Goal: Task Accomplishment & Management: Complete application form

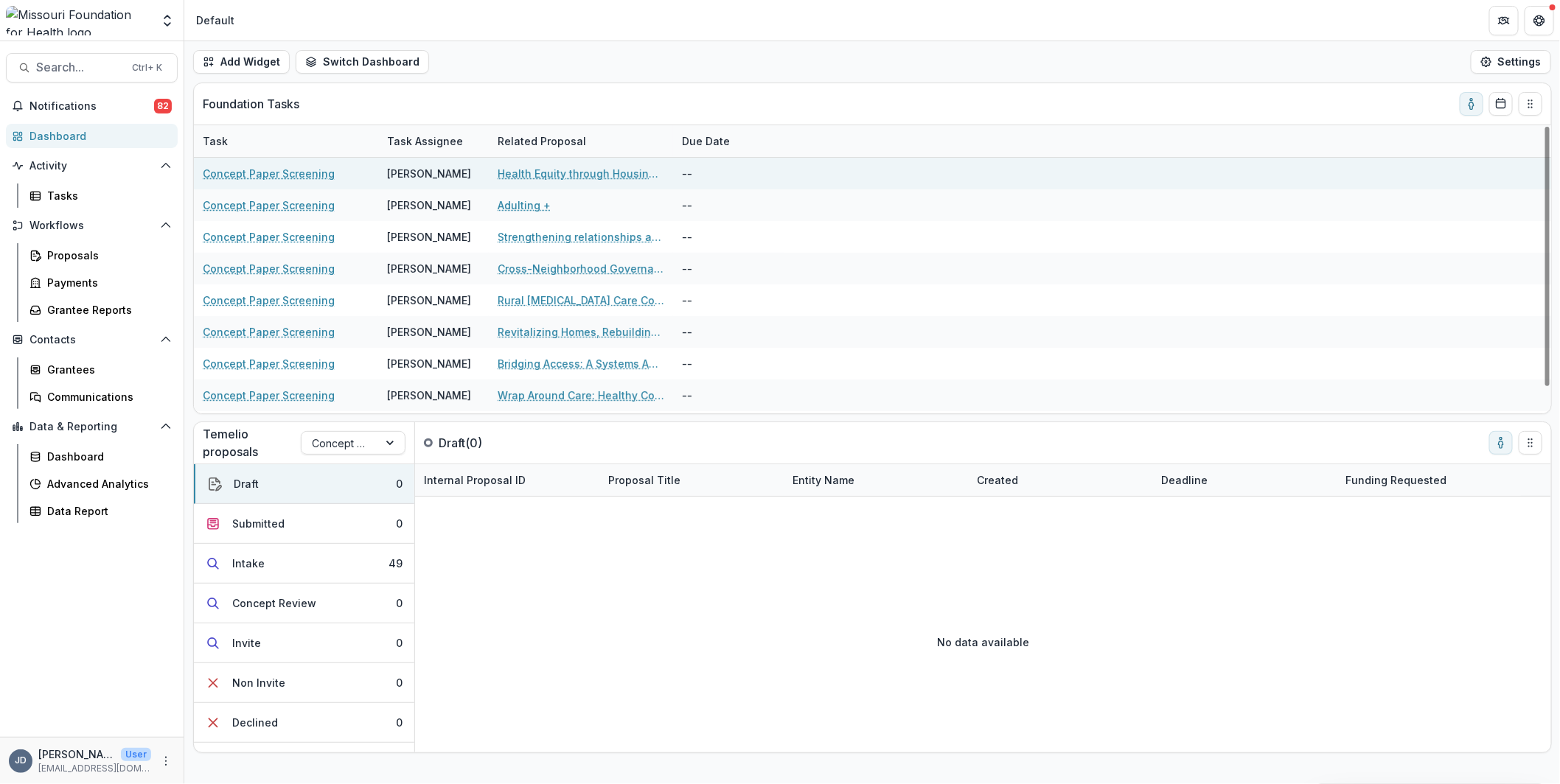
click at [530, 175] on link "Health Equity through Housing Access for [US_STATE]’s [DEMOGRAPHIC_DATA] and Im…" at bounding box center [581, 174] width 166 height 15
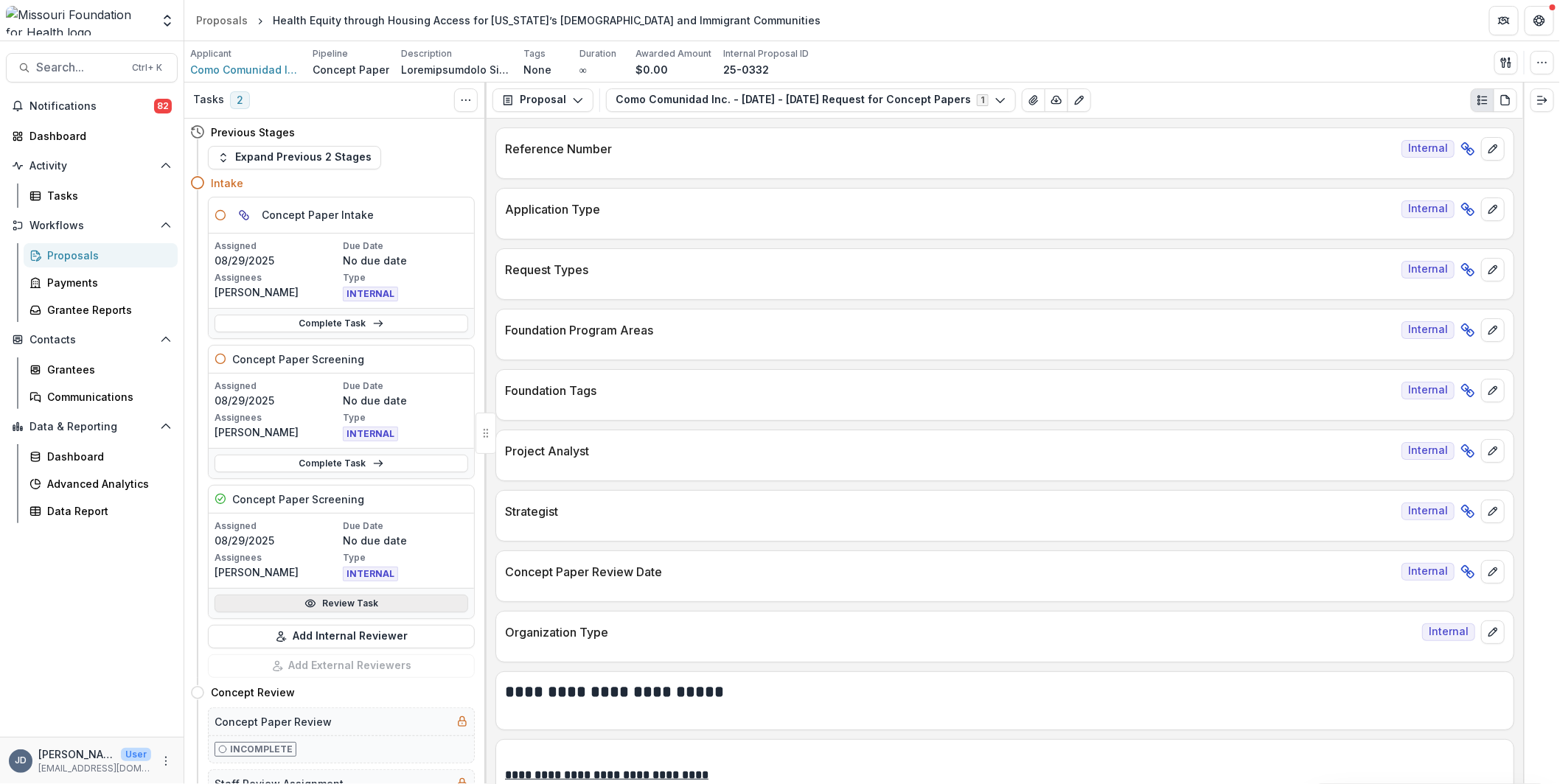
click at [319, 598] on link "Review Task" at bounding box center [341, 603] width 254 height 18
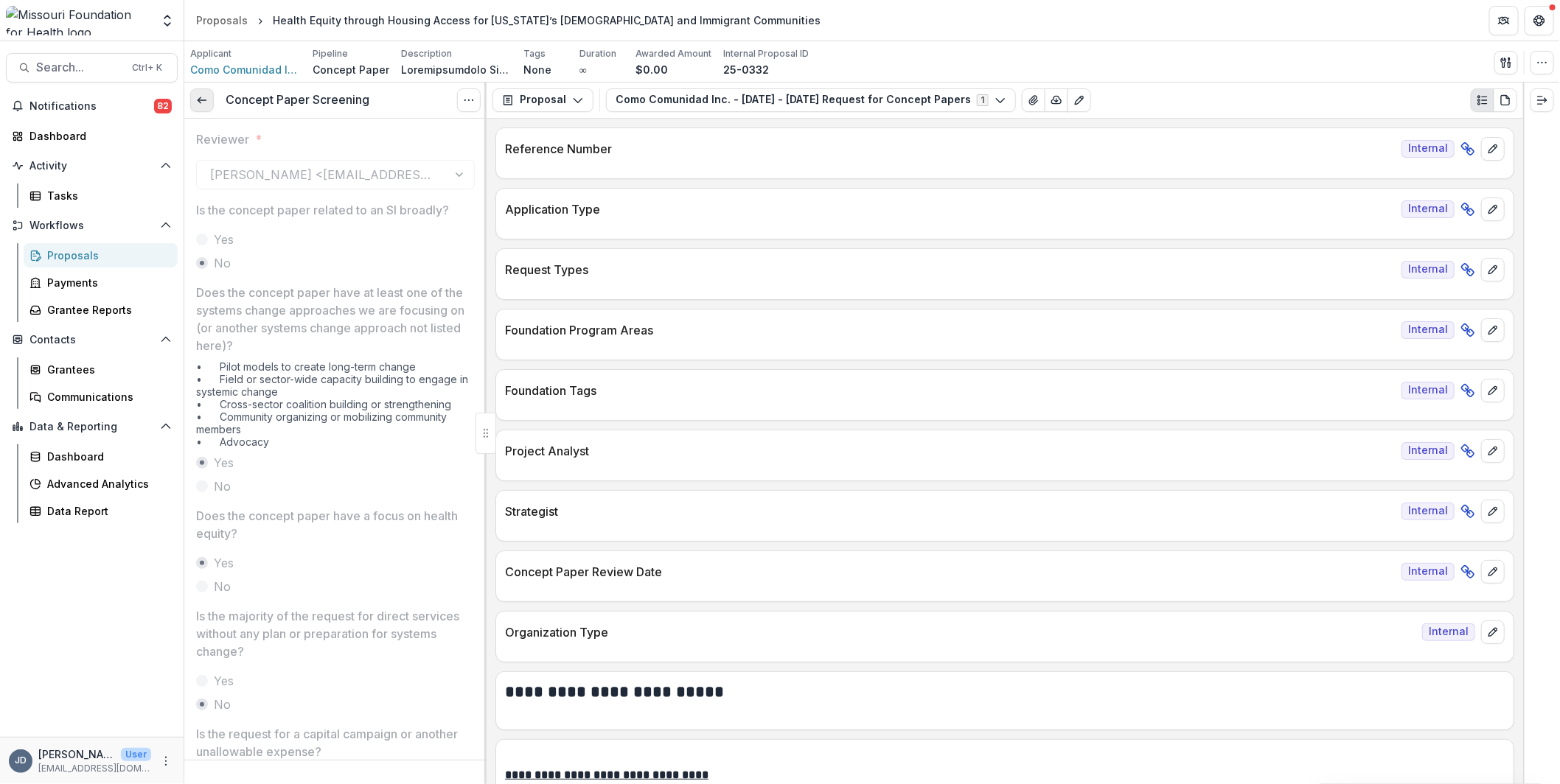
click at [206, 102] on icon at bounding box center [202, 100] width 12 height 12
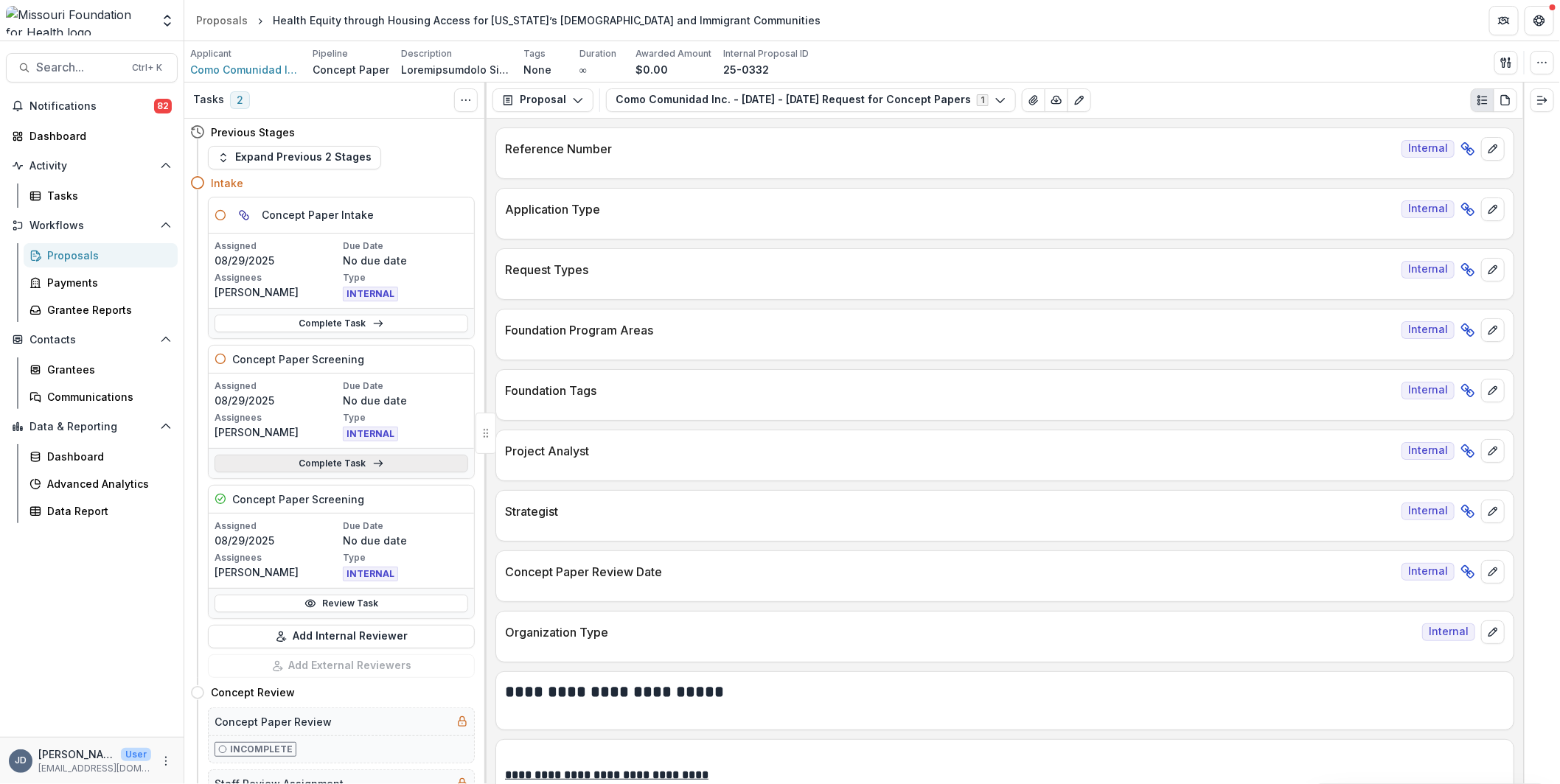
click at [294, 464] on link "Complete Task" at bounding box center [341, 463] width 254 height 18
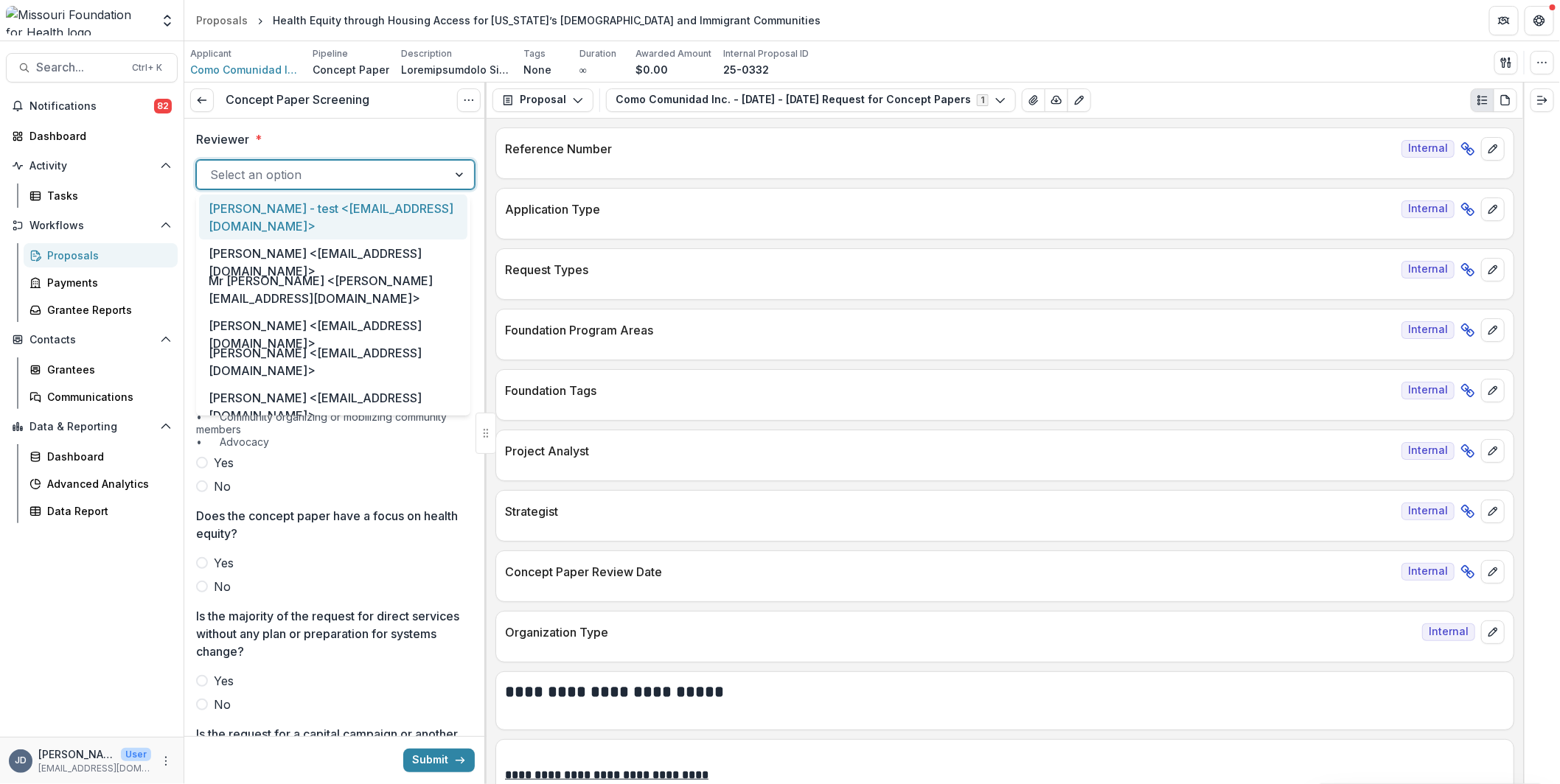
click at [286, 183] on div at bounding box center [322, 175] width 224 height 20
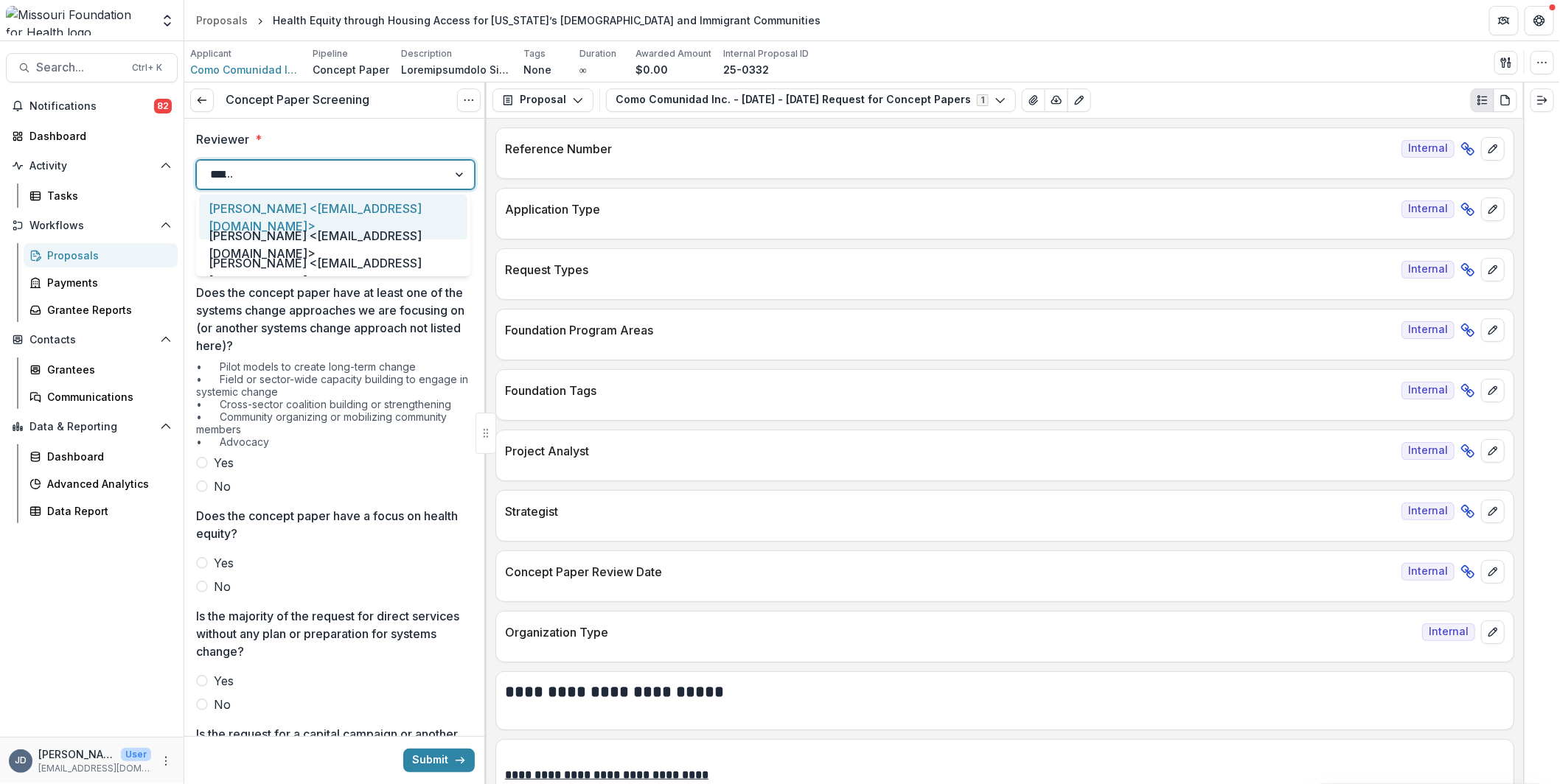
type input "*******"
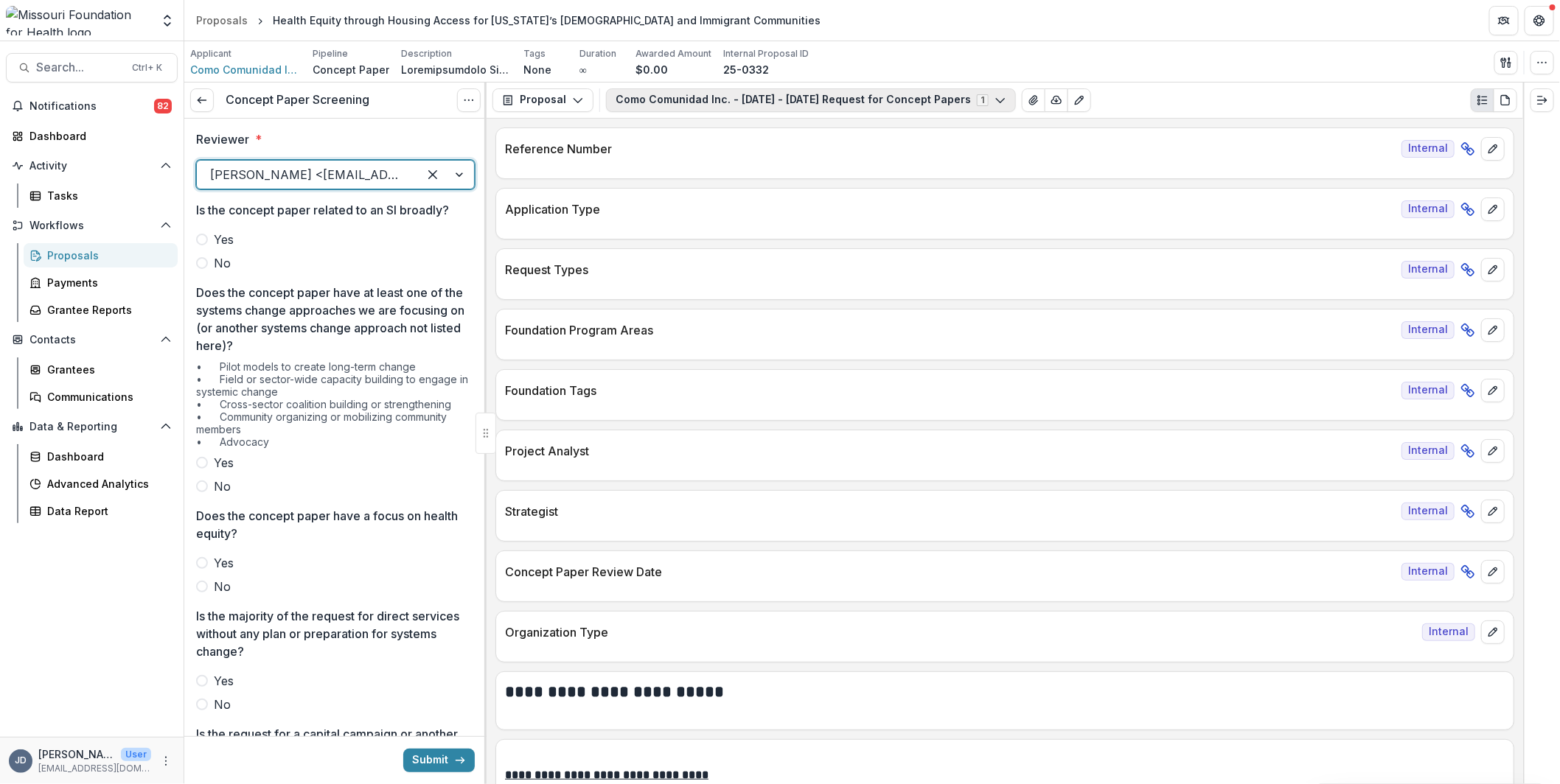
click at [717, 95] on button "Como Comunidad Inc. - [DATE] - [DATE] Request for Concept Papers 1" at bounding box center [811, 100] width 410 height 24
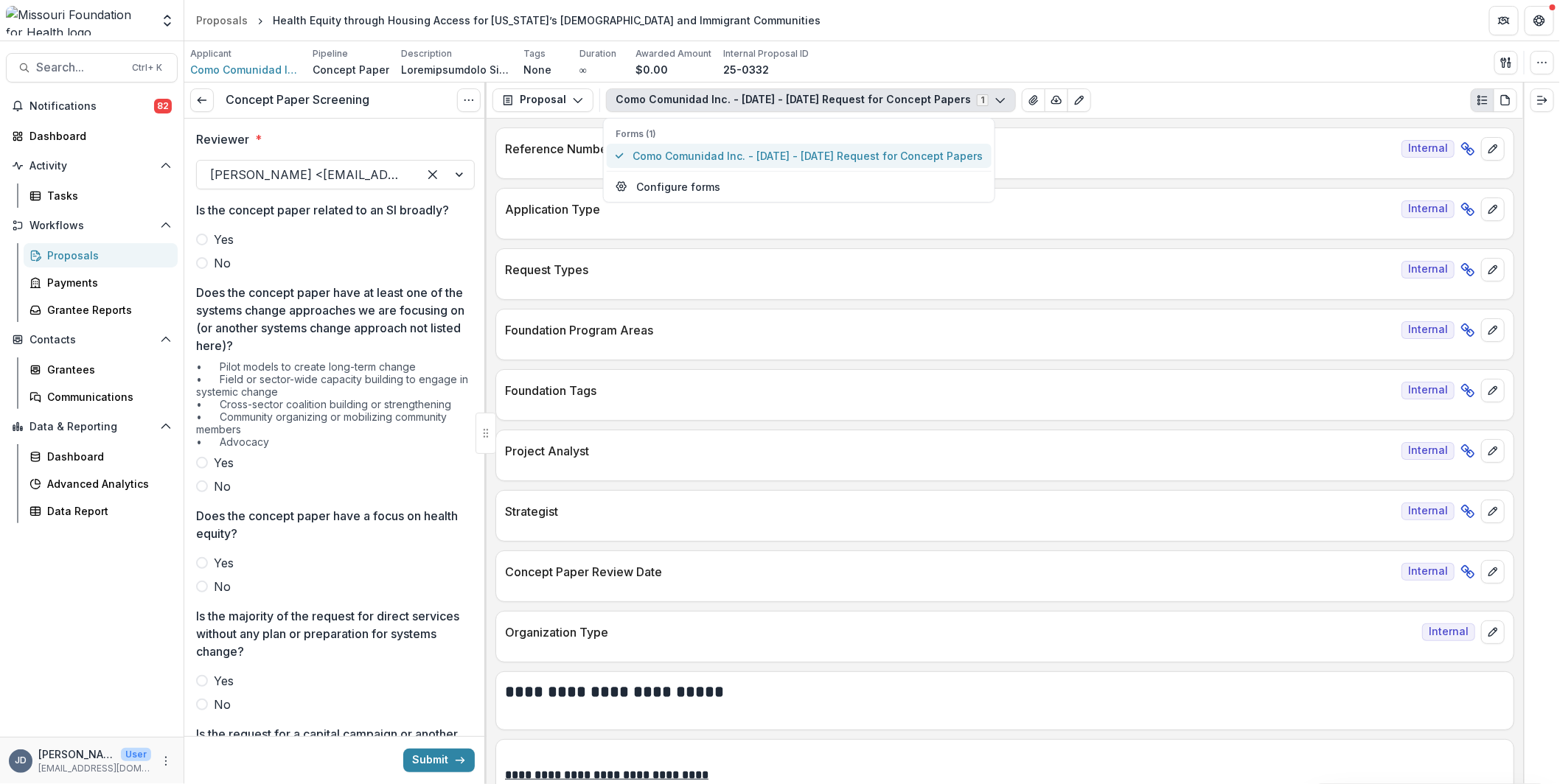
click at [710, 155] on span "Como Comunidad Inc. - [DATE] - [DATE] Request for Concept Papers" at bounding box center [807, 156] width 350 height 15
click at [817, 453] on p "Project Analyst" at bounding box center [950, 451] width 890 height 18
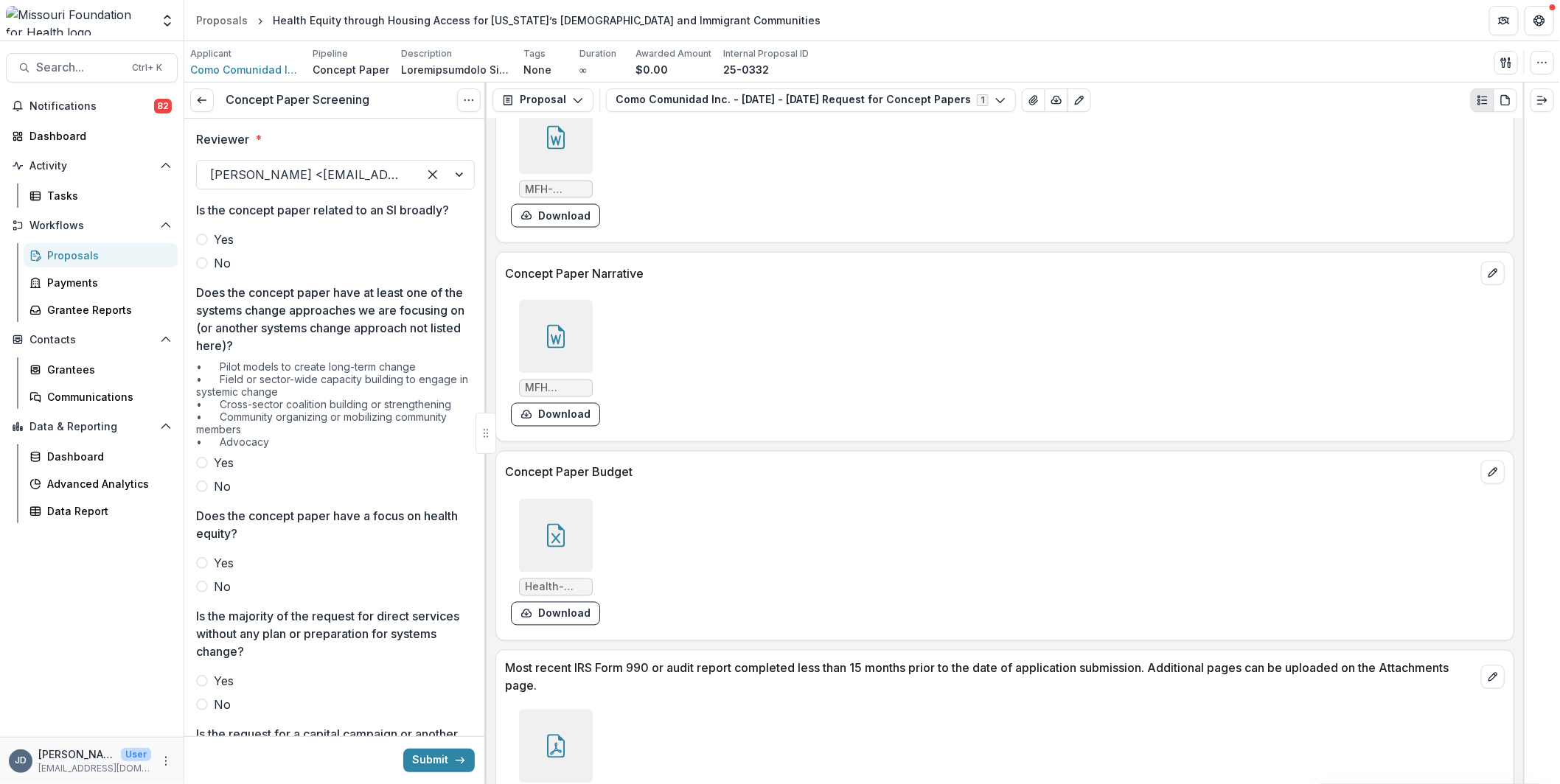
scroll to position [4273, 0]
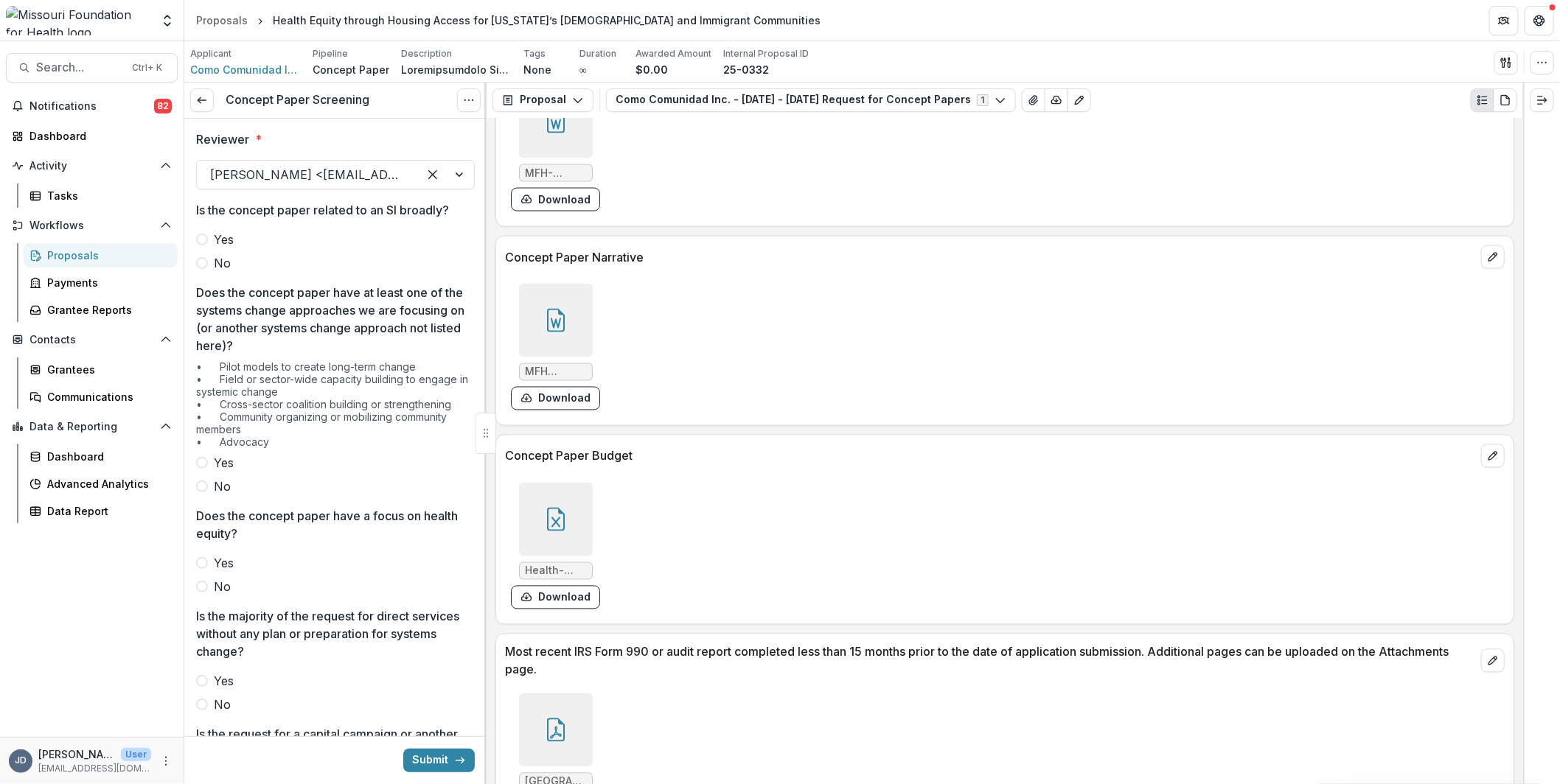
click at [527, 293] on div at bounding box center [555, 320] width 74 height 74
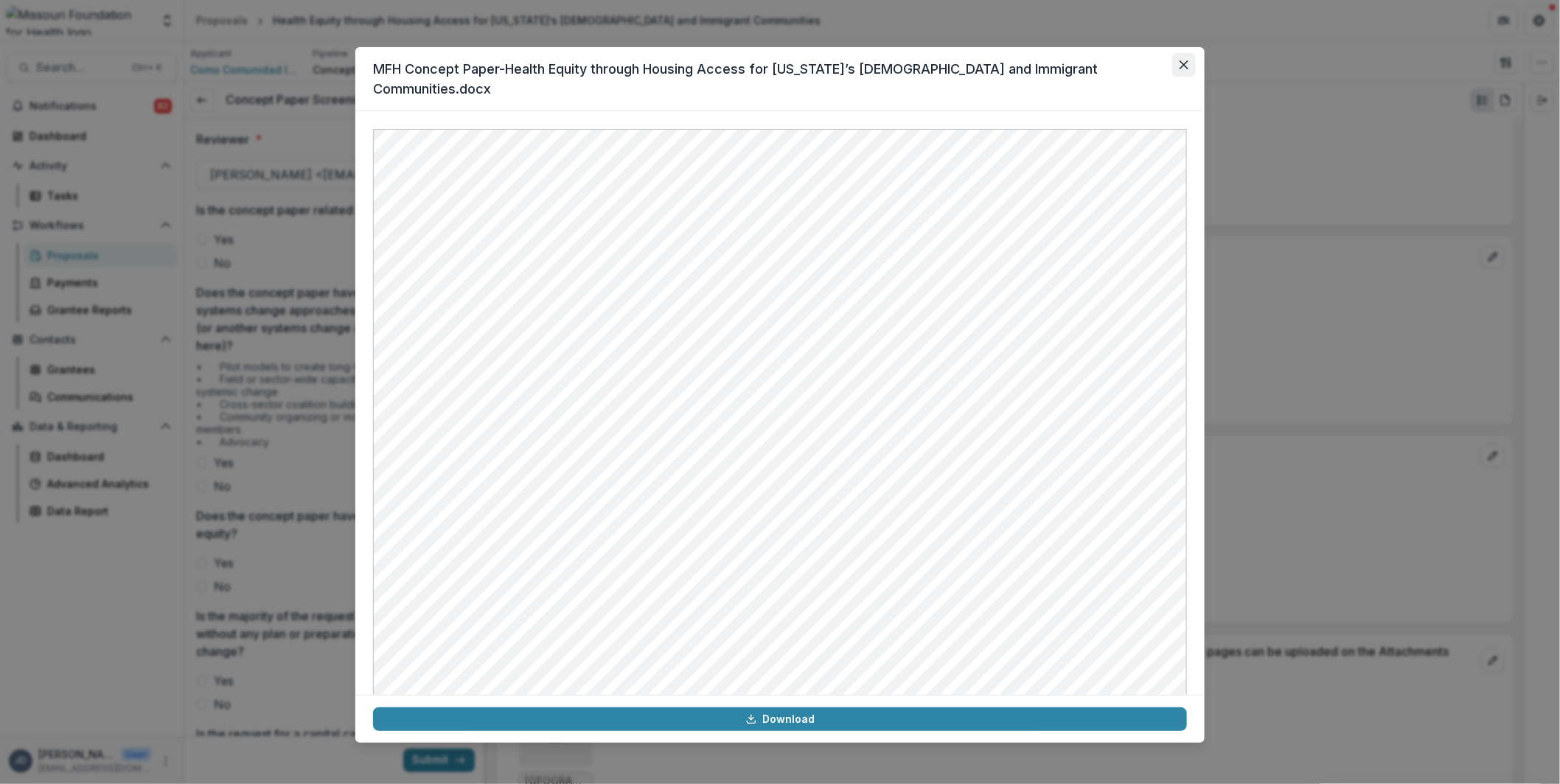
click at [1187, 68] on icon "Close" at bounding box center [1184, 64] width 8 height 8
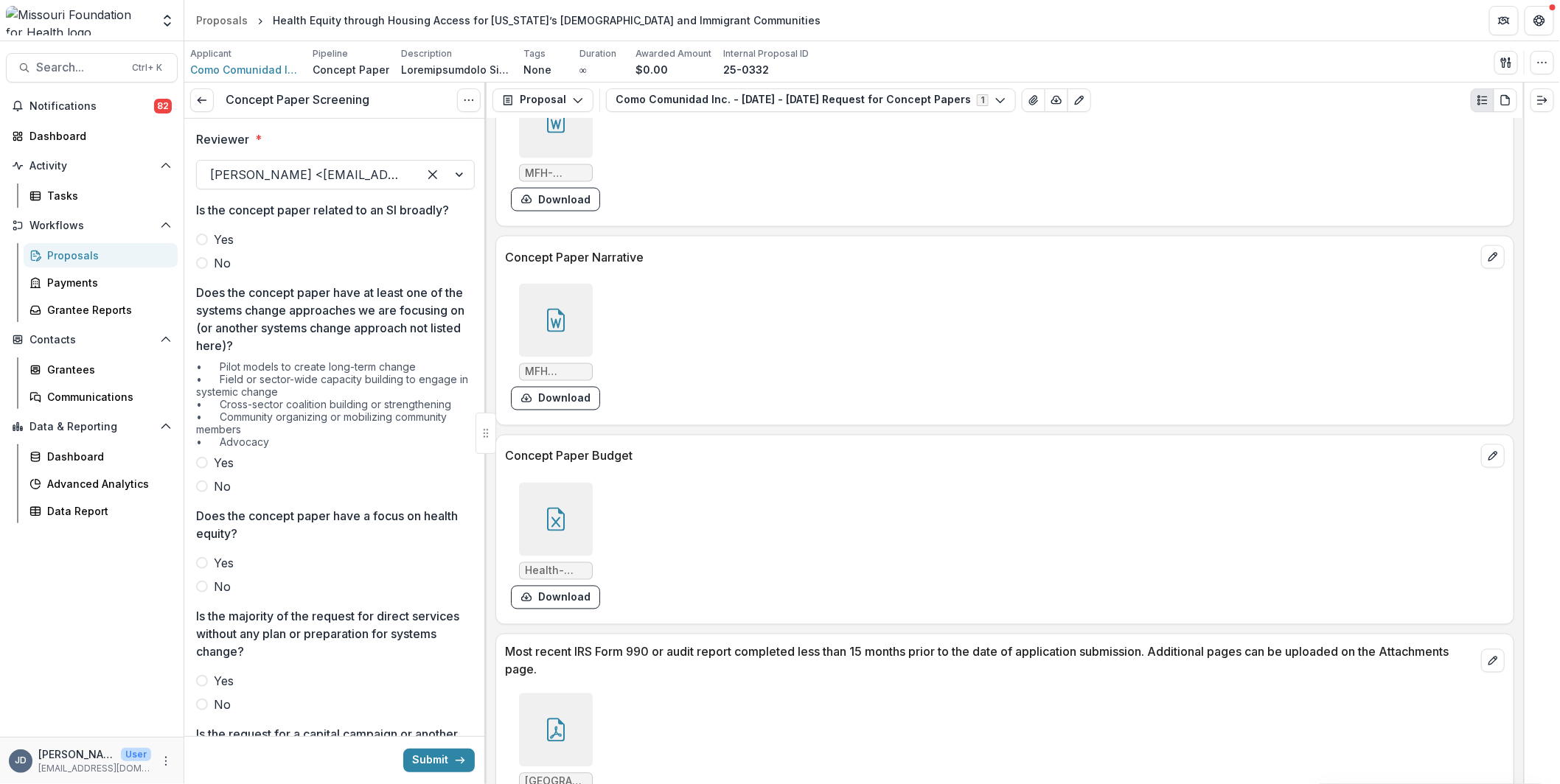
click at [217, 266] on span "No" at bounding box center [222, 263] width 17 height 18
click at [203, 457] on span at bounding box center [202, 463] width 12 height 12
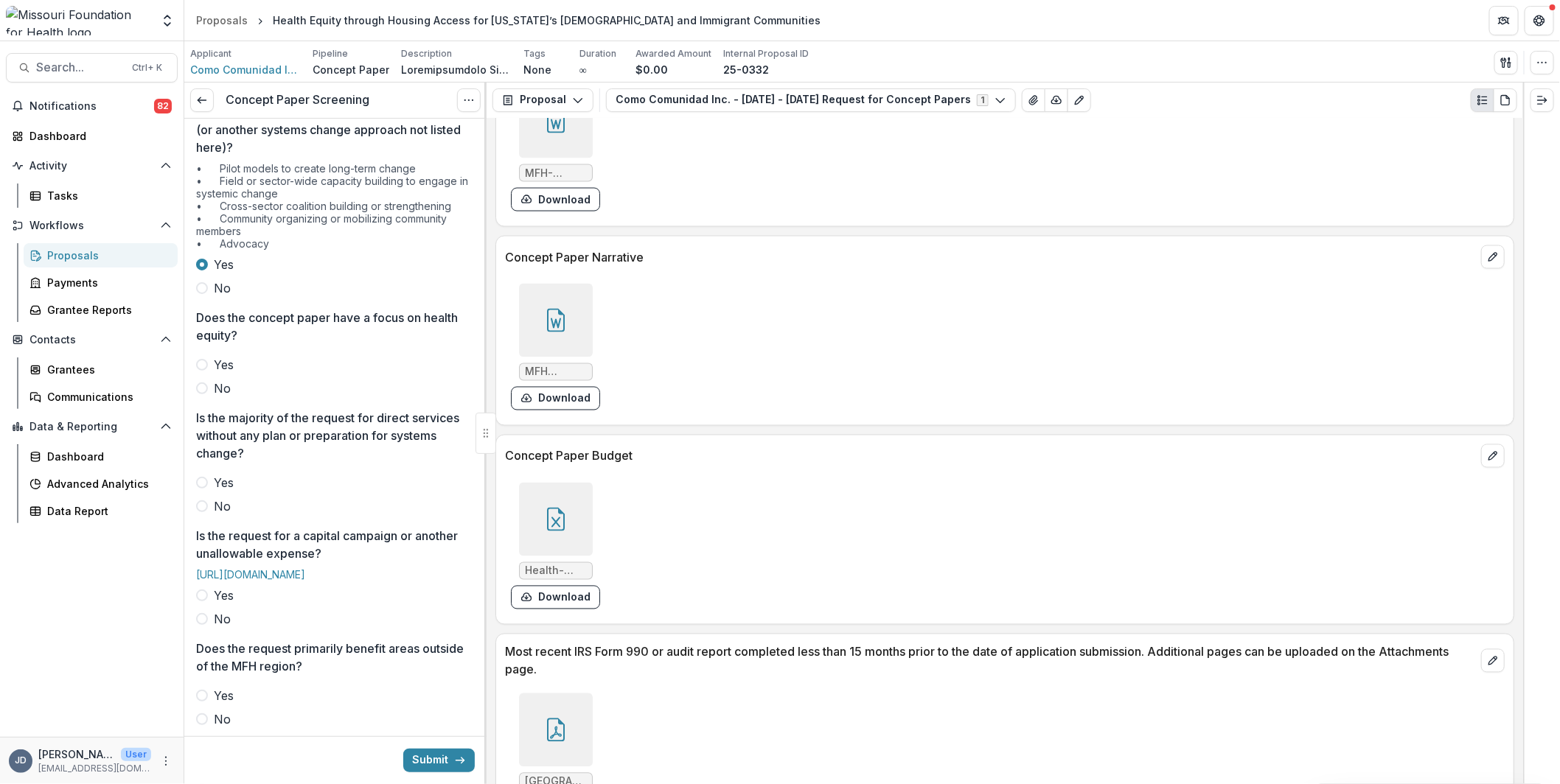
scroll to position [221, 0]
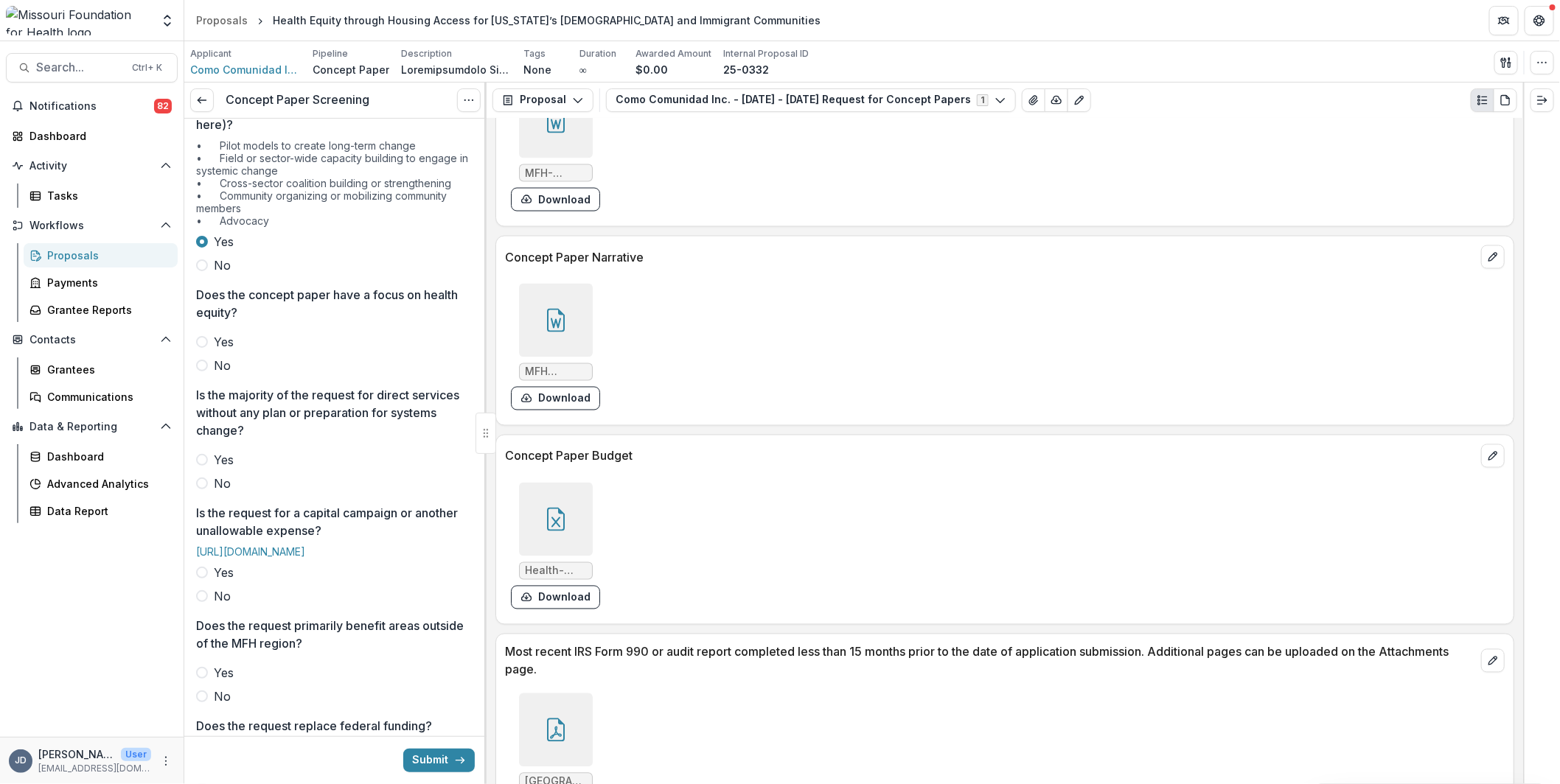
click at [198, 333] on label "Yes" at bounding box center [335, 342] width 279 height 18
click at [205, 454] on span at bounding box center [202, 460] width 12 height 12
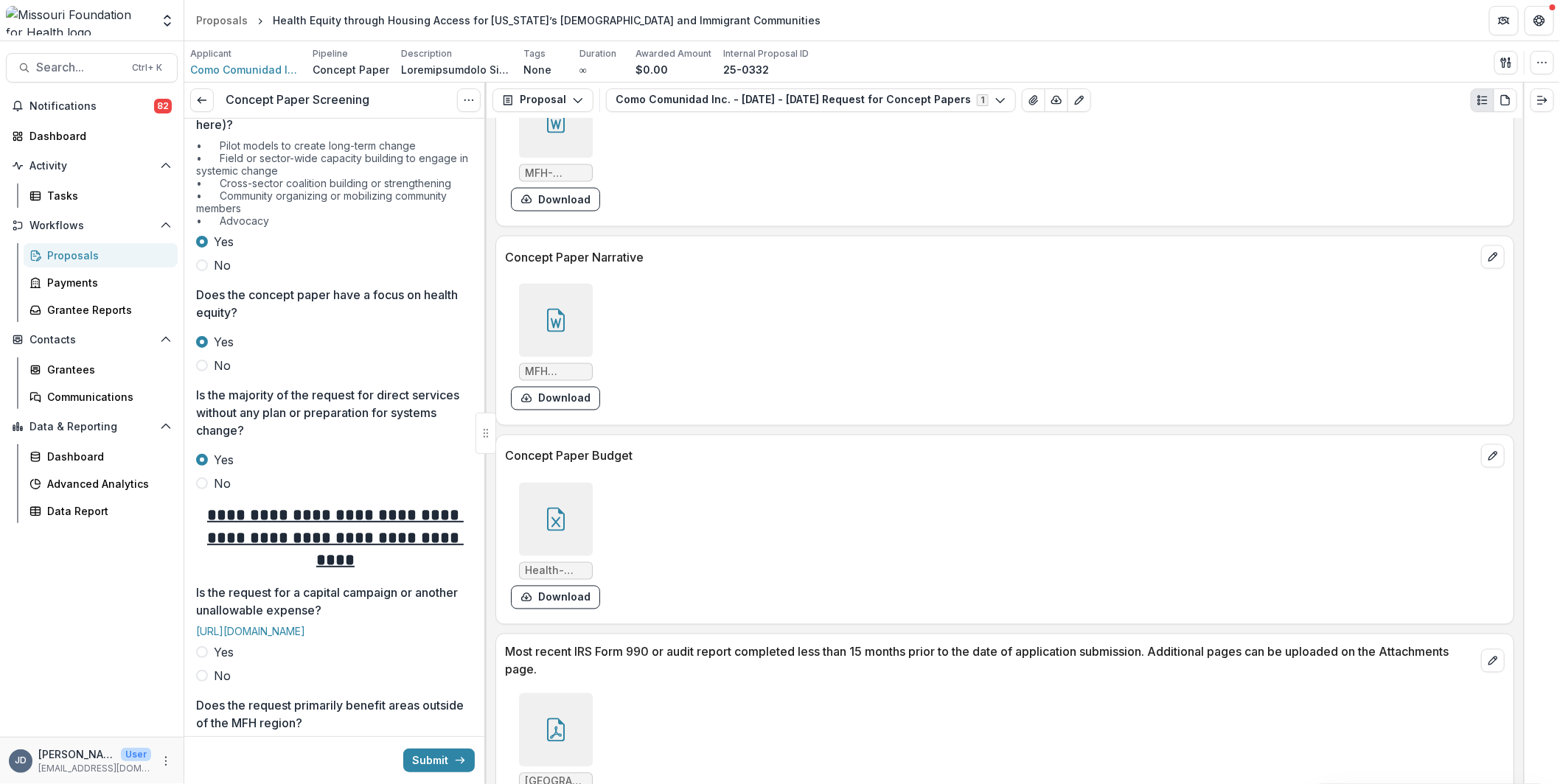
click at [212, 481] on label "No" at bounding box center [335, 483] width 279 height 18
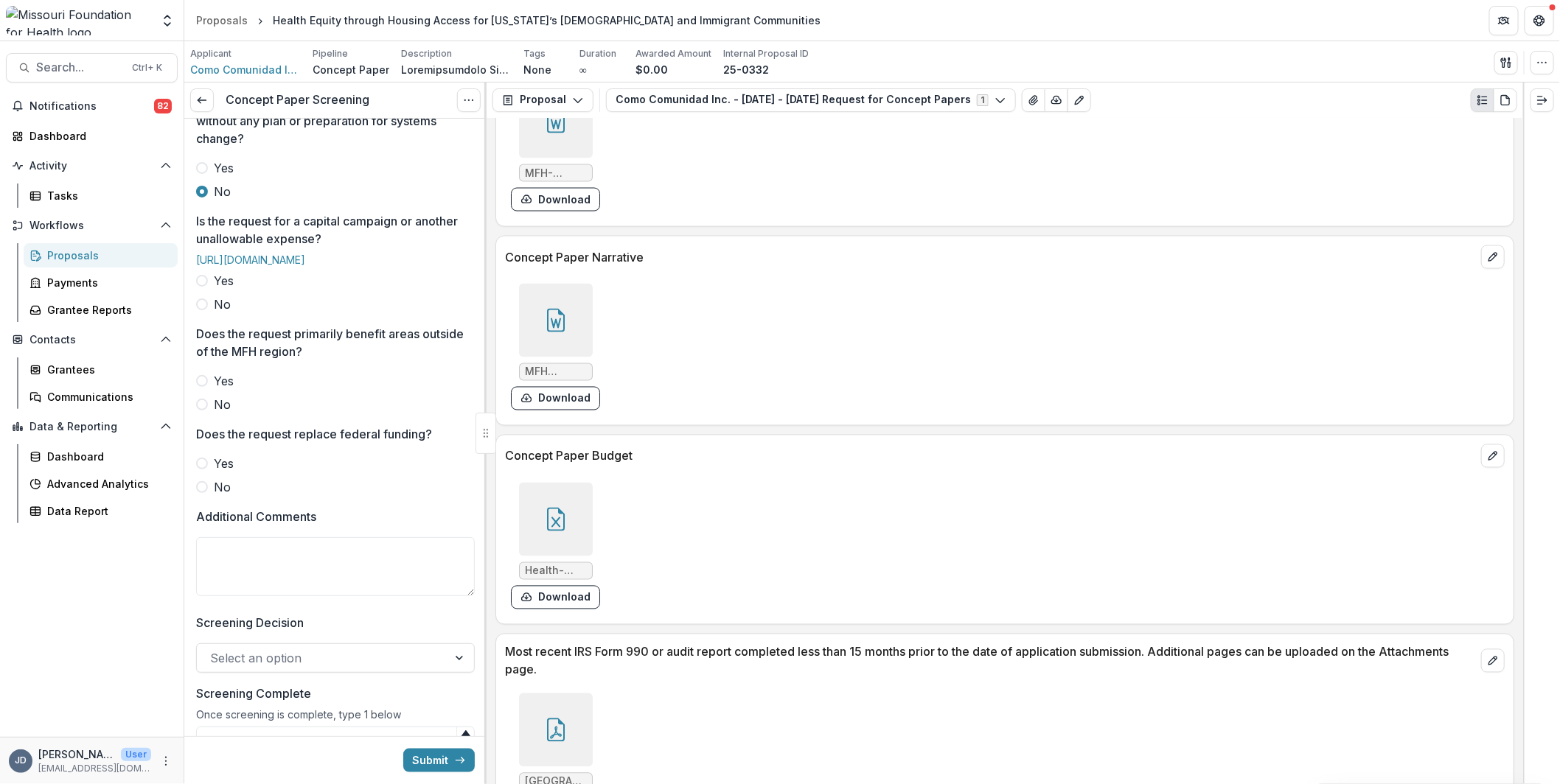
scroll to position [516, 0]
click at [540, 504] on div at bounding box center [555, 519] width 74 height 74
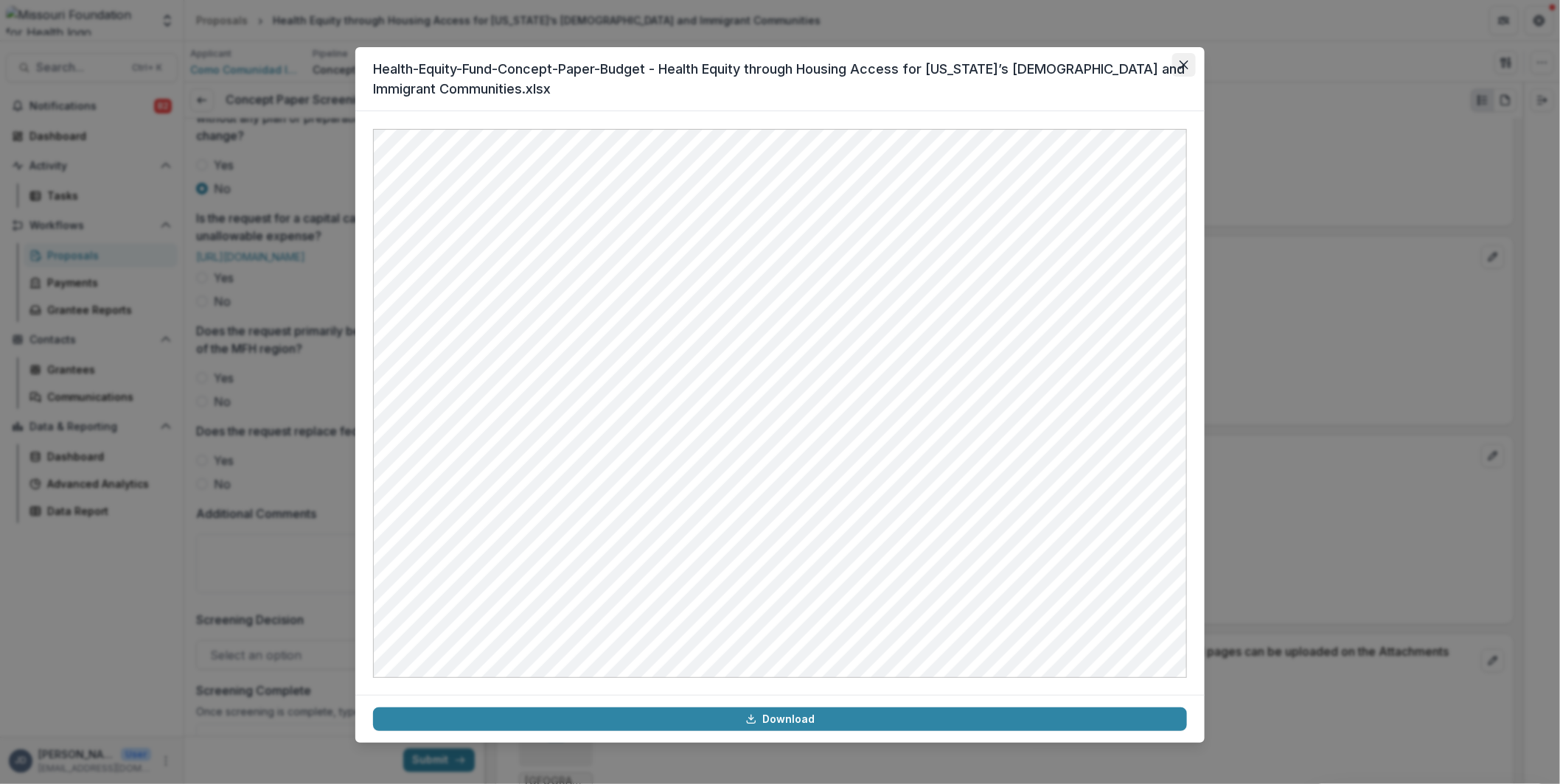
click at [1184, 64] on icon "Close" at bounding box center [1184, 64] width 8 height 8
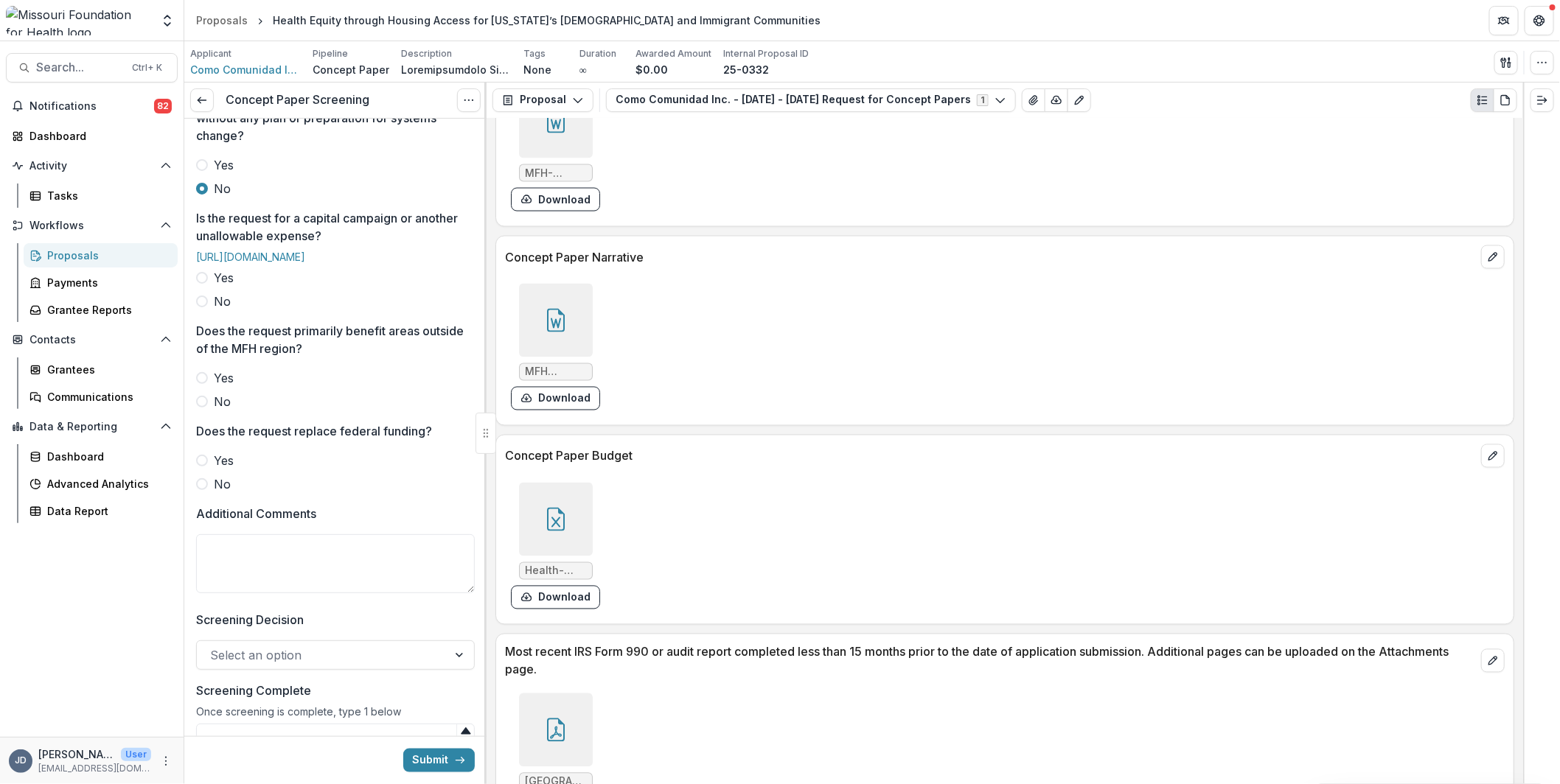
click at [216, 310] on span "No" at bounding box center [222, 301] width 17 height 18
click at [215, 410] on span "No" at bounding box center [222, 401] width 17 height 18
click at [214, 493] on span "No" at bounding box center [222, 484] width 17 height 18
click at [259, 593] on textarea "Additional Comments" at bounding box center [335, 564] width 279 height 59
click at [549, 341] on div at bounding box center [555, 320] width 74 height 74
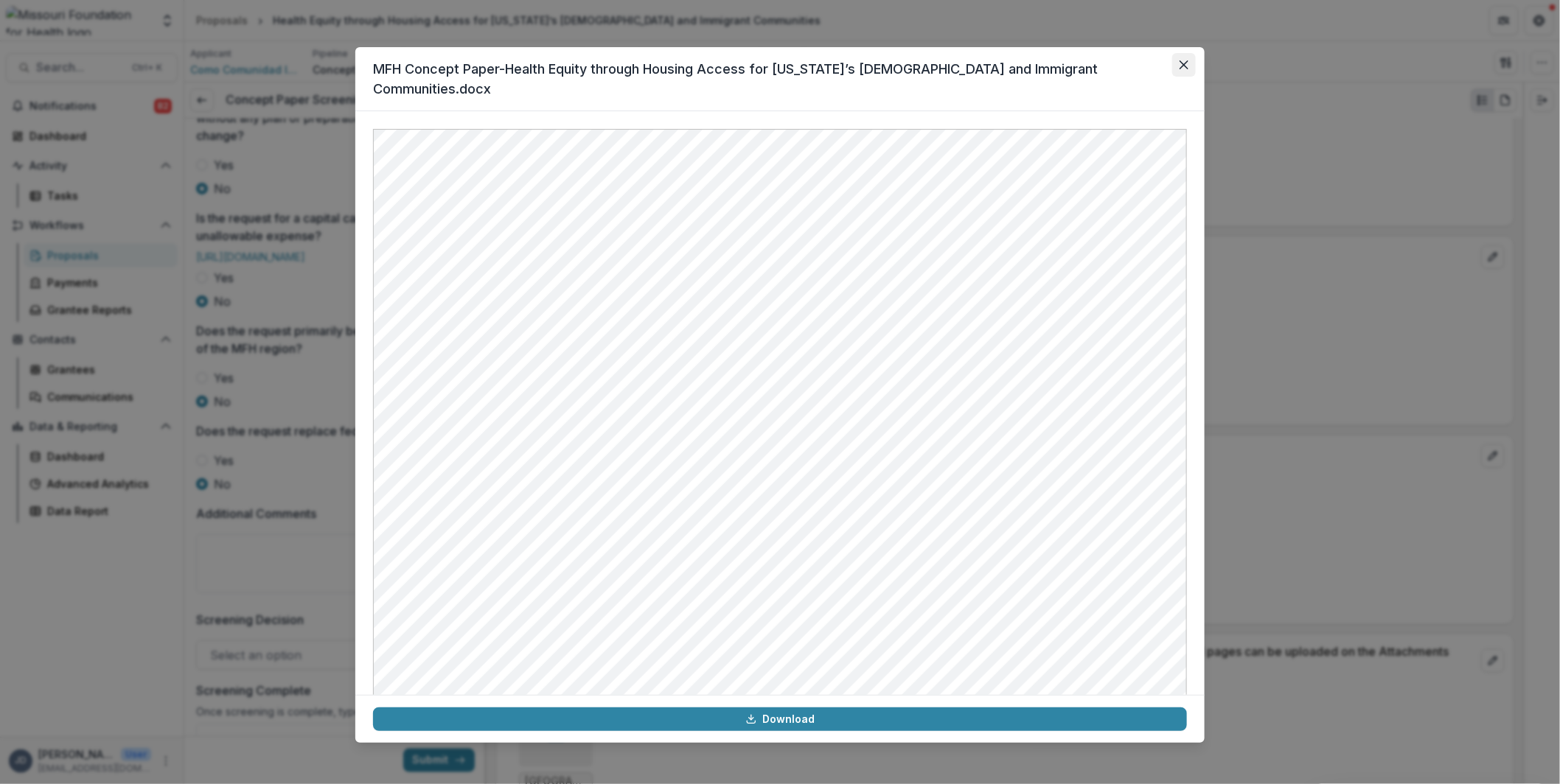
click at [1186, 59] on button "Close" at bounding box center [1184, 65] width 24 height 24
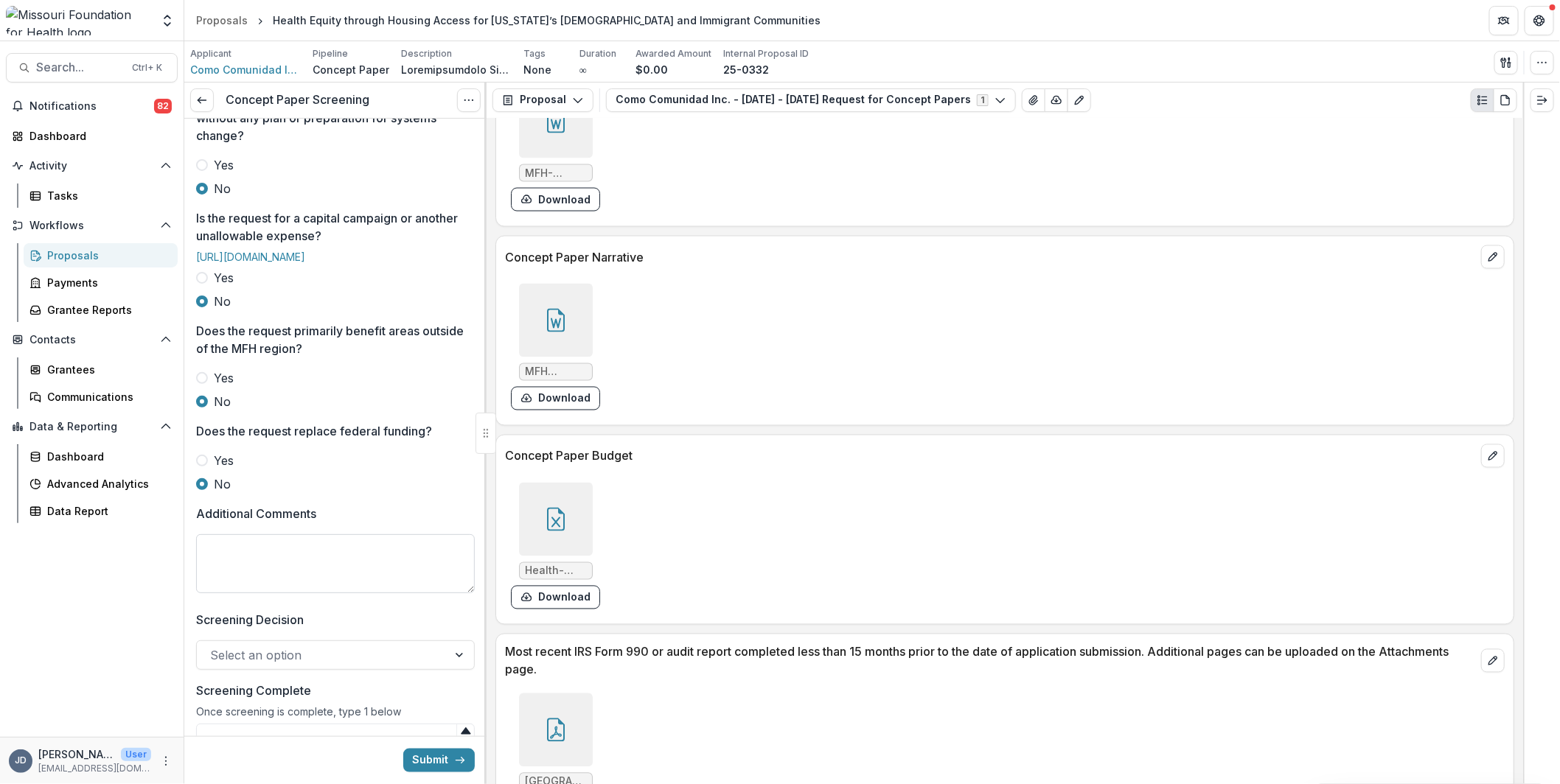
click at [371, 593] on textarea "Additional Comments" at bounding box center [335, 564] width 279 height 59
click at [533, 319] on div at bounding box center [555, 320] width 74 height 74
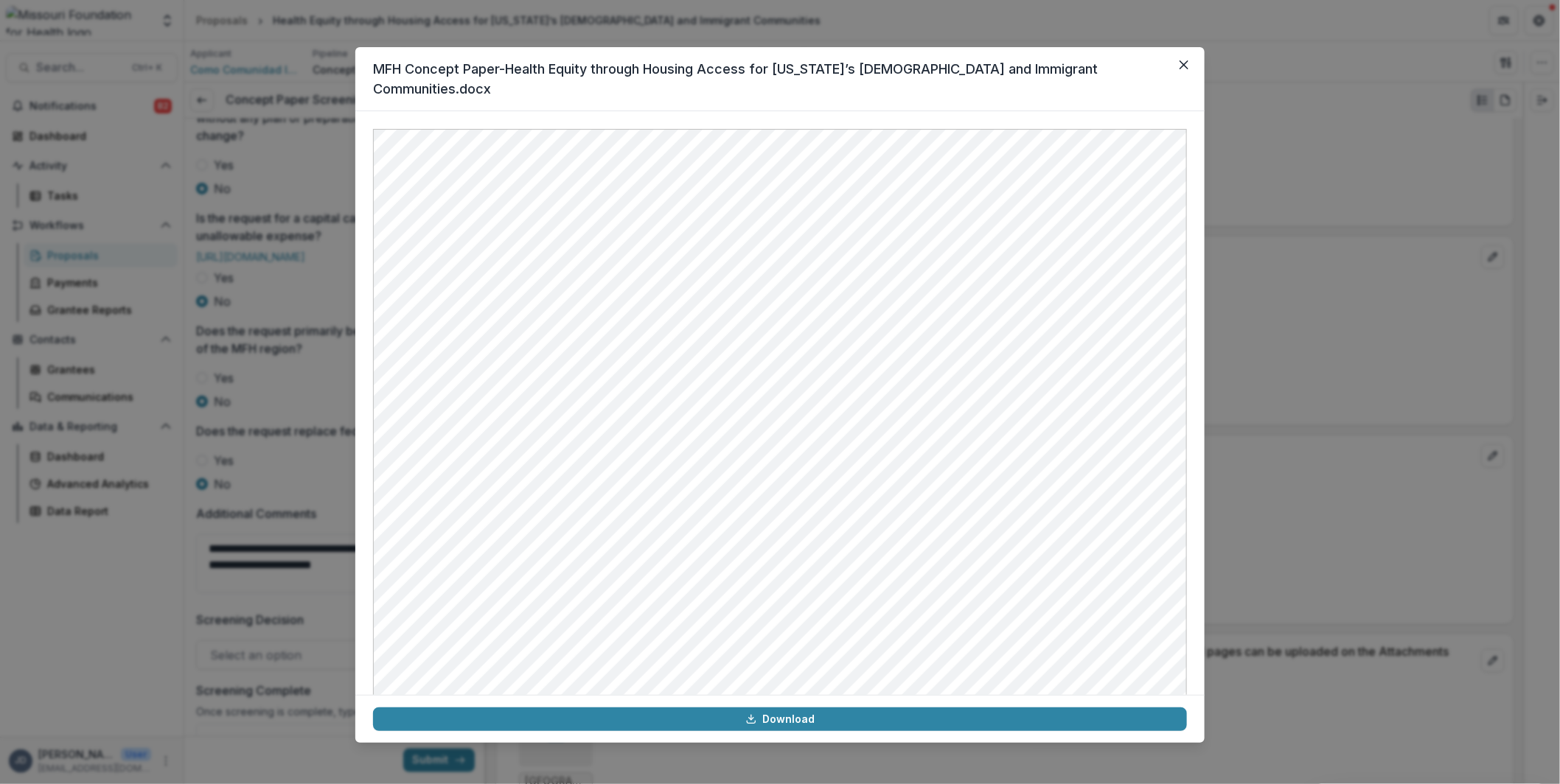
click at [1414, 379] on div "MFH Concept Paper-Health Equity through Housing Access for [US_STATE]’s [DEMOGR…" at bounding box center [780, 392] width 1560 height 784
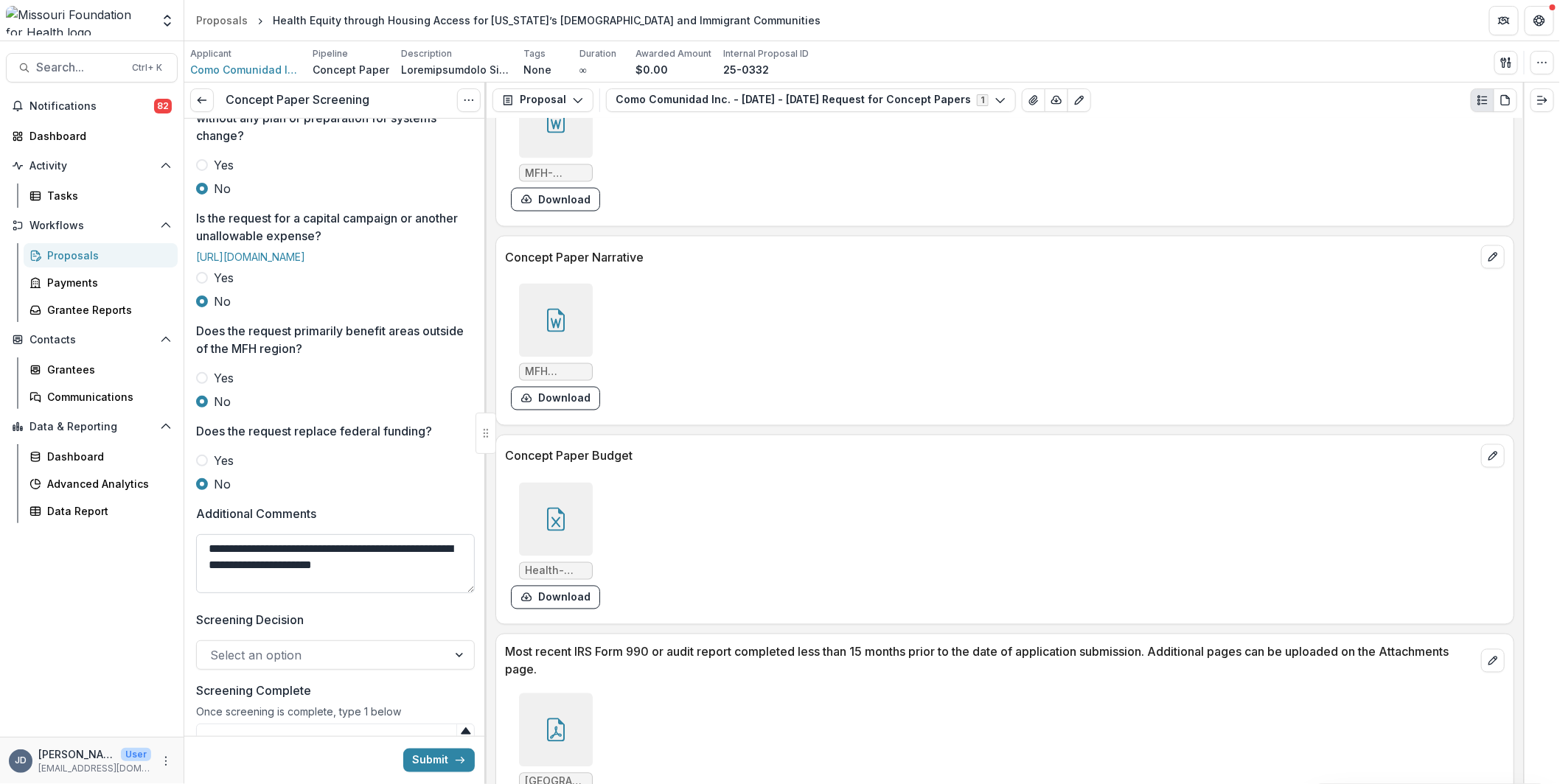
click at [414, 593] on textarea "**********" at bounding box center [335, 564] width 279 height 59
type textarea "**********"
click at [544, 309] on icon at bounding box center [556, 320] width 24 height 24
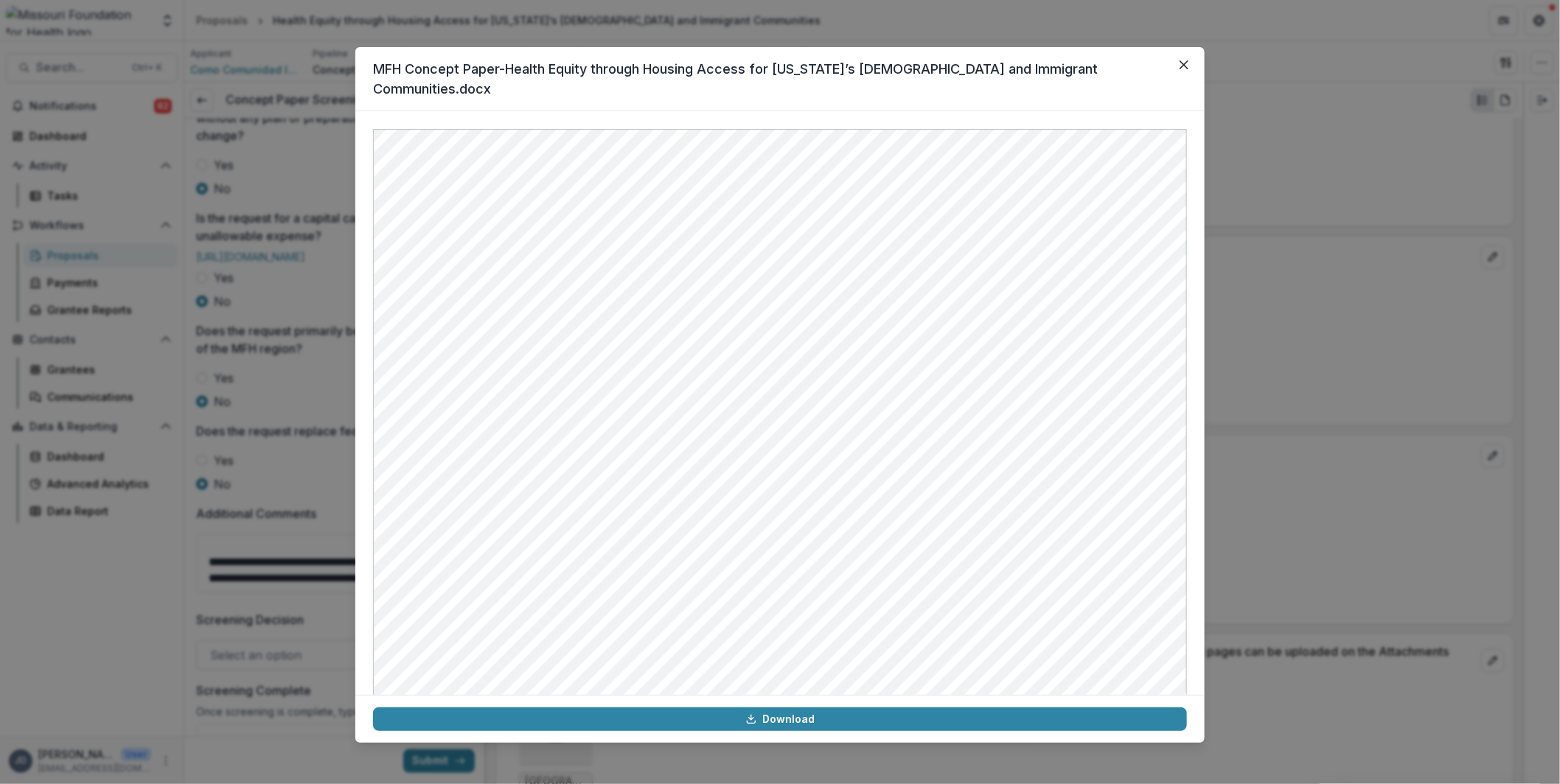
scroll to position [2994, 0]
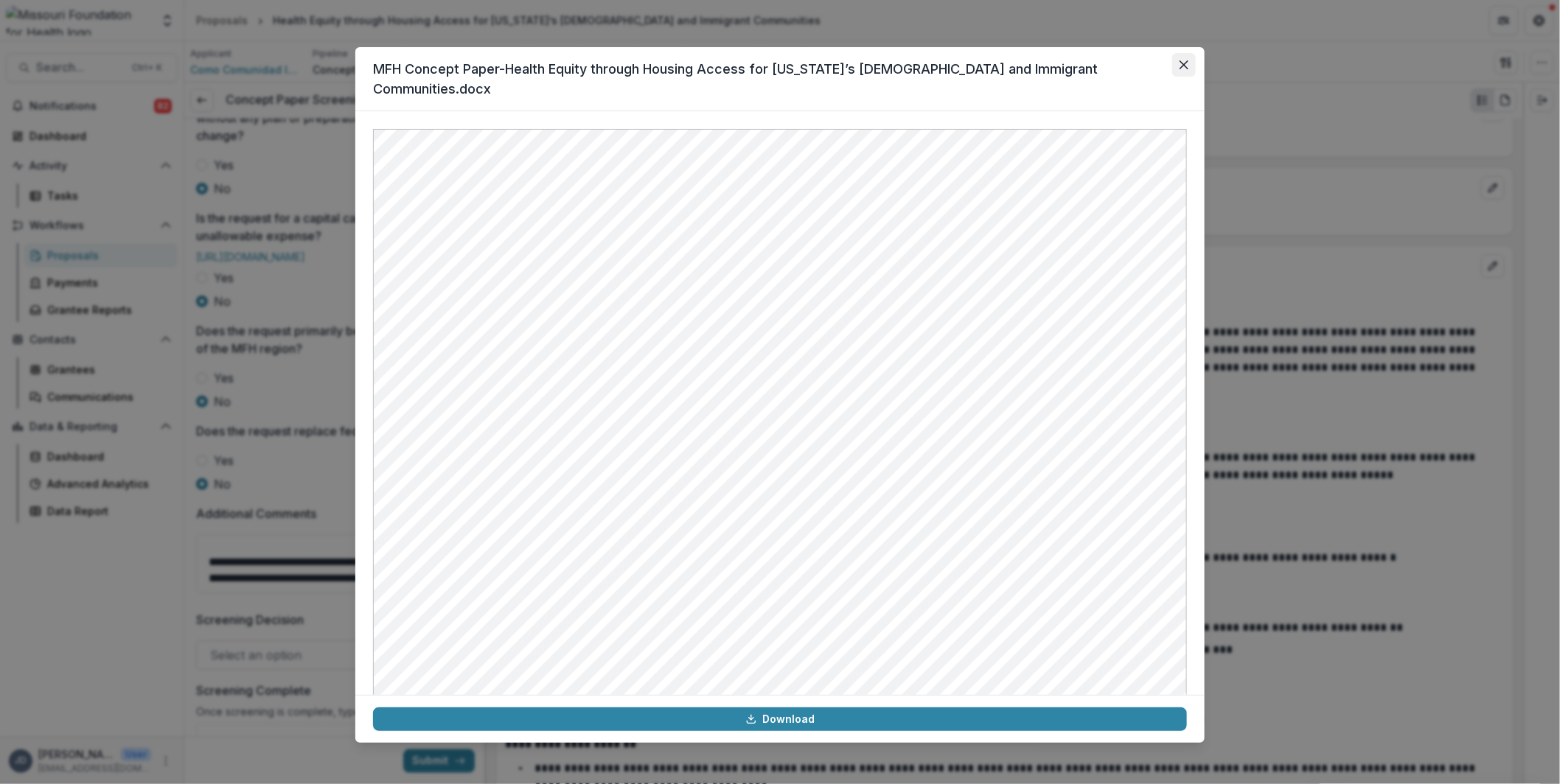
click at [1183, 68] on icon "Close" at bounding box center [1184, 64] width 8 height 8
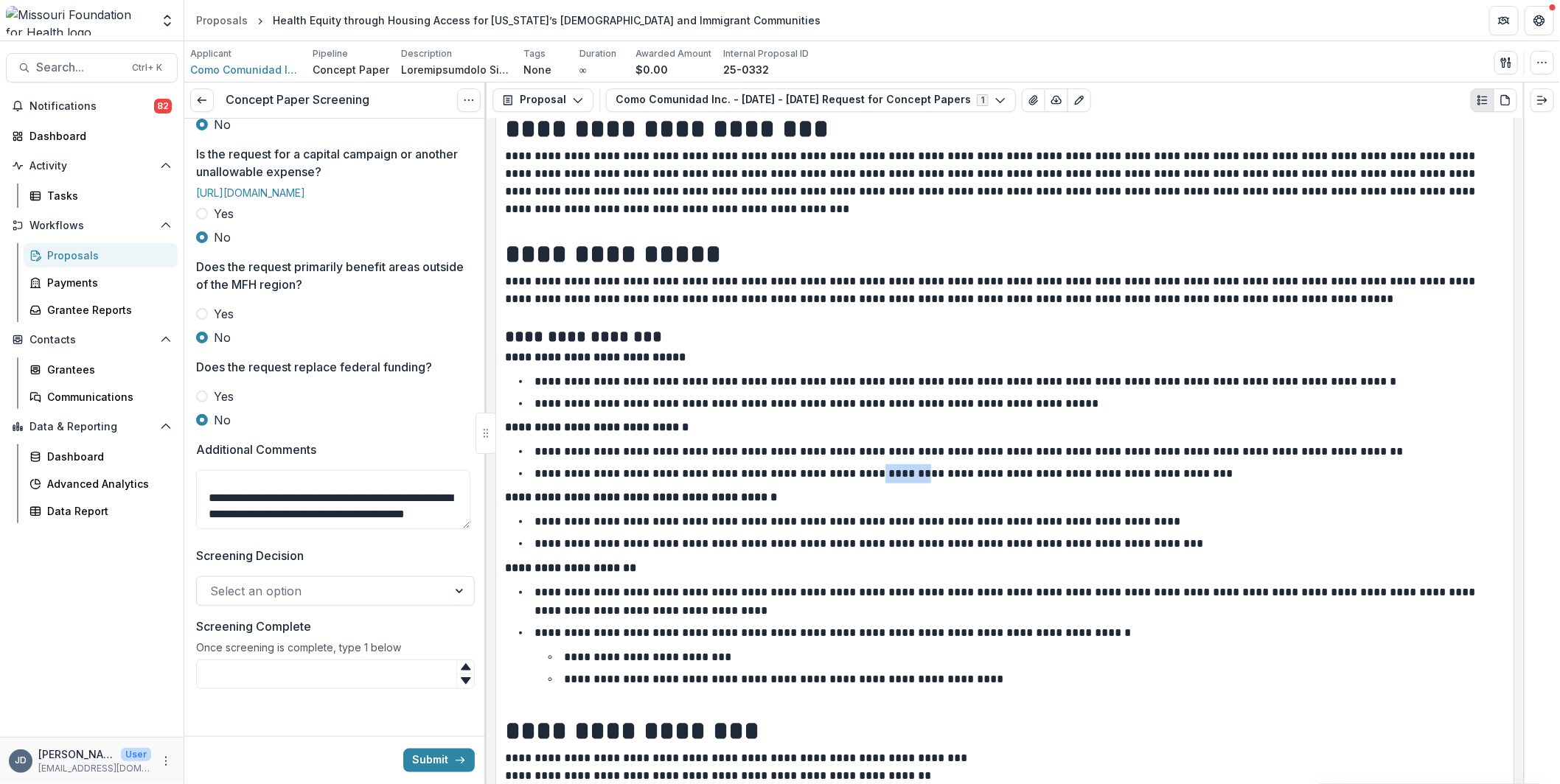
scroll to position [624, 0]
click at [309, 595] on div at bounding box center [322, 591] width 224 height 20
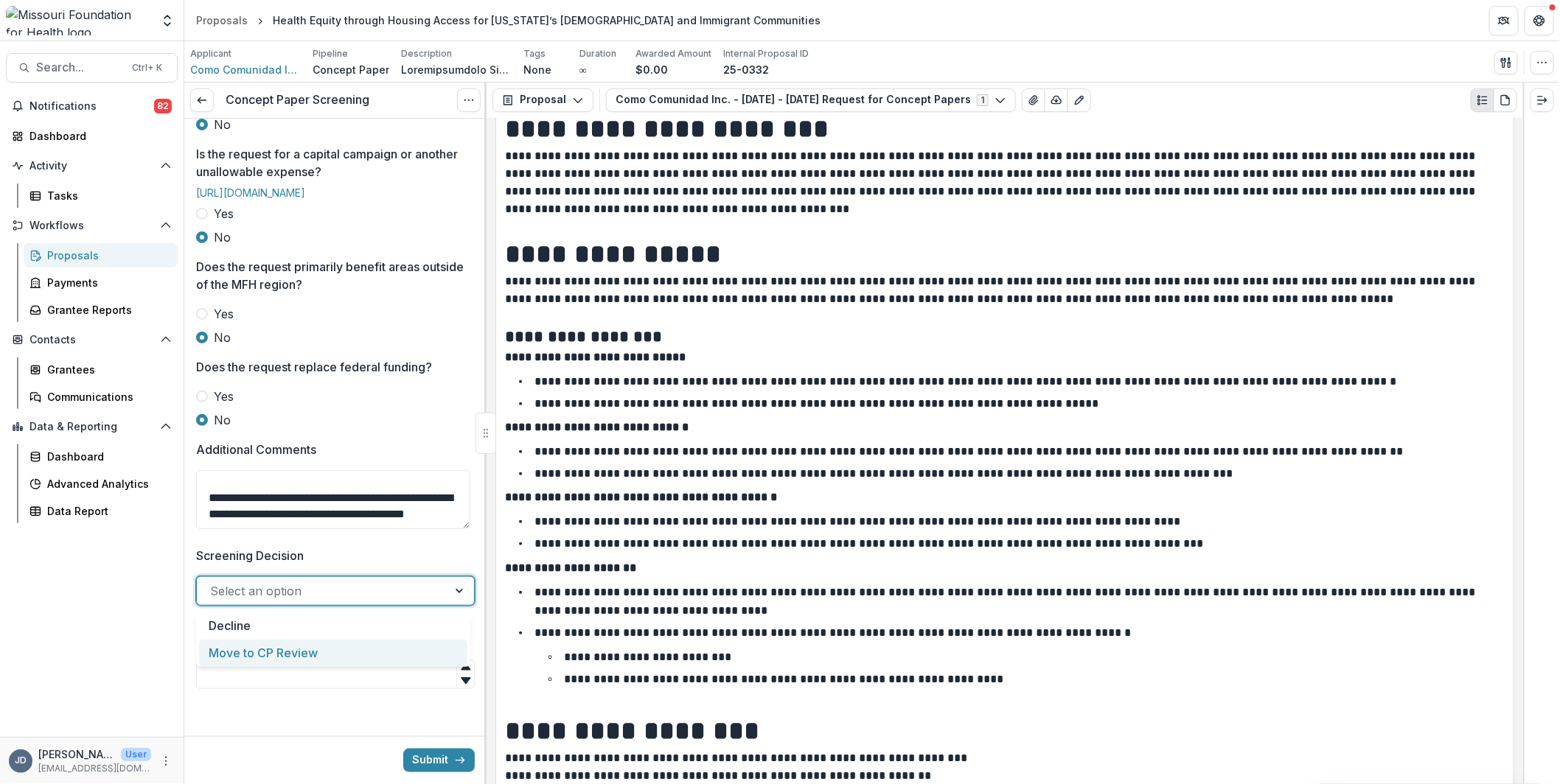
click at [316, 662] on div "Move to CP Review" at bounding box center [333, 653] width 268 height 27
click at [315, 663] on div at bounding box center [335, 674] width 279 height 30
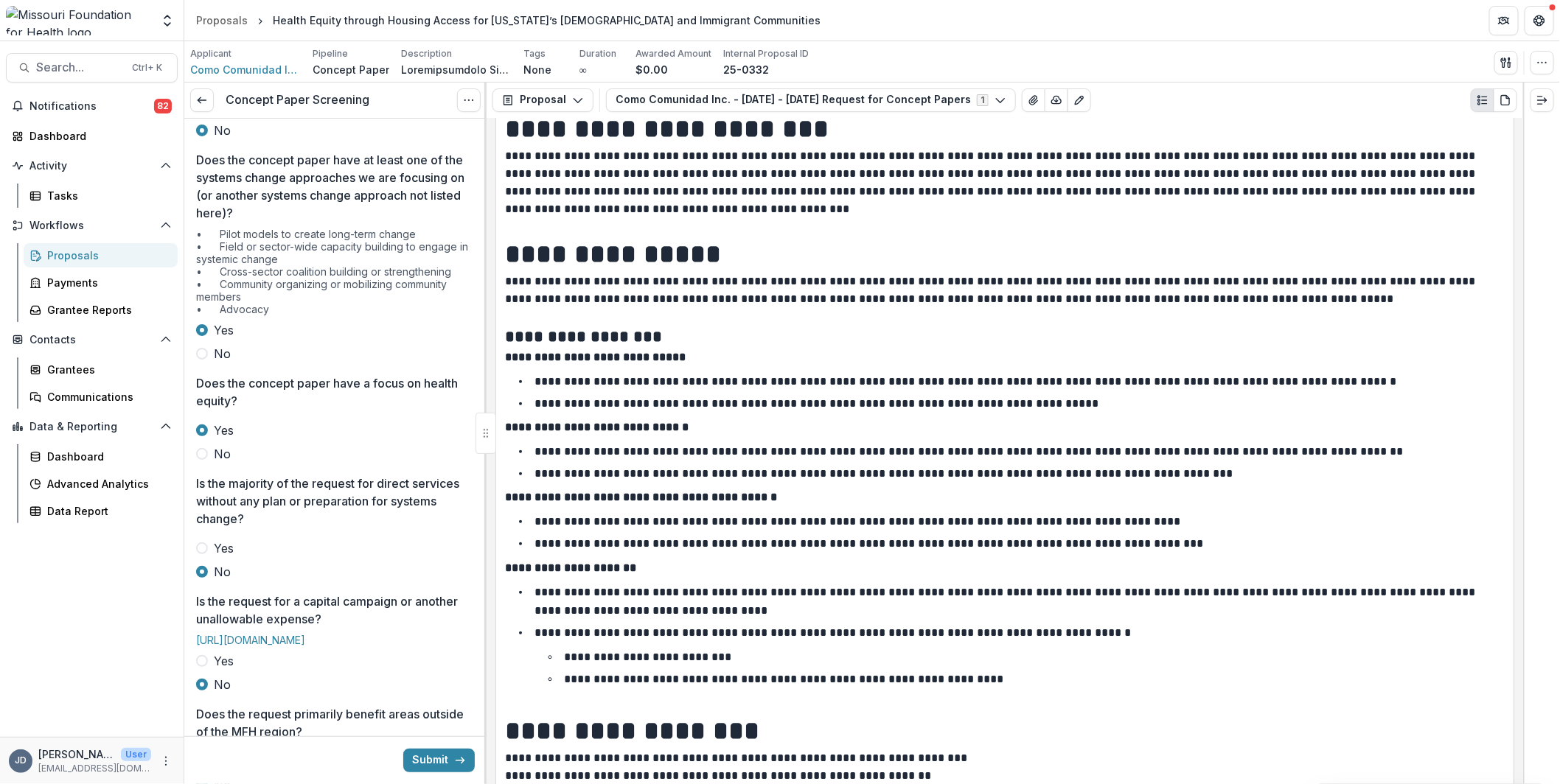
scroll to position [108, 0]
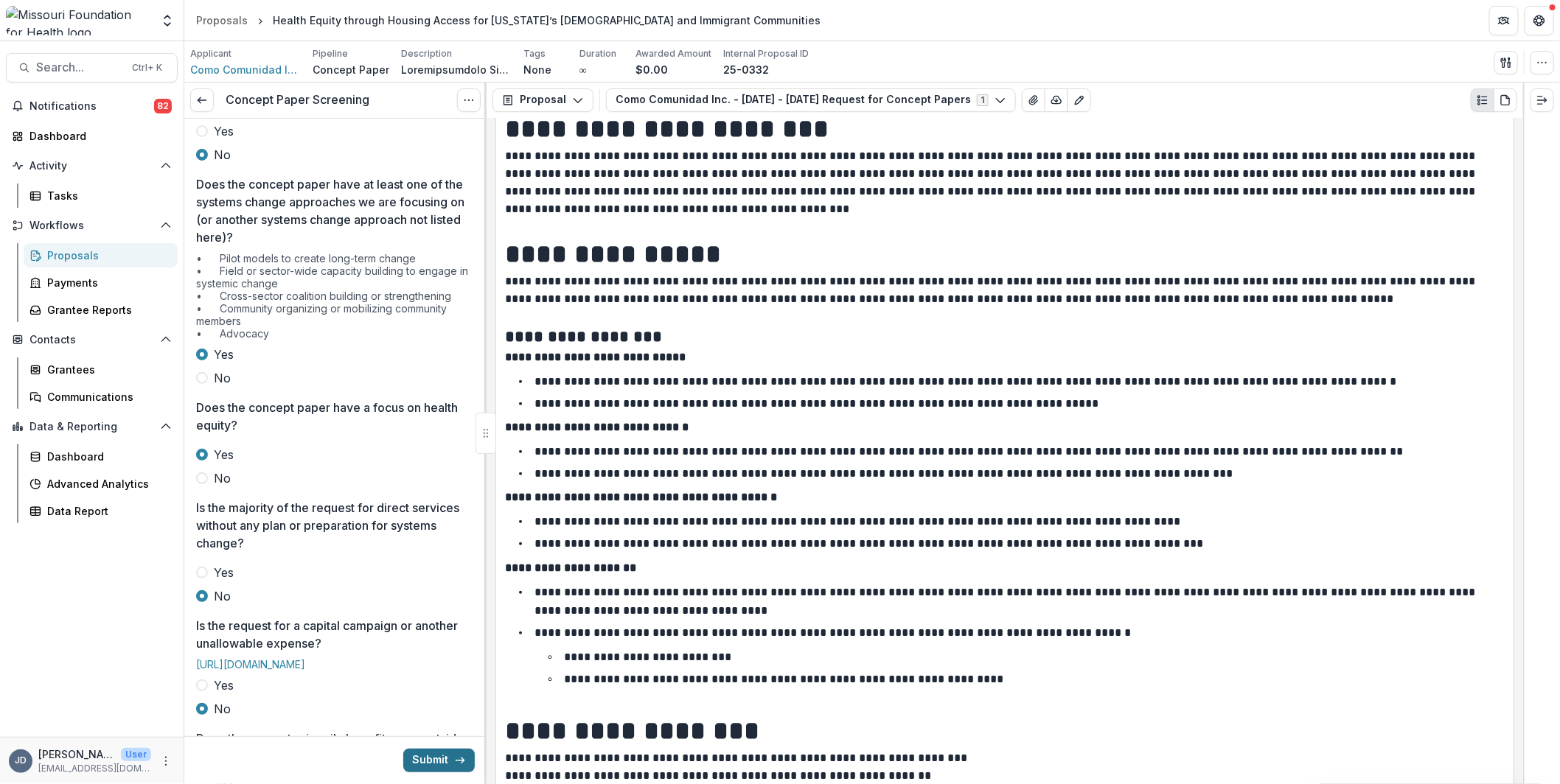
type input "*"
click at [423, 758] on button "Submit" at bounding box center [439, 760] width 71 height 24
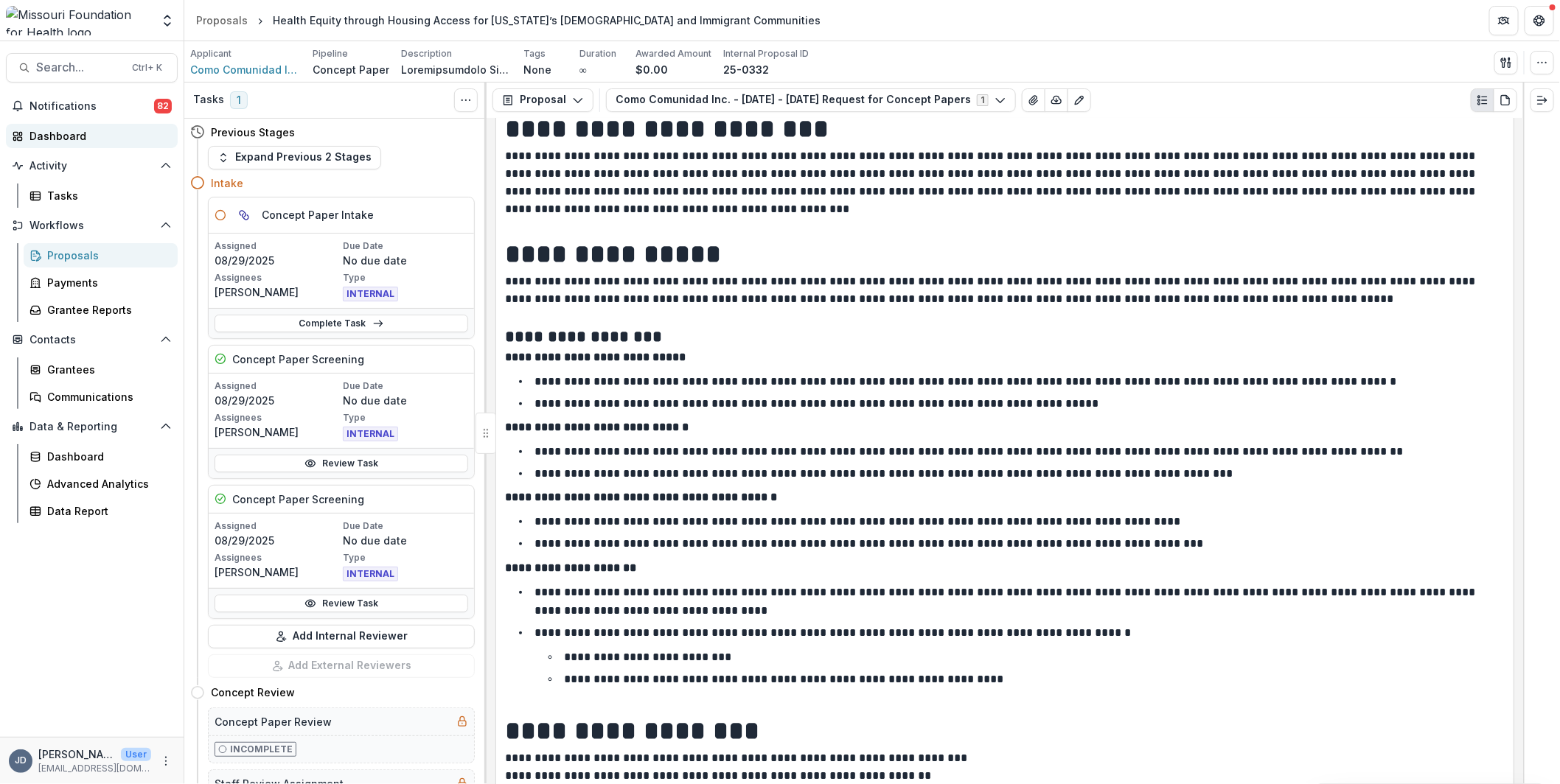
click at [68, 131] on div "Dashboard" at bounding box center [98, 136] width 136 height 15
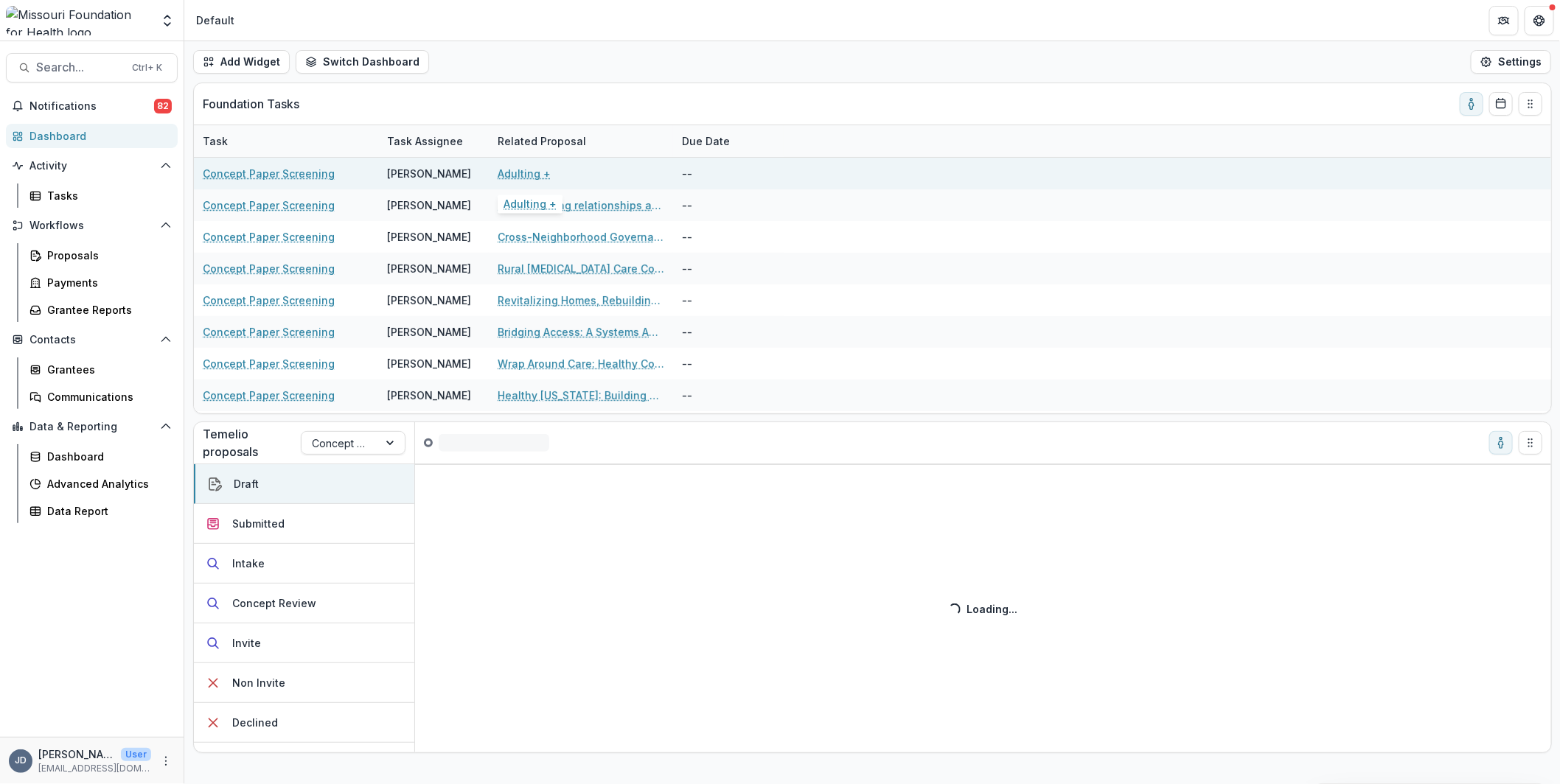
click at [523, 166] on link "Adulting +" at bounding box center [524, 174] width 53 height 15
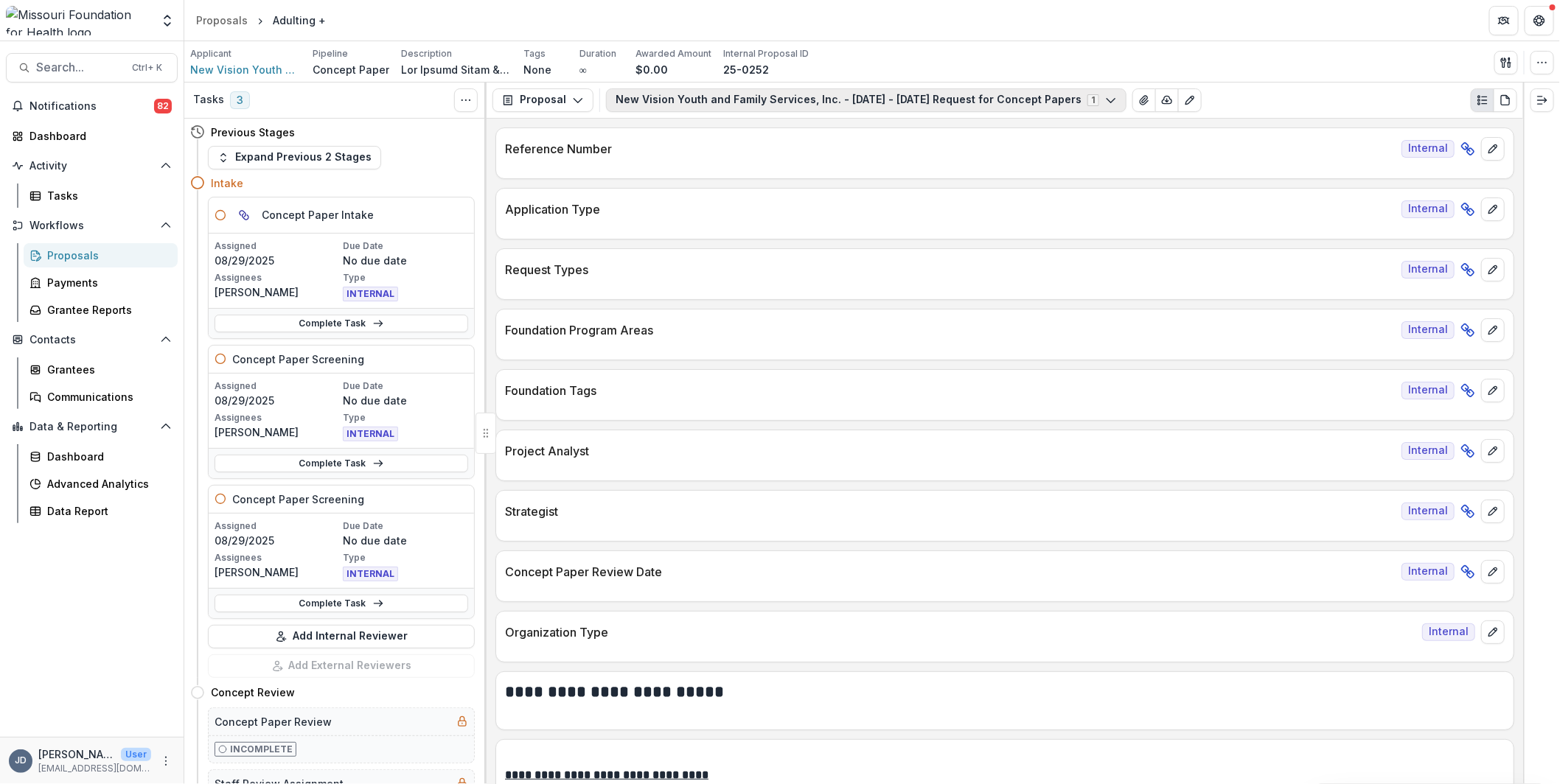
click at [825, 88] on button "New Vision Youth and Family Services, Inc. - [DATE] - [DATE] Request for Concep…" at bounding box center [866, 100] width 521 height 24
click at [827, 156] on span "New Vision Youth and Family Services, Inc. - [DATE] - [DATE] Request for Concep…" at bounding box center [862, 156] width 460 height 15
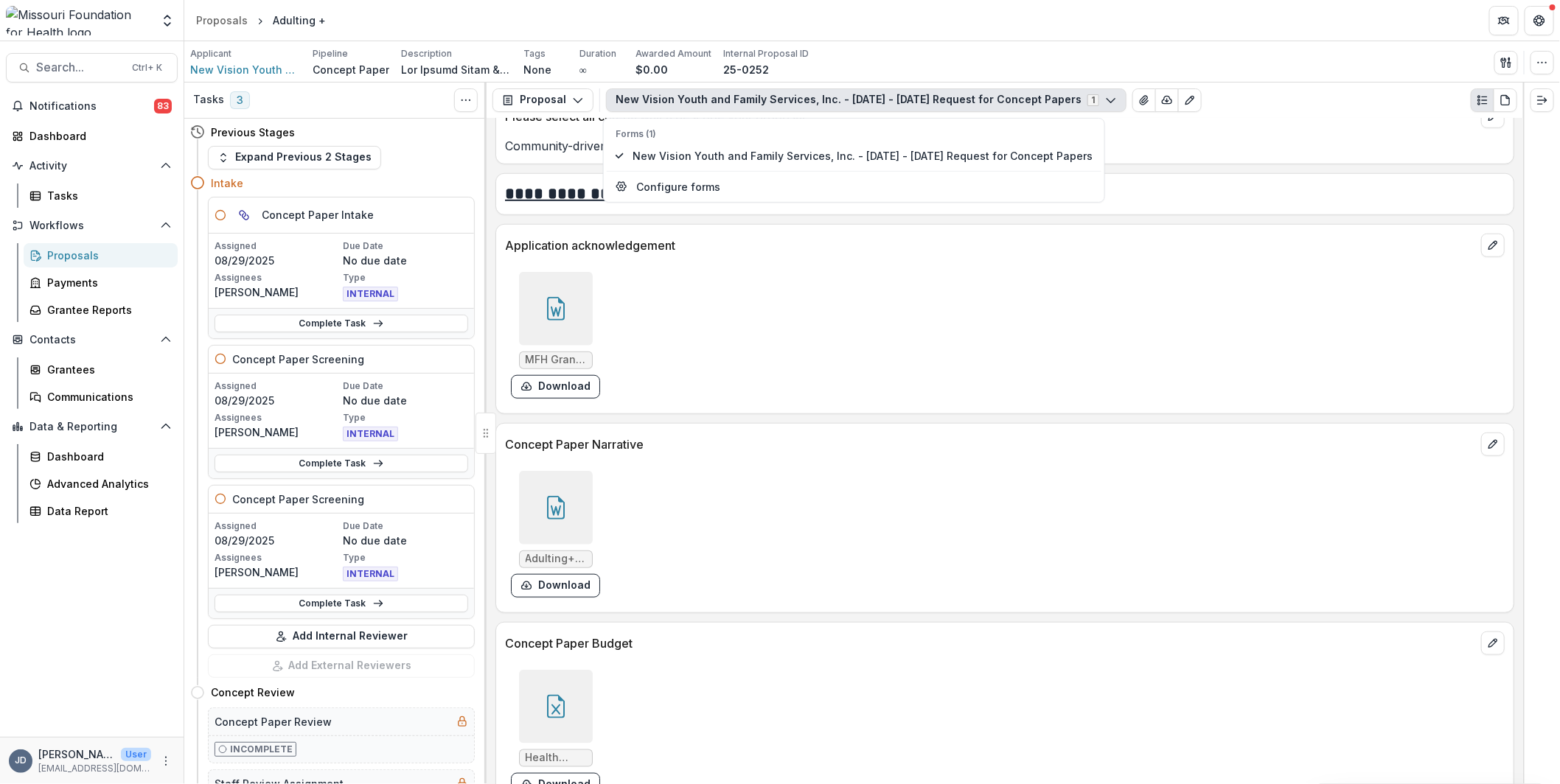
scroll to position [3611, 0]
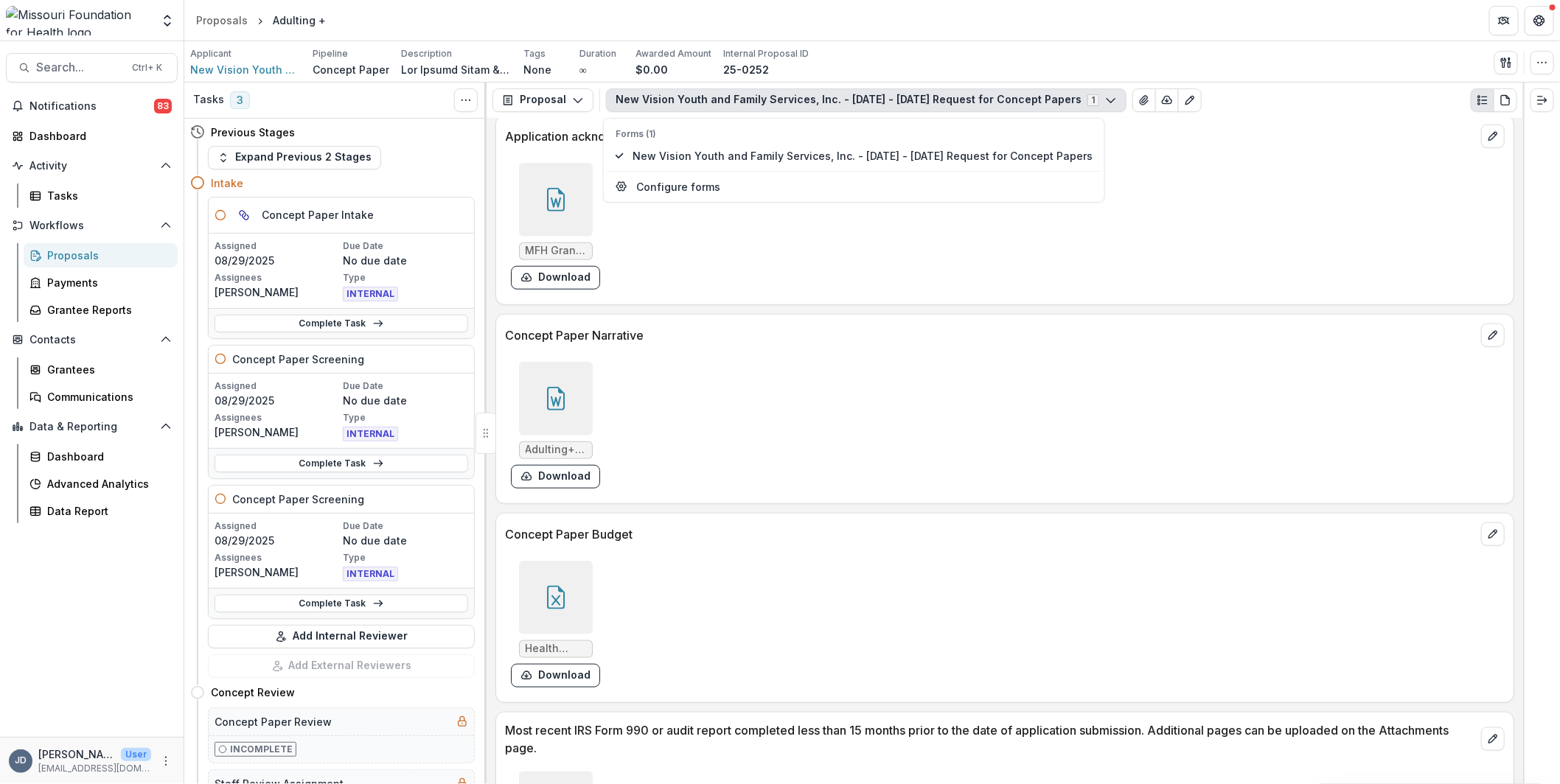
click at [568, 594] on div at bounding box center [555, 598] width 74 height 74
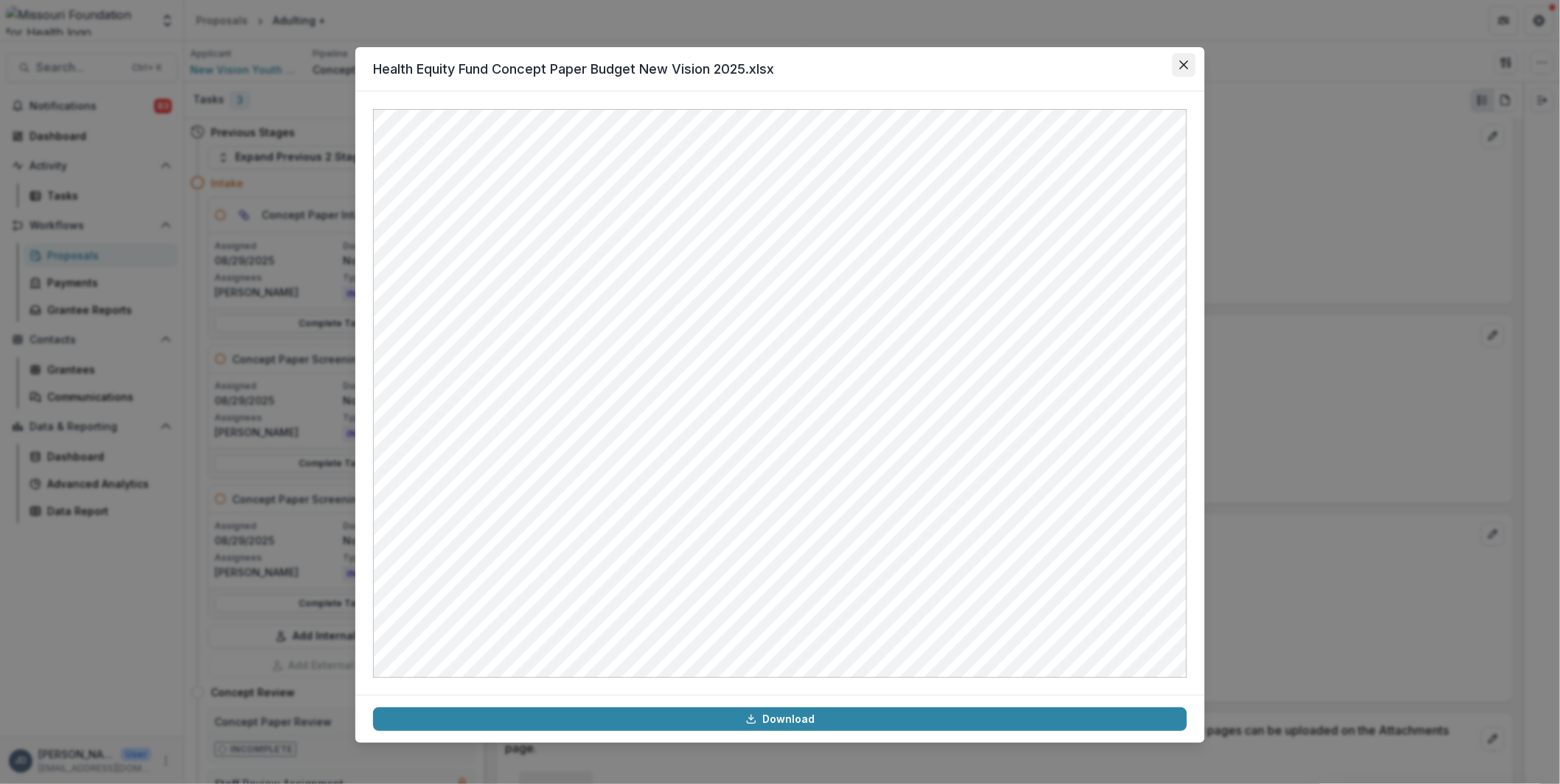
click at [1185, 67] on icon "Close" at bounding box center [1184, 64] width 8 height 8
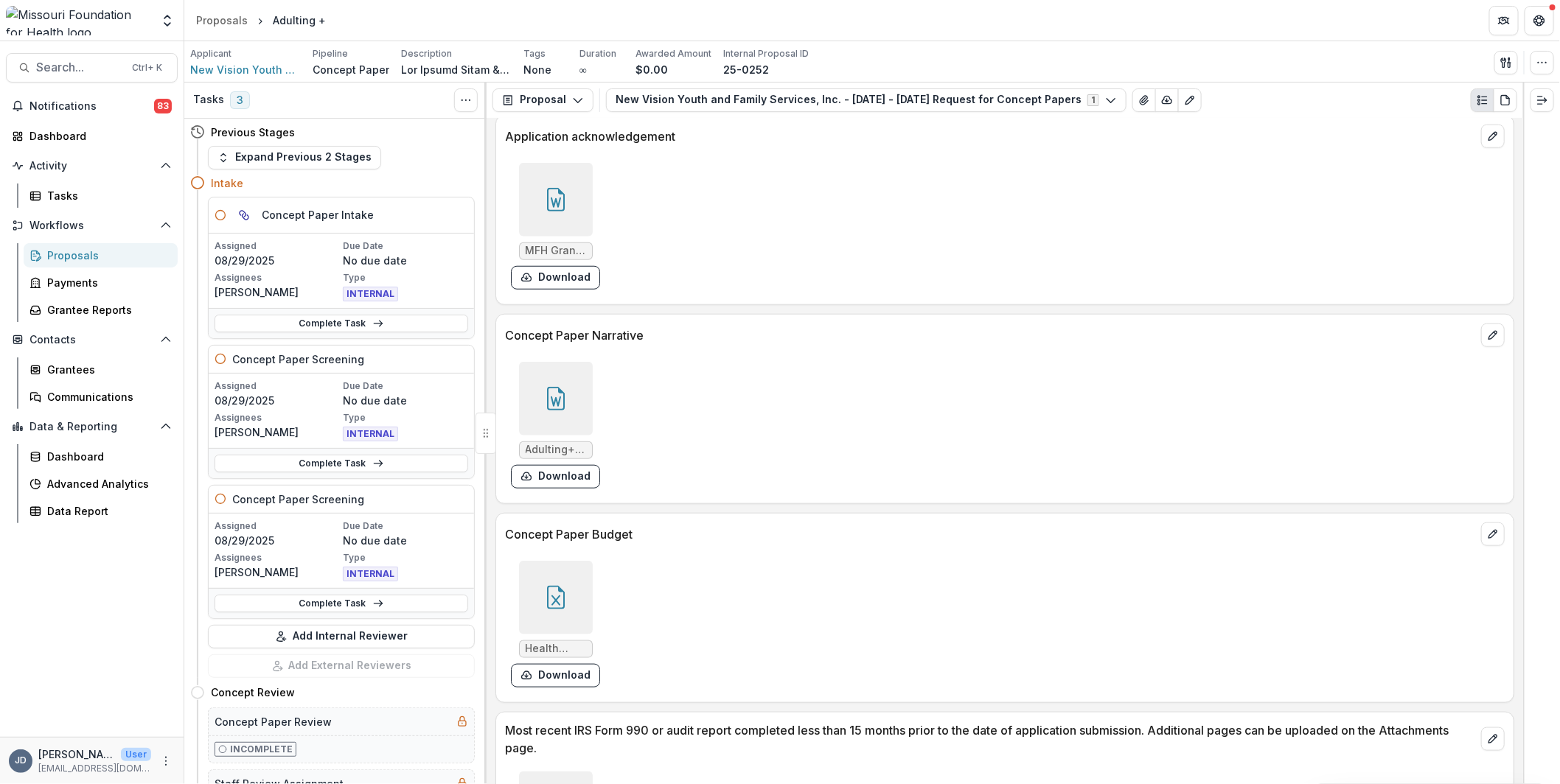
click at [534, 370] on div at bounding box center [555, 398] width 74 height 74
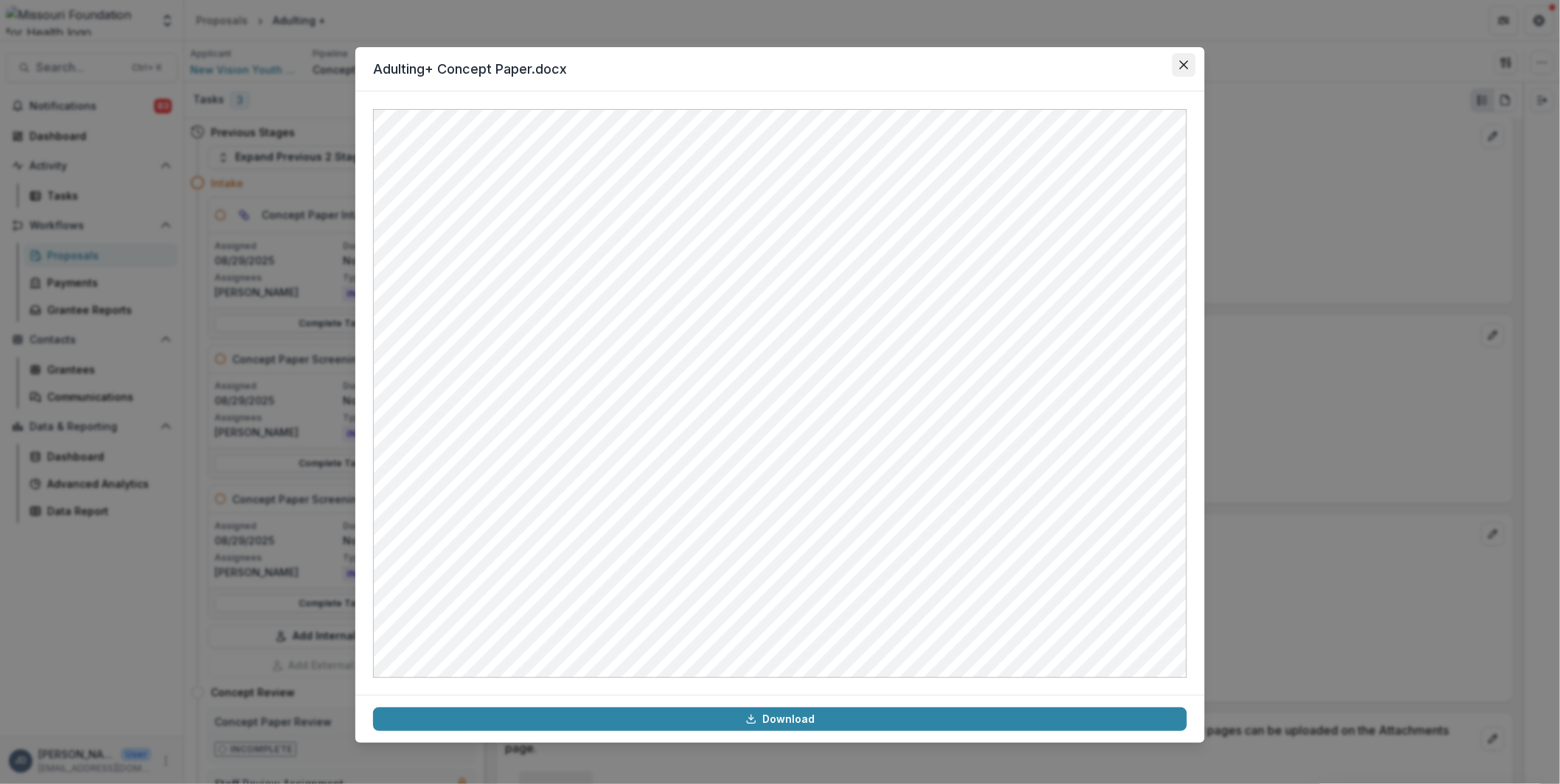
click at [1188, 67] on icon "Close" at bounding box center [1184, 64] width 8 height 8
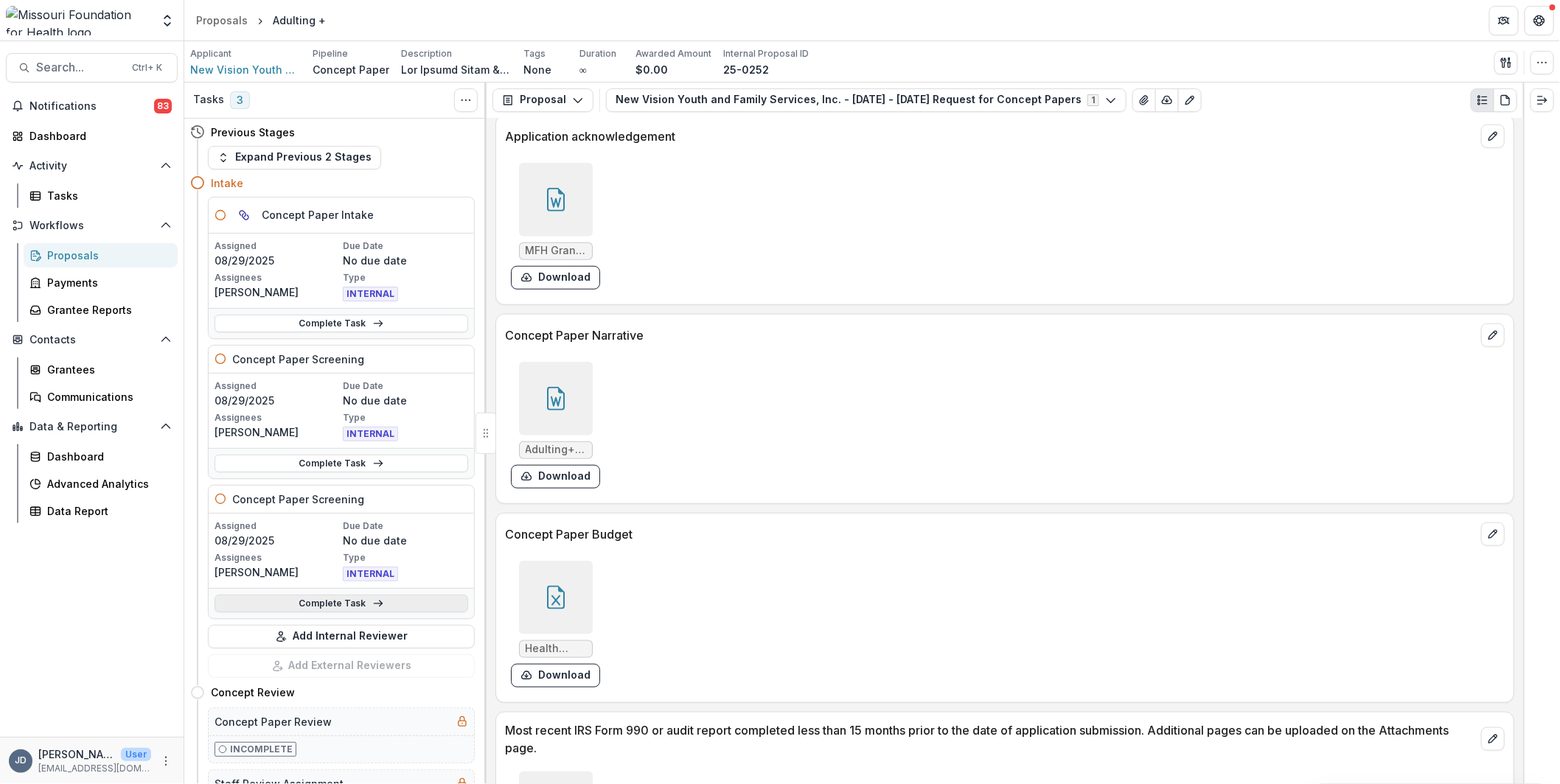
click at [354, 598] on link "Complete Task" at bounding box center [341, 603] width 254 height 18
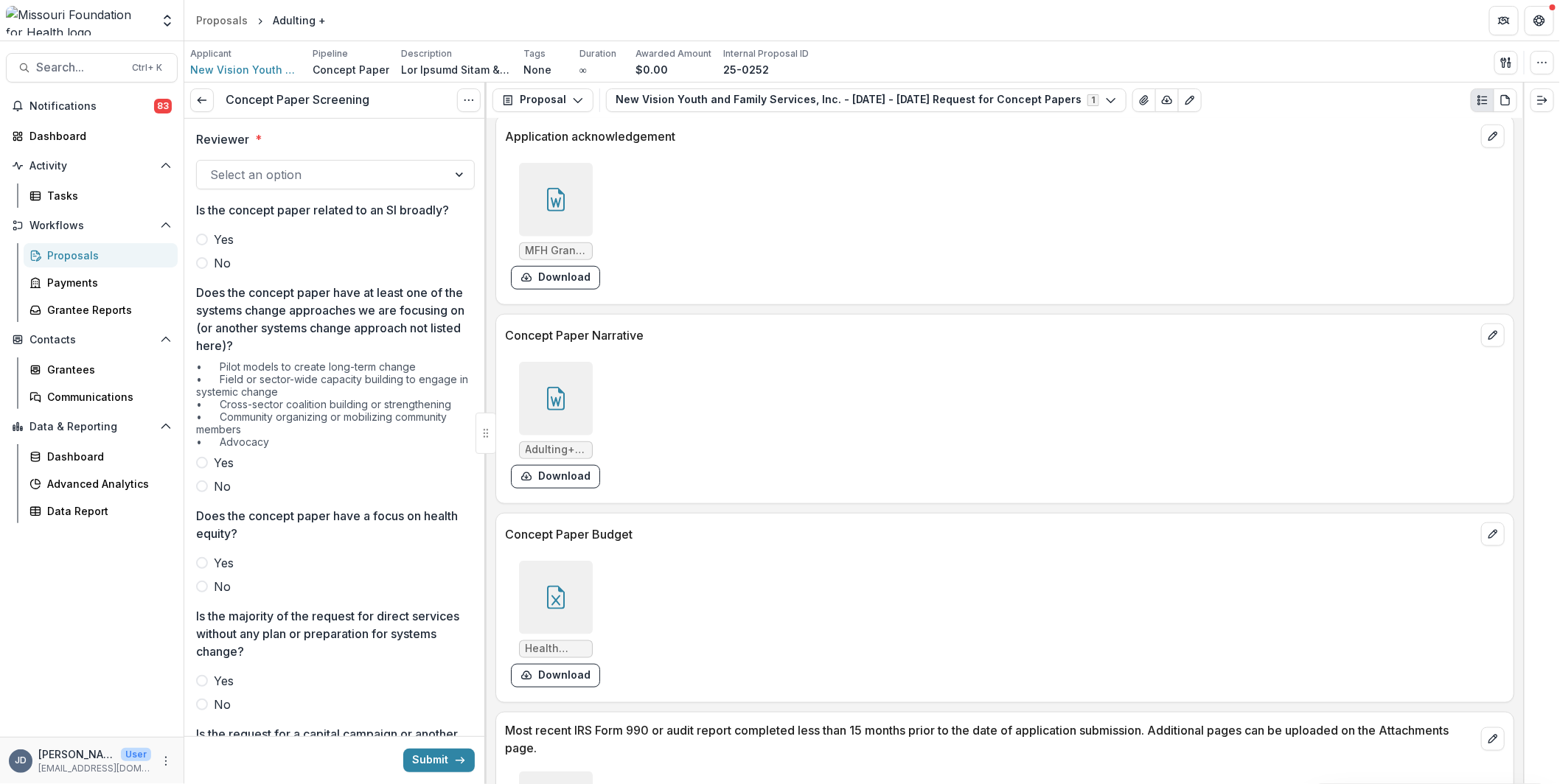
click at [240, 181] on div at bounding box center [322, 175] width 224 height 20
type input "*******"
click at [219, 266] on span "No" at bounding box center [222, 263] width 17 height 18
click at [217, 454] on span "Yes" at bounding box center [223, 463] width 20 height 18
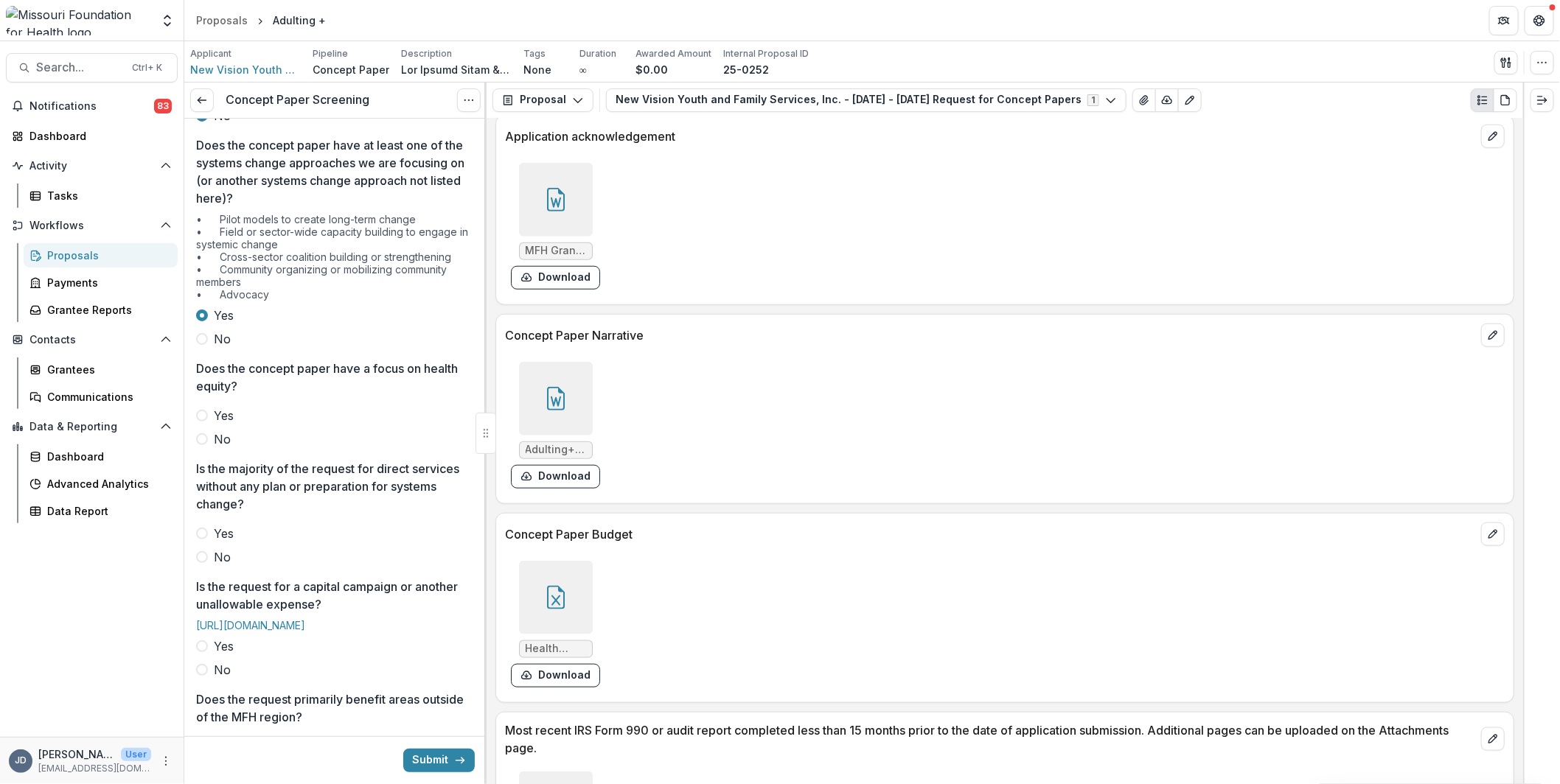
click at [214, 414] on span "Yes" at bounding box center [223, 415] width 20 height 18
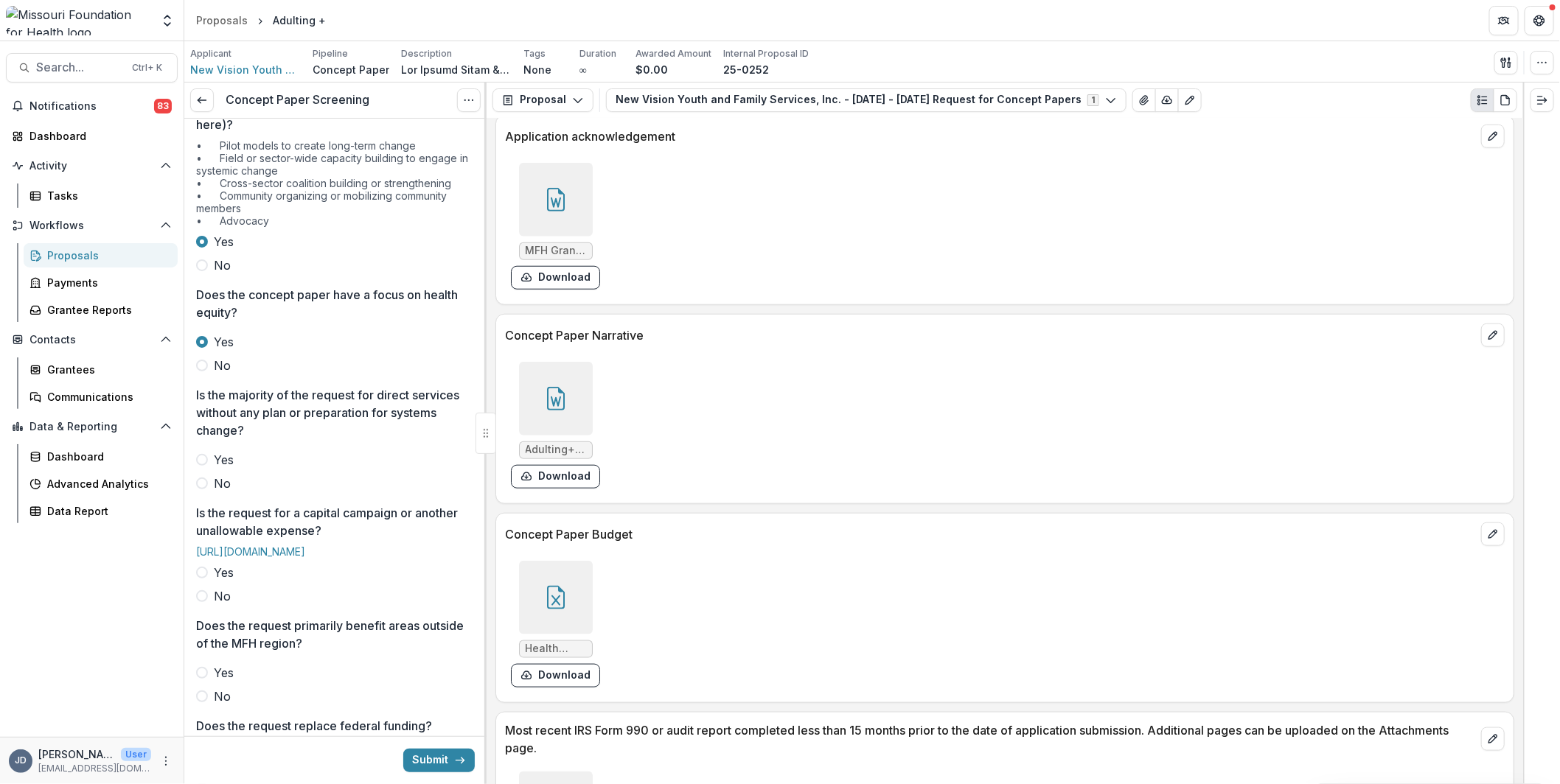
click at [209, 480] on label "No" at bounding box center [335, 483] width 279 height 18
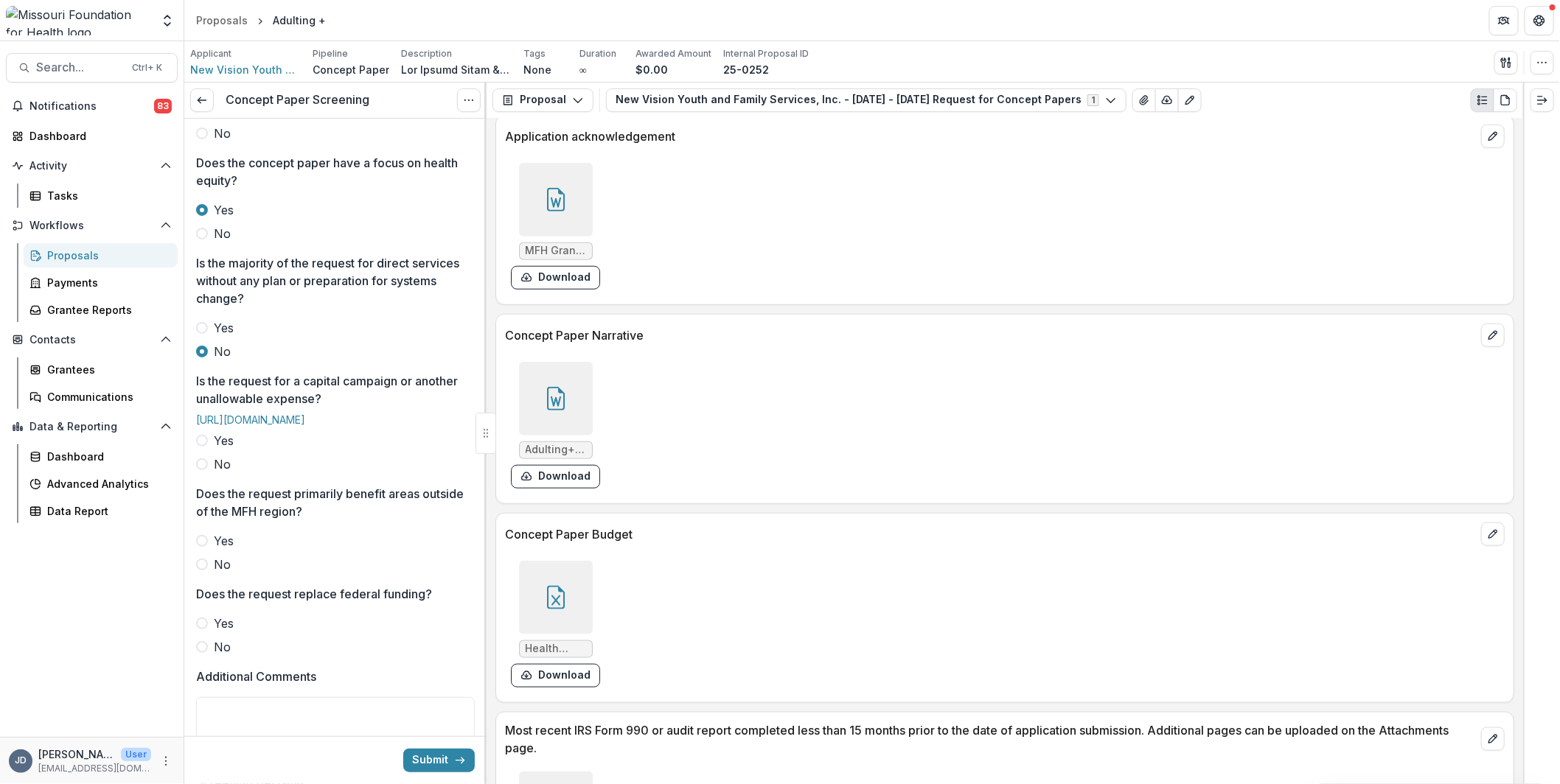
scroll to position [368, 0]
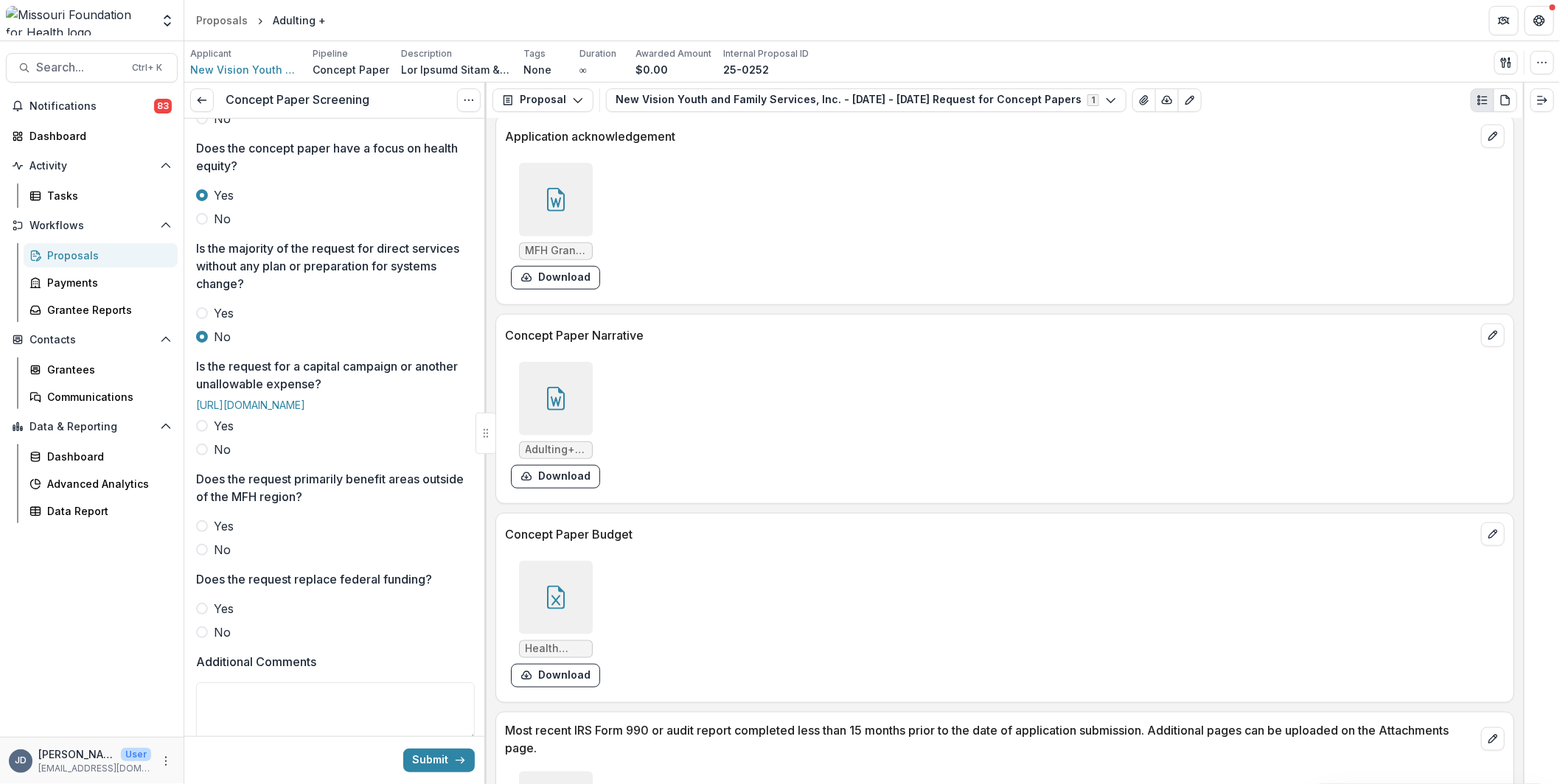
click at [211, 459] on label "No" at bounding box center [335, 449] width 279 height 18
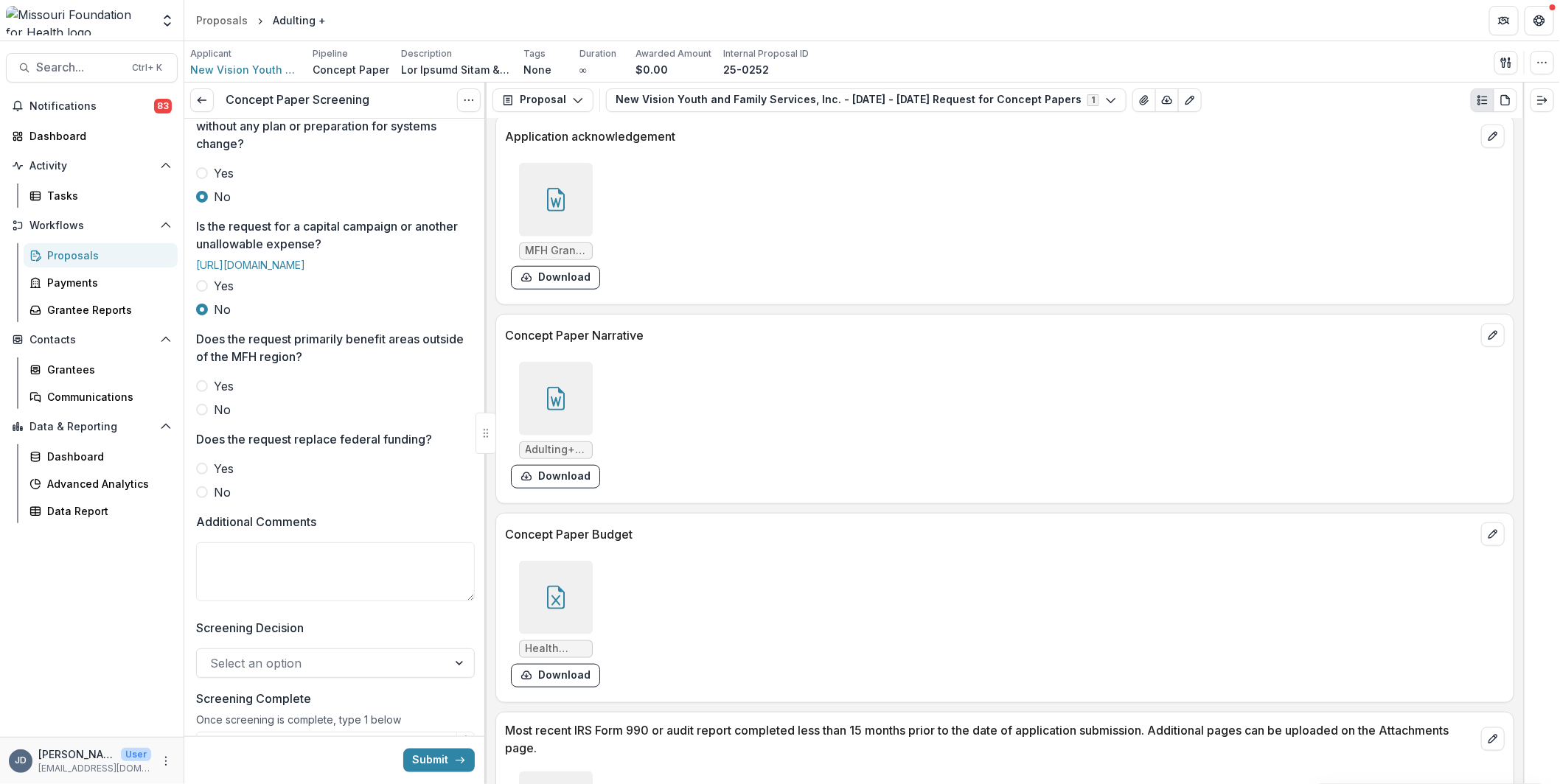
scroll to position [516, 0]
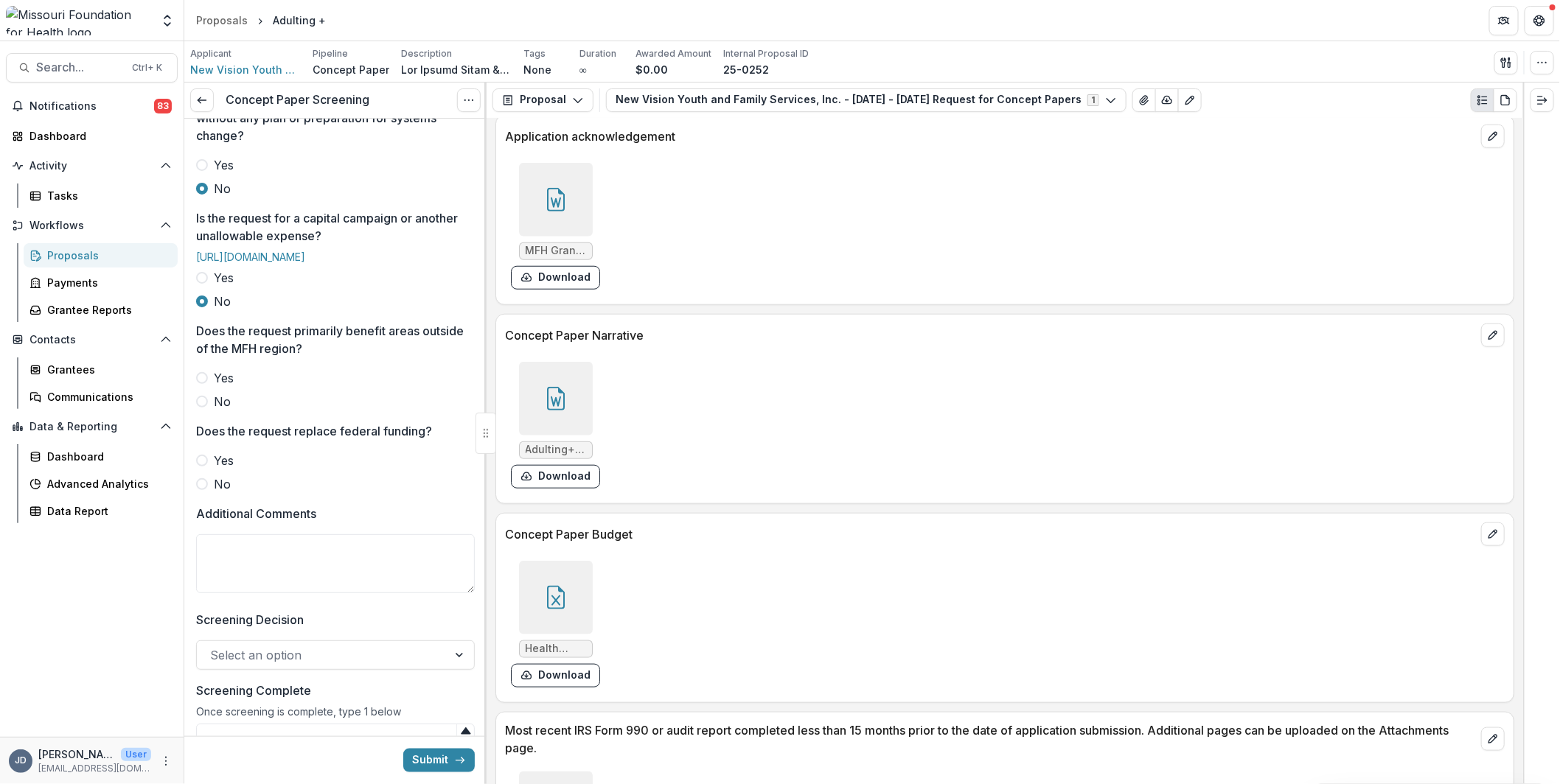
click at [206, 408] on span at bounding box center [202, 402] width 12 height 12
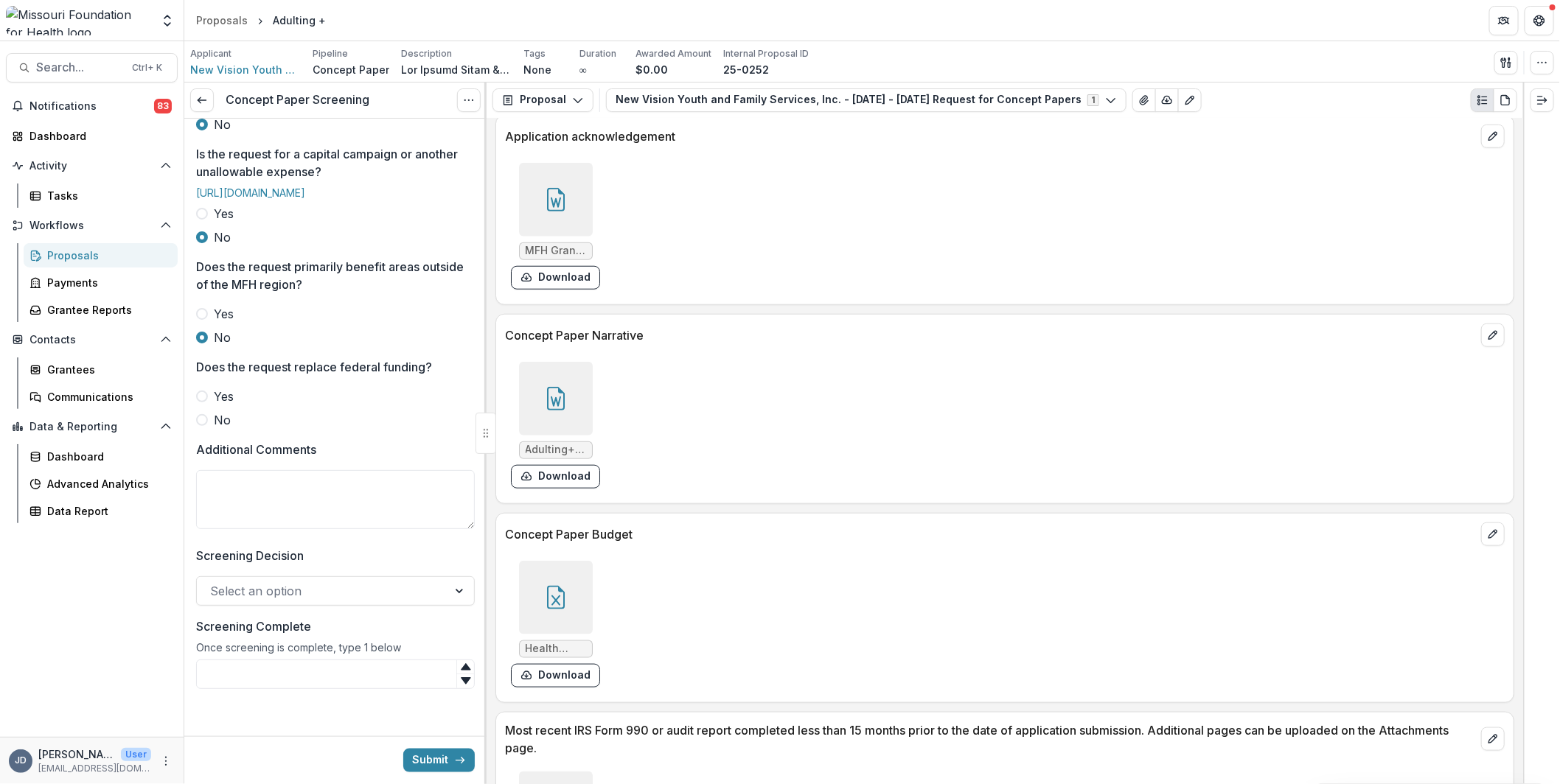
scroll to position [624, 0]
click at [216, 425] on span "No" at bounding box center [222, 420] width 17 height 18
drag, startPoint x: 261, startPoint y: 481, endPoint x: 410, endPoint y: 532, distance: 157.5
click at [265, 483] on textarea "Additional Comments" at bounding box center [335, 500] width 279 height 59
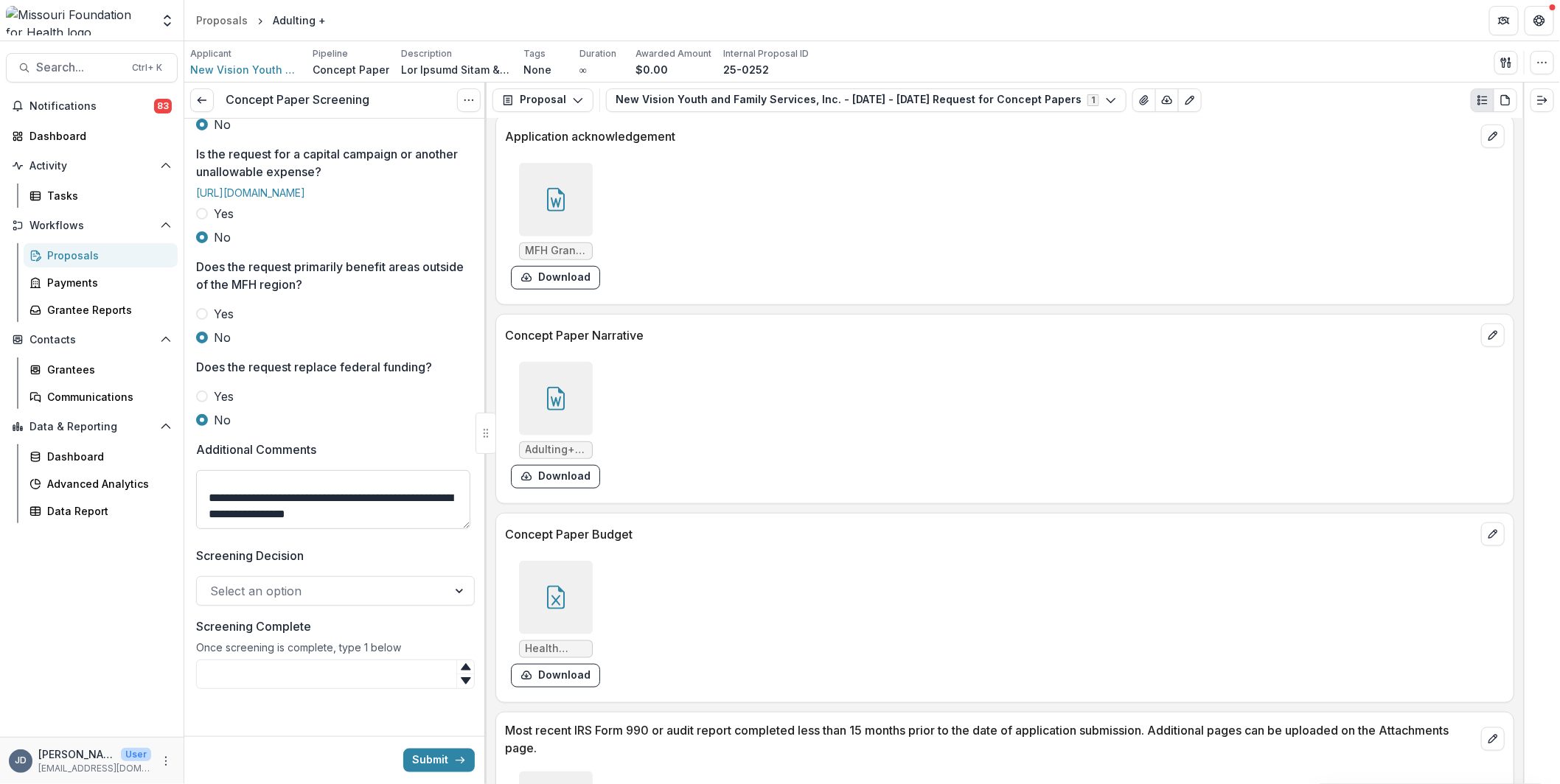
click at [343, 518] on textarea "**********" at bounding box center [332, 500] width 274 height 59
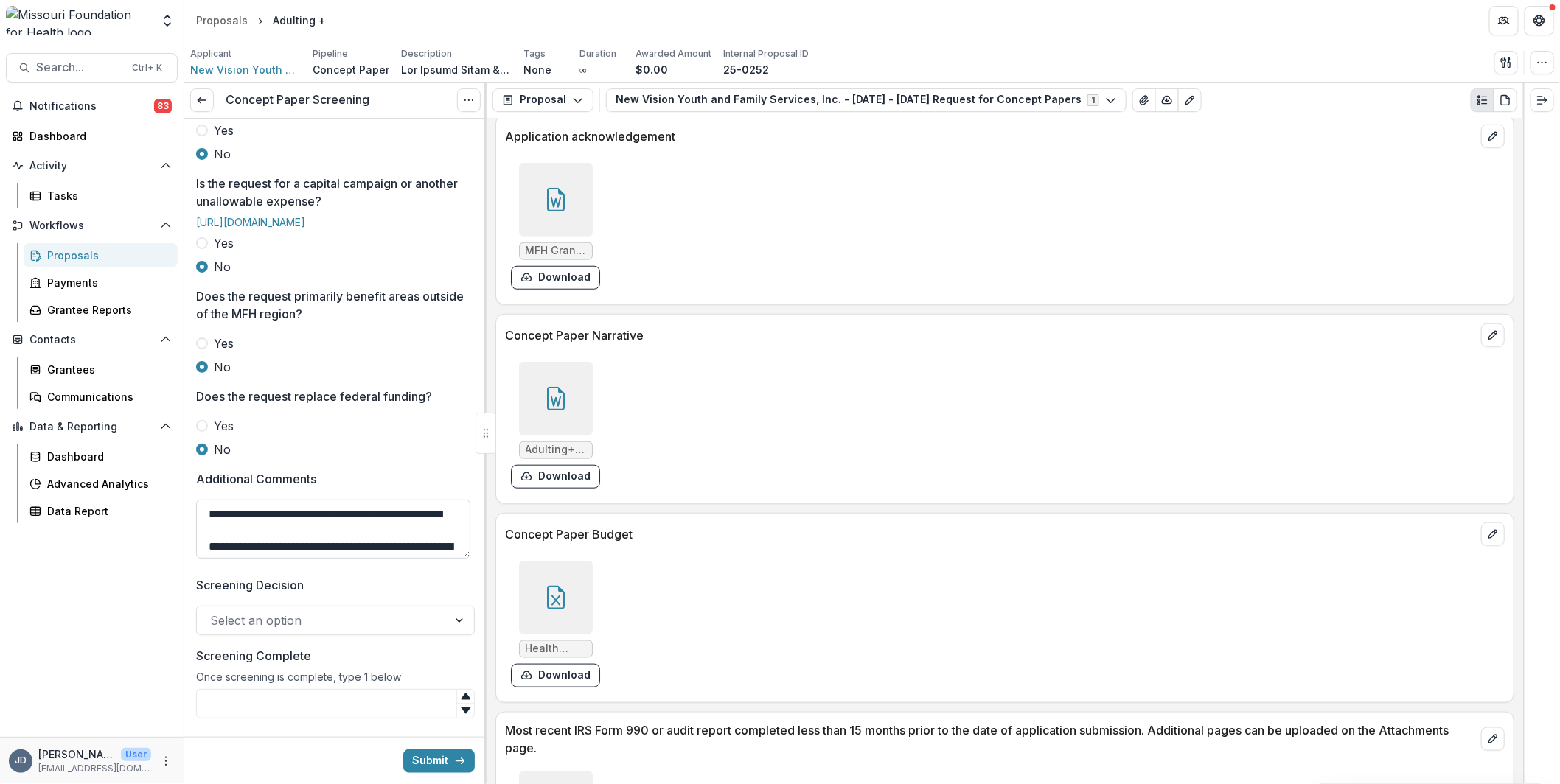
click at [206, 559] on textarea "**********" at bounding box center [332, 529] width 274 height 59
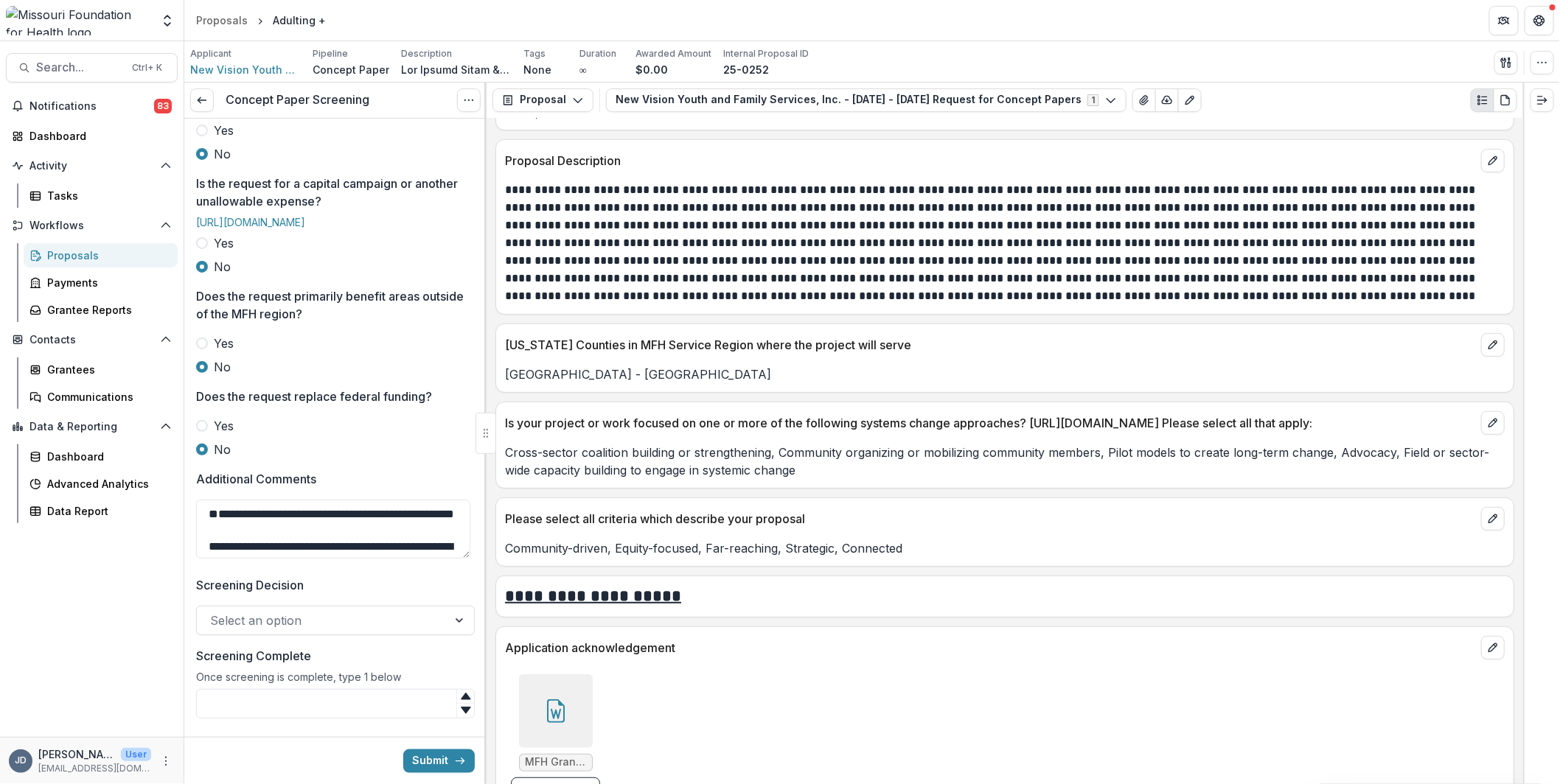
scroll to position [3094, 0]
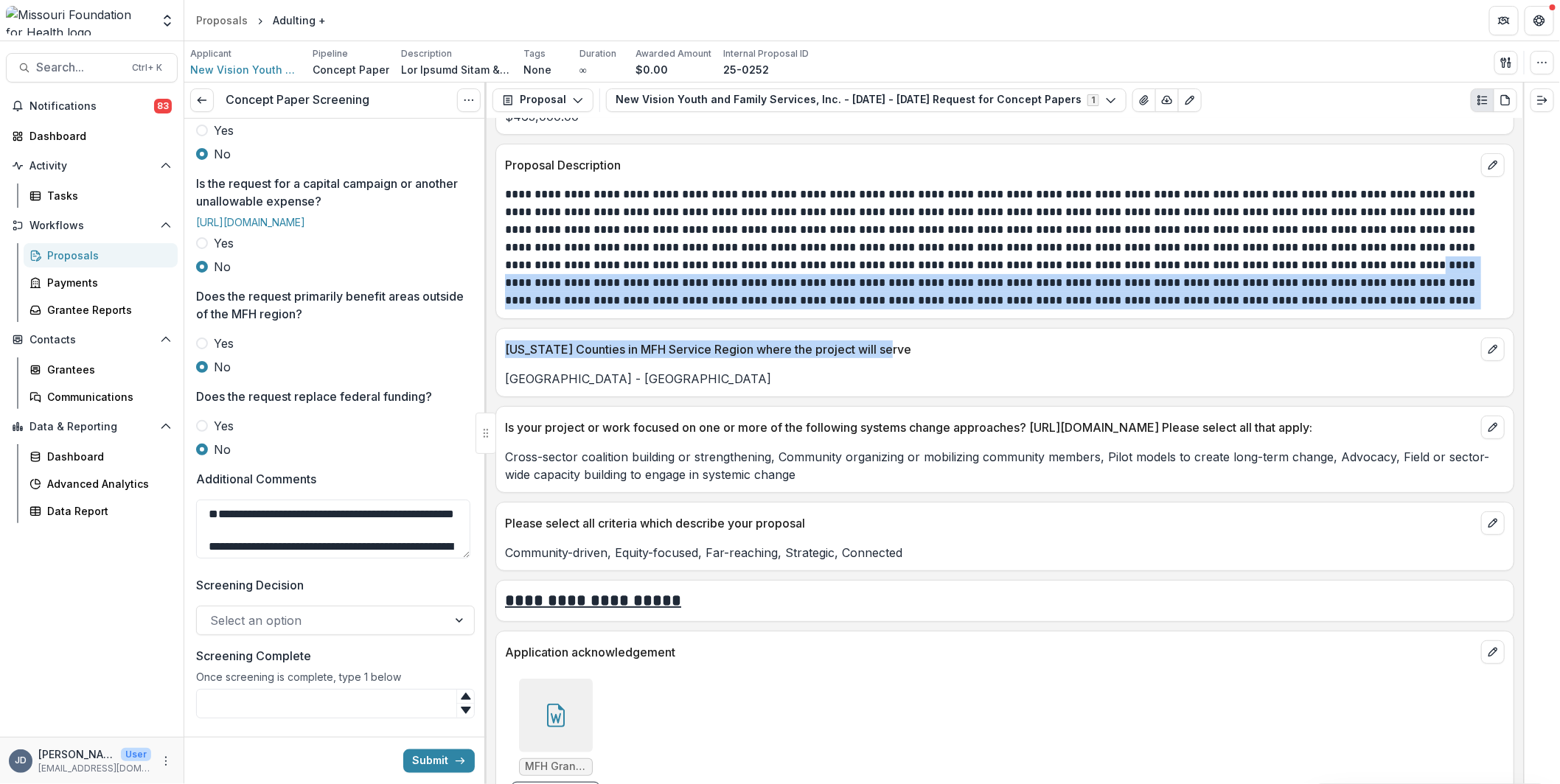
drag, startPoint x: 1126, startPoint y: 306, endPoint x: 1185, endPoint y: 229, distance: 97.0
click at [1188, 236] on div "**********" at bounding box center [1005, 451] width 1036 height 665
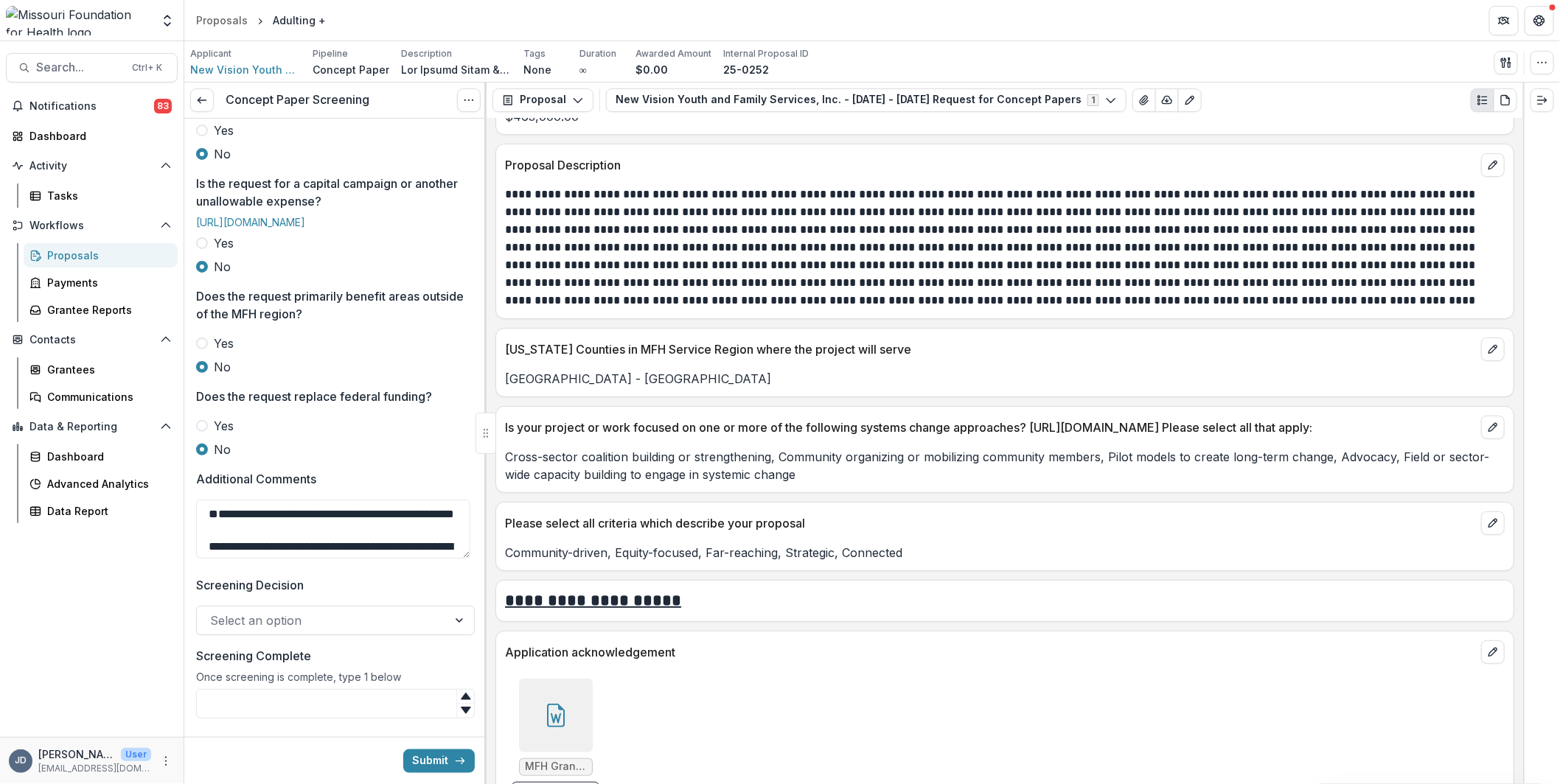
click at [1171, 228] on p at bounding box center [1003, 247] width 996 height 124
click at [238, 554] on textarea "**********" at bounding box center [332, 529] width 274 height 59
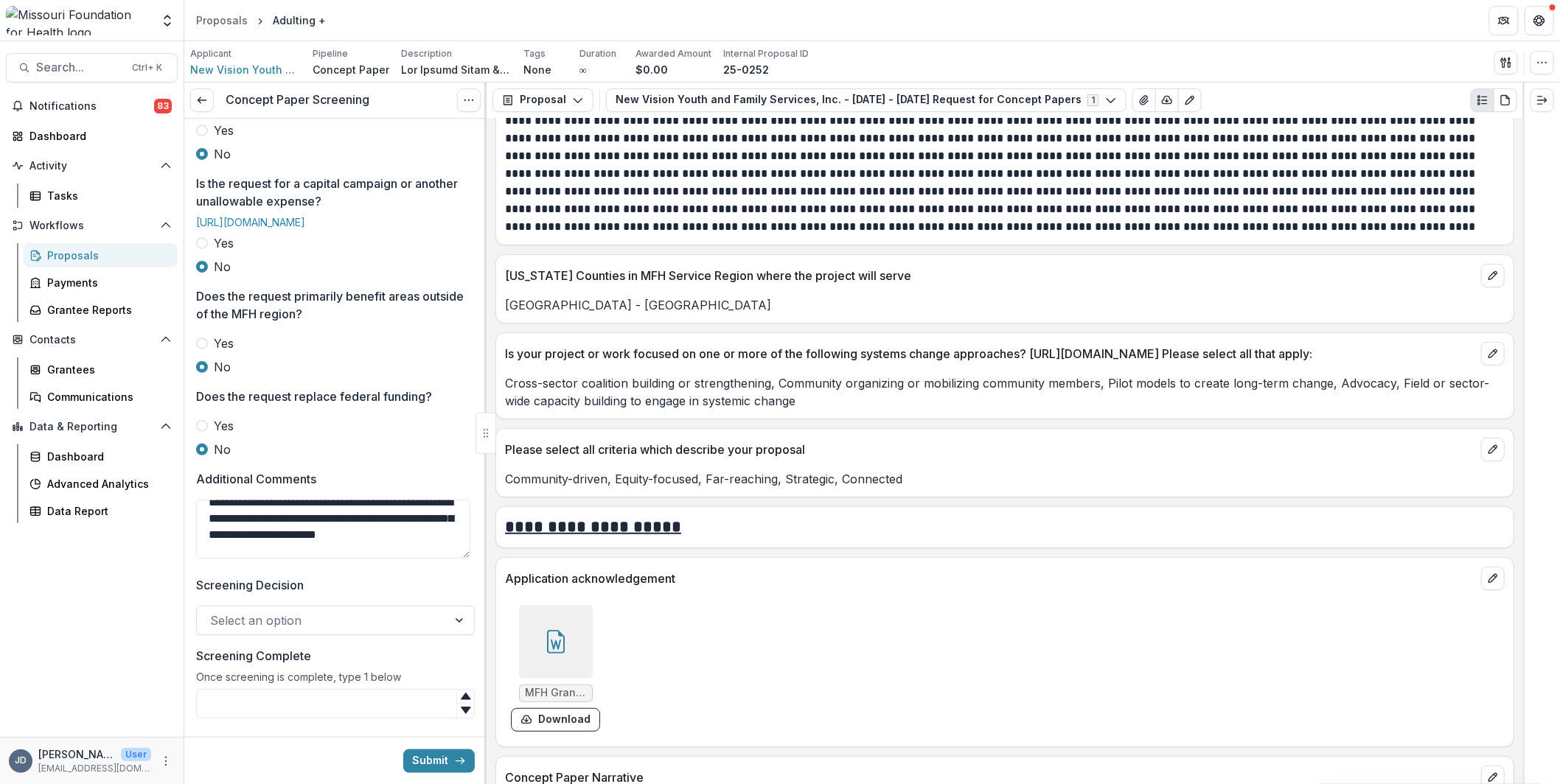
scroll to position [624, 0]
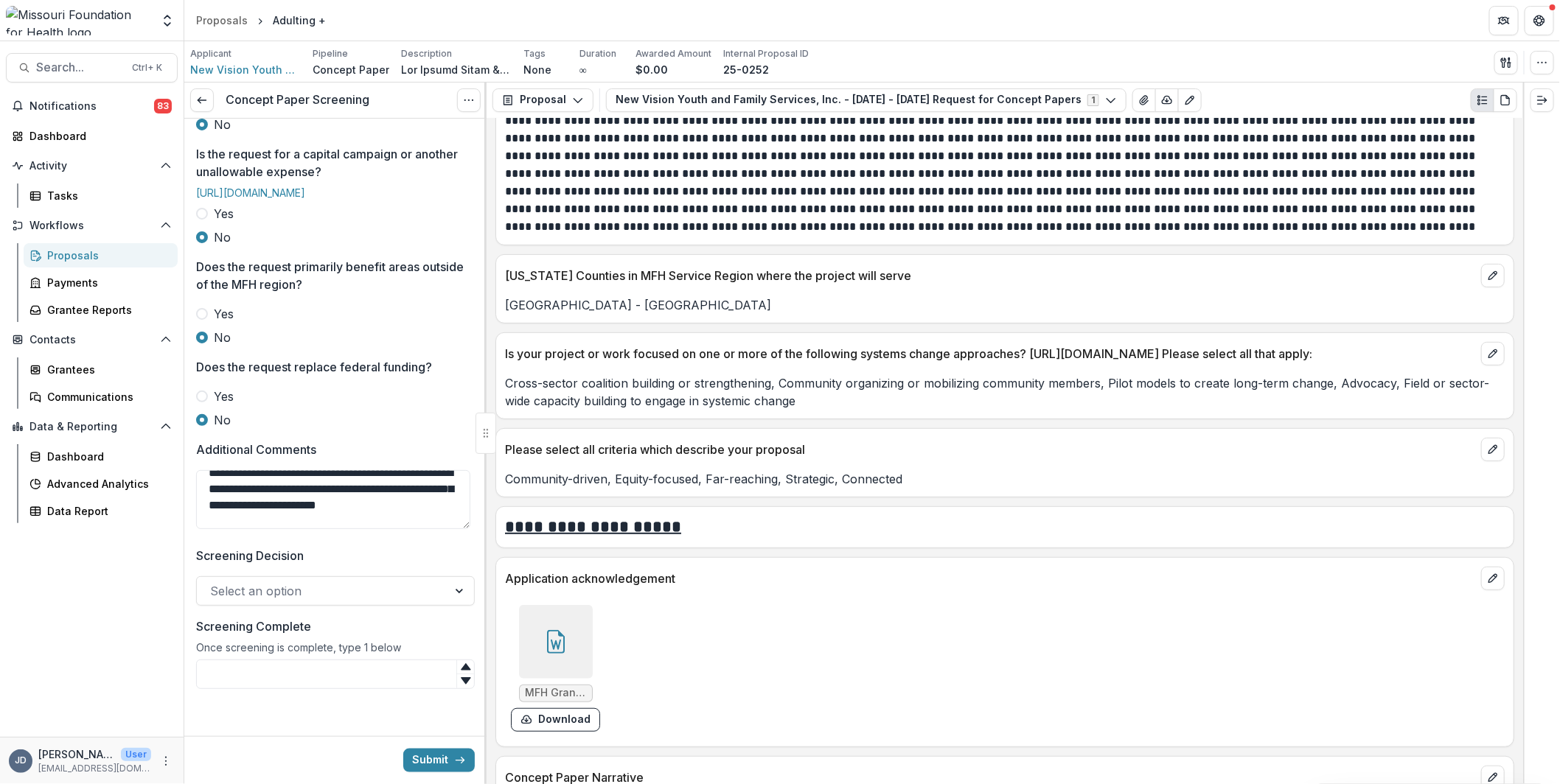
type textarea "**********"
click at [582, 375] on p "Cross-sector coalition building or strengthening, Community organizing or mobil…" at bounding box center [1005, 392] width 1000 height 36
click at [285, 587] on div at bounding box center [322, 591] width 224 height 20
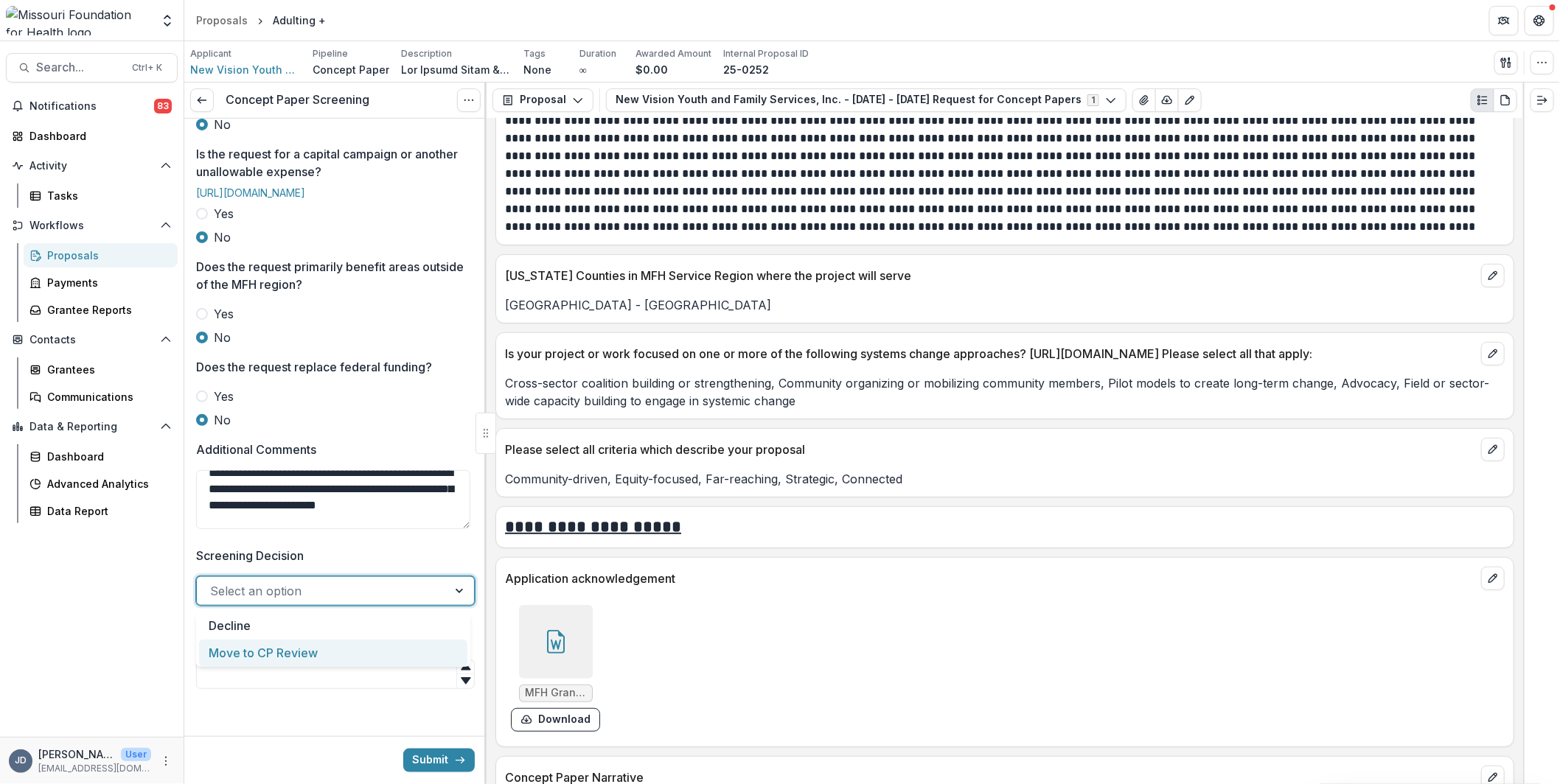
click at [282, 658] on div "Move to CP Review" at bounding box center [333, 653] width 268 height 27
click at [282, 664] on input "Screening Complete" at bounding box center [335, 674] width 279 height 30
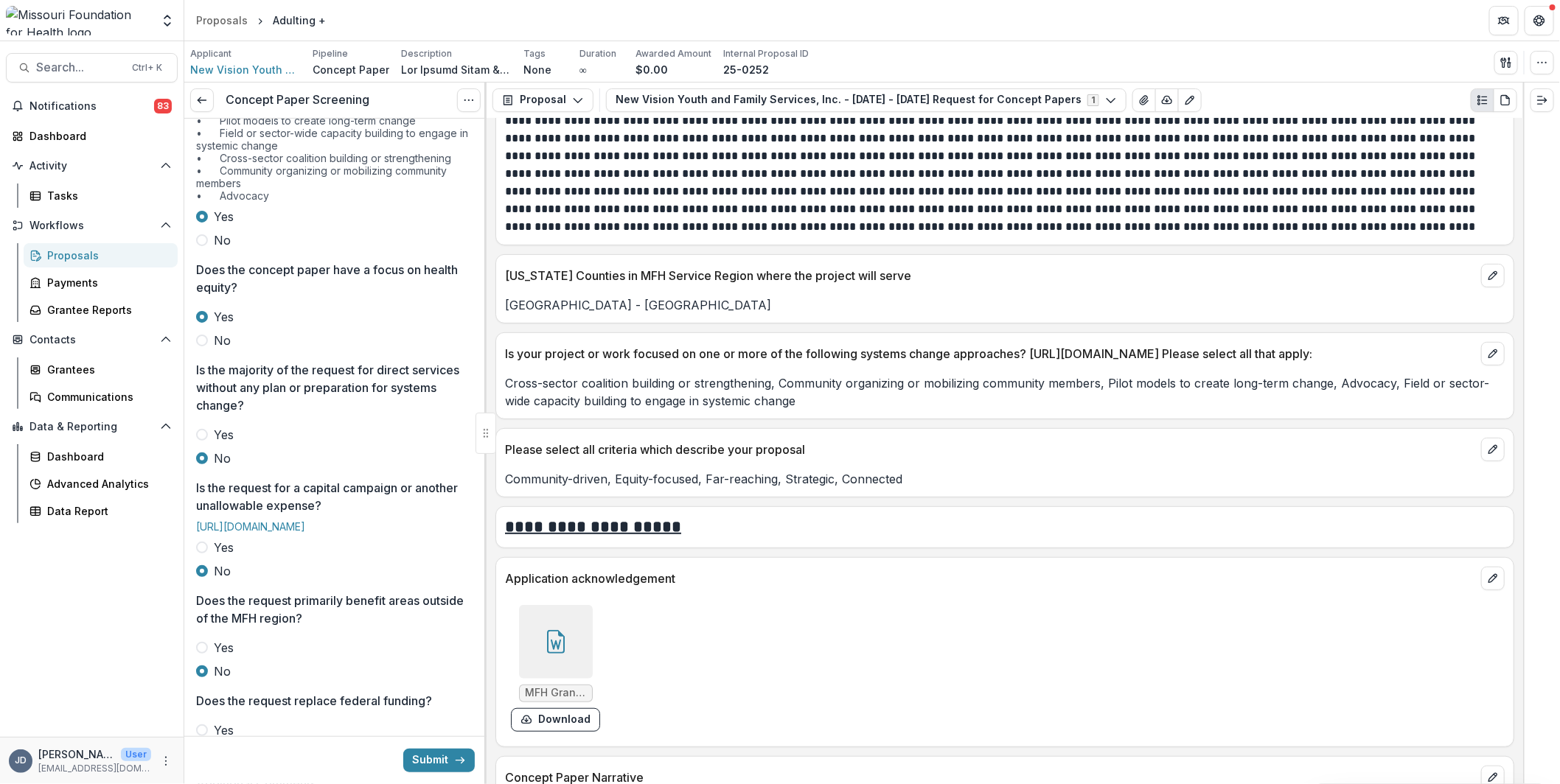
scroll to position [0, 0]
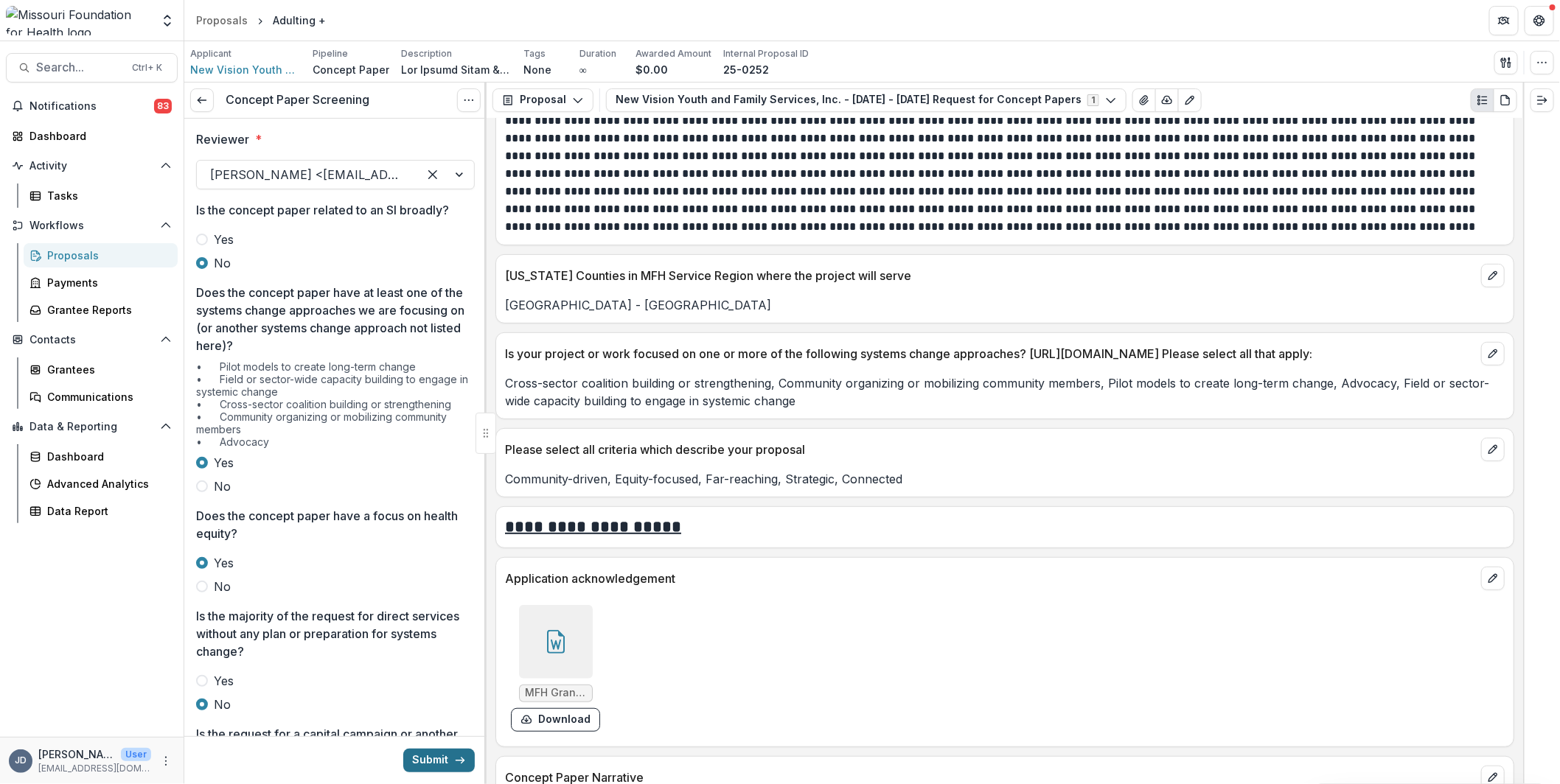
type input "*"
click at [442, 757] on button "Submit" at bounding box center [439, 760] width 71 height 24
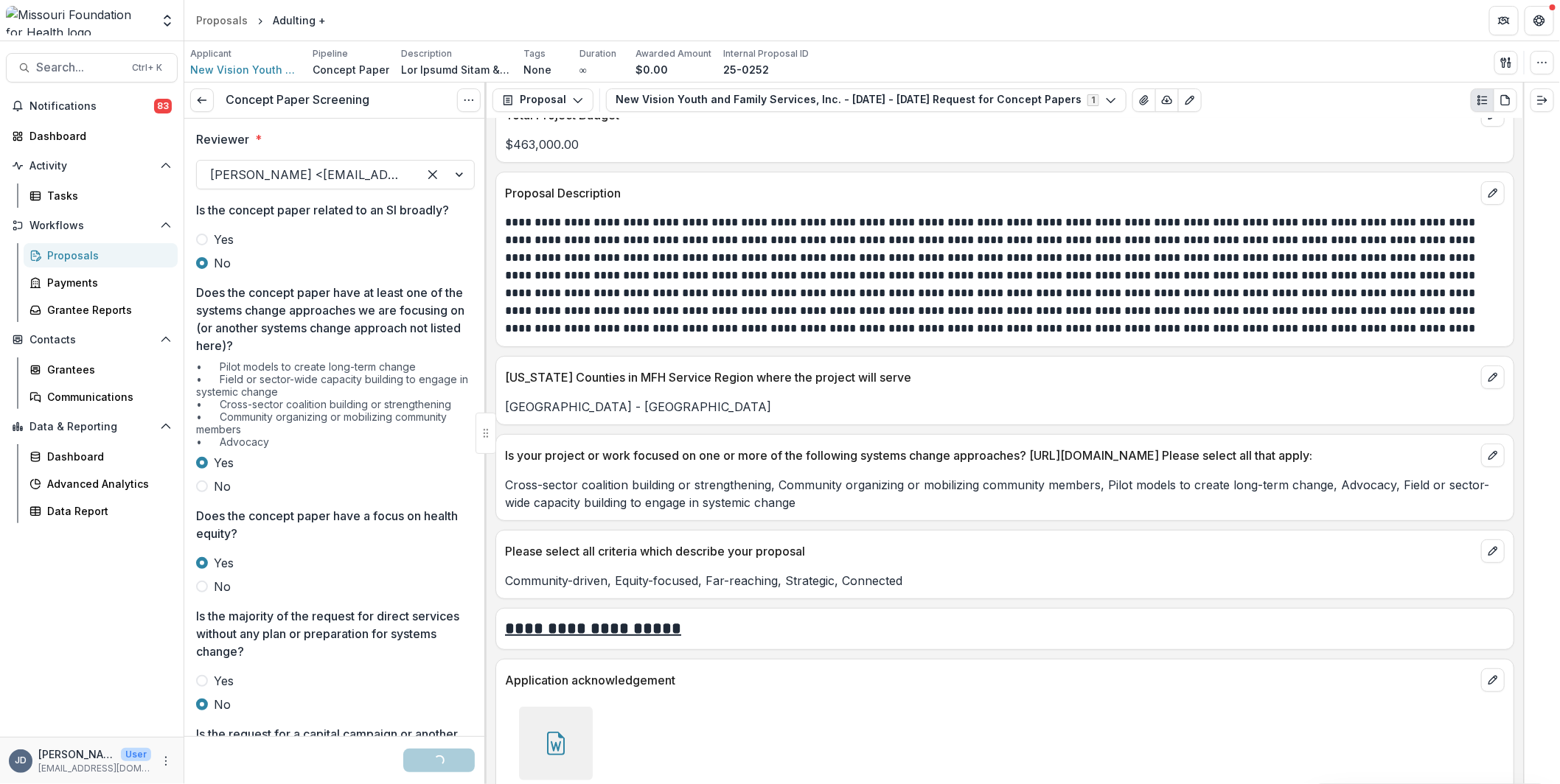
scroll to position [2947, 0]
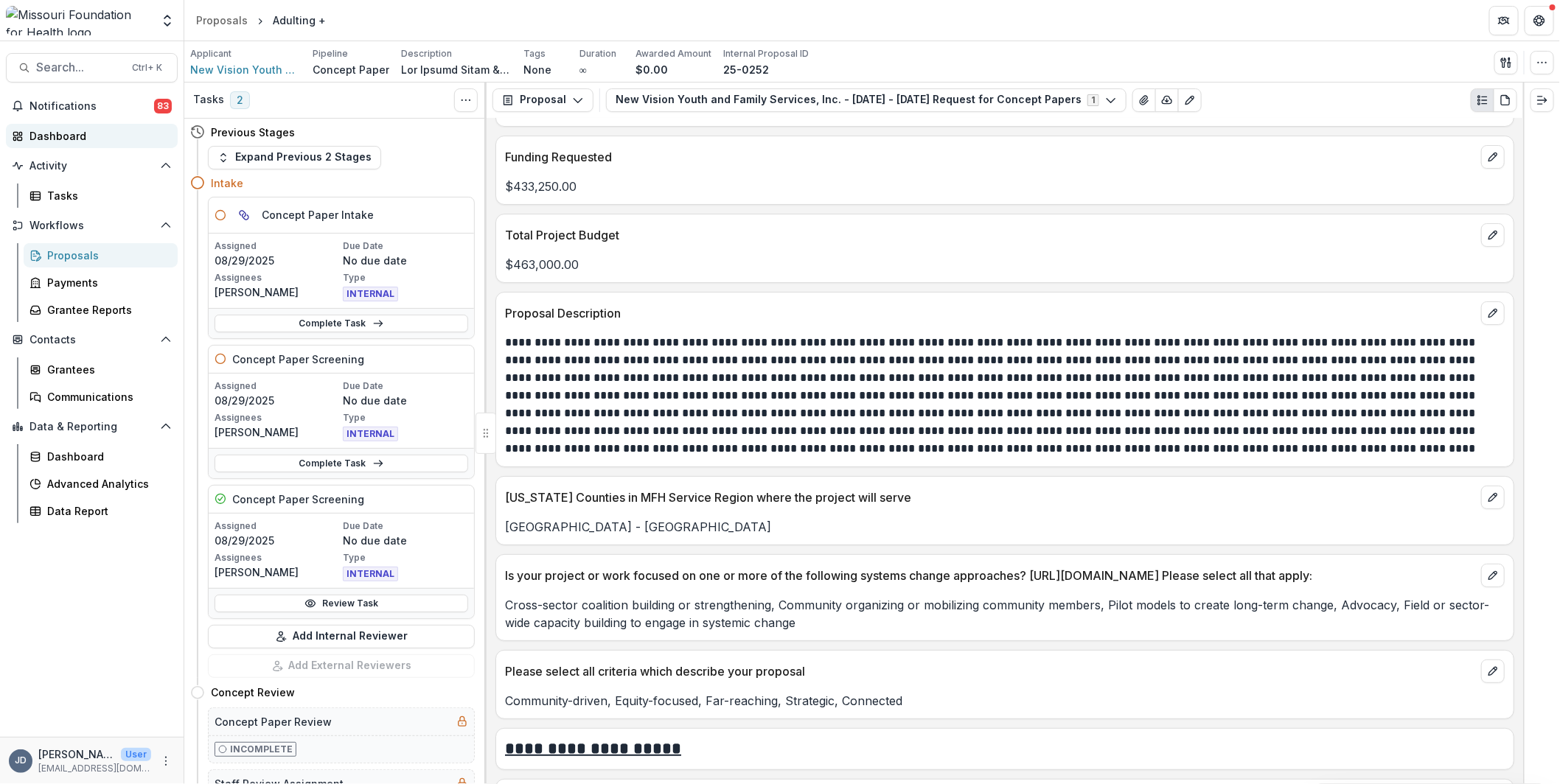
click at [70, 130] on div "Dashboard" at bounding box center [98, 136] width 136 height 15
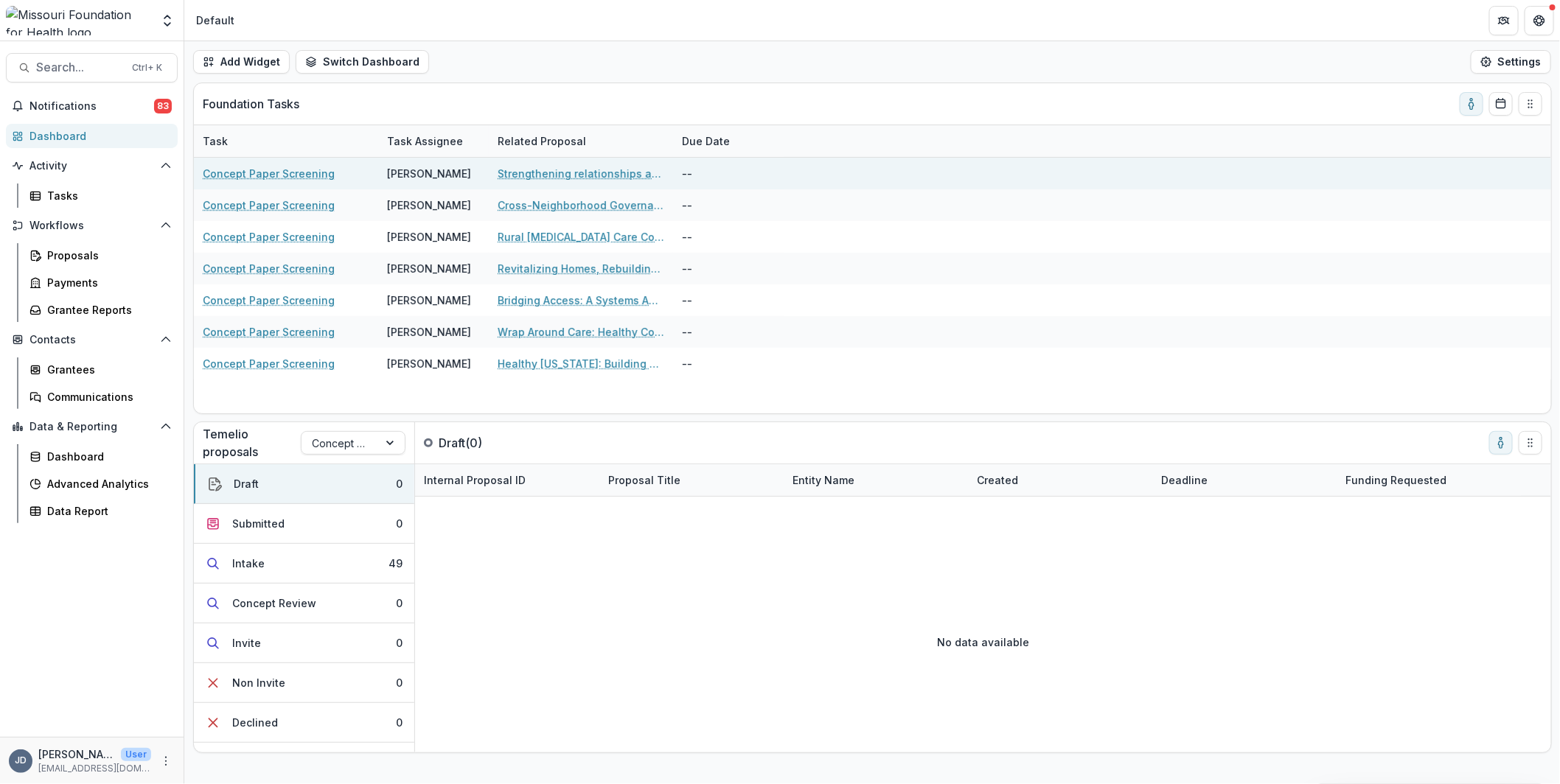
click at [540, 172] on link "Strengthening relationships among Asian American coalitions to advance equitabl…" at bounding box center [581, 174] width 166 height 15
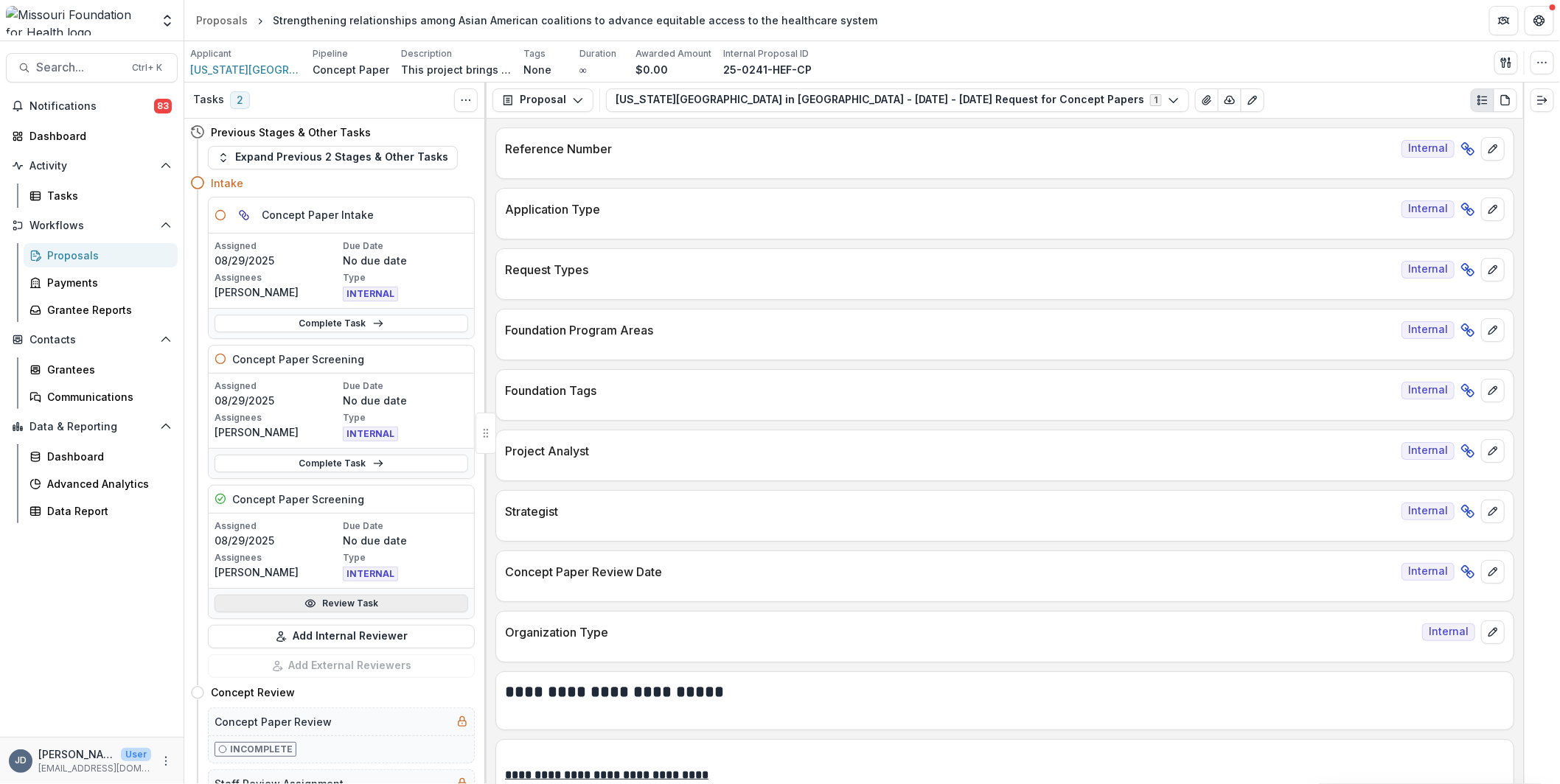
click at [300, 597] on link "Review Task" at bounding box center [341, 603] width 254 height 18
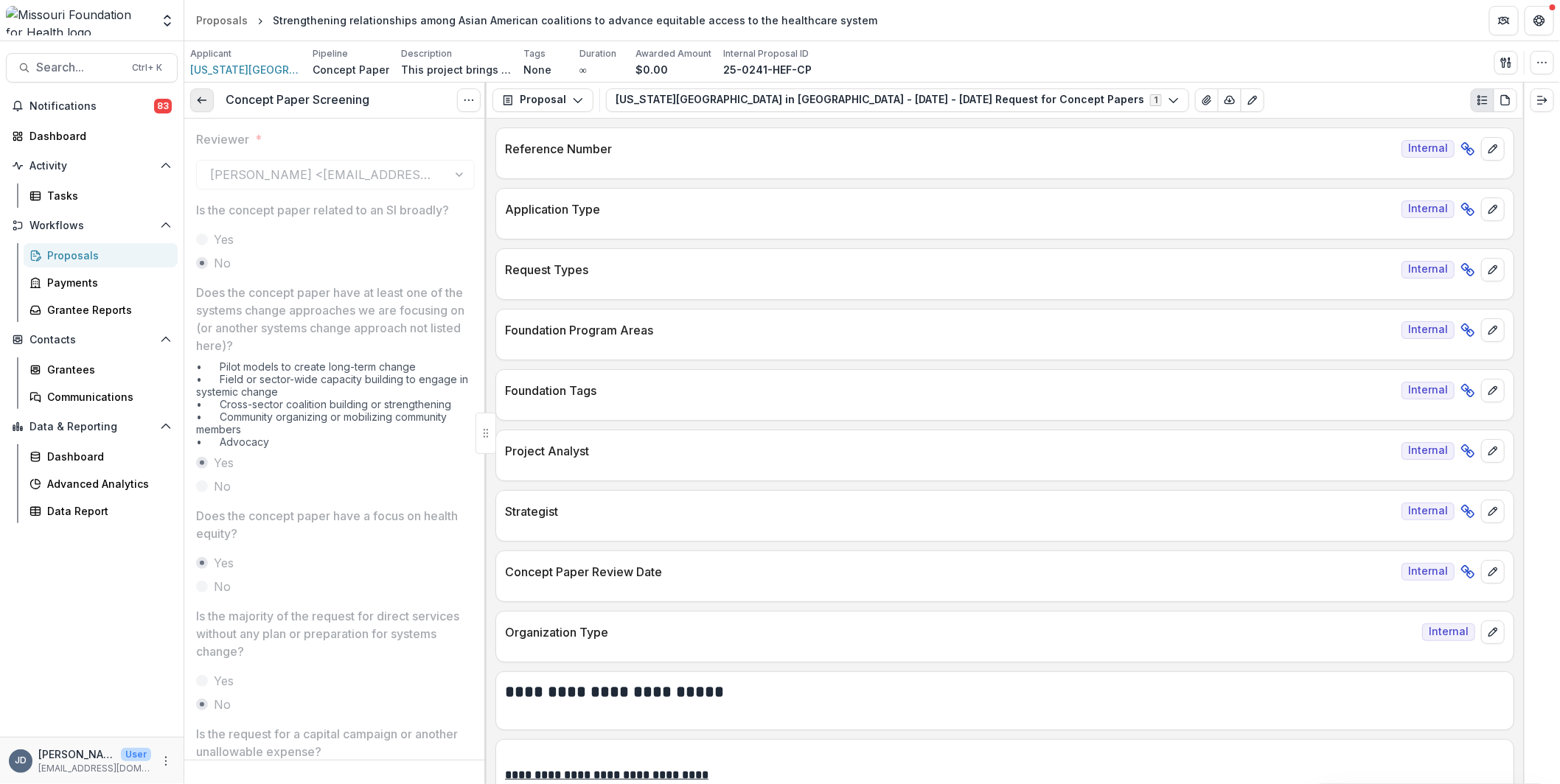
click at [206, 97] on icon at bounding box center [202, 100] width 12 height 12
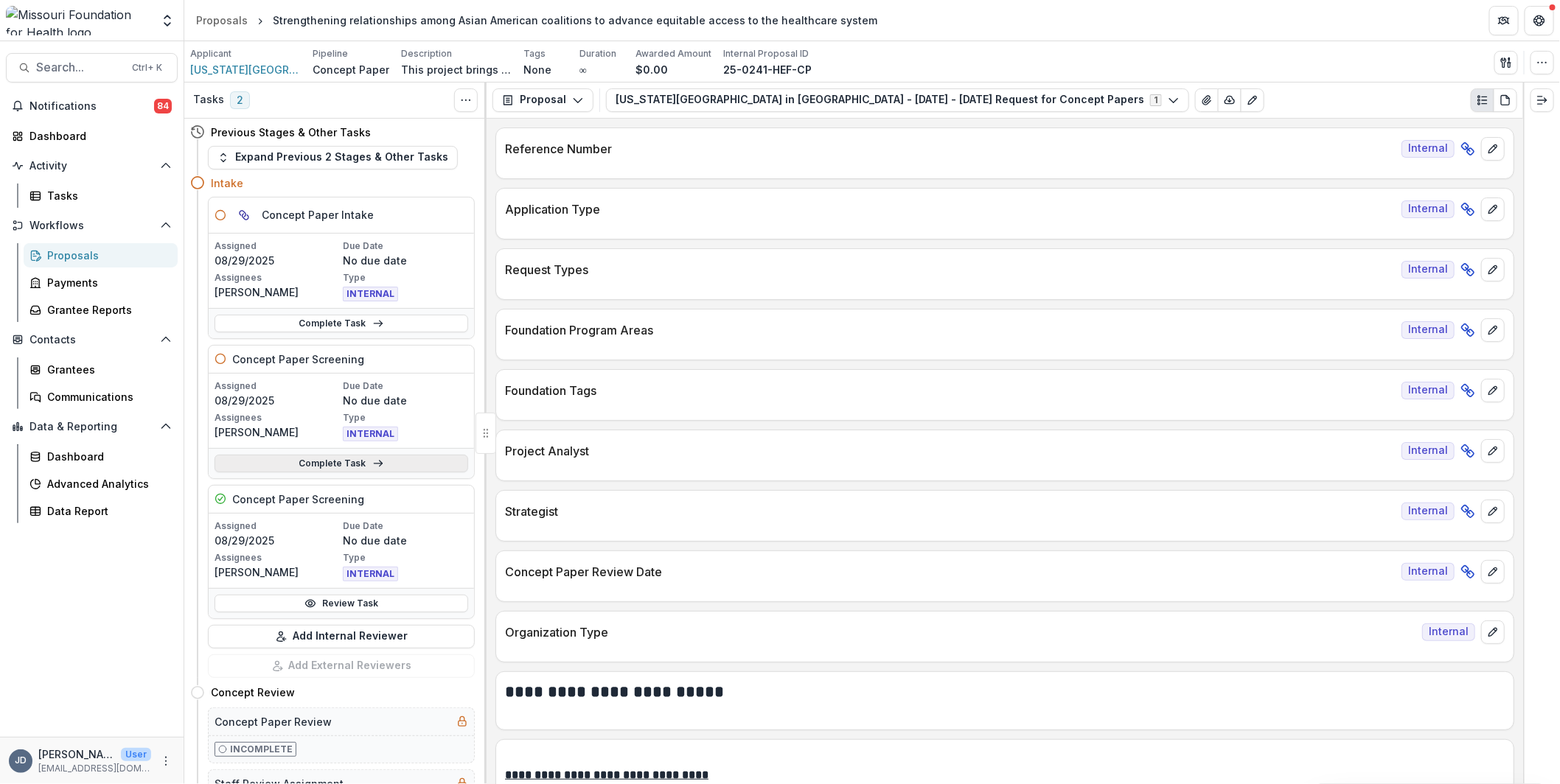
click at [356, 459] on link "Complete Task" at bounding box center [341, 463] width 254 height 18
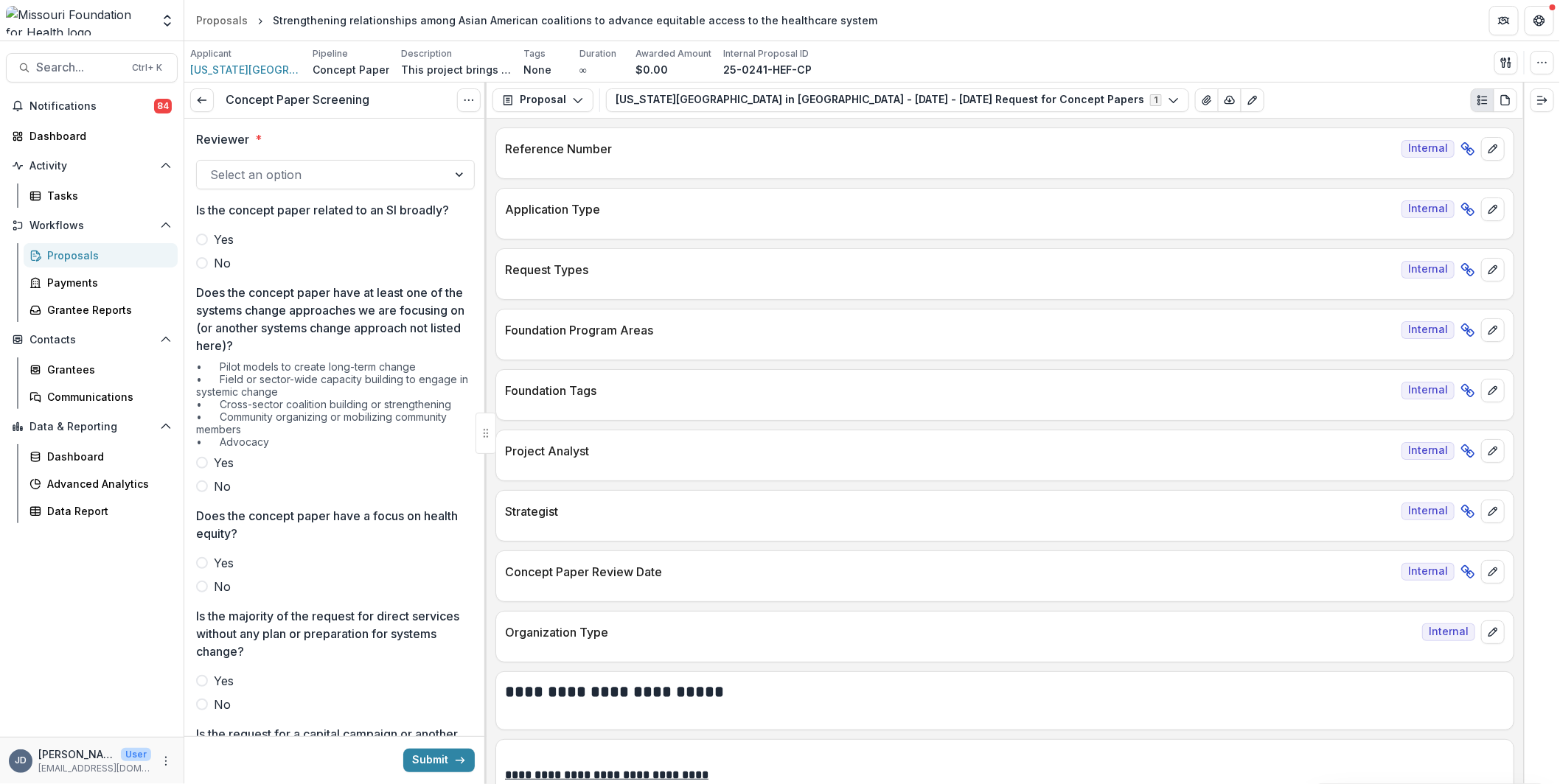
click at [371, 176] on div at bounding box center [322, 175] width 224 height 20
type input "*******"
type input "*"
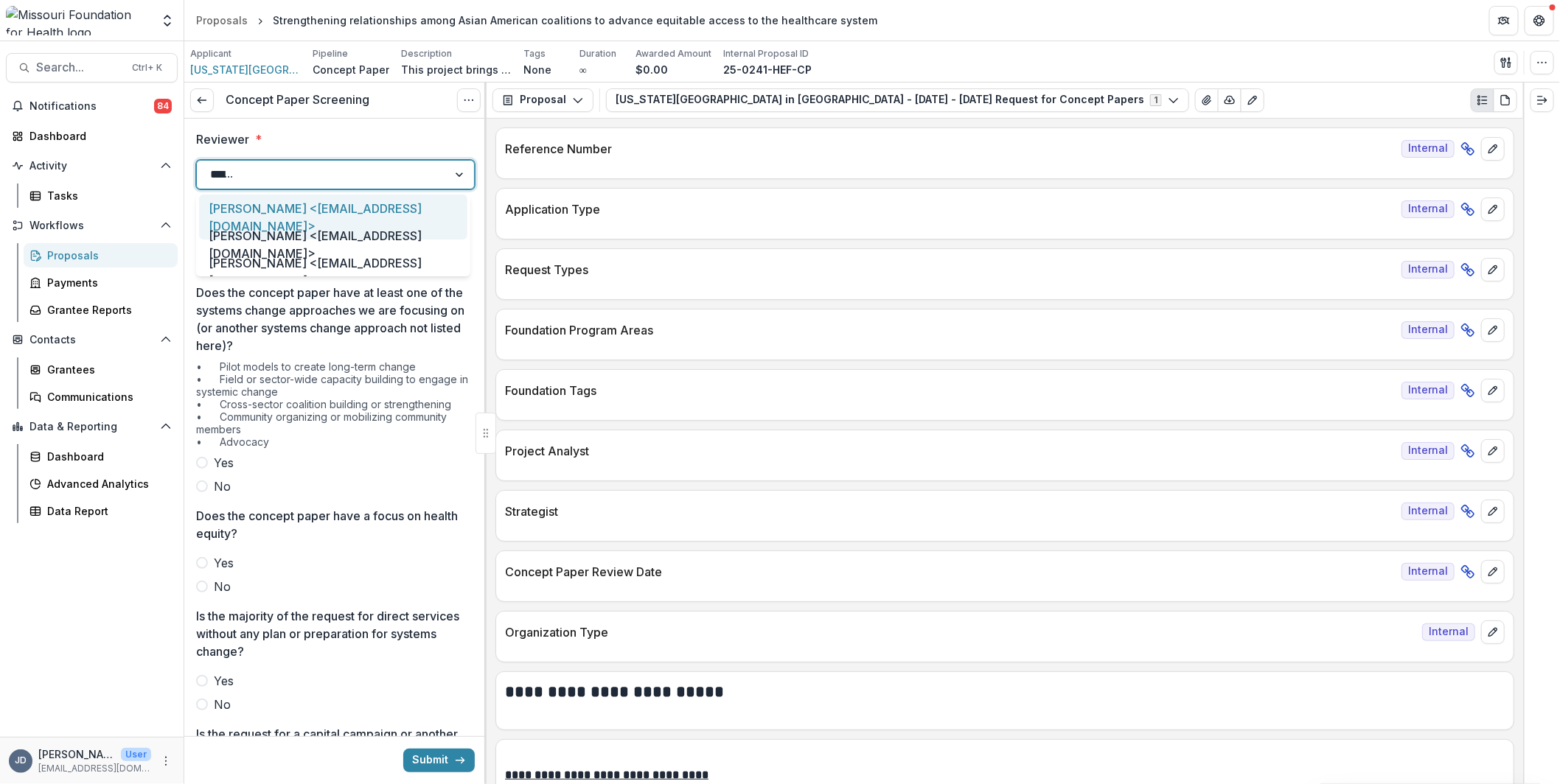
type input "*******"
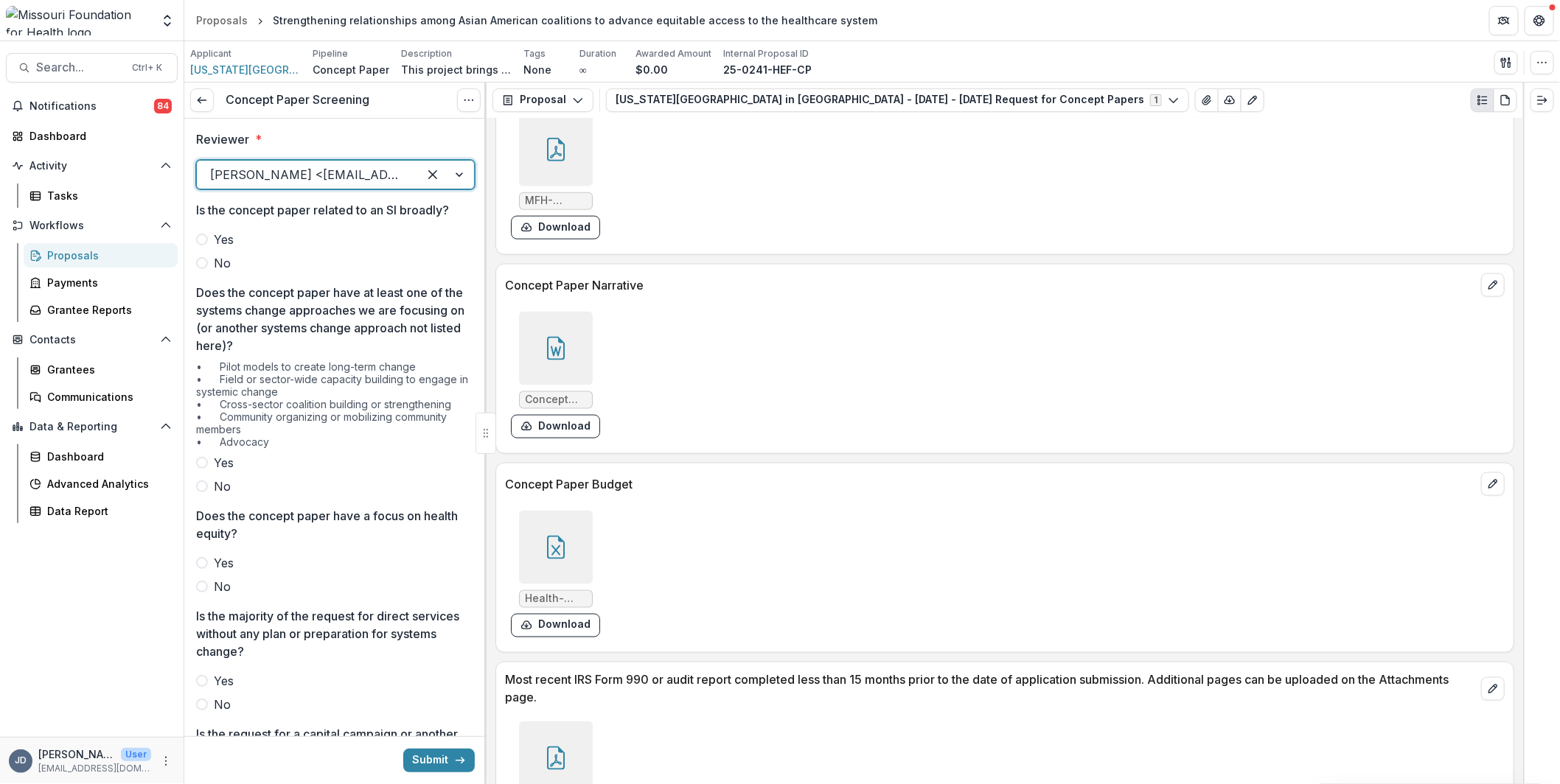
scroll to position [4052, 0]
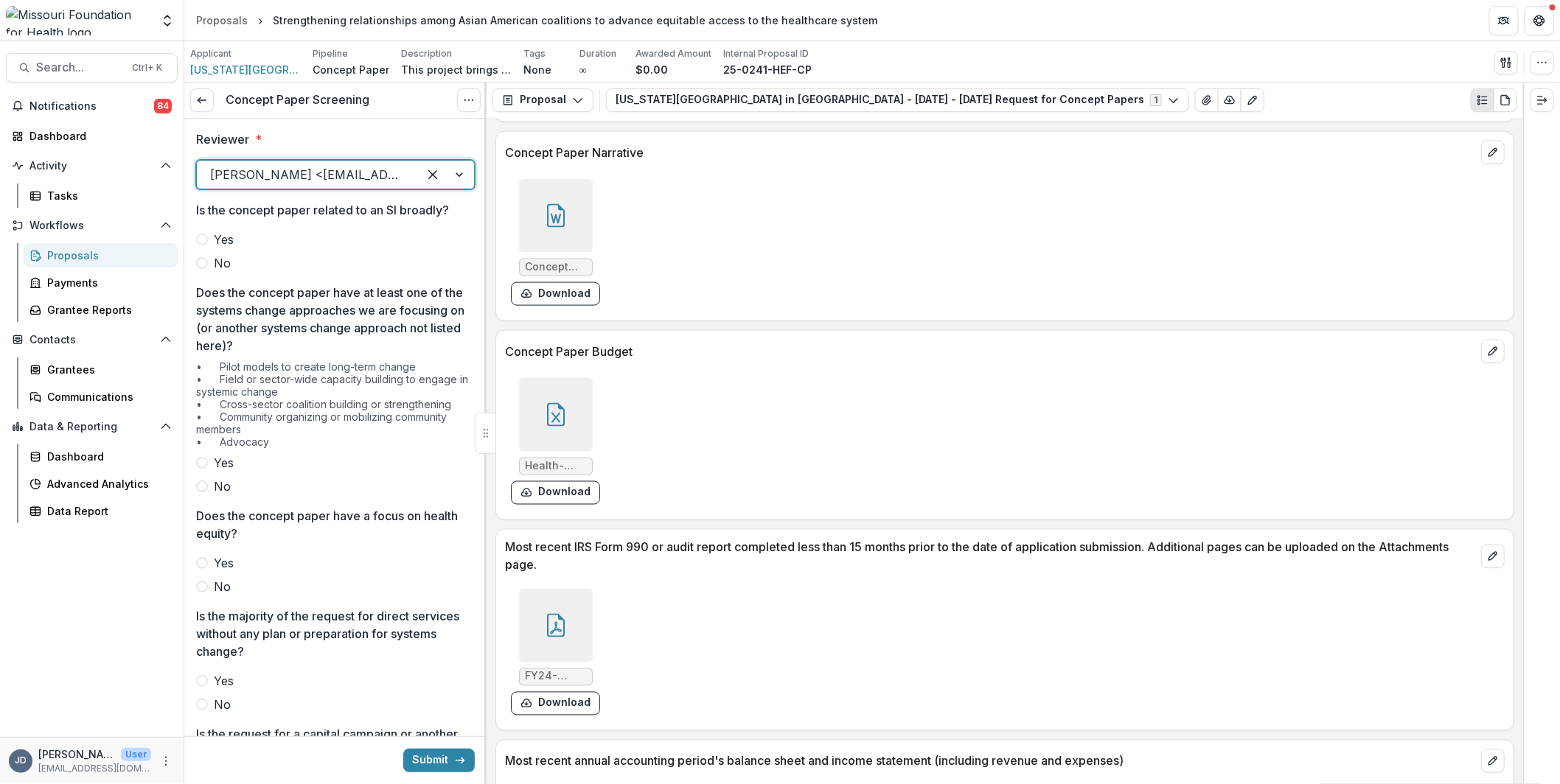
click at [554, 214] on icon at bounding box center [555, 219] width 10 height 10
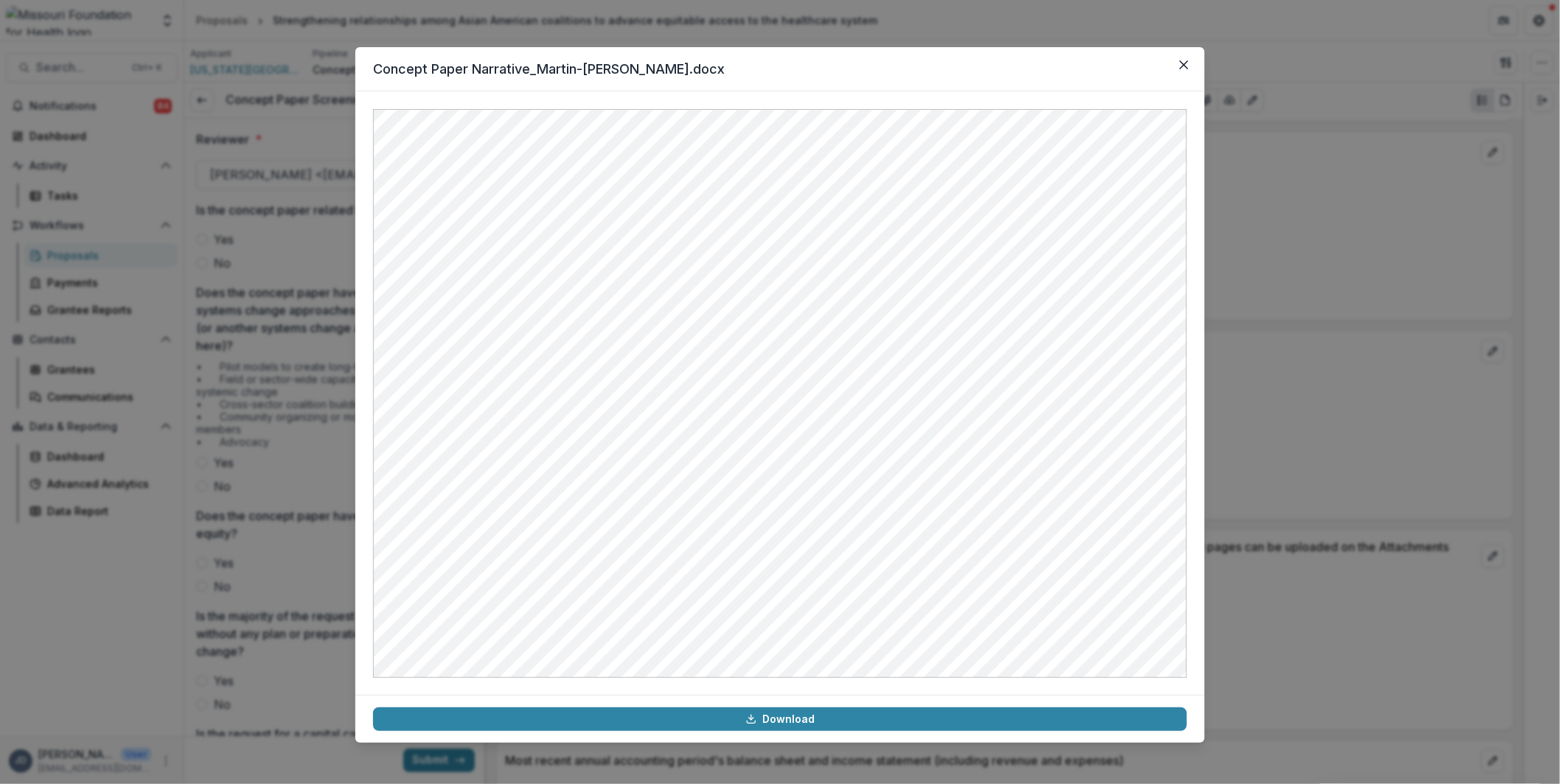
click at [1260, 247] on div "Concept Paper Narrative_Martin-[PERSON_NAME].docx Download" at bounding box center [780, 392] width 1560 height 784
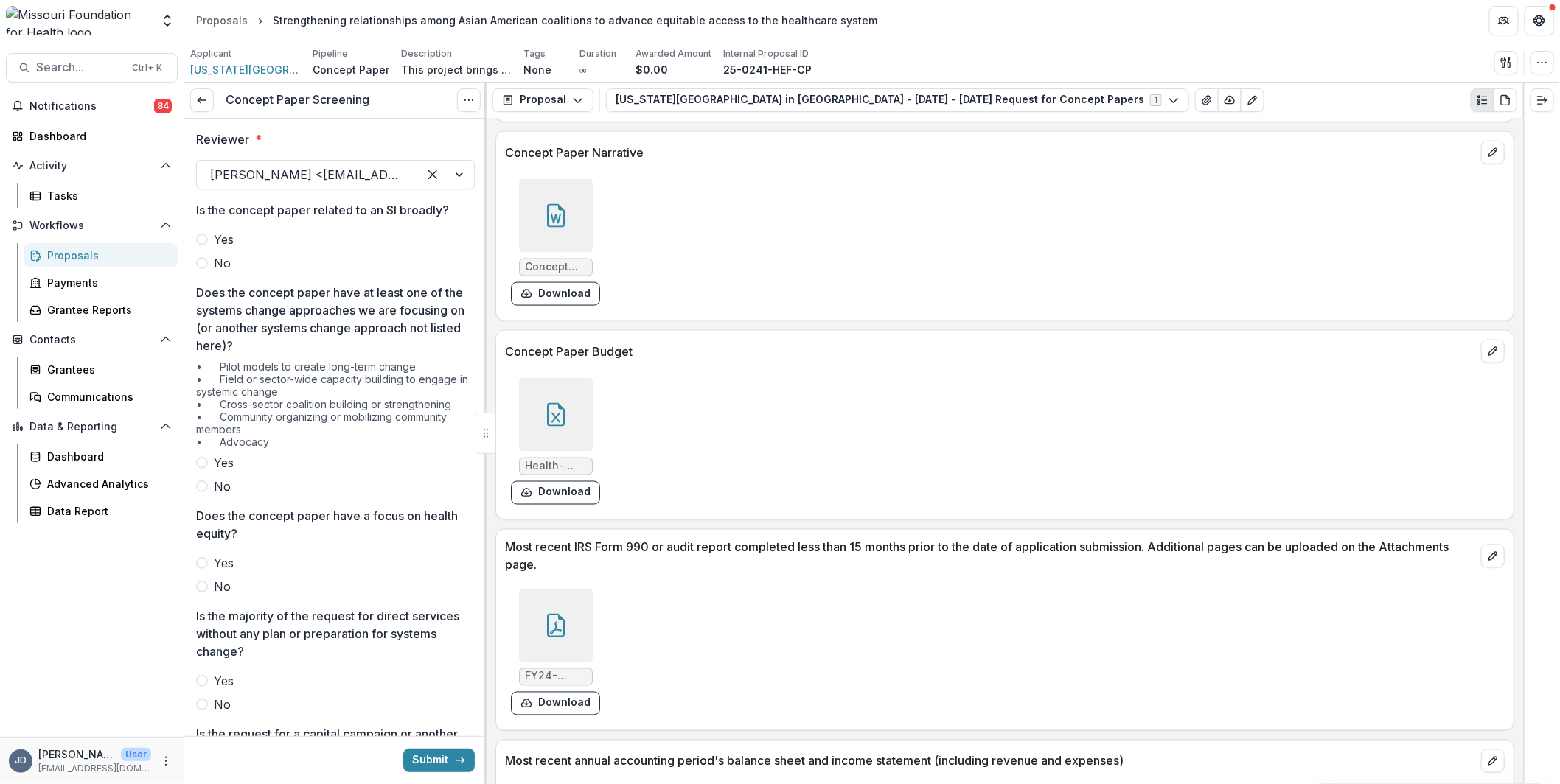
click at [217, 265] on span "No" at bounding box center [222, 263] width 17 height 18
click at [216, 457] on span "Yes" at bounding box center [223, 463] width 20 height 18
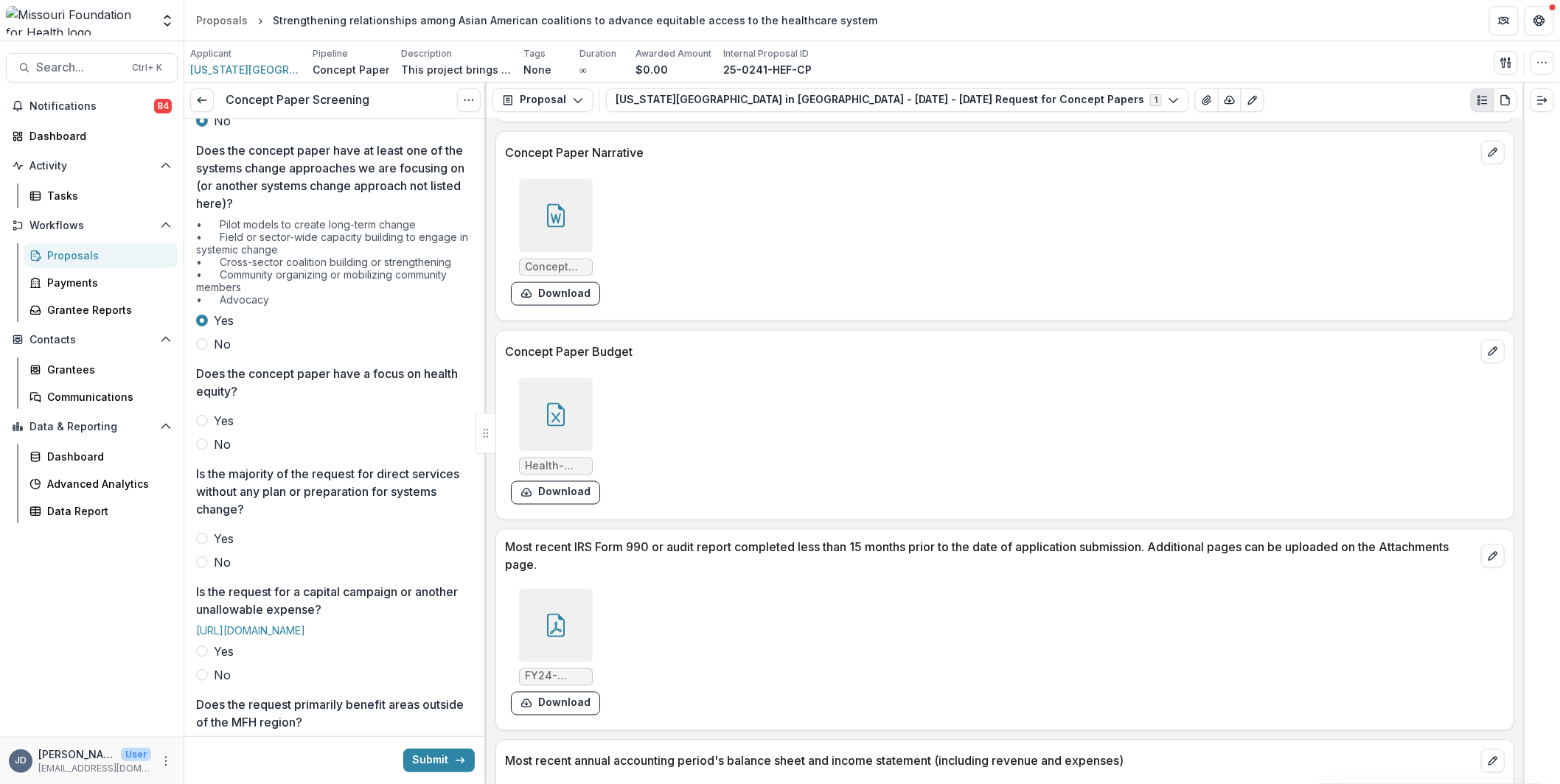
scroll to position [147, 0]
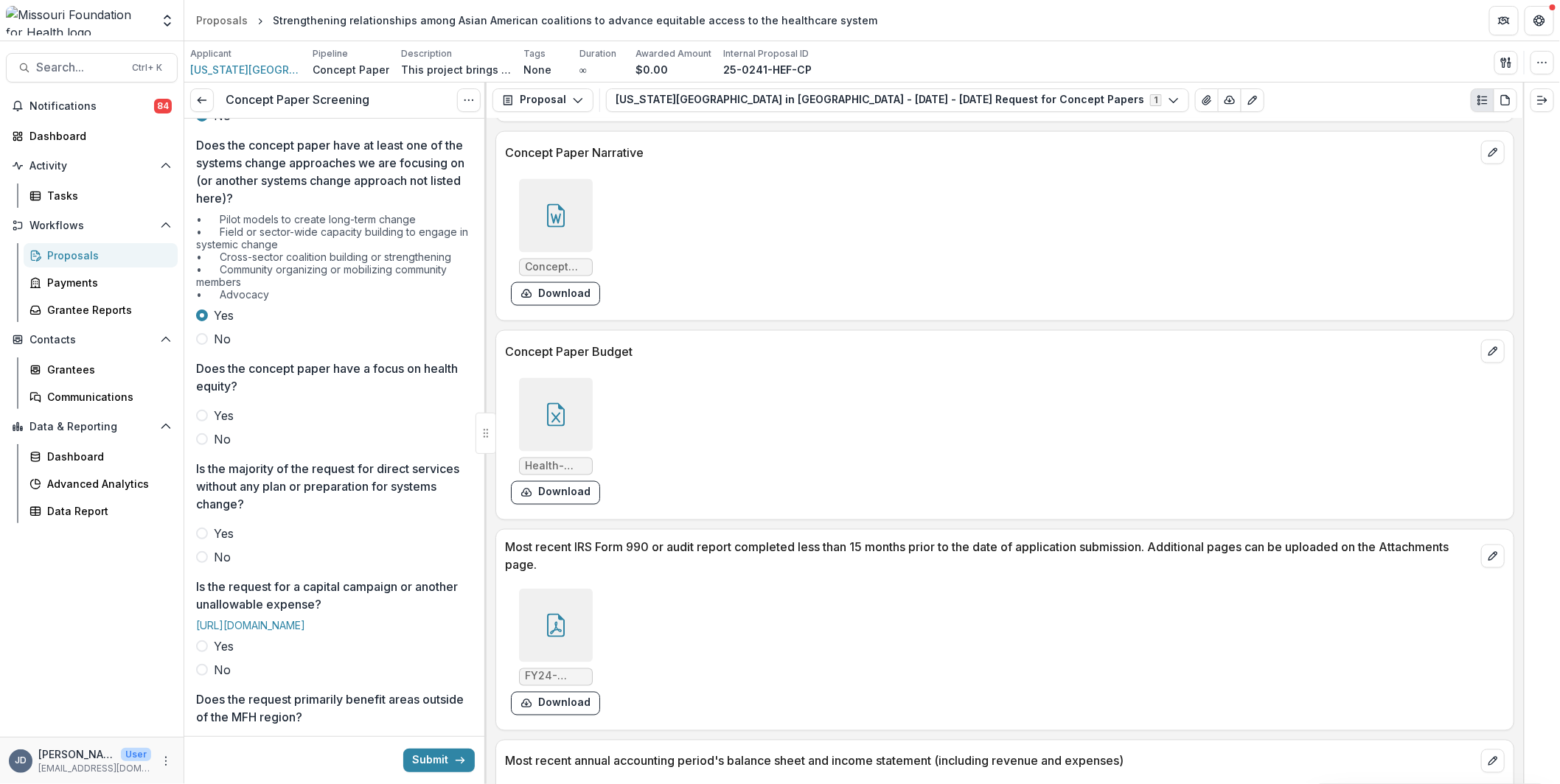
click at [214, 409] on span "Yes" at bounding box center [223, 415] width 20 height 18
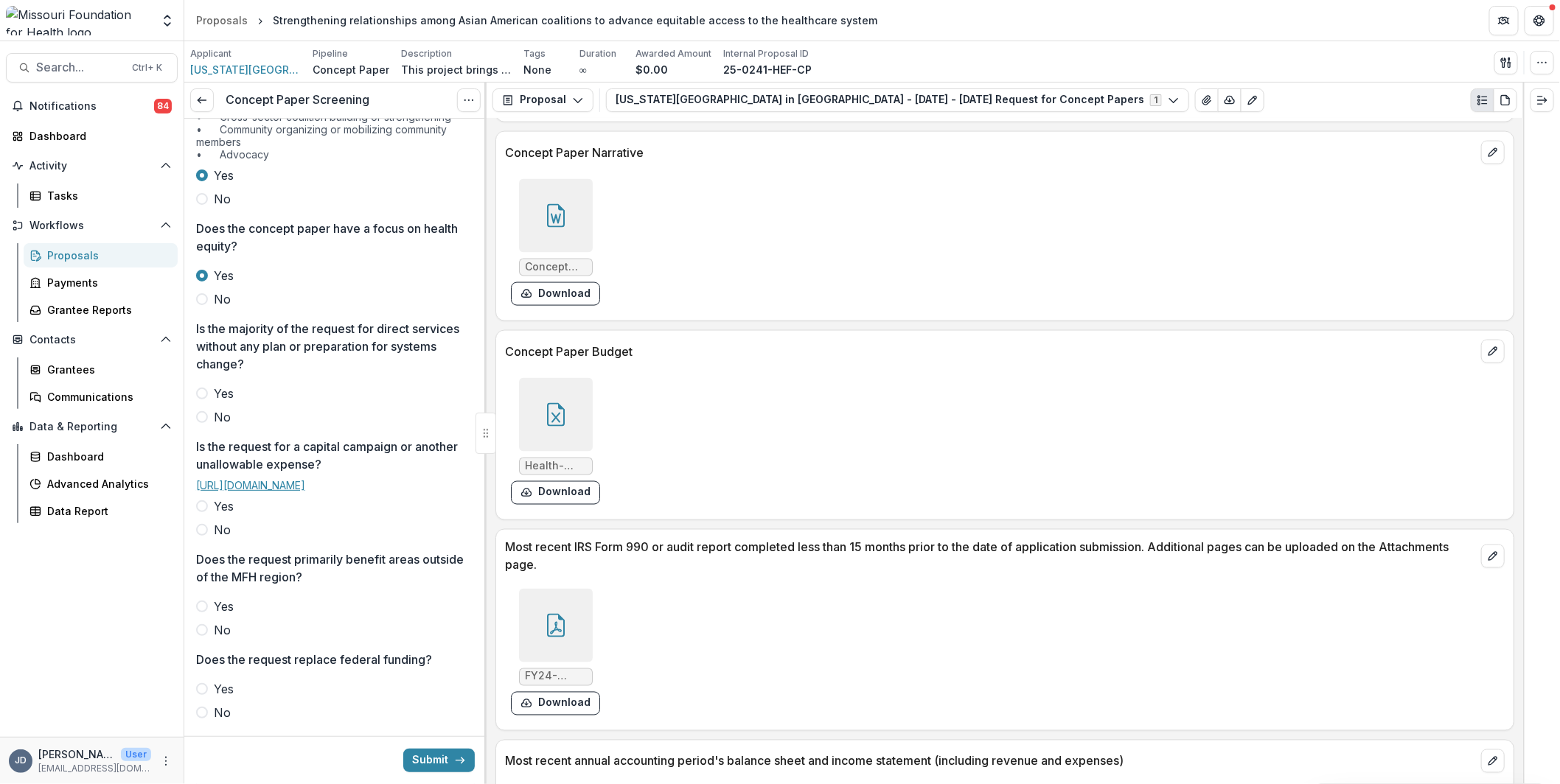
scroll to position [368, 0]
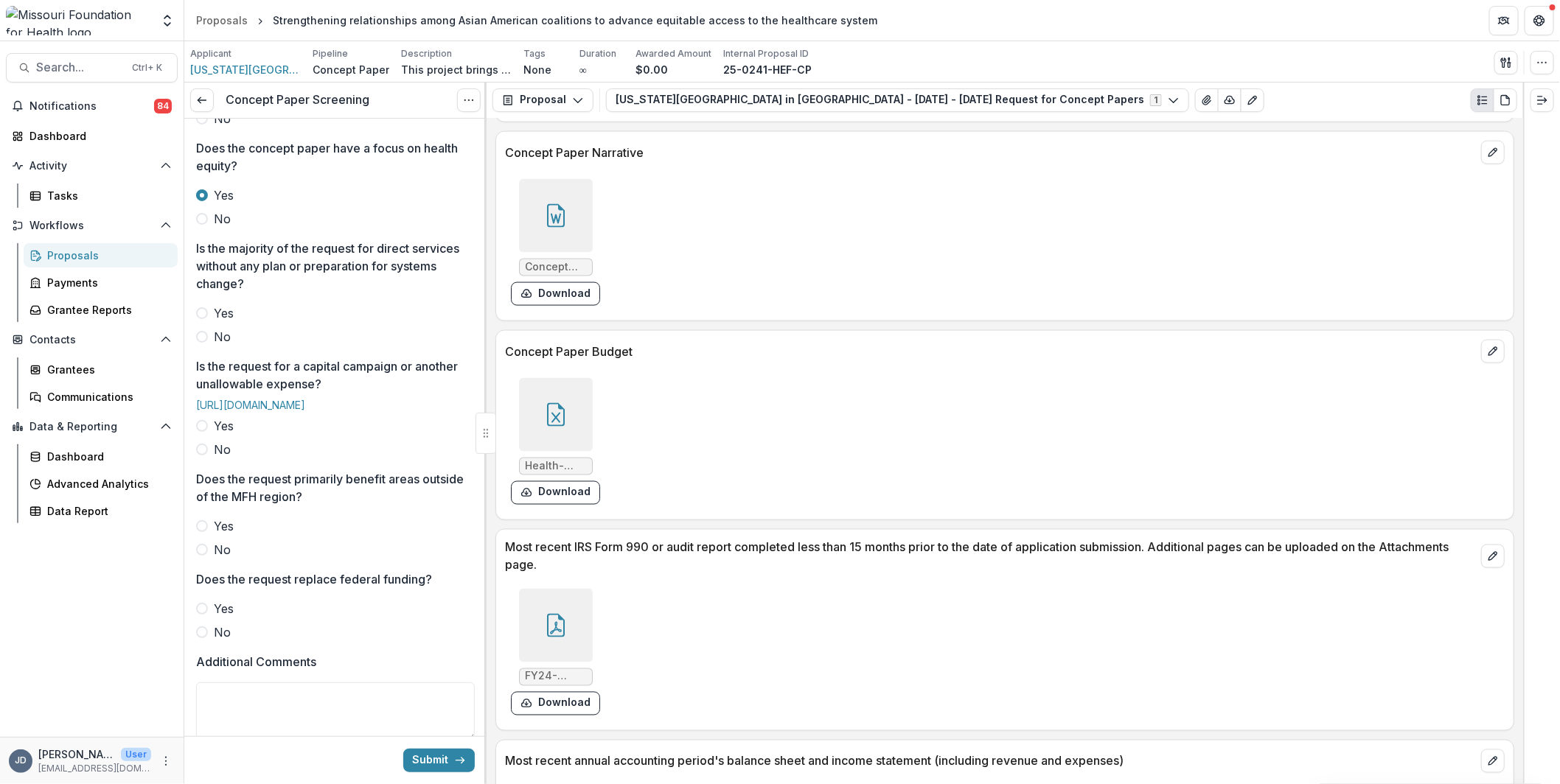
click at [217, 341] on span "No" at bounding box center [222, 336] width 17 height 18
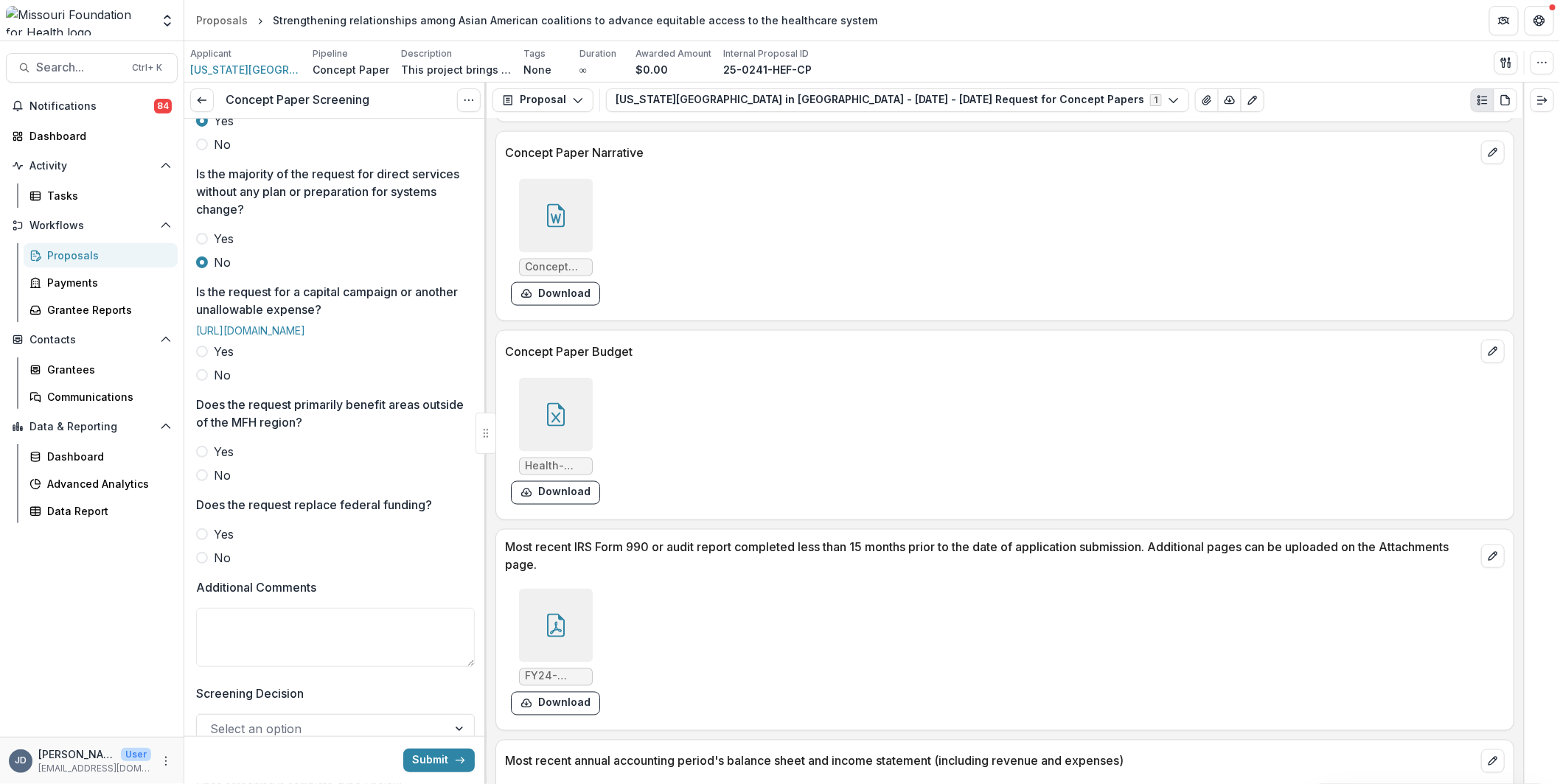
click at [220, 384] on span "No" at bounding box center [222, 375] width 17 height 18
click at [556, 408] on icon at bounding box center [556, 415] width 24 height 24
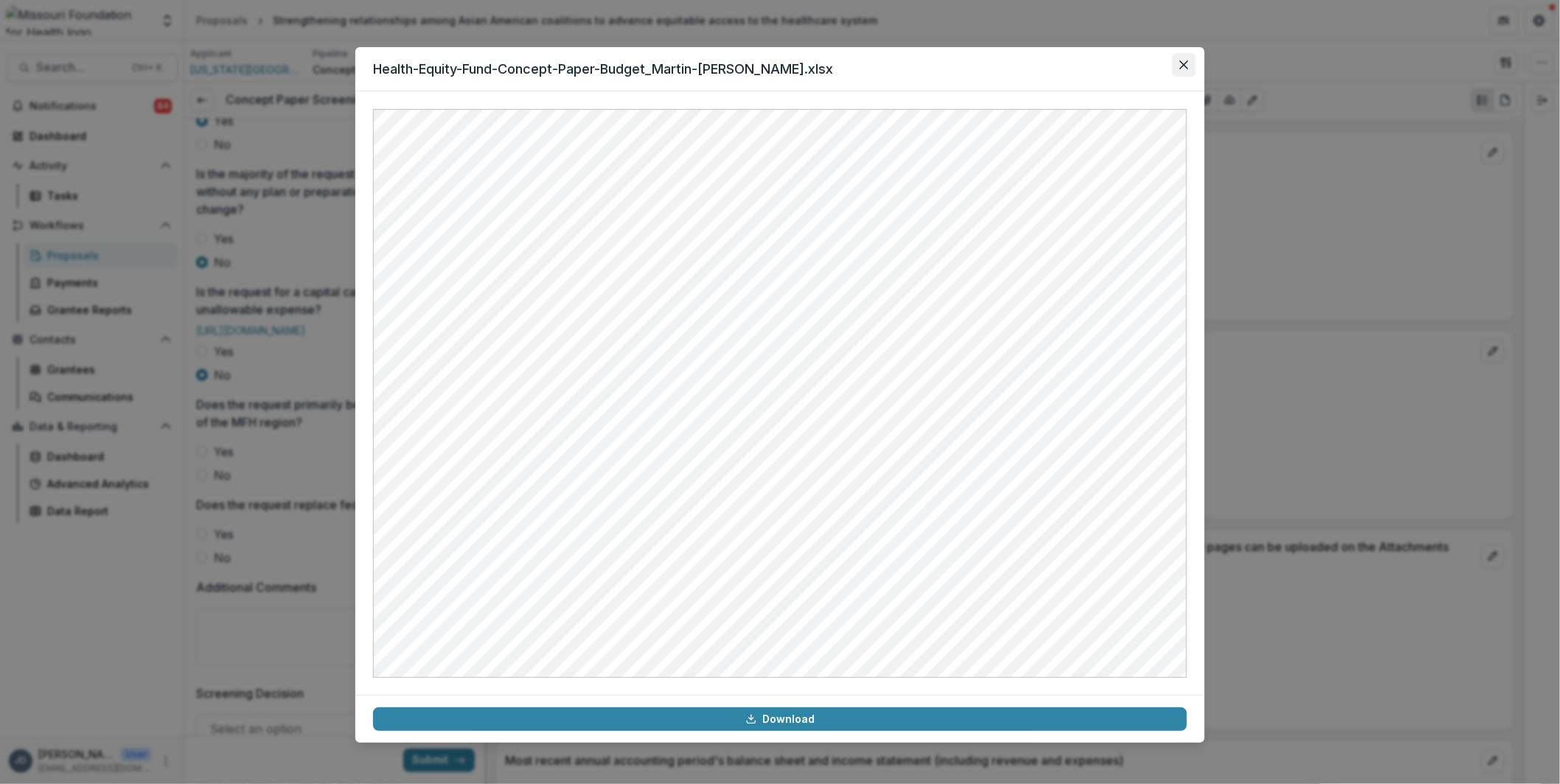
click at [1182, 62] on icon "Close" at bounding box center [1184, 64] width 8 height 8
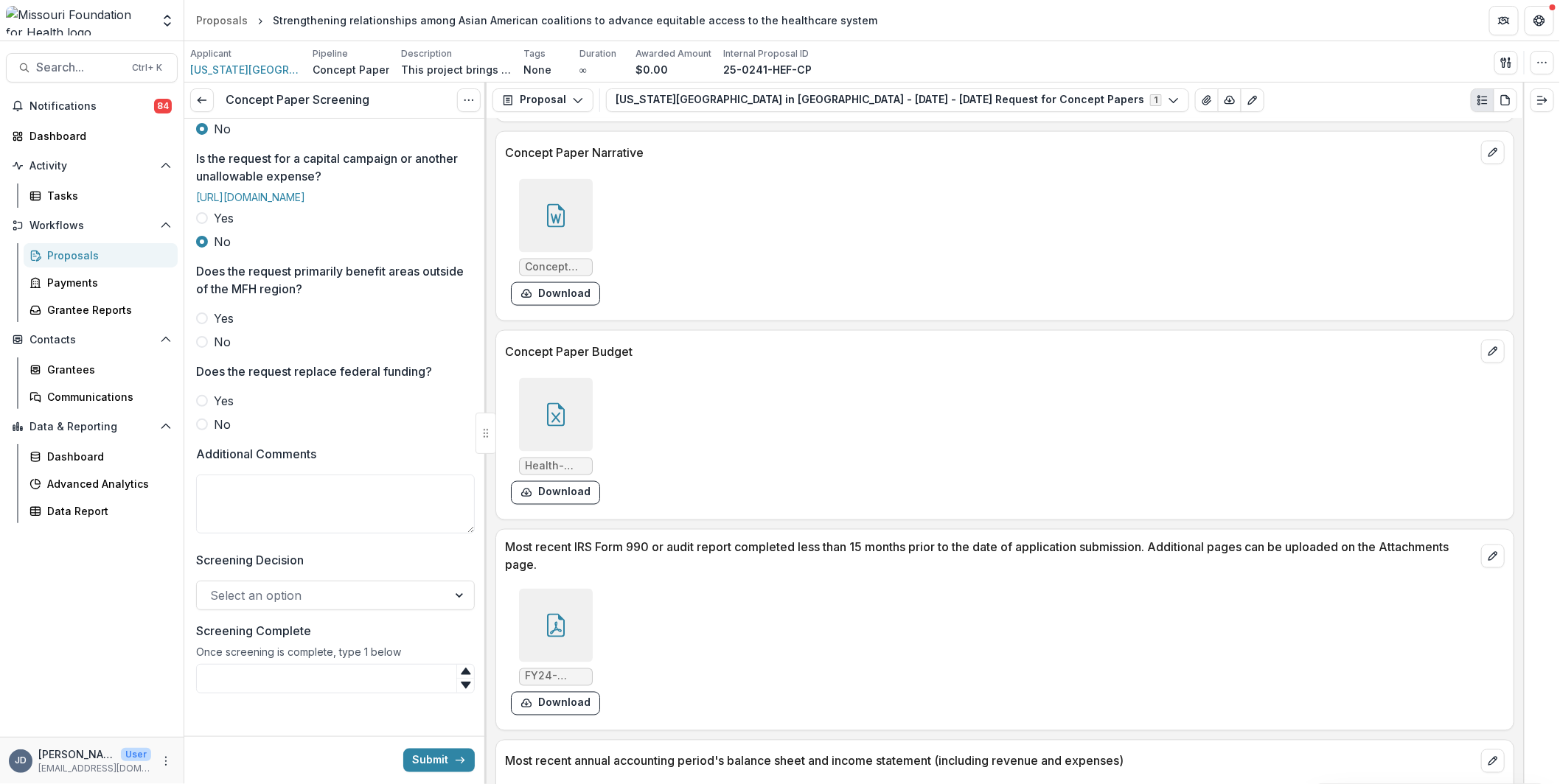
scroll to position [589, 0]
click at [304, 512] on textarea "Additional Comments" at bounding box center [335, 500] width 279 height 59
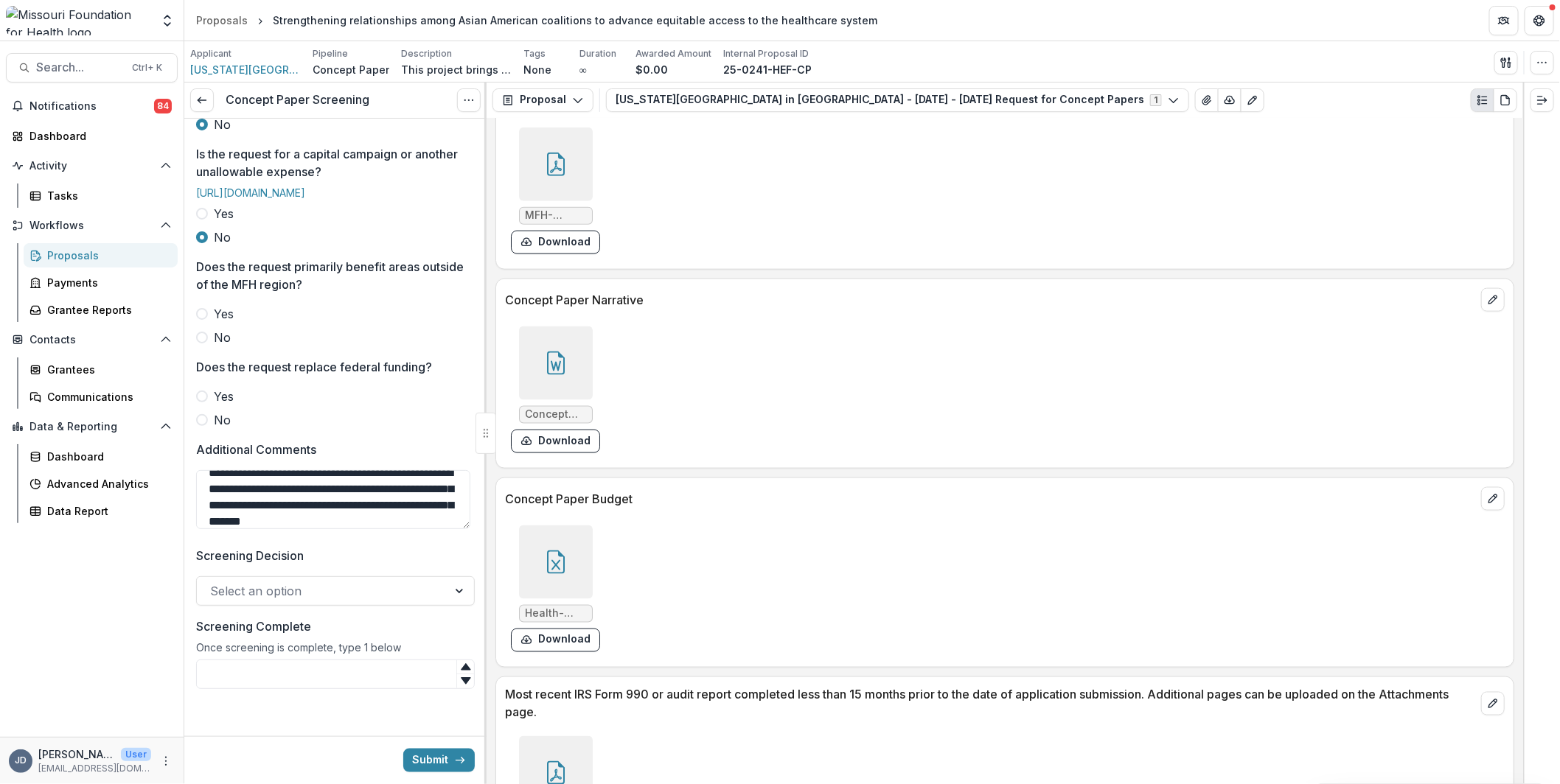
scroll to position [28, 0]
click at [560, 352] on icon at bounding box center [556, 364] width 24 height 24
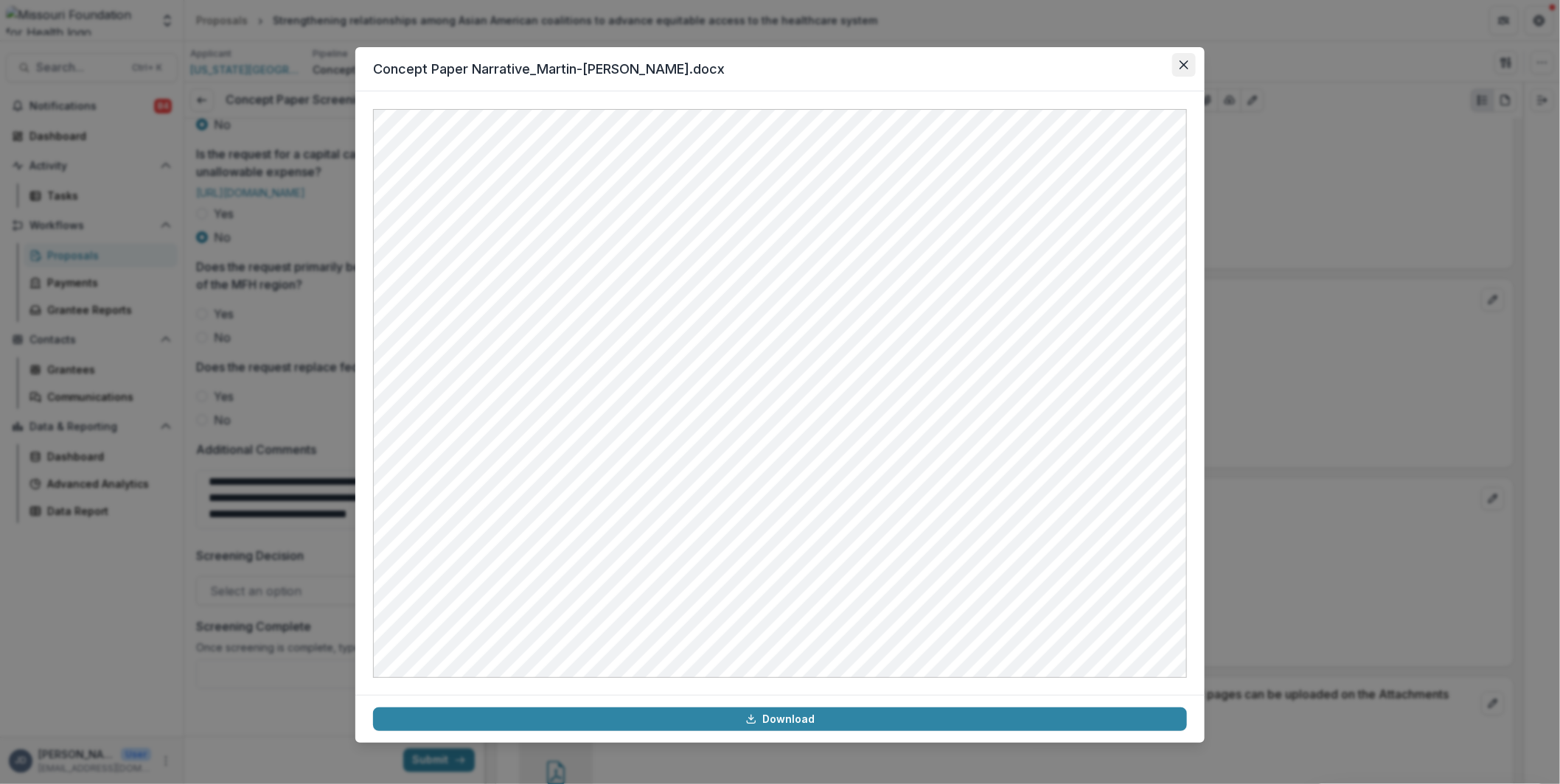
click at [1176, 65] on button "Close" at bounding box center [1184, 65] width 24 height 24
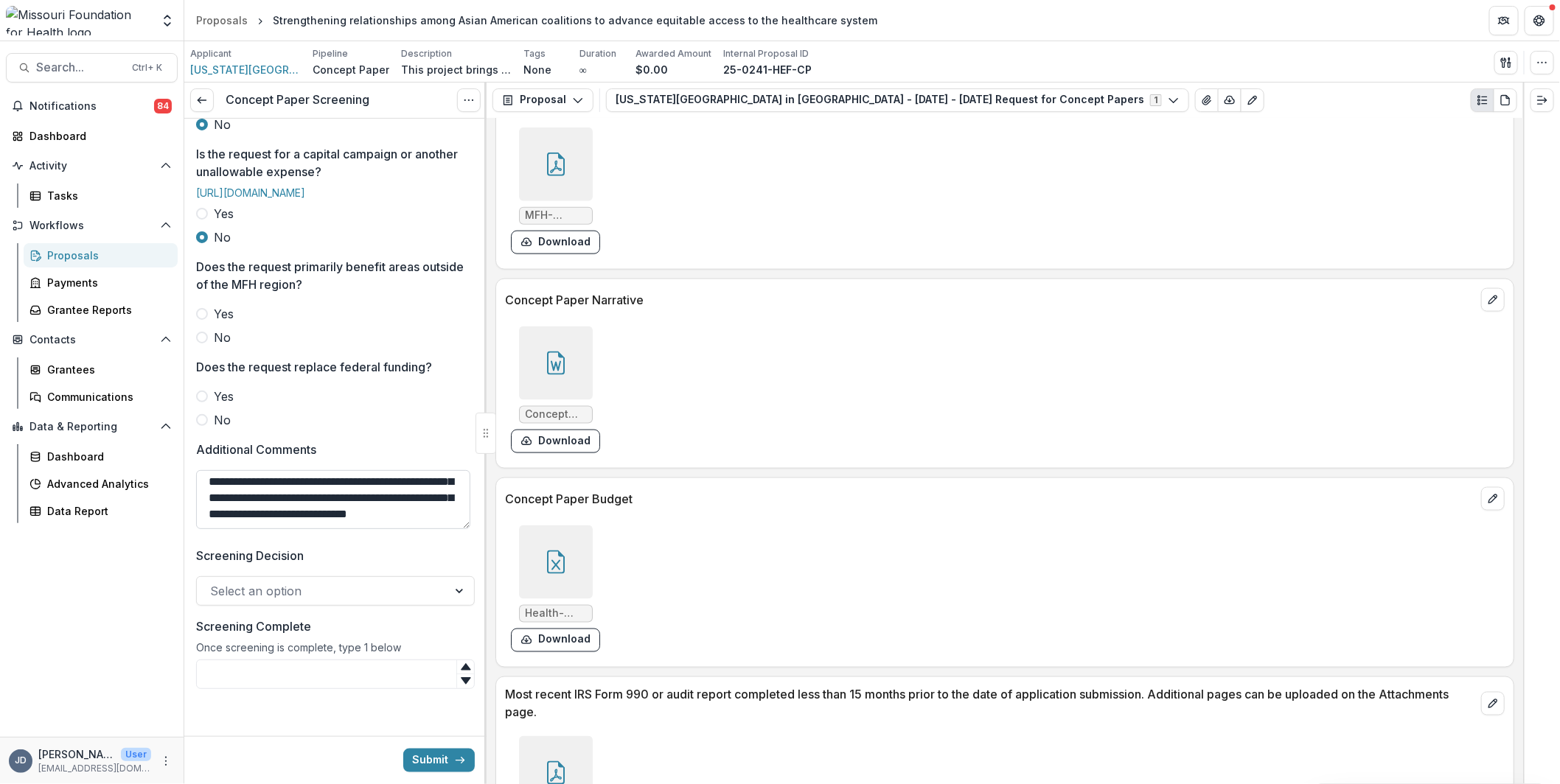
click at [421, 529] on textarea "**********" at bounding box center [332, 500] width 274 height 59
click at [560, 550] on icon at bounding box center [556, 562] width 24 height 24
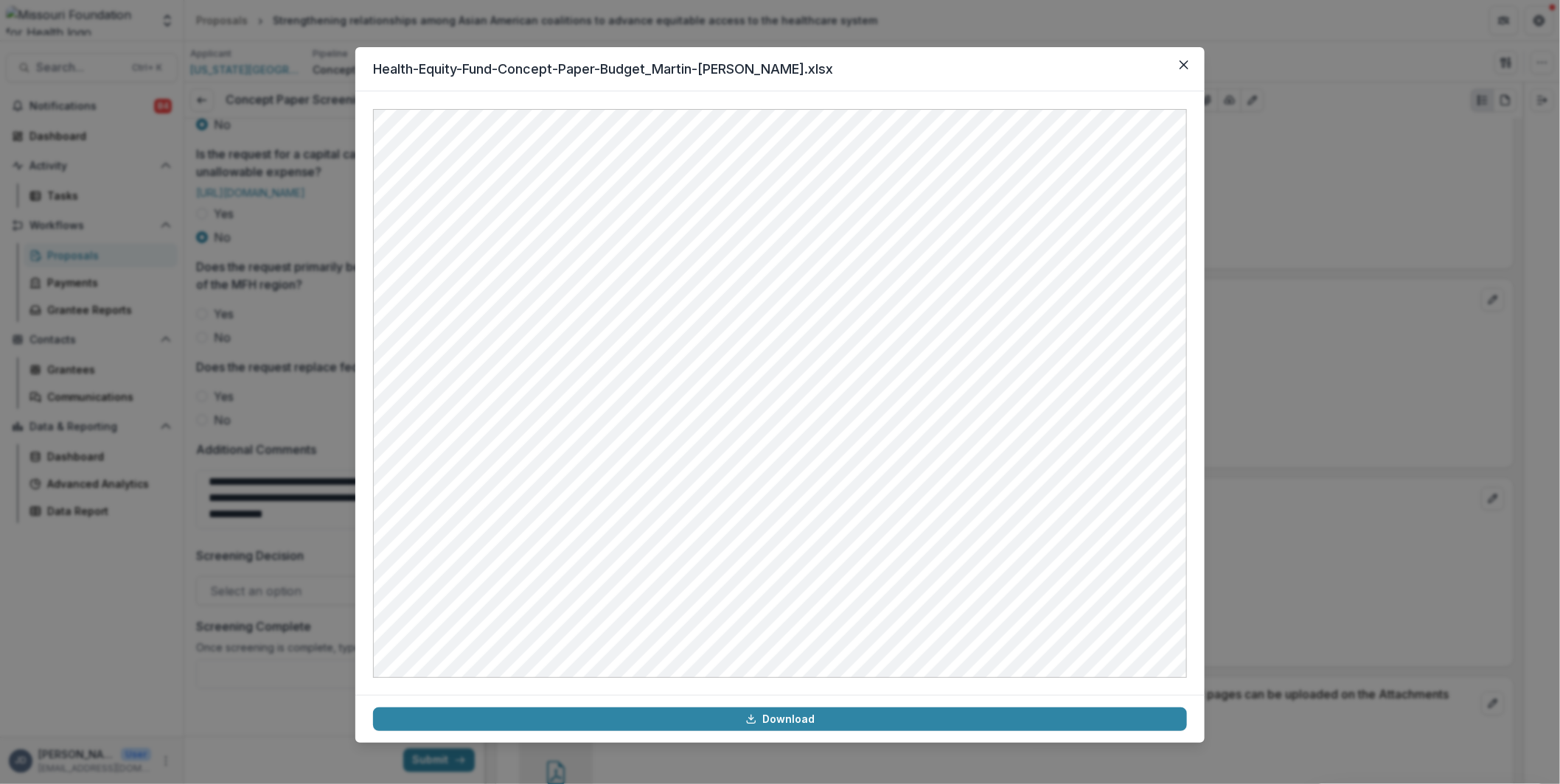
click at [156, 336] on div "Health-Equity-Fund-Concept-Paper-Budget_Martin-[PERSON_NAME].xlsx Download" at bounding box center [780, 392] width 1560 height 784
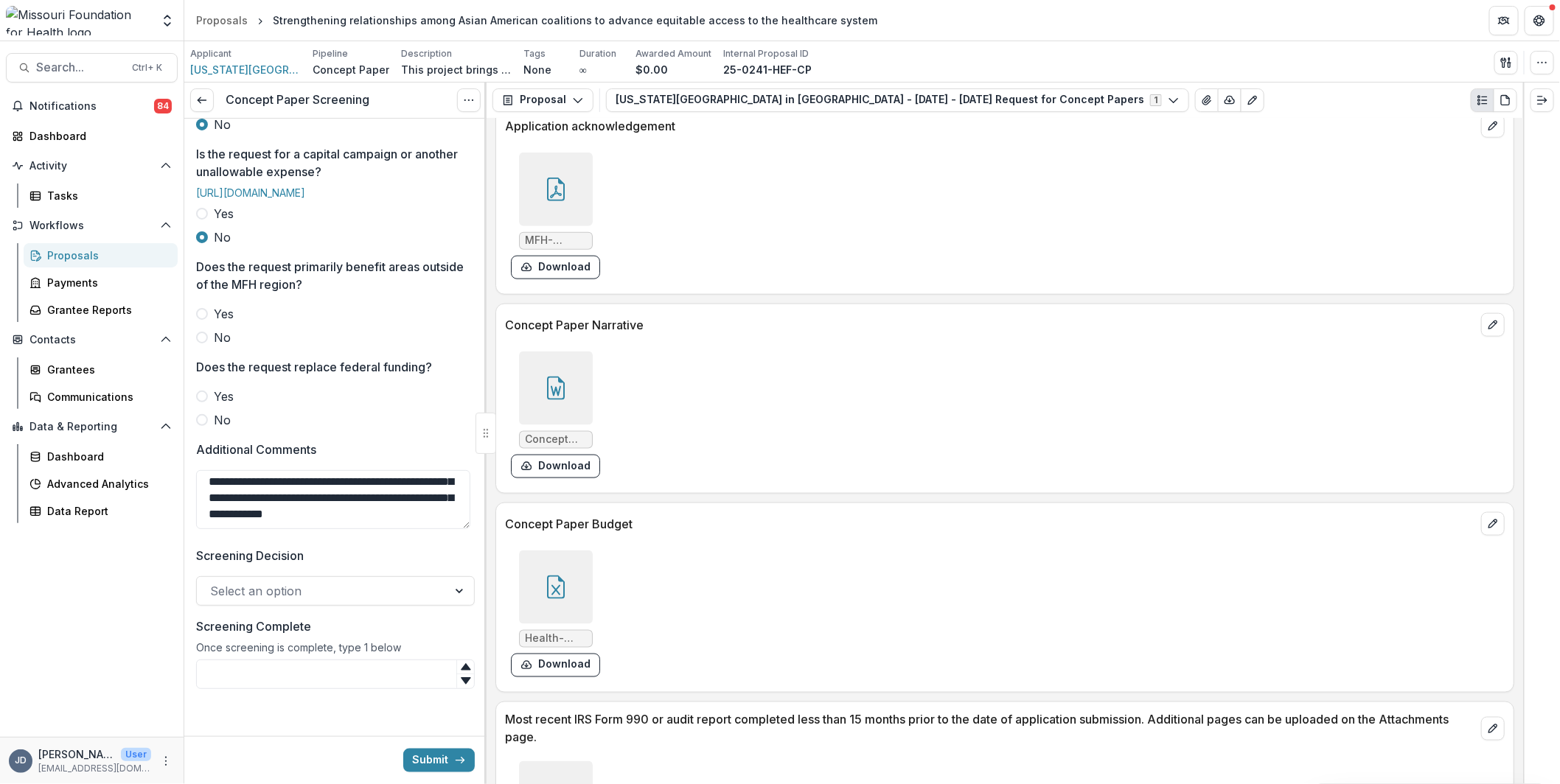
scroll to position [3906, 0]
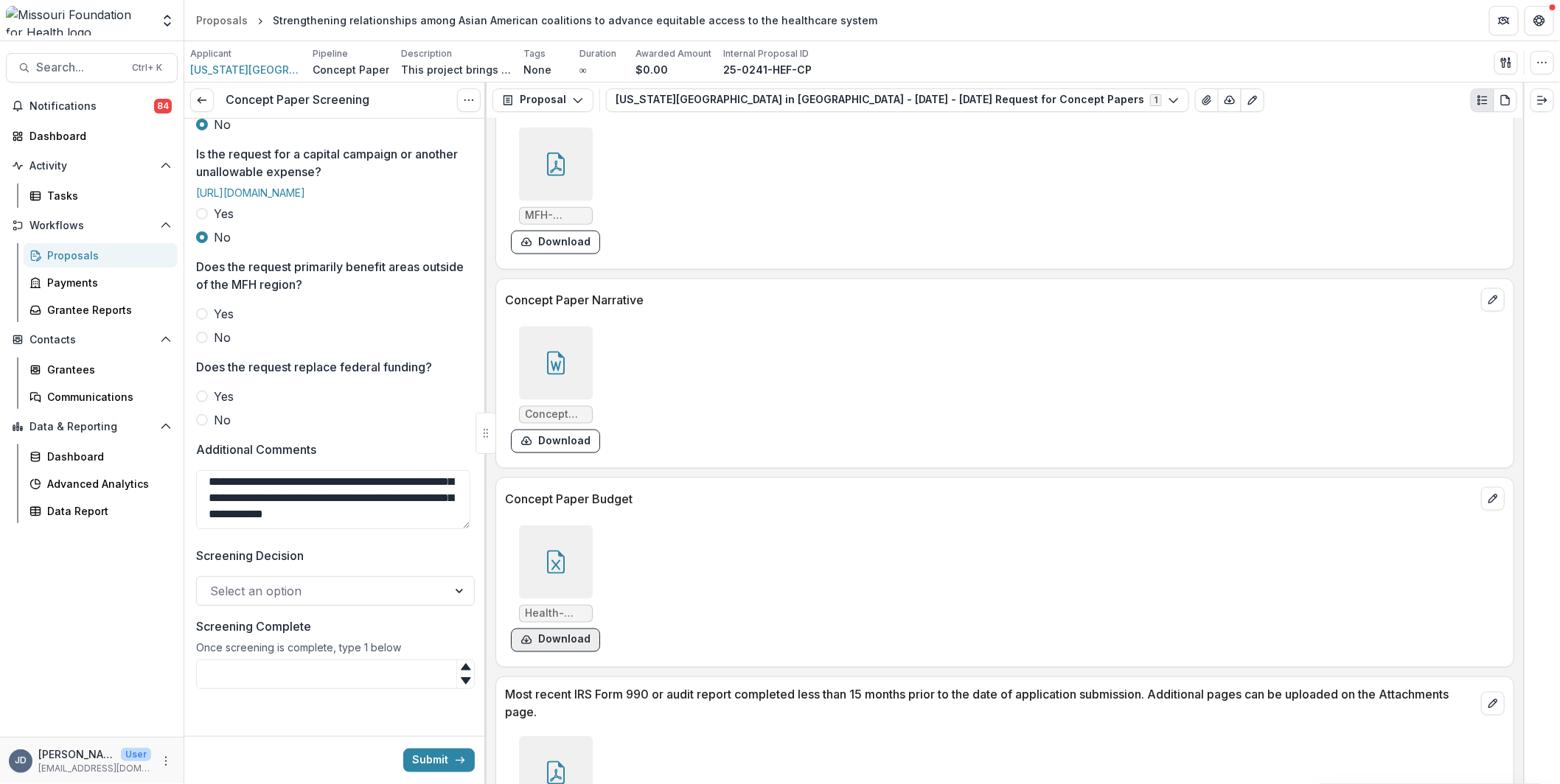
click at [568, 629] on button "Download" at bounding box center [554, 641] width 89 height 24
click at [284, 529] on textarea "**********" at bounding box center [332, 500] width 274 height 59
click at [374, 529] on textarea "**********" at bounding box center [332, 500] width 274 height 59
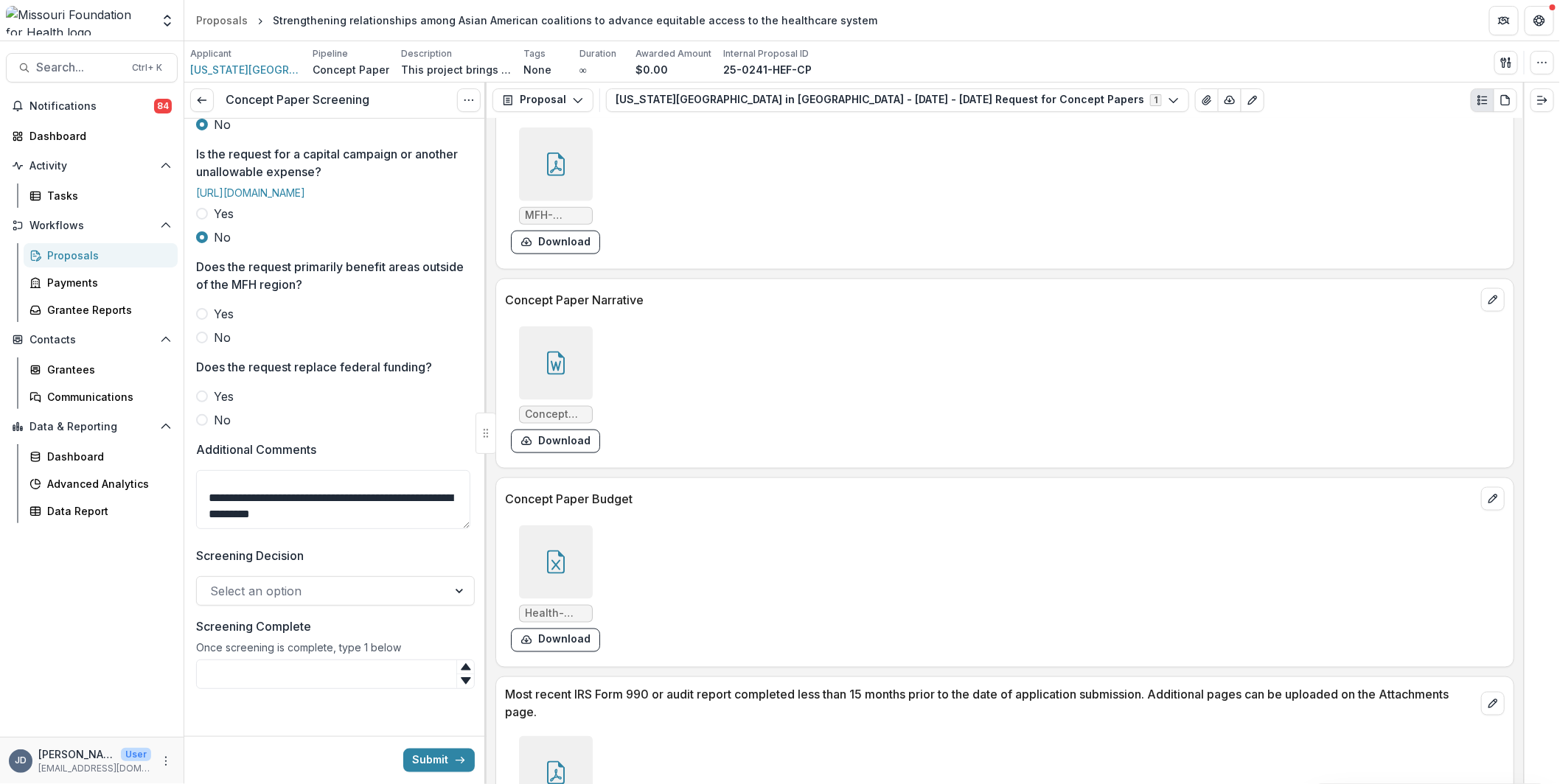
click at [338, 601] on div at bounding box center [322, 591] width 224 height 20
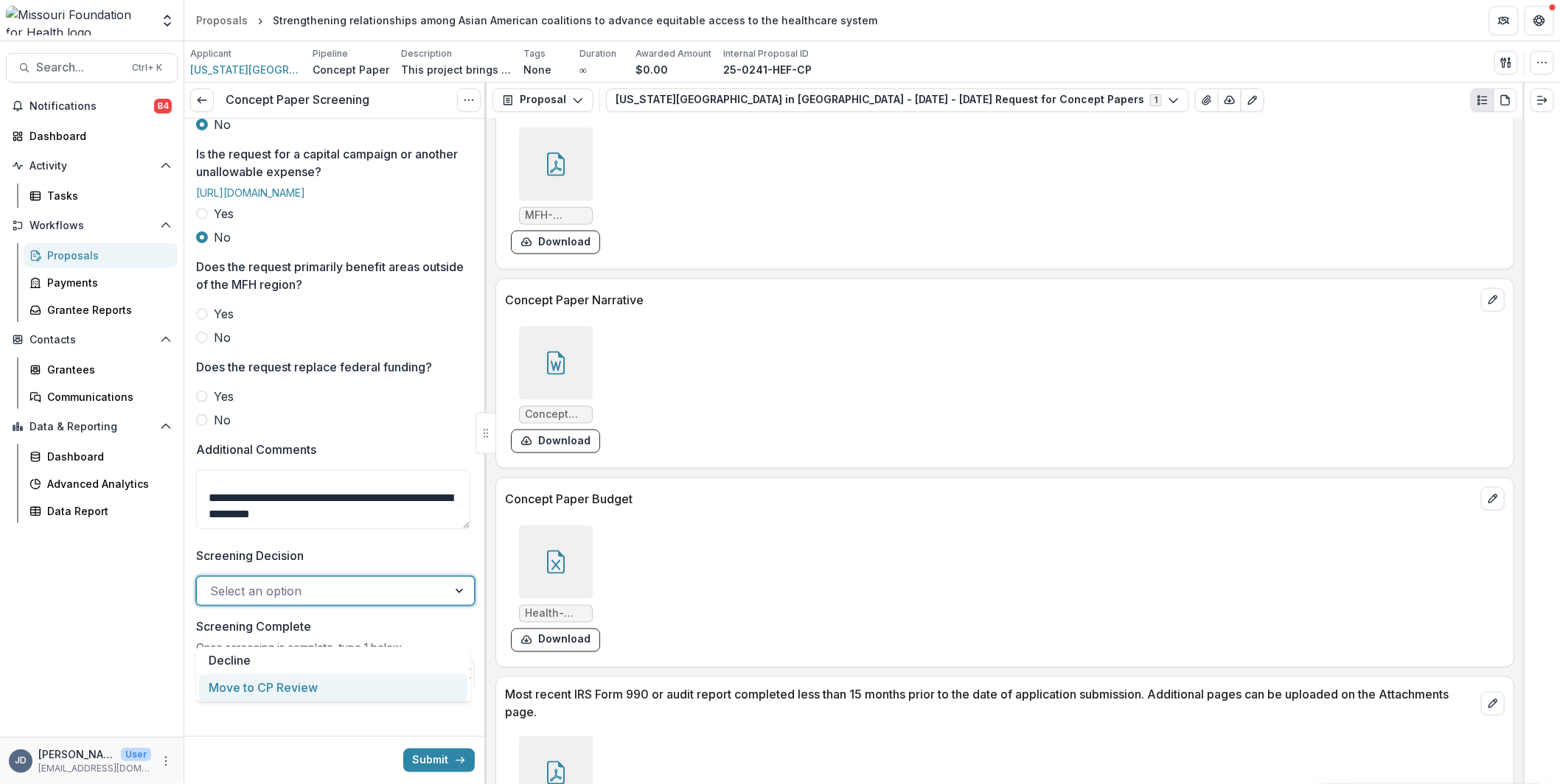
click at [323, 685] on div "Move to CP Review" at bounding box center [333, 687] width 268 height 27
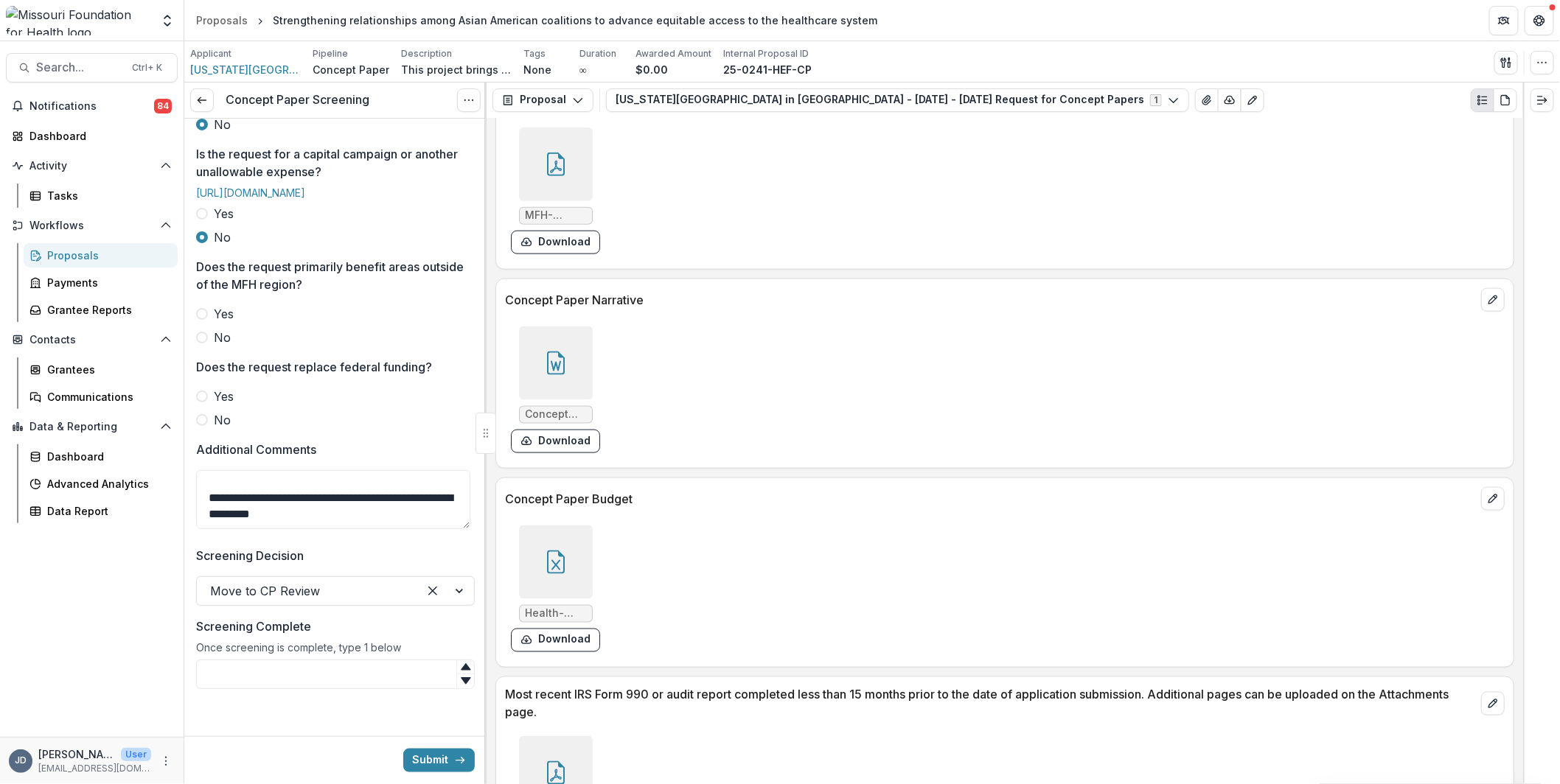
drag, startPoint x: 376, startPoint y: 556, endPoint x: 138, endPoint y: 528, distance: 239.6
click at [138, 528] on main "Search... Ctrl + K Notifications 84 Dashboard Activity Tasks Workflows Proposal…" at bounding box center [780, 413] width 1560 height 742
click at [357, 529] on textarea "**********" at bounding box center [332, 500] width 274 height 59
type textarea "**********"
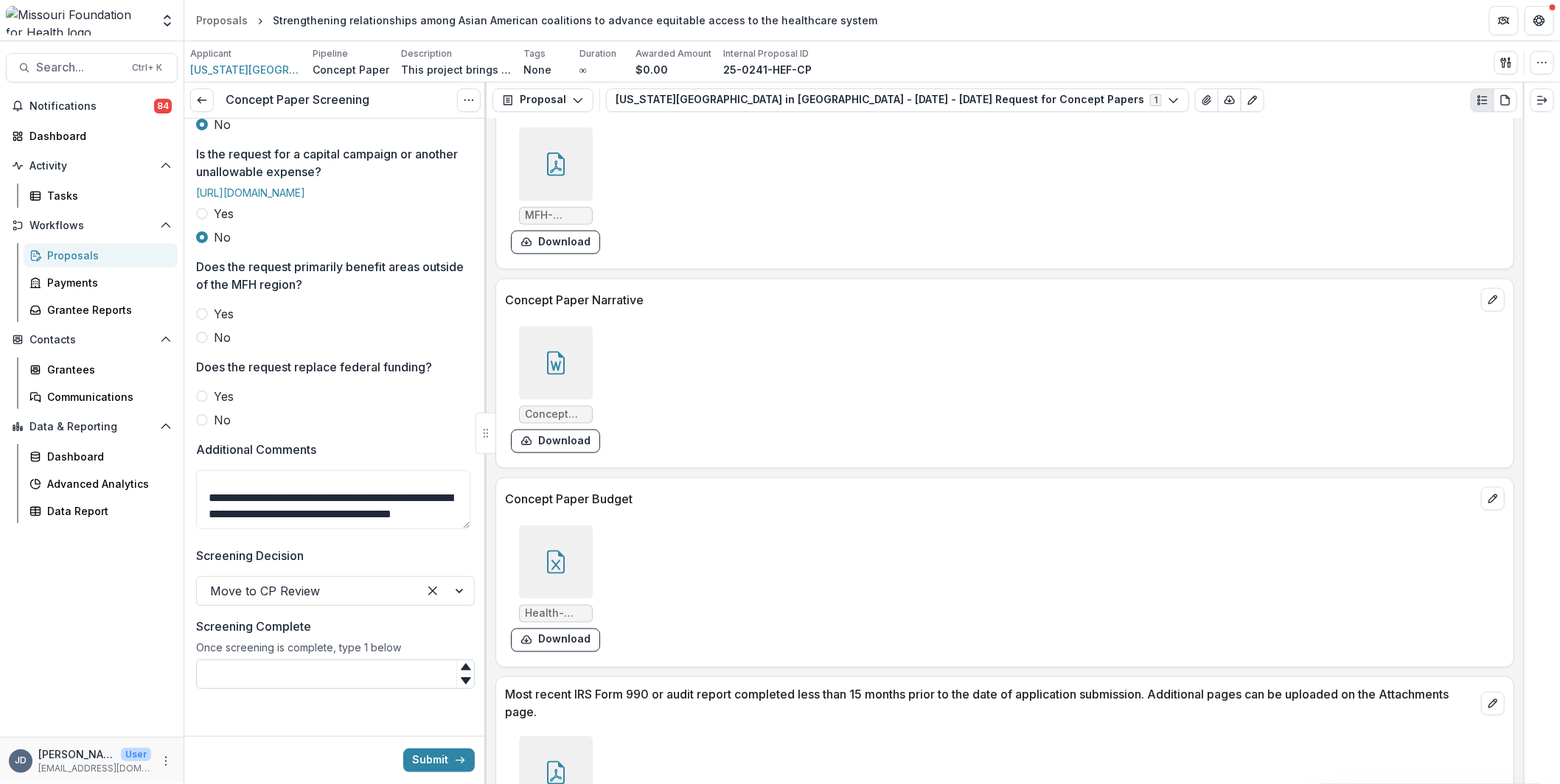
click at [332, 689] on input "Screening Complete" at bounding box center [335, 674] width 279 height 30
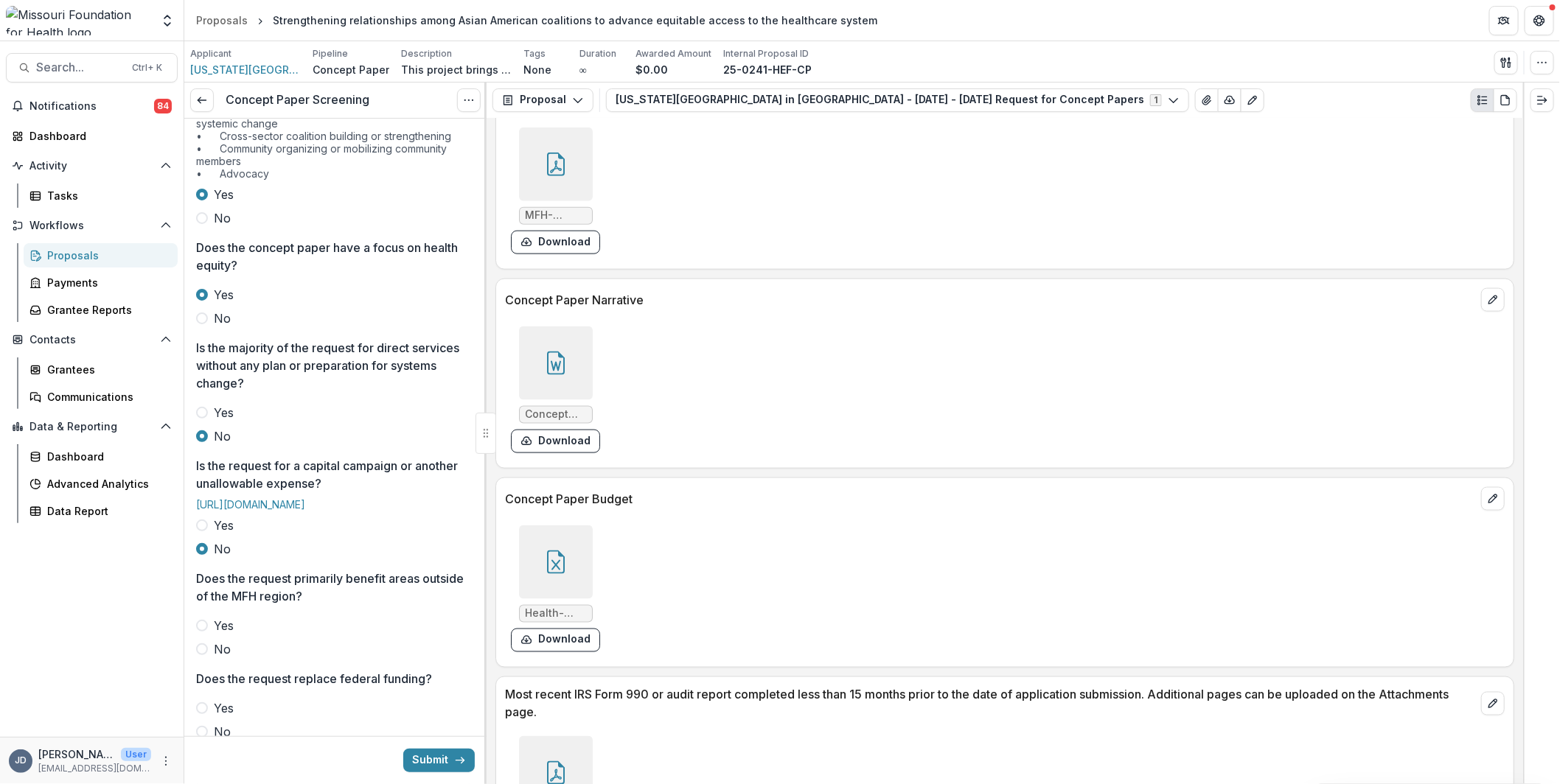
scroll to position [516, 0]
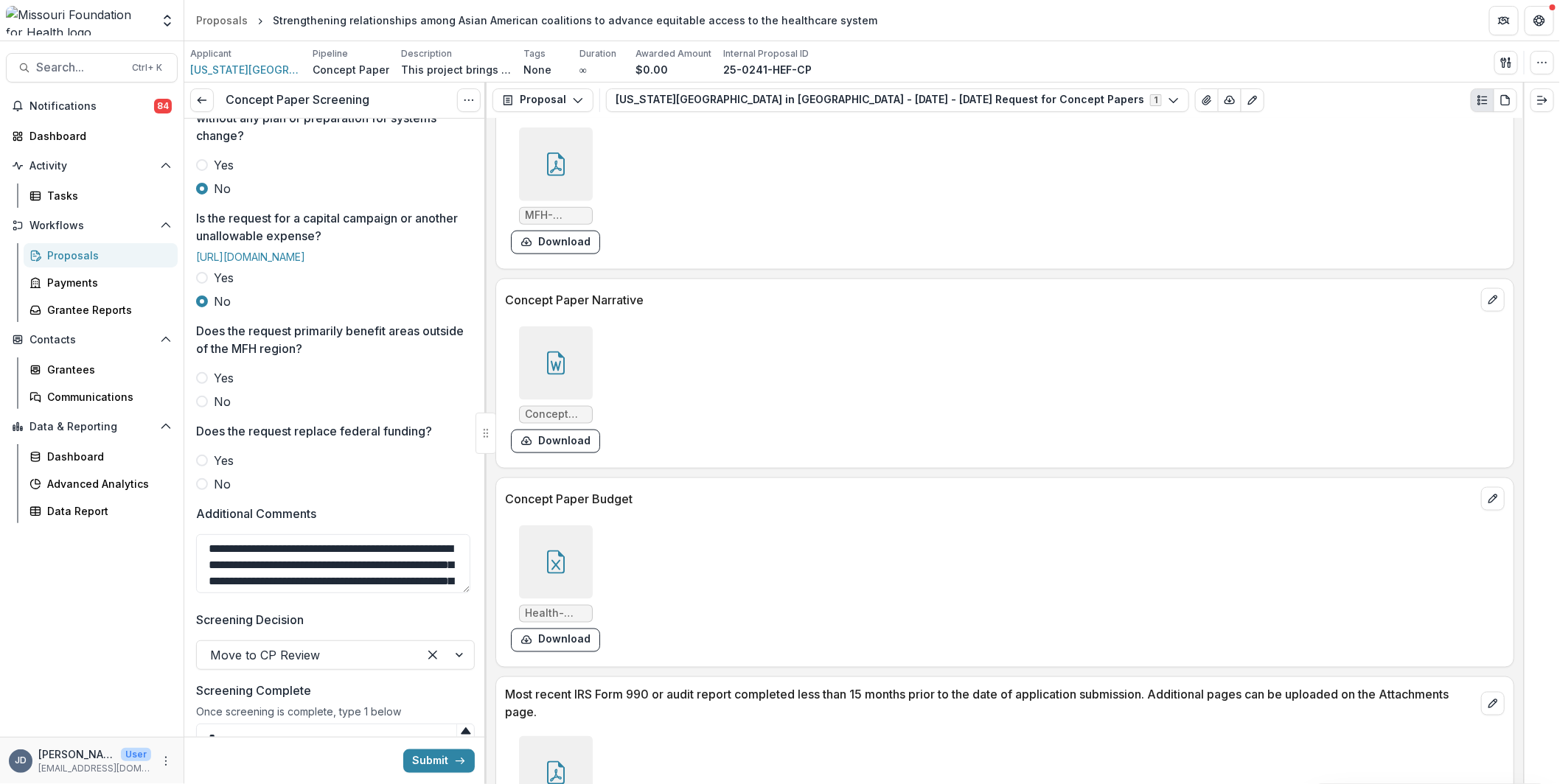
type input "*"
click at [206, 490] on span at bounding box center [202, 484] width 12 height 12
click at [206, 410] on div "Yes No" at bounding box center [335, 390] width 279 height 42
click at [211, 410] on label "No" at bounding box center [335, 401] width 279 height 18
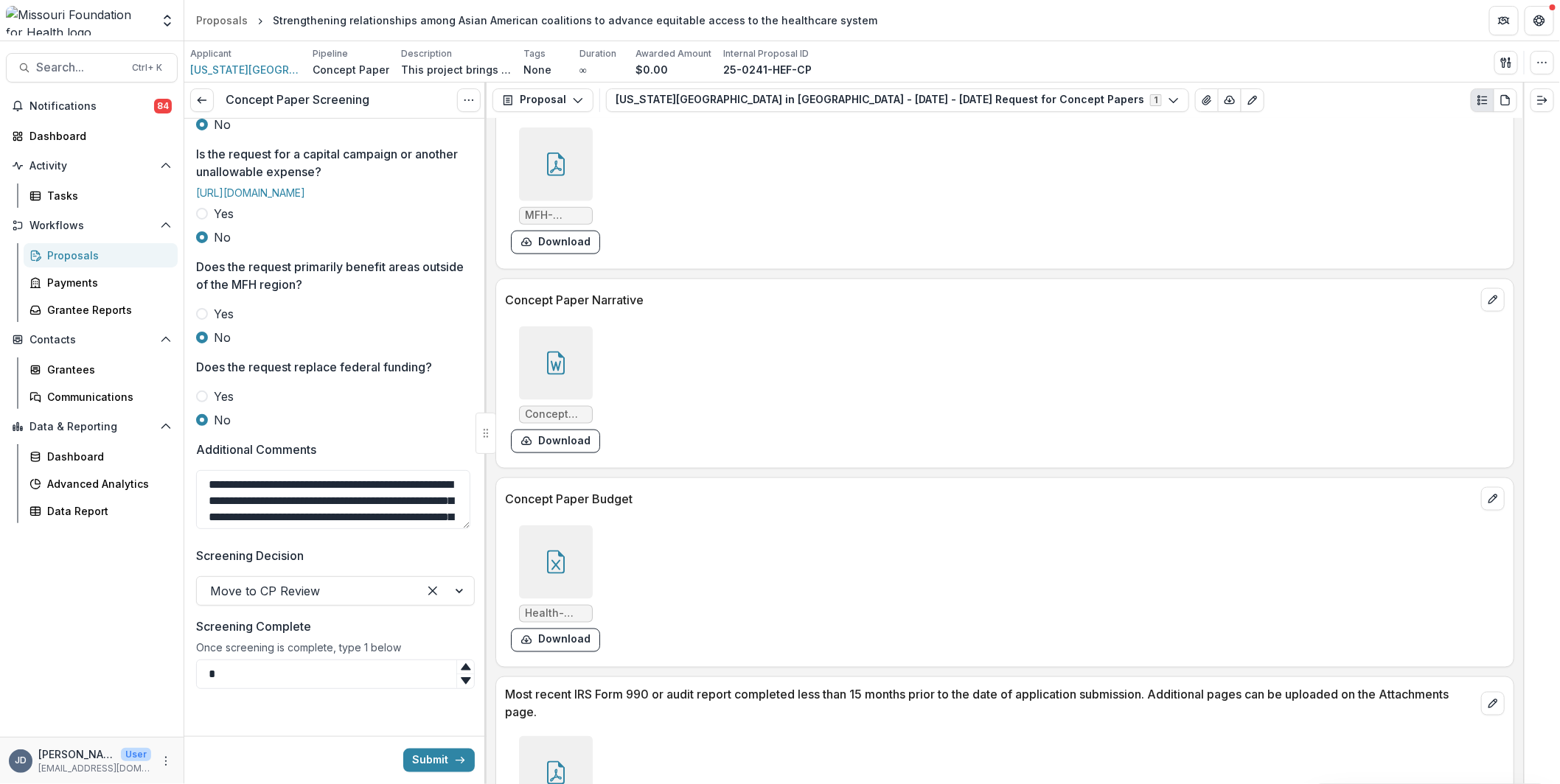
scroll to position [624, 0]
click at [426, 754] on button "Submit" at bounding box center [439, 760] width 71 height 24
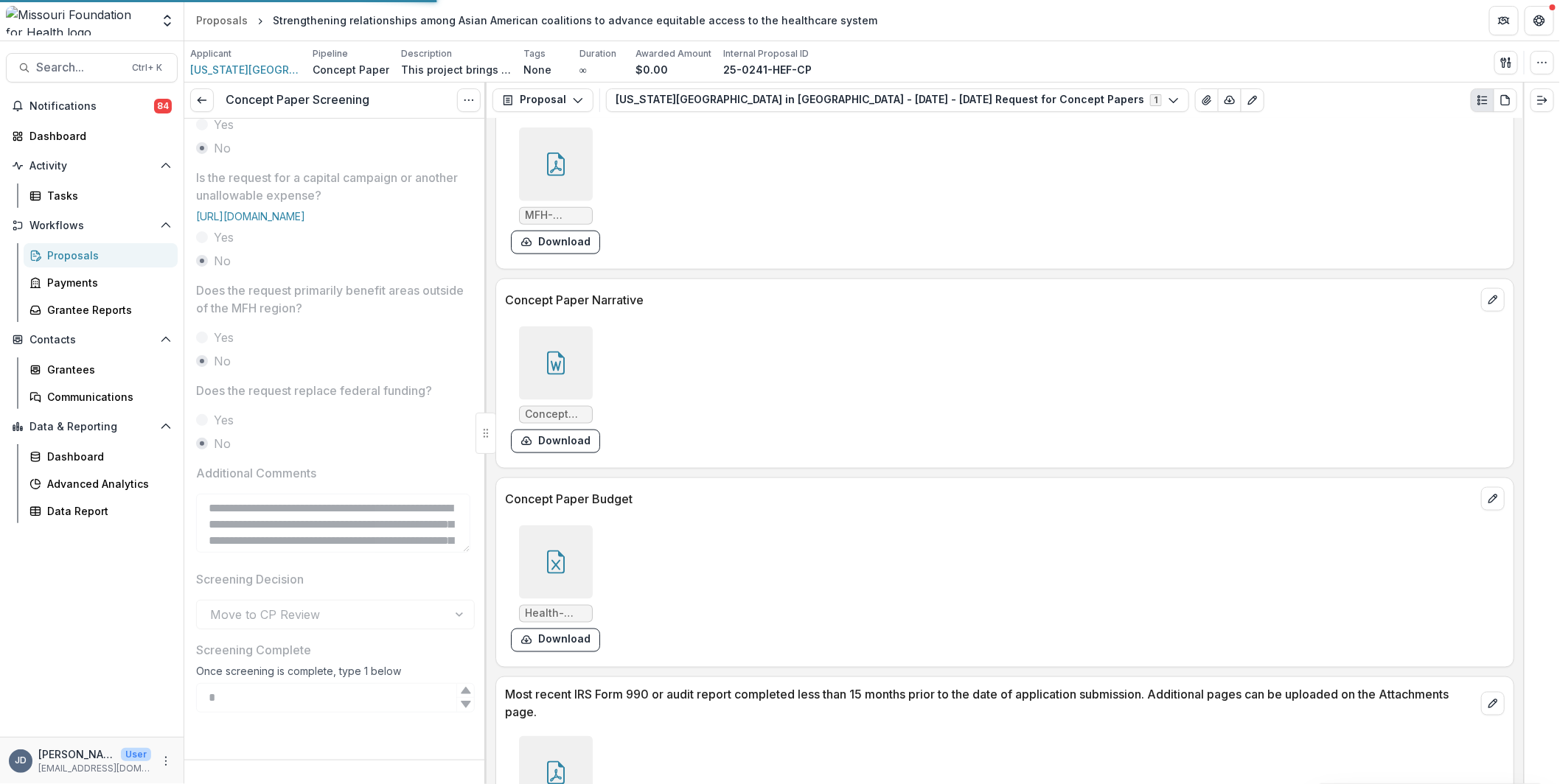
scroll to position [600, 0]
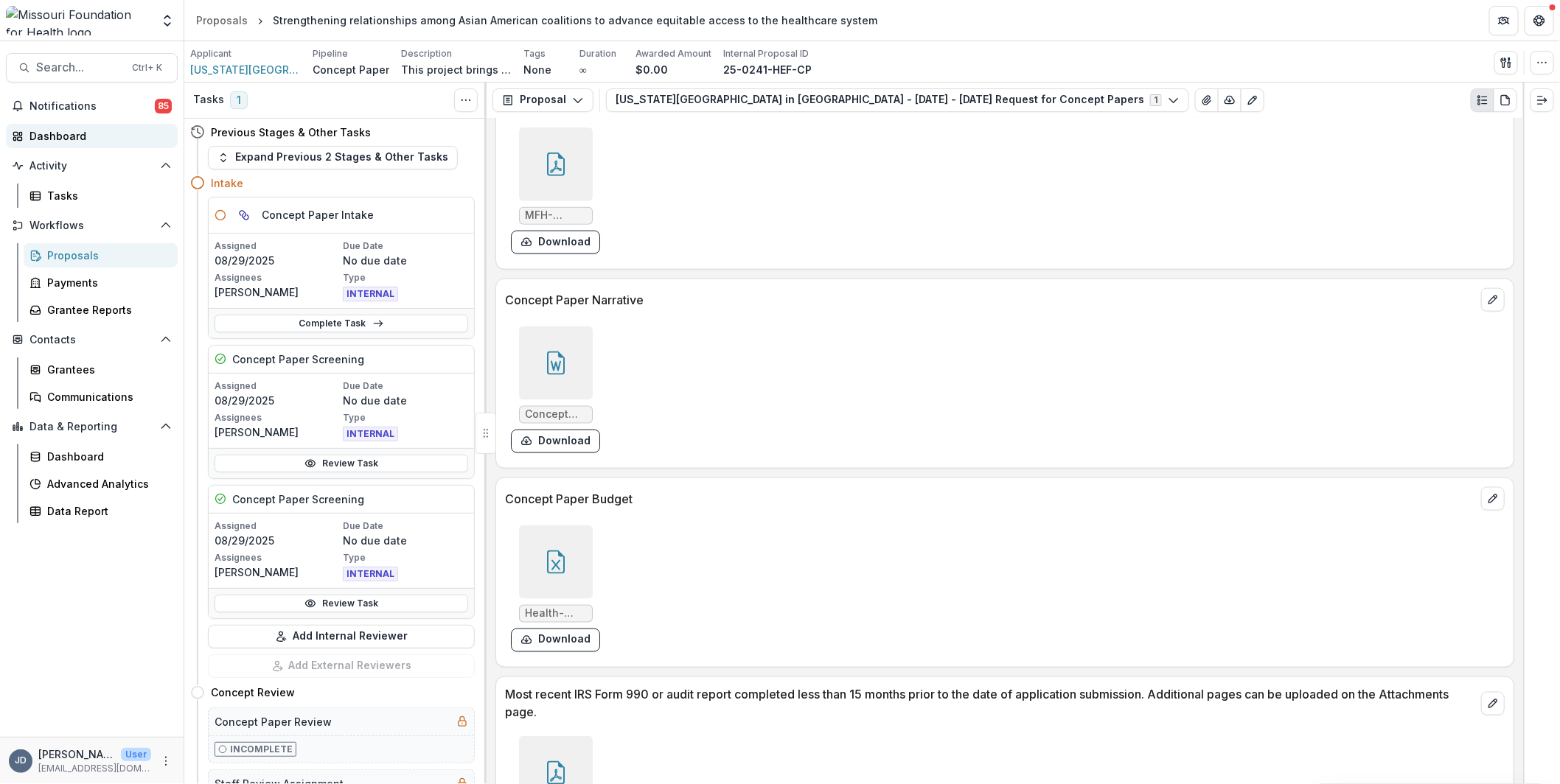
click at [91, 141] on div "Dashboard" at bounding box center [98, 136] width 136 height 15
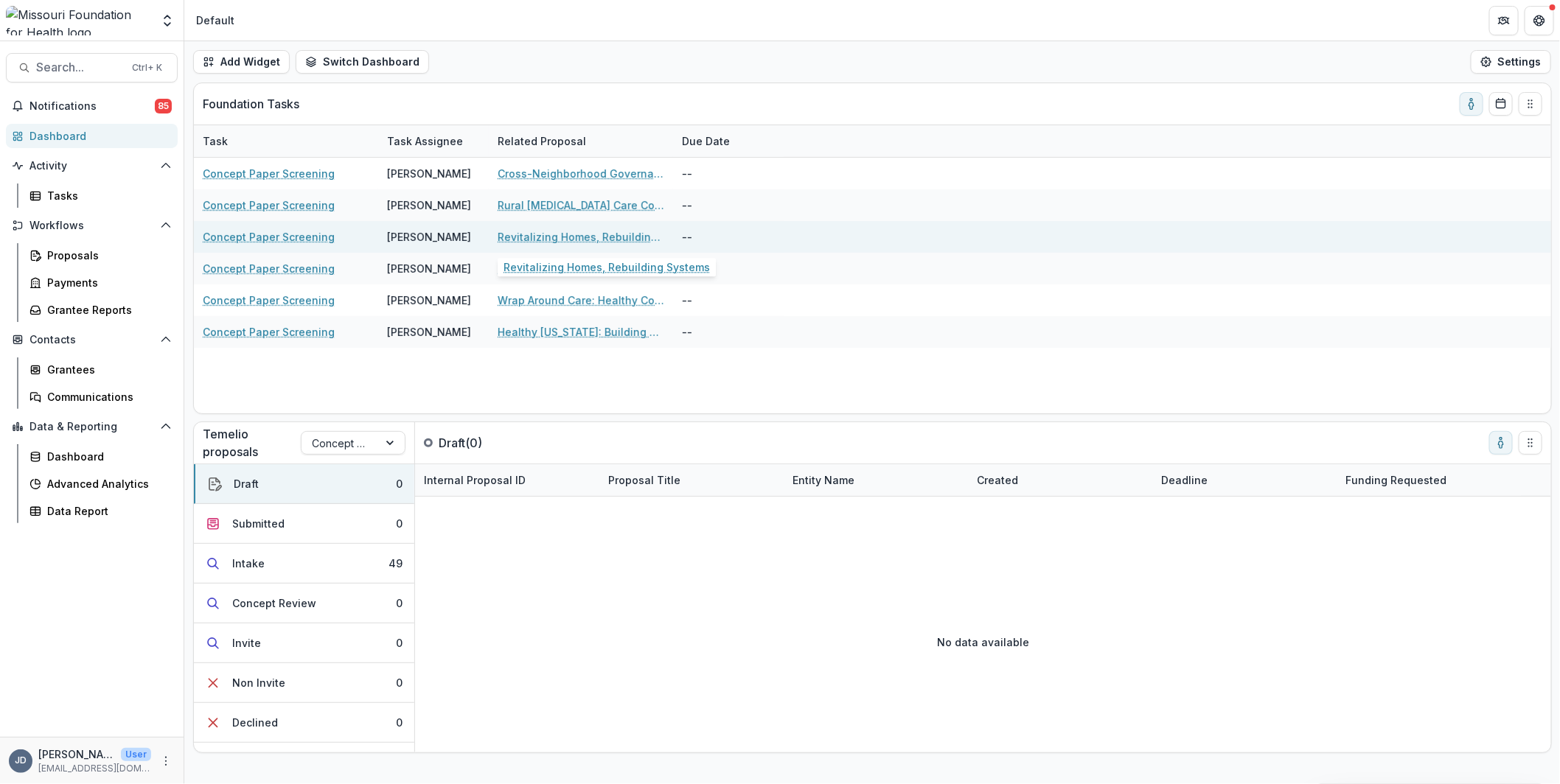
click at [532, 230] on link "Revitalizing Homes, Rebuilding Systems" at bounding box center [581, 236] width 166 height 15
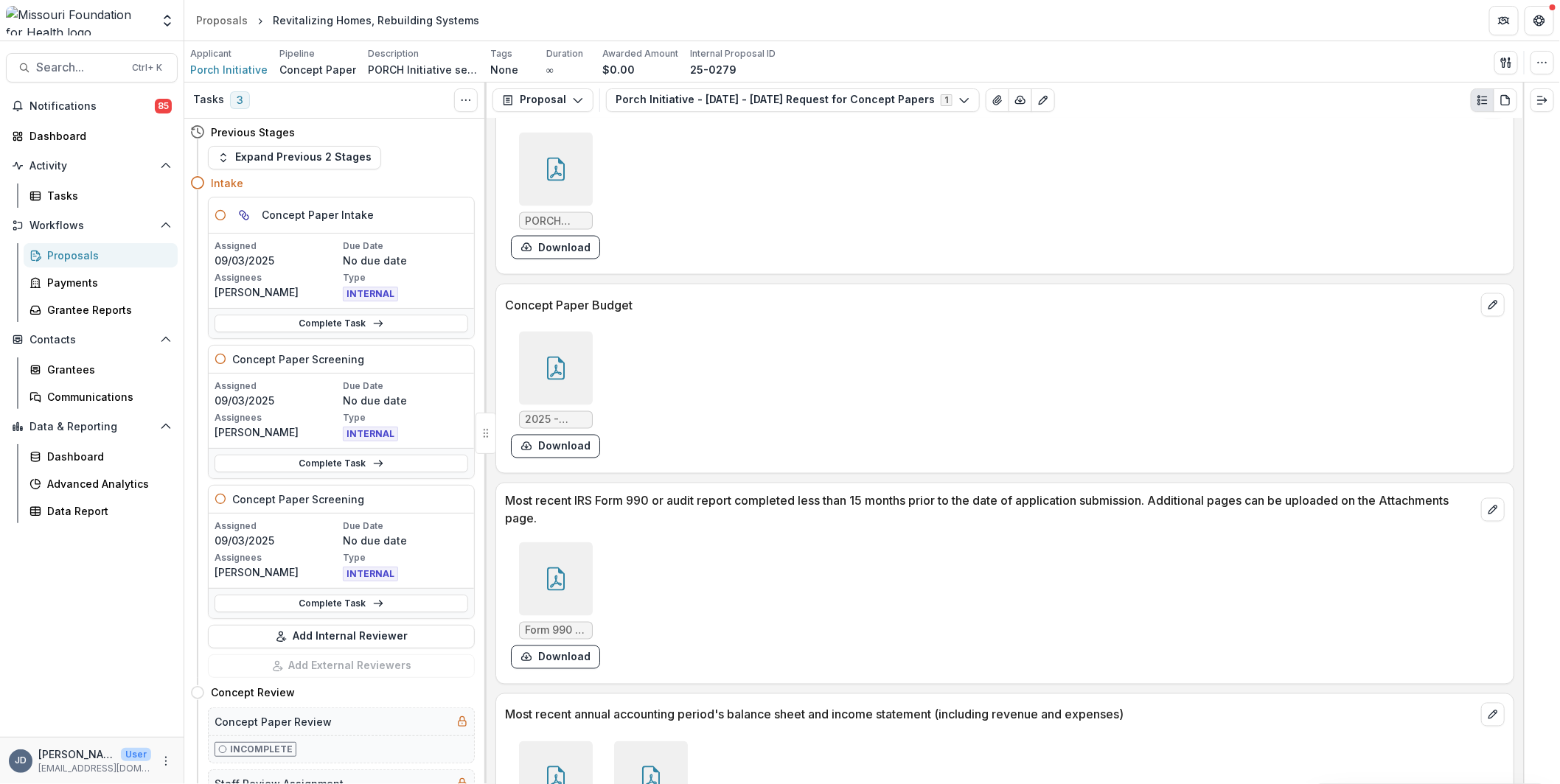
scroll to position [4126, 0]
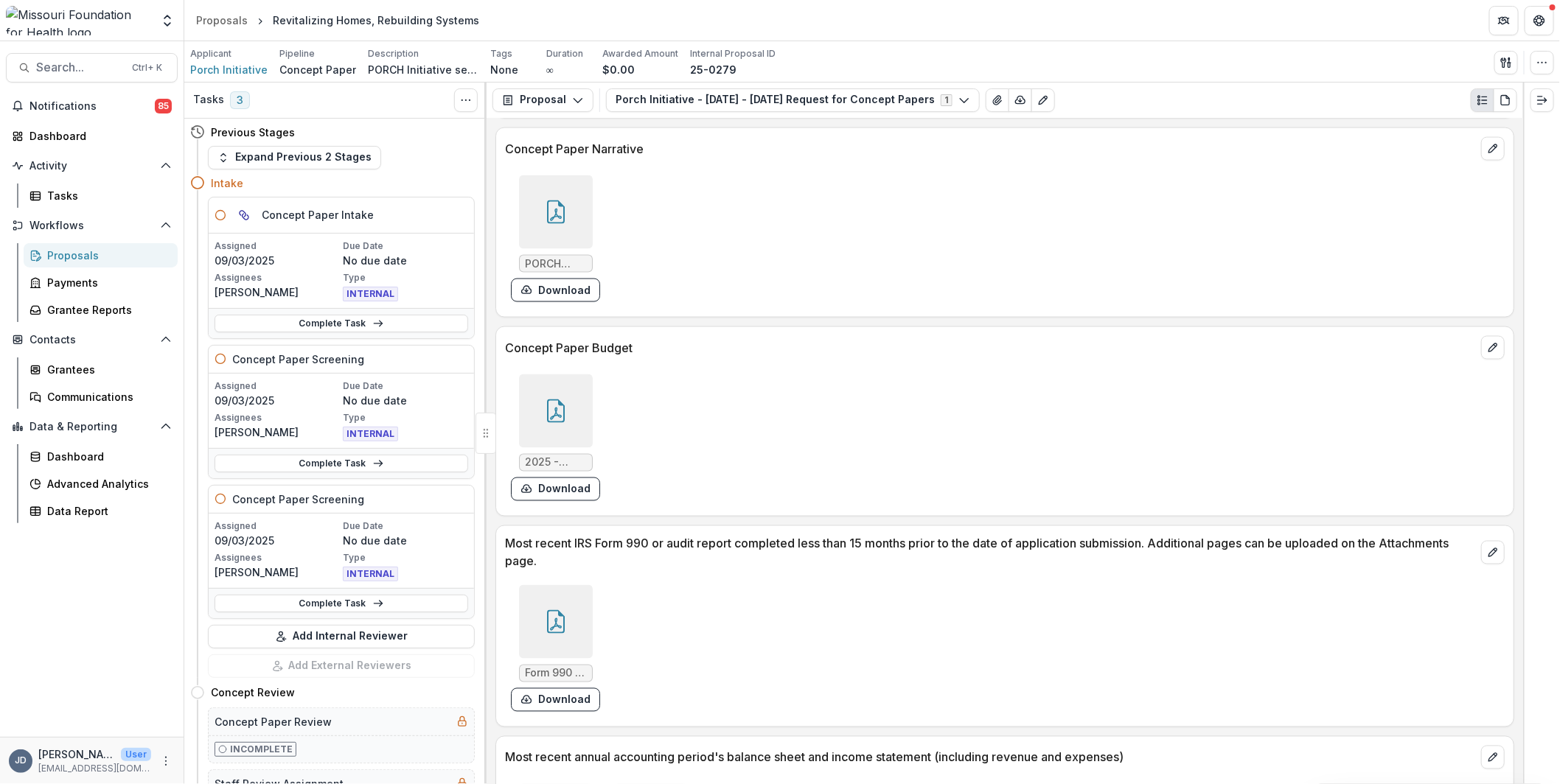
click at [558, 399] on icon at bounding box center [556, 411] width 24 height 24
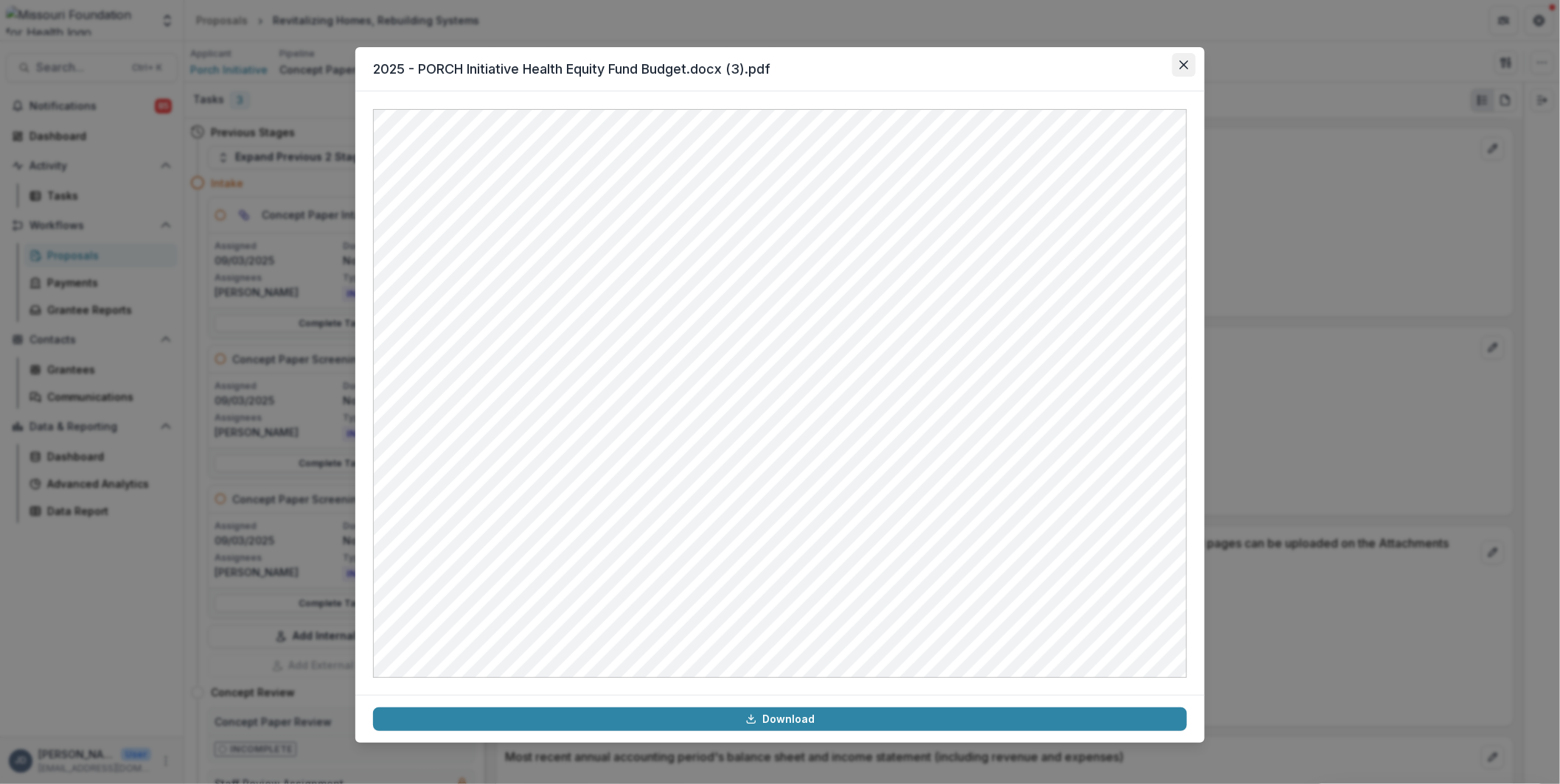
click at [1182, 62] on icon "Close" at bounding box center [1184, 64] width 8 height 8
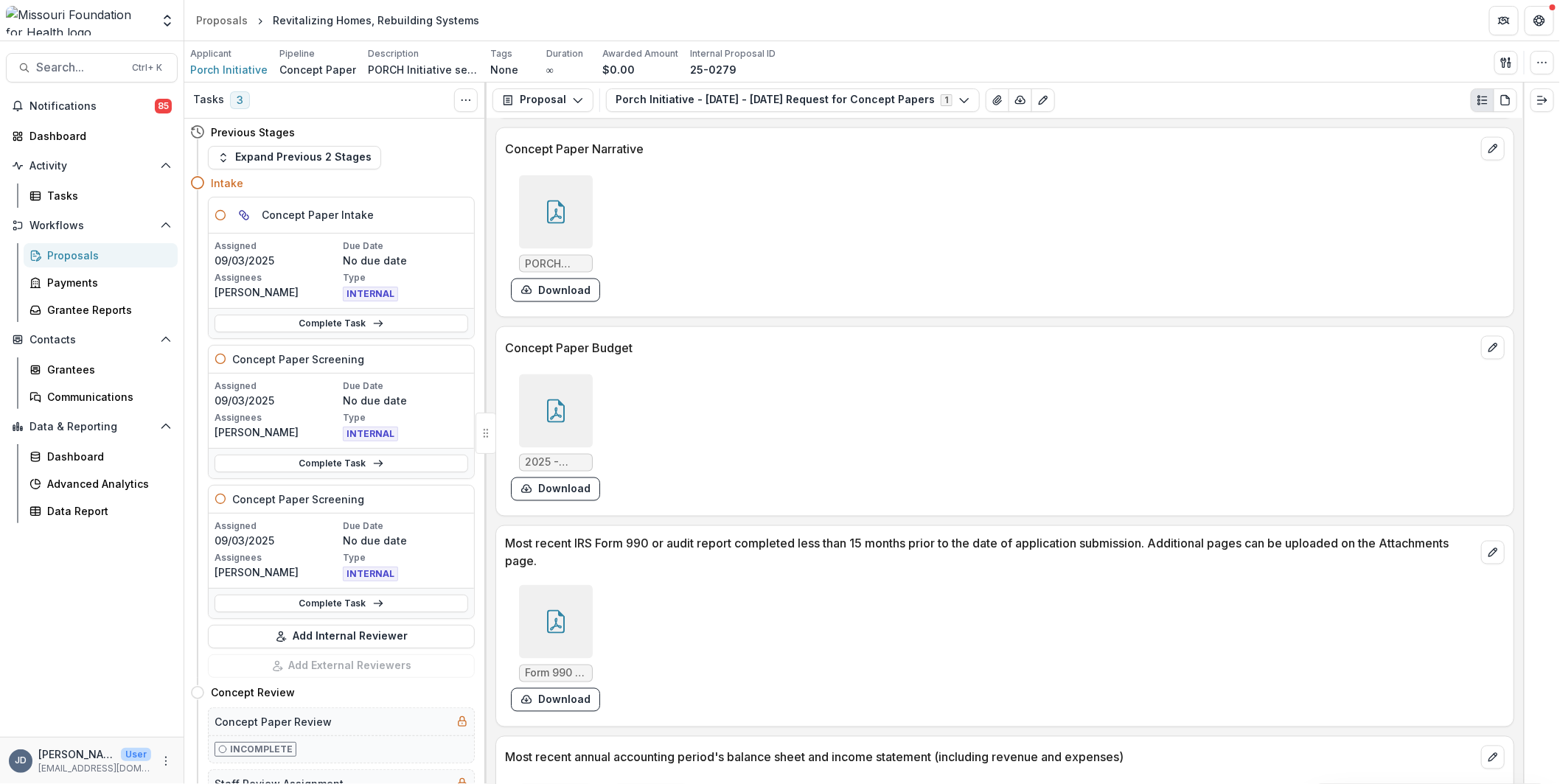
click at [558, 200] on icon at bounding box center [556, 212] width 24 height 24
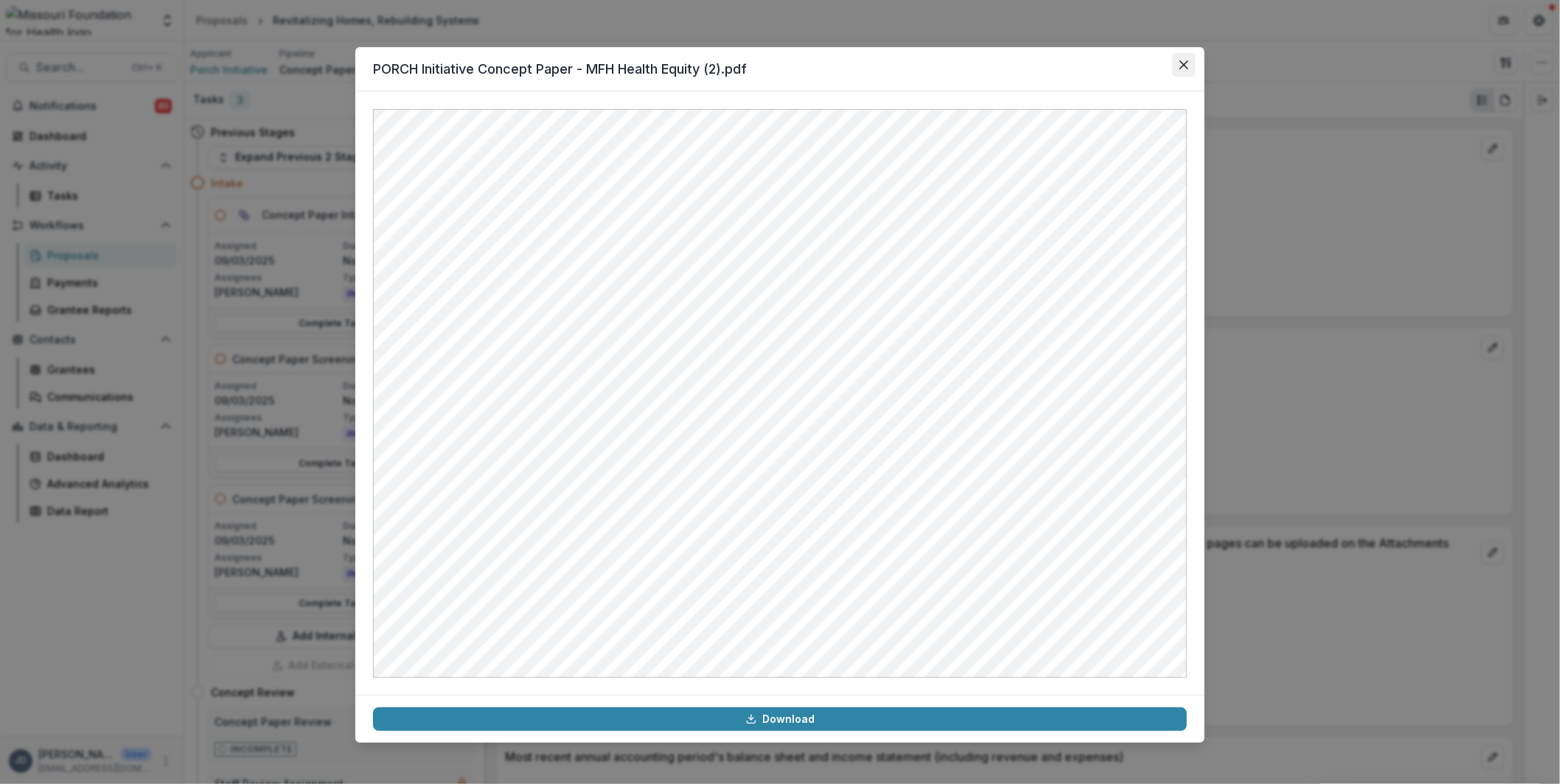
click at [1179, 64] on icon "Close" at bounding box center [1184, 64] width 8 height 8
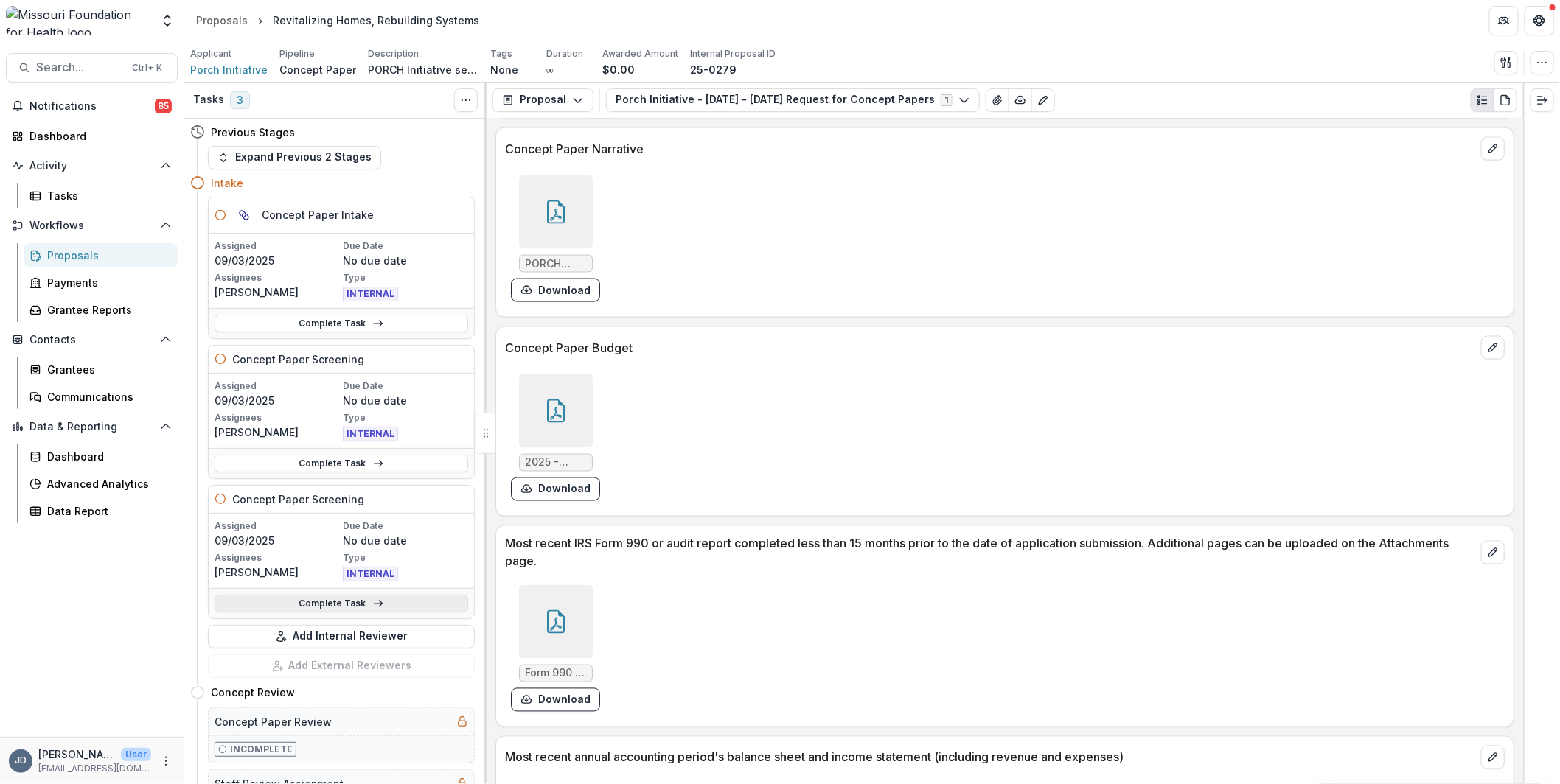
click at [323, 606] on link "Complete Task" at bounding box center [341, 603] width 254 height 18
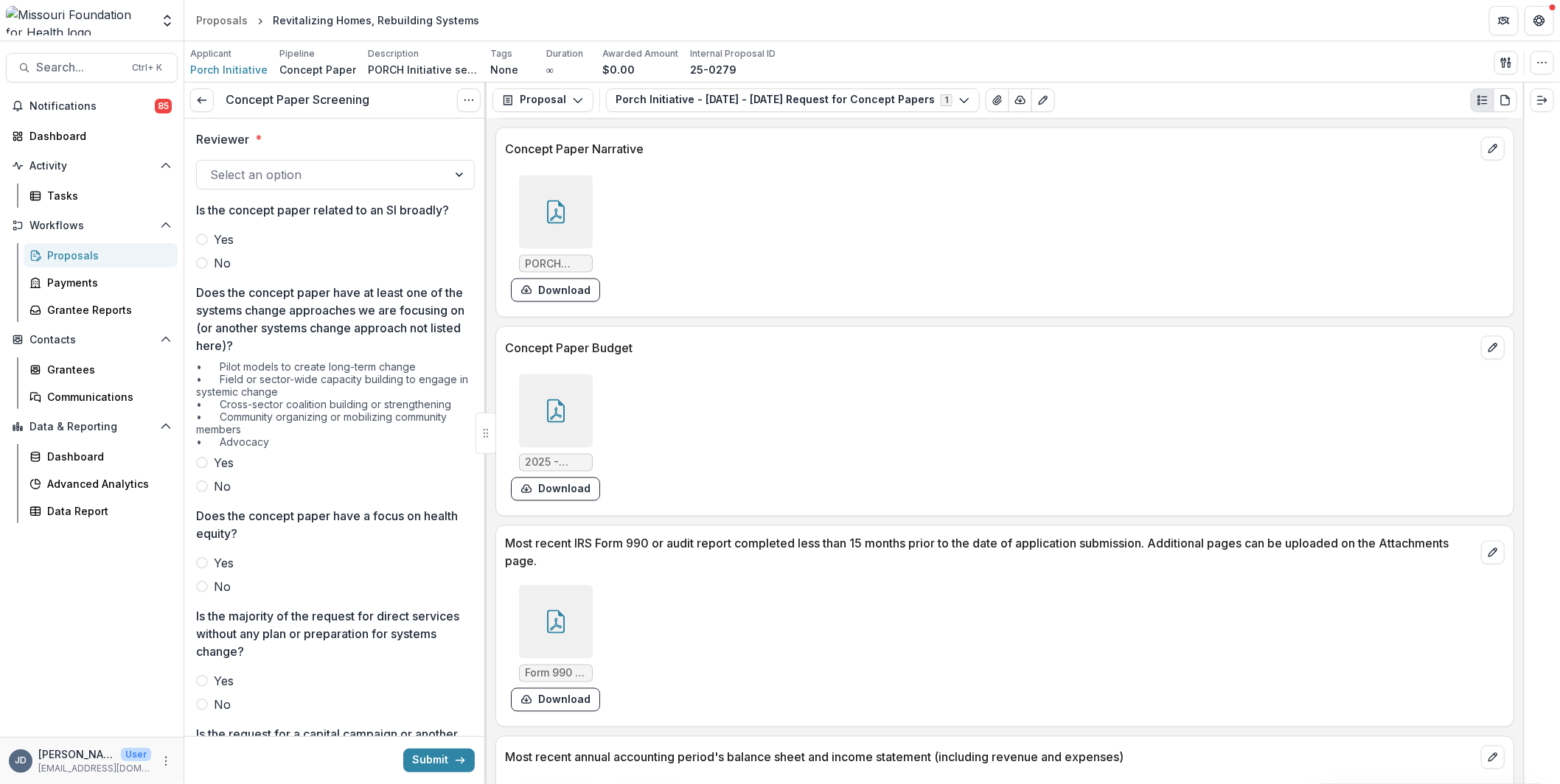
click at [232, 171] on div at bounding box center [322, 175] width 224 height 20
type input "*******"
click at [201, 259] on span at bounding box center [202, 263] width 12 height 12
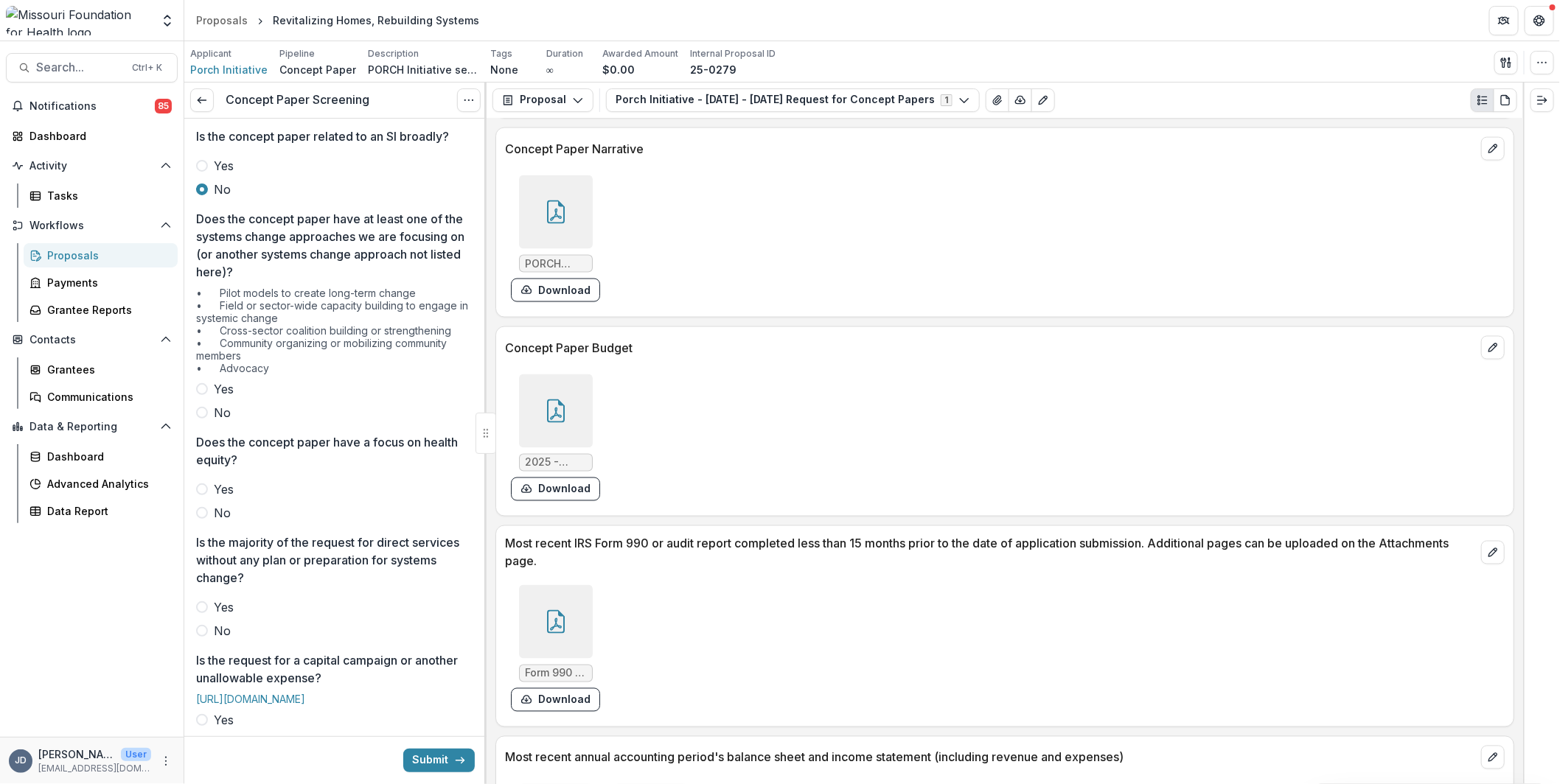
click at [216, 403] on span "No" at bounding box center [222, 412] width 17 height 18
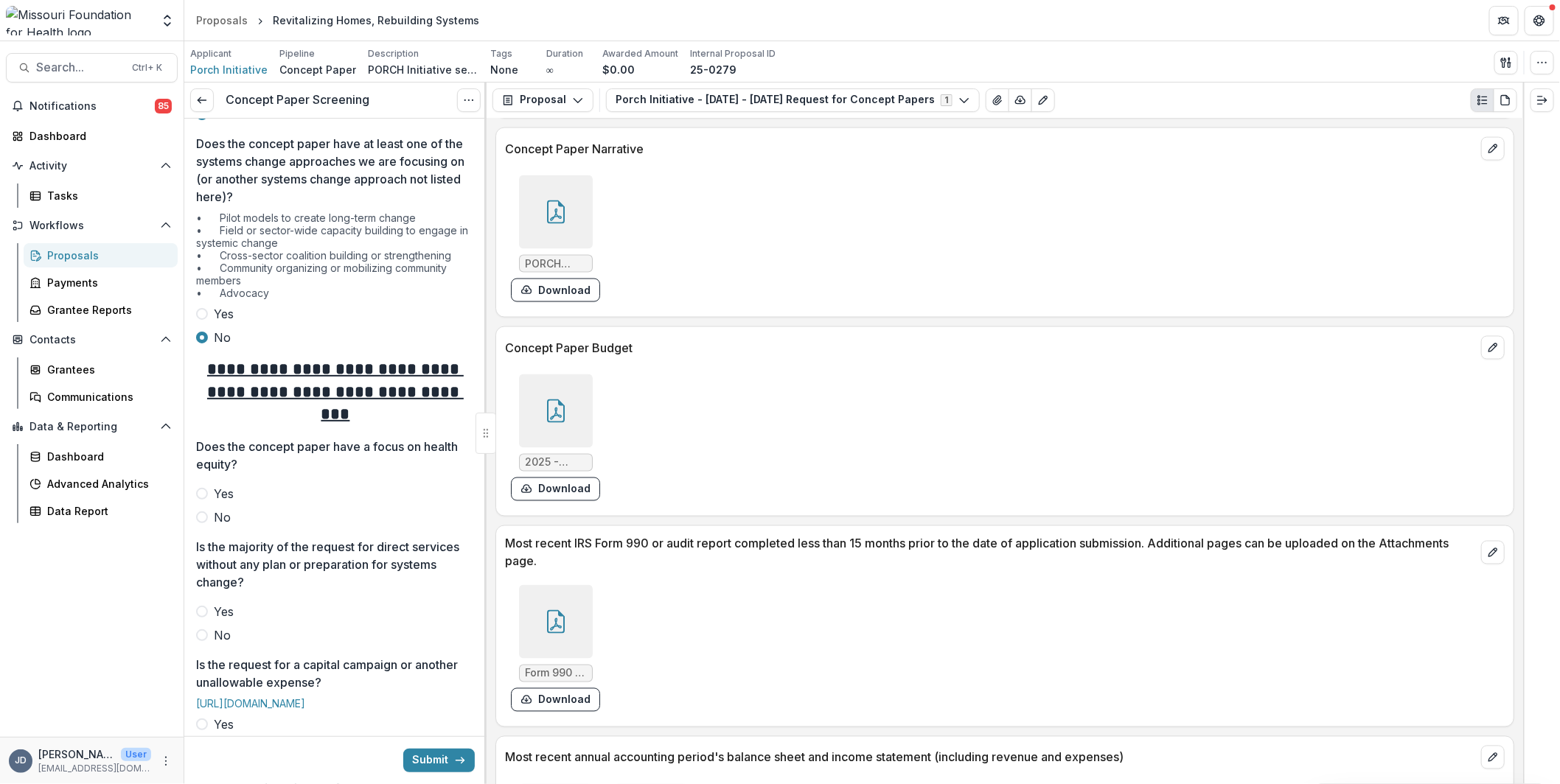
scroll to position [221, 0]
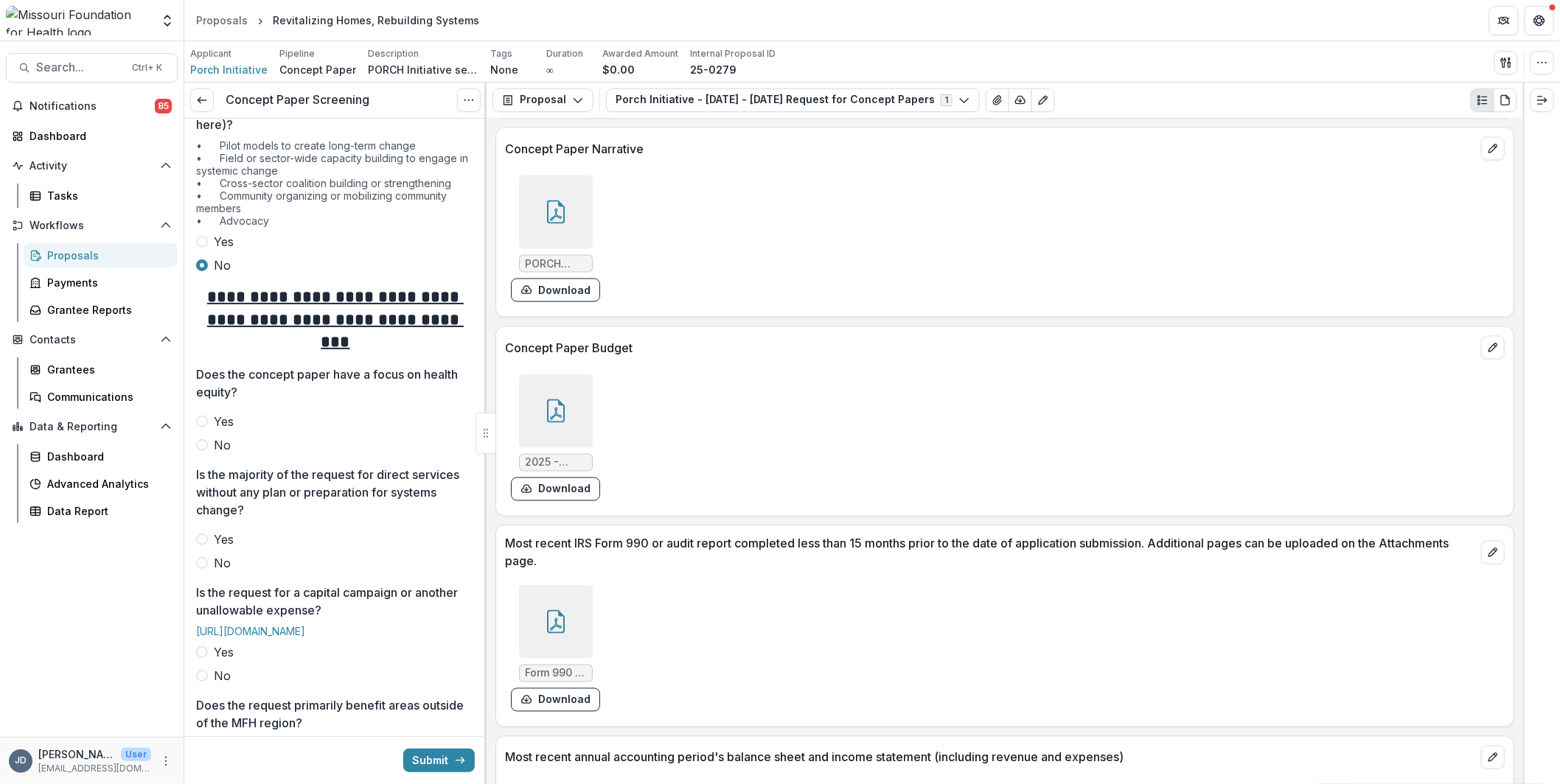
click at [206, 415] on span at bounding box center [202, 421] width 12 height 12
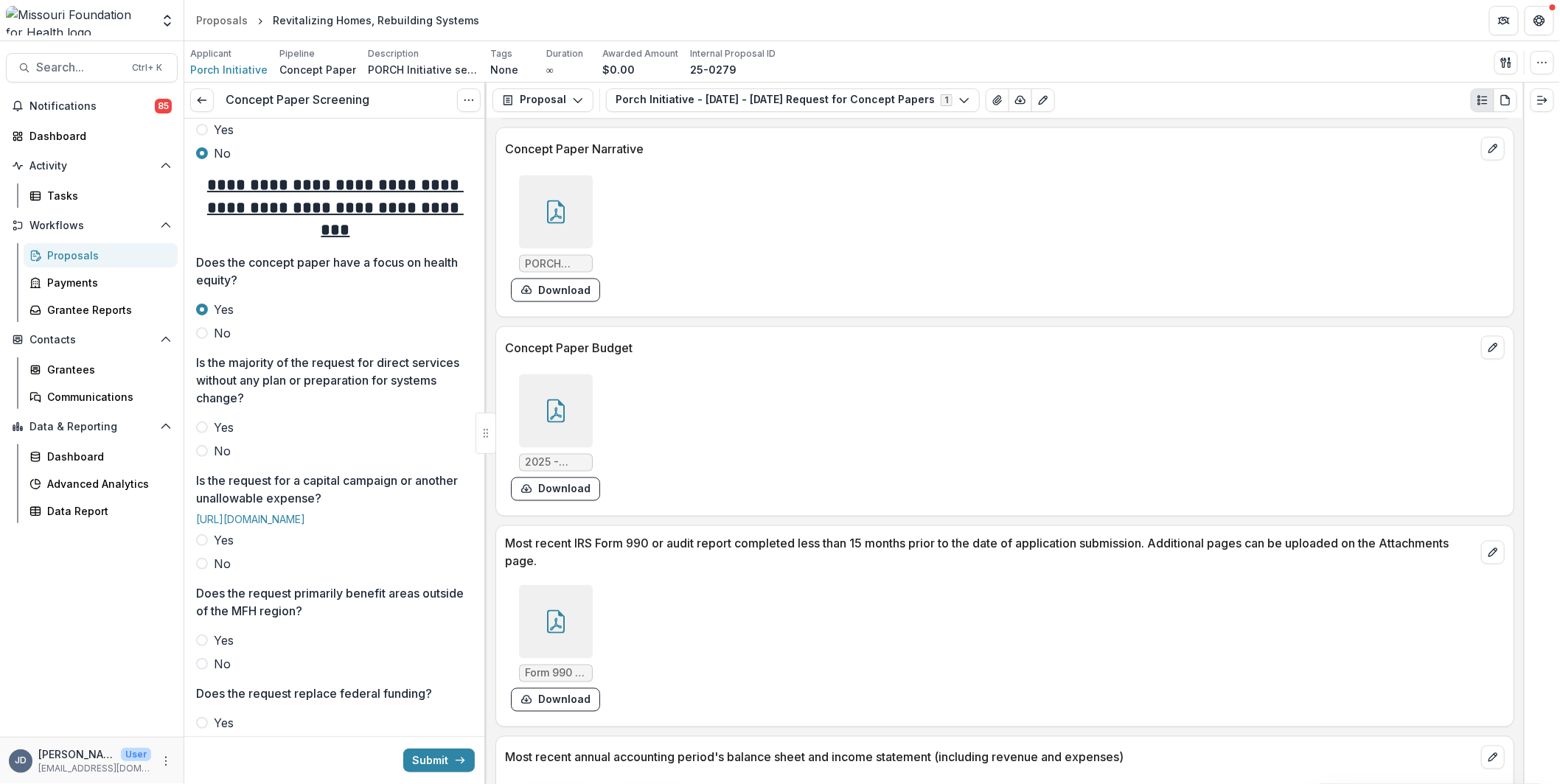
scroll to position [368, 0]
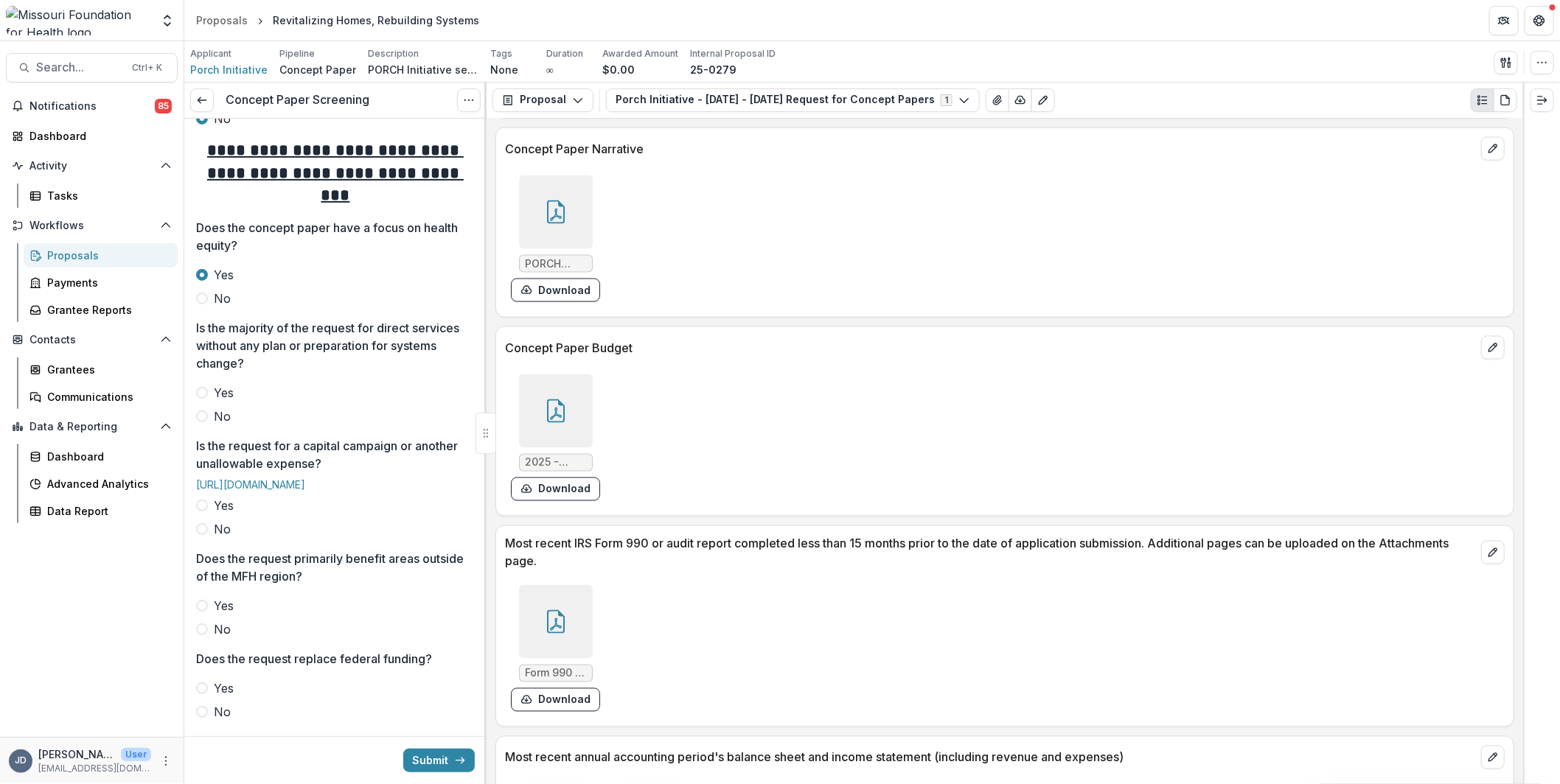
click at [206, 386] on span at bounding box center [202, 392] width 12 height 12
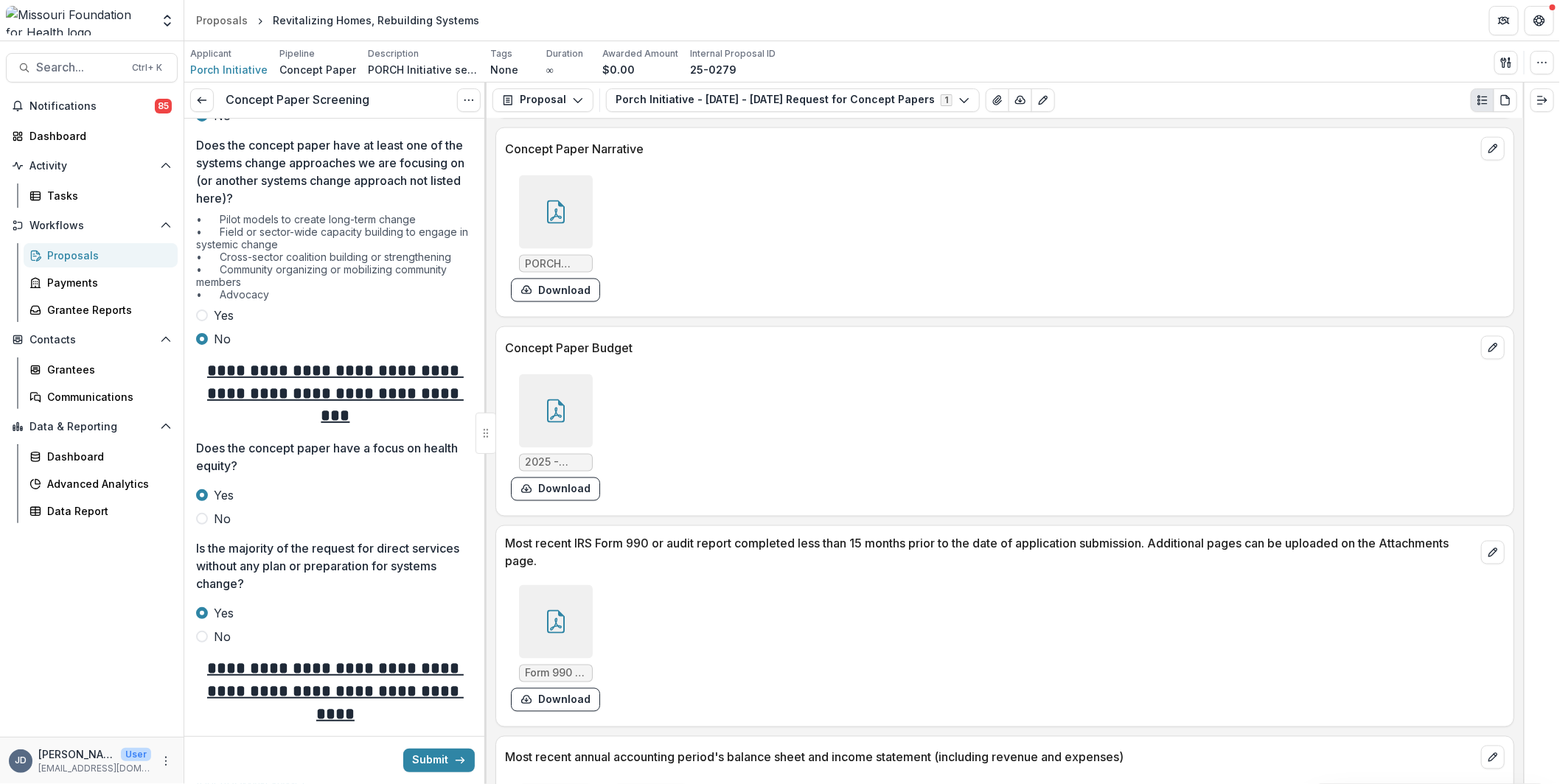
scroll to position [147, 0]
click at [205, 311] on span at bounding box center [202, 315] width 12 height 12
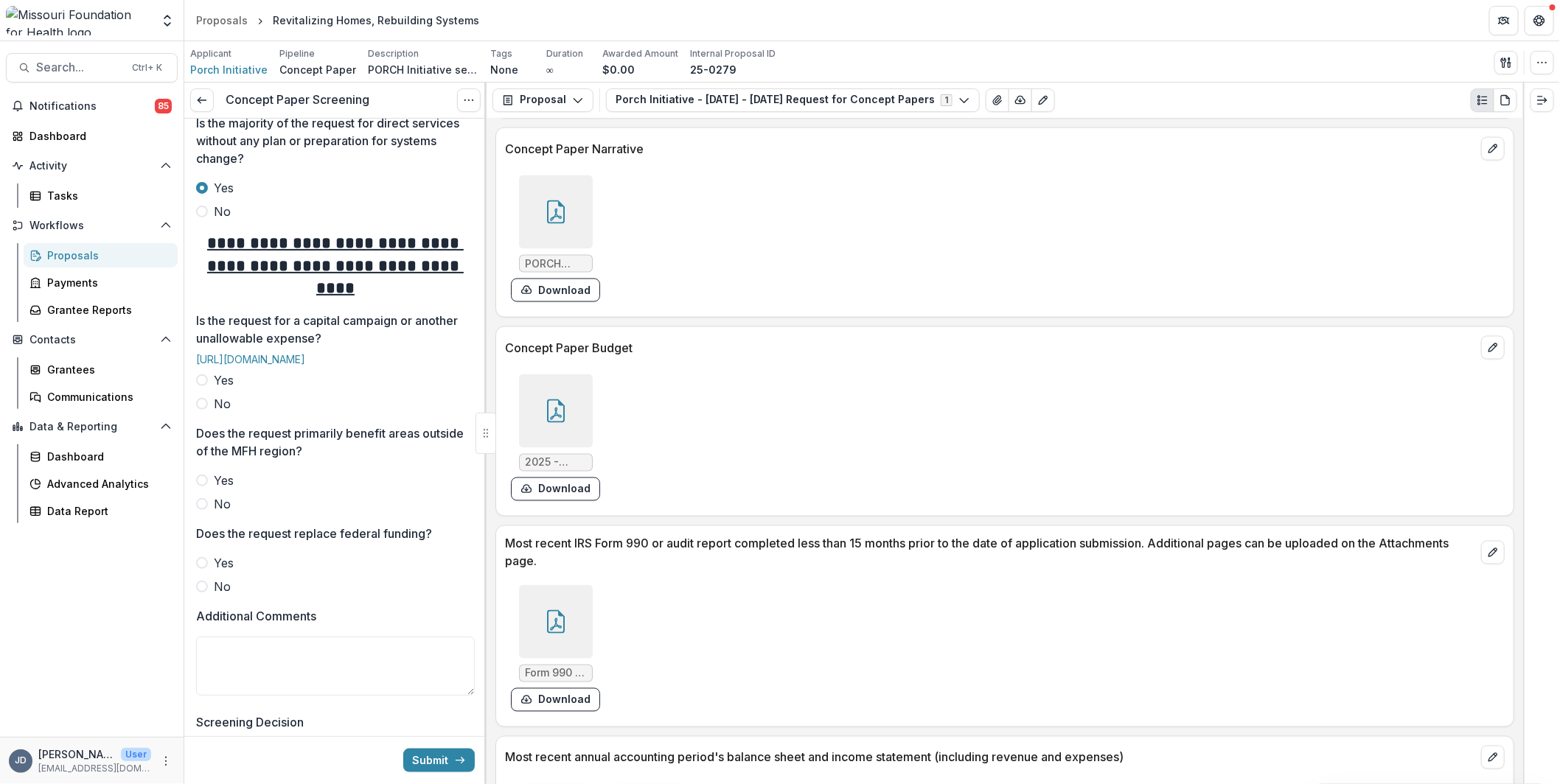
scroll to position [516, 0]
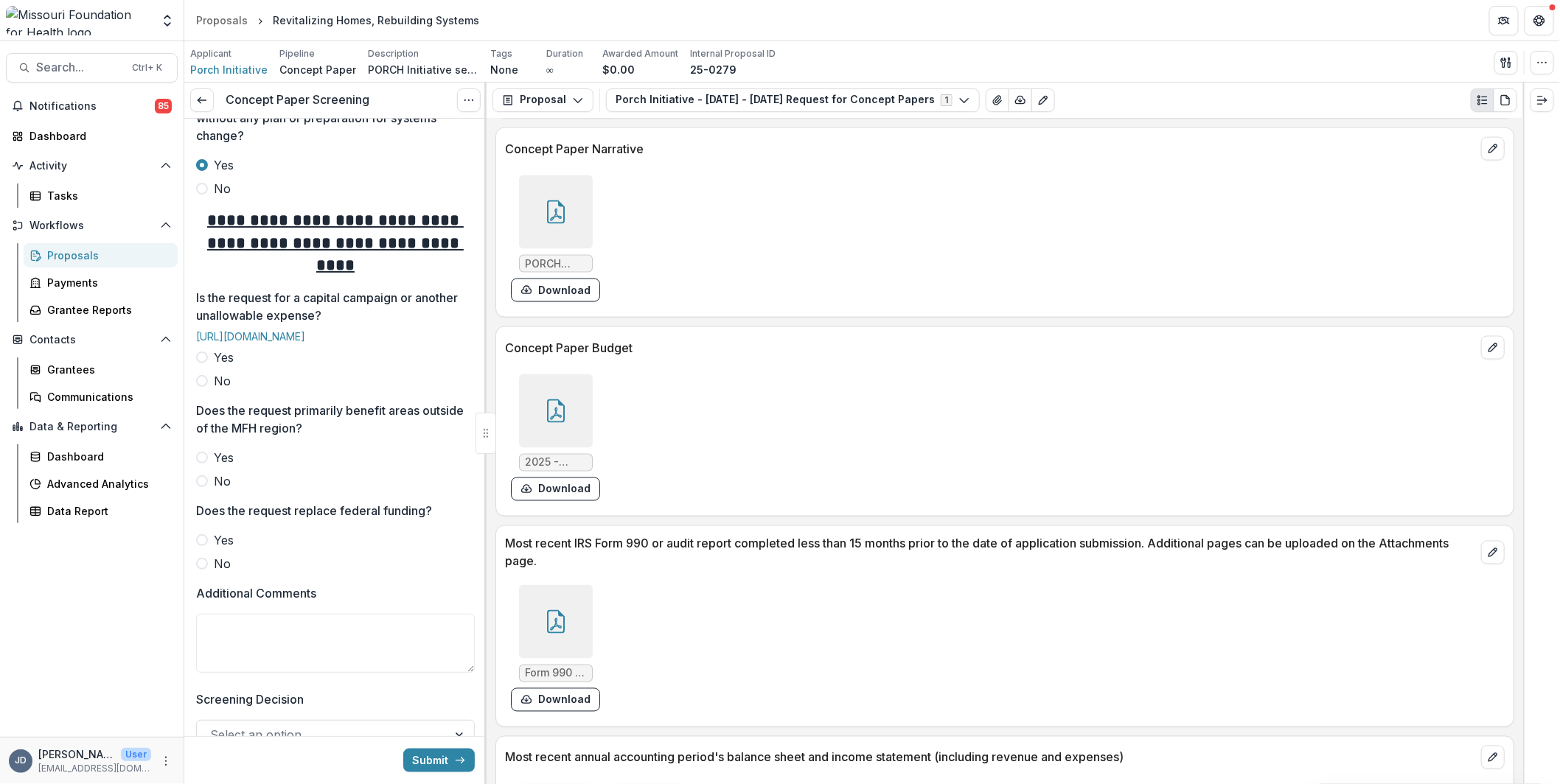
click at [214, 366] on span "Yes" at bounding box center [223, 357] width 20 height 18
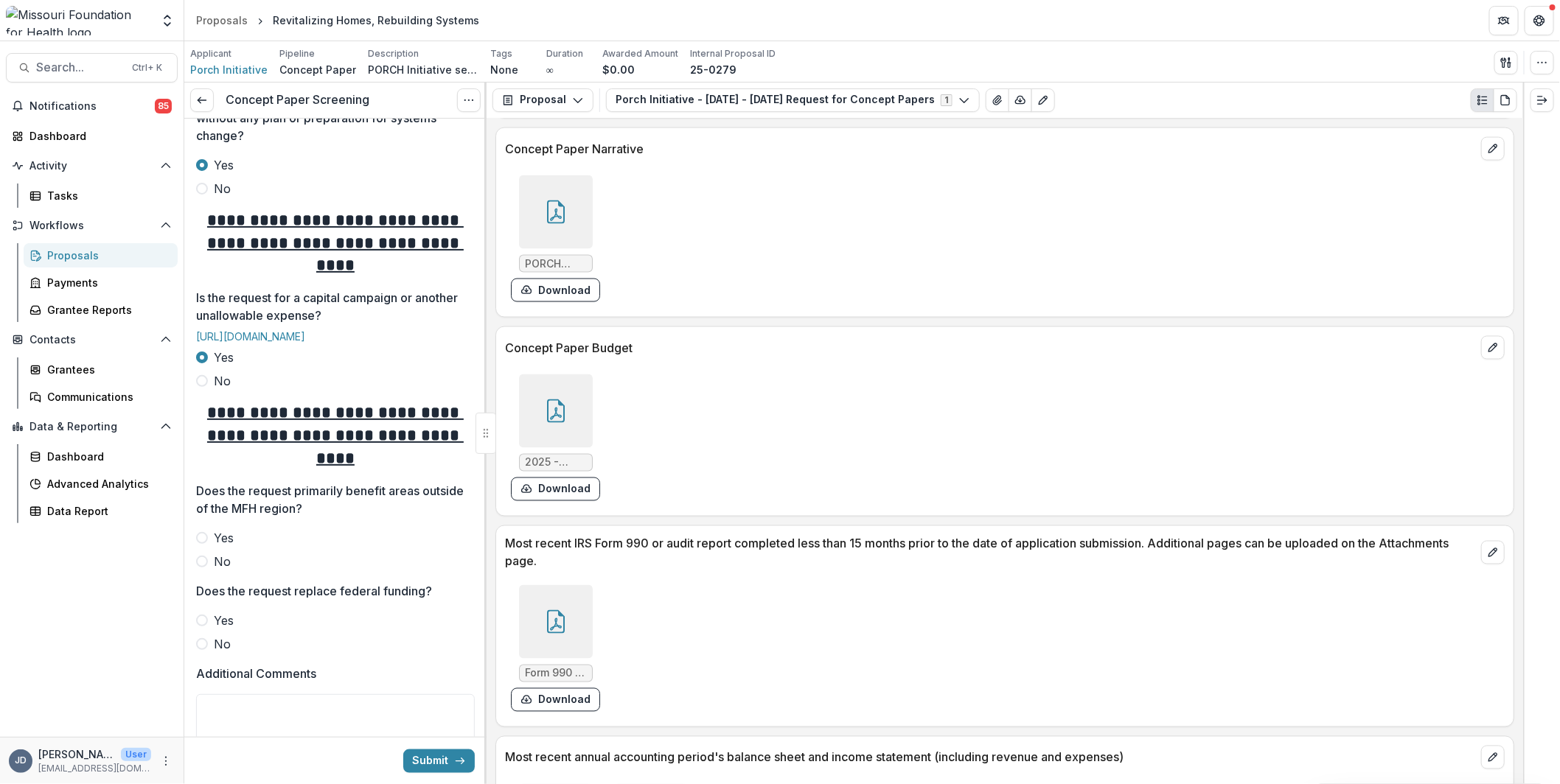
click at [544, 403] on icon at bounding box center [556, 411] width 24 height 24
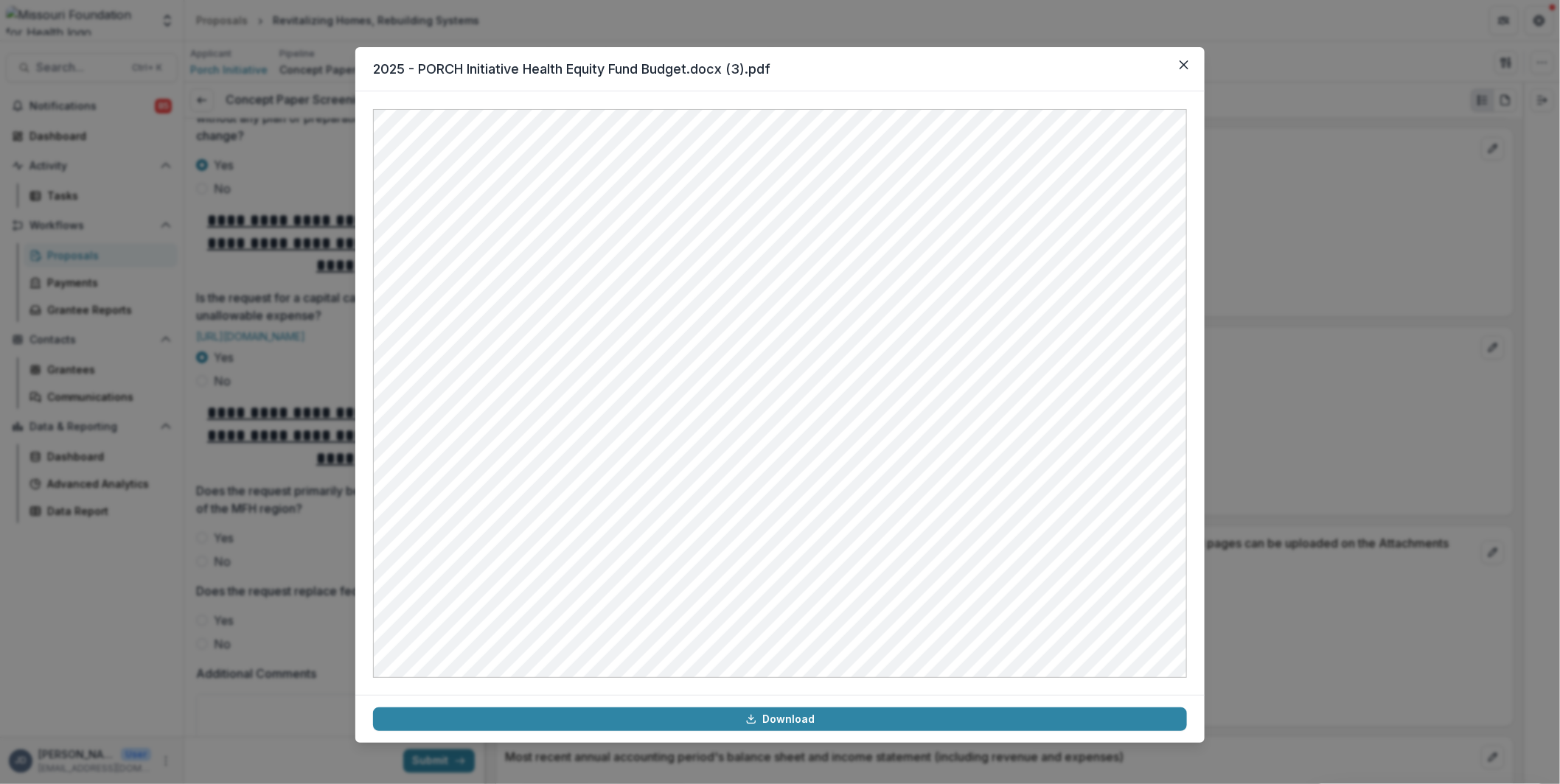
click at [308, 398] on div "2025 - PORCH Initiative Health Equity Fund Budget.docx (3).pdf Download" at bounding box center [780, 392] width 1560 height 784
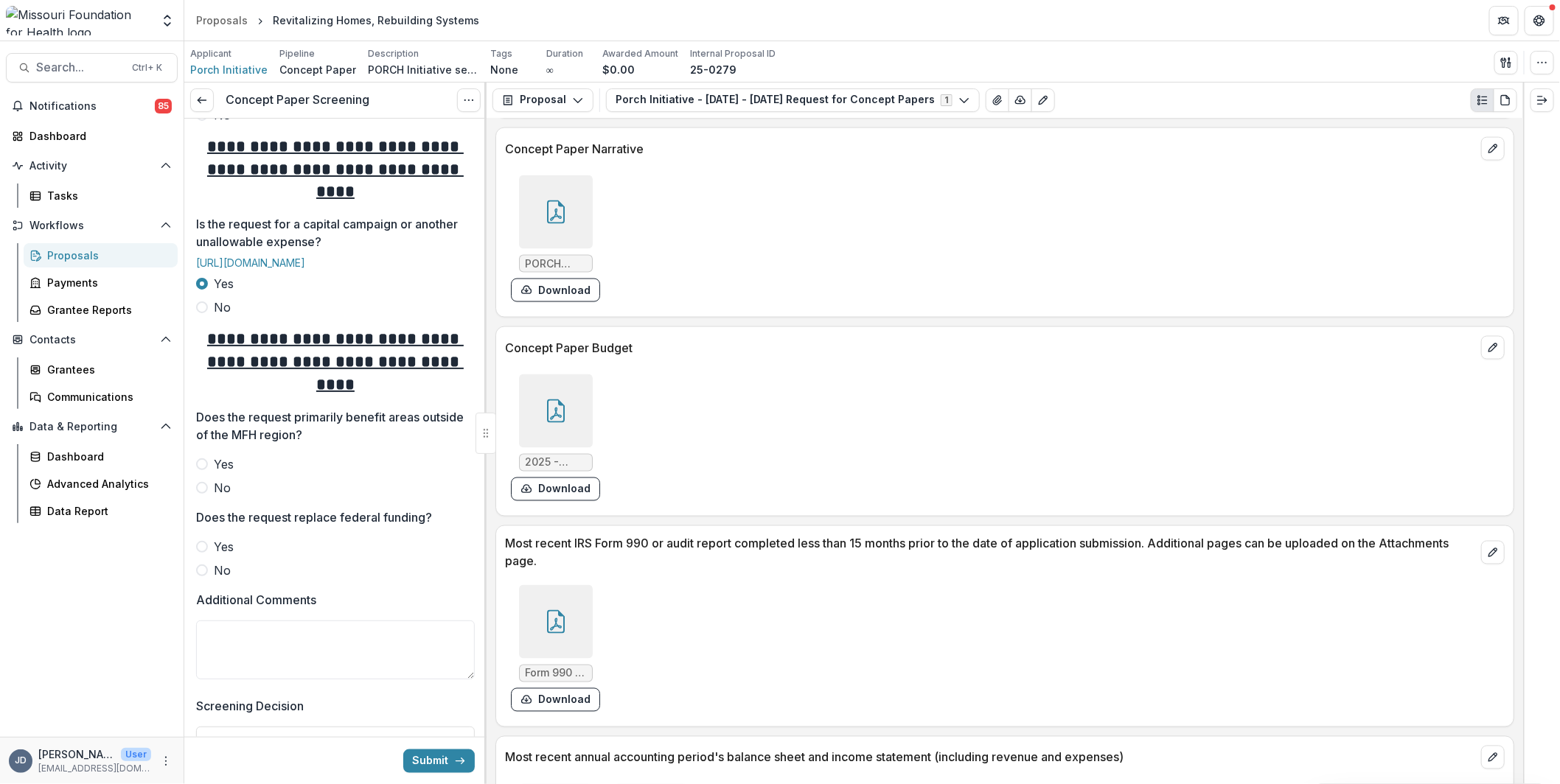
scroll to position [663, 0]
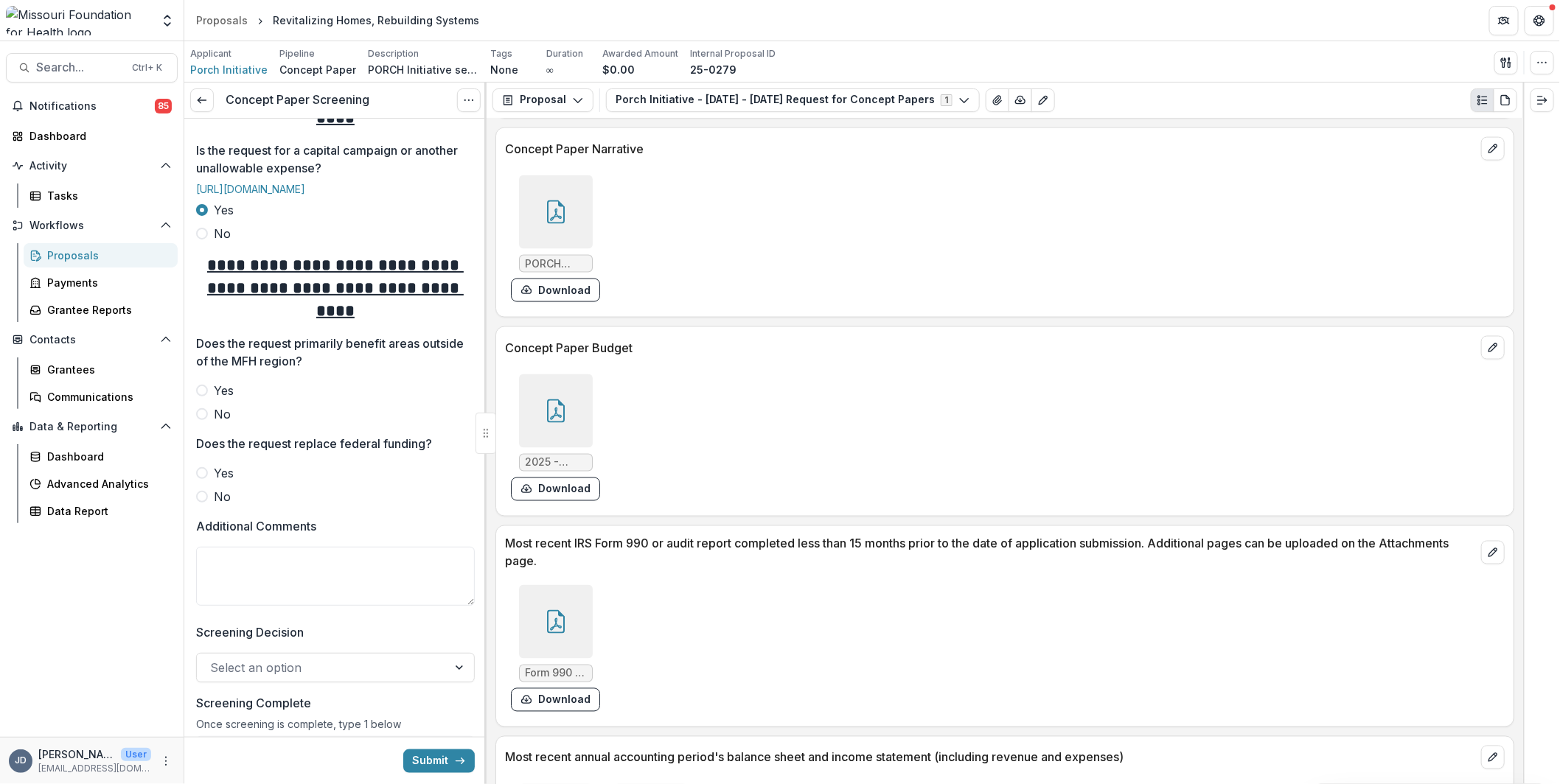
click at [203, 420] on span at bounding box center [202, 414] width 12 height 12
click at [201, 503] on span at bounding box center [202, 497] width 12 height 12
click at [306, 606] on textarea "Additional Comments" at bounding box center [335, 576] width 279 height 59
click at [537, 199] on div at bounding box center [555, 212] width 74 height 74
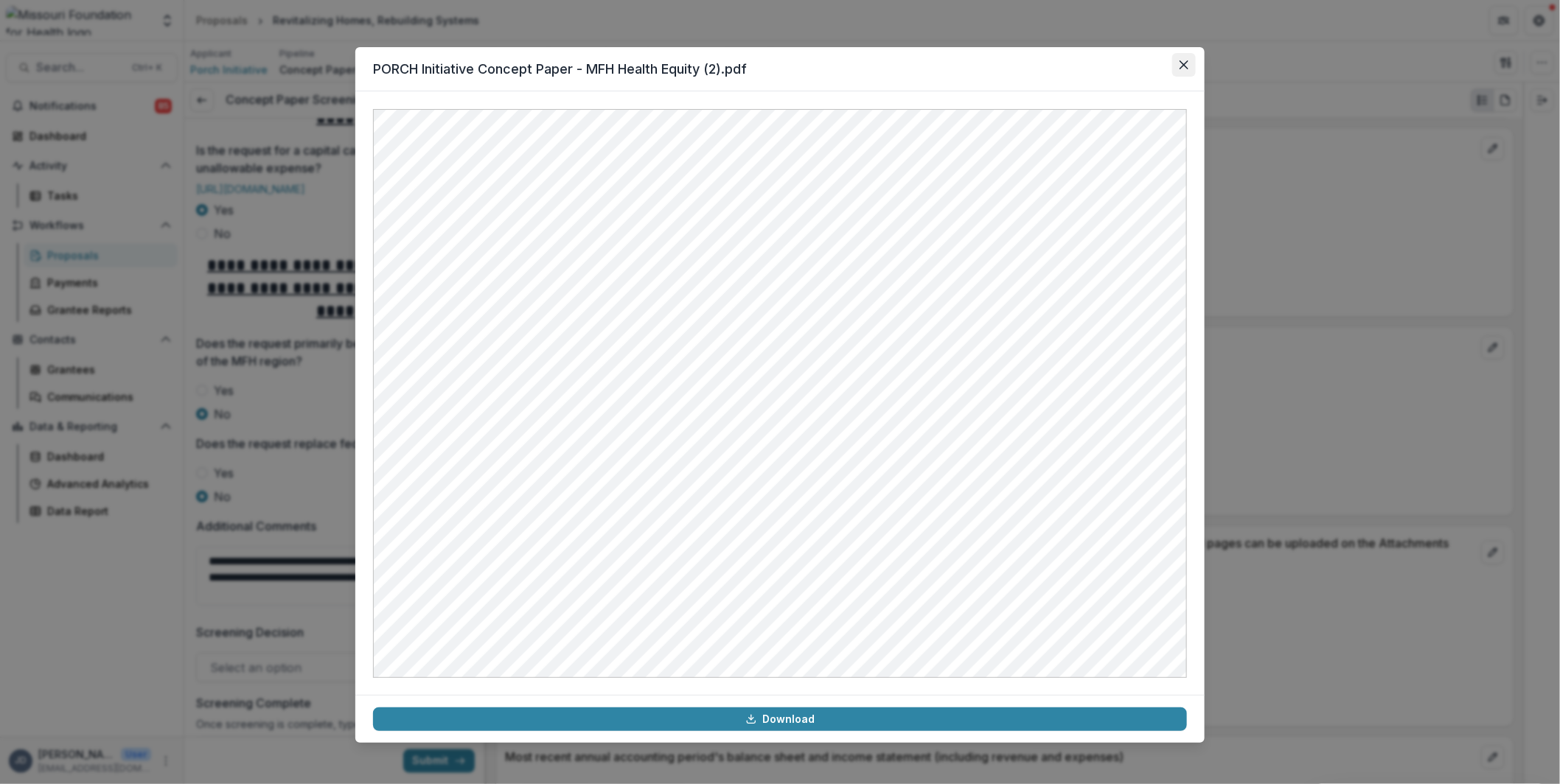
click at [1176, 59] on button "Close" at bounding box center [1184, 65] width 24 height 24
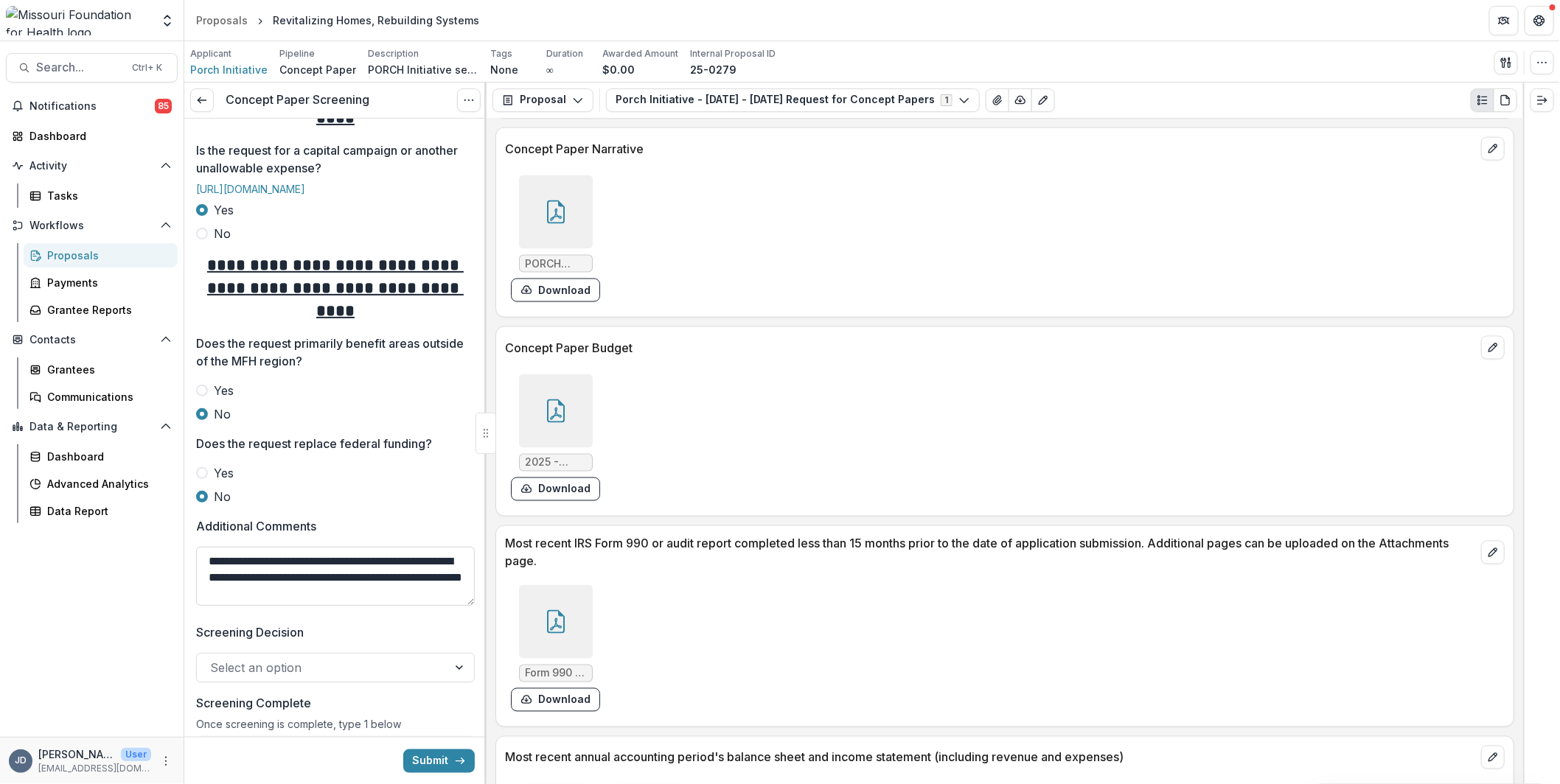
drag, startPoint x: 340, startPoint y: 629, endPoint x: 406, endPoint y: 619, distance: 66.8
click at [406, 606] on textarea "**********" at bounding box center [335, 576] width 279 height 59
type textarea "**********"
click at [301, 678] on div at bounding box center [322, 667] width 224 height 20
click at [269, 654] on div "Decline" at bounding box center [333, 651] width 268 height 27
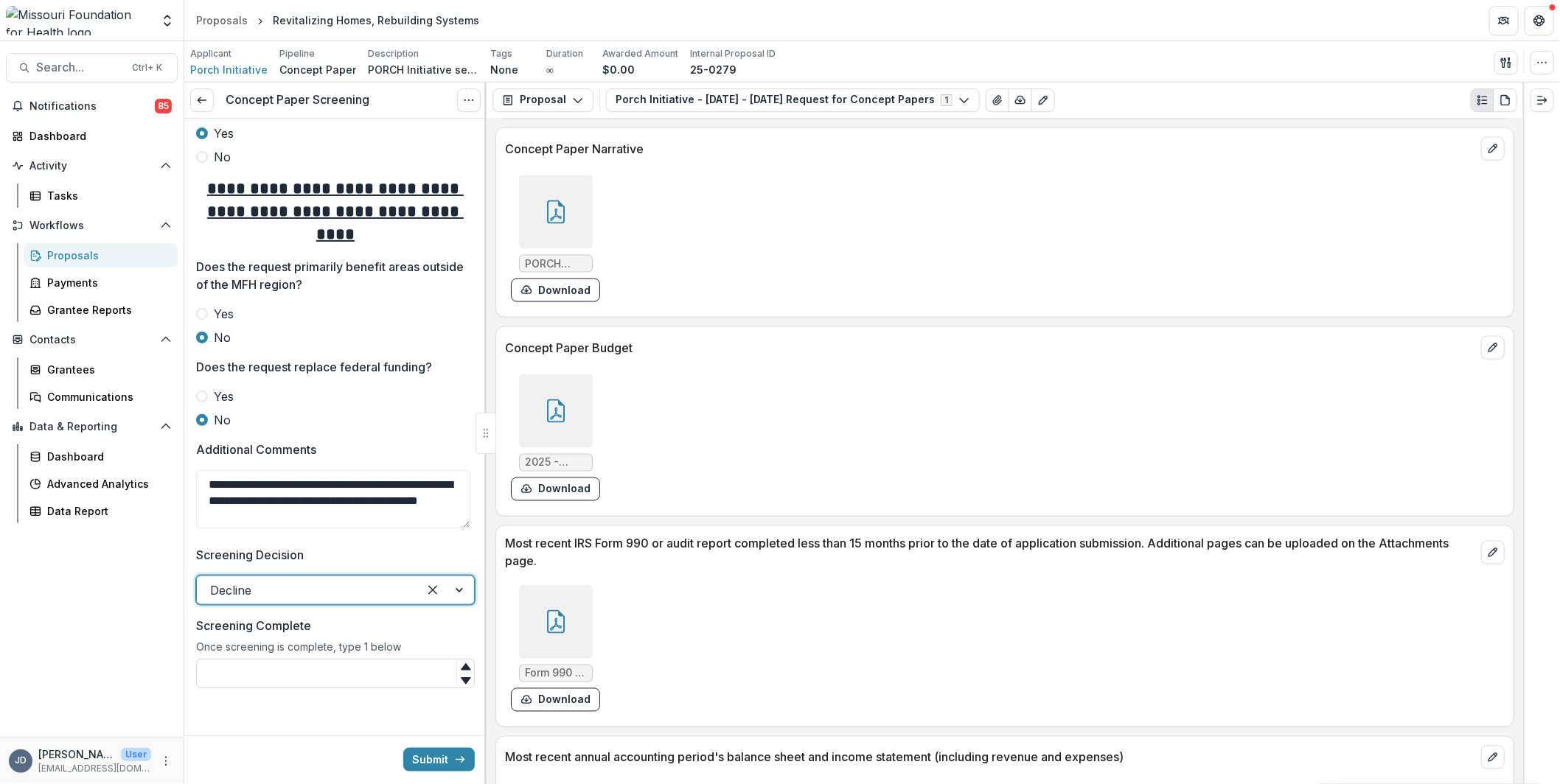
scroll to position [783, 0]
click at [242, 683] on input "Screening Complete" at bounding box center [335, 673] width 279 height 30
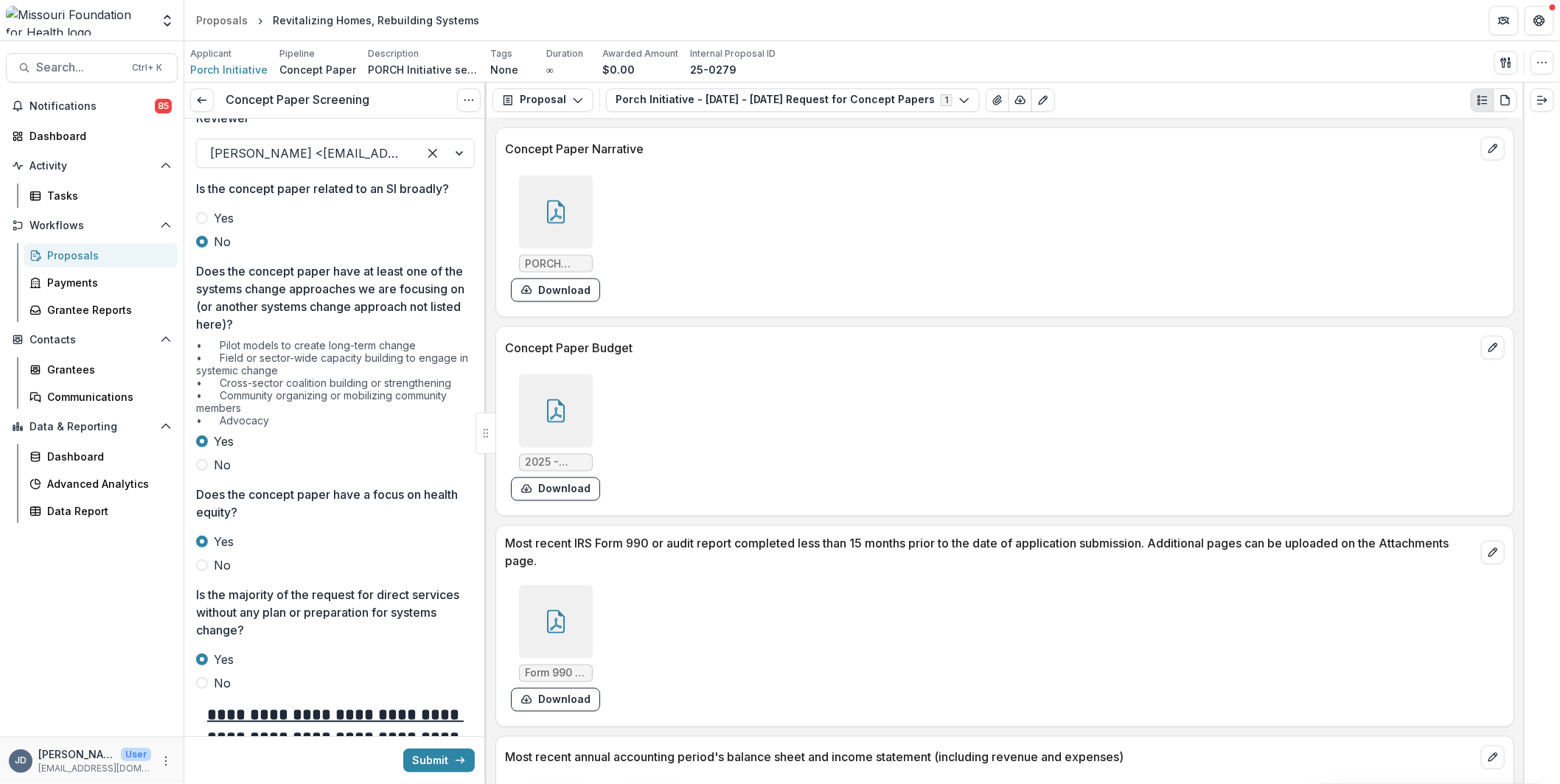
scroll to position [0, 0]
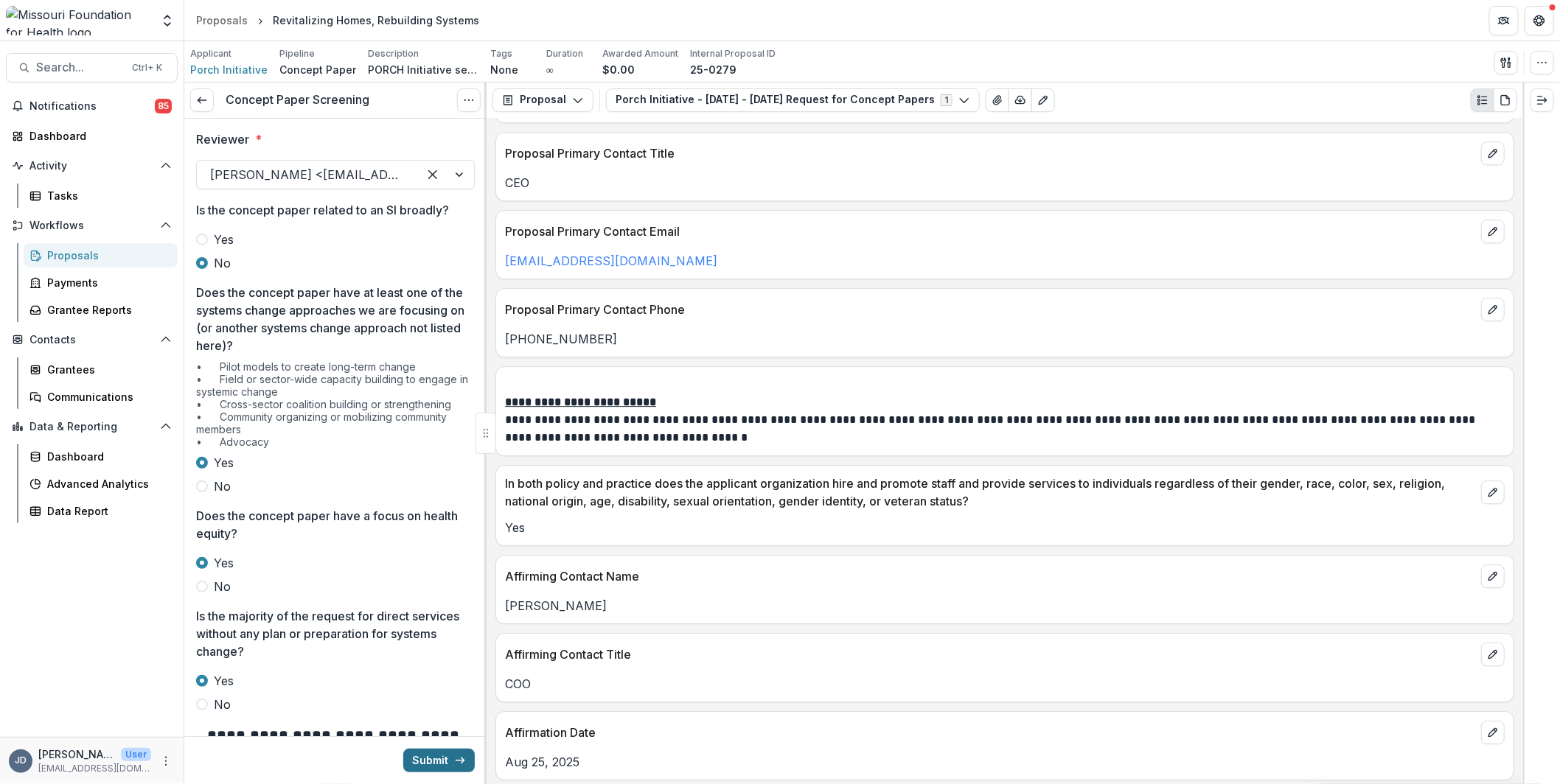
type input "*"
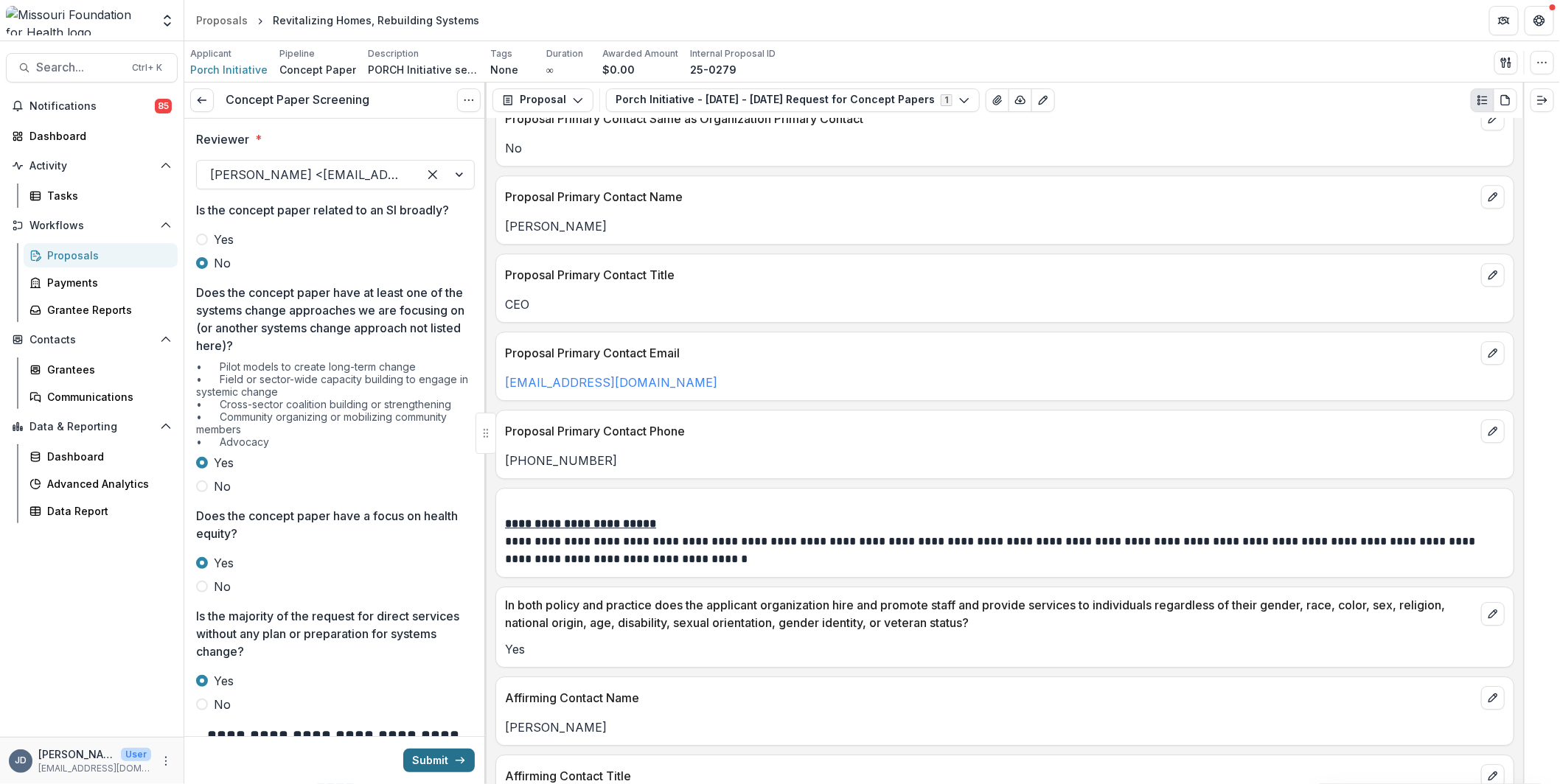
click at [442, 754] on button "Submit" at bounding box center [439, 760] width 71 height 24
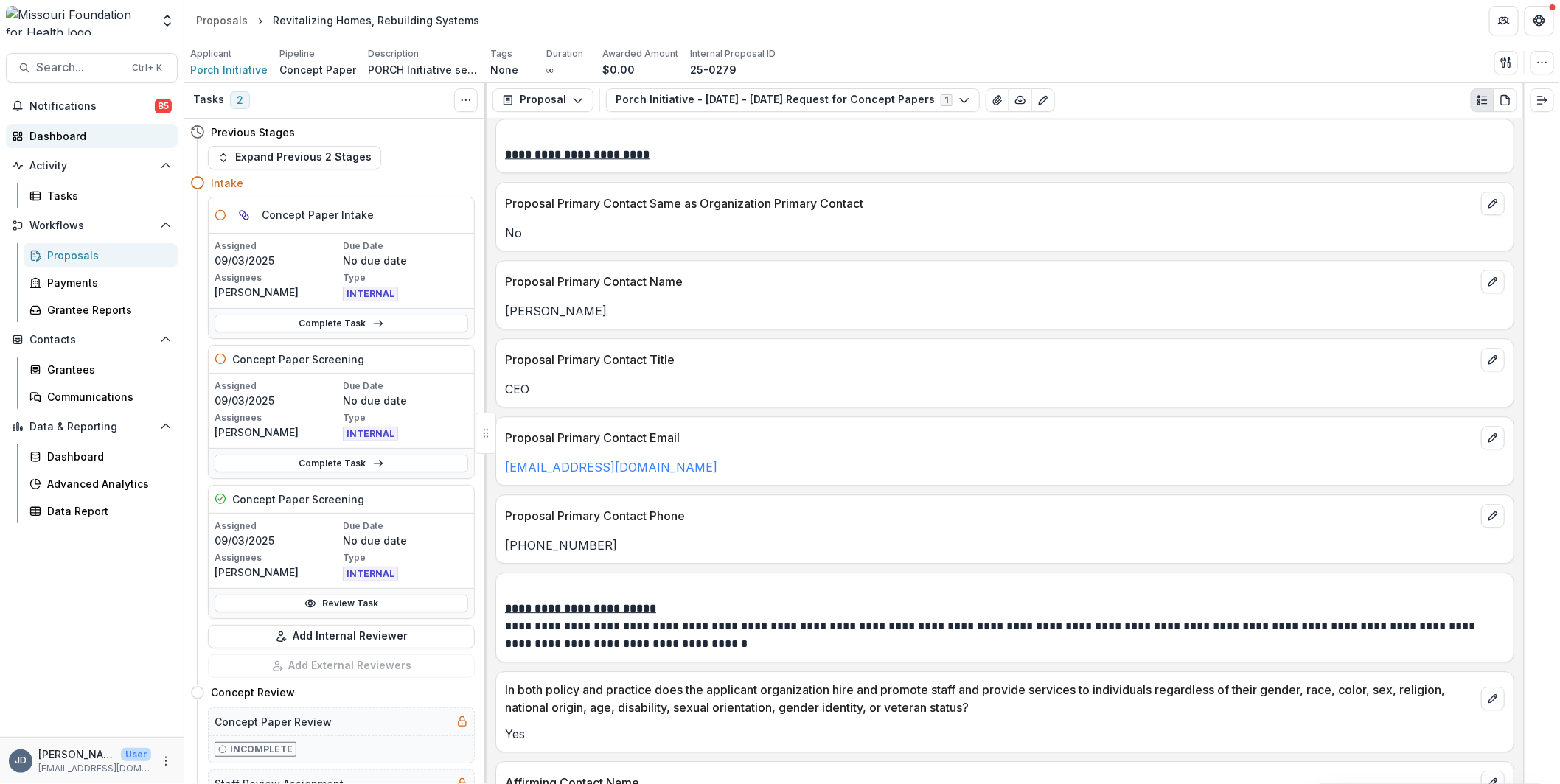
click at [76, 124] on link "Dashboard" at bounding box center [92, 136] width 172 height 25
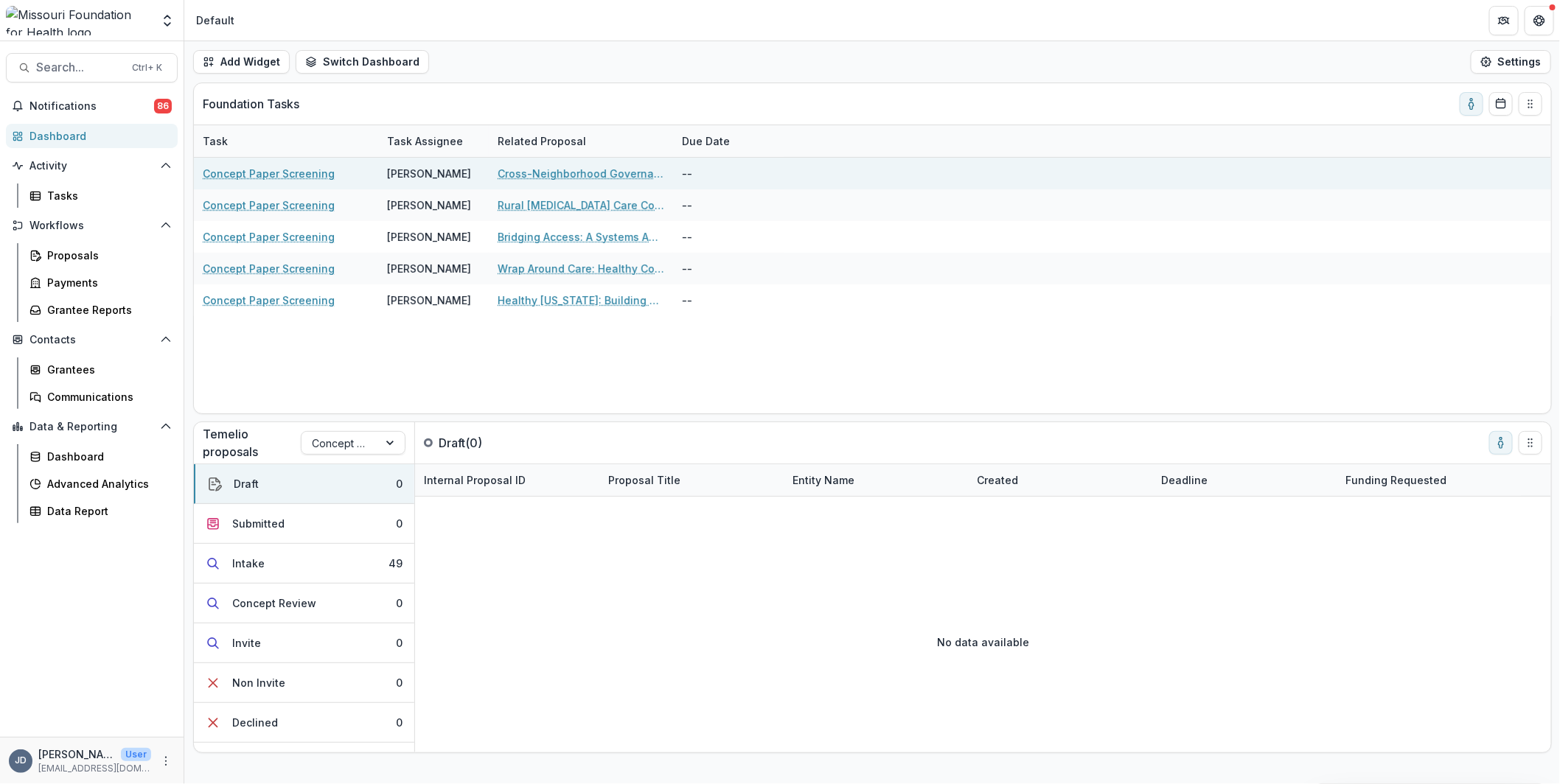
click at [574, 172] on link "Cross-Neighborhood Governance to Address Structural Determinants of Community H…" at bounding box center [581, 174] width 166 height 15
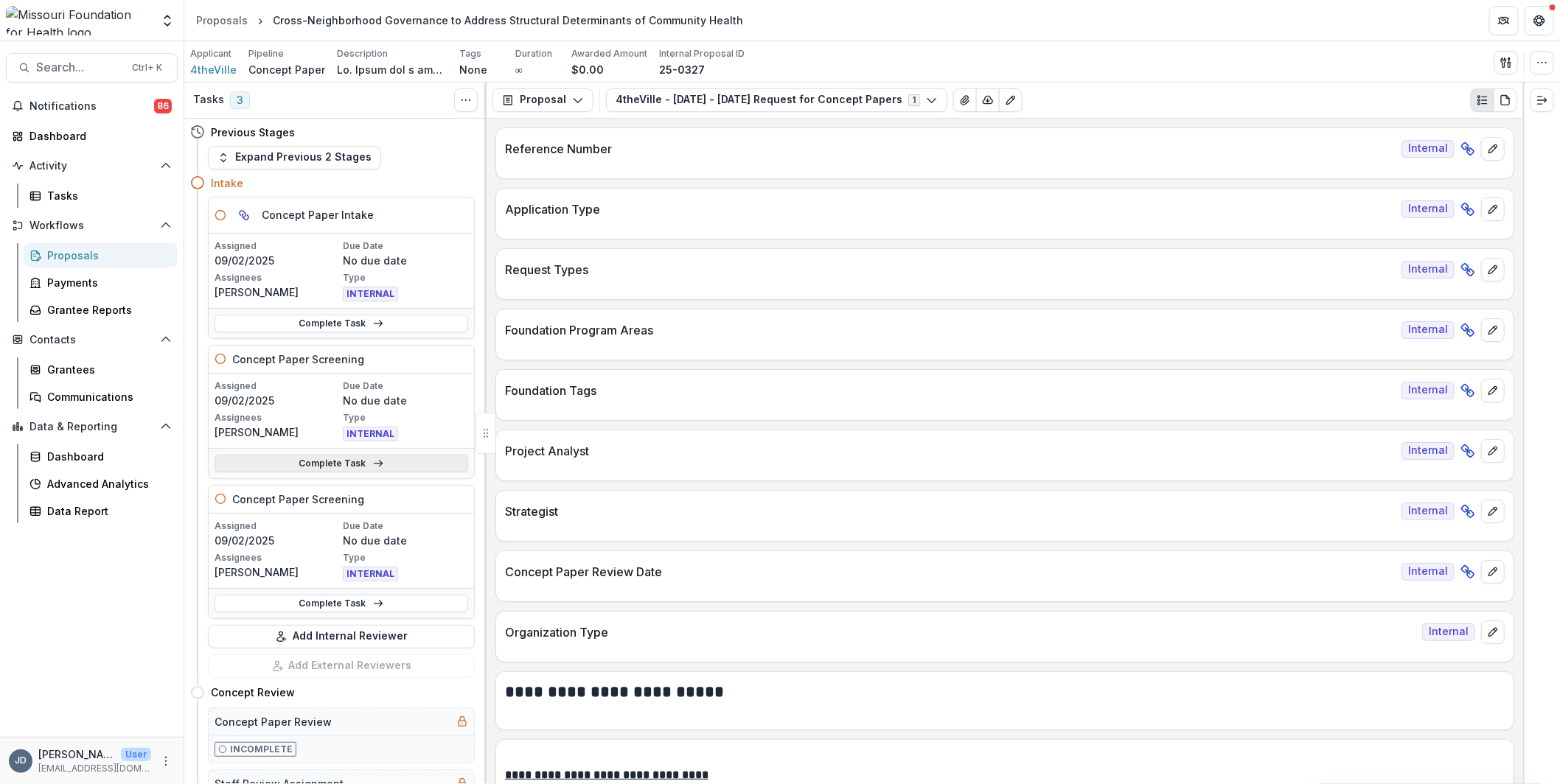
click at [281, 459] on link "Complete Task" at bounding box center [341, 463] width 254 height 18
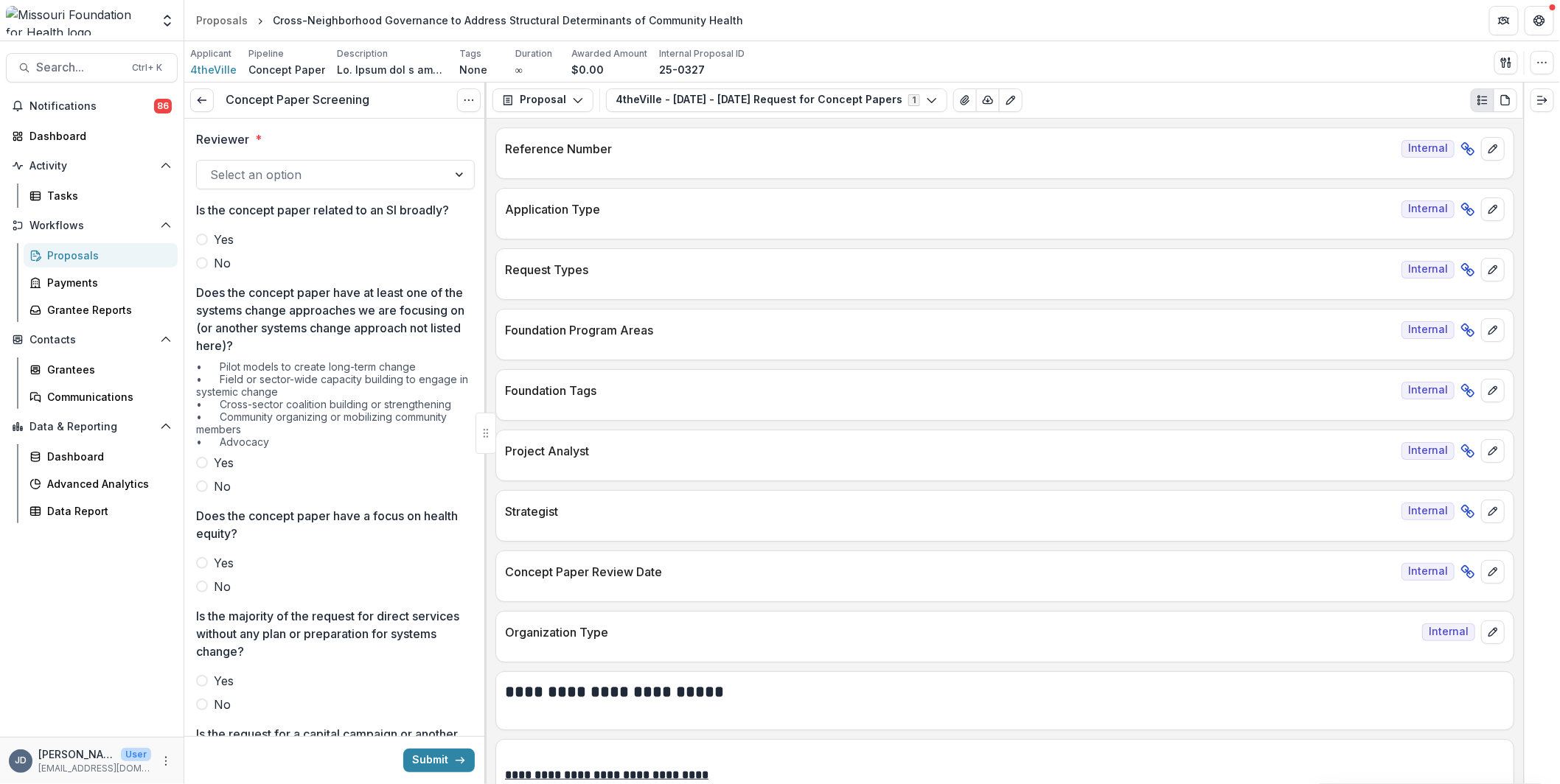
click at [254, 175] on div at bounding box center [322, 175] width 224 height 20
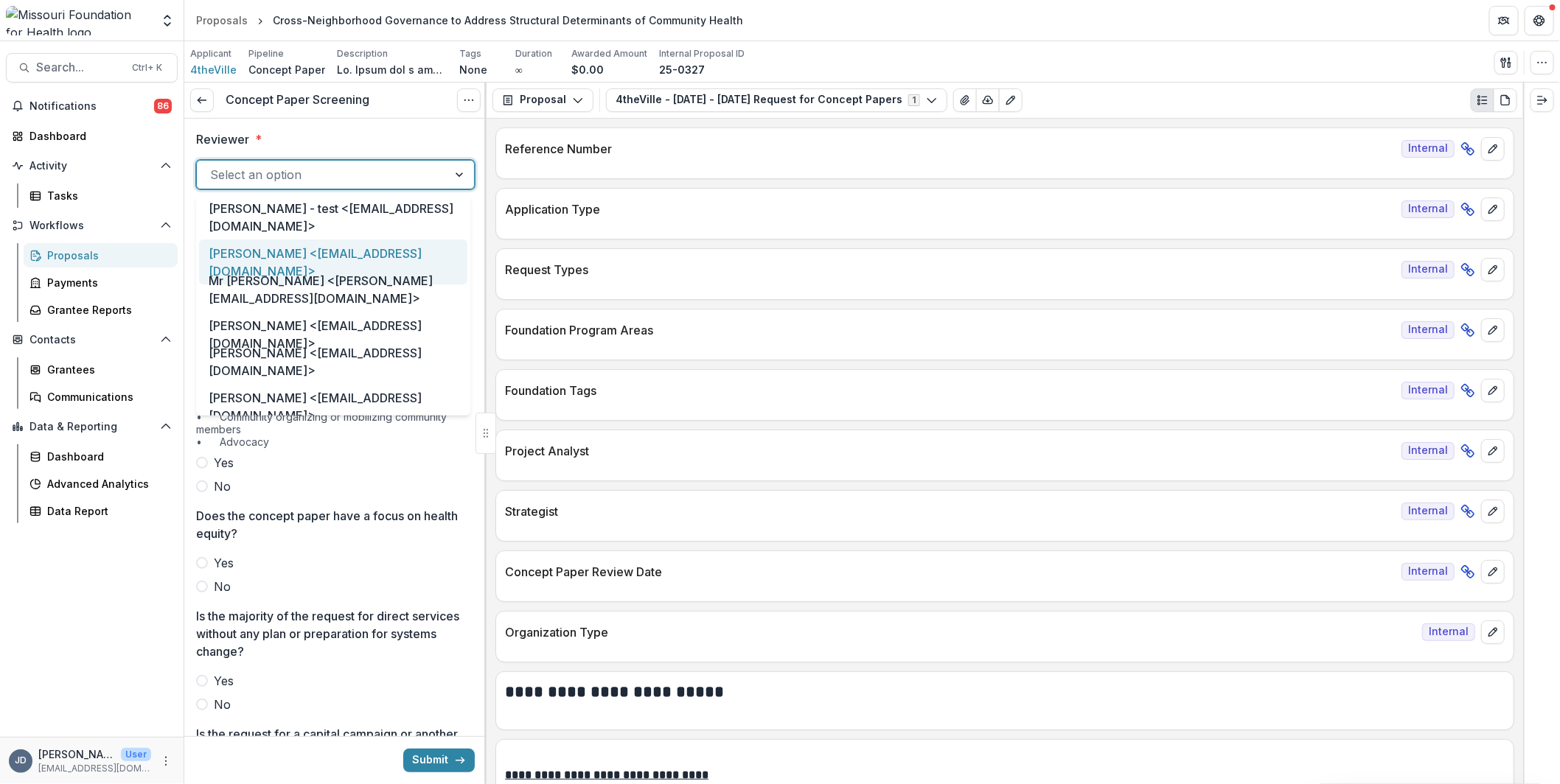
type input "*"
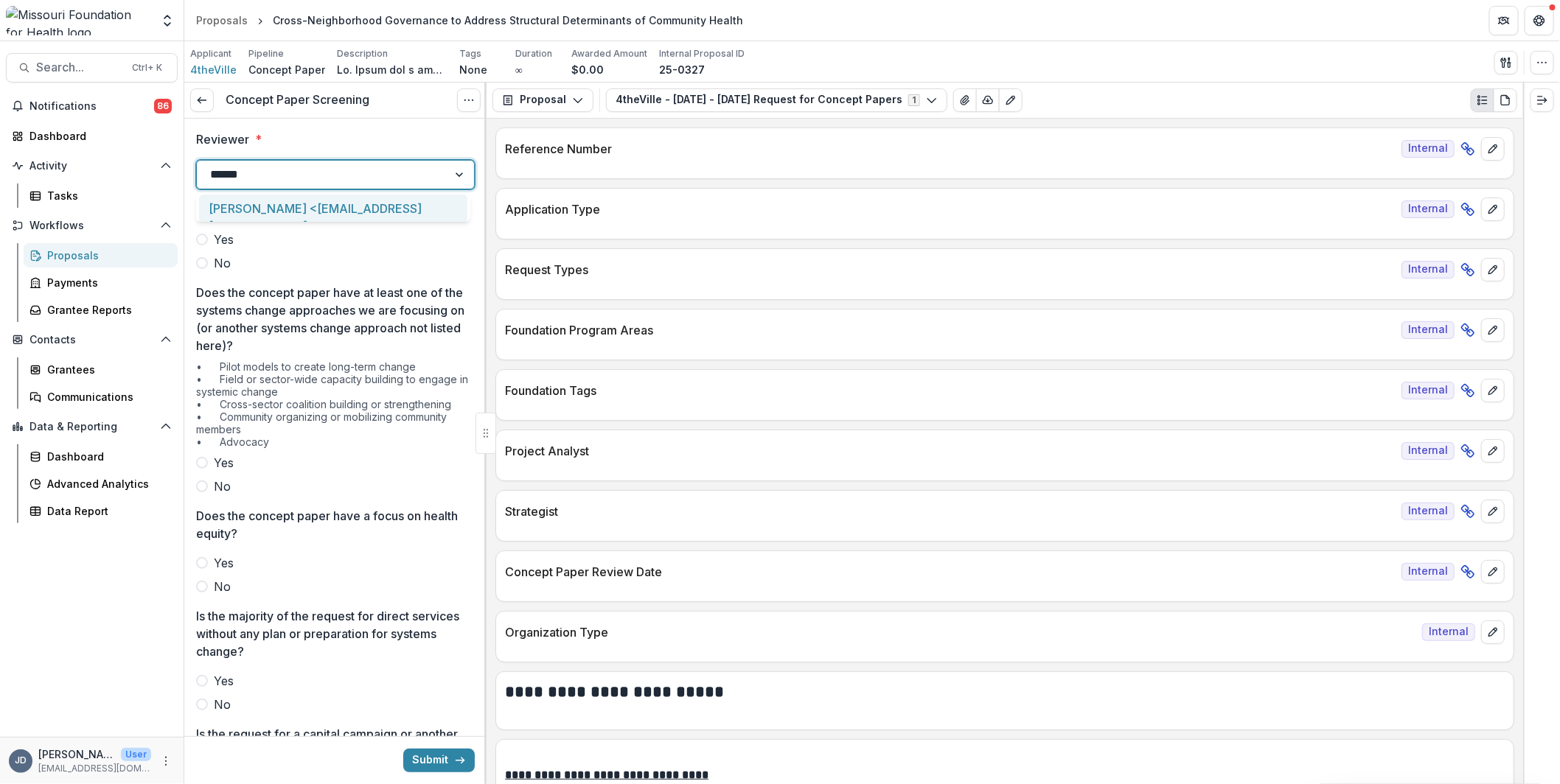
type input "*******"
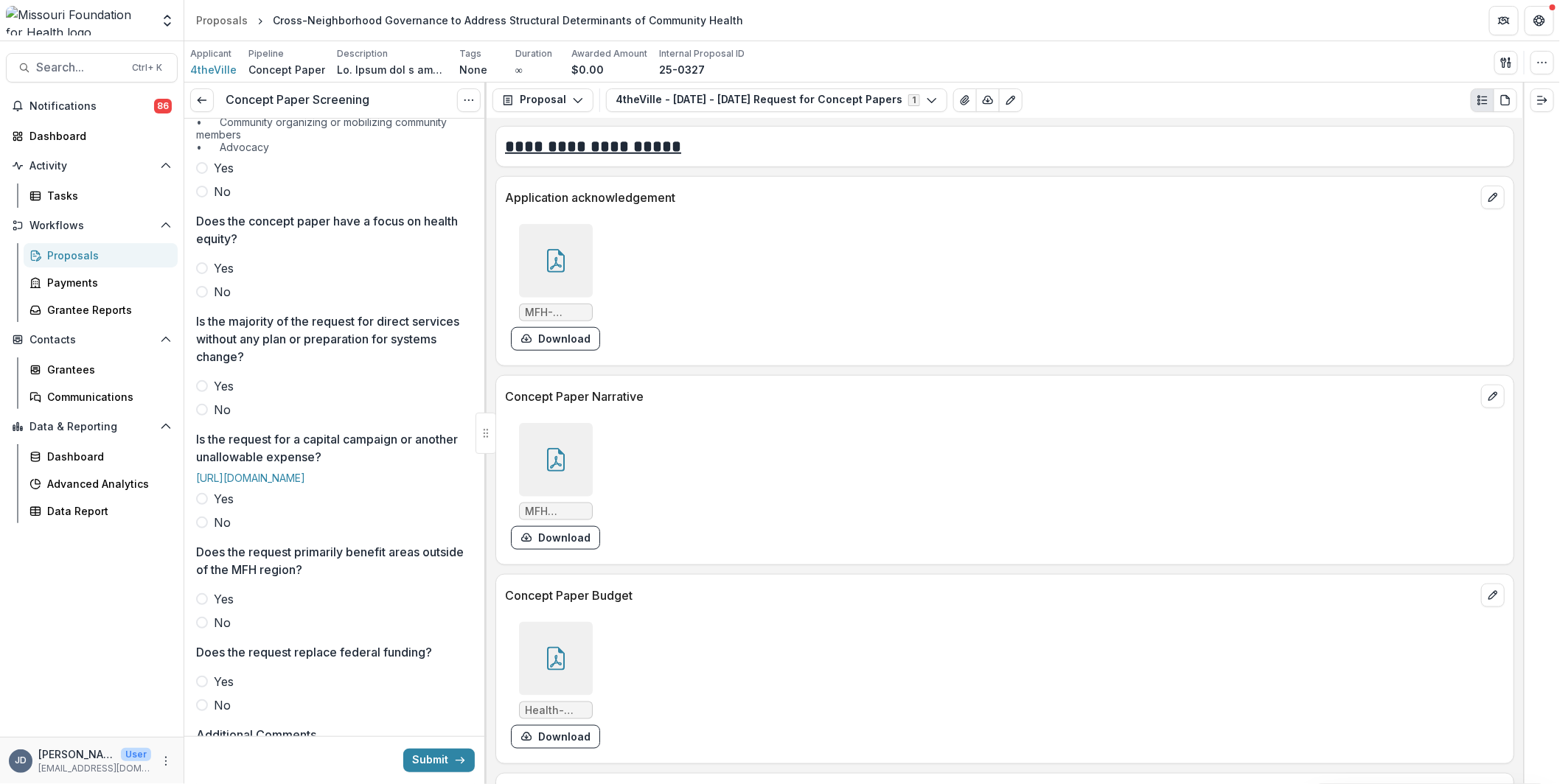
scroll to position [3684, 0]
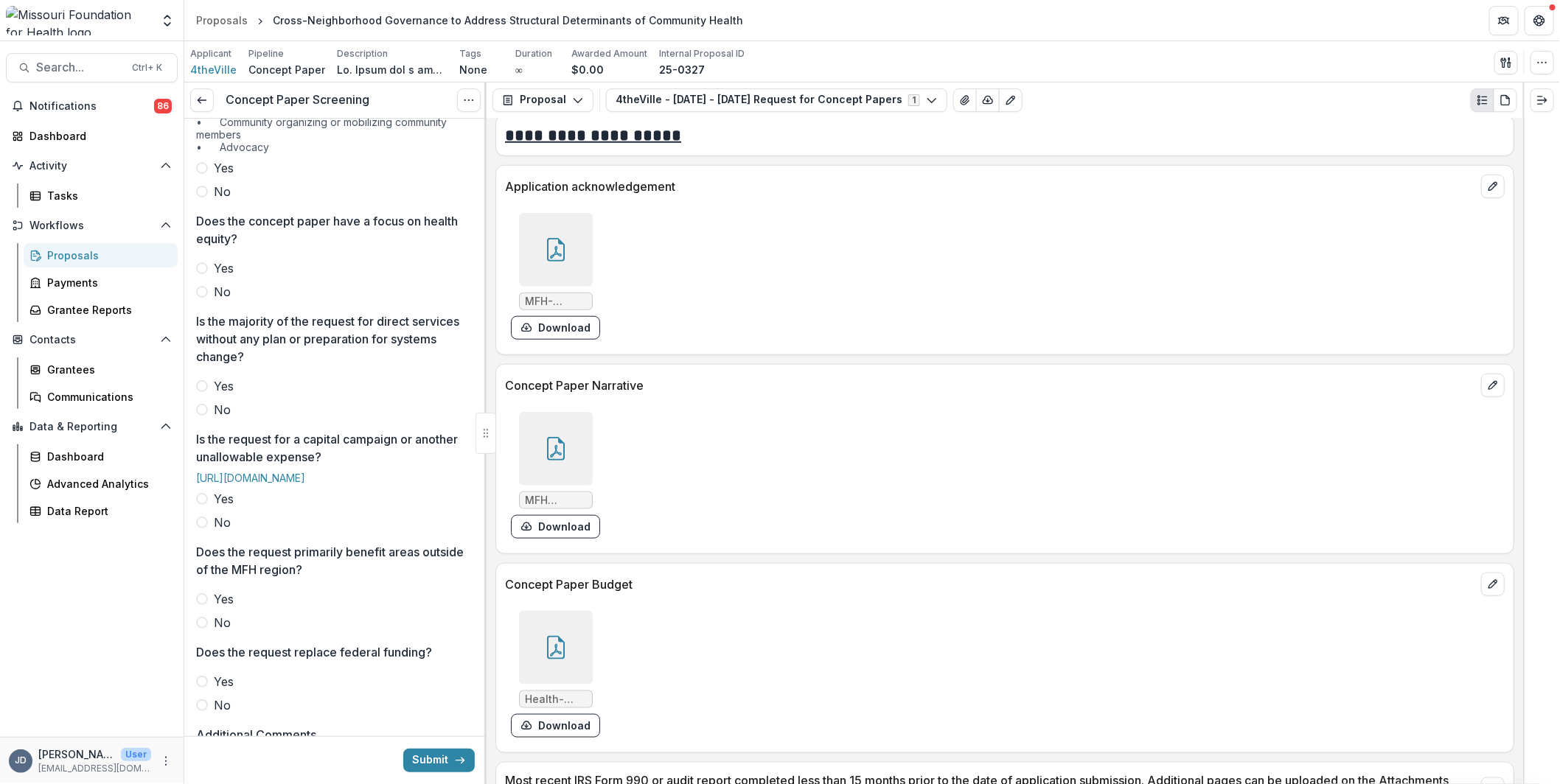
click at [559, 420] on div at bounding box center [555, 448] width 74 height 74
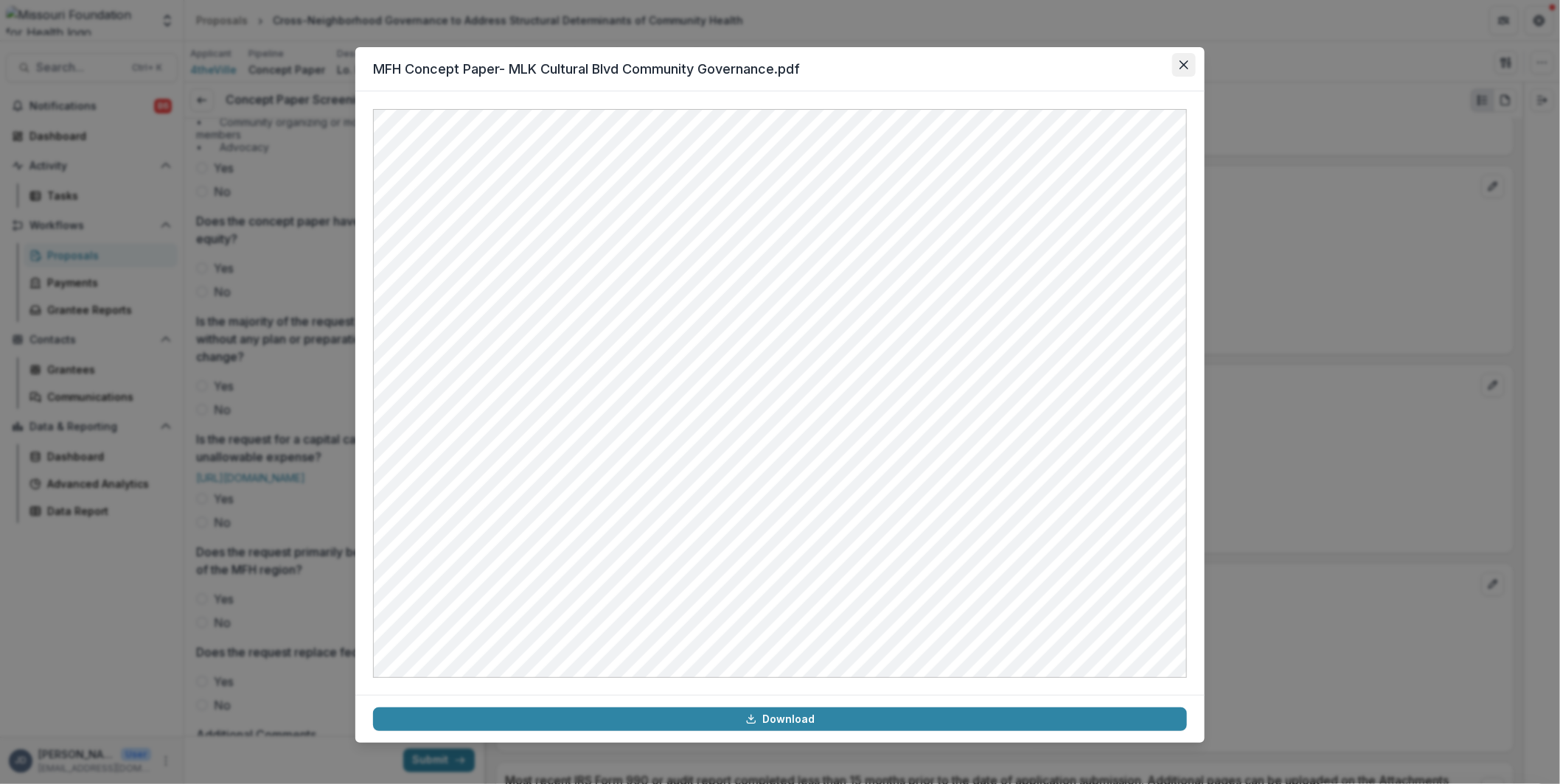
click at [1184, 72] on button "Close" at bounding box center [1184, 65] width 24 height 24
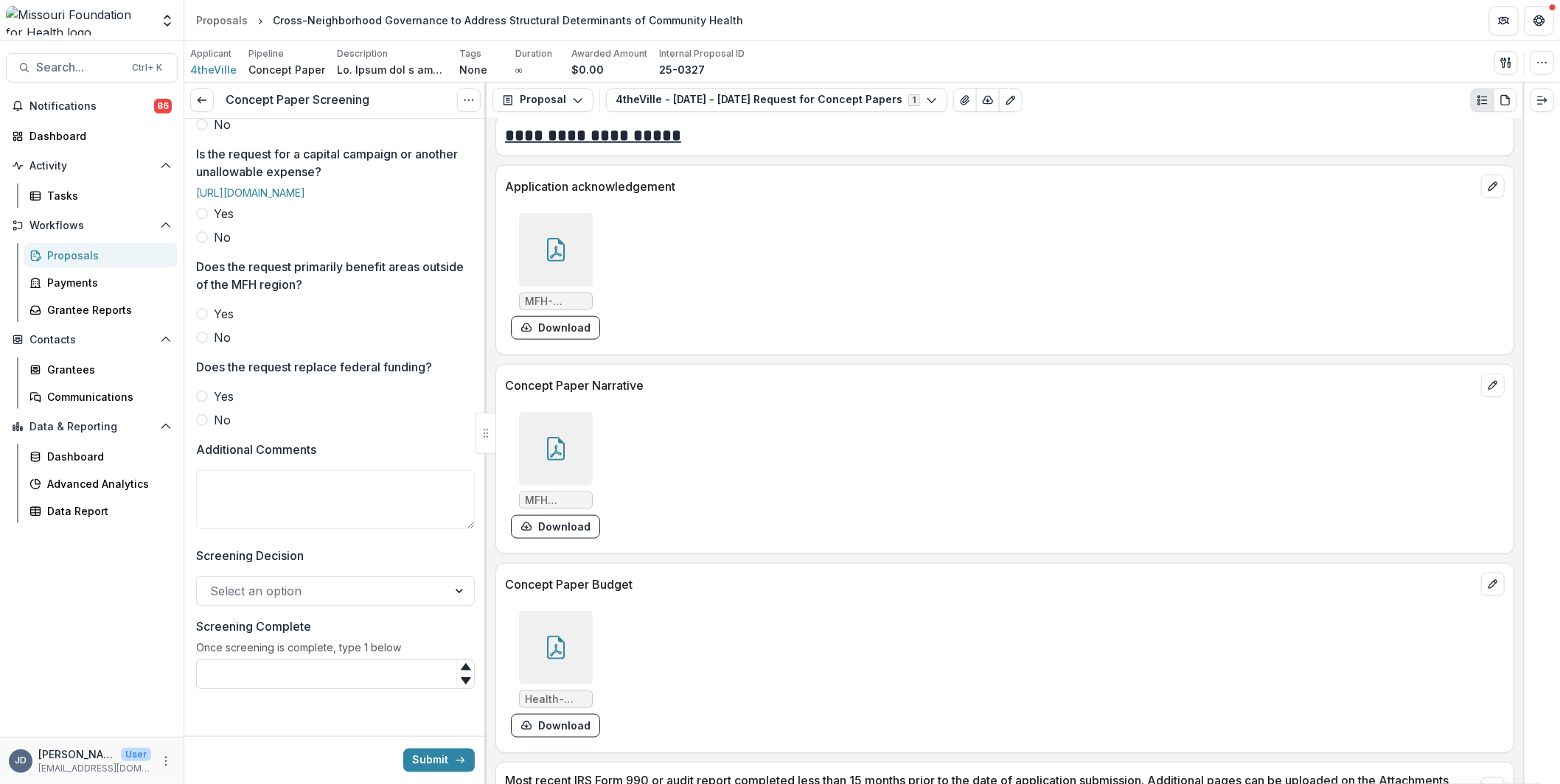
scroll to position [624, 0]
click at [259, 502] on textarea "Additional Comments" at bounding box center [335, 500] width 279 height 59
click at [959, 519] on div "MFH Concept Paper- MLK Cultural Blvd Community Governance.pdf Download" at bounding box center [1005, 475] width 1000 height 138
click at [873, 330] on div "MFH-Grant-Acknowledgement - 4TV.pdf Download" at bounding box center [727, 275] width 443 height 138
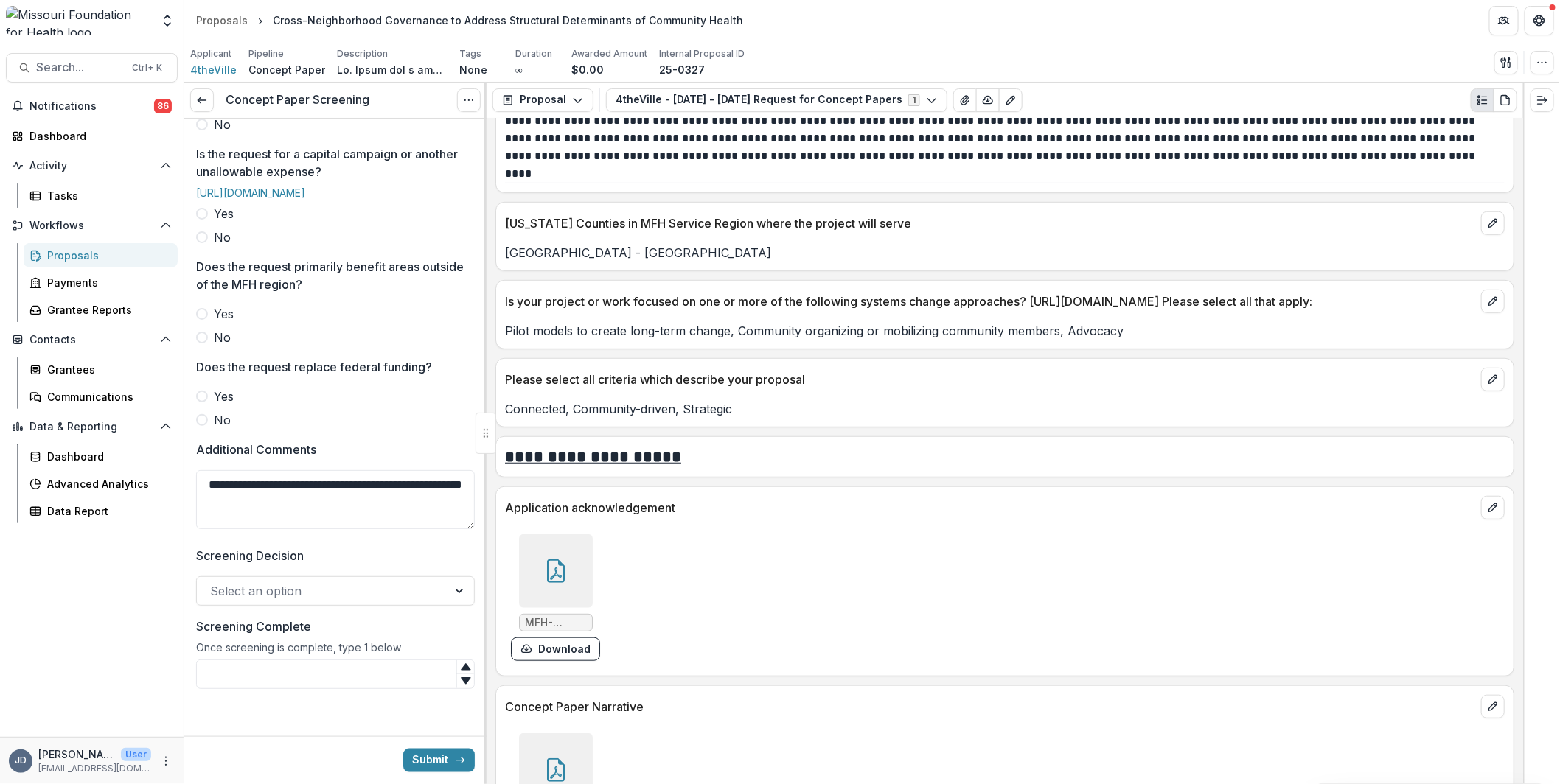
scroll to position [3389, 0]
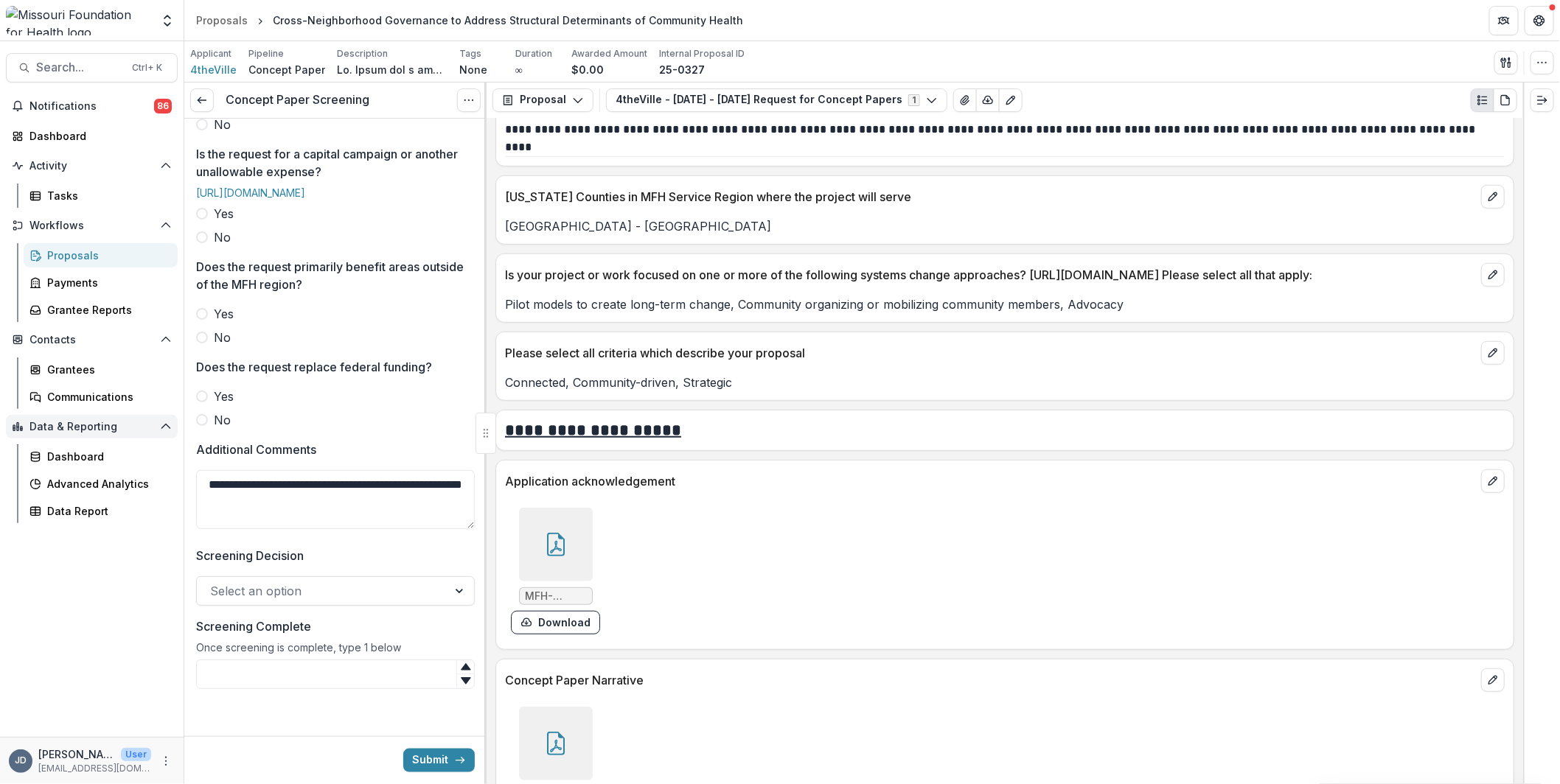
drag, startPoint x: 287, startPoint y: 500, endPoint x: 20, endPoint y: 414, distance: 280.5
click at [20, 414] on main "Search... Ctrl + K Notifications 86 Dashboard Activity Tasks Workflows Proposal…" at bounding box center [780, 413] width 1560 height 742
type textarea "*"
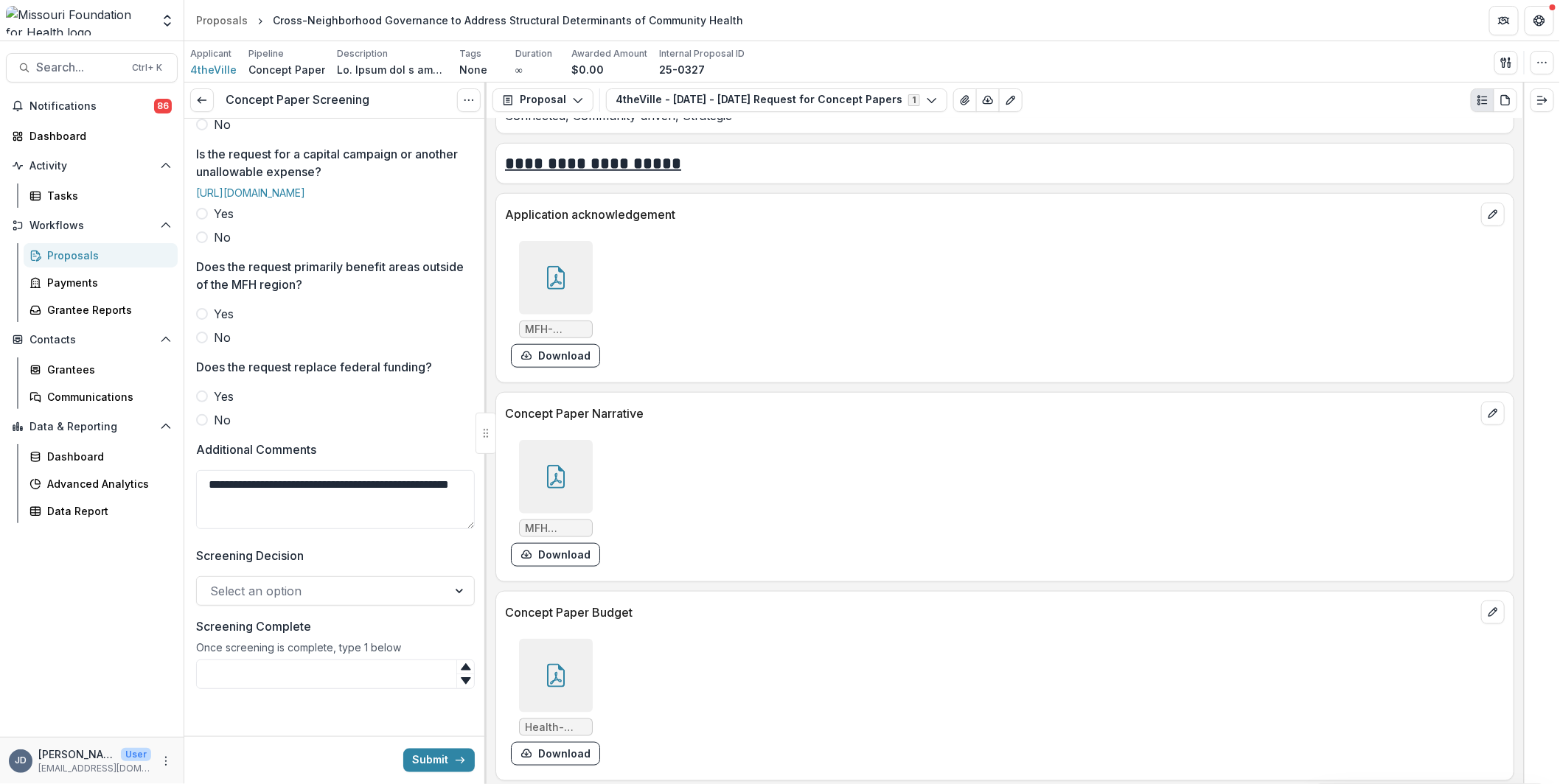
scroll to position [3832, 0]
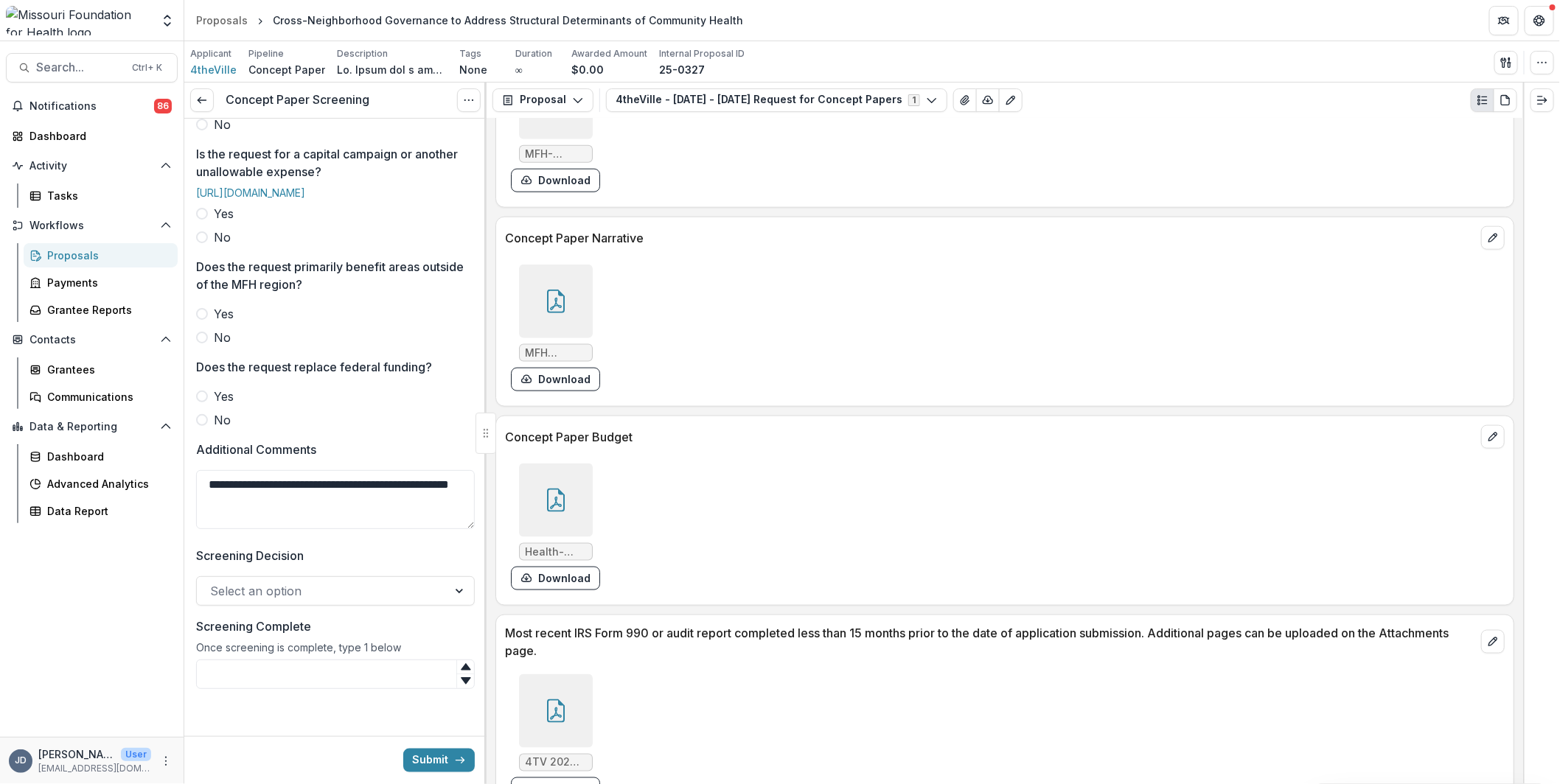
click at [564, 488] on icon at bounding box center [556, 500] width 24 height 24
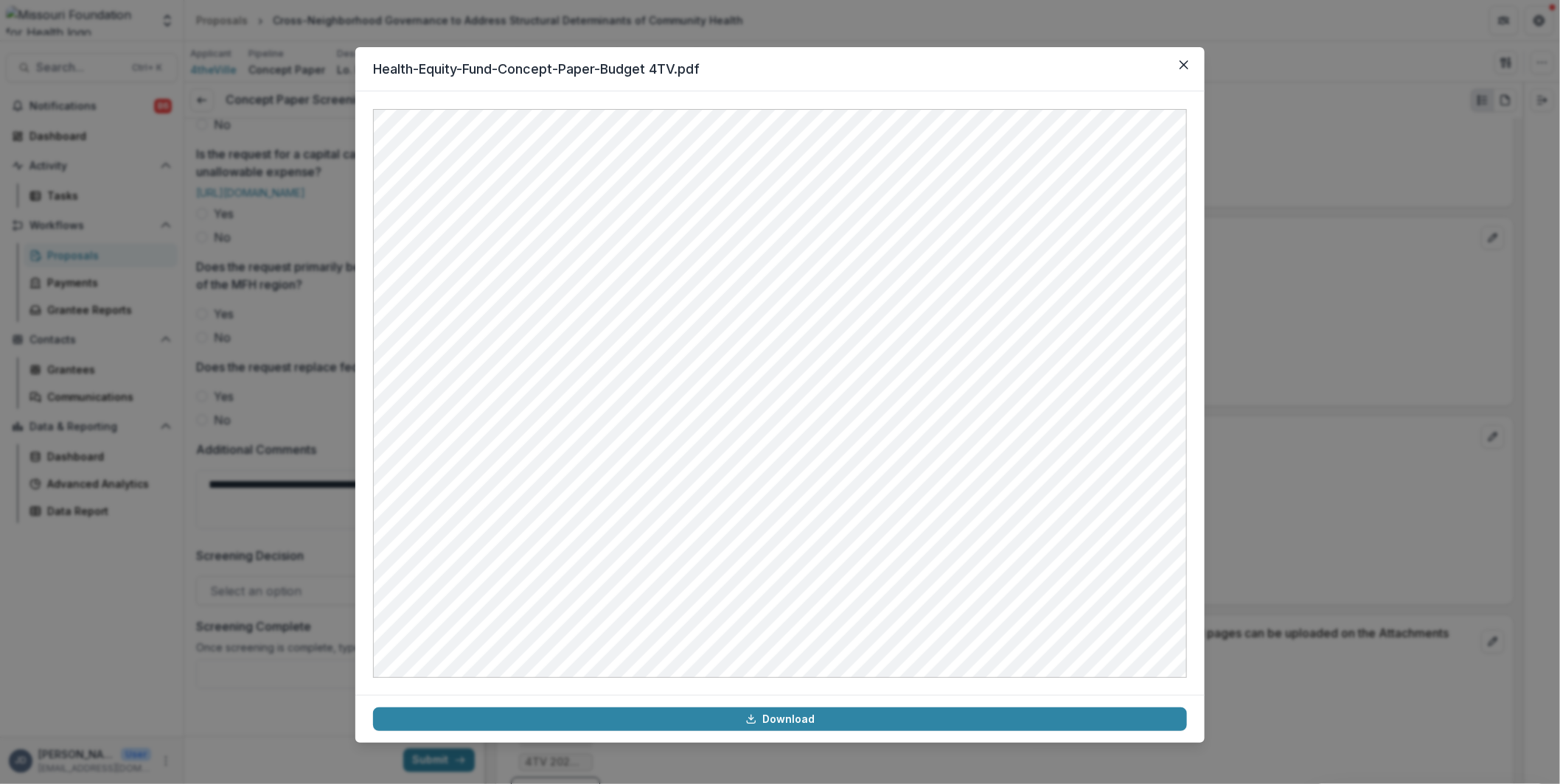
drag, startPoint x: 1190, startPoint y: 61, endPoint x: 1091, endPoint y: 110, distance: 110.5
click at [1190, 61] on button "Close" at bounding box center [1184, 65] width 24 height 24
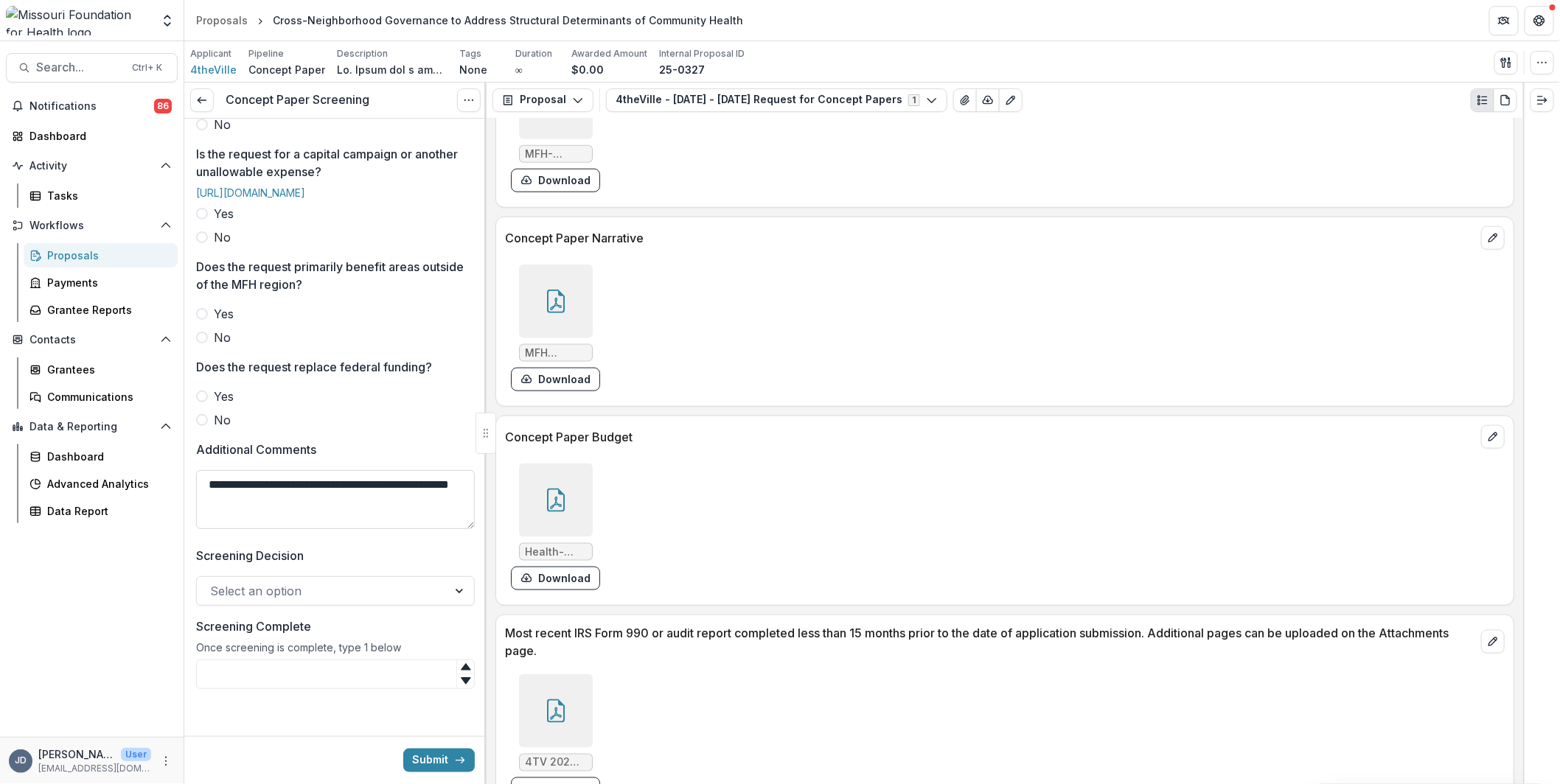
click at [294, 497] on textarea "**********" at bounding box center [335, 500] width 279 height 59
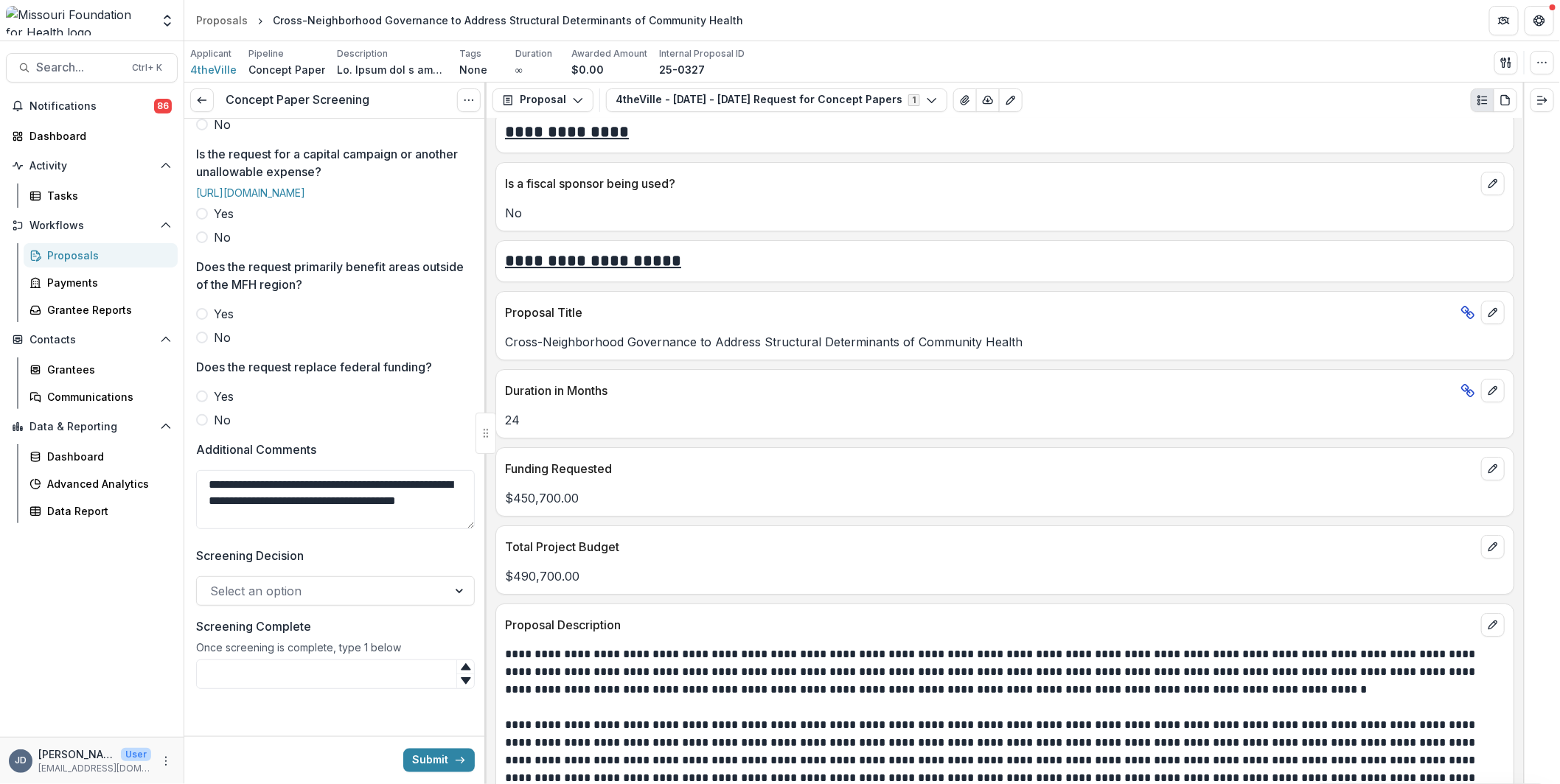
scroll to position [2561, 0]
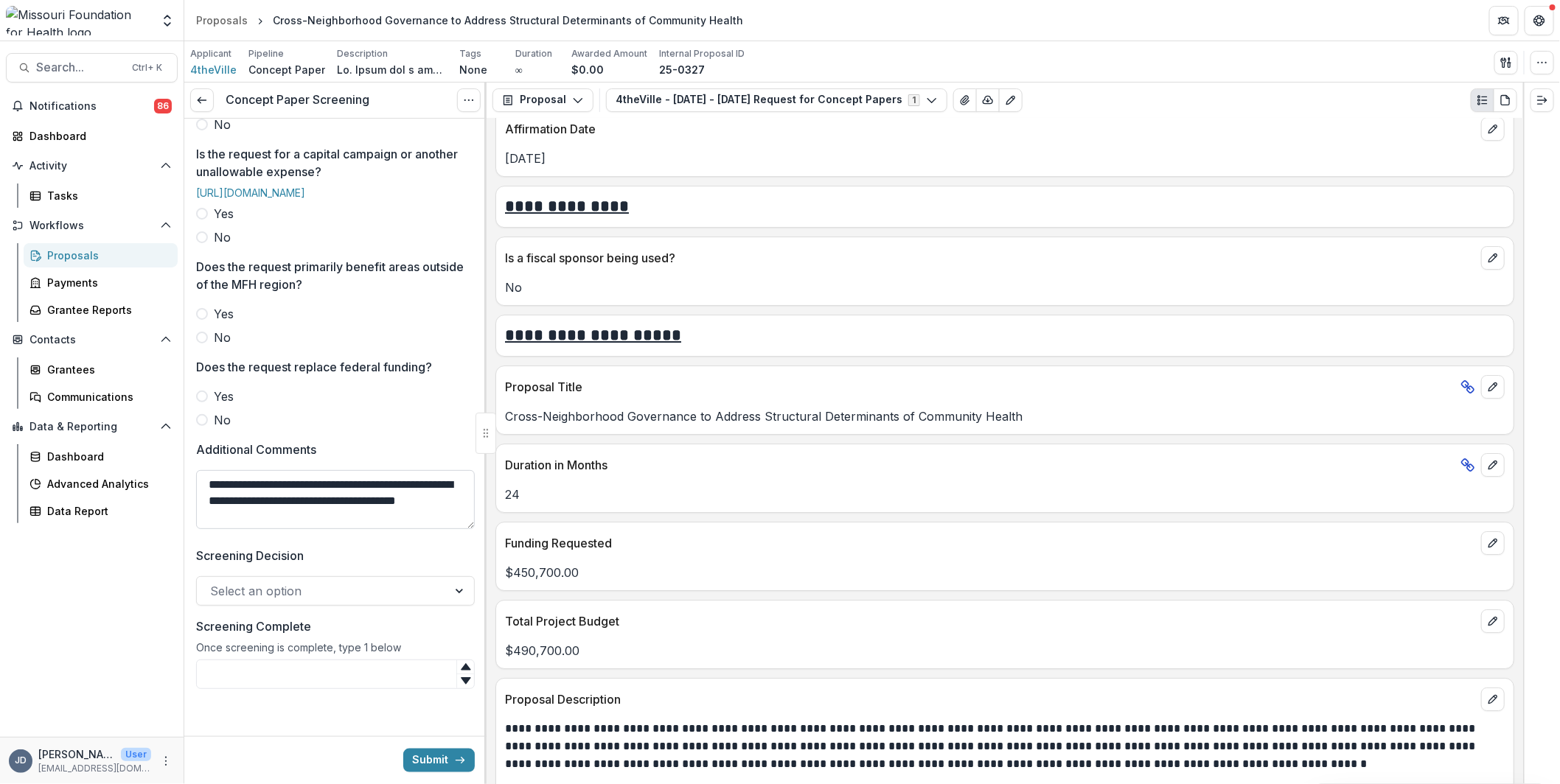
click at [355, 511] on textarea "**********" at bounding box center [335, 500] width 279 height 59
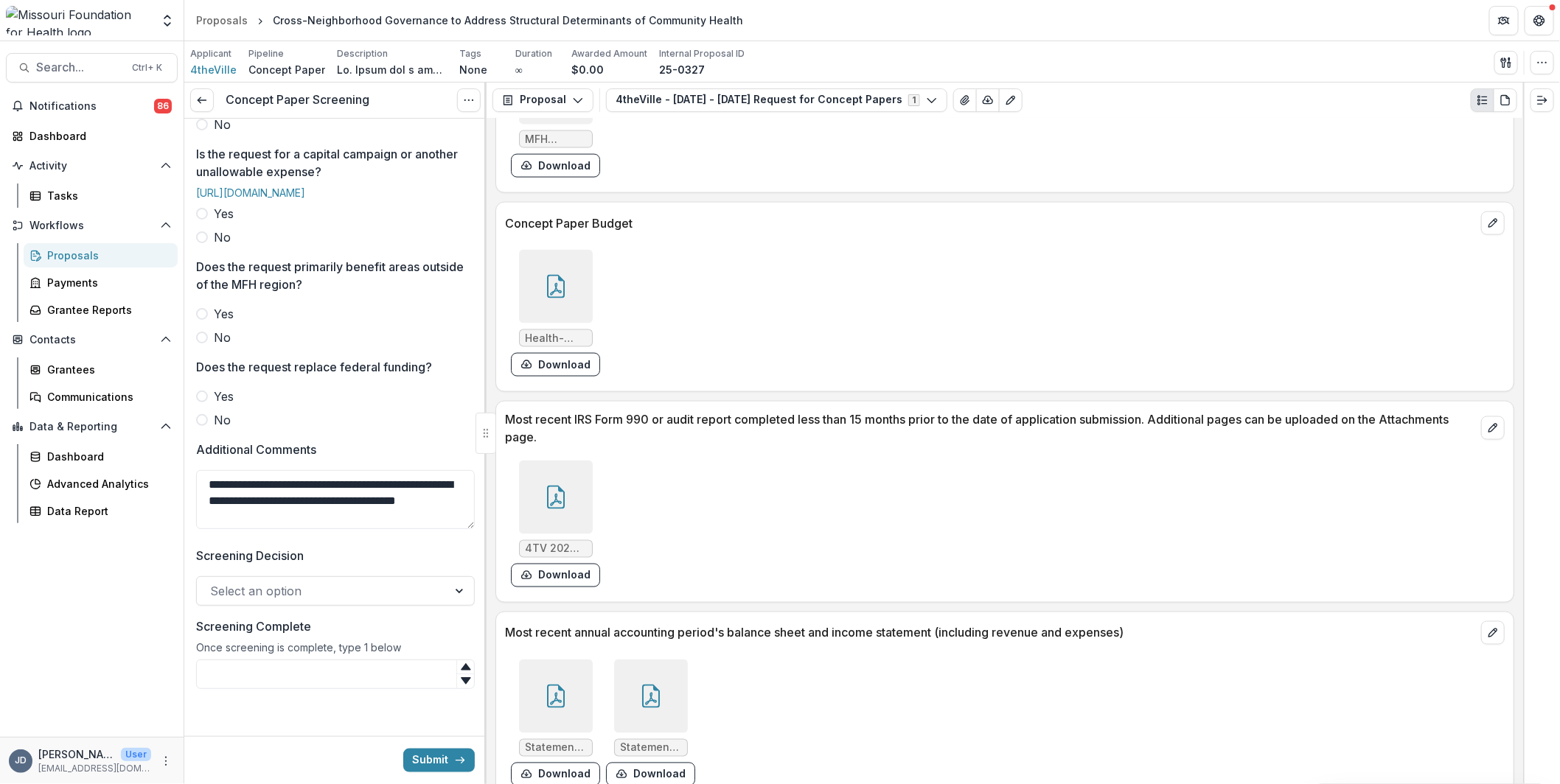
scroll to position [4034, 0]
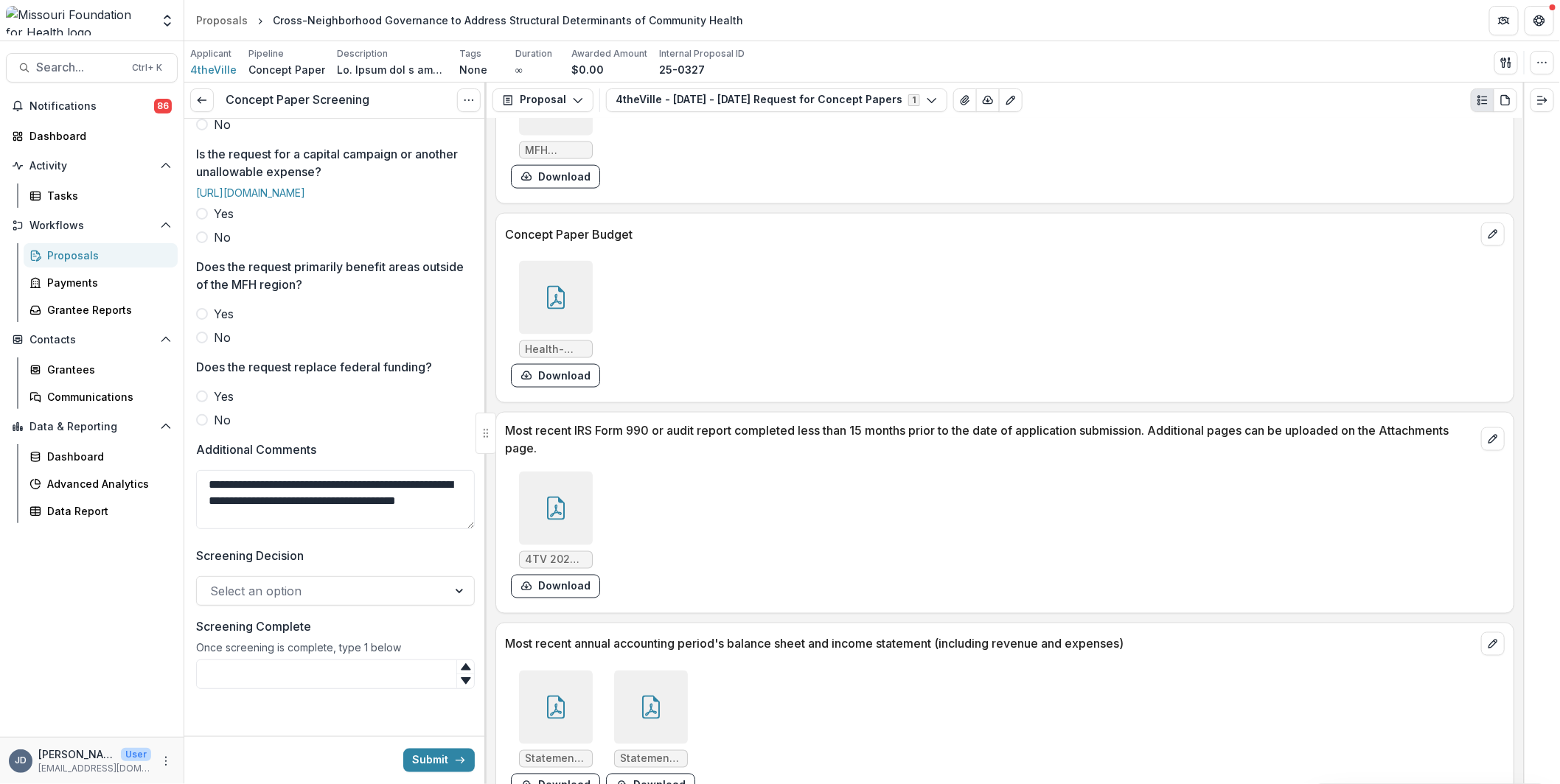
click at [563, 286] on icon at bounding box center [556, 297] width 24 height 24
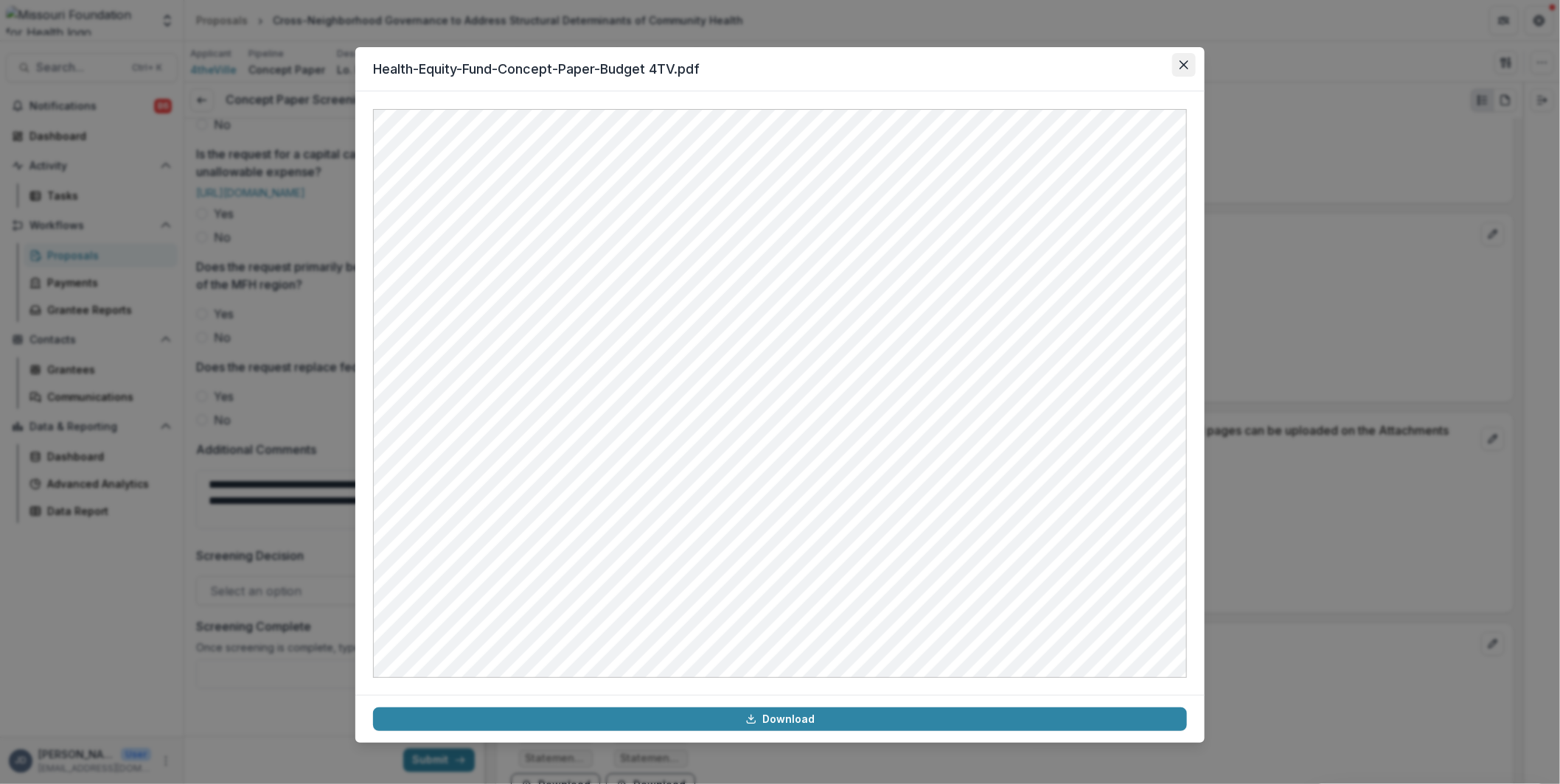
click at [1188, 58] on button "Close" at bounding box center [1184, 65] width 24 height 24
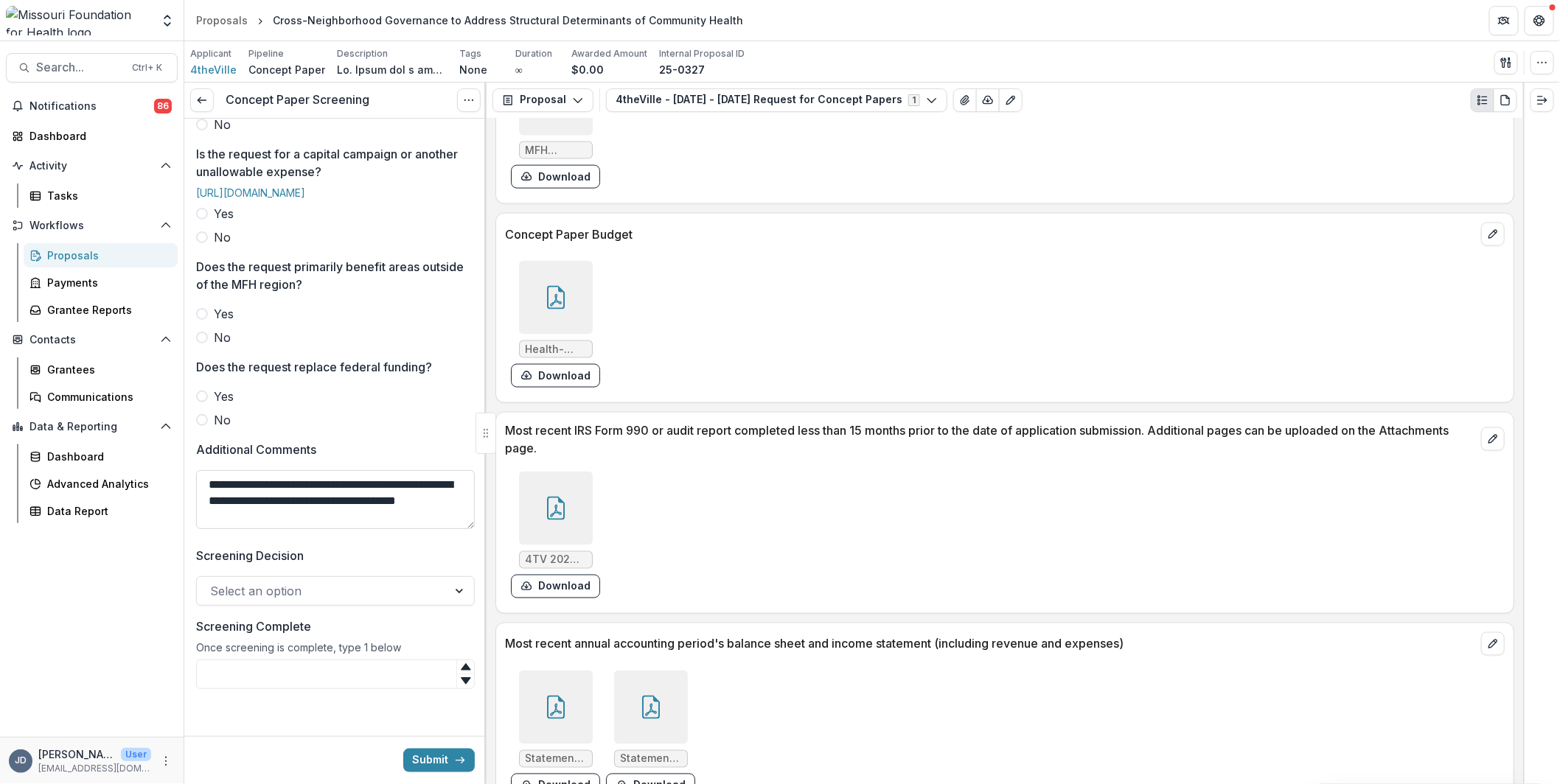
click at [400, 507] on textarea "**********" at bounding box center [335, 500] width 279 height 59
click at [399, 513] on textarea "**********" at bounding box center [335, 500] width 279 height 59
type textarea "**********"
click at [1056, 574] on div "4TV 2024 990-EZ.pdf Download" at bounding box center [1005, 534] width 1000 height 138
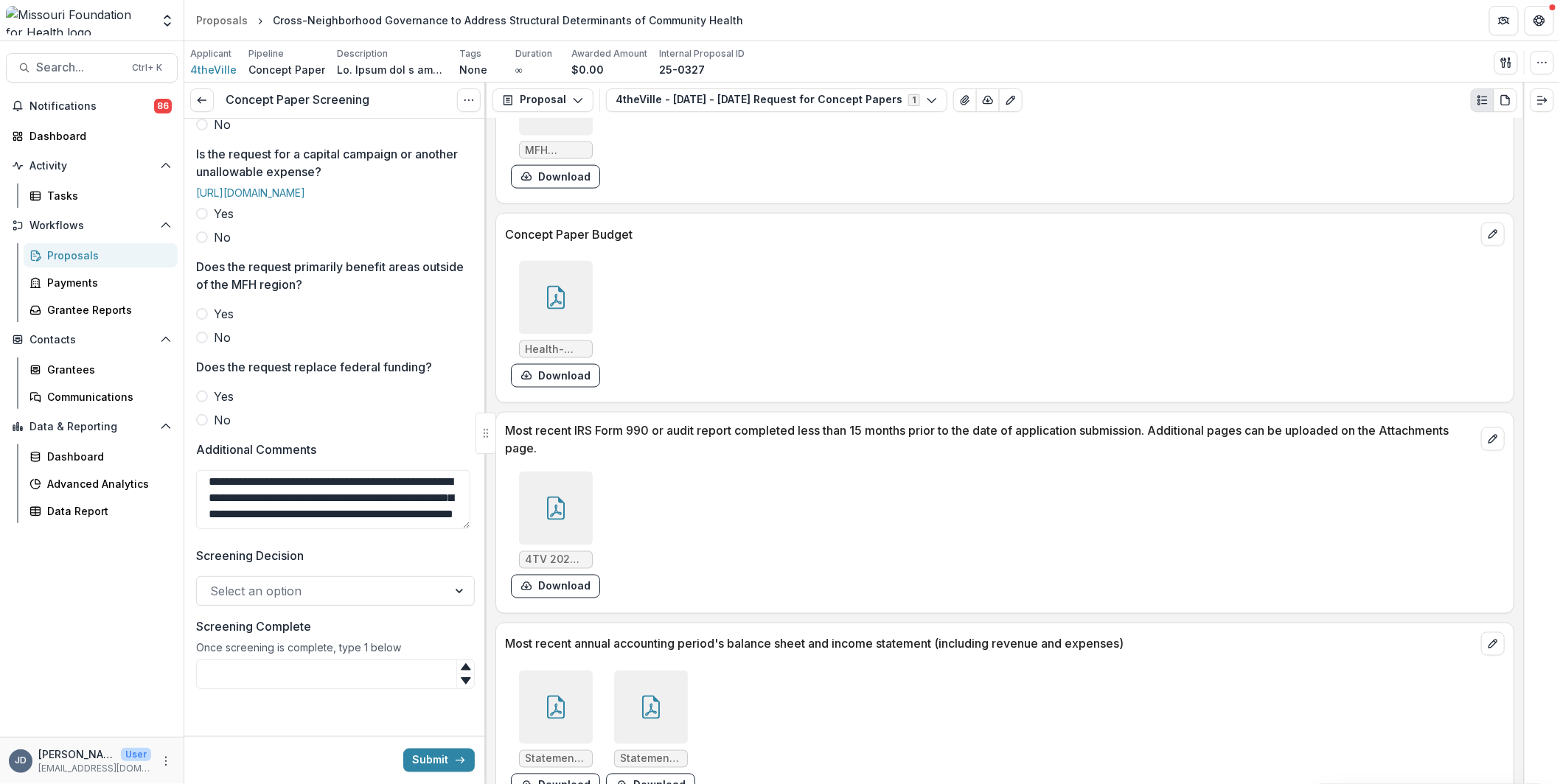
scroll to position [0, 0]
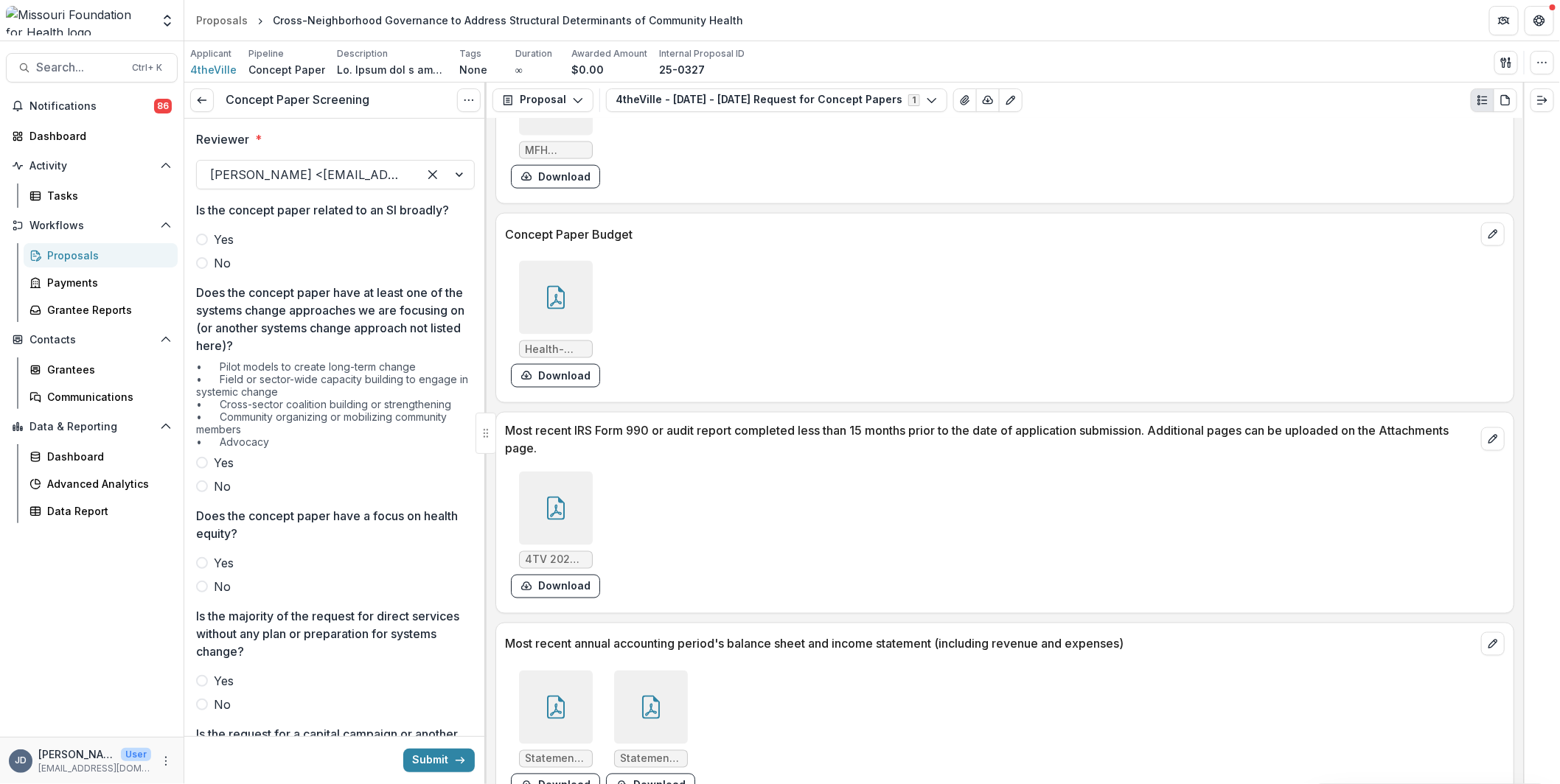
click at [212, 261] on label "No" at bounding box center [335, 263] width 279 height 18
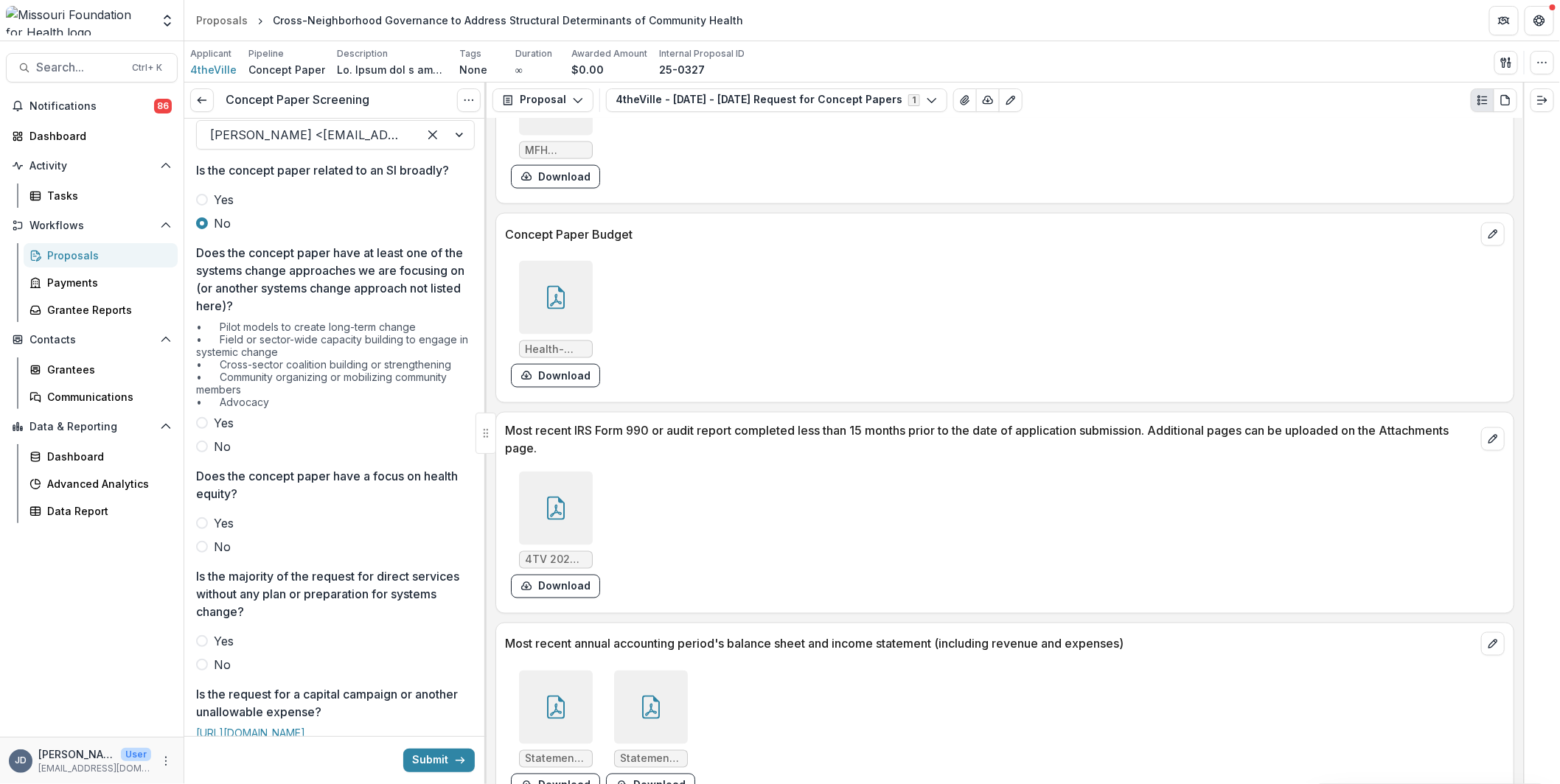
scroll to position [74, 0]
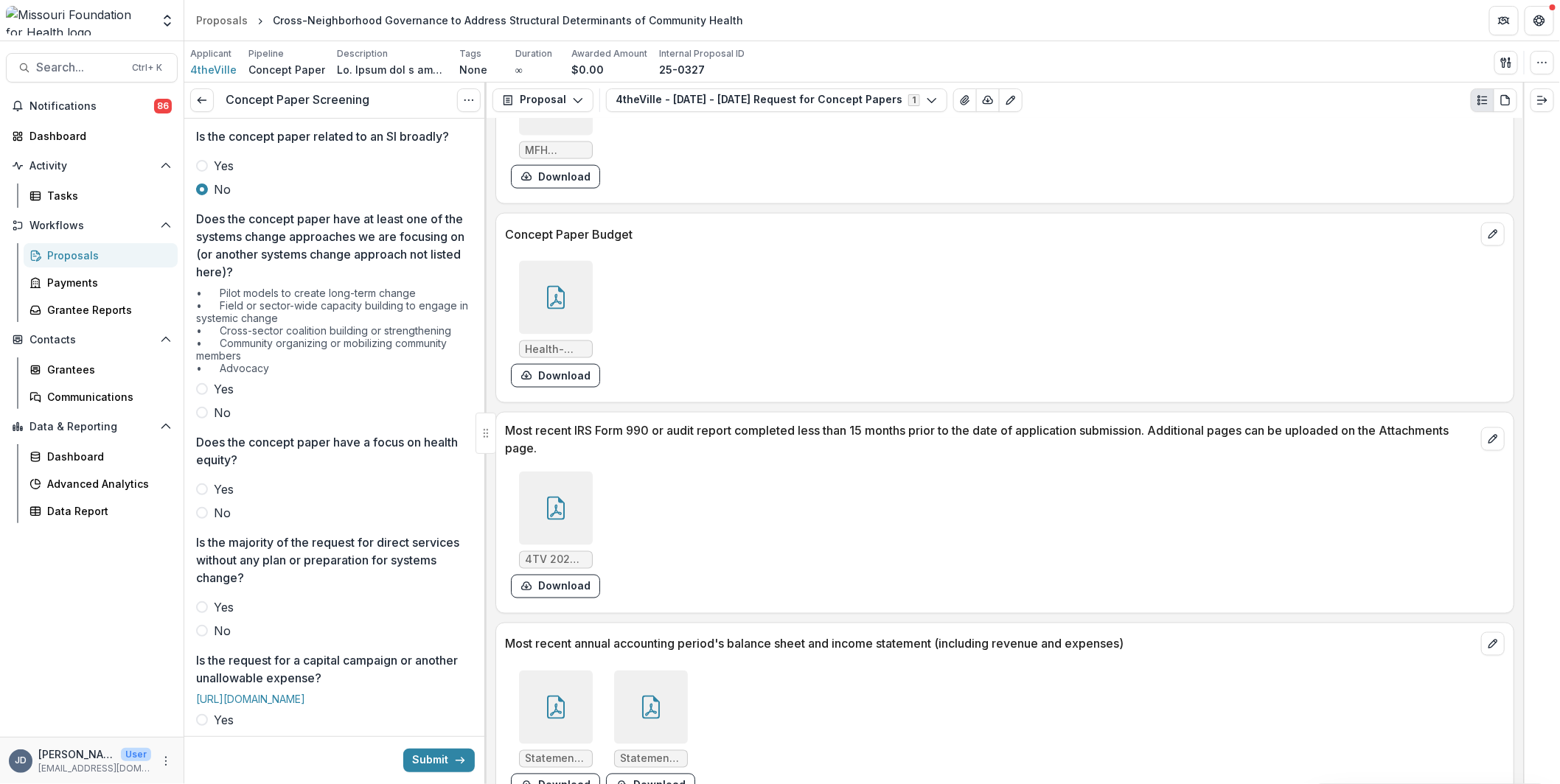
click at [206, 386] on span at bounding box center [202, 389] width 12 height 12
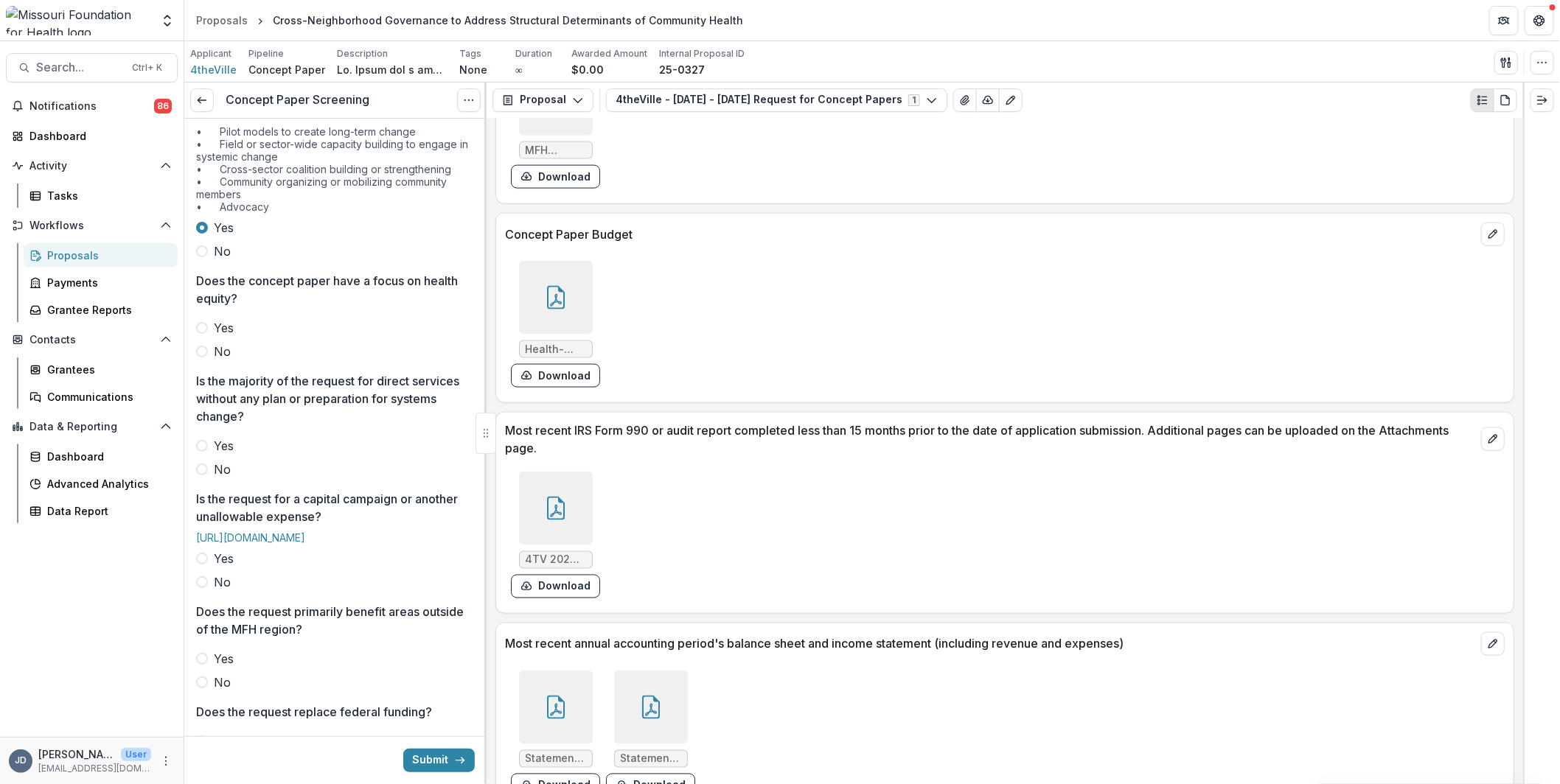
scroll to position [295, 0]
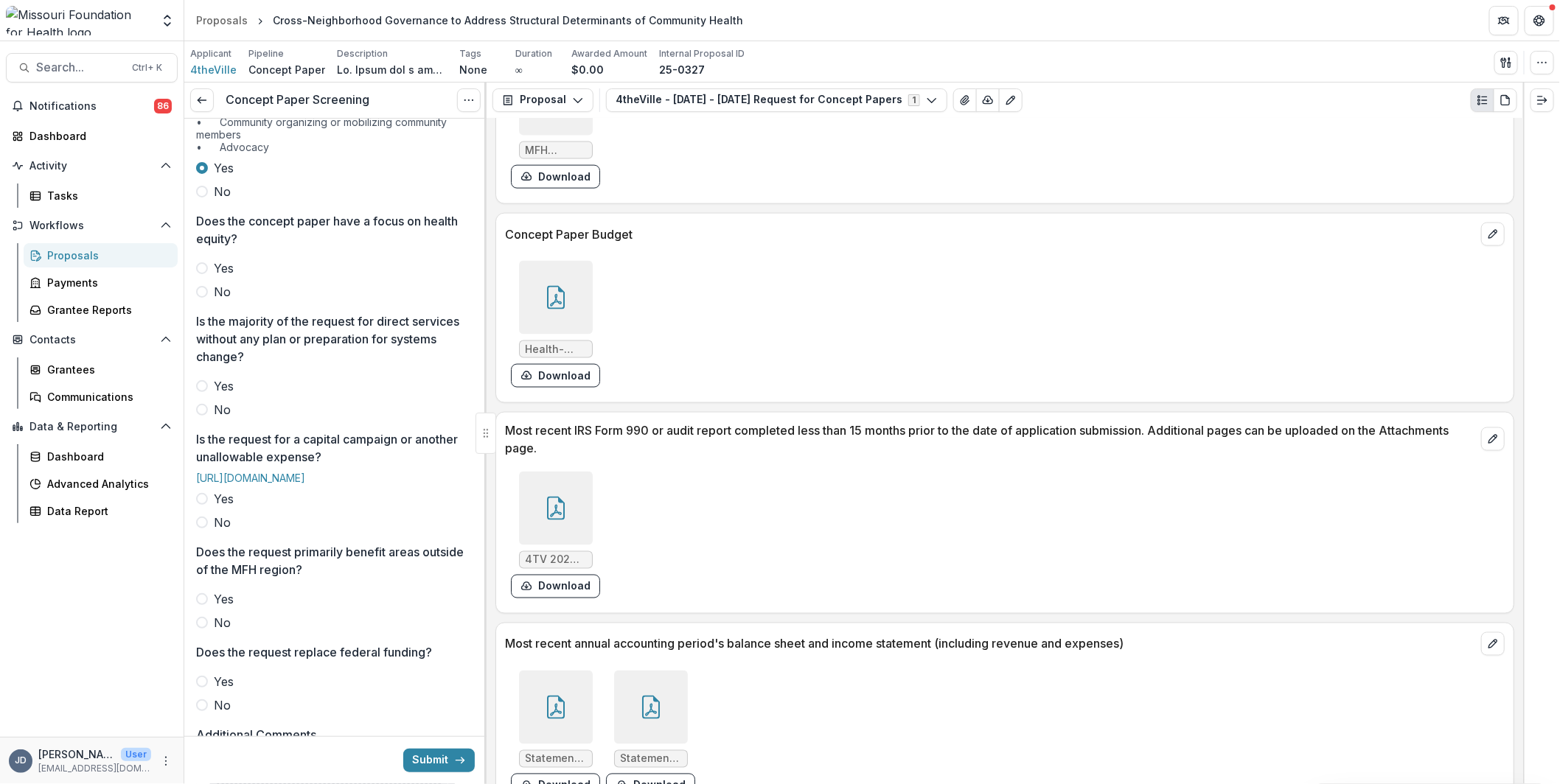
click at [214, 266] on span "Yes" at bounding box center [223, 268] width 20 height 18
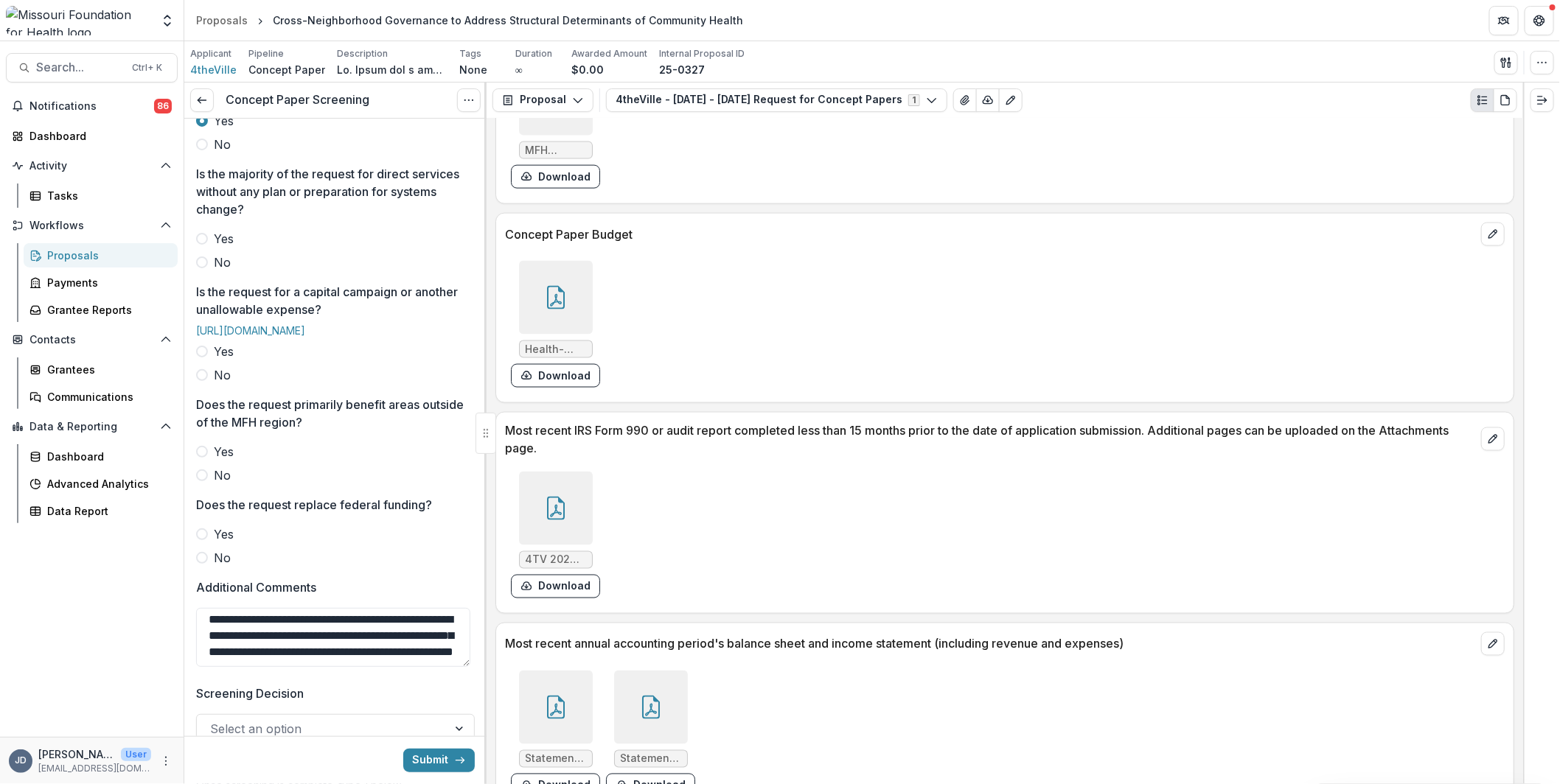
scroll to position [368, 0]
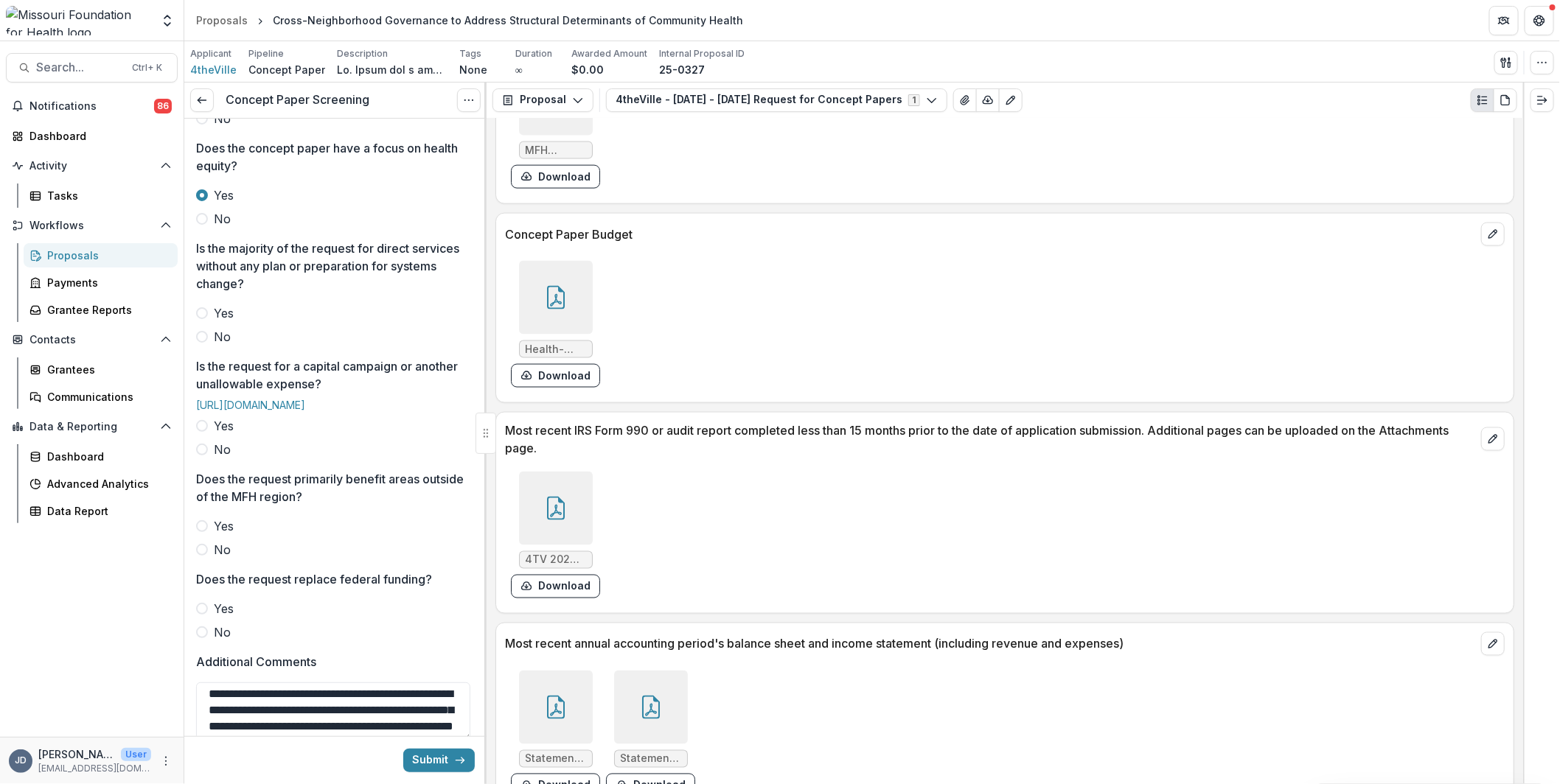
click at [203, 335] on span at bounding box center [202, 336] width 12 height 12
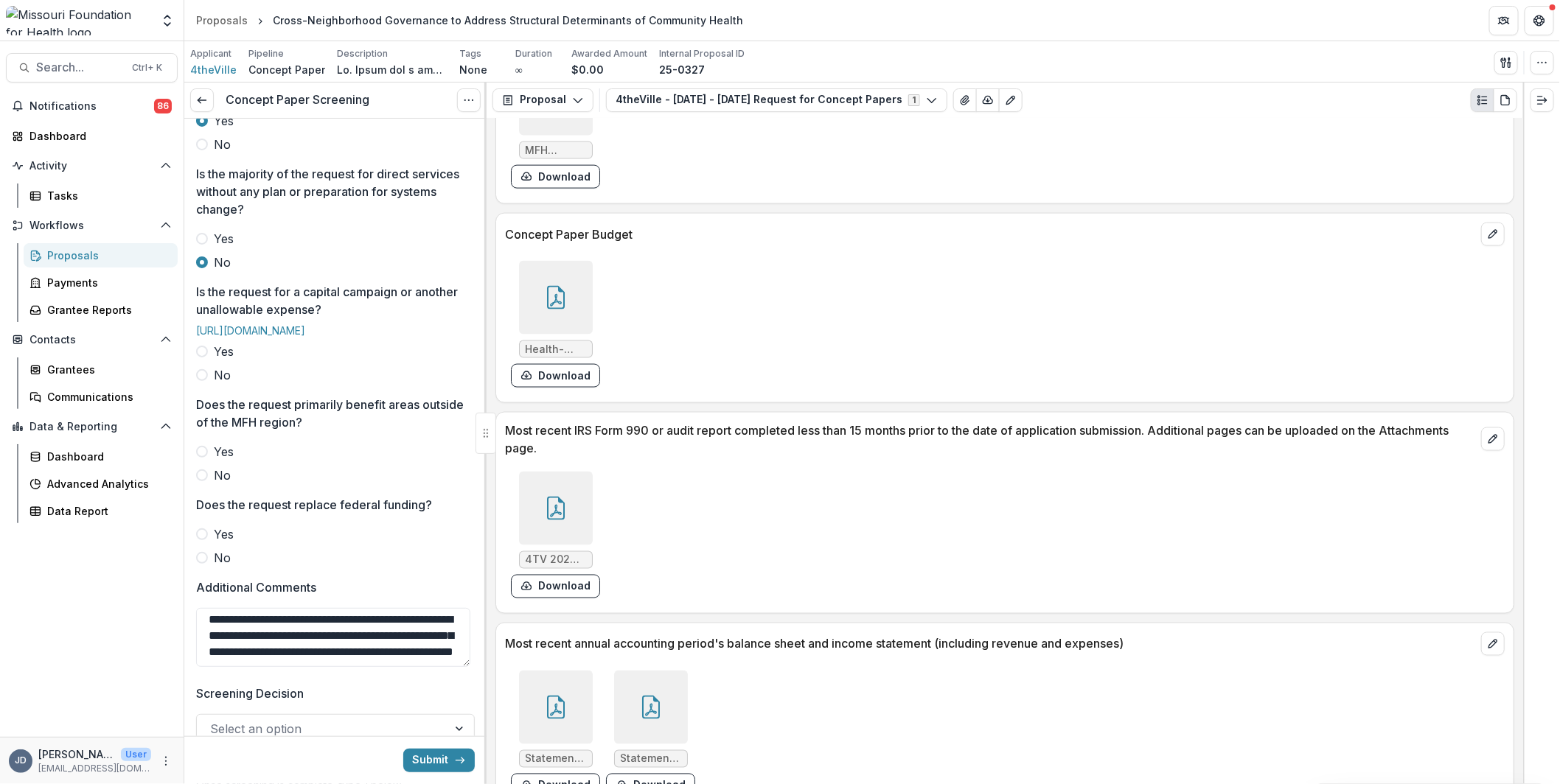
click at [214, 384] on span "No" at bounding box center [222, 375] width 17 height 18
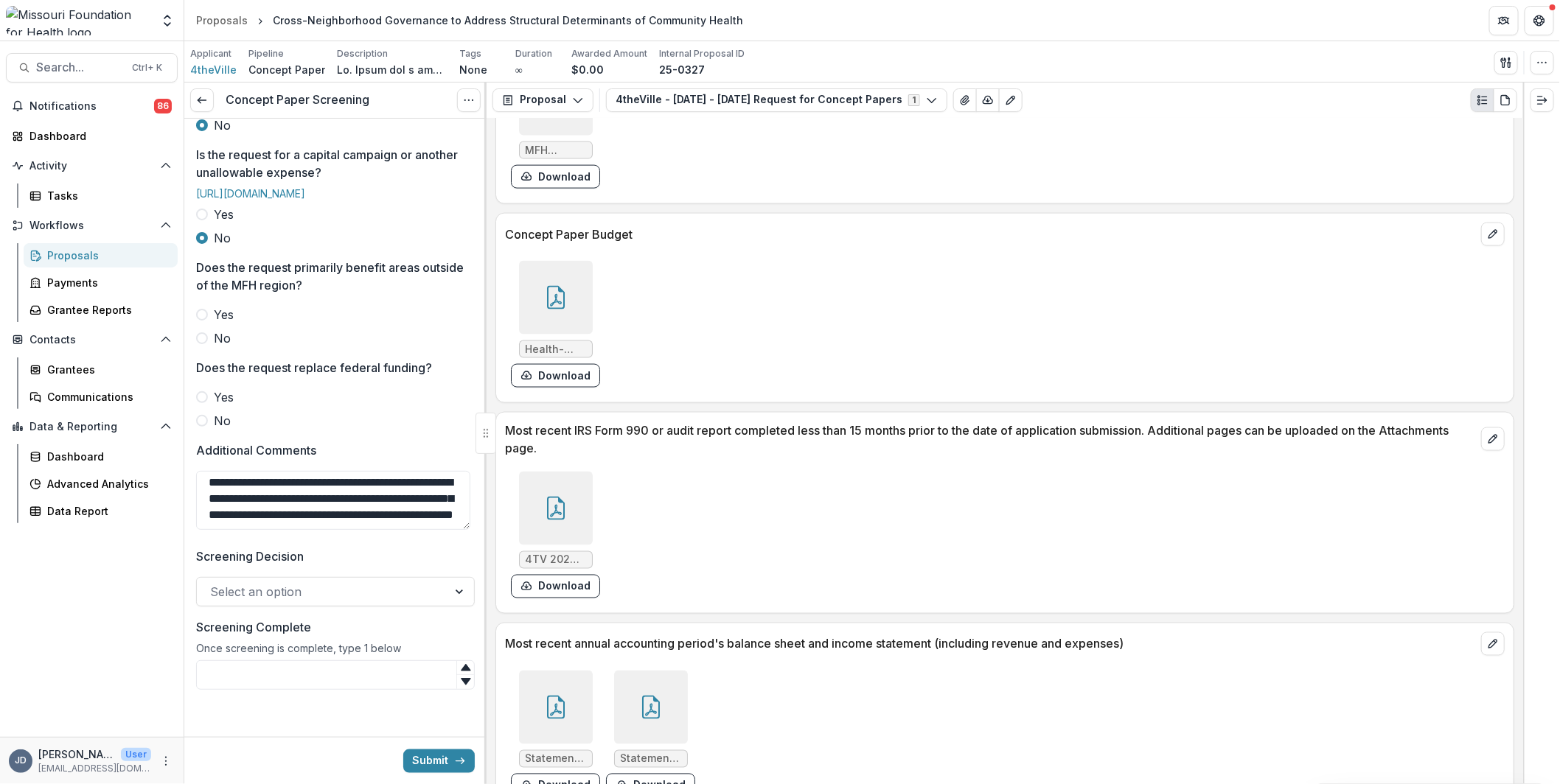
scroll to position [589, 0]
click at [210, 347] on label "No" at bounding box center [335, 337] width 279 height 18
click at [214, 417] on span "No" at bounding box center [222, 420] width 17 height 18
click at [306, 604] on div "Select an option" at bounding box center [335, 591] width 279 height 30
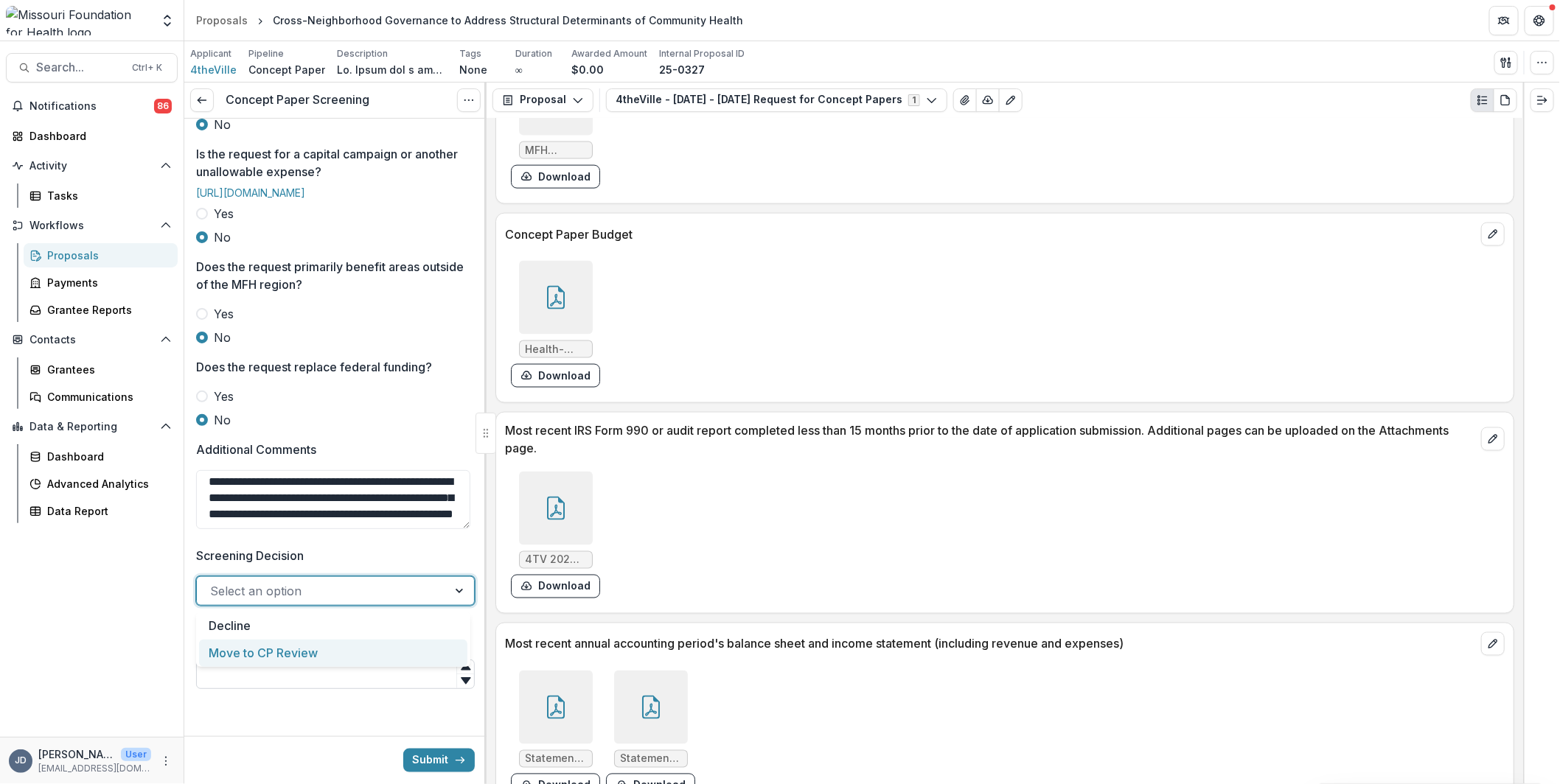
click at [324, 660] on div "Move to CP Review" at bounding box center [333, 653] width 268 height 27
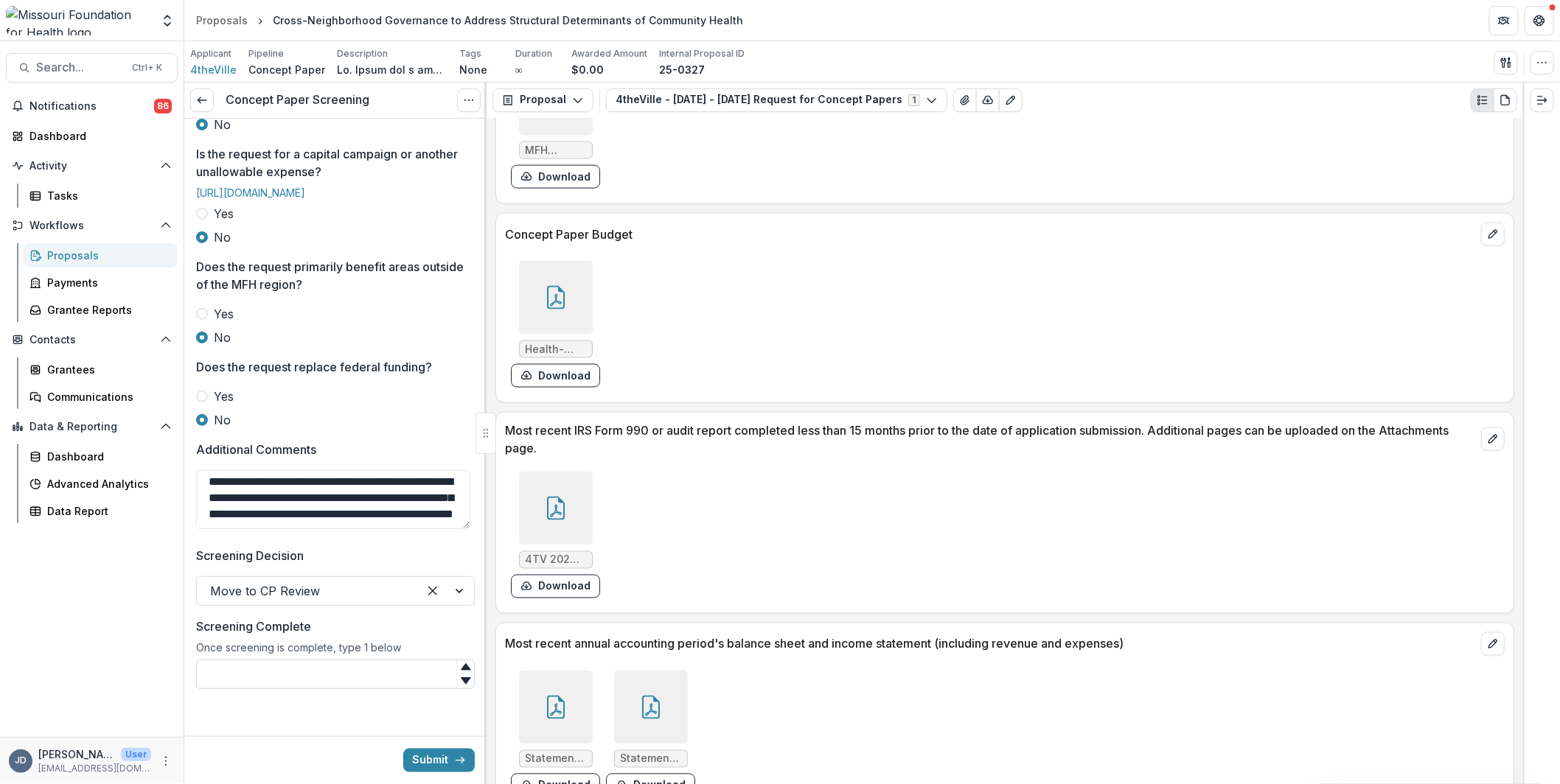
click at [353, 676] on input "Screening Complete" at bounding box center [335, 674] width 279 height 30
type input "*"
click at [448, 764] on button "Submit" at bounding box center [439, 760] width 71 height 24
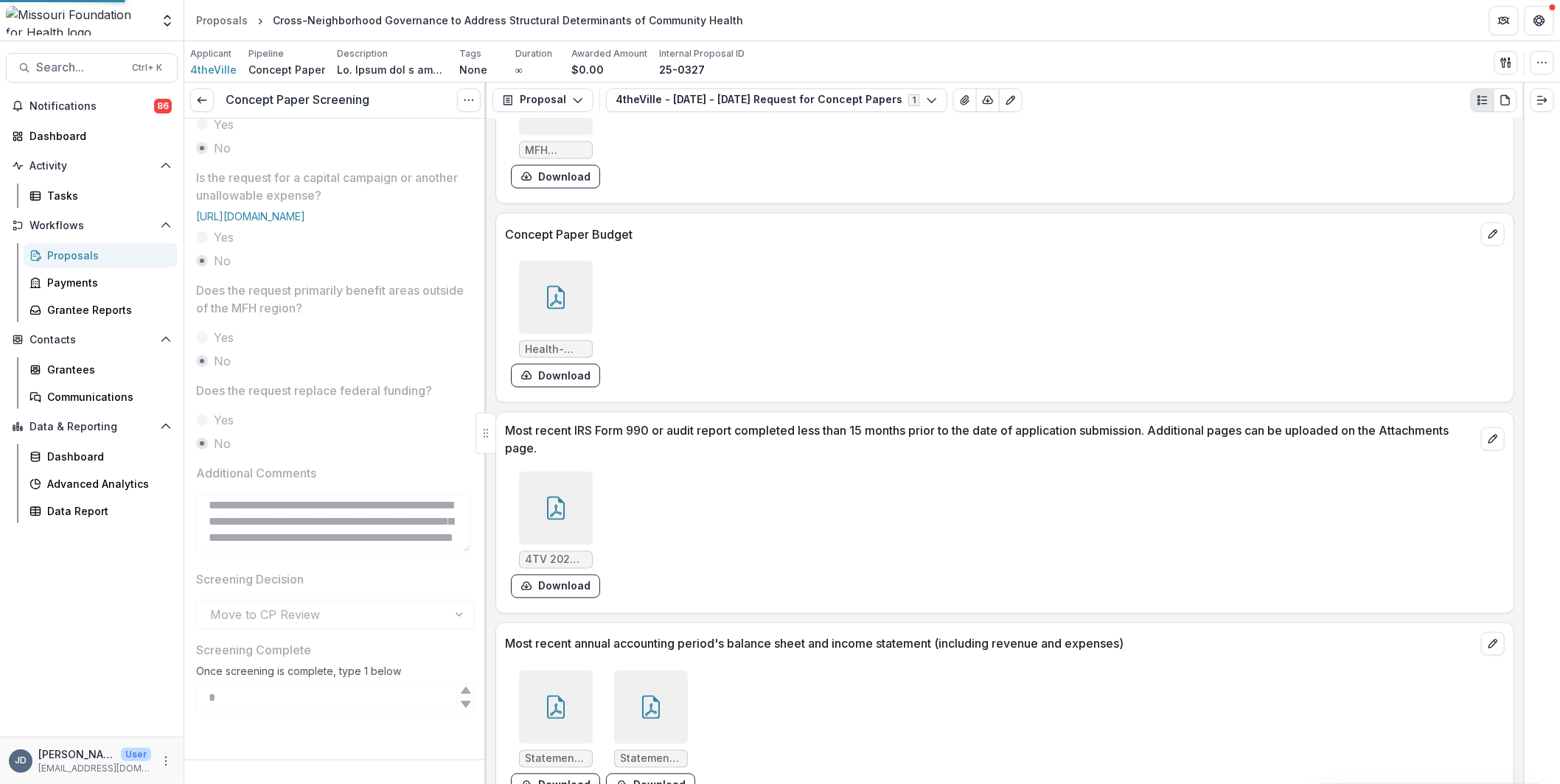
scroll to position [600, 0]
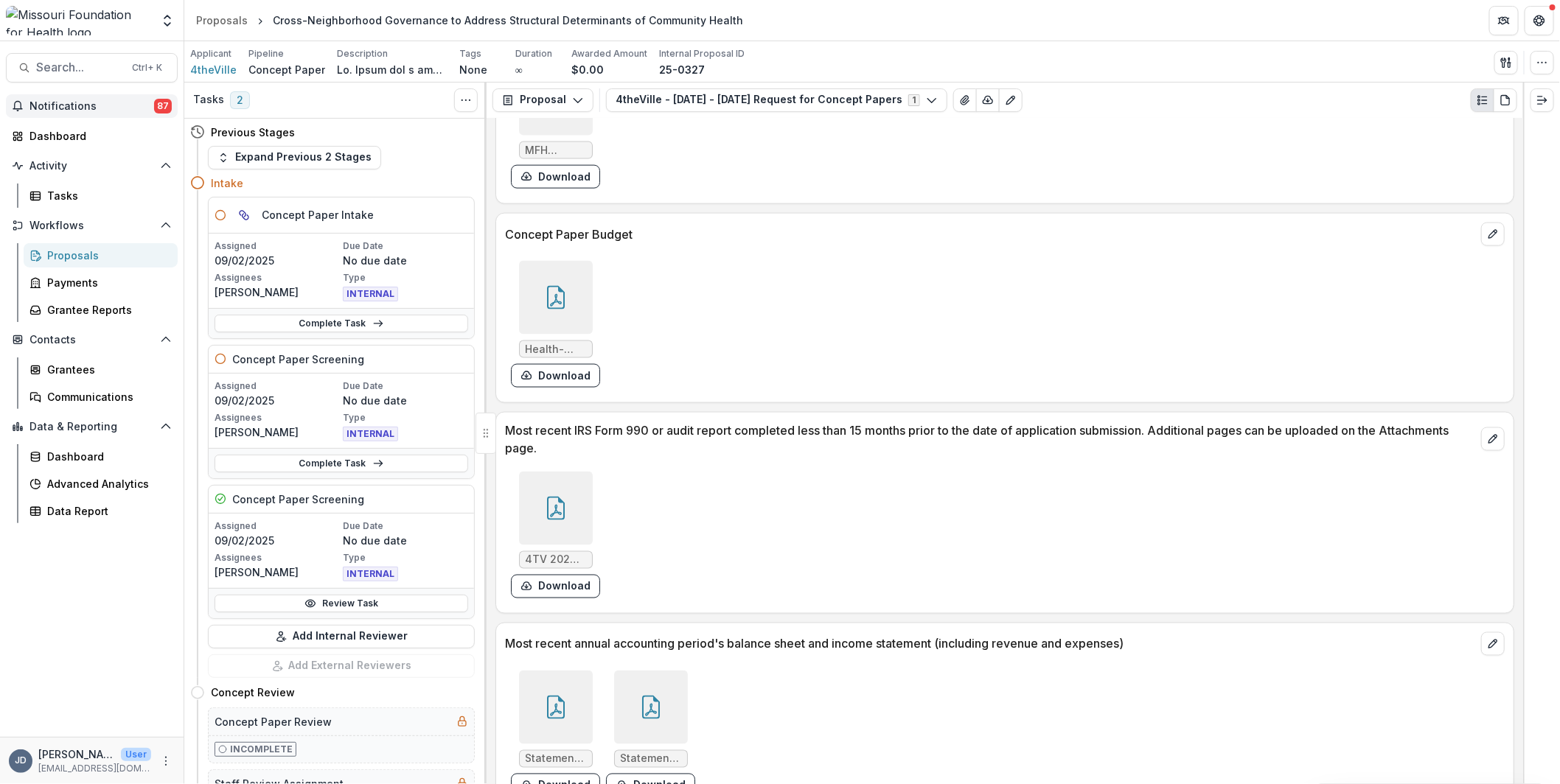
click at [74, 114] on button "Notifications 87" at bounding box center [92, 106] width 172 height 24
click at [65, 133] on div "Dashboard" at bounding box center [98, 136] width 136 height 15
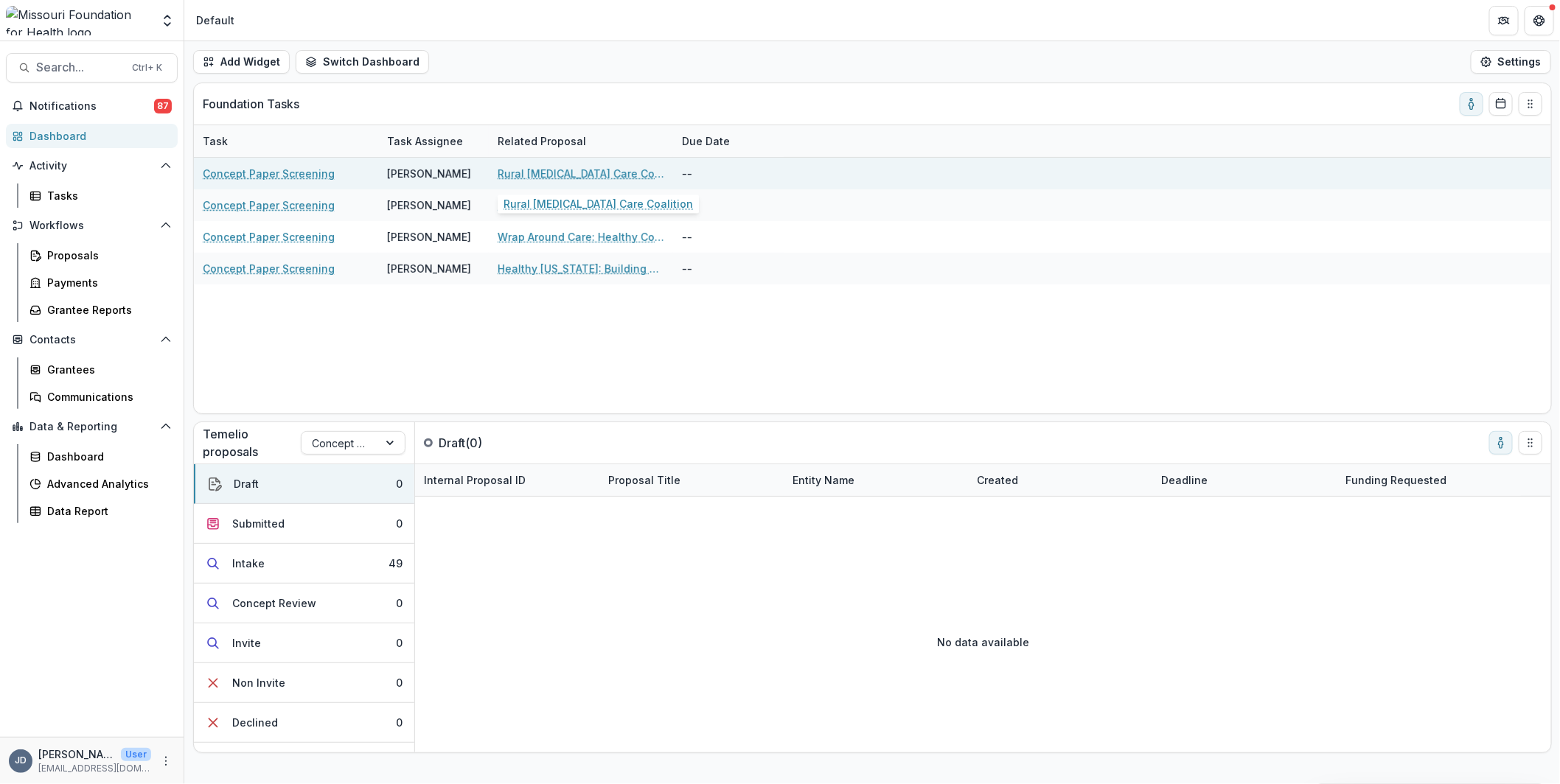
click at [561, 170] on link "Rural [MEDICAL_DATA] Care Coalition" at bounding box center [581, 174] width 166 height 15
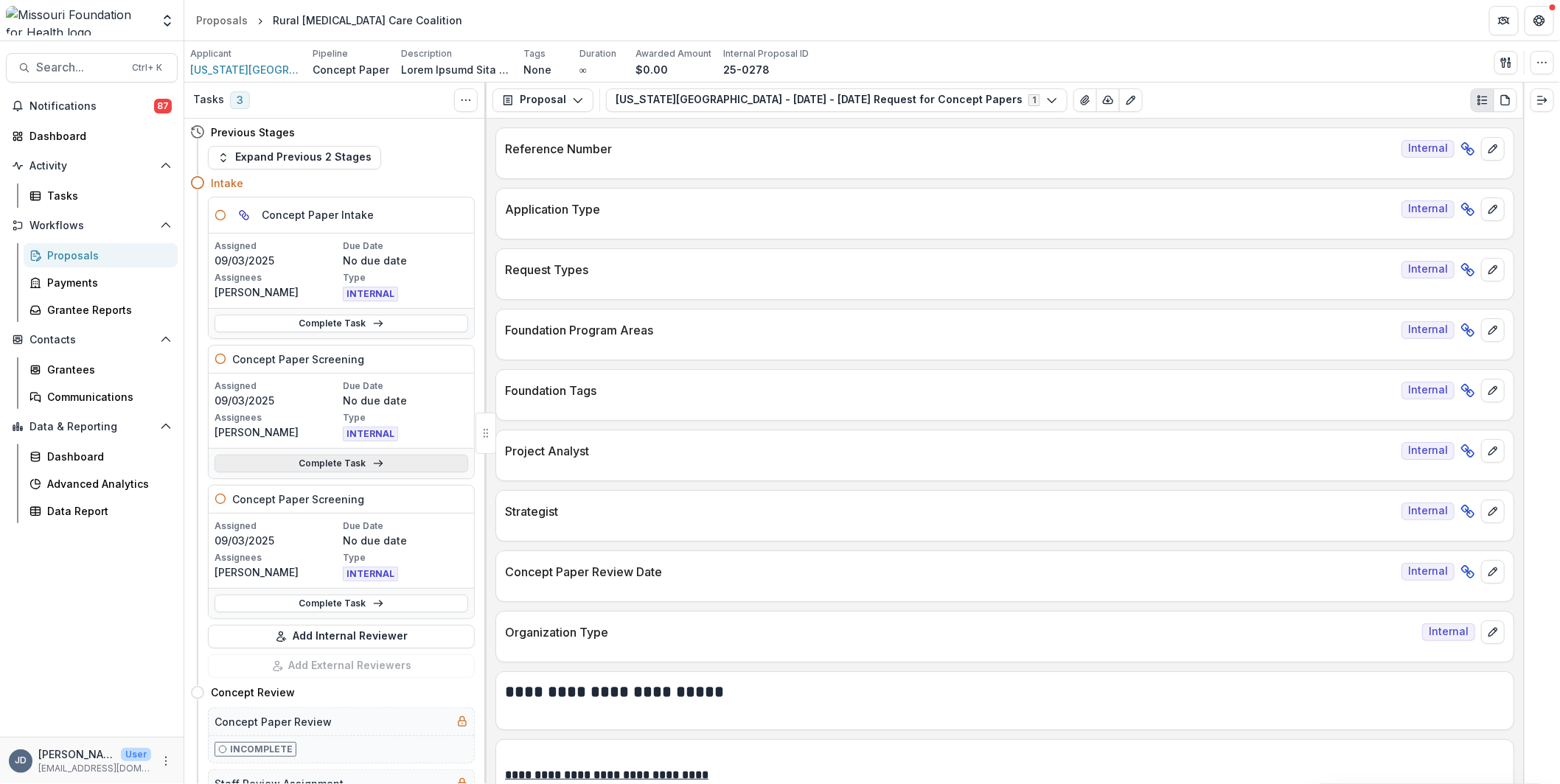
click at [260, 459] on link "Complete Task" at bounding box center [341, 463] width 254 height 18
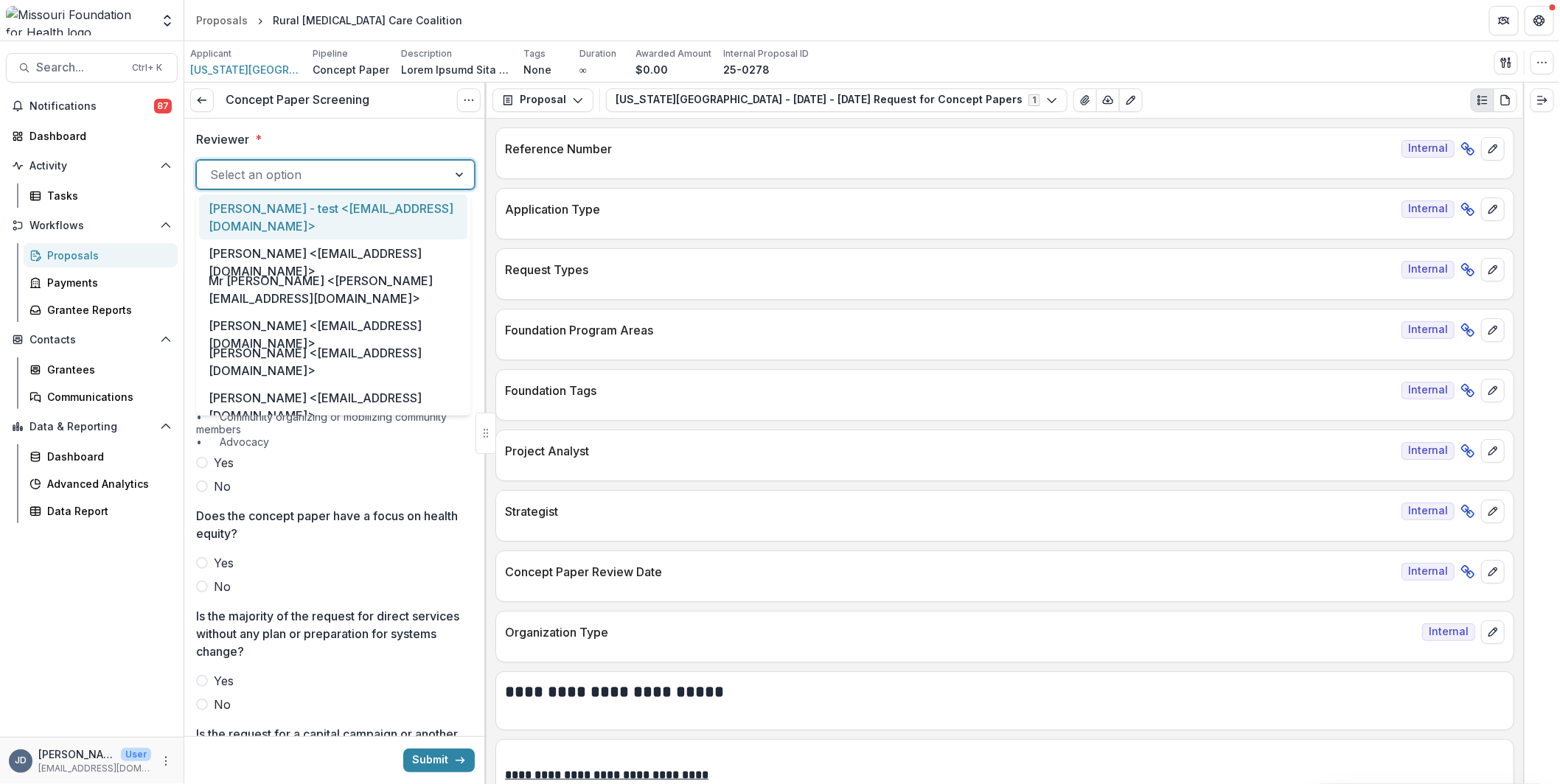
click at [329, 164] on div at bounding box center [322, 175] width 224 height 20
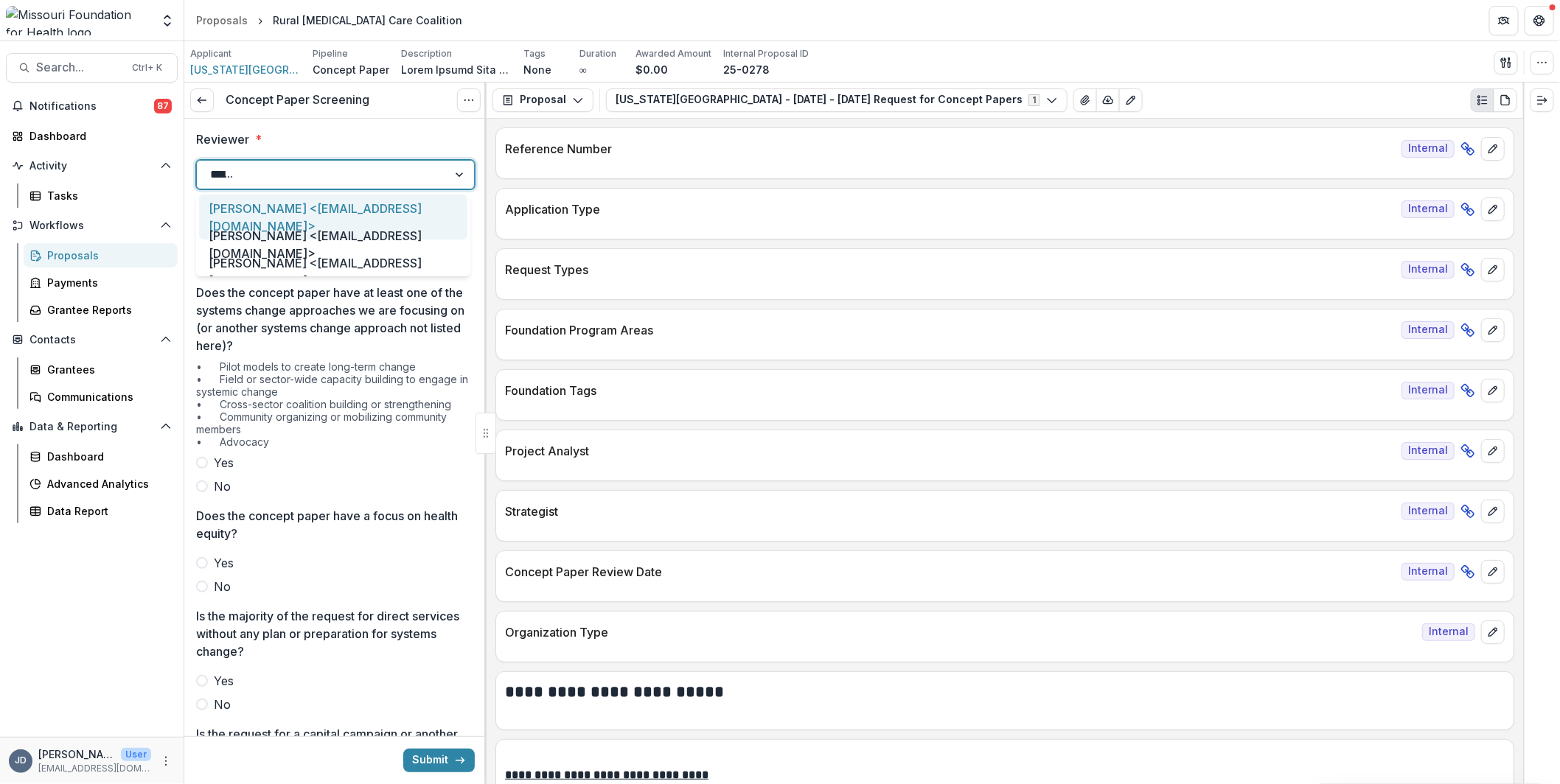
type input "*******"
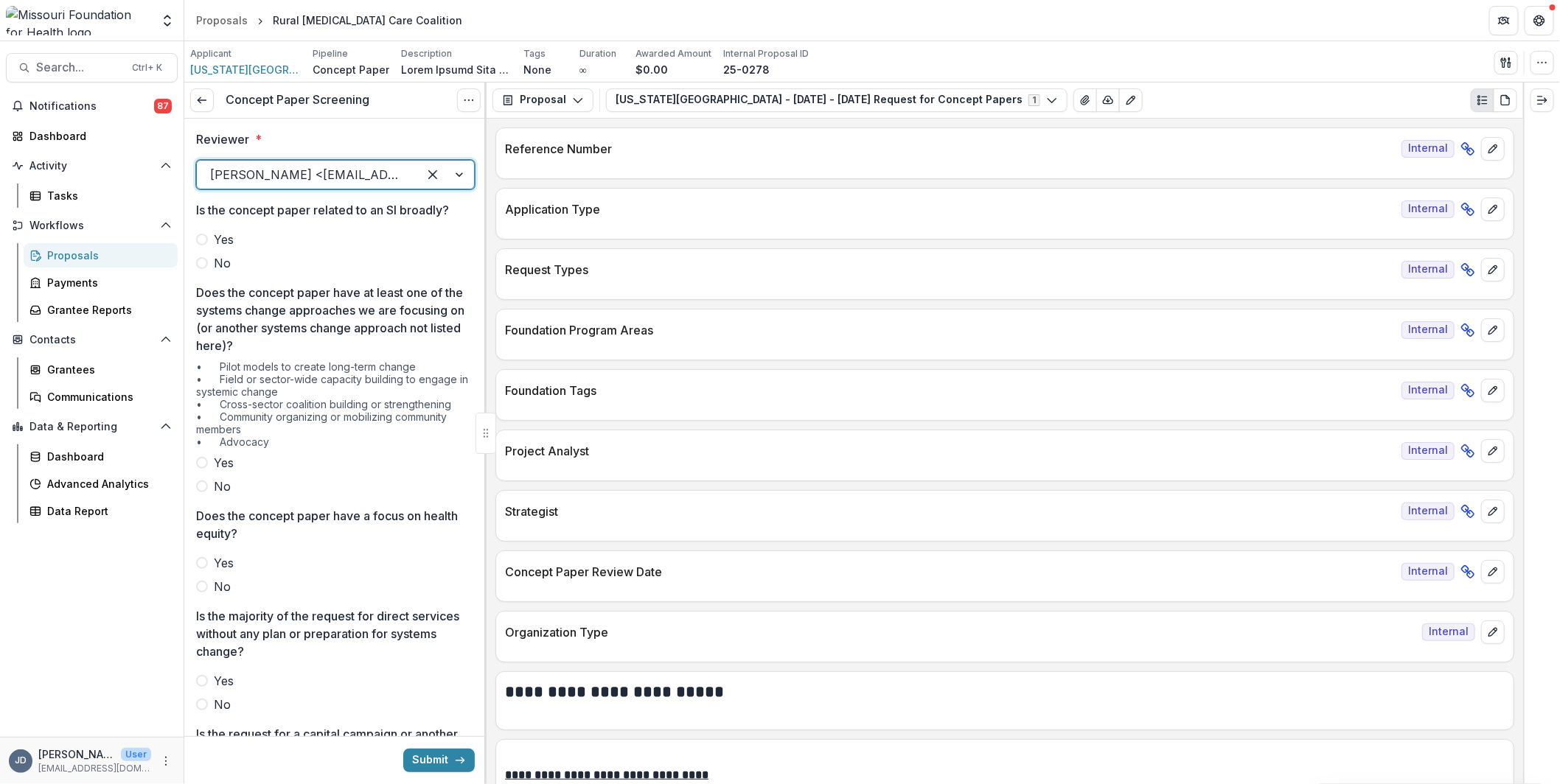
click at [208, 261] on label "No" at bounding box center [335, 263] width 279 height 18
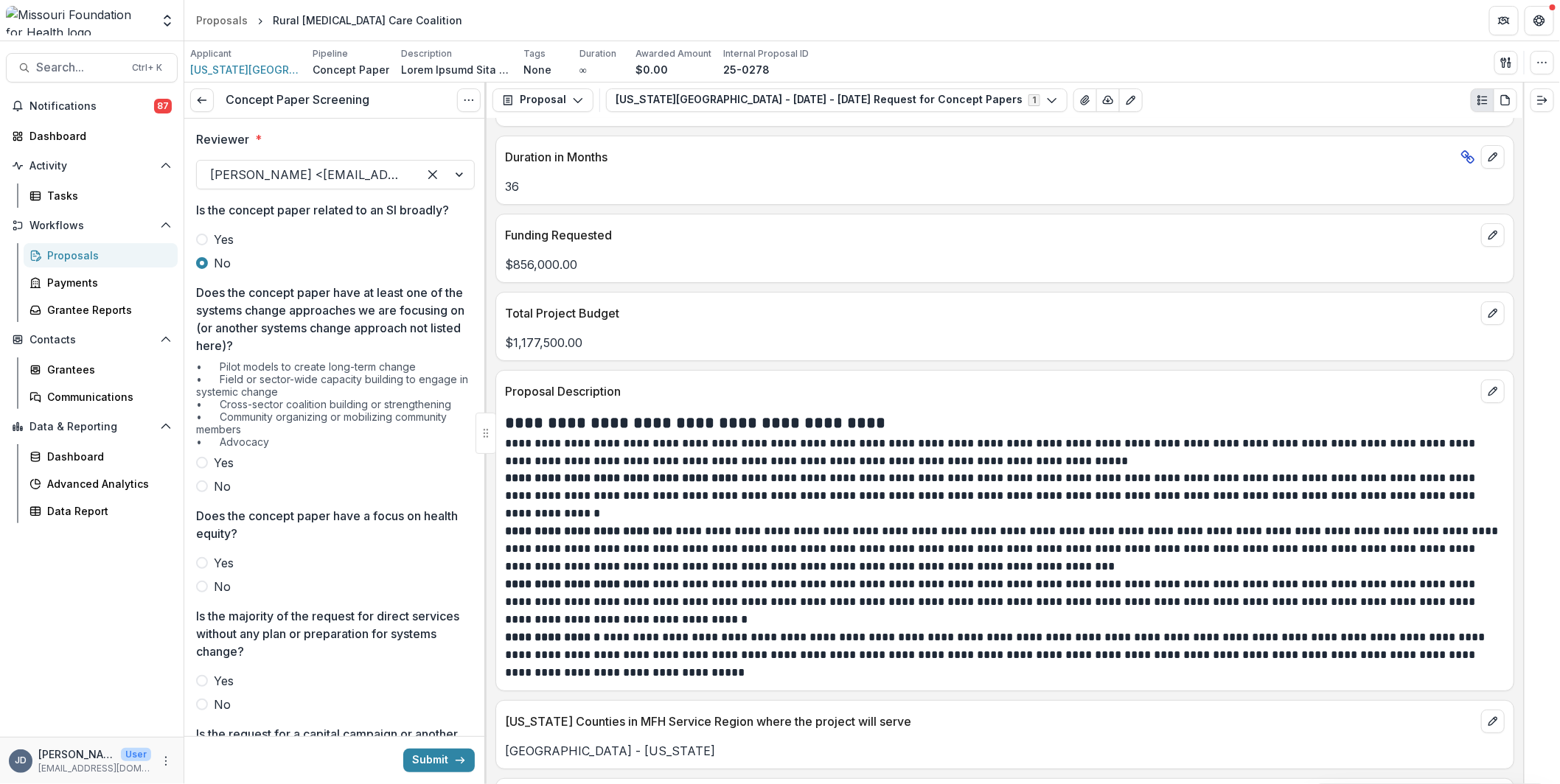
scroll to position [2947, 0]
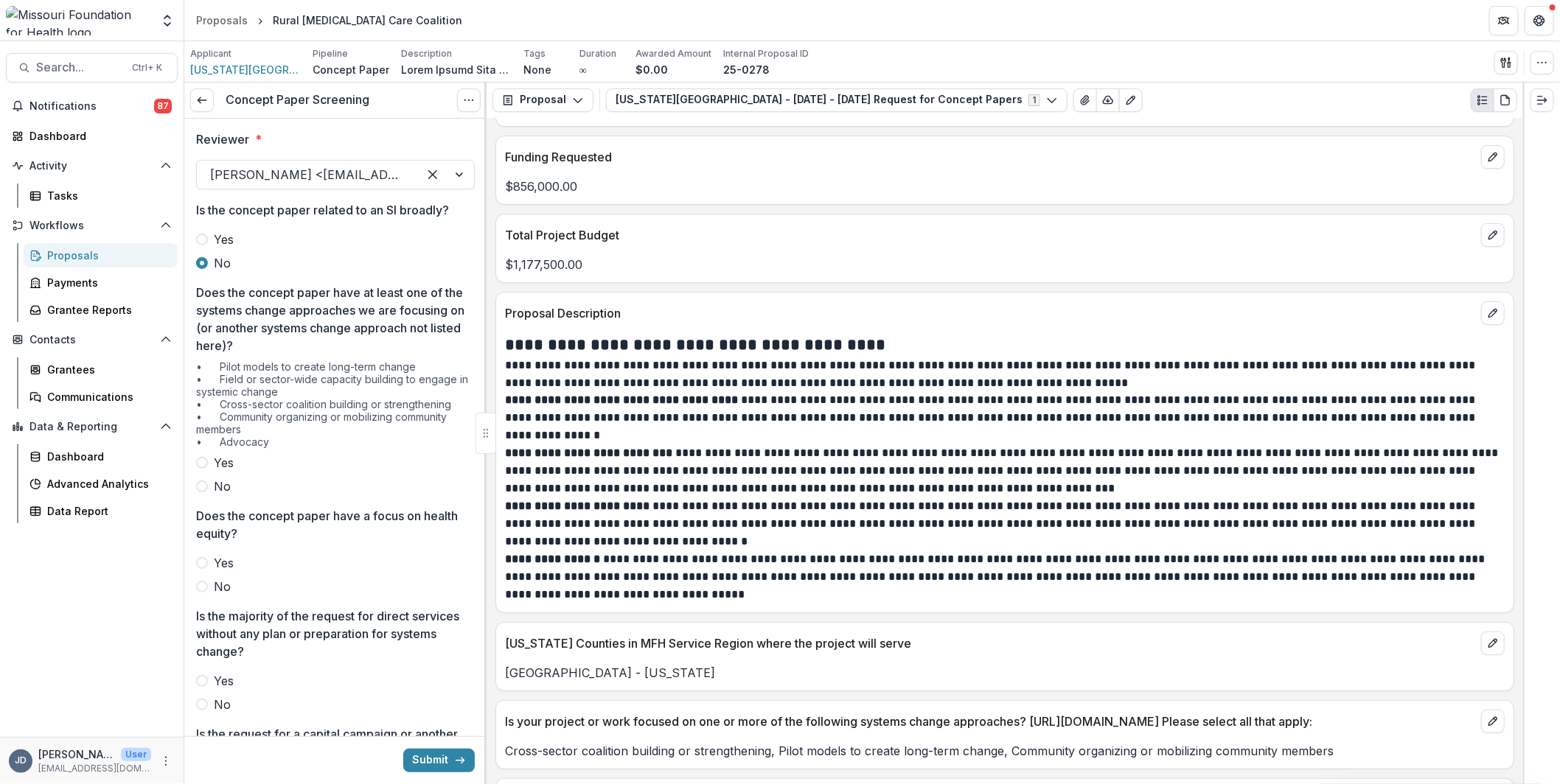
click at [846, 392] on p "**********" at bounding box center [1003, 418] width 996 height 53
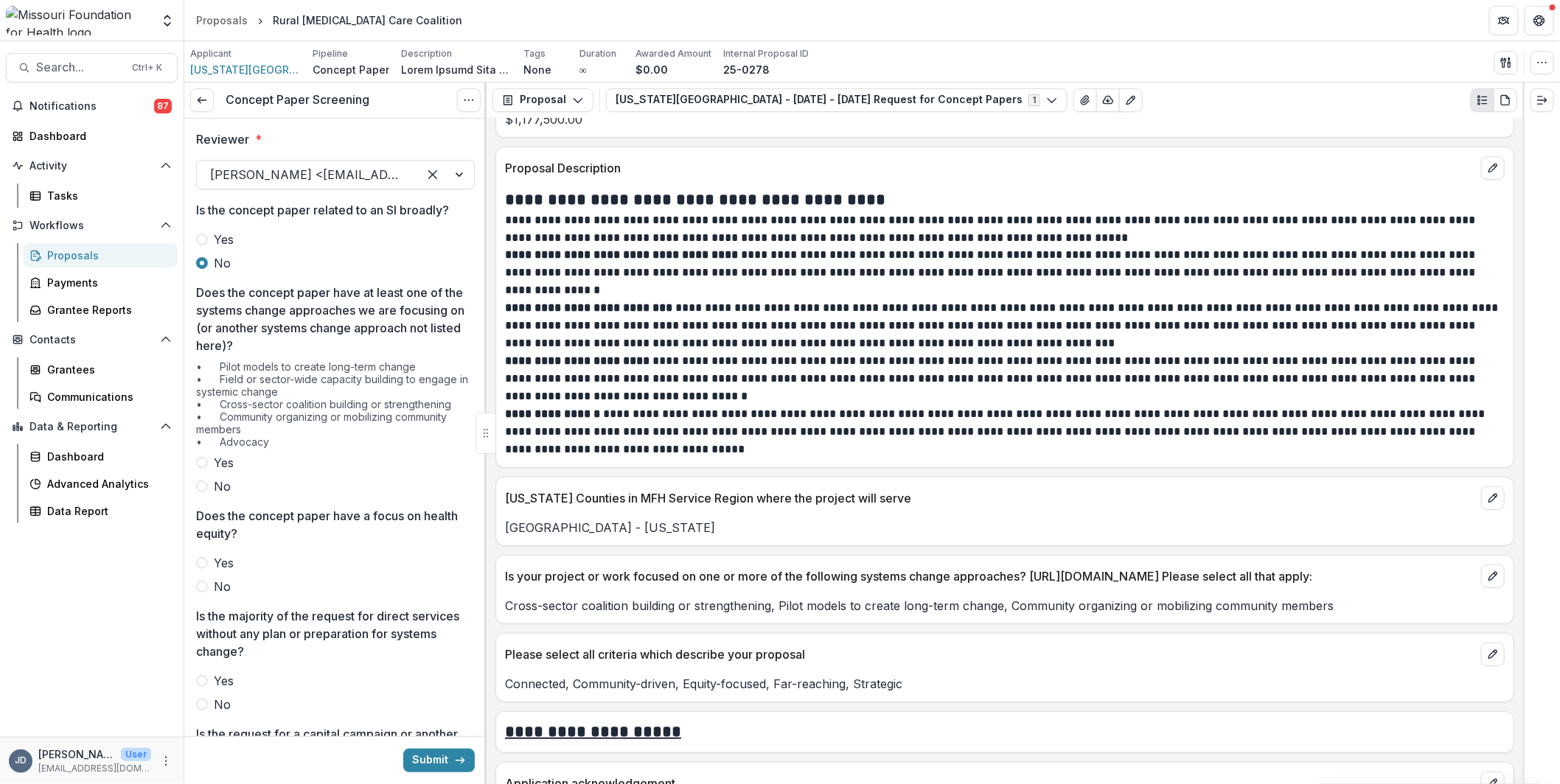
scroll to position [3094, 0]
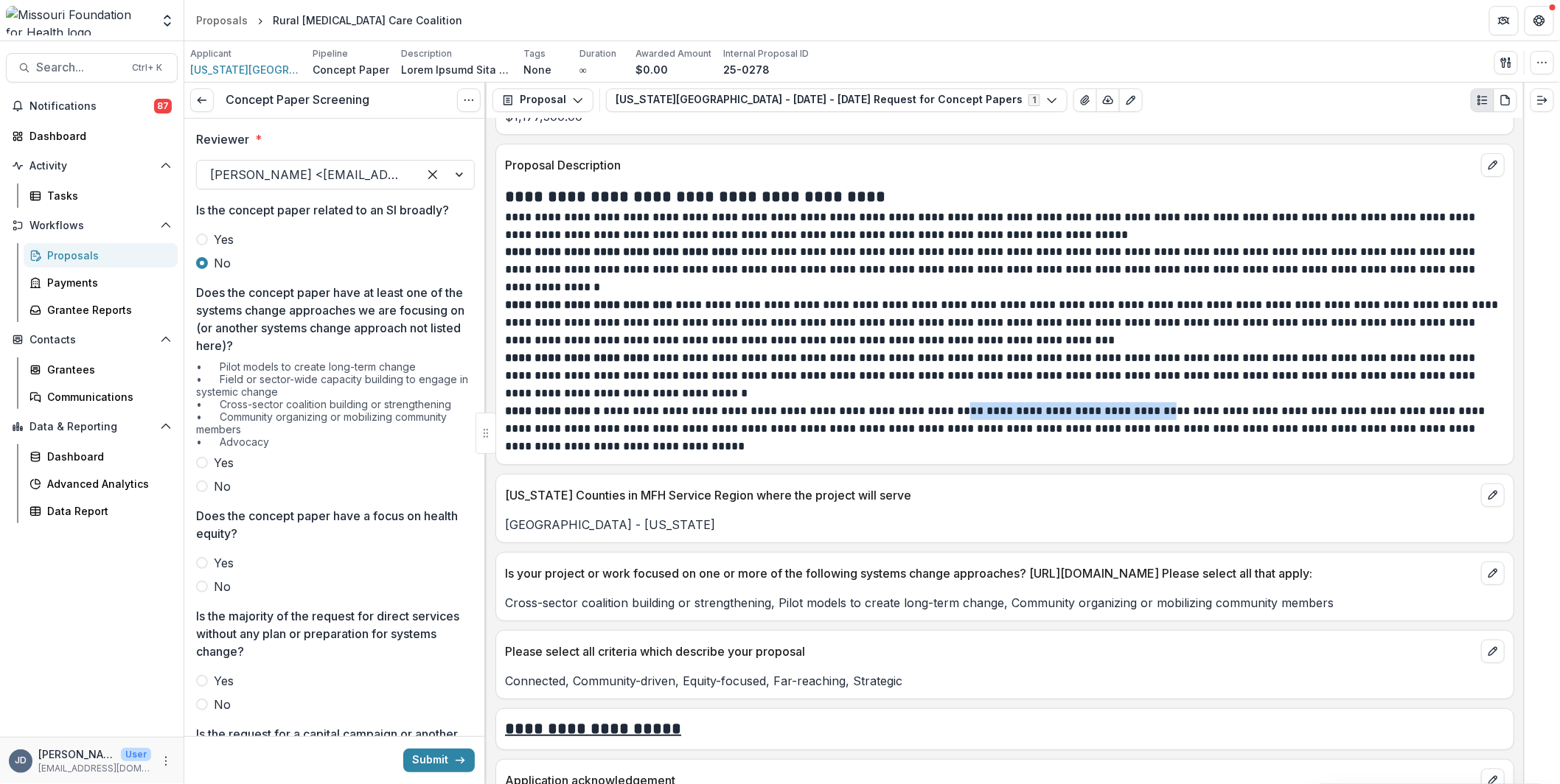
drag, startPoint x: 1126, startPoint y: 384, endPoint x: 977, endPoint y: 386, distance: 149.0
click at [977, 403] on p "**********" at bounding box center [1003, 429] width 996 height 53
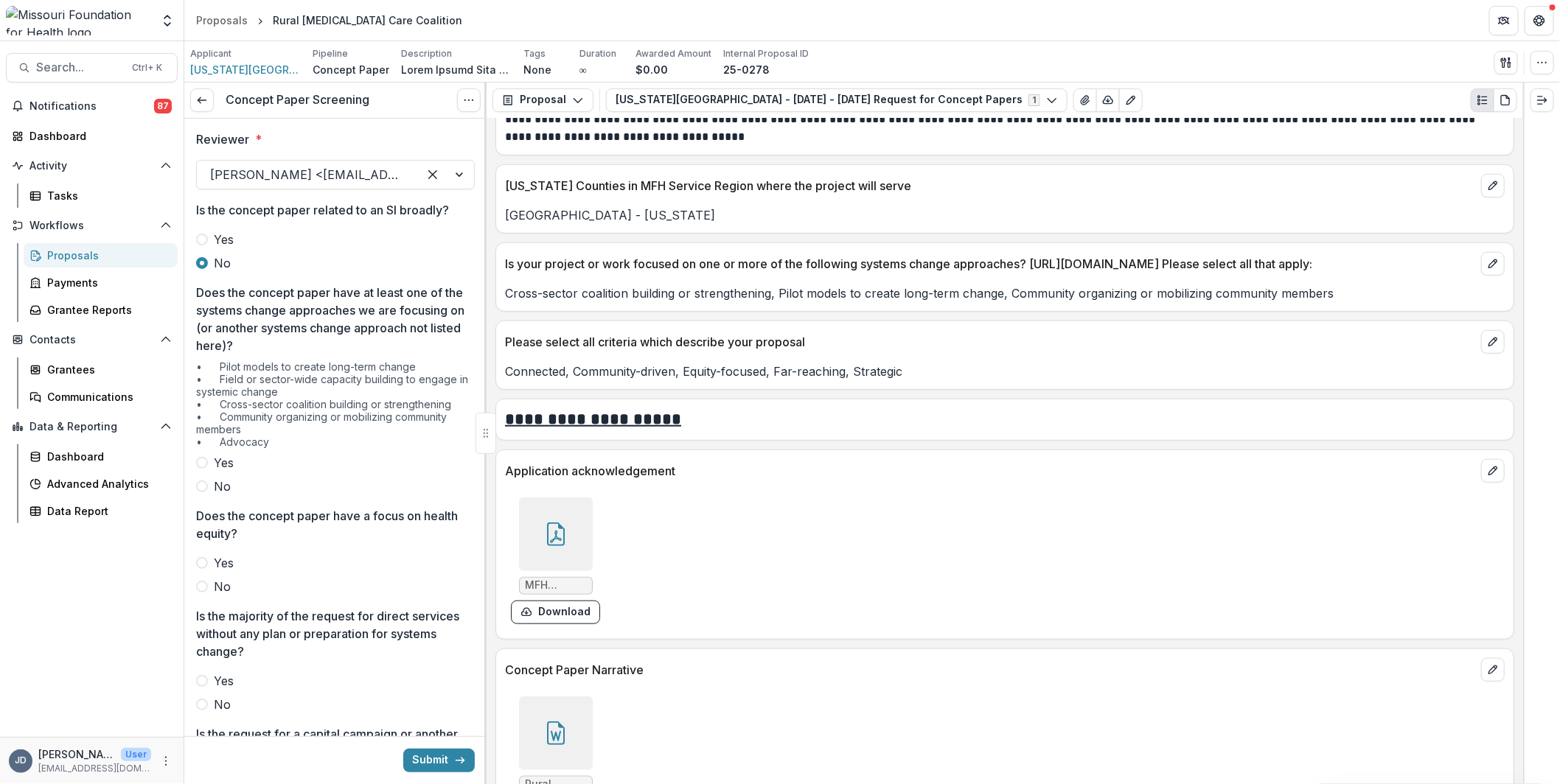
scroll to position [3611, 0]
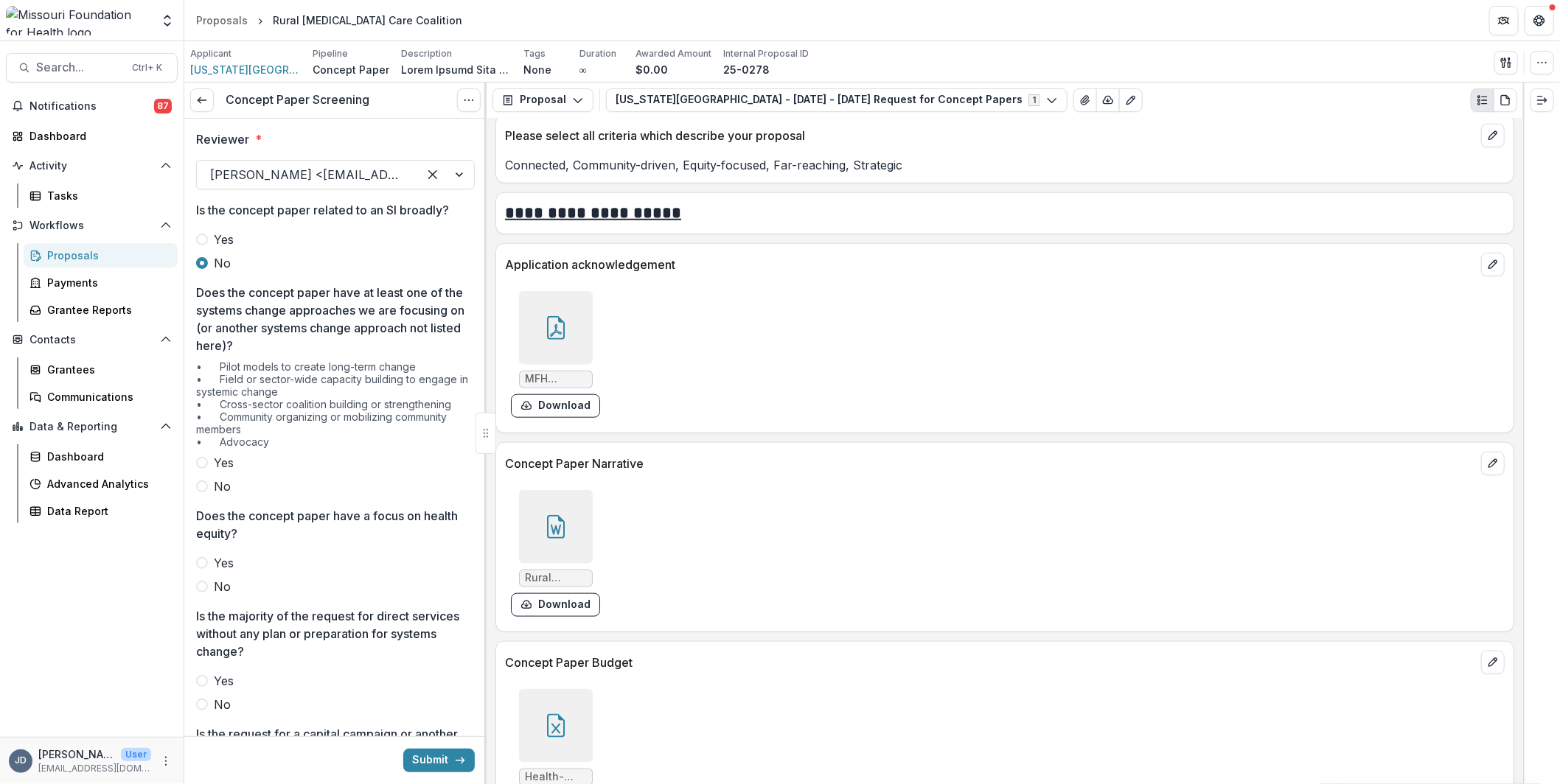
click at [572, 511] on div at bounding box center [555, 526] width 74 height 74
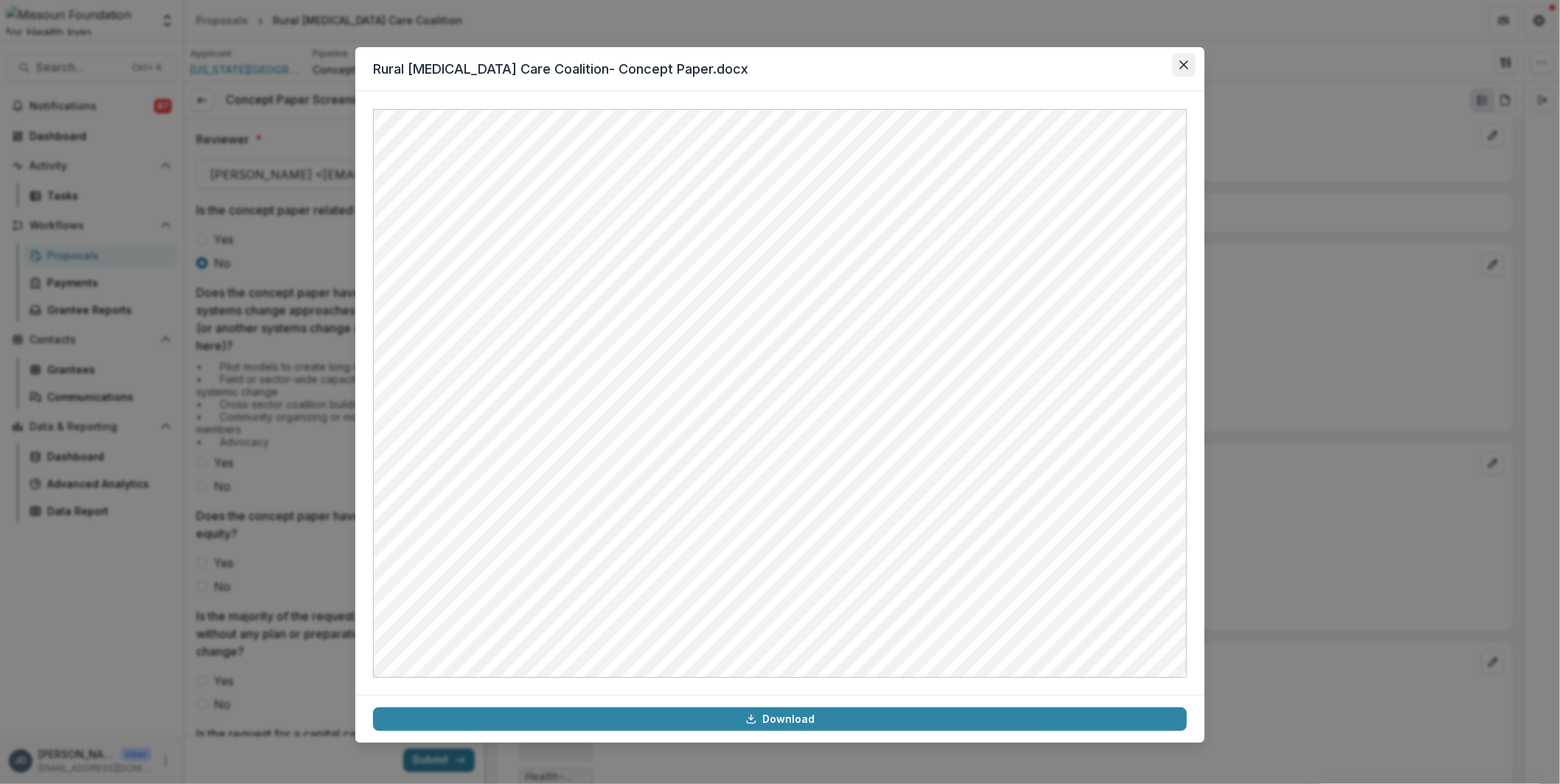
click at [1182, 63] on icon "Close" at bounding box center [1184, 64] width 8 height 8
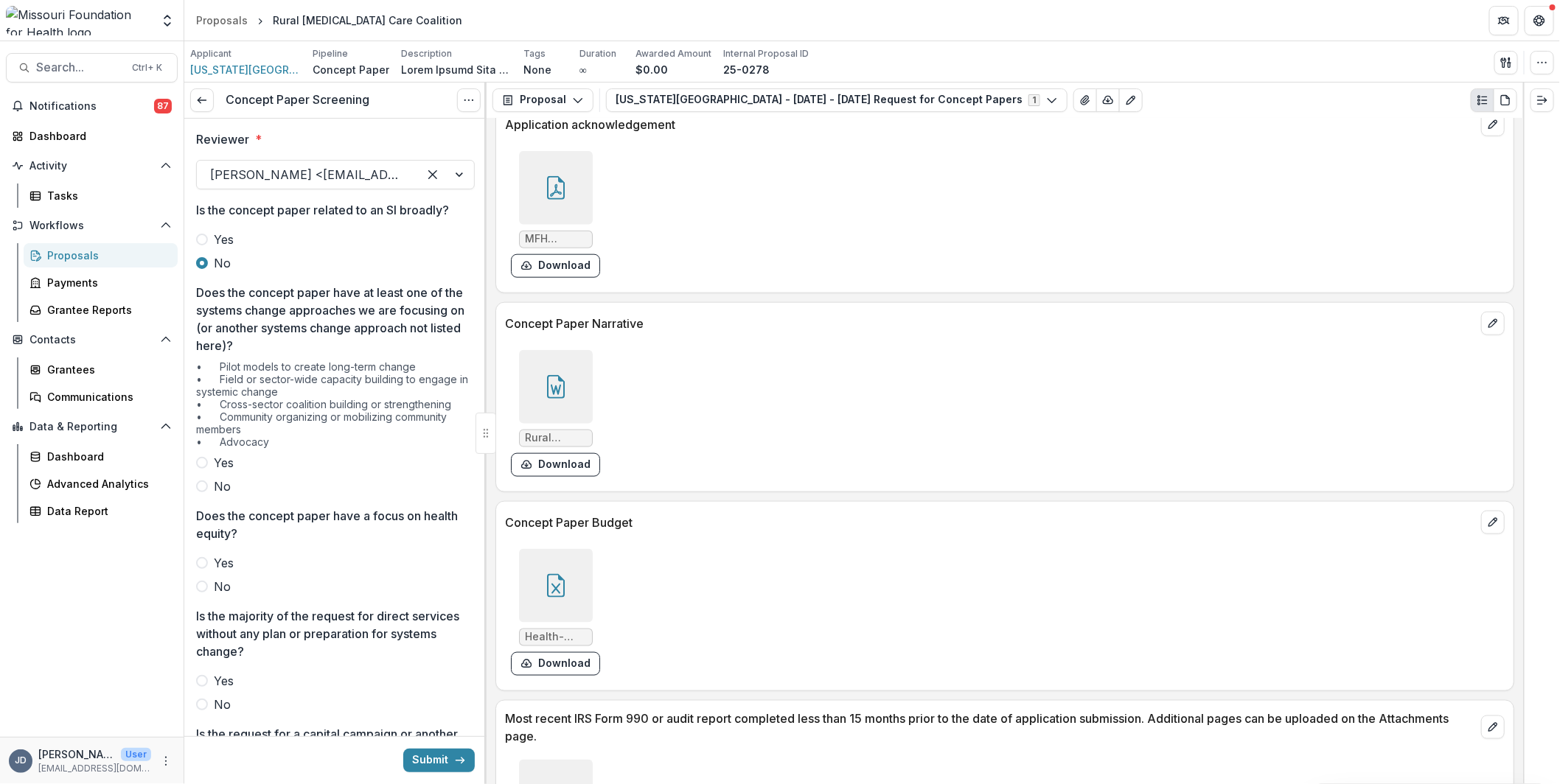
scroll to position [3758, 0]
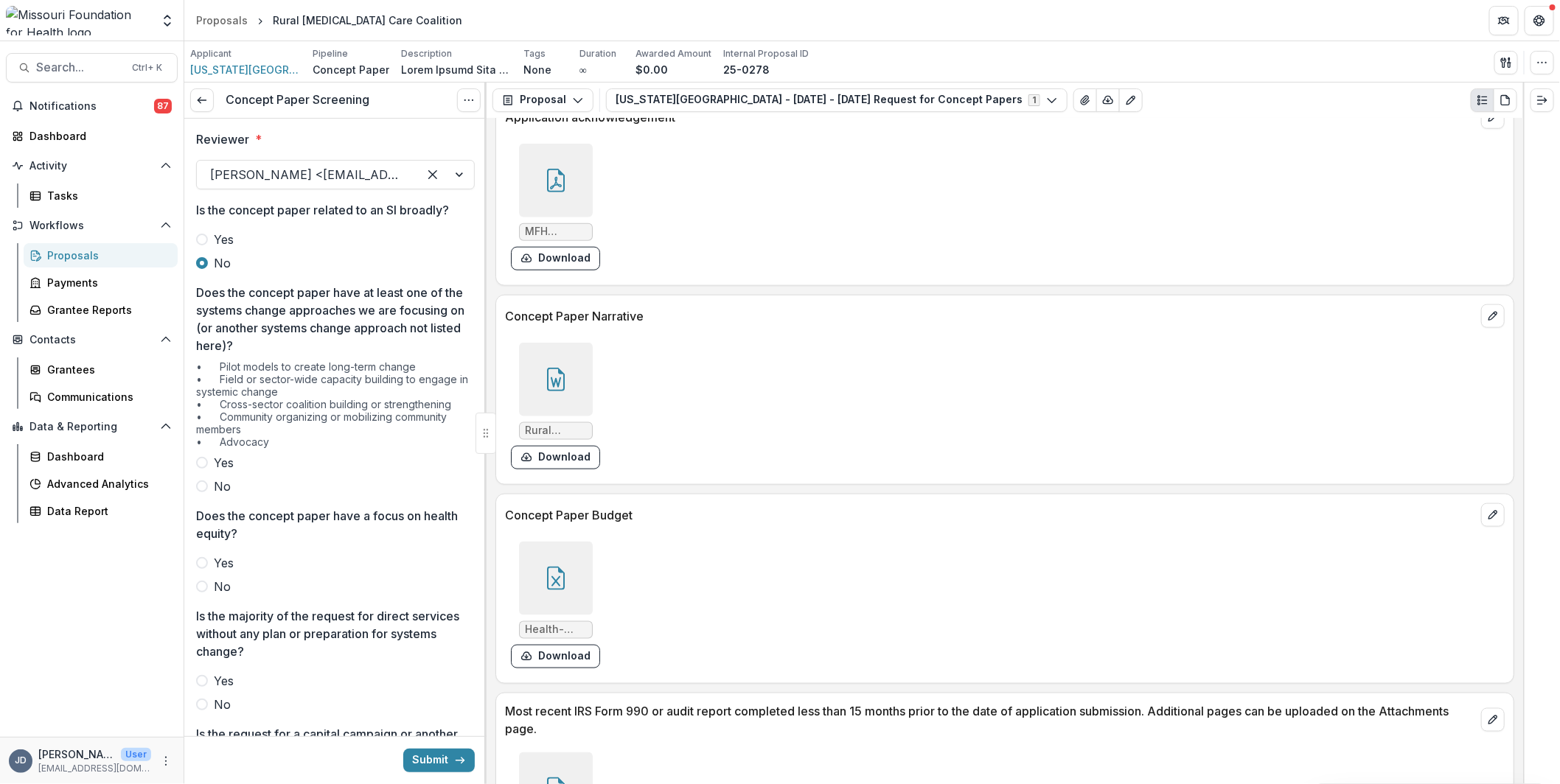
click at [555, 542] on div at bounding box center [555, 578] width 74 height 74
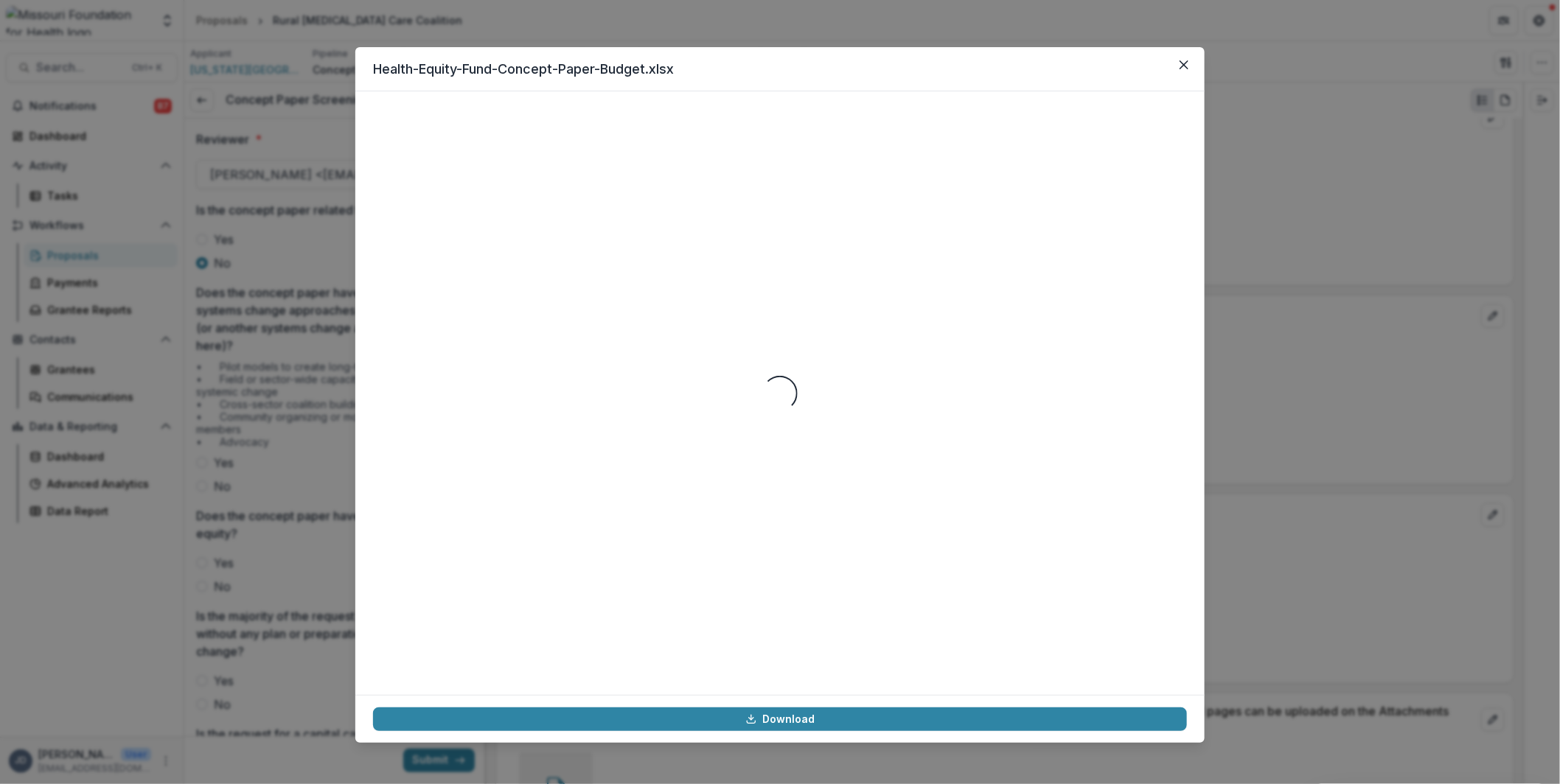
click at [833, 416] on div "Loading..." at bounding box center [780, 393] width 814 height 568
click at [744, 363] on div "Loading..." at bounding box center [780, 393] width 814 height 568
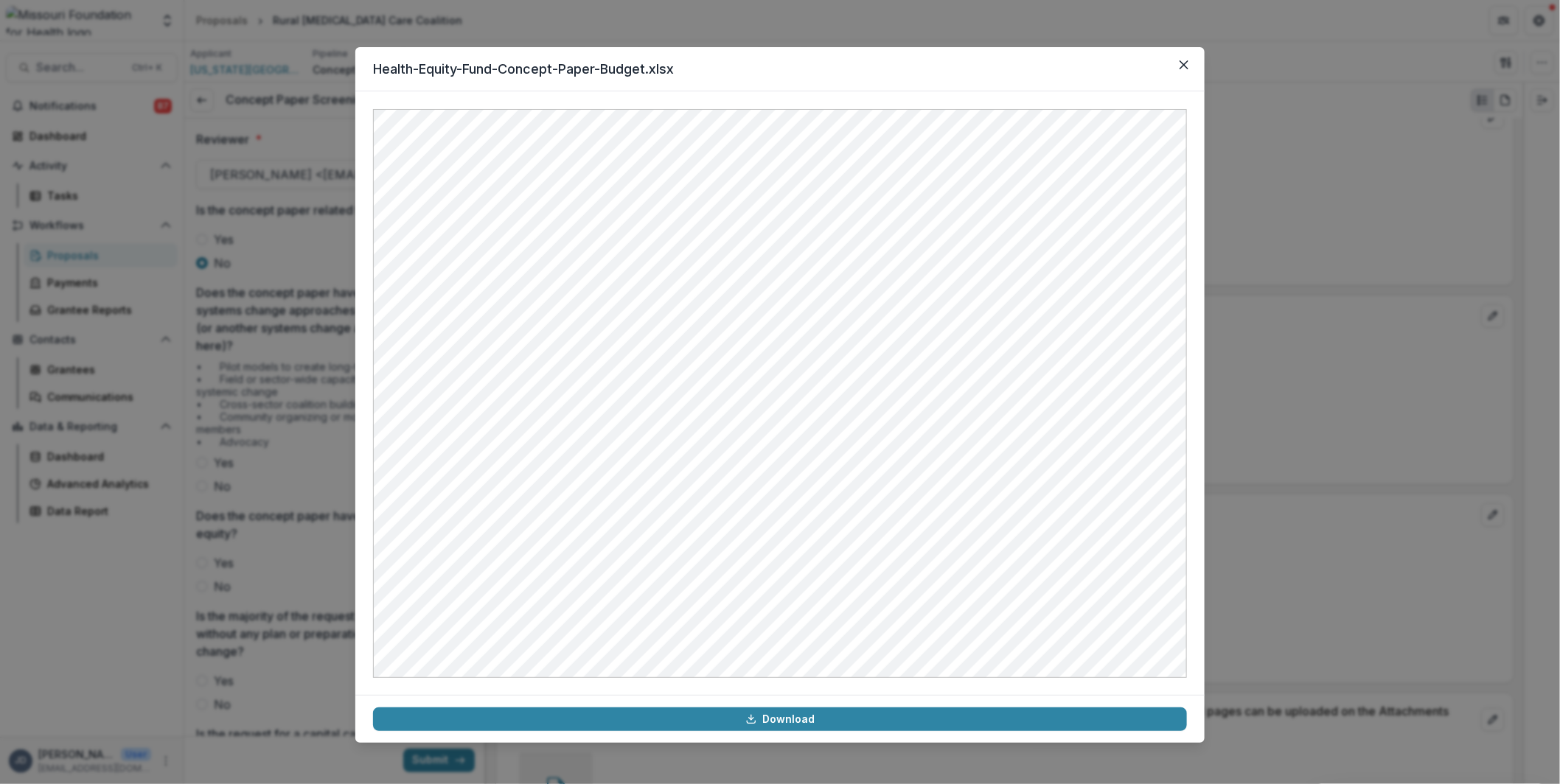
click at [1339, 353] on div "Health-Equity-Fund-Concept-Paper-Budget.xlsx Download" at bounding box center [780, 392] width 1560 height 784
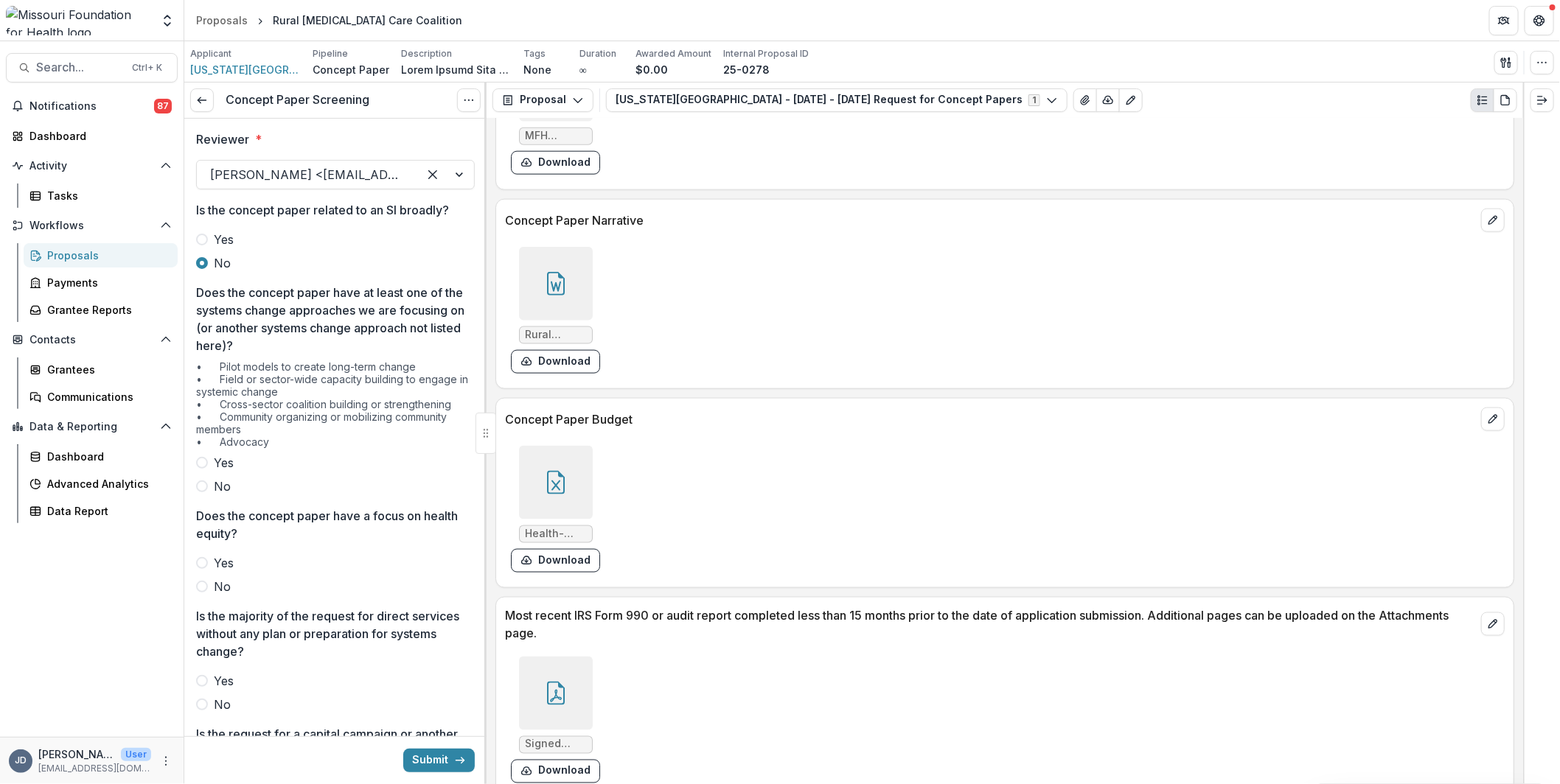
scroll to position [4200, 0]
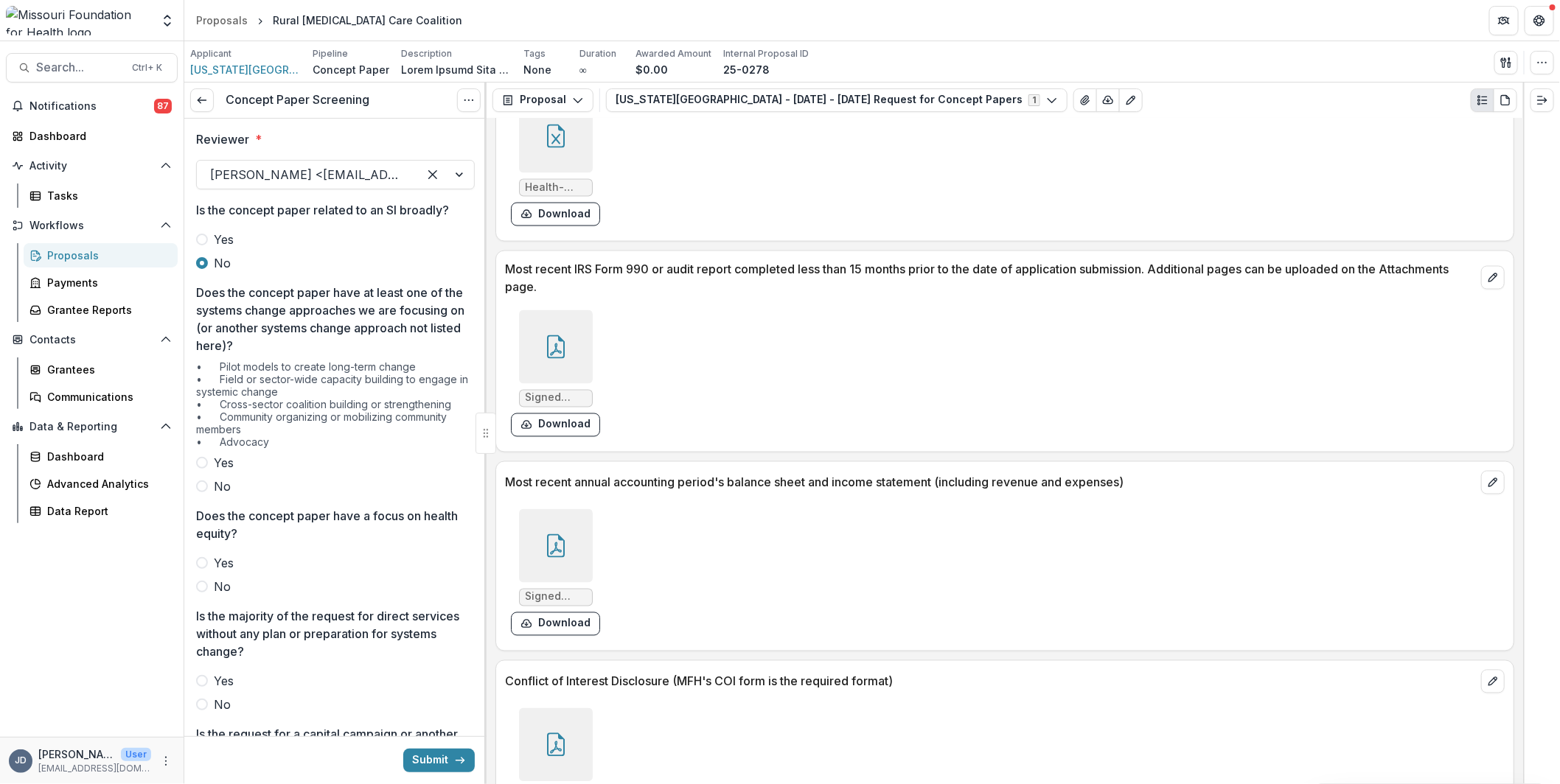
drag, startPoint x: 554, startPoint y: 475, endPoint x: 559, endPoint y: 511, distance: 36.3
drag, startPoint x: 559, startPoint y: 511, endPoint x: 814, endPoint y: 560, distance: 259.7
click at [814, 560] on div "Signed Financials FY24.pdf Download" at bounding box center [727, 572] width 443 height 138
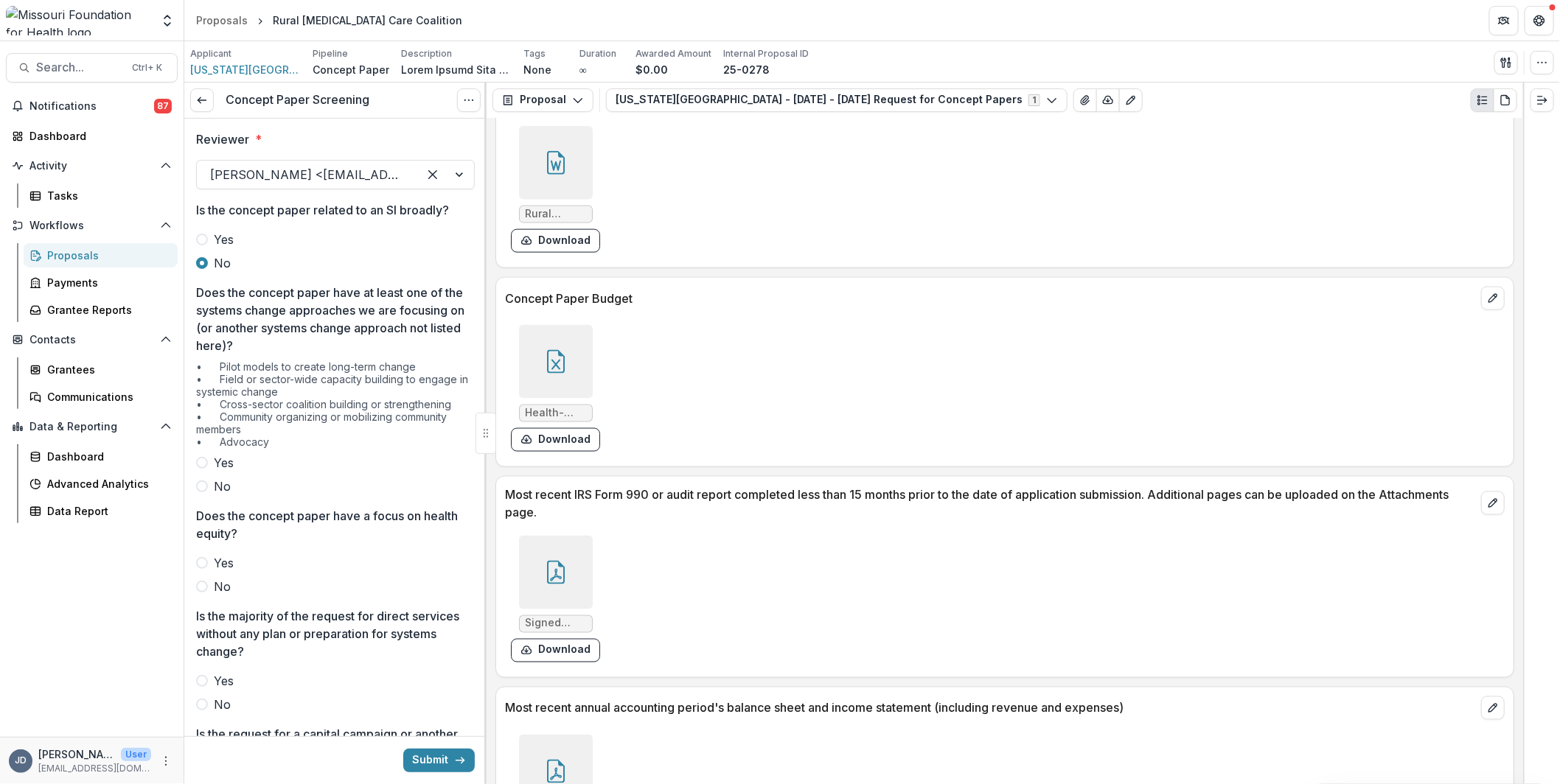
scroll to position [3906, 0]
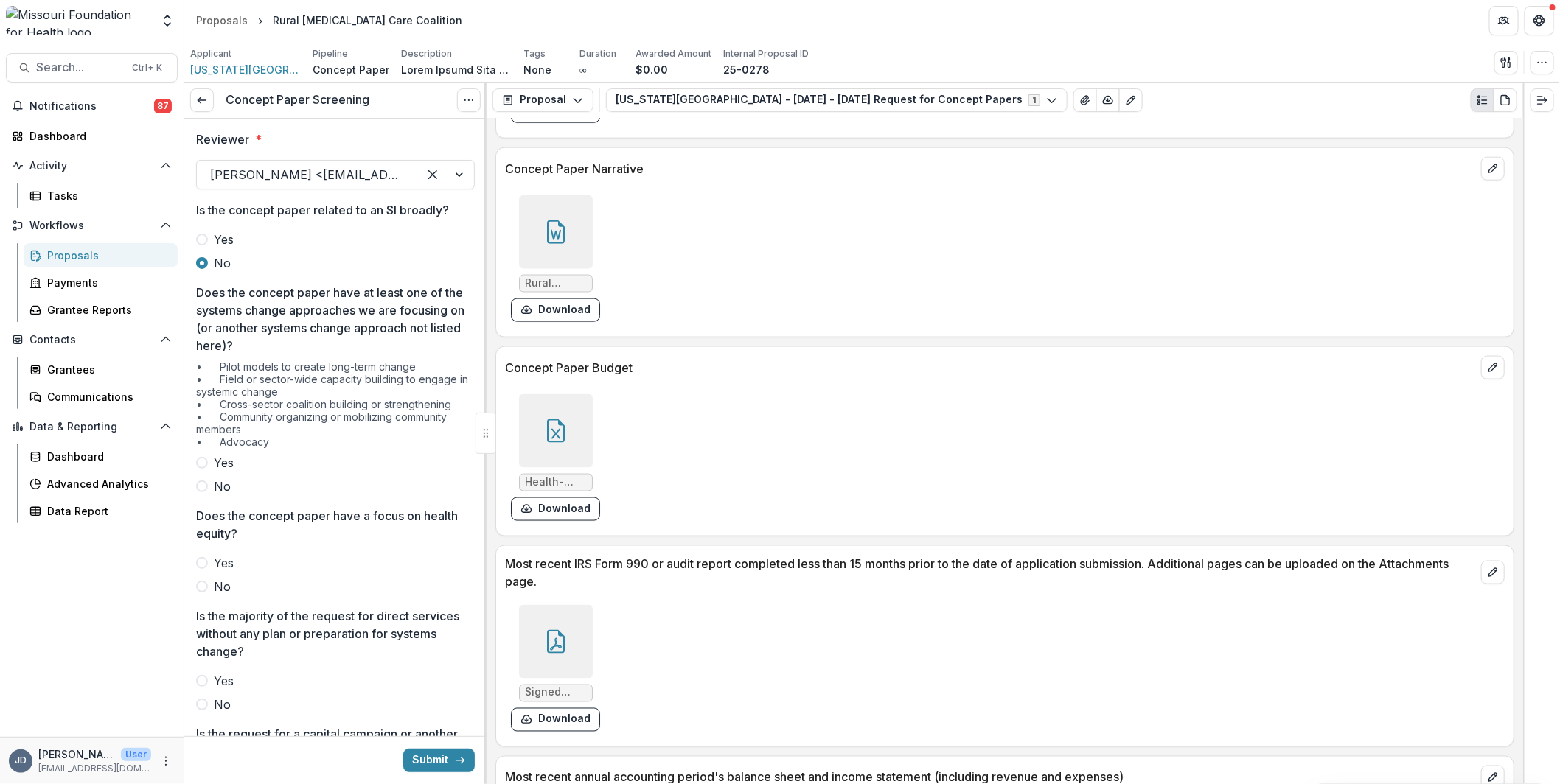
click at [561, 198] on div at bounding box center [555, 231] width 74 height 74
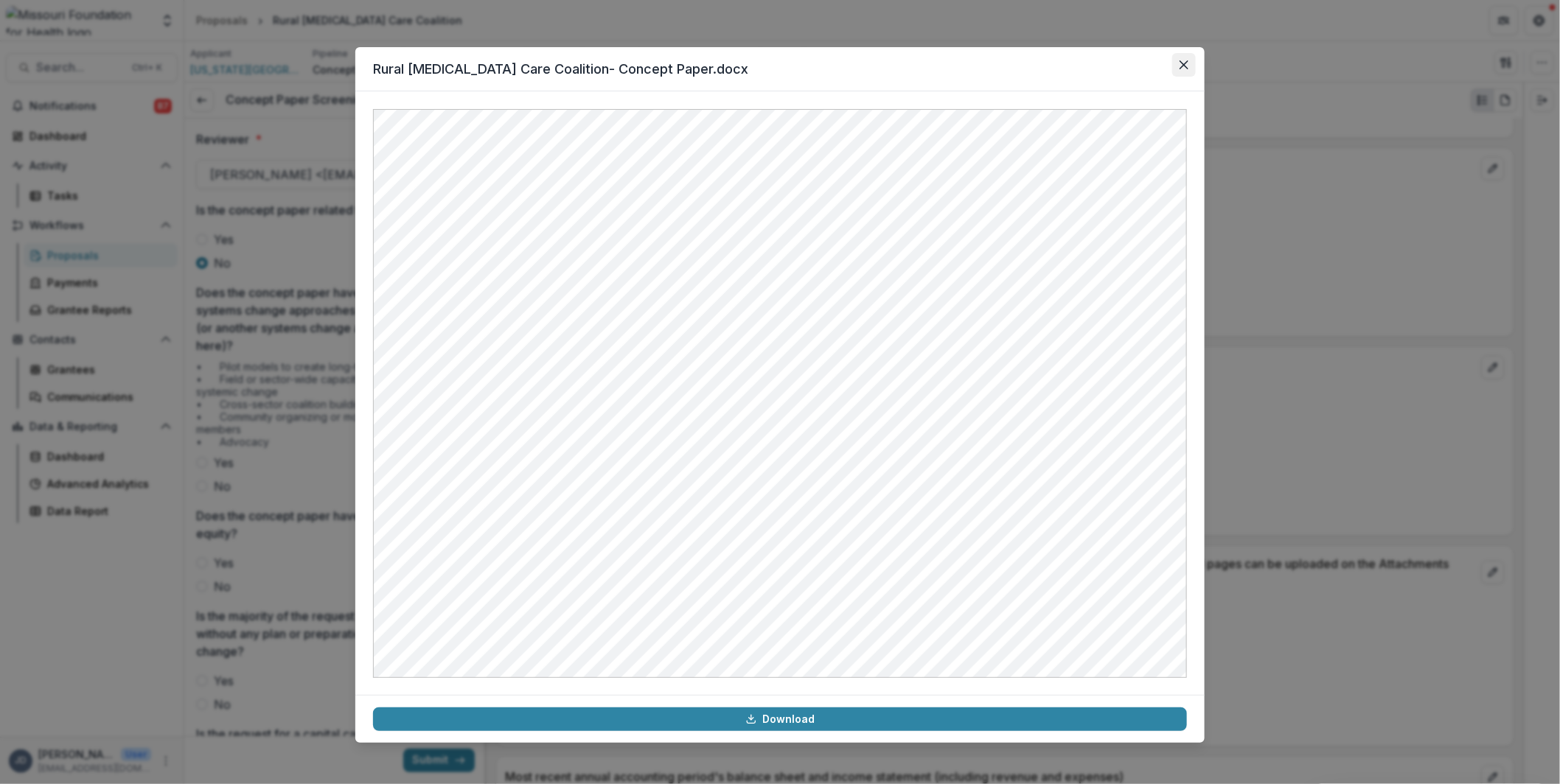
click at [1172, 72] on button "Close" at bounding box center [1184, 65] width 24 height 24
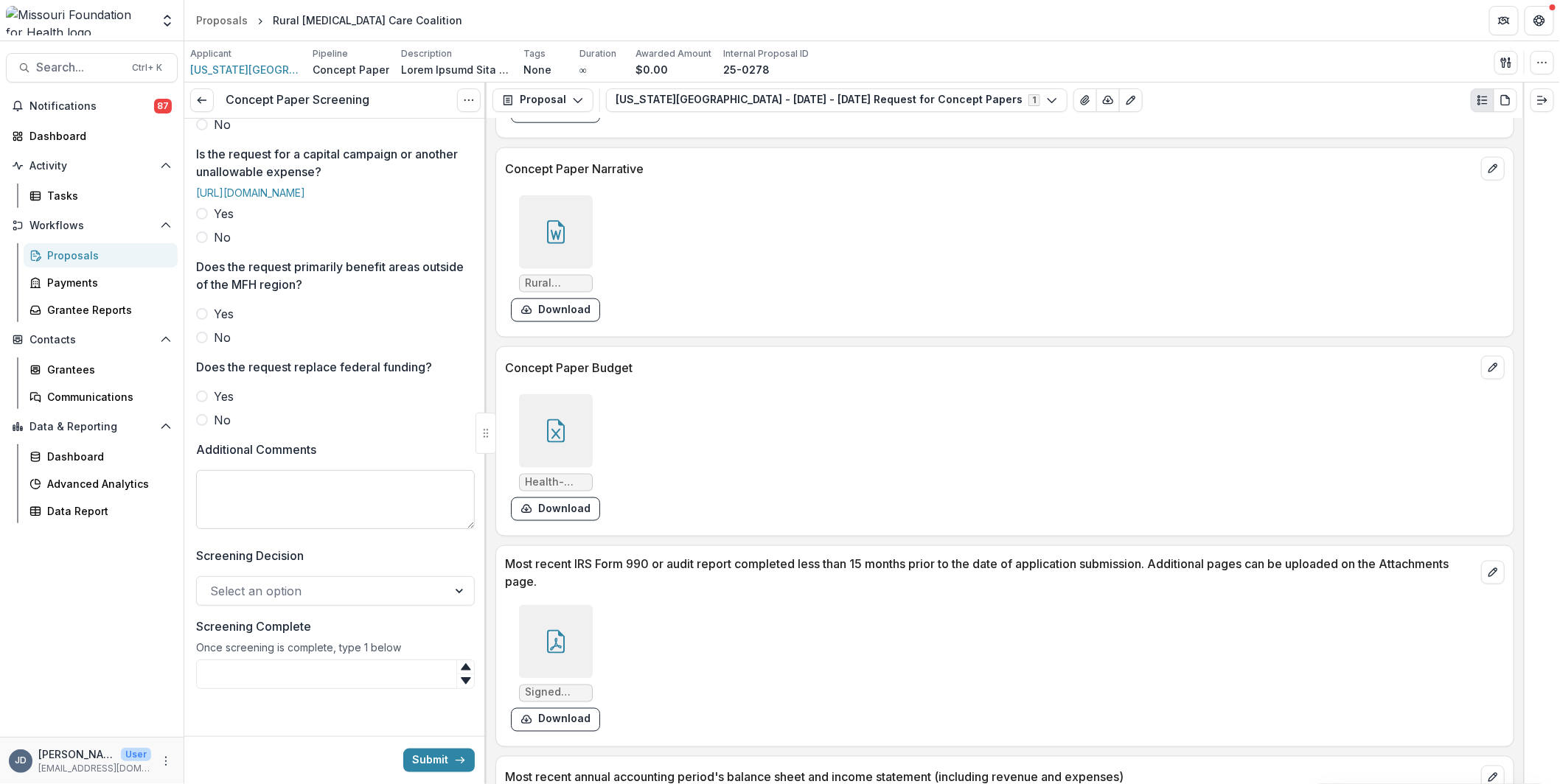
scroll to position [550, 0]
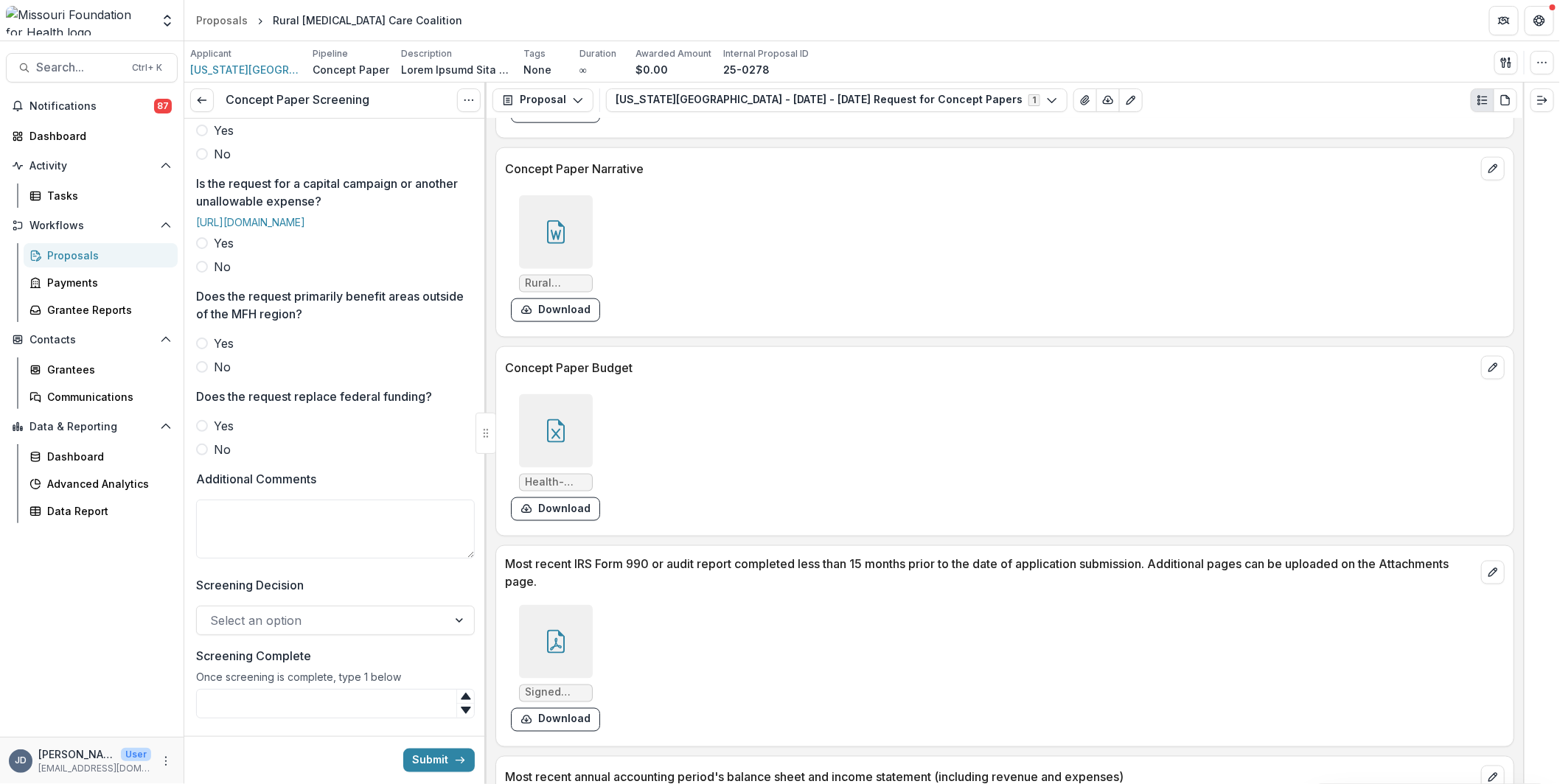
click at [255, 459] on label "No" at bounding box center [335, 449] width 279 height 18
click at [269, 559] on textarea "Additional Comments" at bounding box center [335, 529] width 279 height 59
type textarea "*"
type textarea "**********"
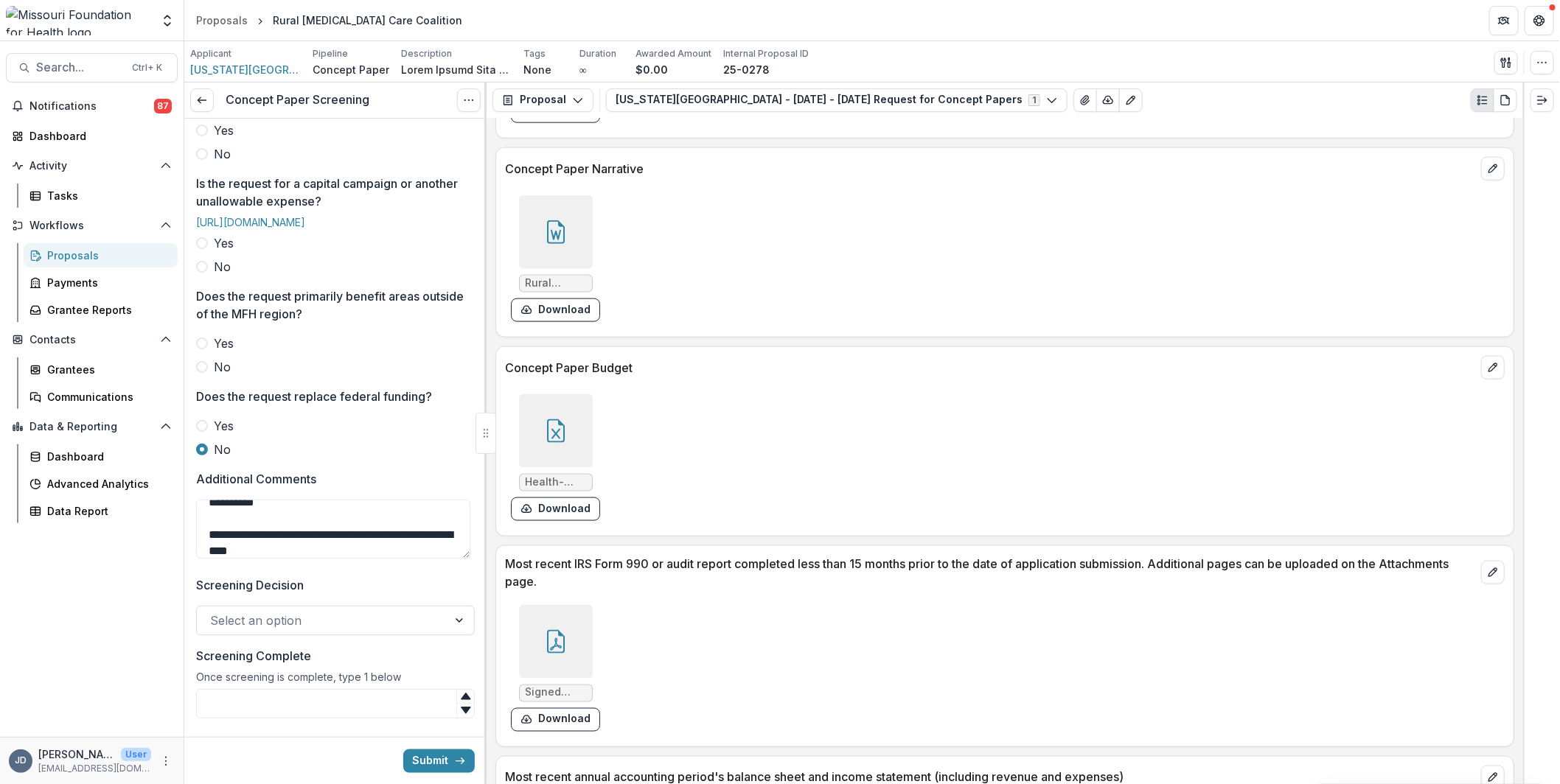
click at [402, 631] on div at bounding box center [322, 620] width 224 height 20
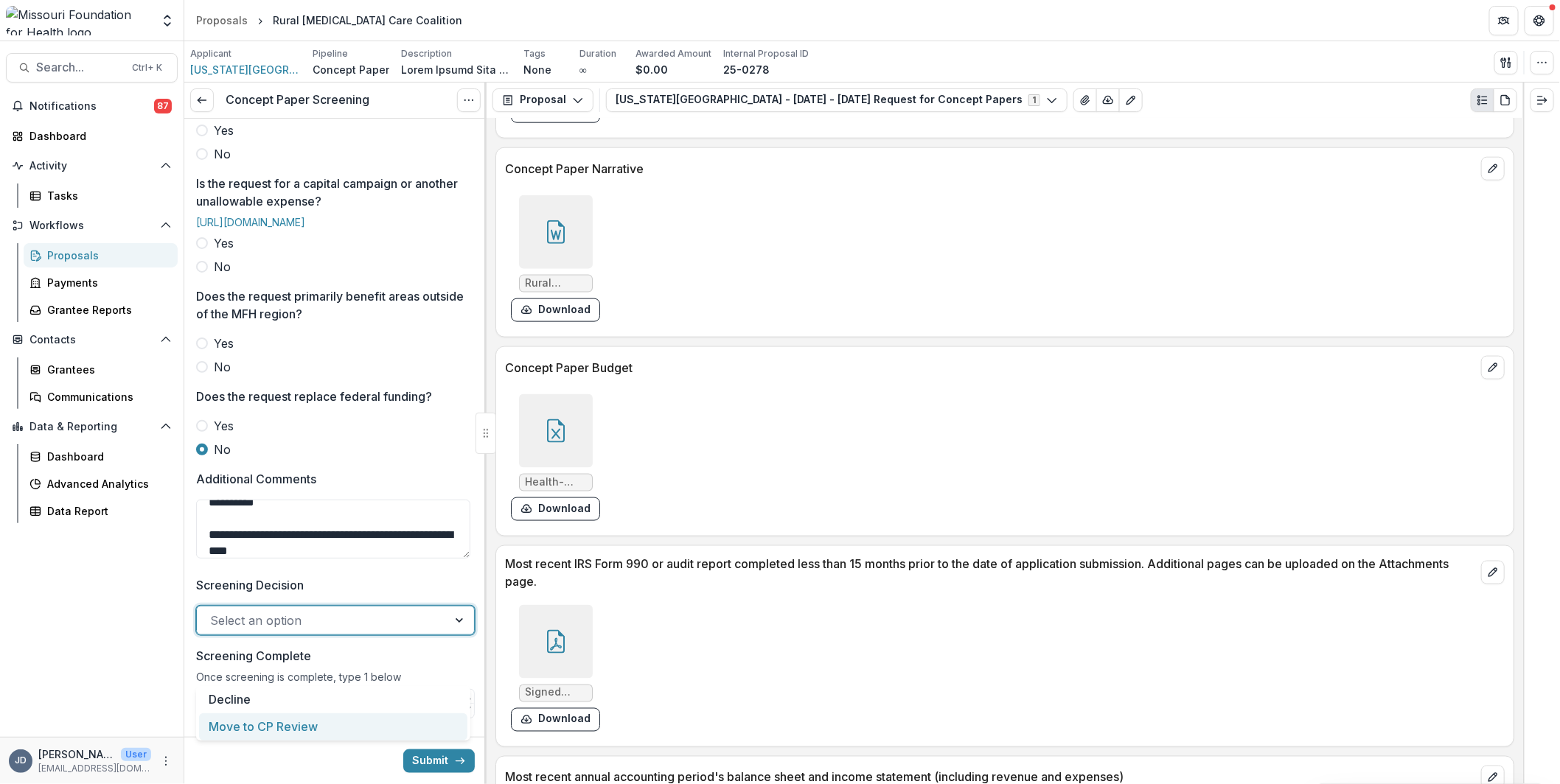
click at [380, 714] on div "Move to CP Review" at bounding box center [333, 727] width 268 height 27
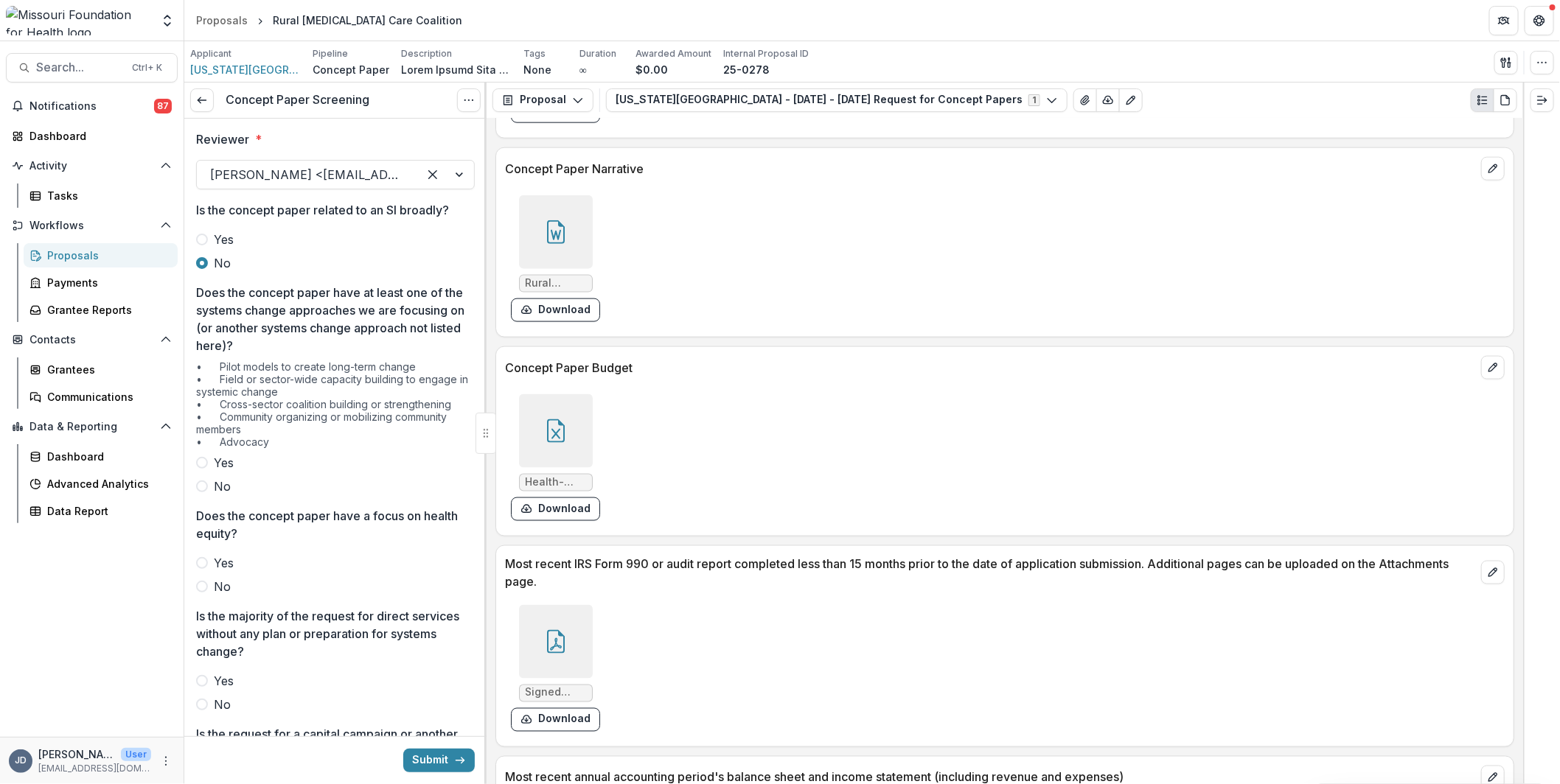
scroll to position [147, 0]
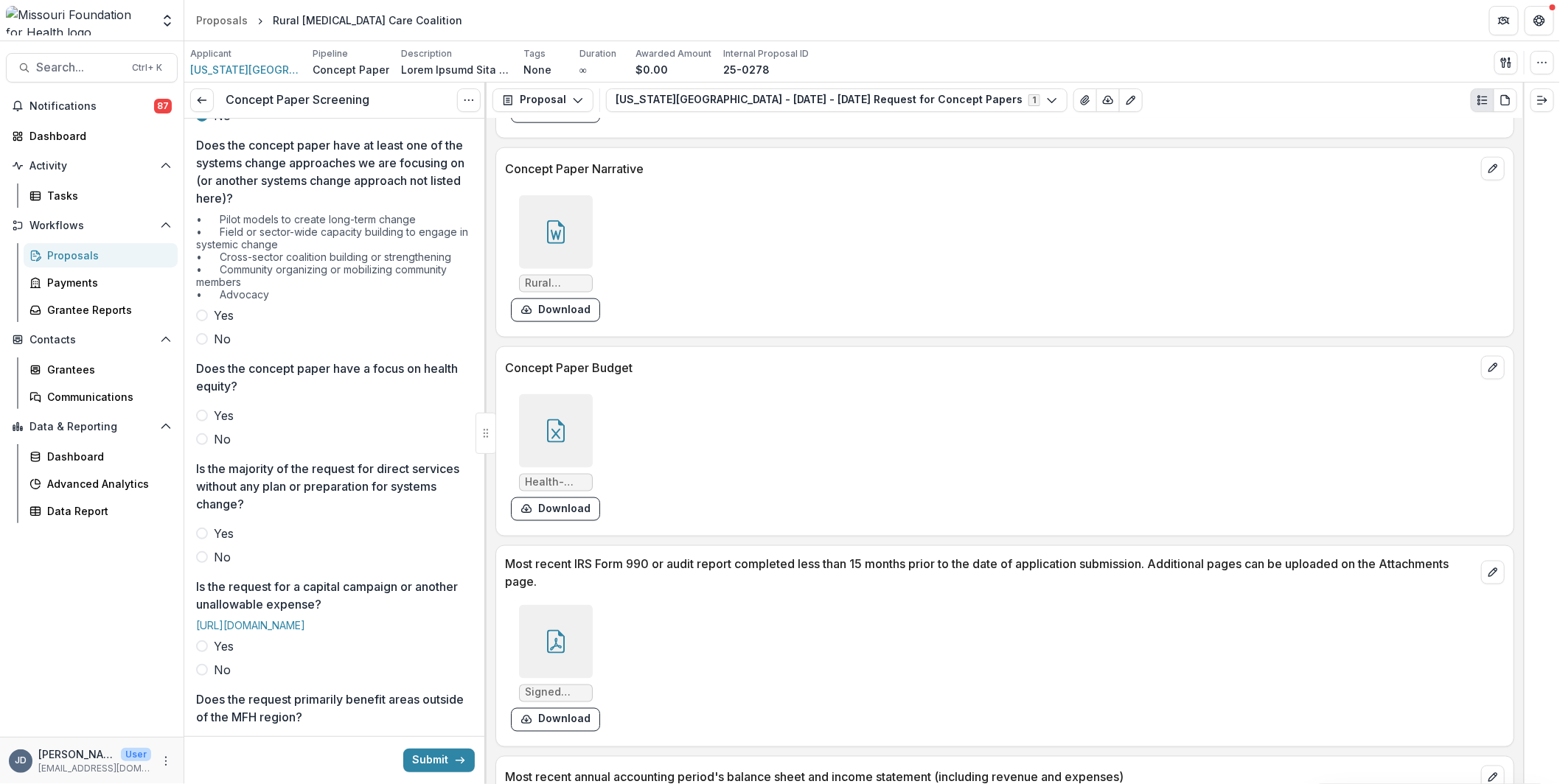
click at [214, 314] on span "Yes" at bounding box center [223, 315] width 20 height 18
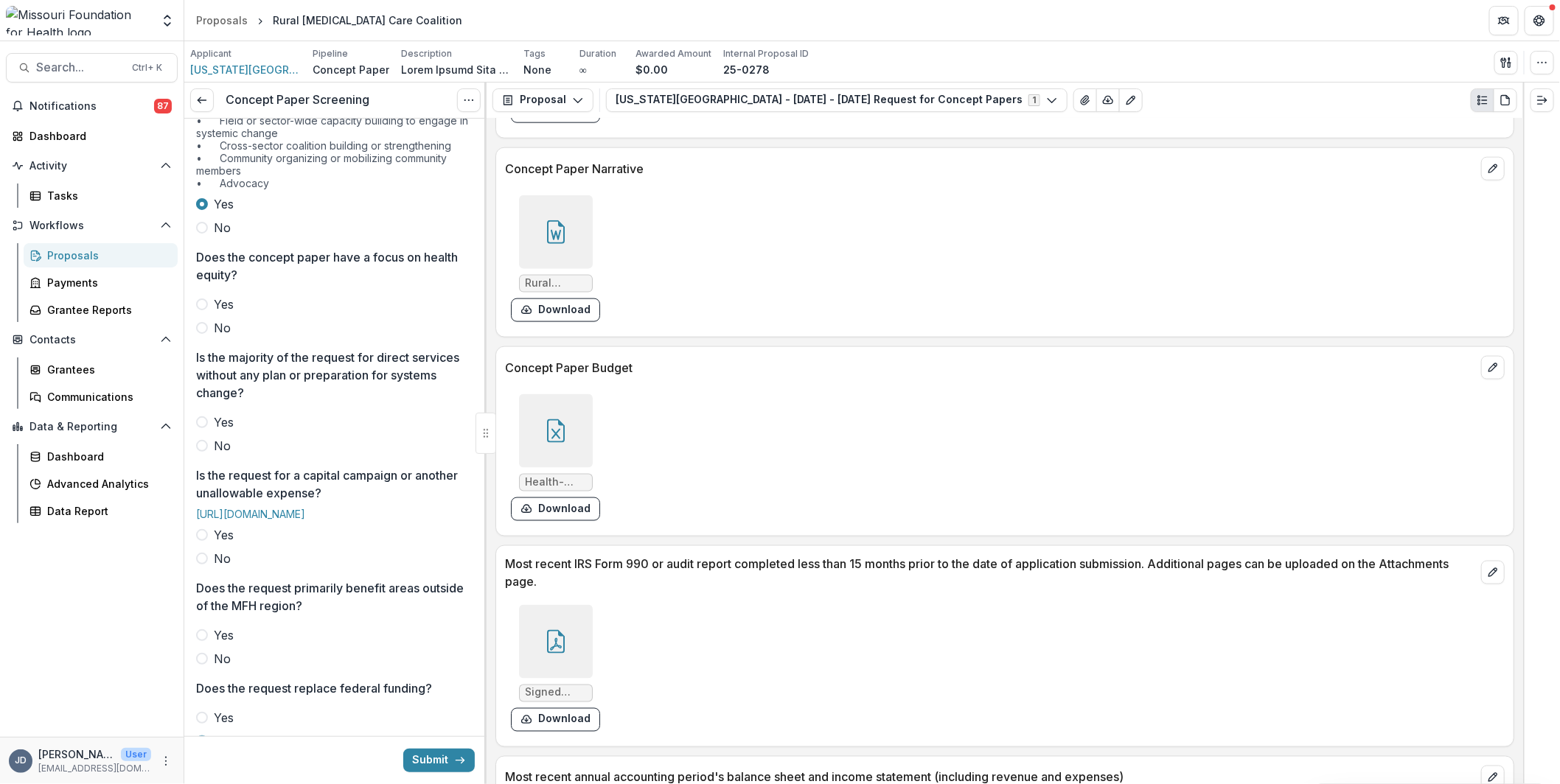
scroll to position [295, 0]
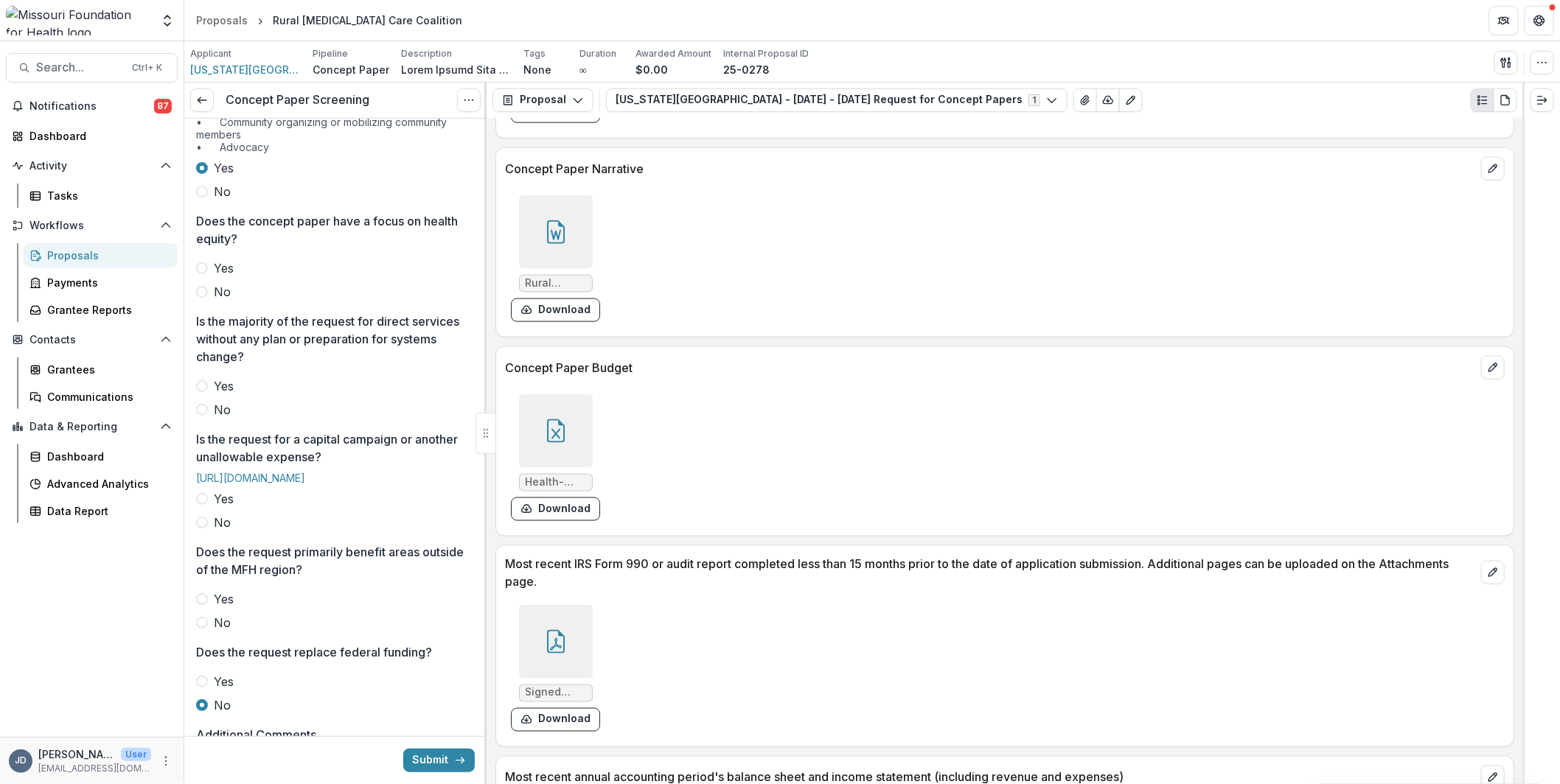
click at [223, 265] on span "Yes" at bounding box center [223, 268] width 20 height 18
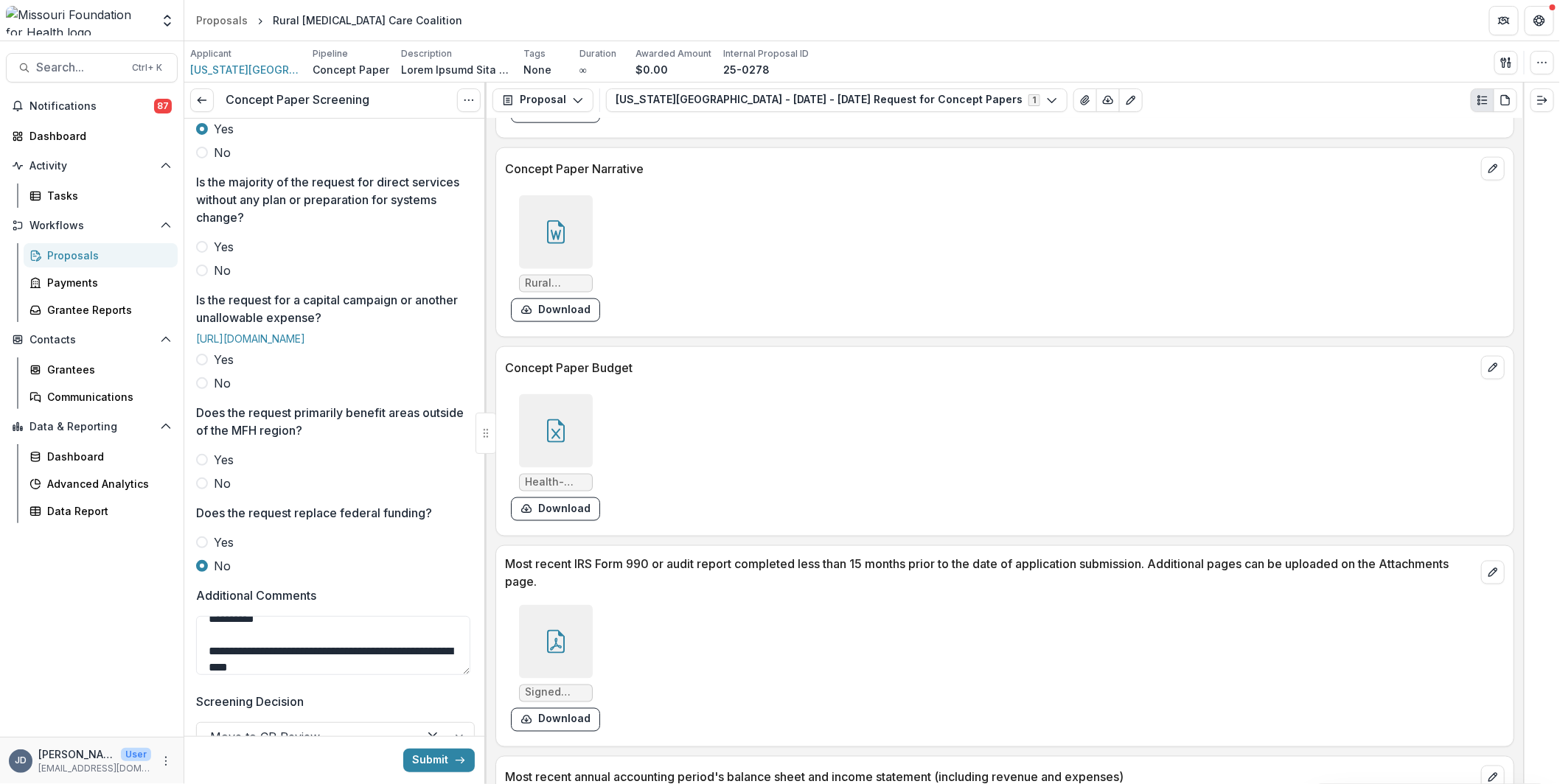
scroll to position [442, 0]
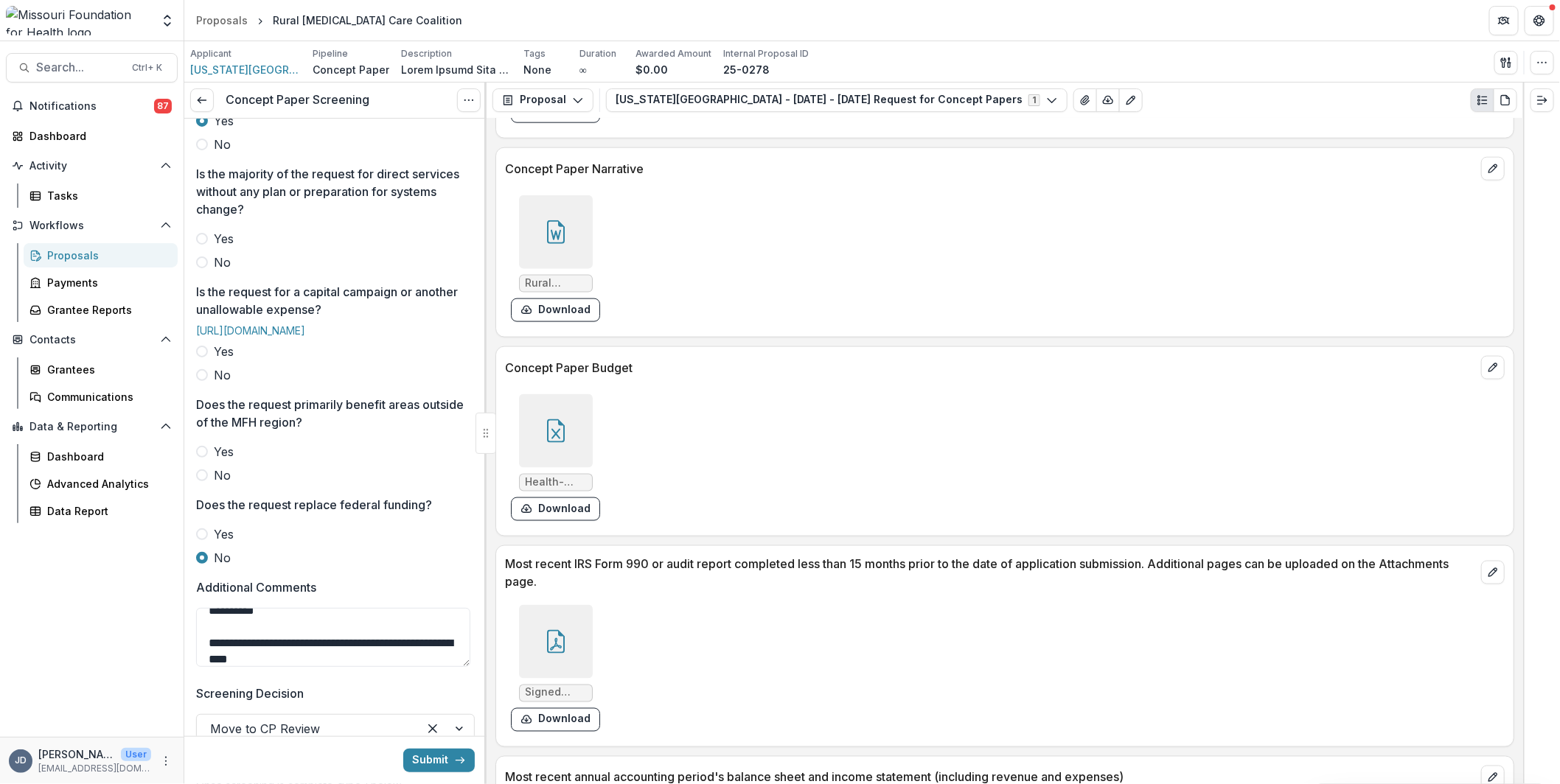
click at [206, 258] on span at bounding box center [202, 263] width 12 height 12
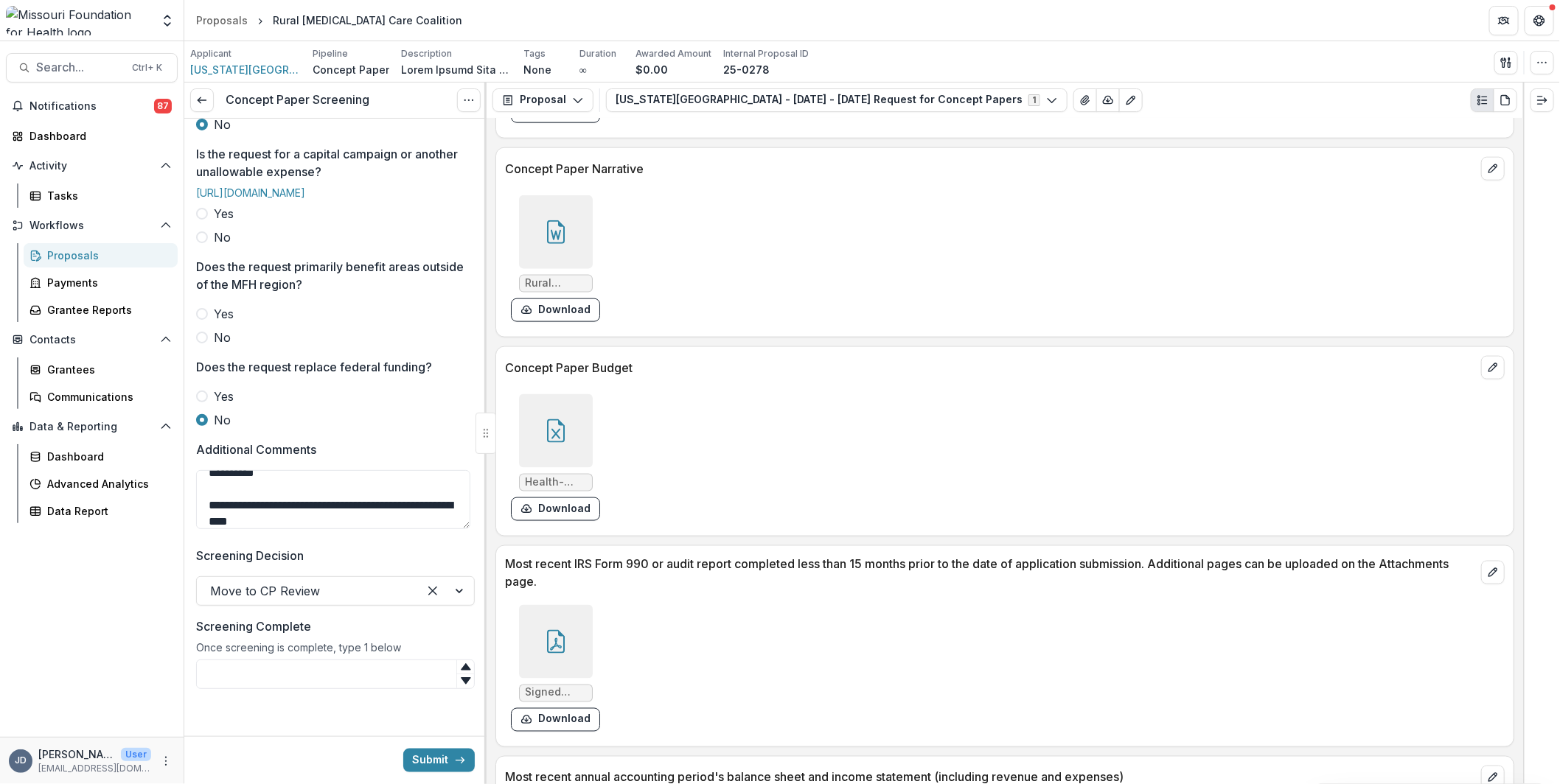
click at [196, 246] on label "No" at bounding box center [335, 237] width 279 height 18
click at [200, 343] on span at bounding box center [202, 337] width 12 height 12
click at [294, 679] on input "Screening Complete" at bounding box center [335, 674] width 279 height 30
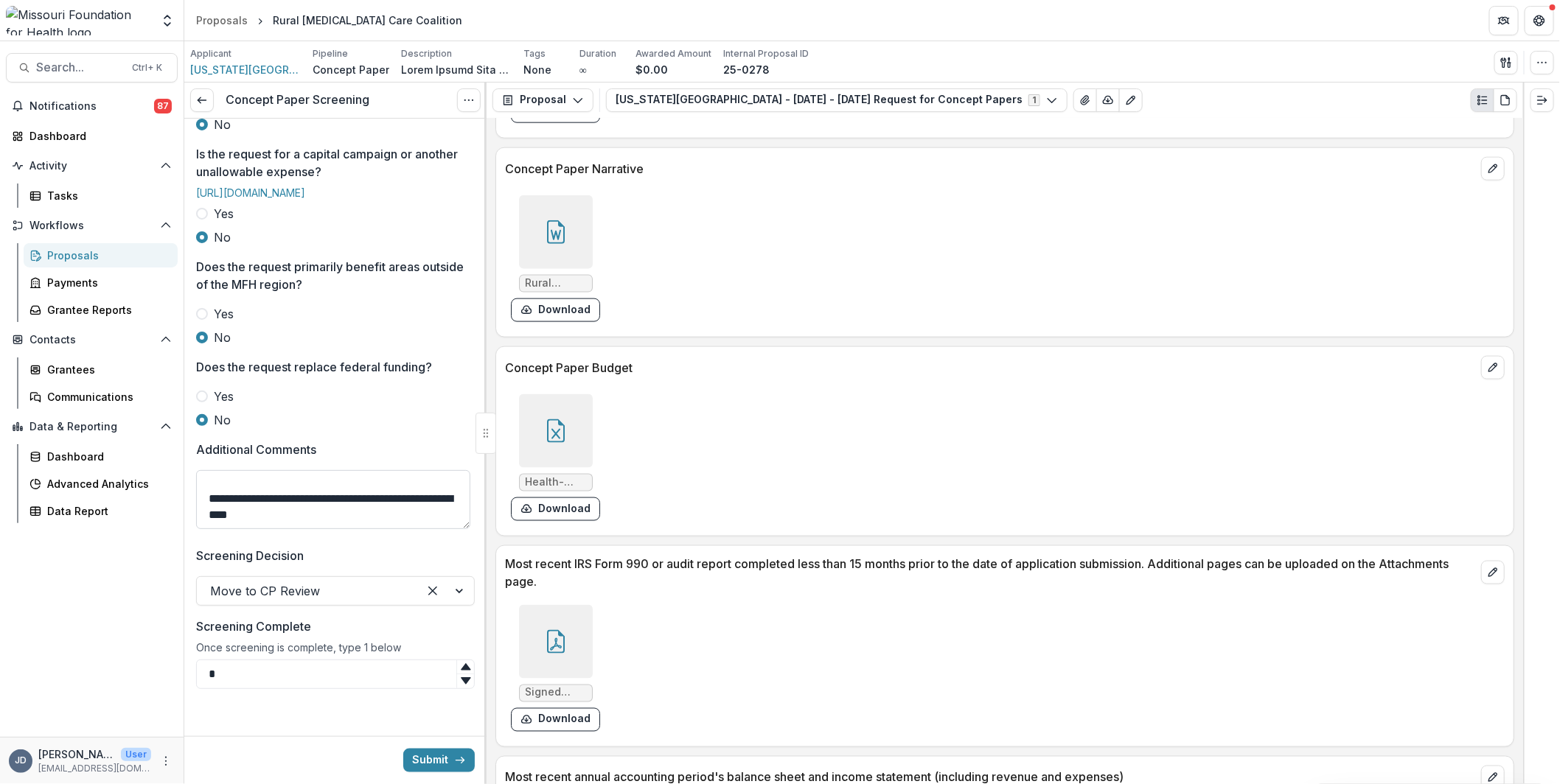
type input "*"
click at [365, 520] on textarea "**********" at bounding box center [332, 500] width 274 height 59
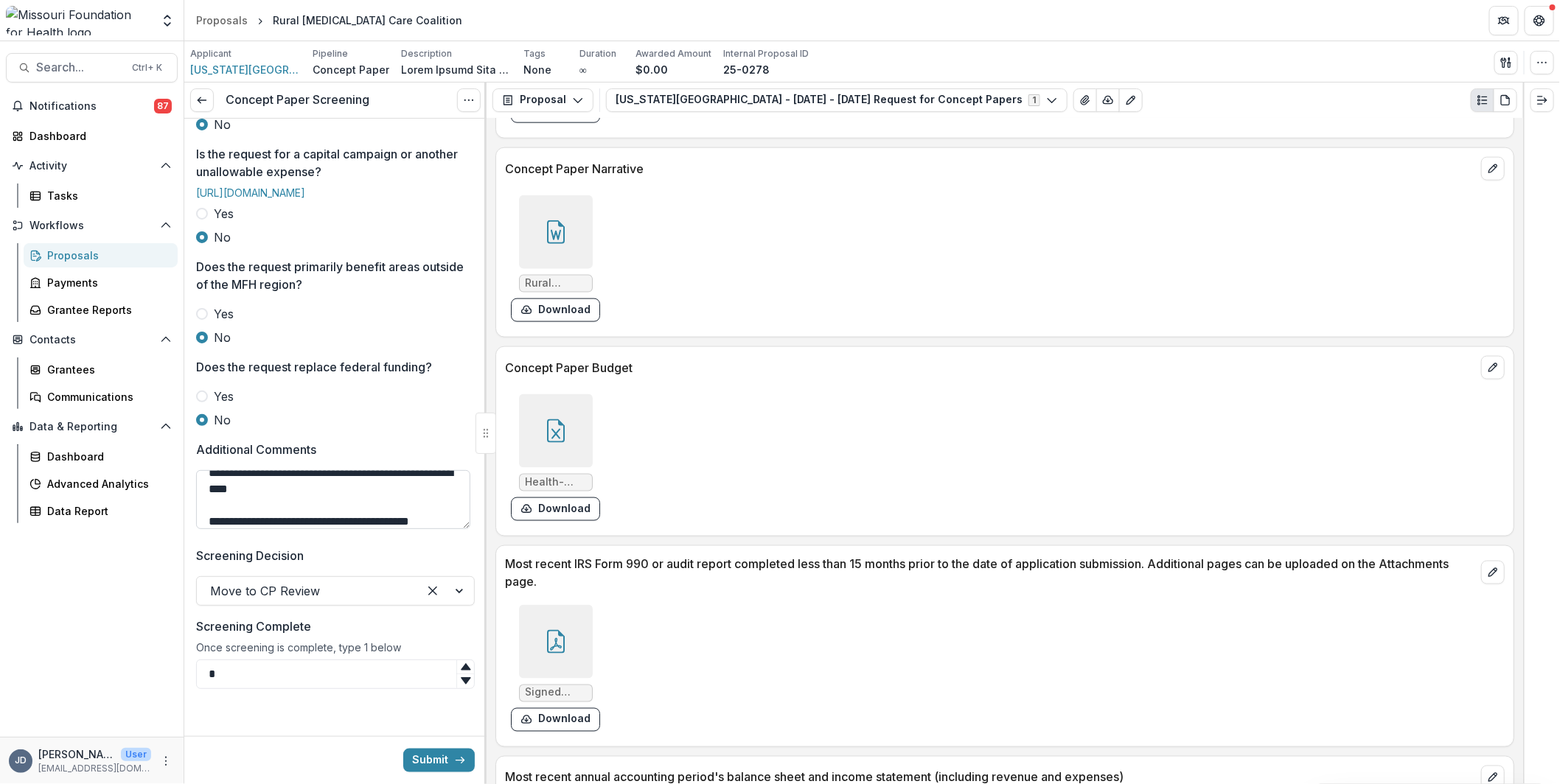
scroll to position [142, 0]
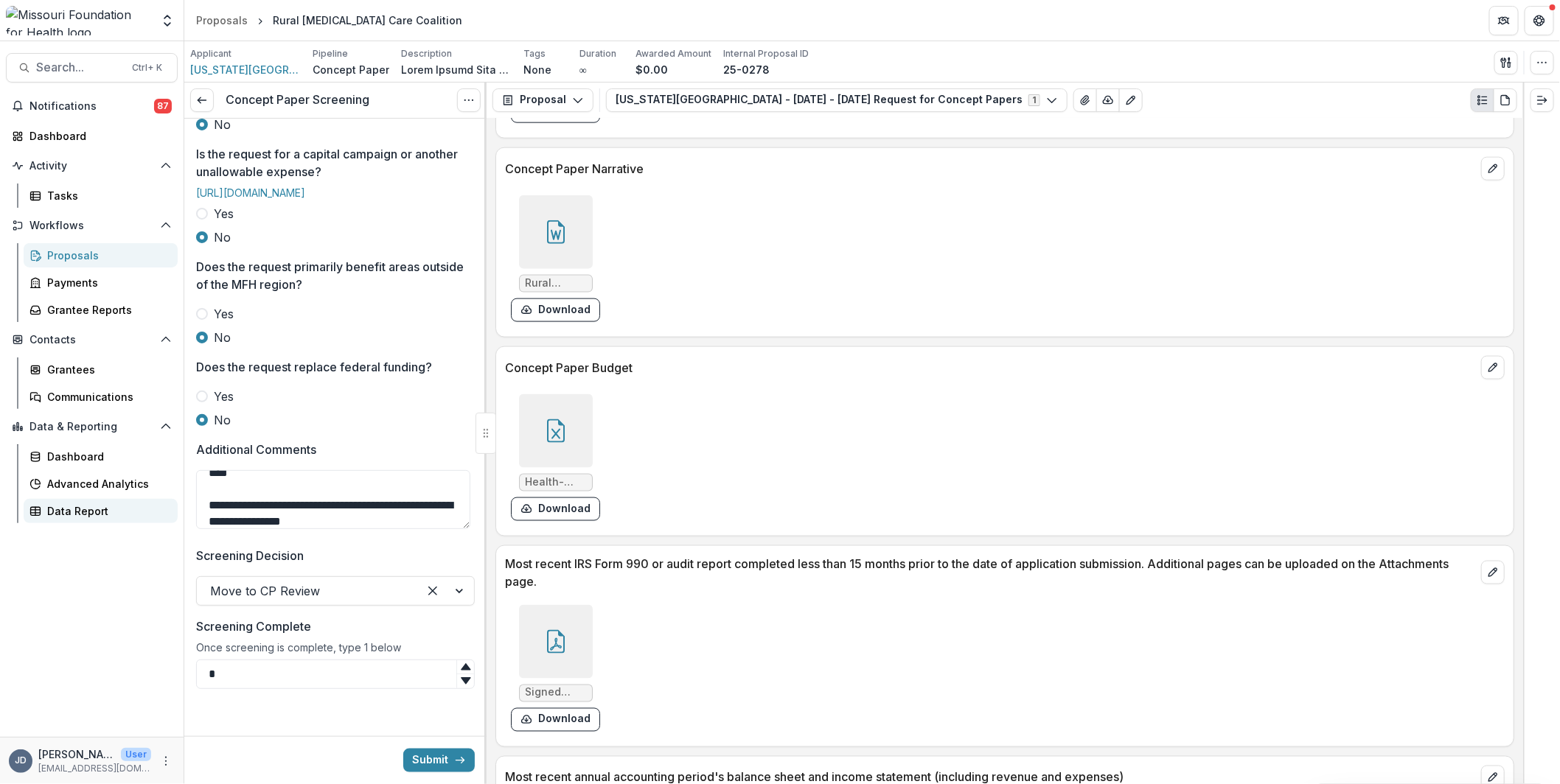
drag, startPoint x: 410, startPoint y: 518, endPoint x: 176, endPoint y: 509, distance: 234.2
click at [176, 509] on main "Search... Ctrl + K Notifications 87 Dashboard Activity Tasks Workflows Proposal…" at bounding box center [780, 413] width 1560 height 742
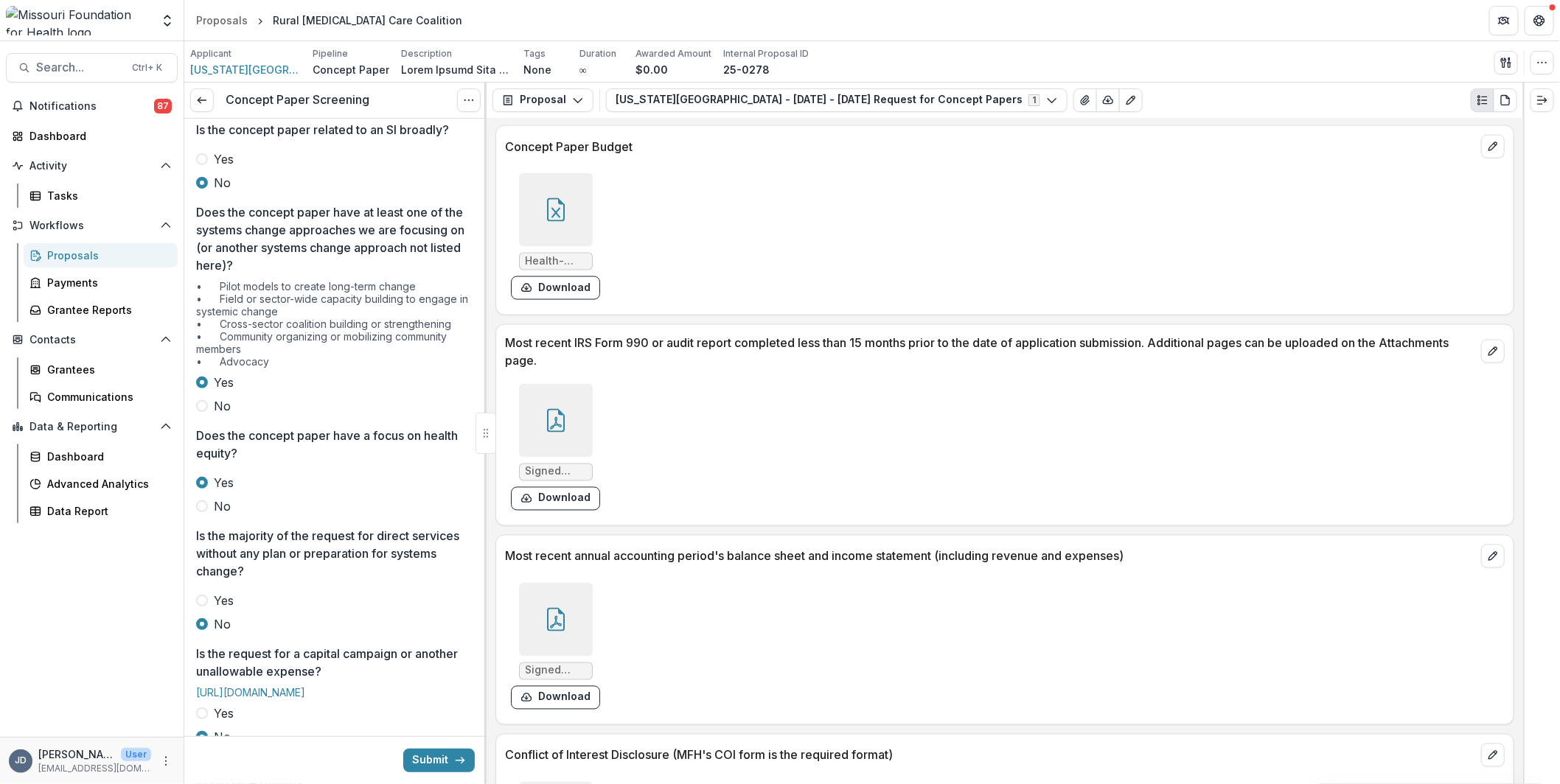
scroll to position [0, 0]
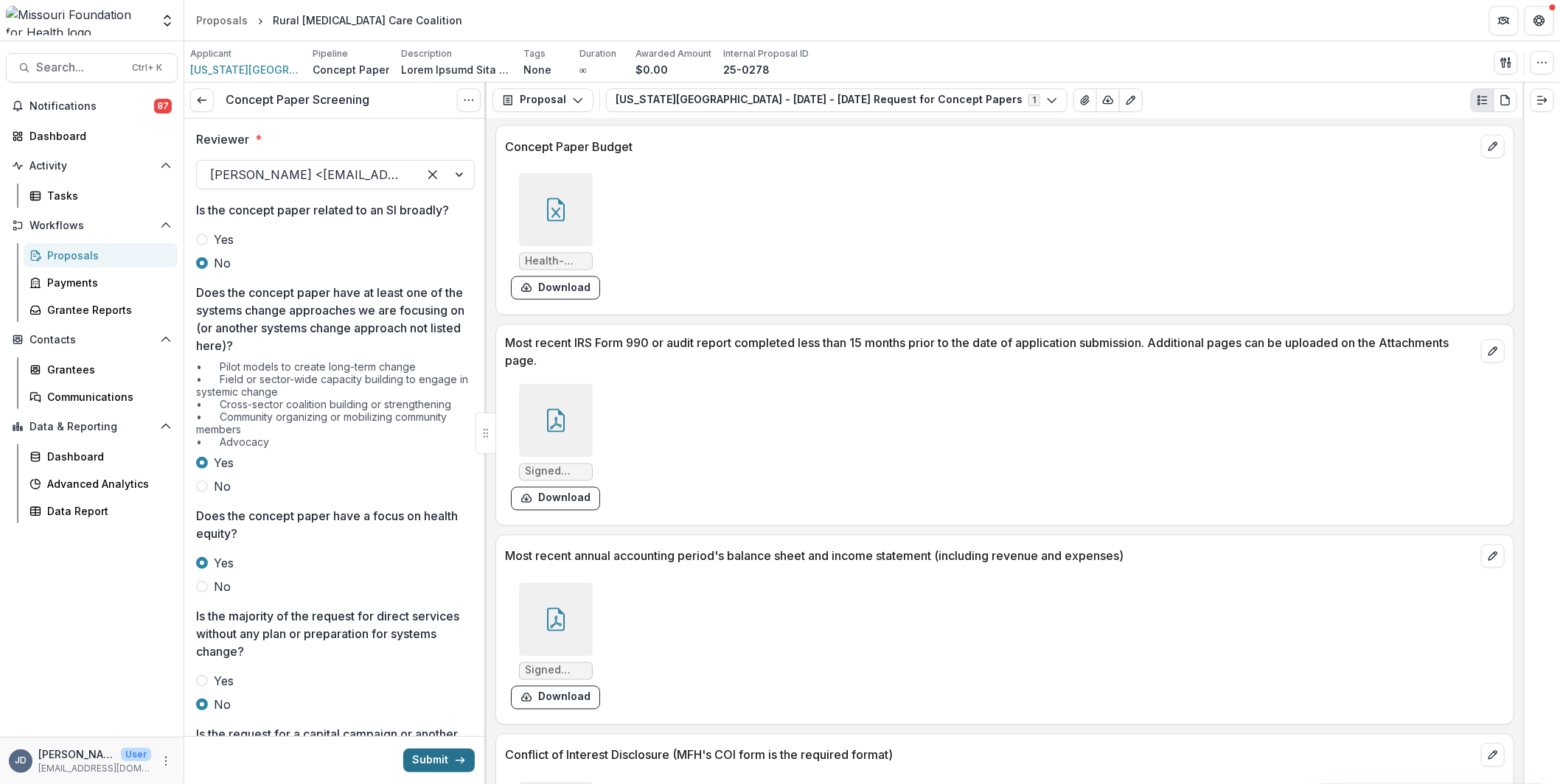
type textarea "**********"
click at [443, 765] on button "Submit" at bounding box center [439, 760] width 71 height 24
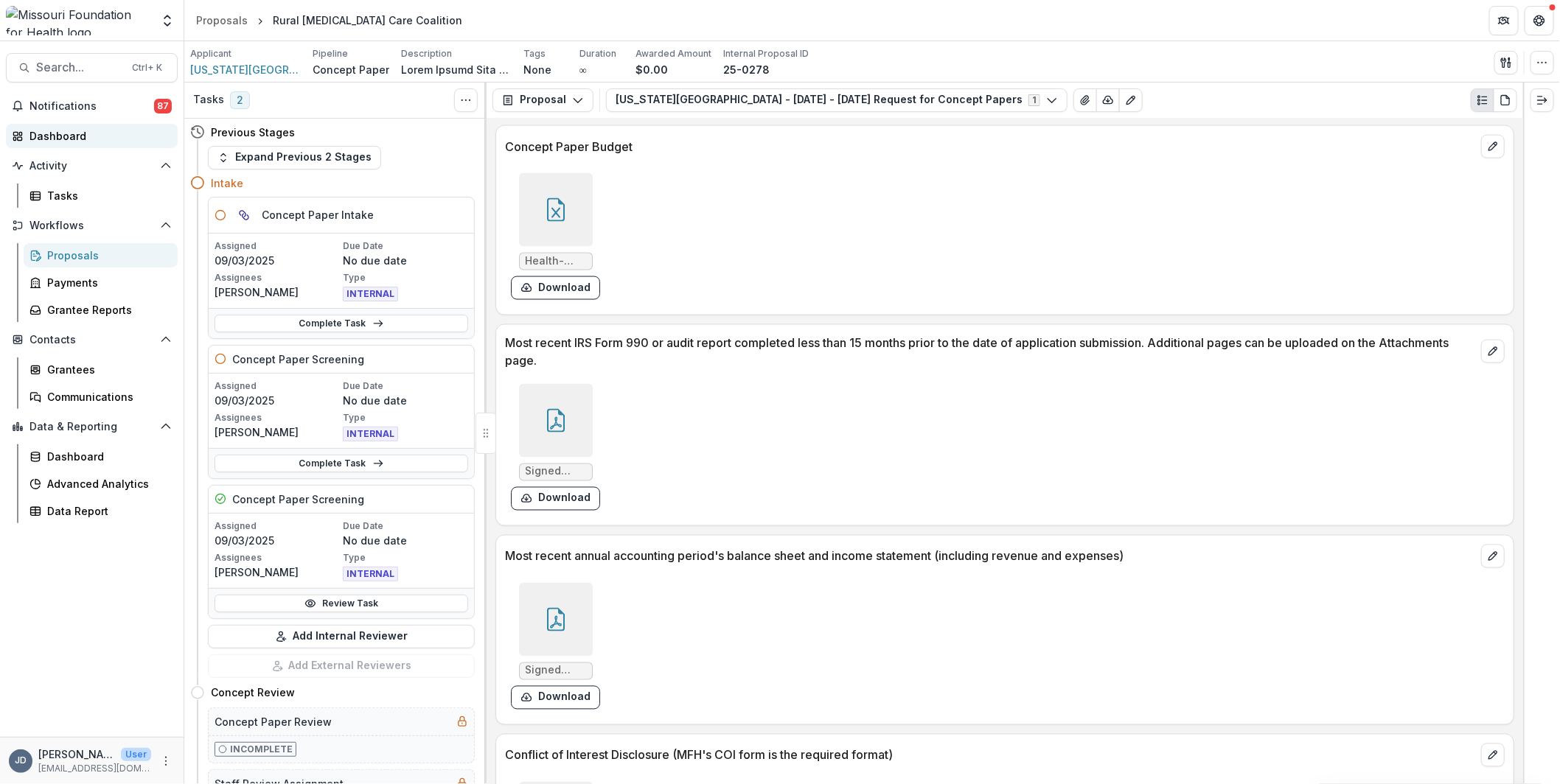
click at [60, 132] on div "Dashboard" at bounding box center [98, 136] width 136 height 15
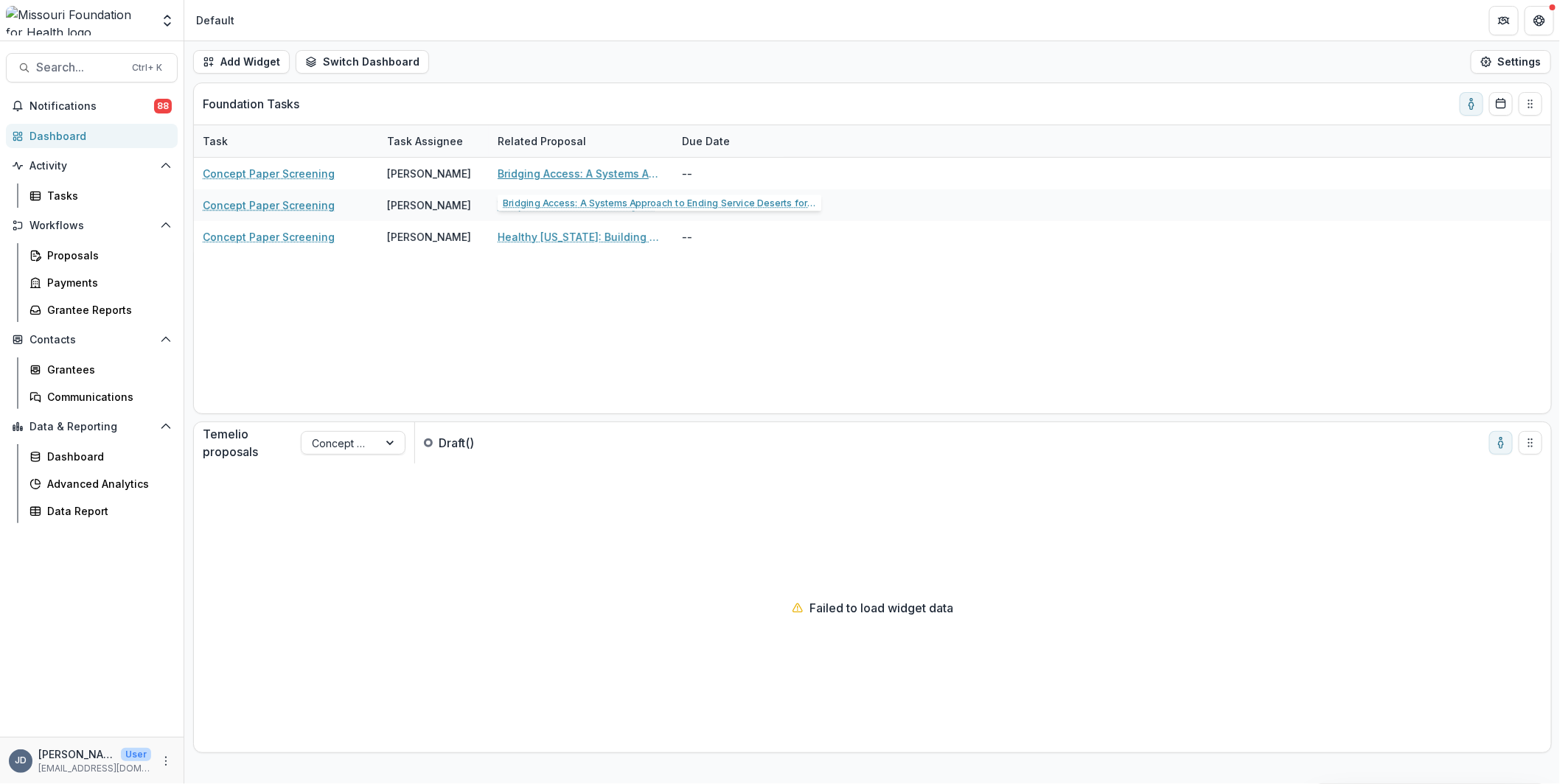
drag, startPoint x: 502, startPoint y: 170, endPoint x: 502, endPoint y: 148, distance: 22.0
click at [502, 170] on link "Bridging Access: A Systems Approach to Ending Service Deserts for People with D…" at bounding box center [581, 174] width 166 height 15
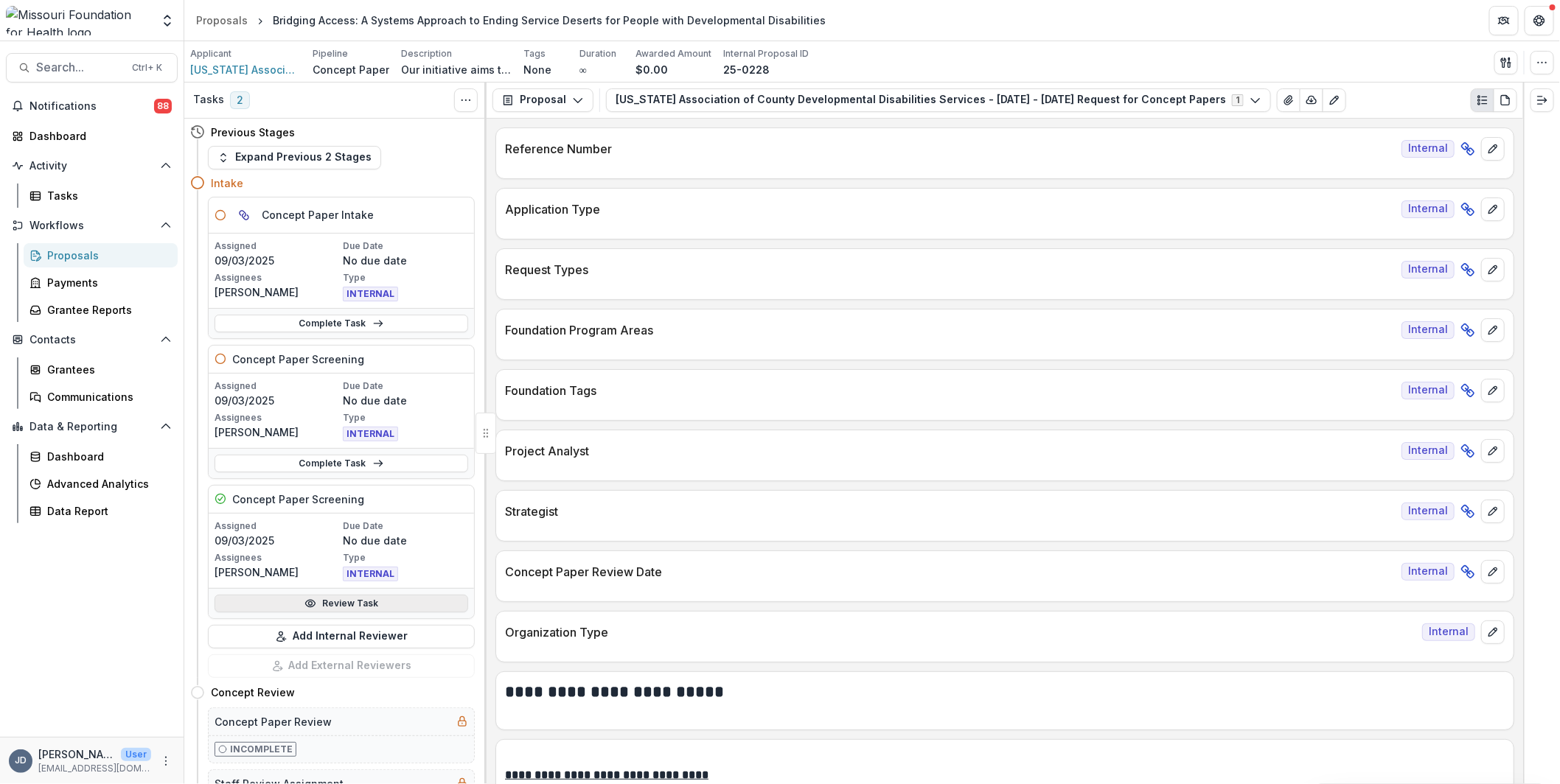
click at [315, 605] on link "Review Task" at bounding box center [341, 603] width 254 height 18
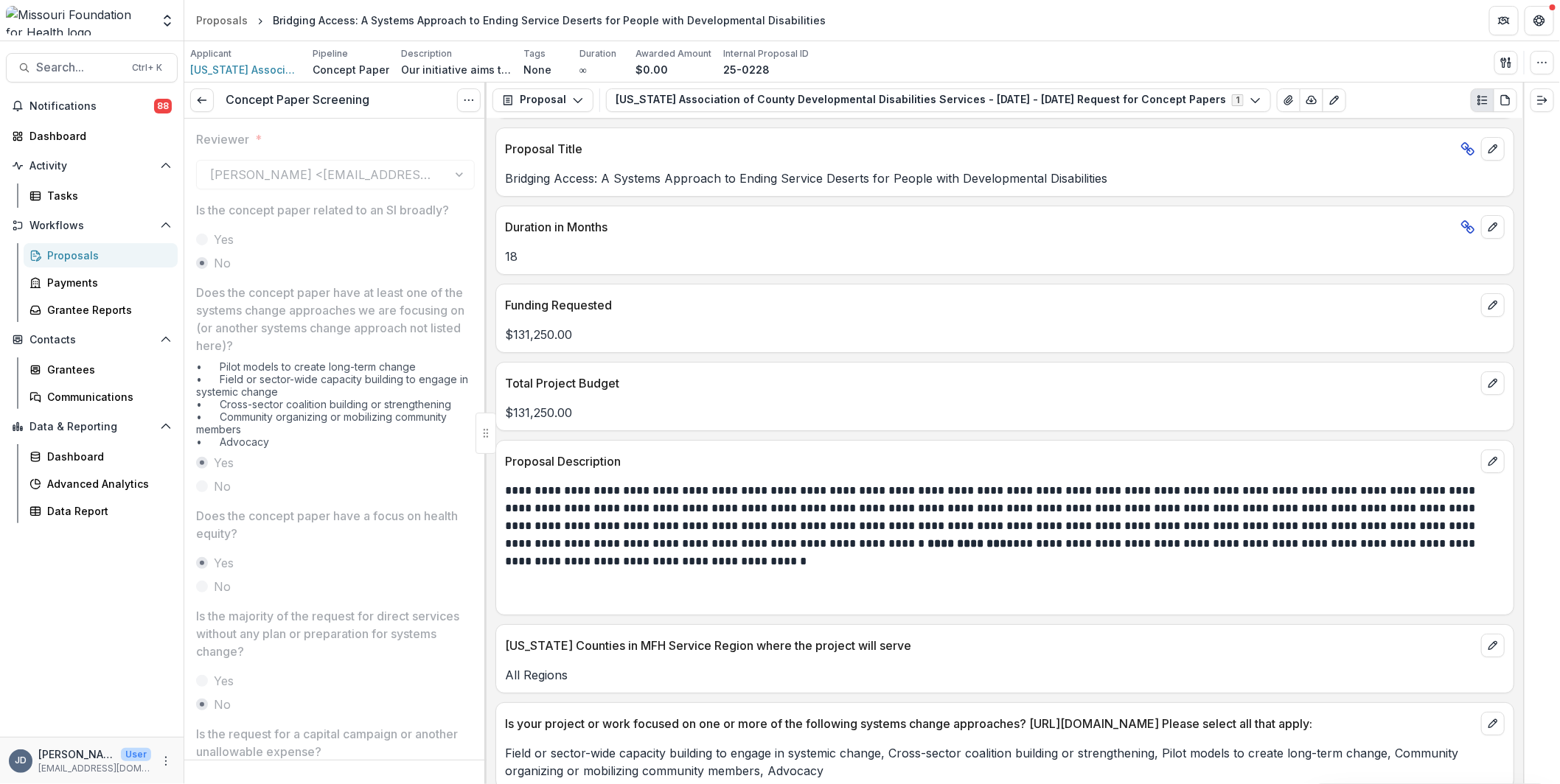
scroll to position [2800, 0]
drag, startPoint x: 870, startPoint y: 482, endPoint x: 1014, endPoint y: 484, distance: 144.0
click at [1014, 484] on p "**********" at bounding box center [1003, 525] width 996 height 88
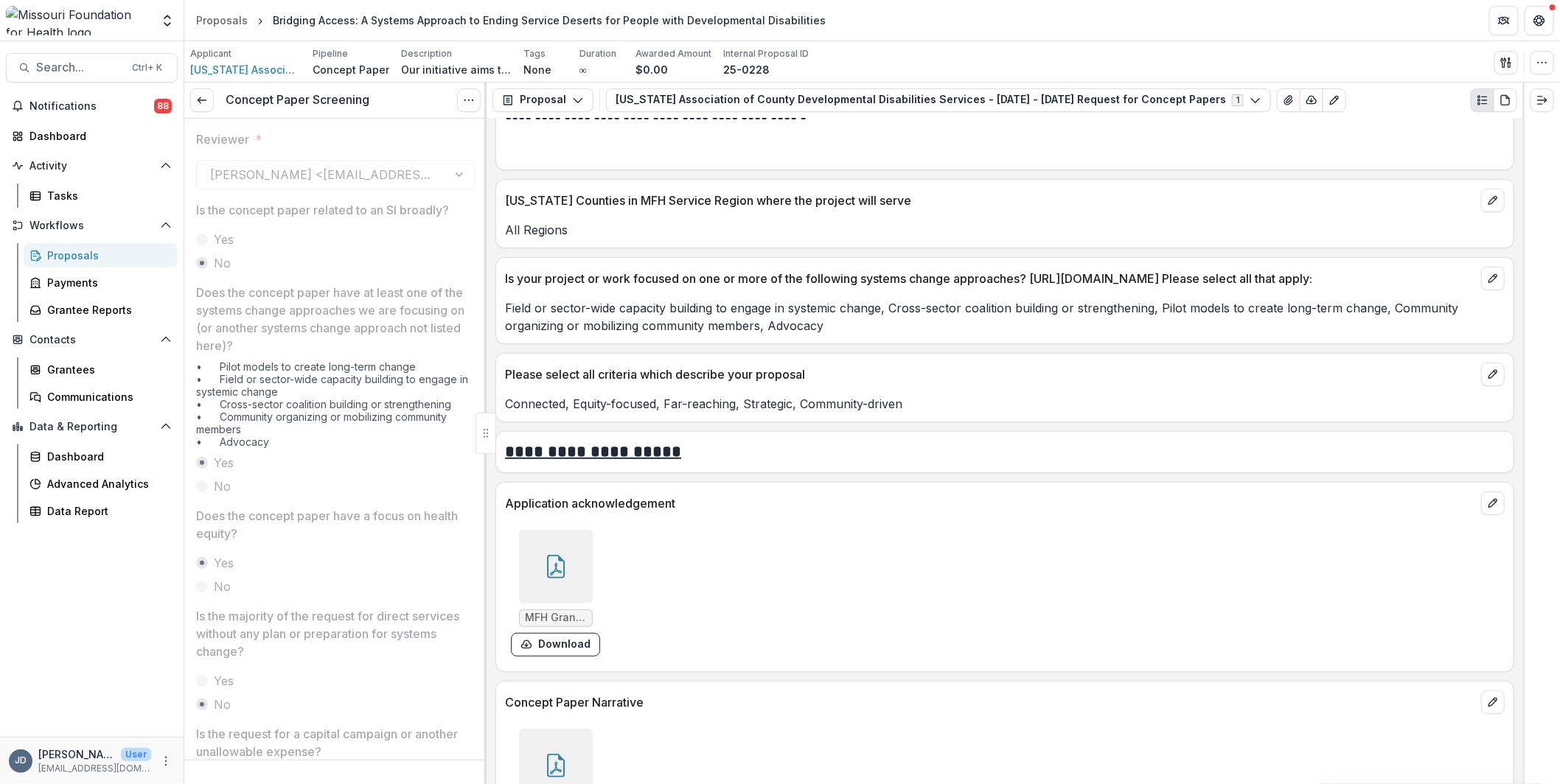
scroll to position [3684, 0]
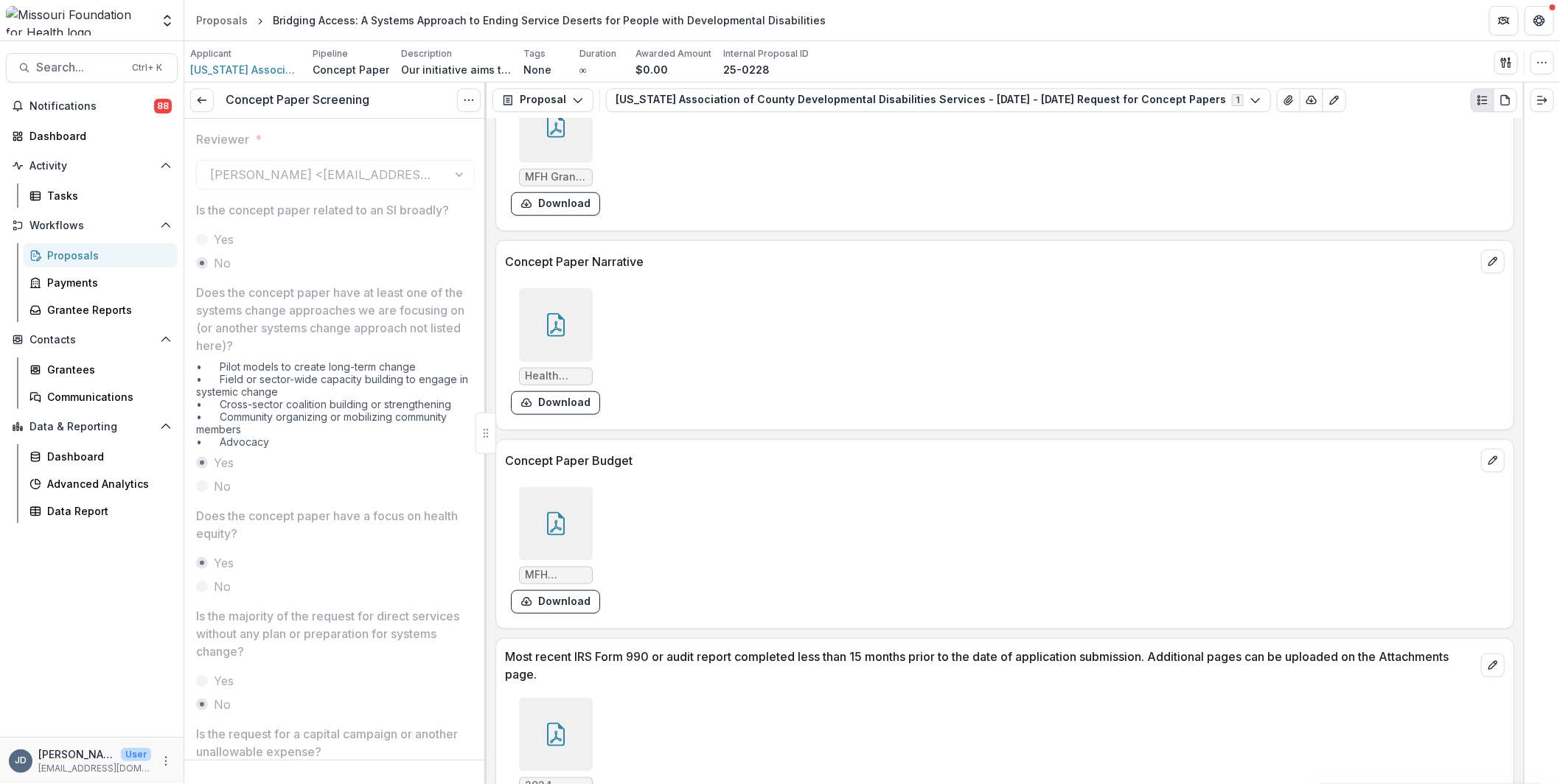
click at [548, 487] on div at bounding box center [555, 524] width 74 height 74
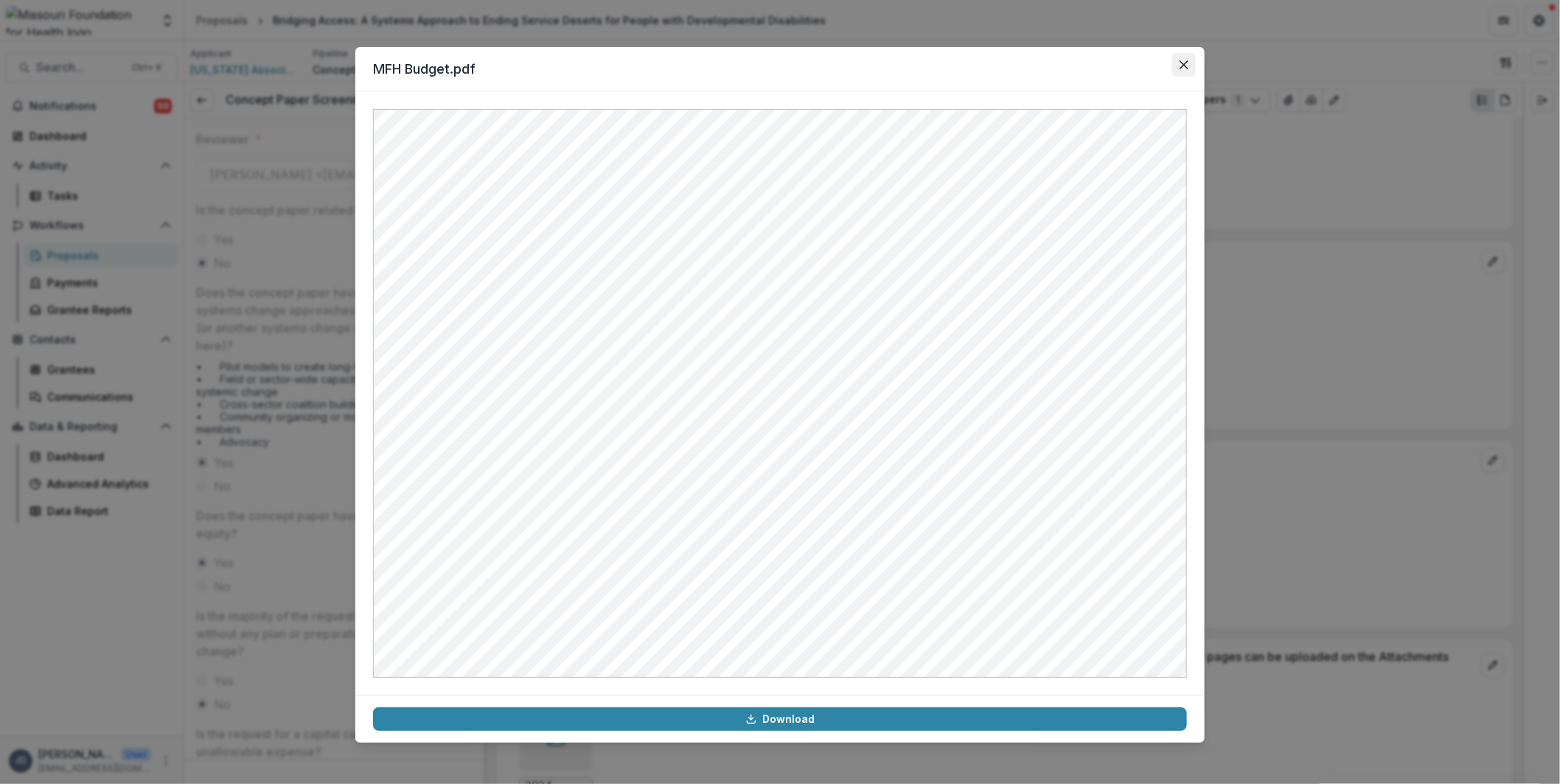
click at [1188, 60] on icon "Close" at bounding box center [1184, 64] width 8 height 8
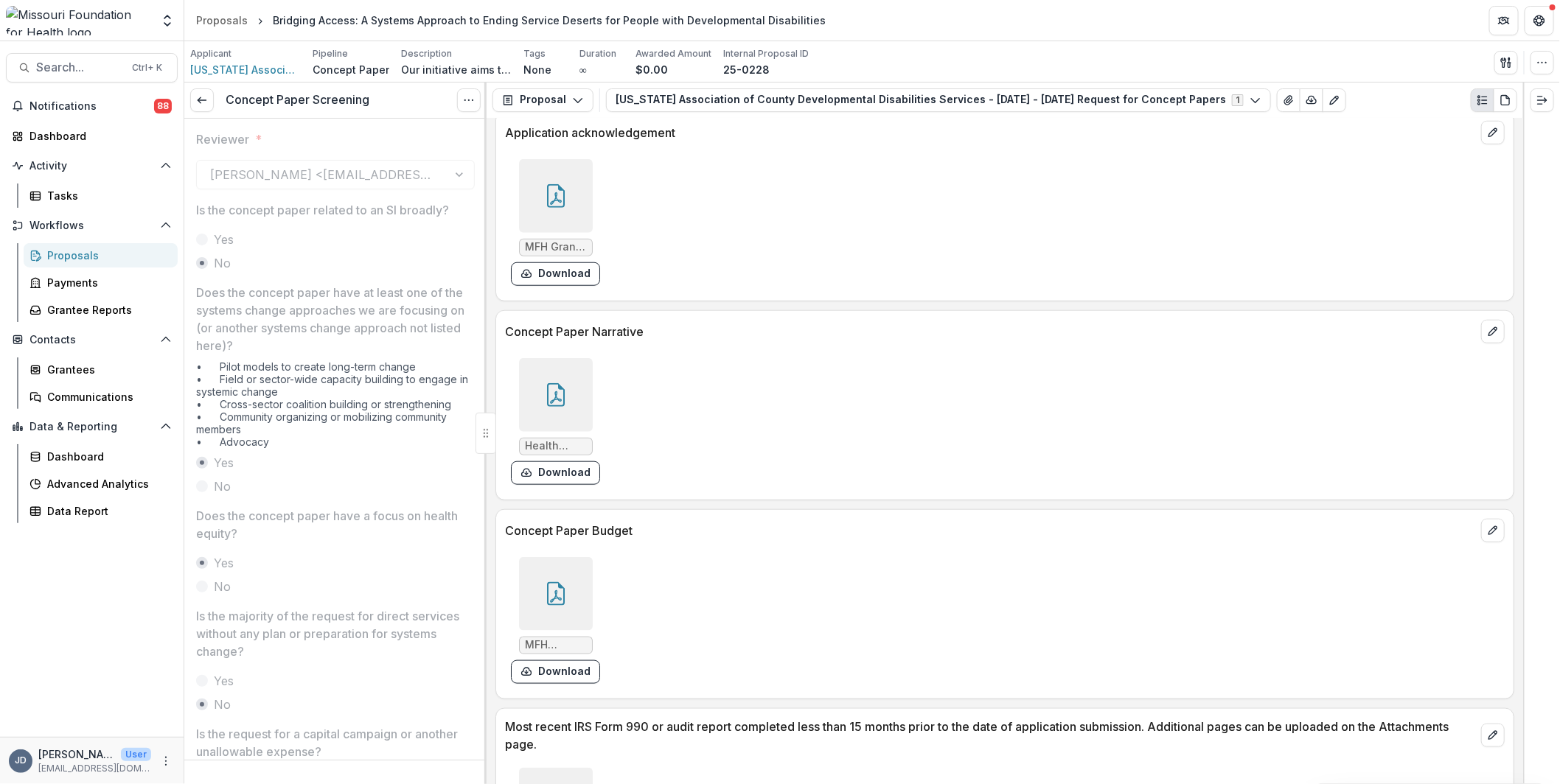
scroll to position [3615, 0]
click at [549, 382] on icon at bounding box center [556, 394] width 24 height 24
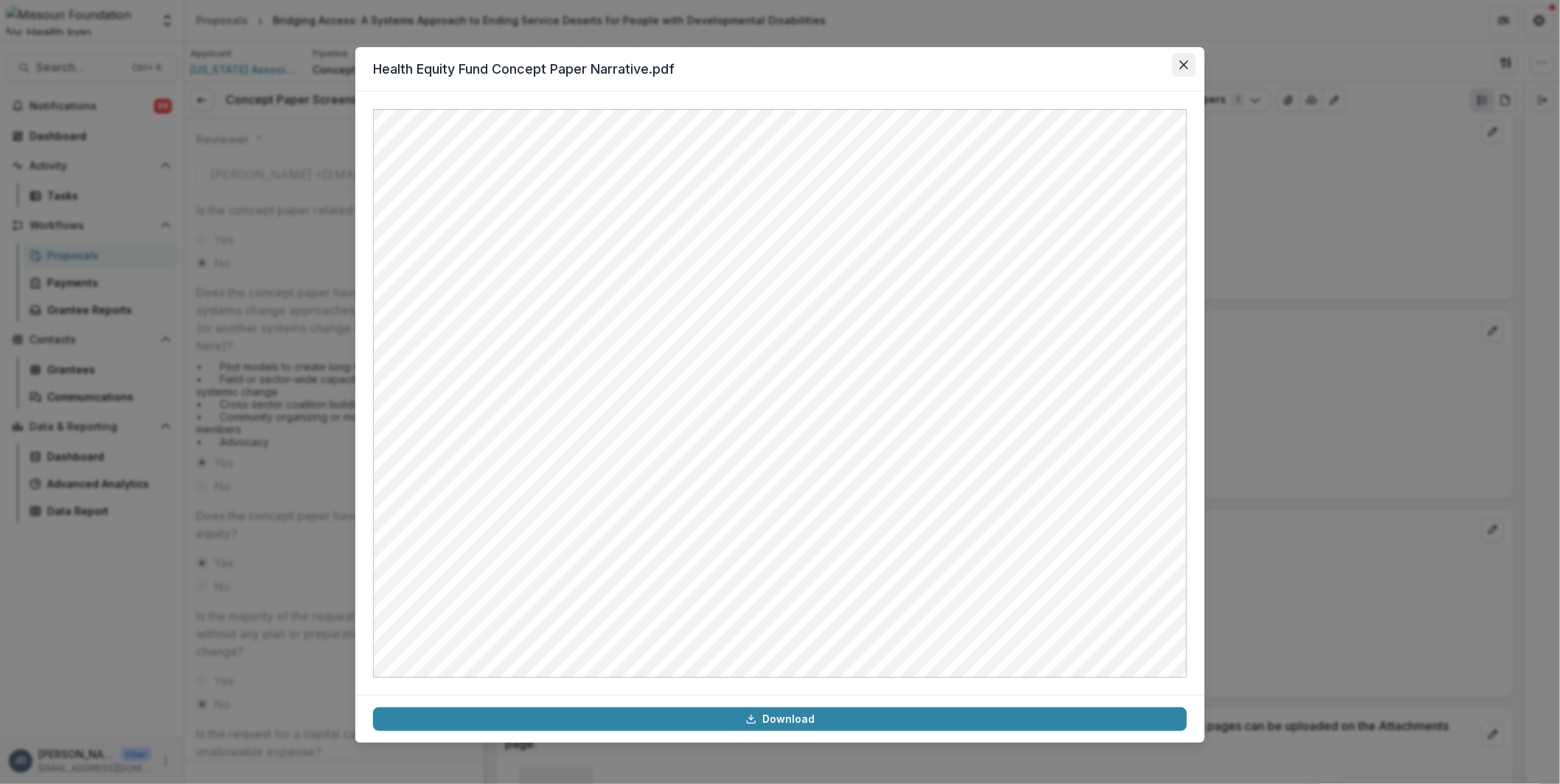
click at [1190, 65] on button "Close" at bounding box center [1184, 65] width 24 height 24
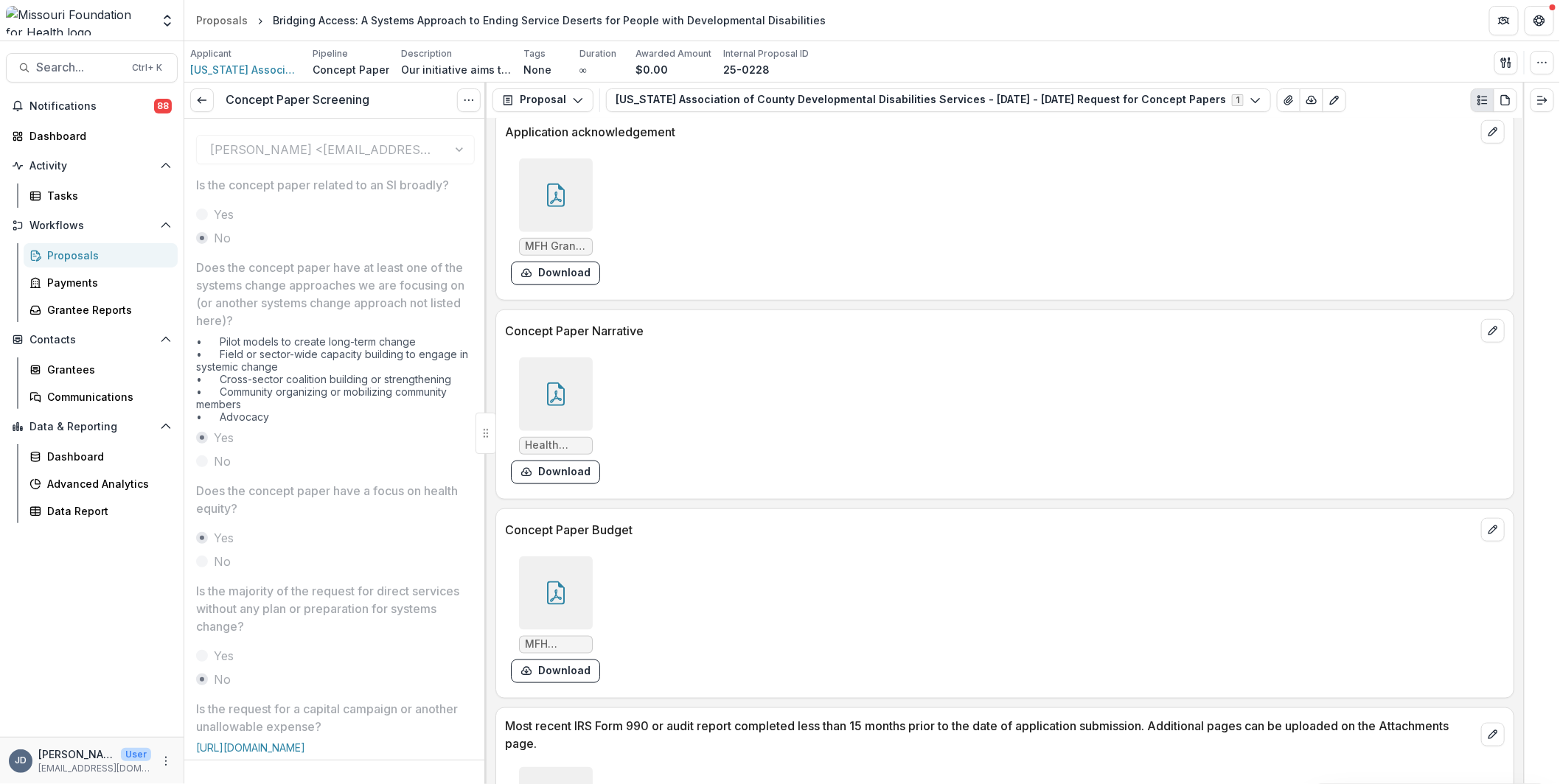
scroll to position [0, 0]
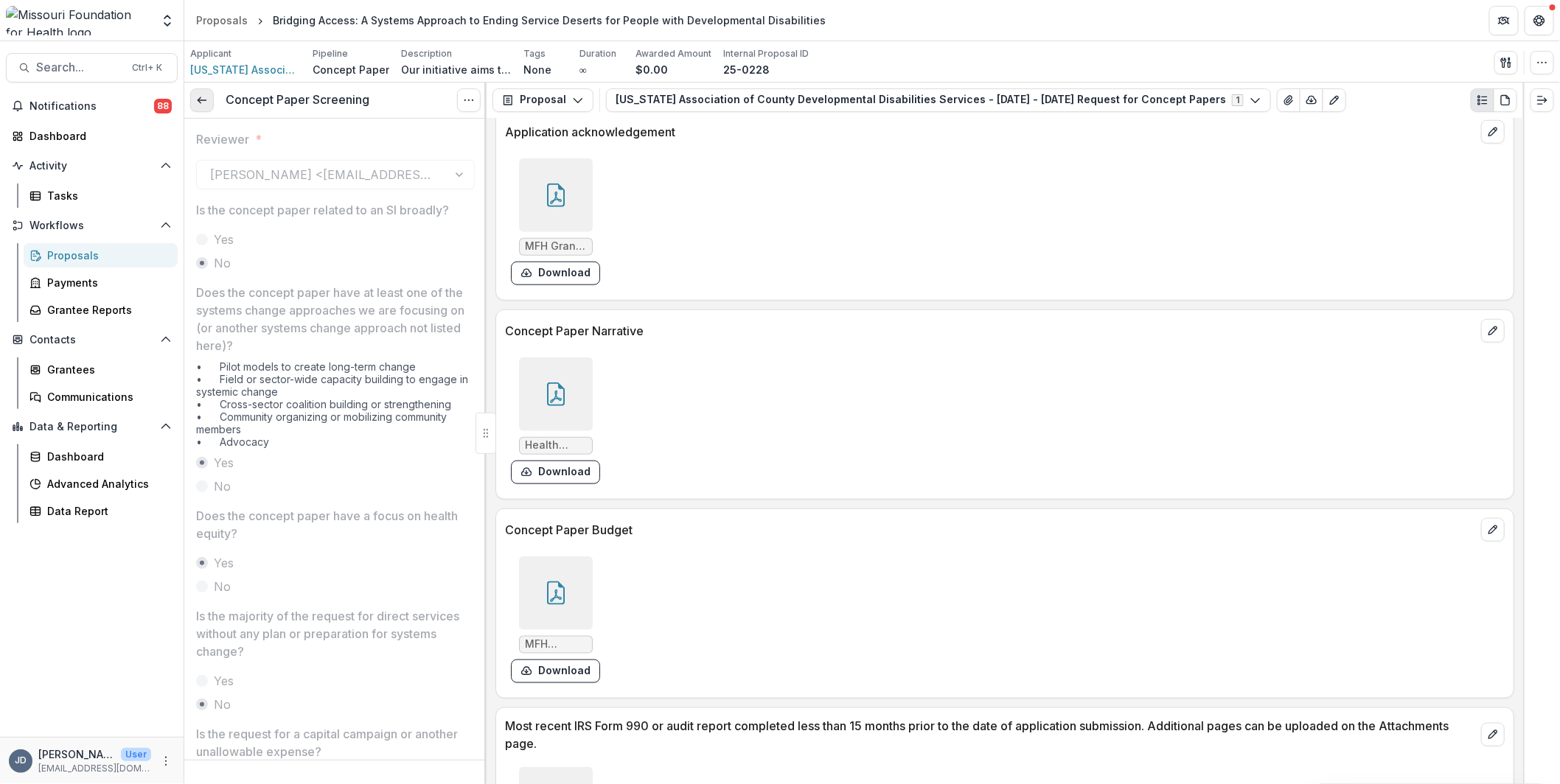
click at [206, 101] on icon at bounding box center [202, 100] width 12 height 12
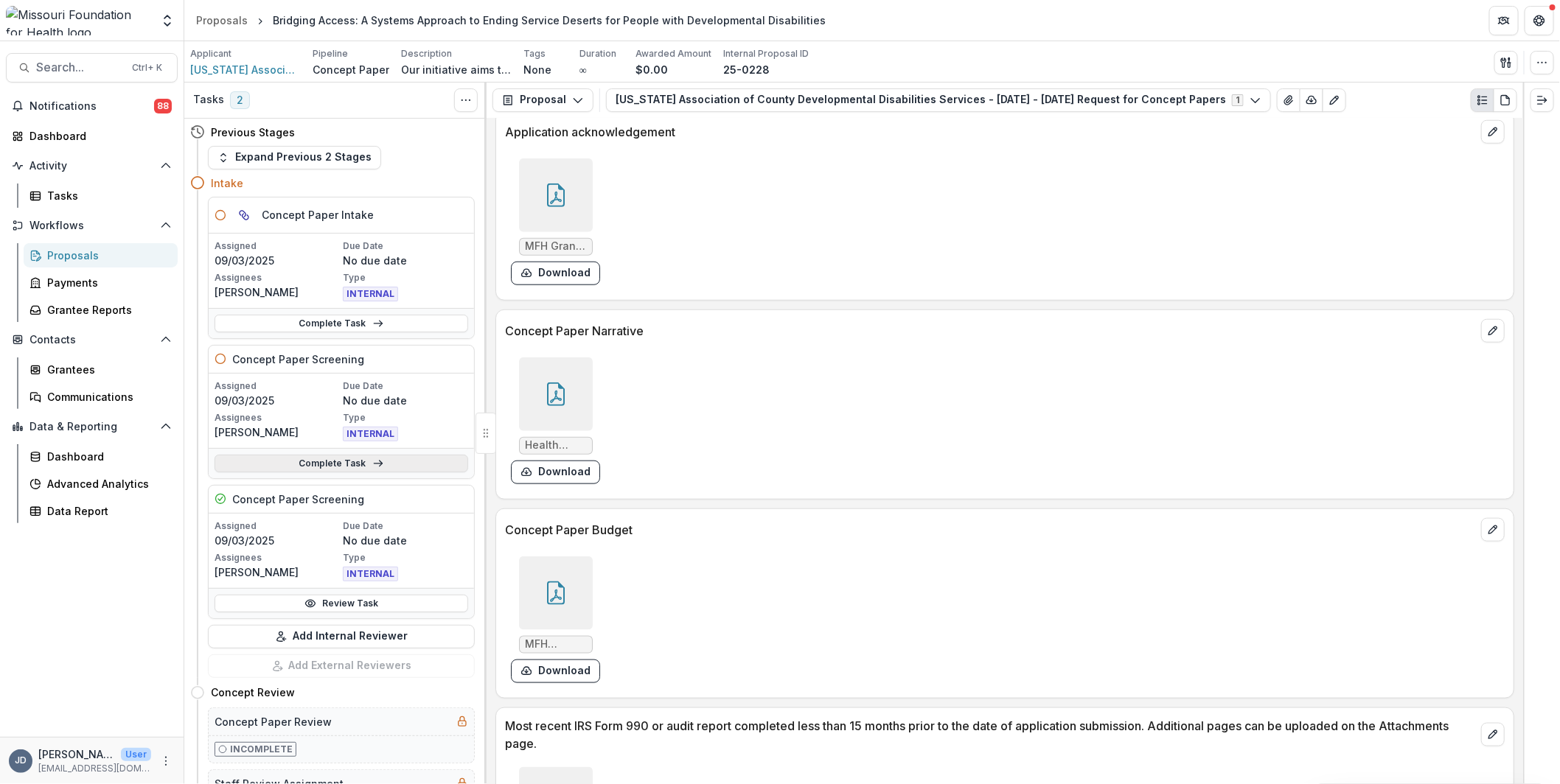
click at [294, 465] on link "Complete Task" at bounding box center [341, 463] width 254 height 18
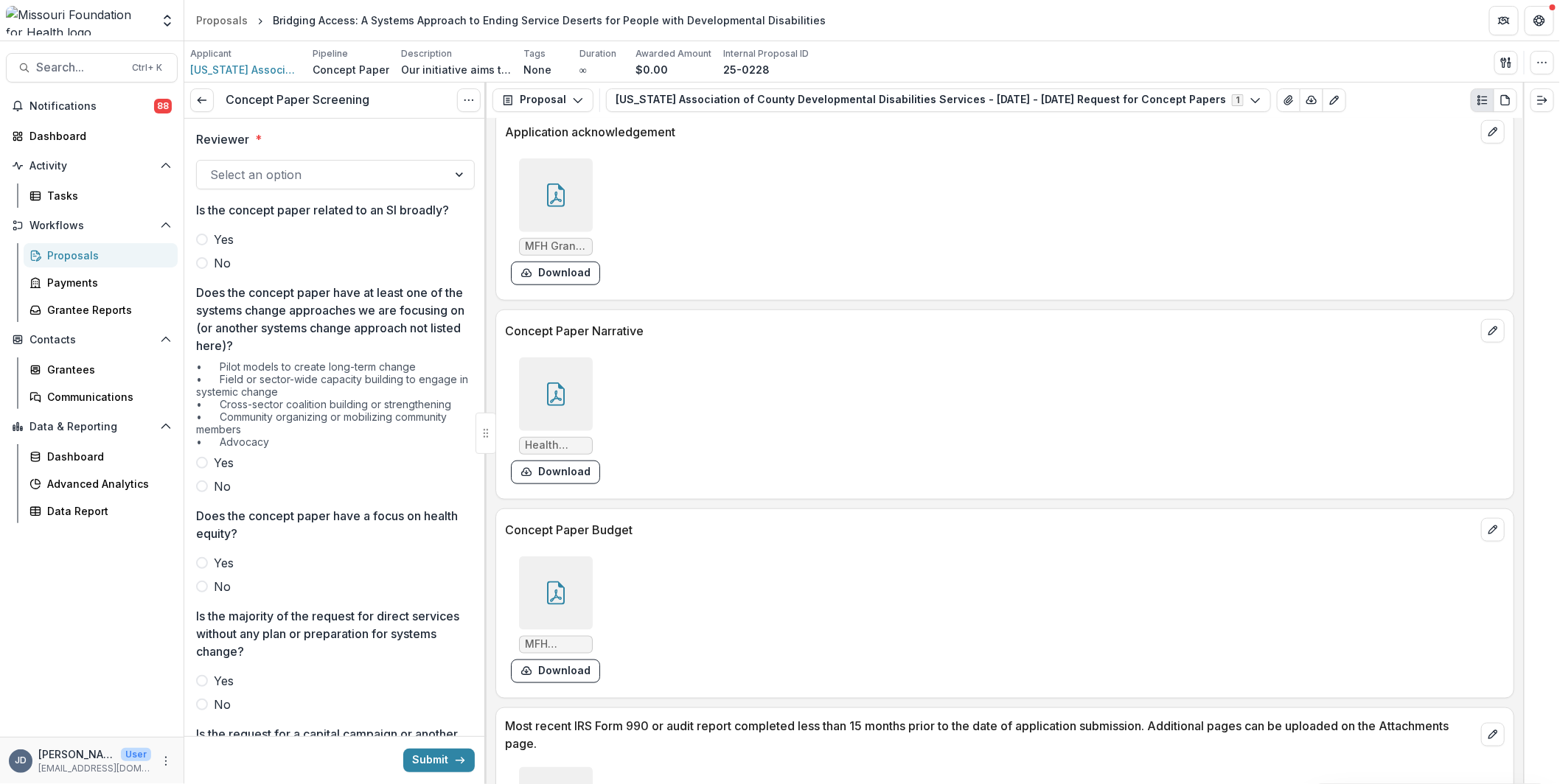
click at [336, 167] on div at bounding box center [322, 175] width 224 height 20
type input "*******"
click at [214, 263] on span "No" at bounding box center [222, 263] width 17 height 18
click at [214, 459] on span "Yes" at bounding box center [223, 463] width 20 height 18
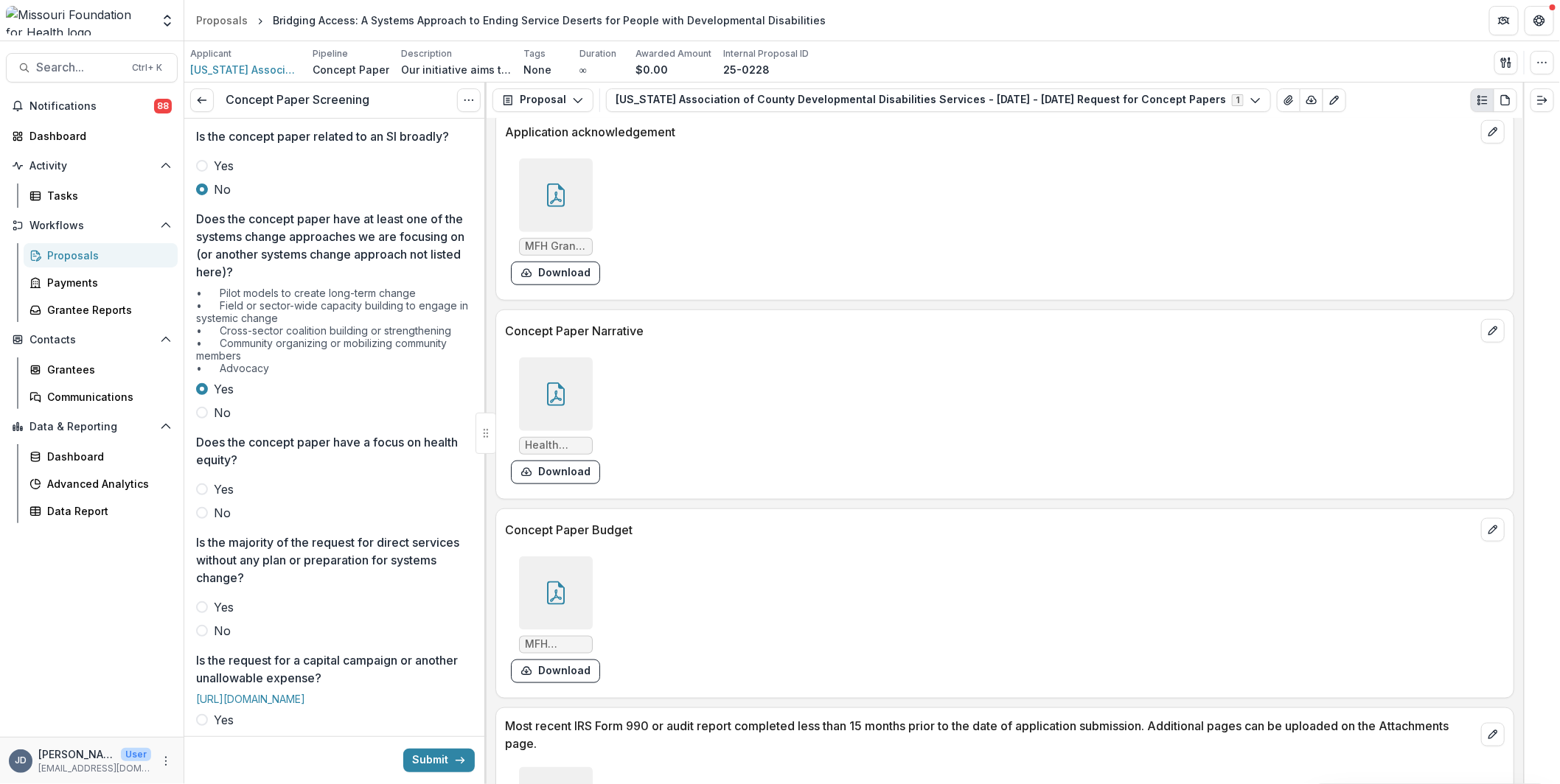
click at [221, 475] on div at bounding box center [335, 477] width 279 height 6
click at [226, 481] on span "Yes" at bounding box center [223, 489] width 20 height 18
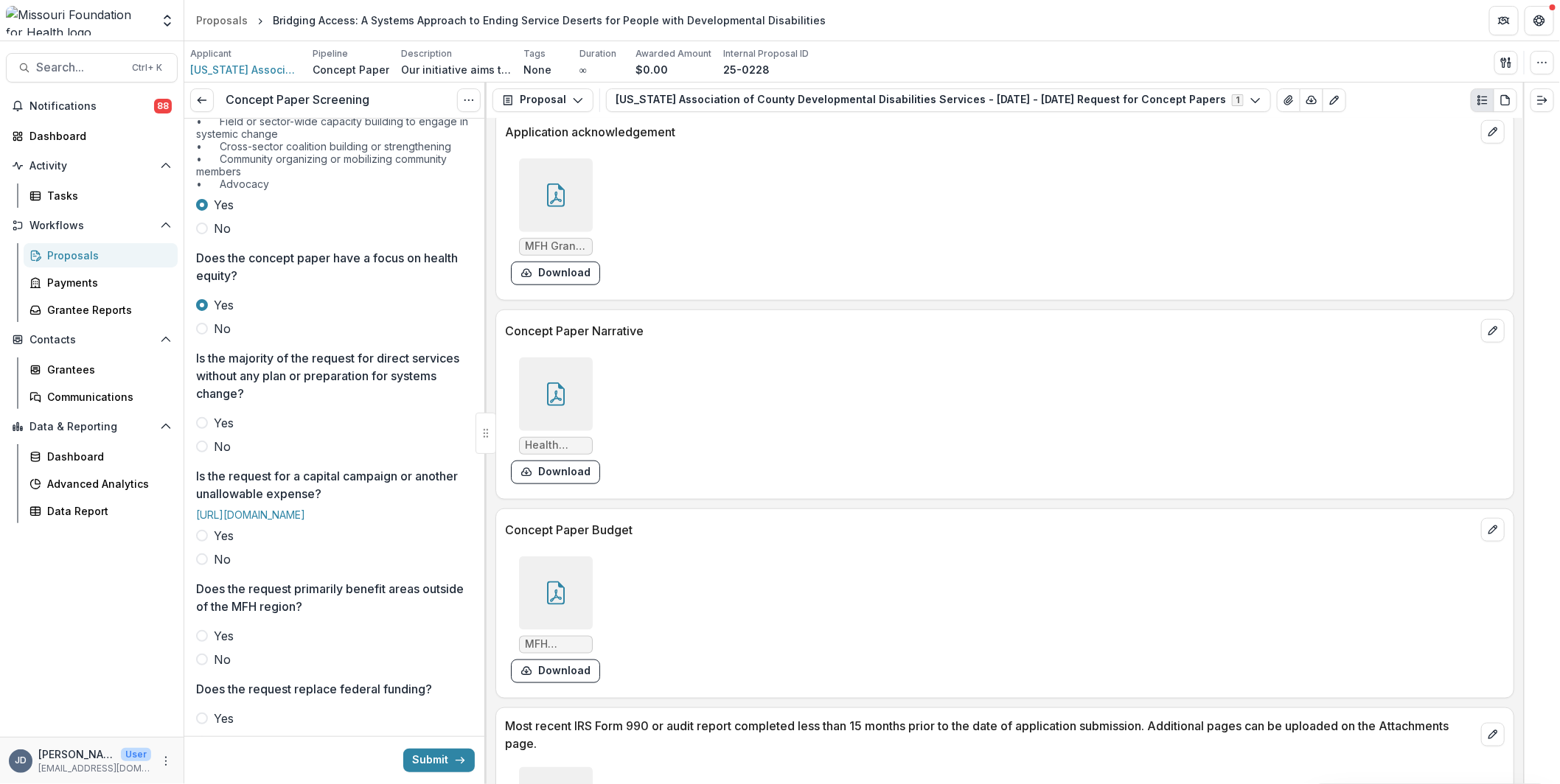
scroll to position [295, 0]
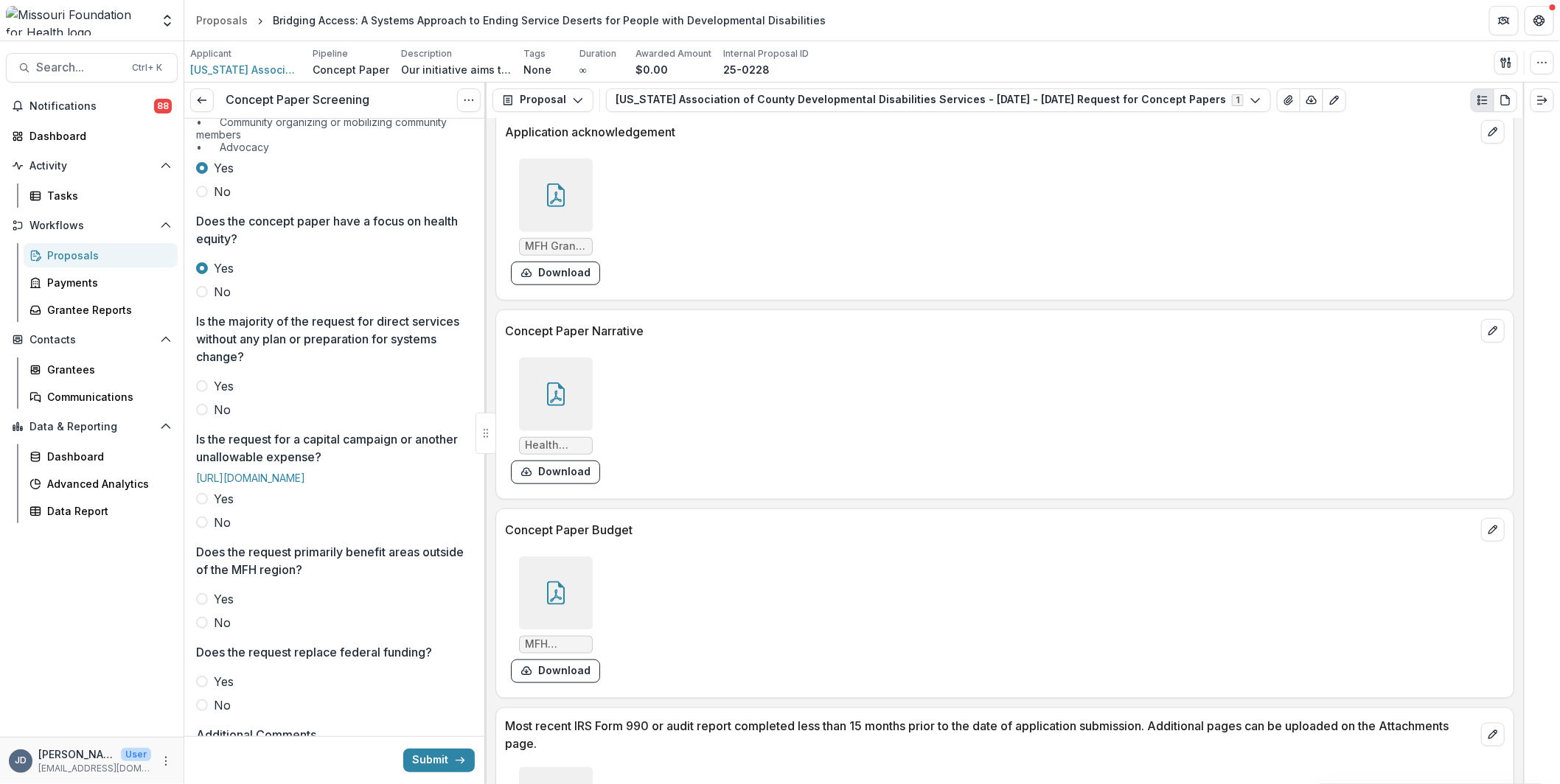
click at [227, 411] on span "No" at bounding box center [222, 409] width 17 height 18
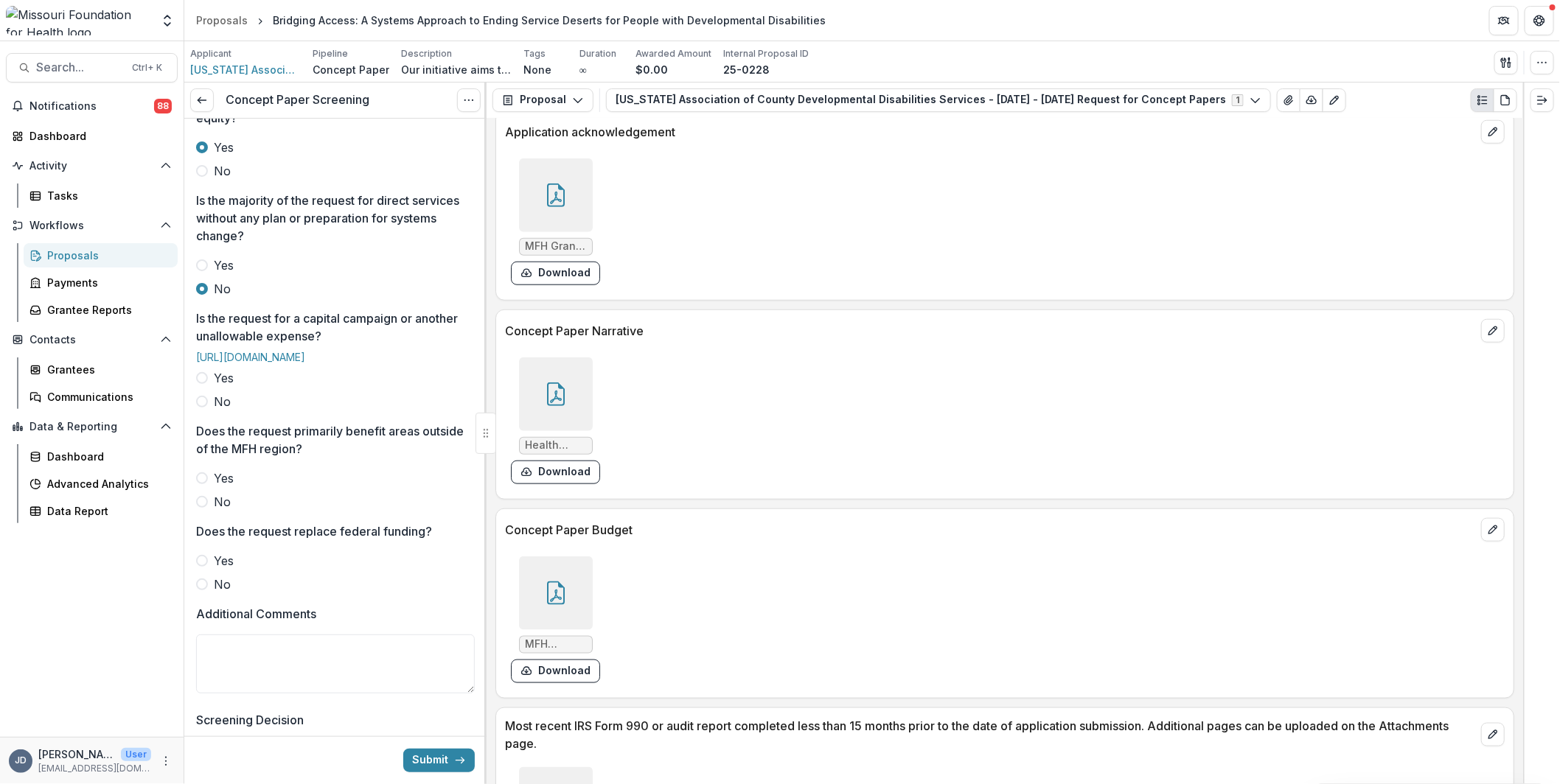
scroll to position [442, 0]
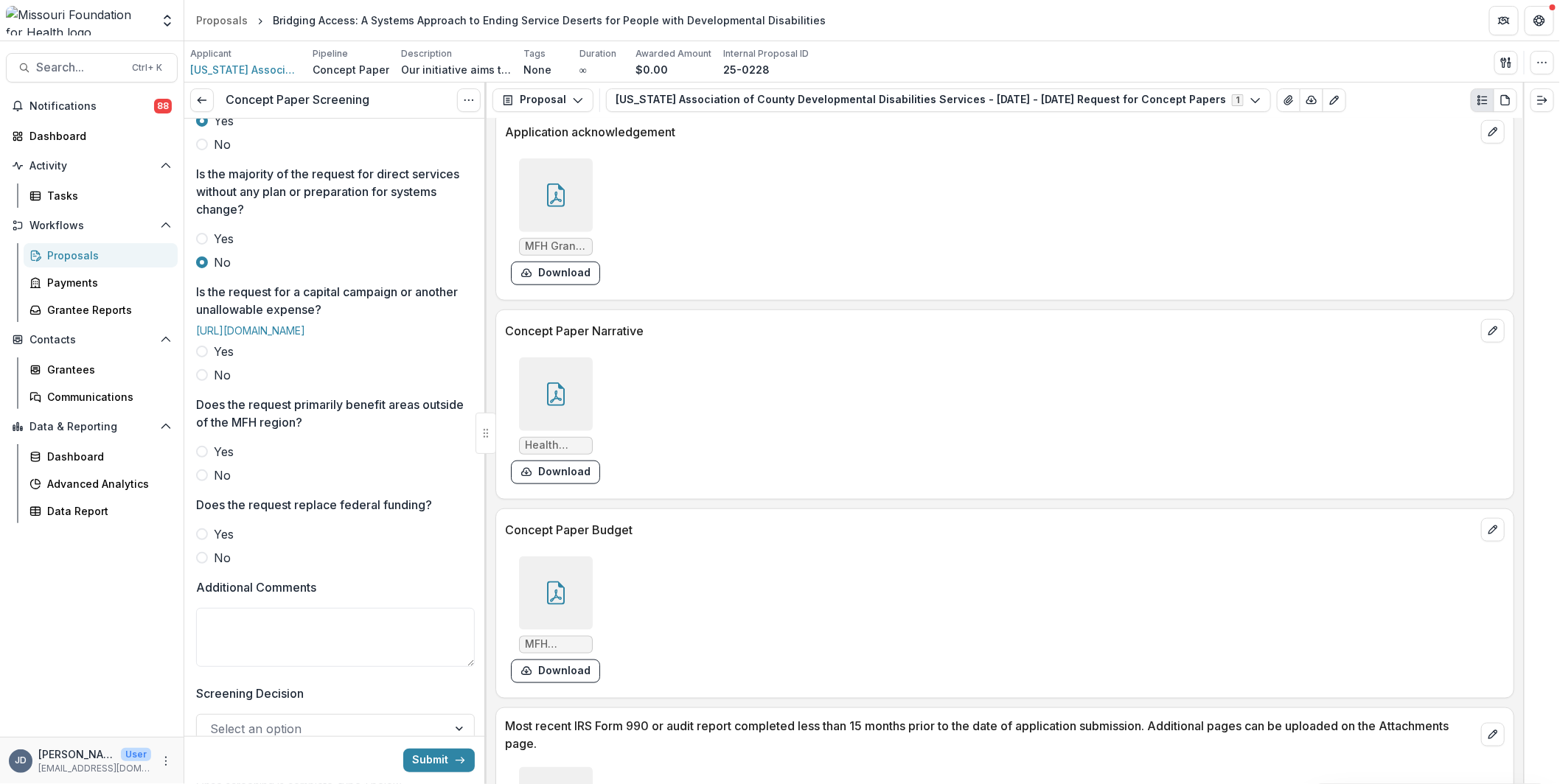
click at [221, 384] on span "No" at bounding box center [222, 375] width 17 height 18
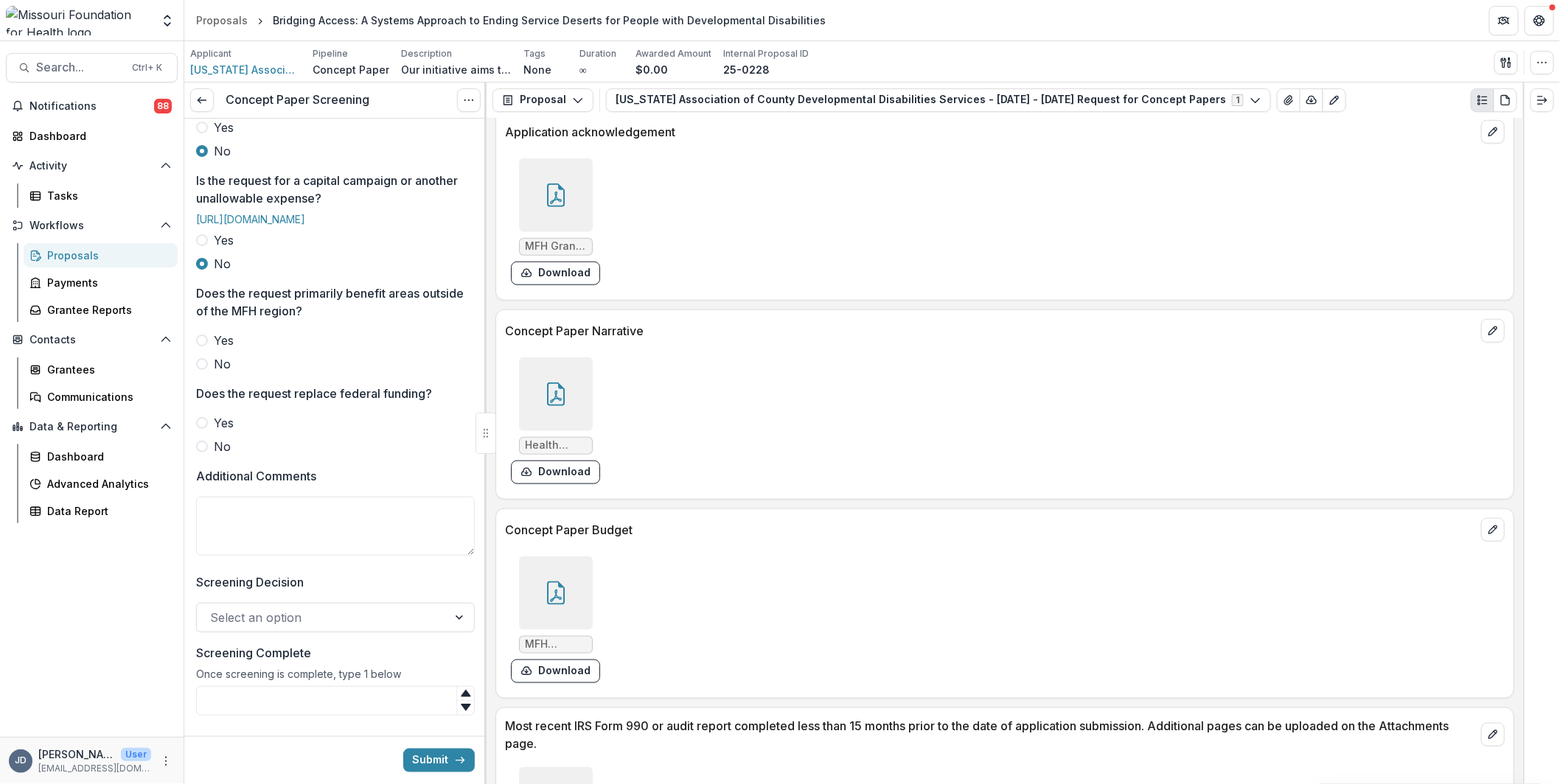
scroll to position [589, 0]
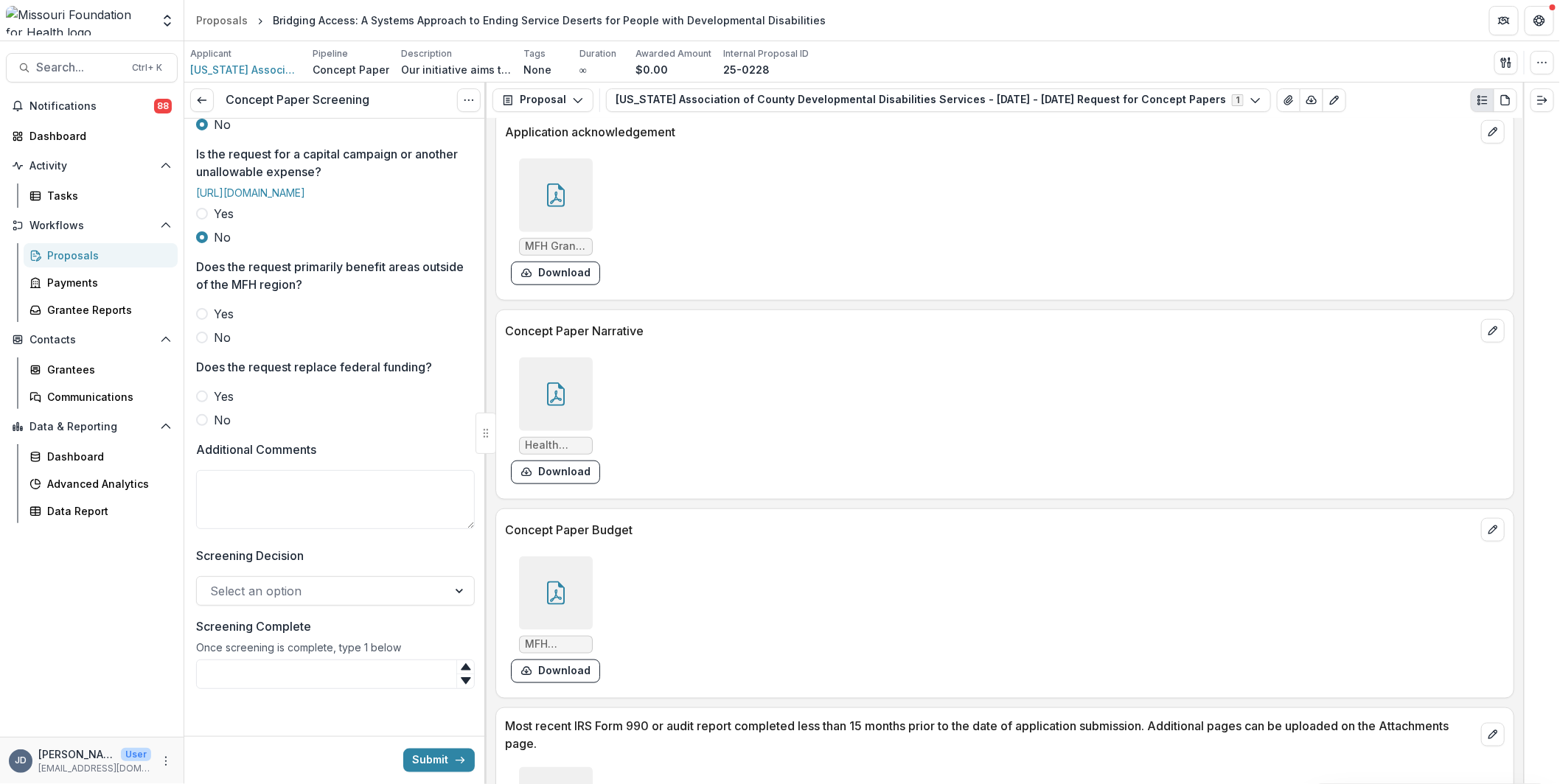
click at [206, 347] on label "No" at bounding box center [335, 337] width 279 height 18
click at [205, 425] on span at bounding box center [202, 420] width 12 height 12
click at [238, 529] on textarea "Additional Comments" at bounding box center [335, 500] width 279 height 59
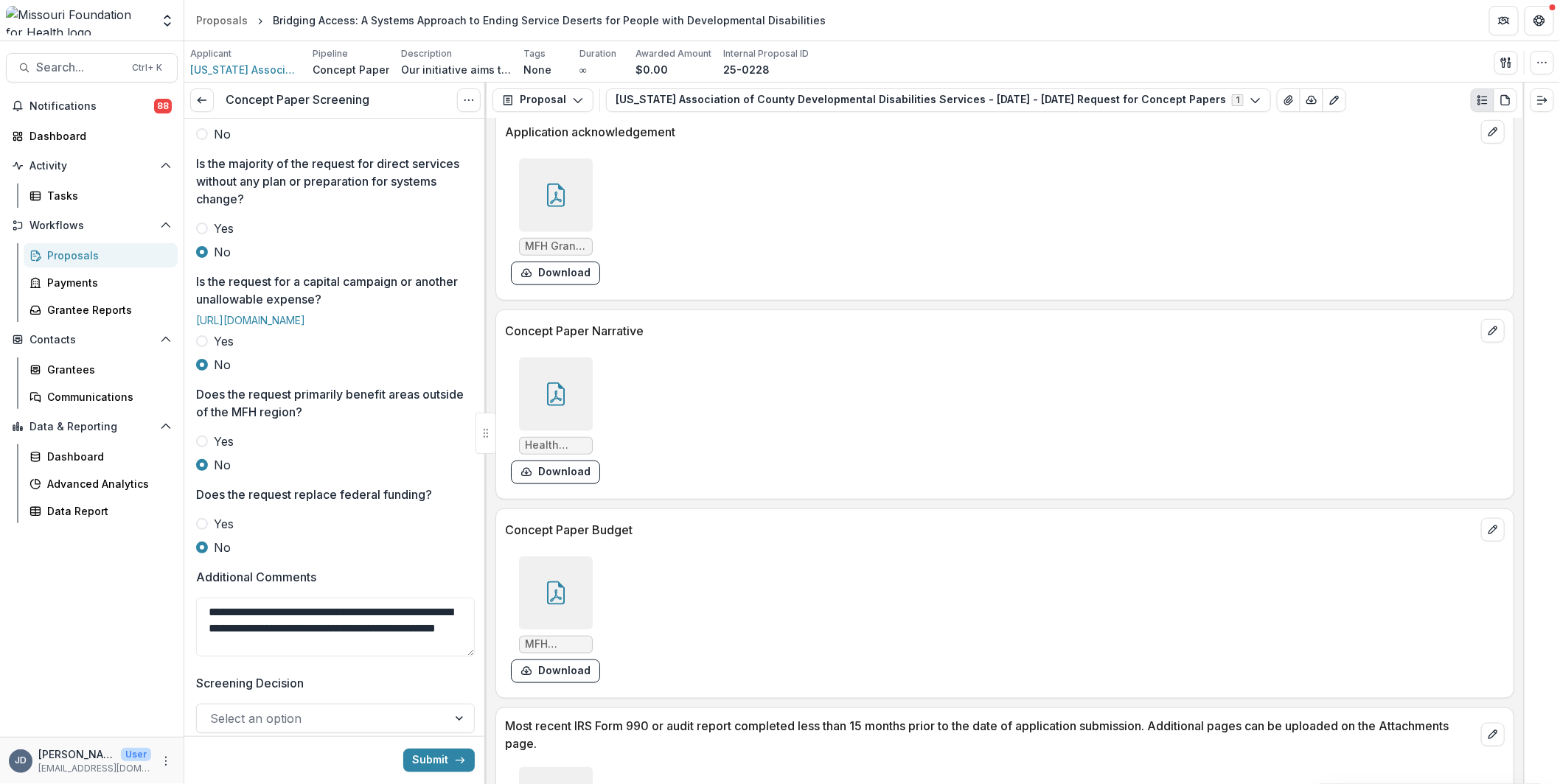
scroll to position [442, 0]
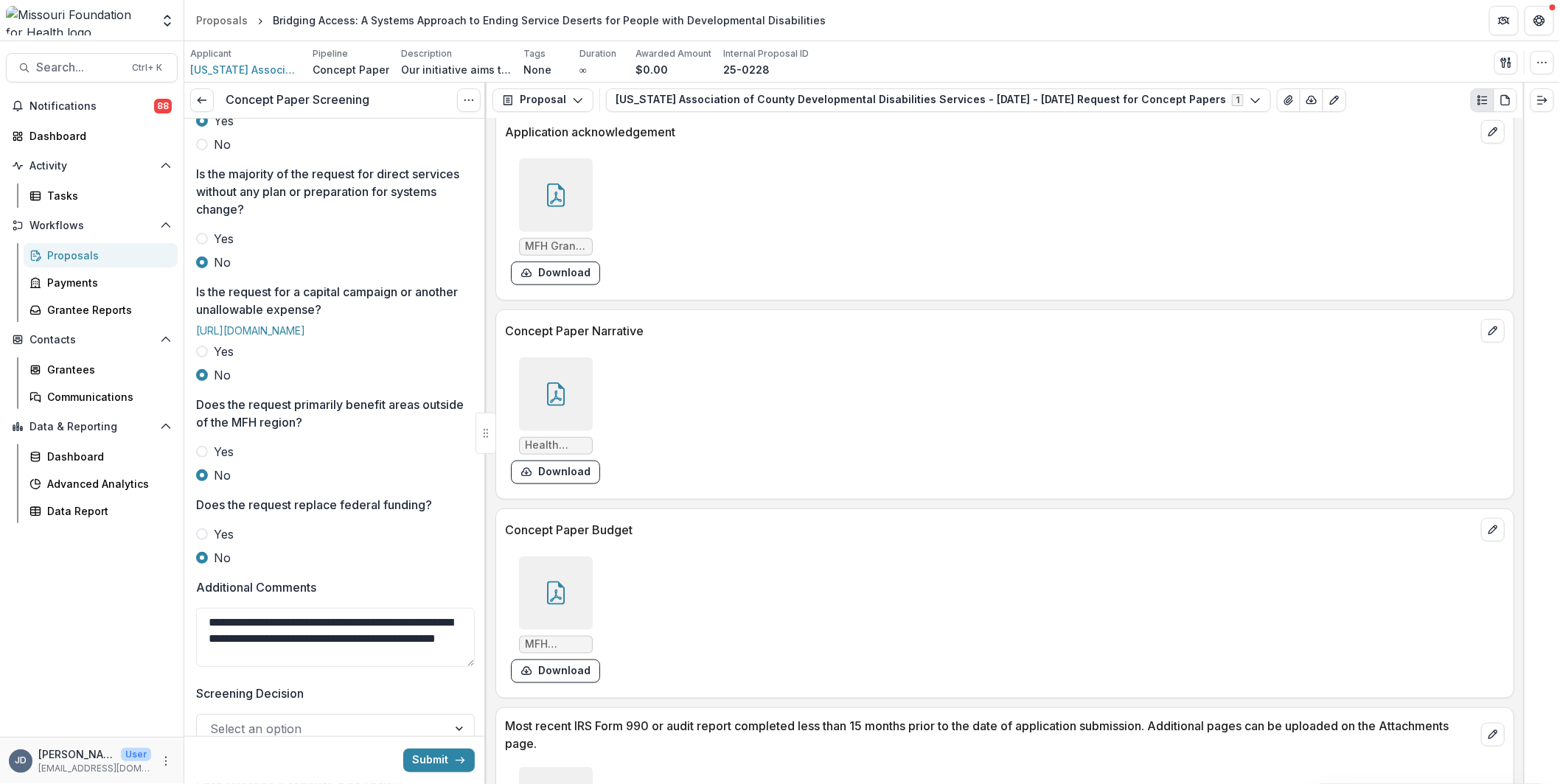
click at [555, 382] on icon at bounding box center [556, 394] width 24 height 24
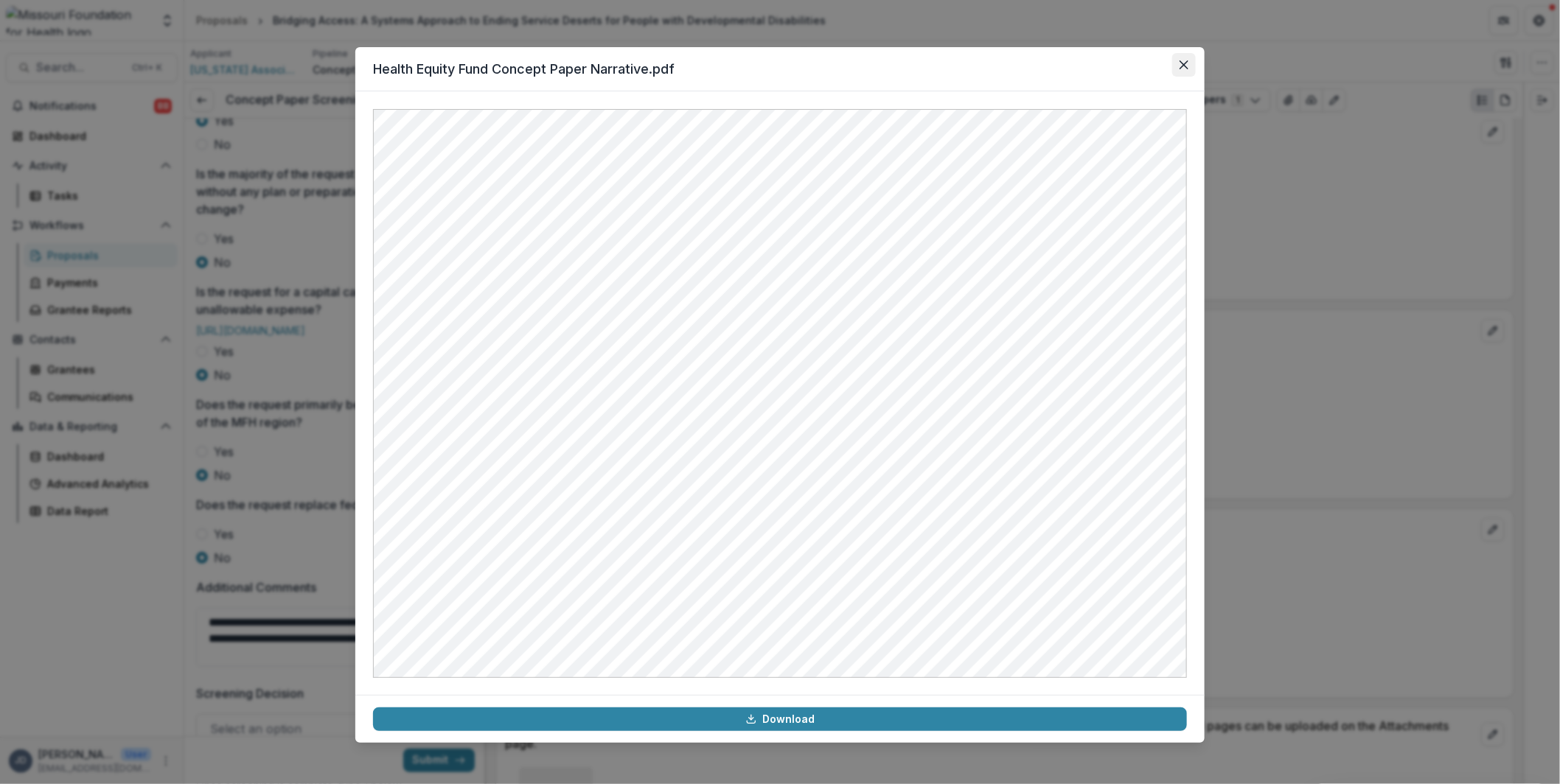
click at [1182, 65] on icon "Close" at bounding box center [1184, 64] width 8 height 8
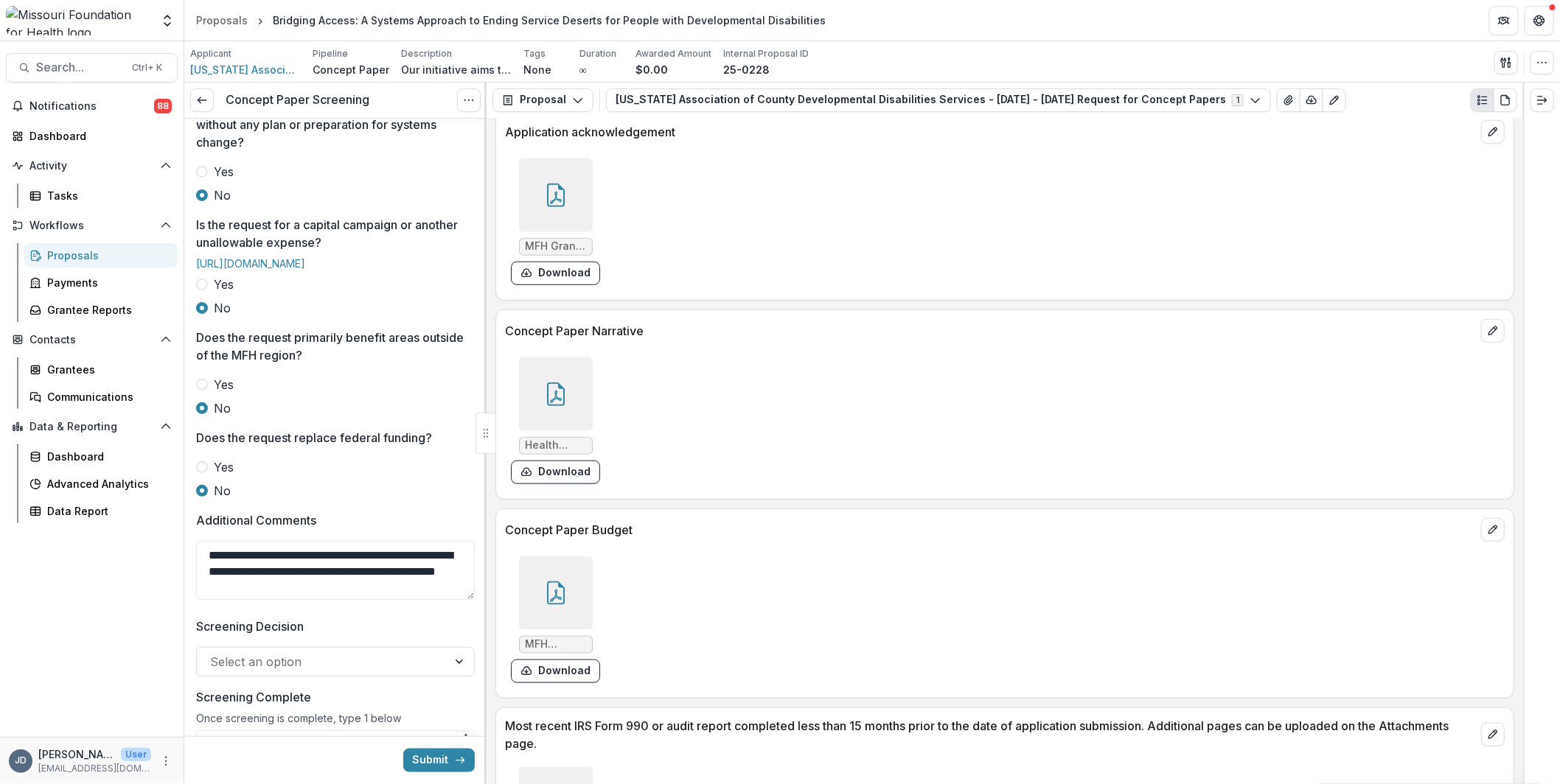
scroll to position [476, 0]
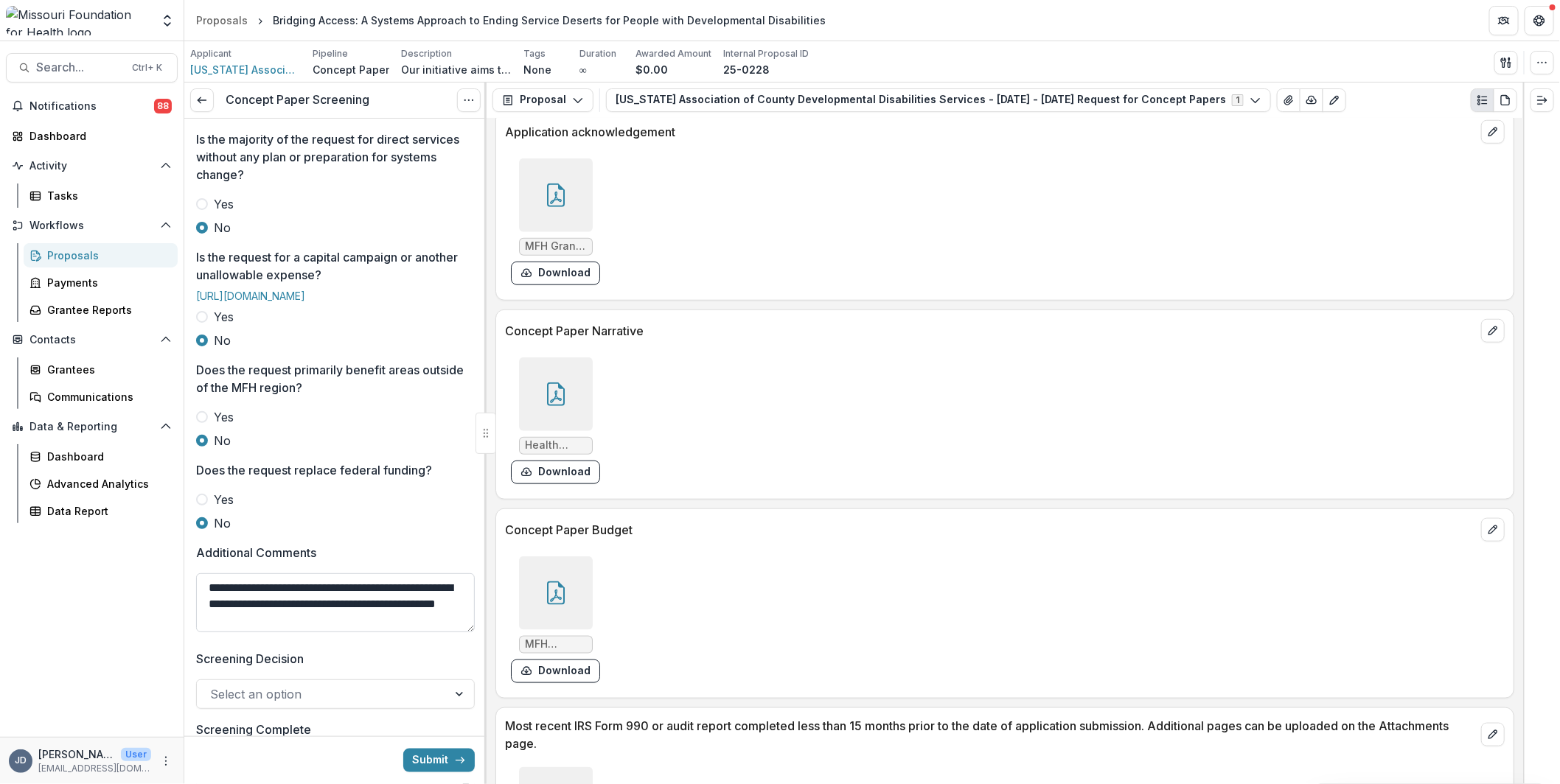
click at [310, 632] on textarea "**********" at bounding box center [335, 603] width 279 height 59
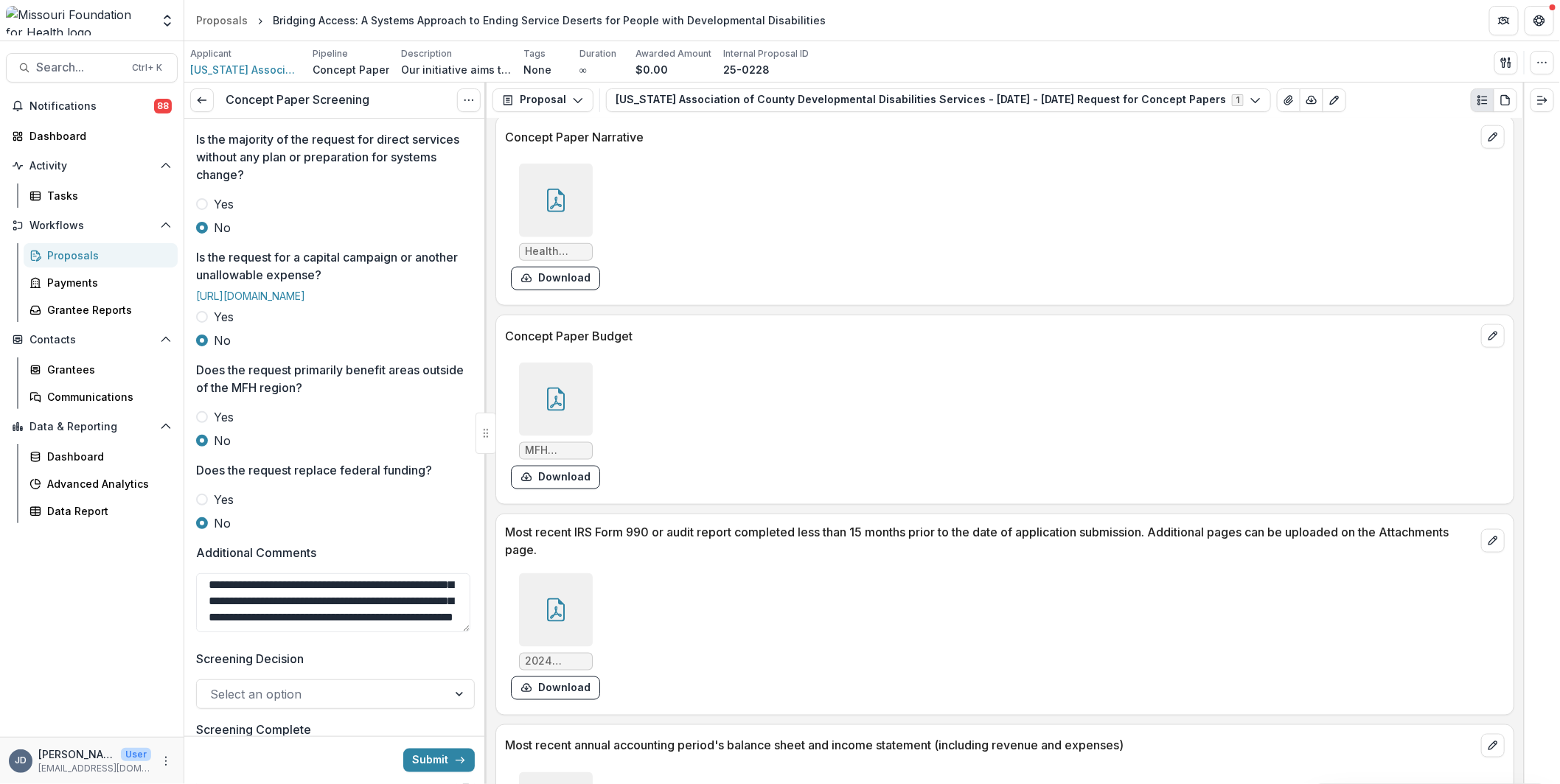
scroll to position [3910, 0]
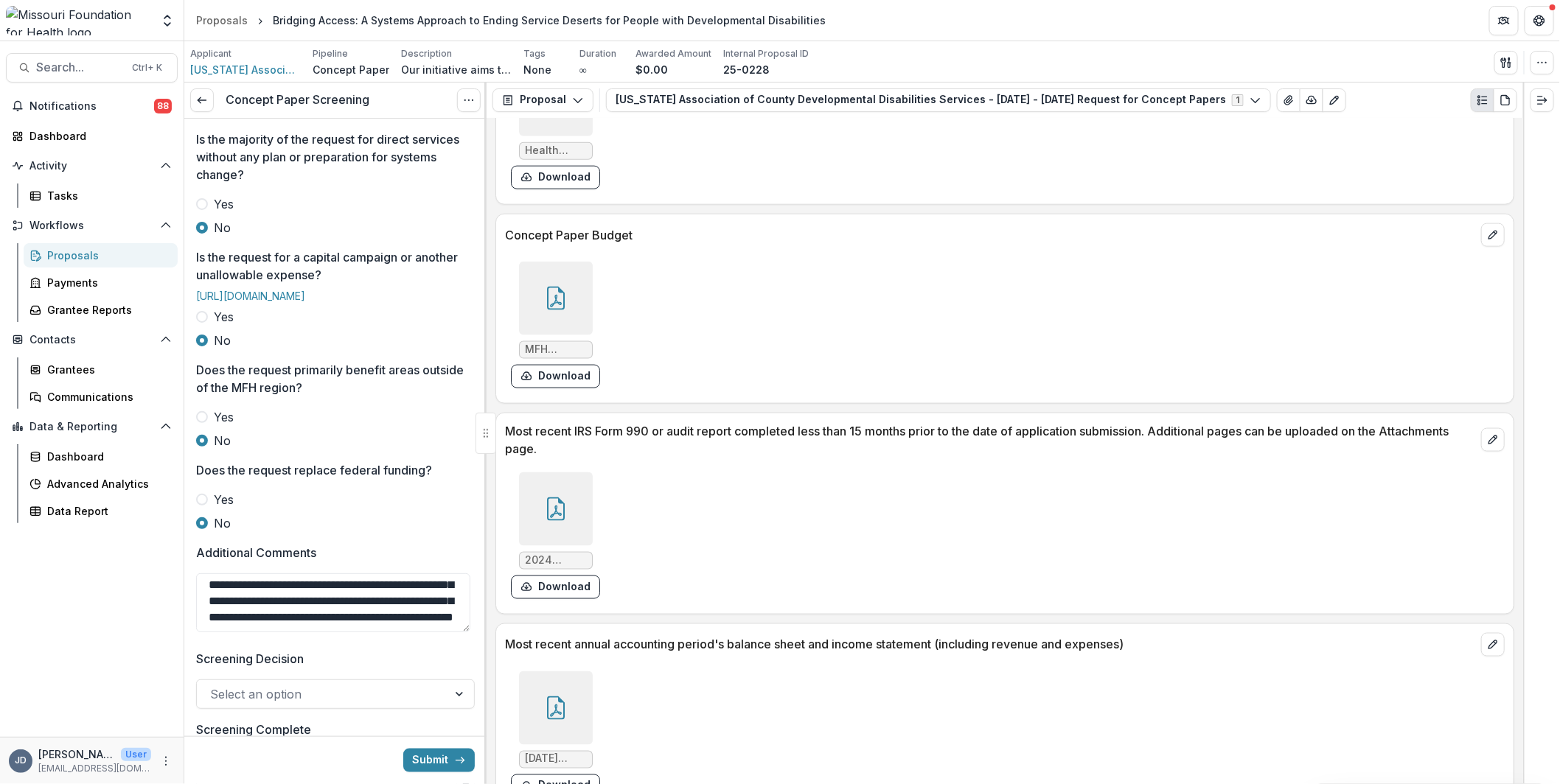
click at [554, 295] on icon at bounding box center [556, 301] width 12 height 13
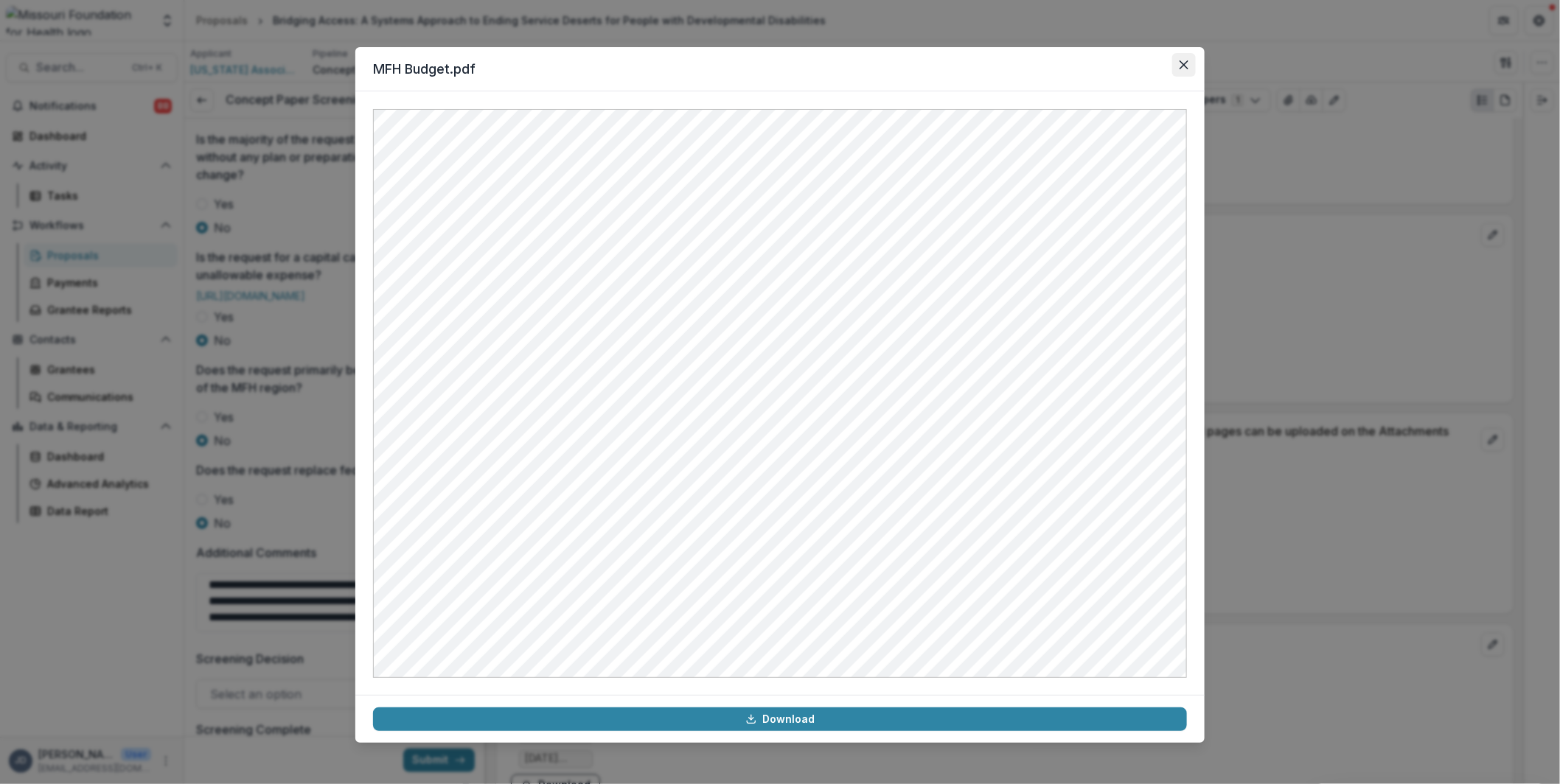
click at [1182, 64] on icon "Close" at bounding box center [1184, 64] width 8 height 8
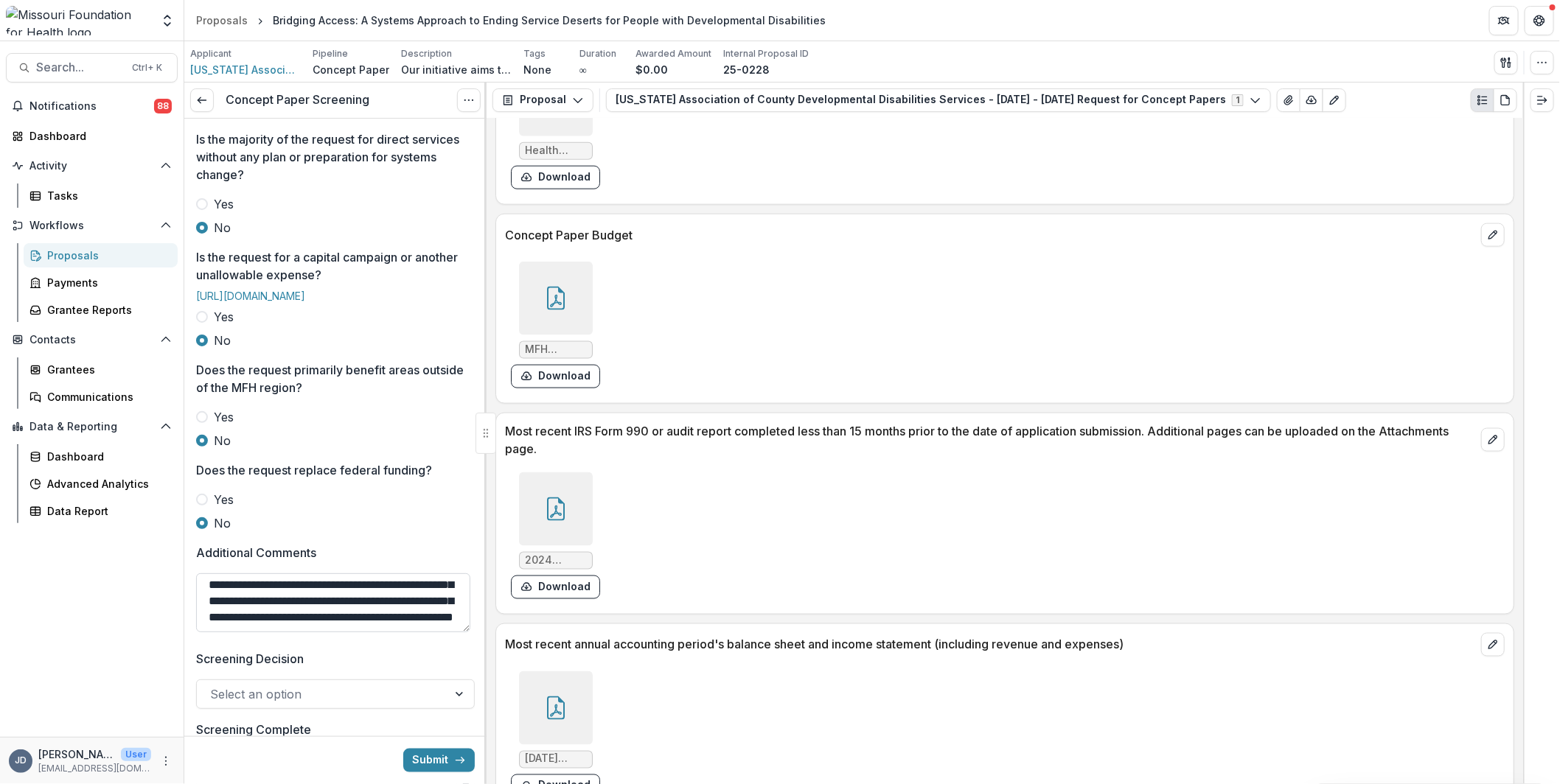
click at [309, 632] on textarea "**********" at bounding box center [332, 603] width 274 height 59
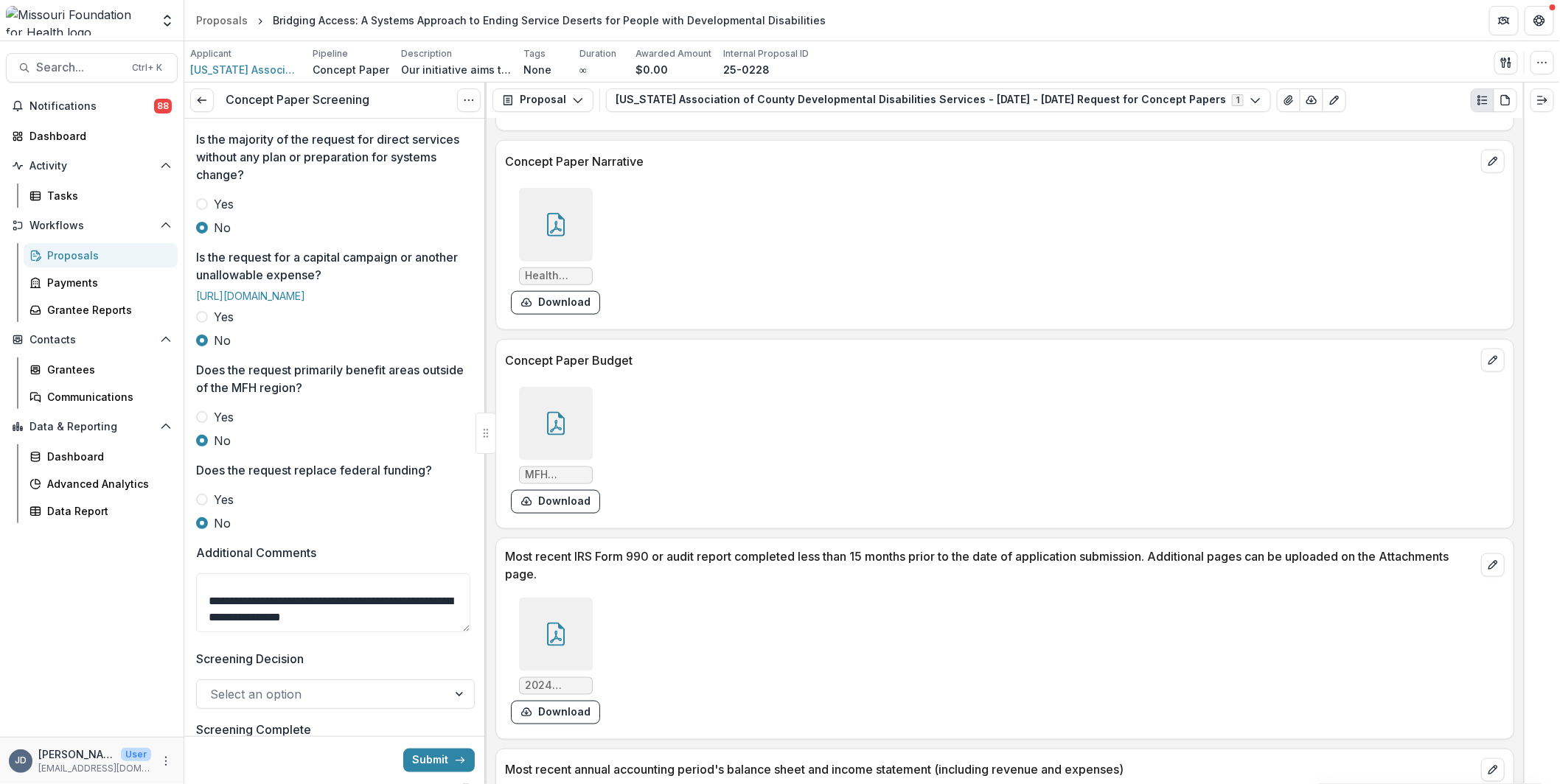
scroll to position [3762, 0]
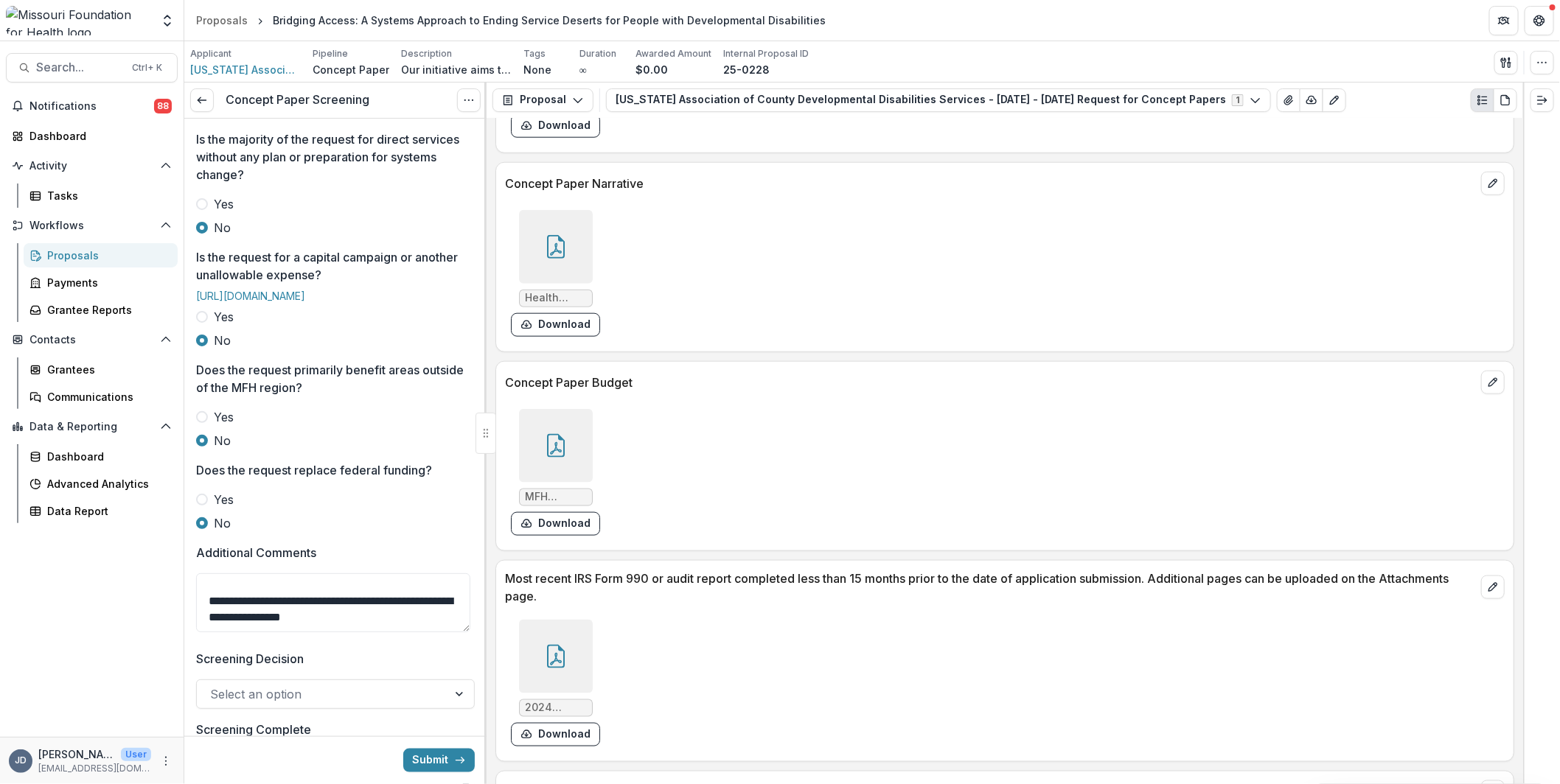
type textarea "**********"
click at [576, 431] on div at bounding box center [555, 445] width 74 height 74
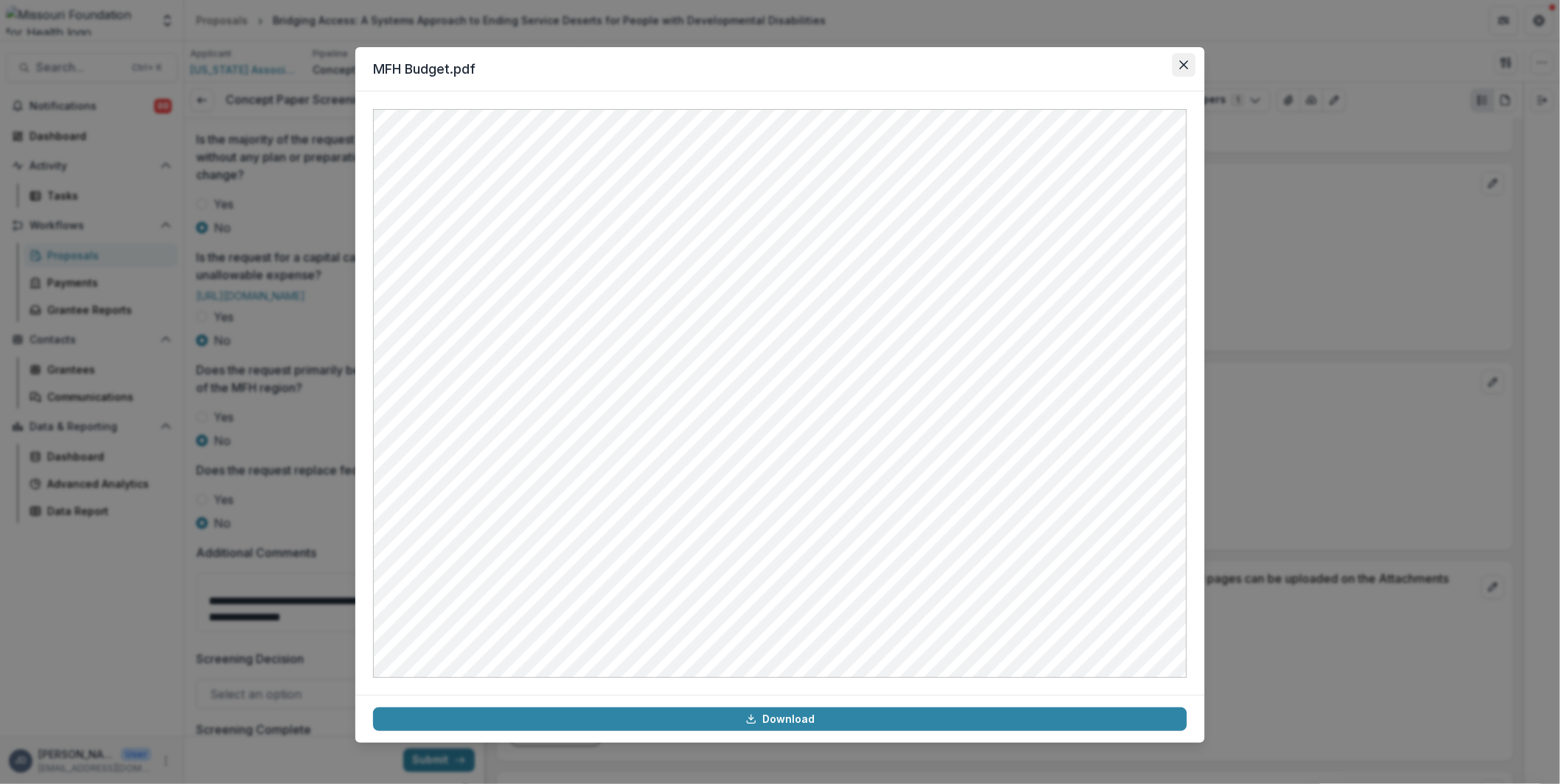
click at [1184, 71] on button "Close" at bounding box center [1184, 65] width 24 height 24
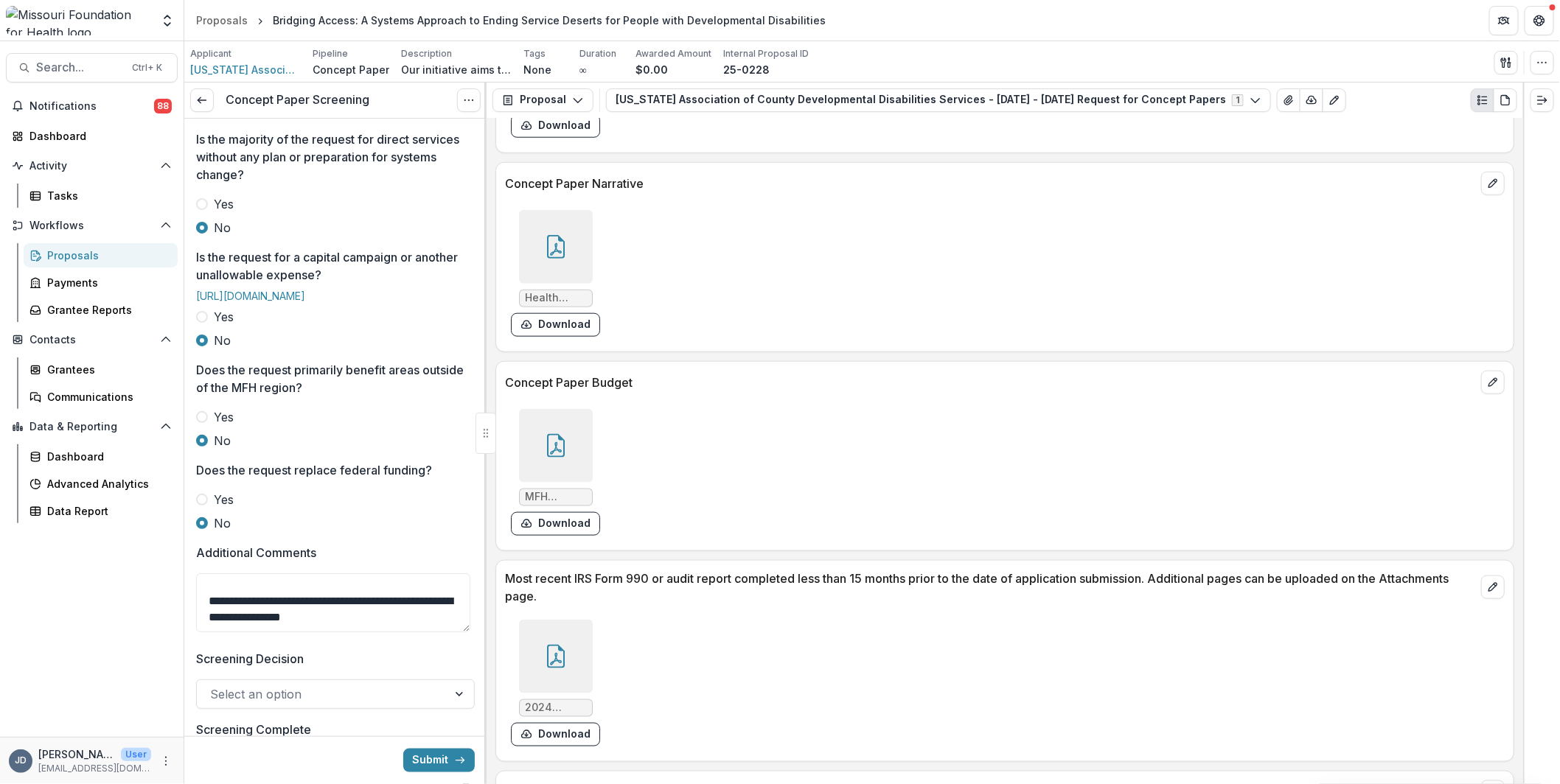
click at [536, 213] on div at bounding box center [555, 247] width 74 height 74
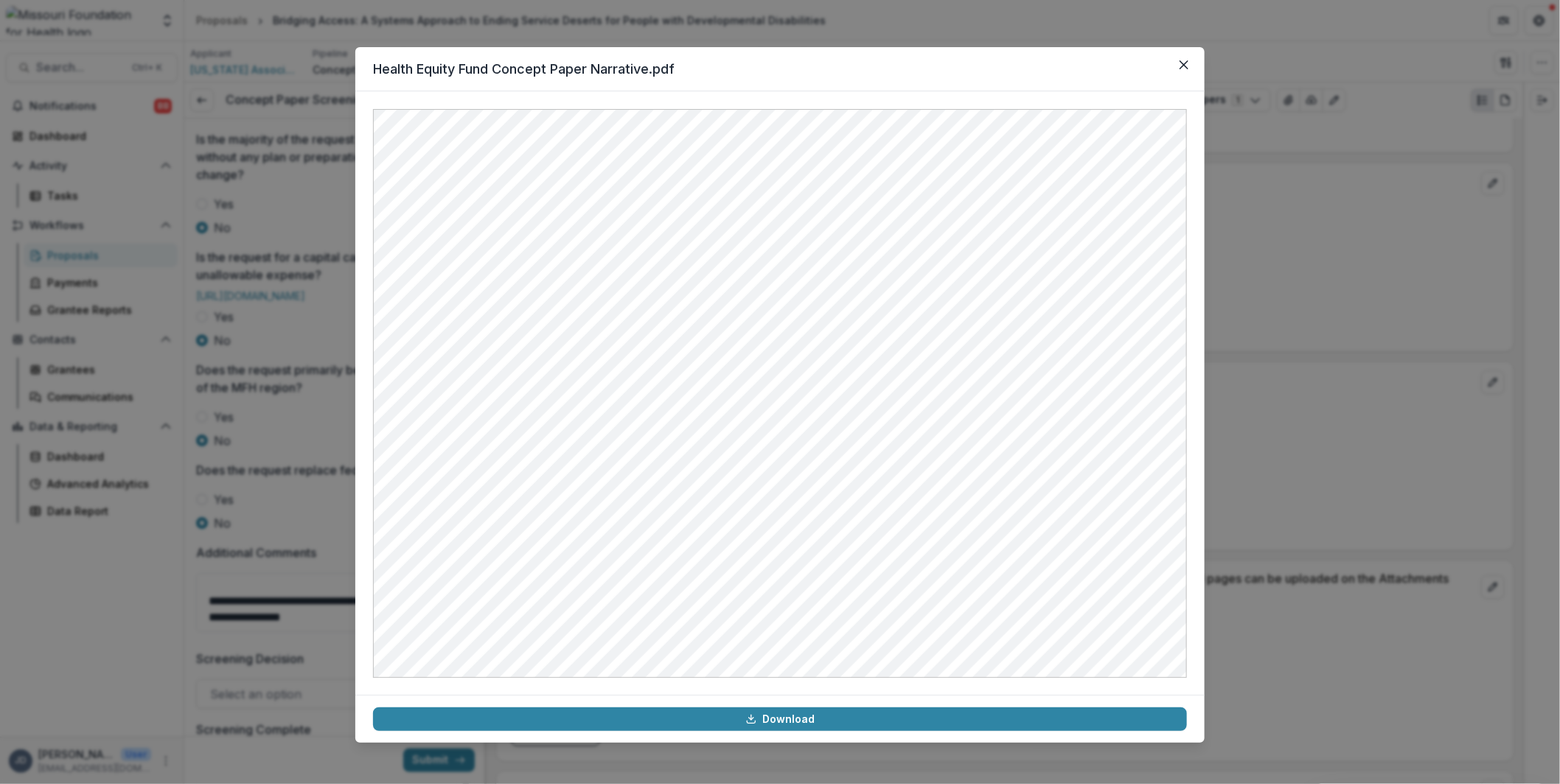
click at [327, 386] on div "Health Equity Fund Concept Paper Narrative.pdf Download" at bounding box center [780, 392] width 1560 height 784
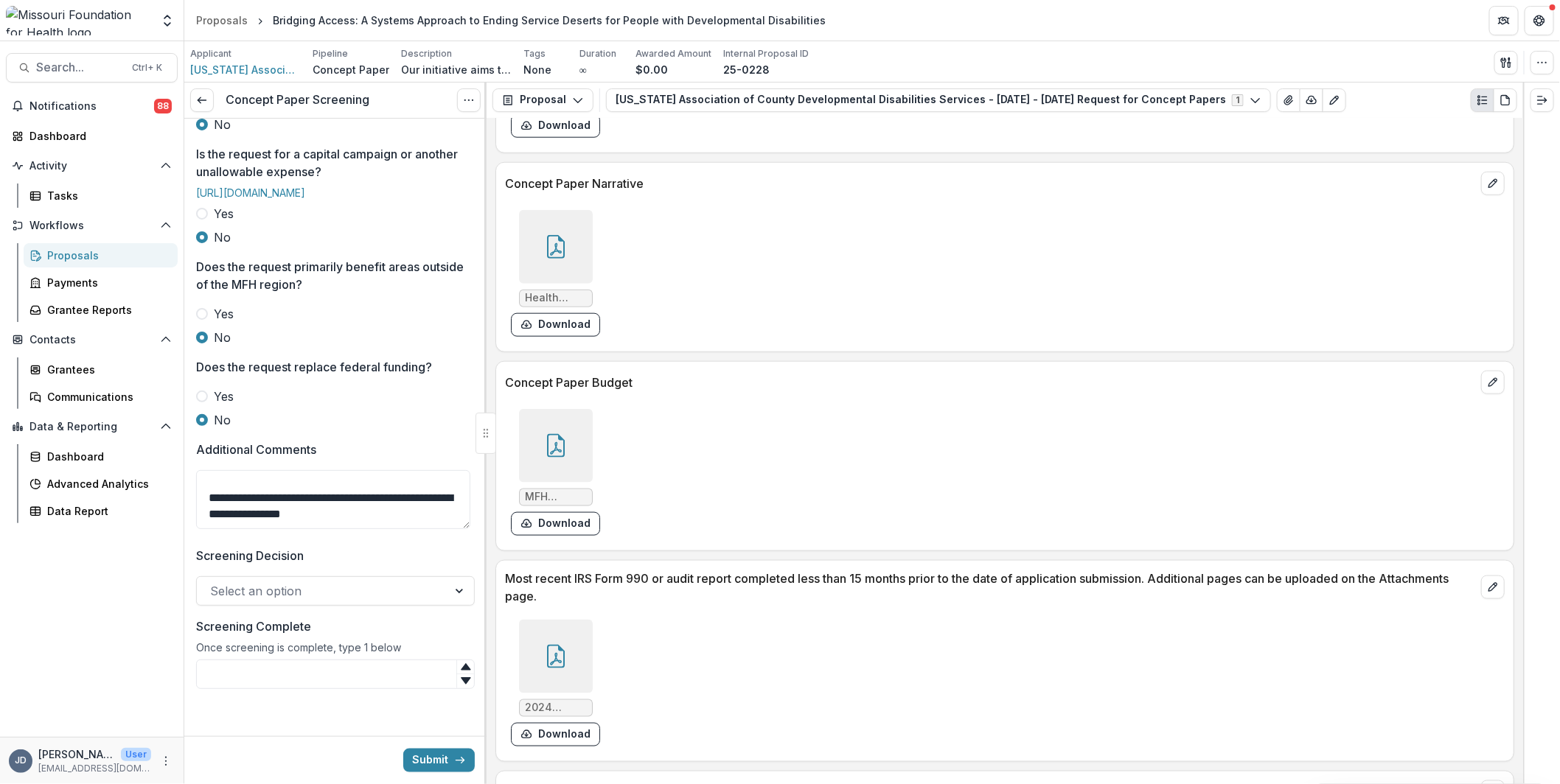
scroll to position [624, 0]
click at [293, 606] on div "Select an option" at bounding box center [335, 591] width 279 height 30
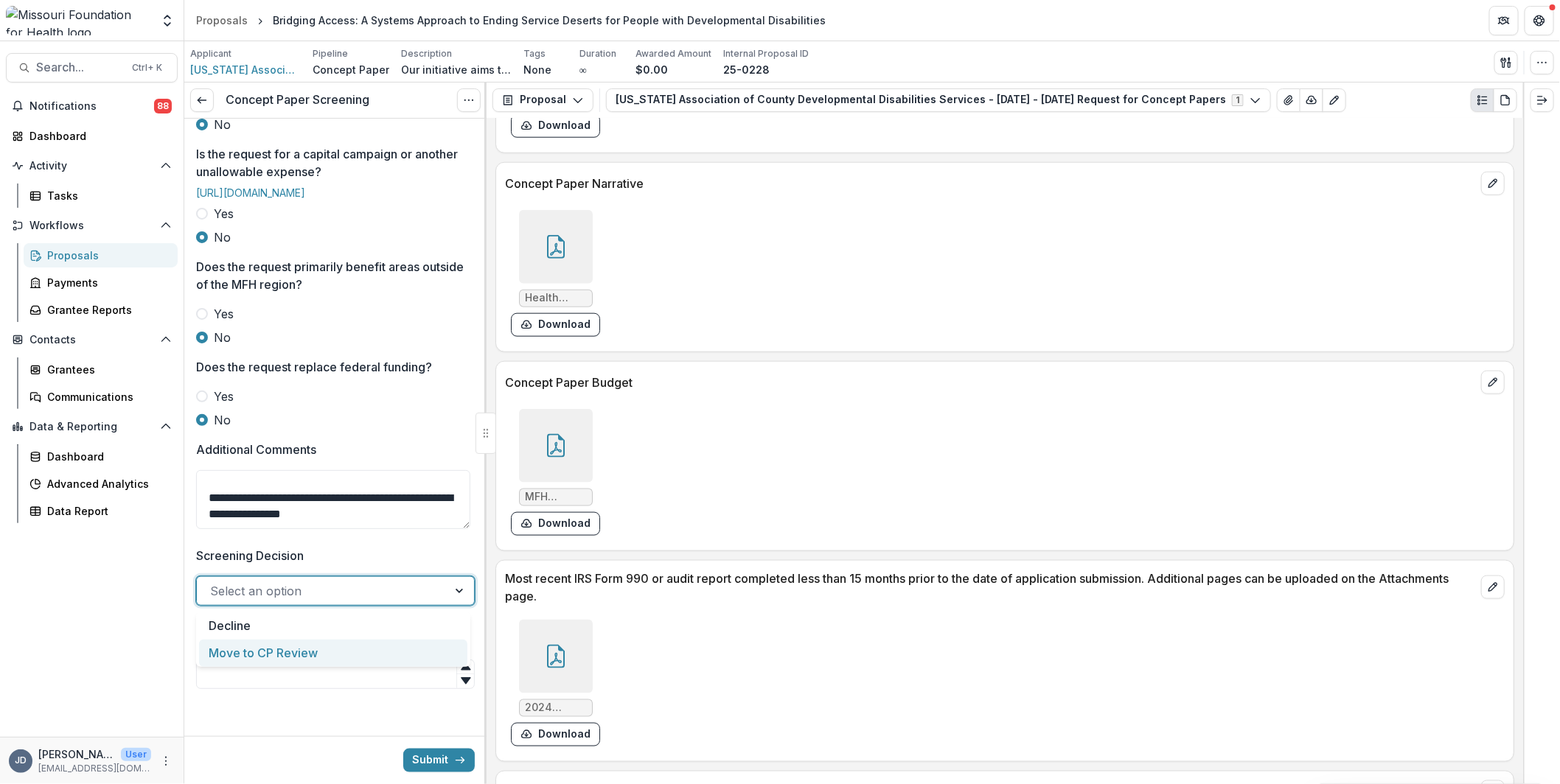
click at [274, 652] on div "Move to CP Review" at bounding box center [333, 653] width 268 height 27
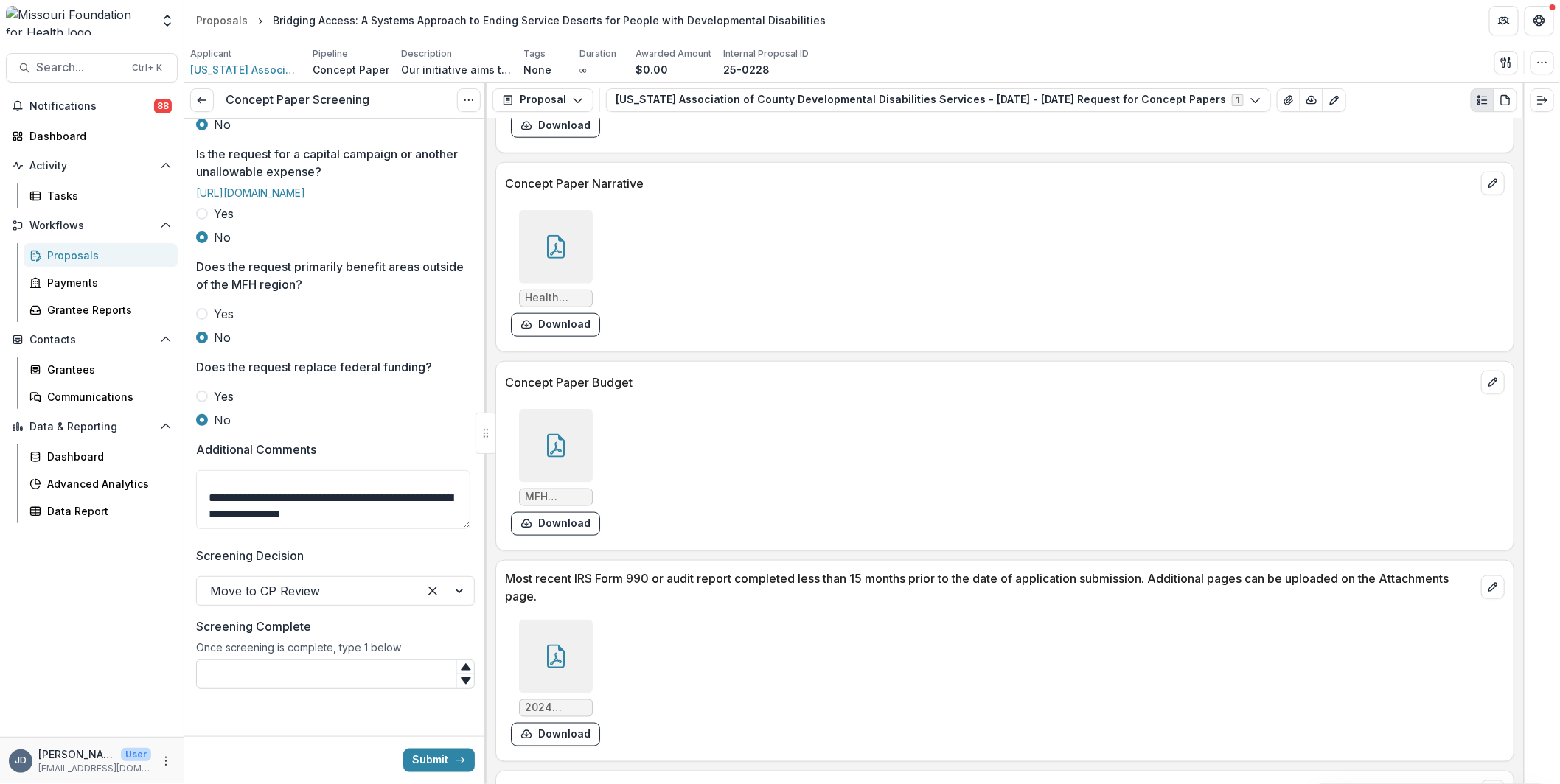
click at [276, 676] on input "Screening Complete" at bounding box center [335, 674] width 279 height 30
type input "*"
click at [439, 757] on button "Submit" at bounding box center [439, 760] width 71 height 24
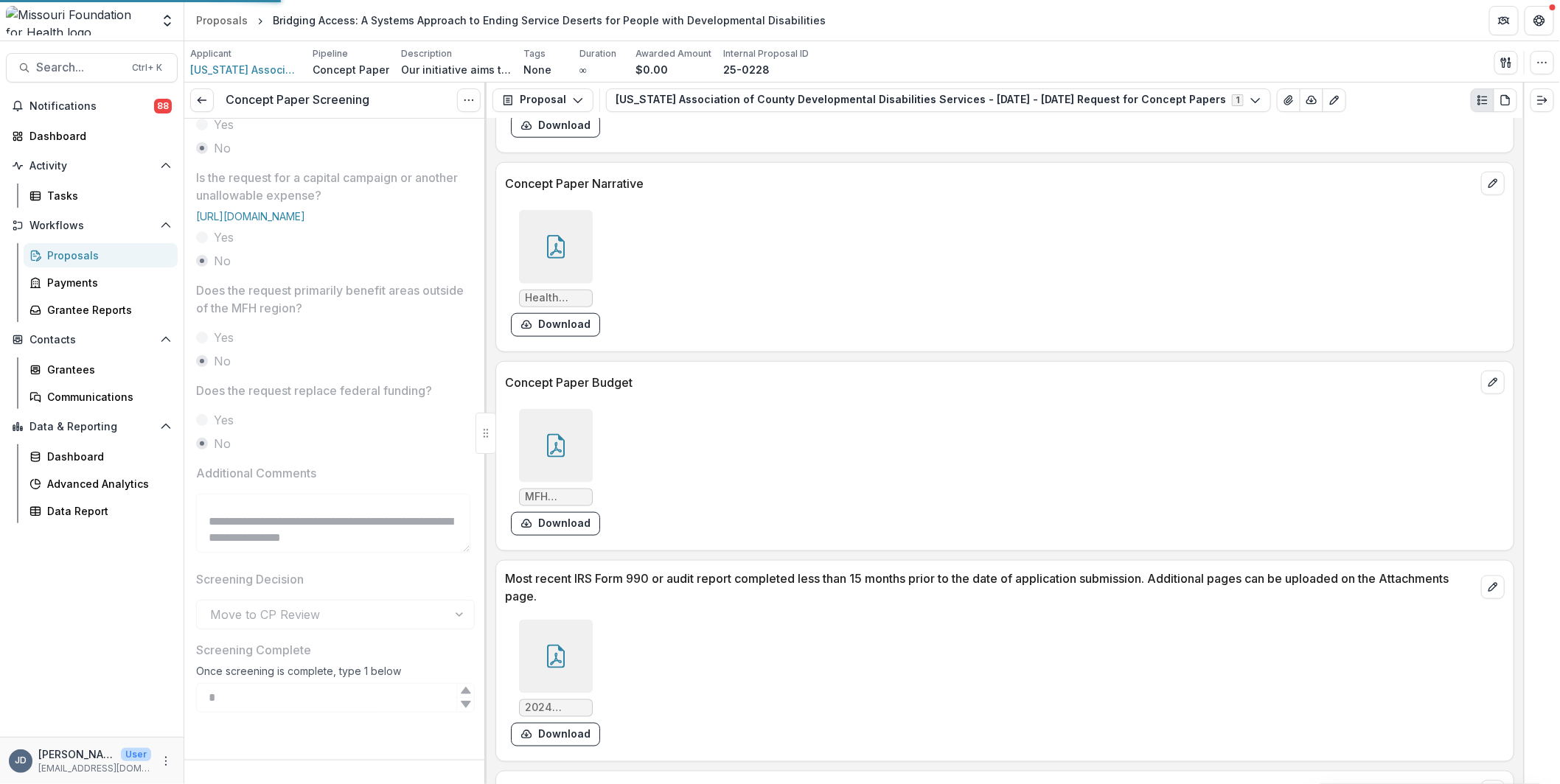
scroll to position [600, 0]
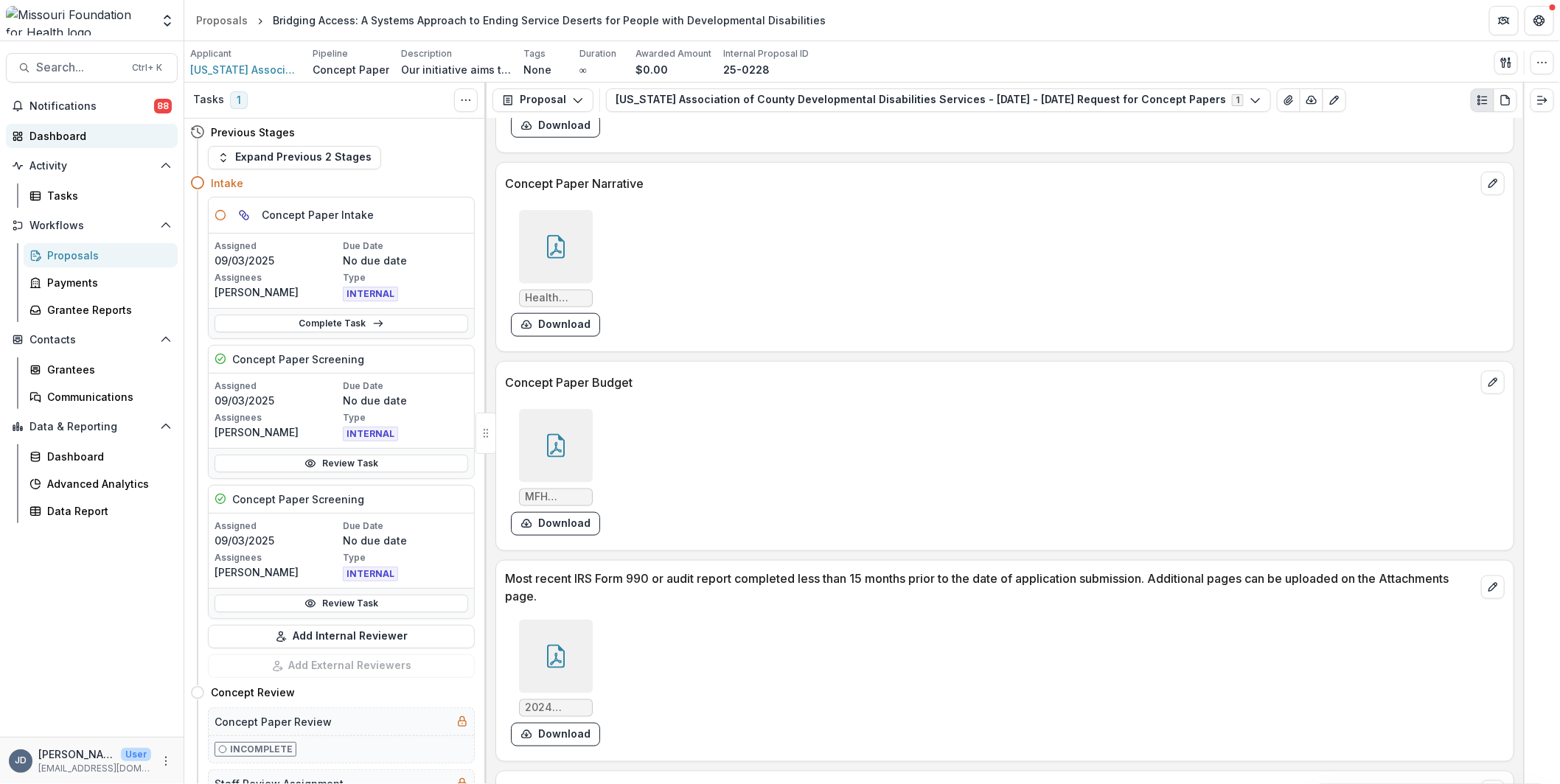
click at [63, 133] on div "Dashboard" at bounding box center [98, 136] width 136 height 15
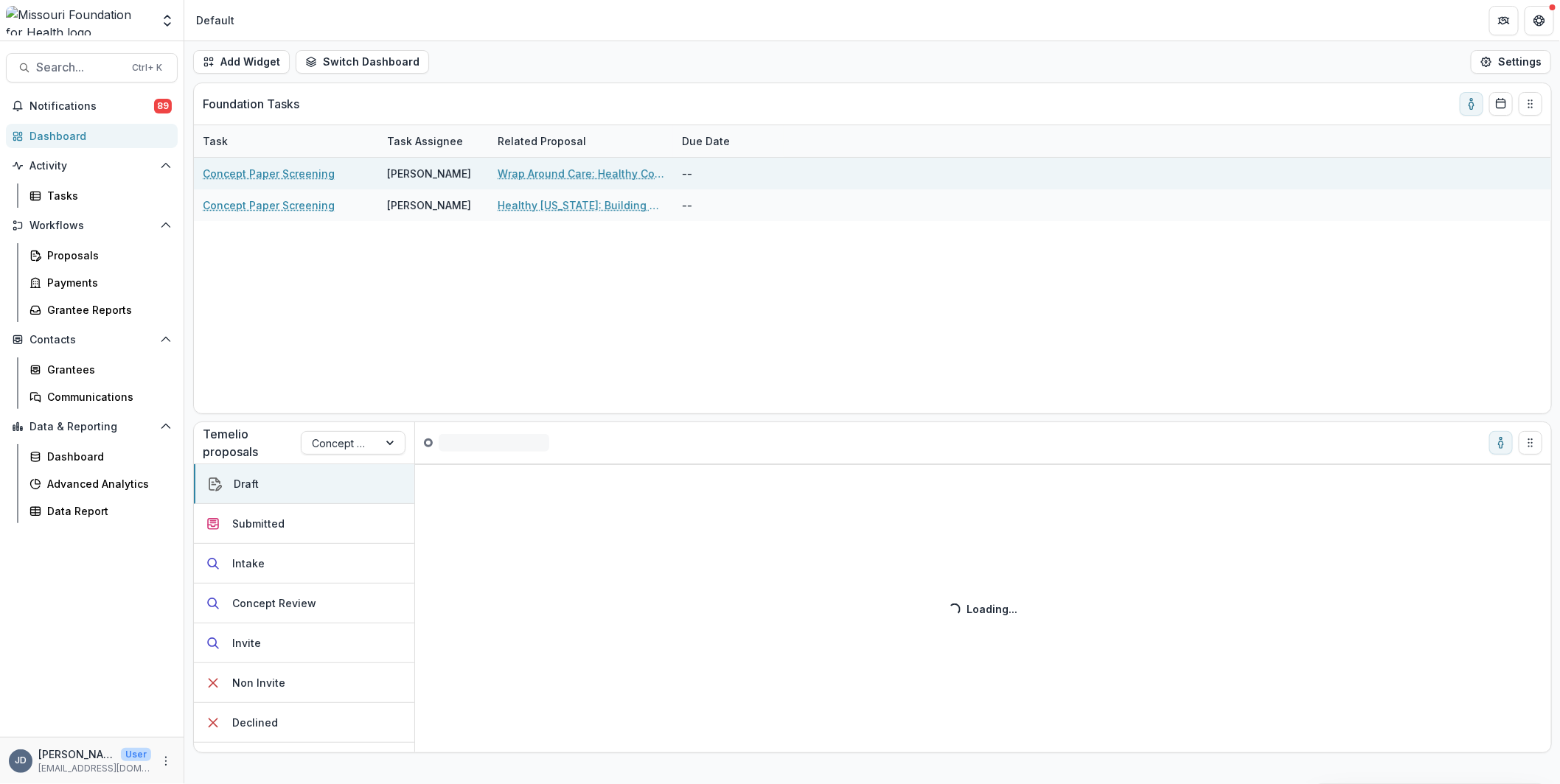
click at [571, 172] on link "Wrap Around Care: Healthy Communities and Systemic Change" at bounding box center [581, 174] width 166 height 15
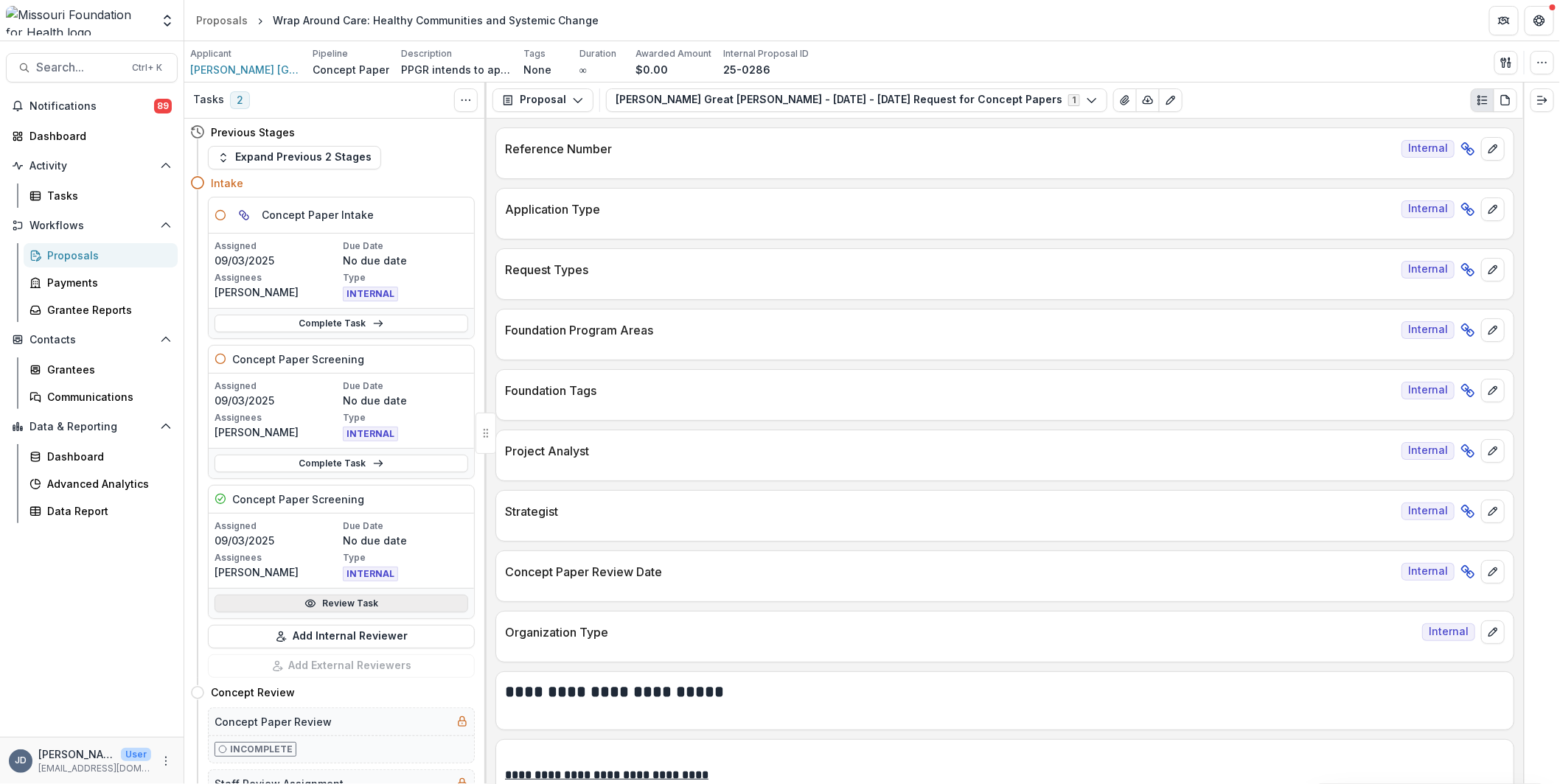
click at [351, 598] on link "Review Task" at bounding box center [341, 603] width 254 height 18
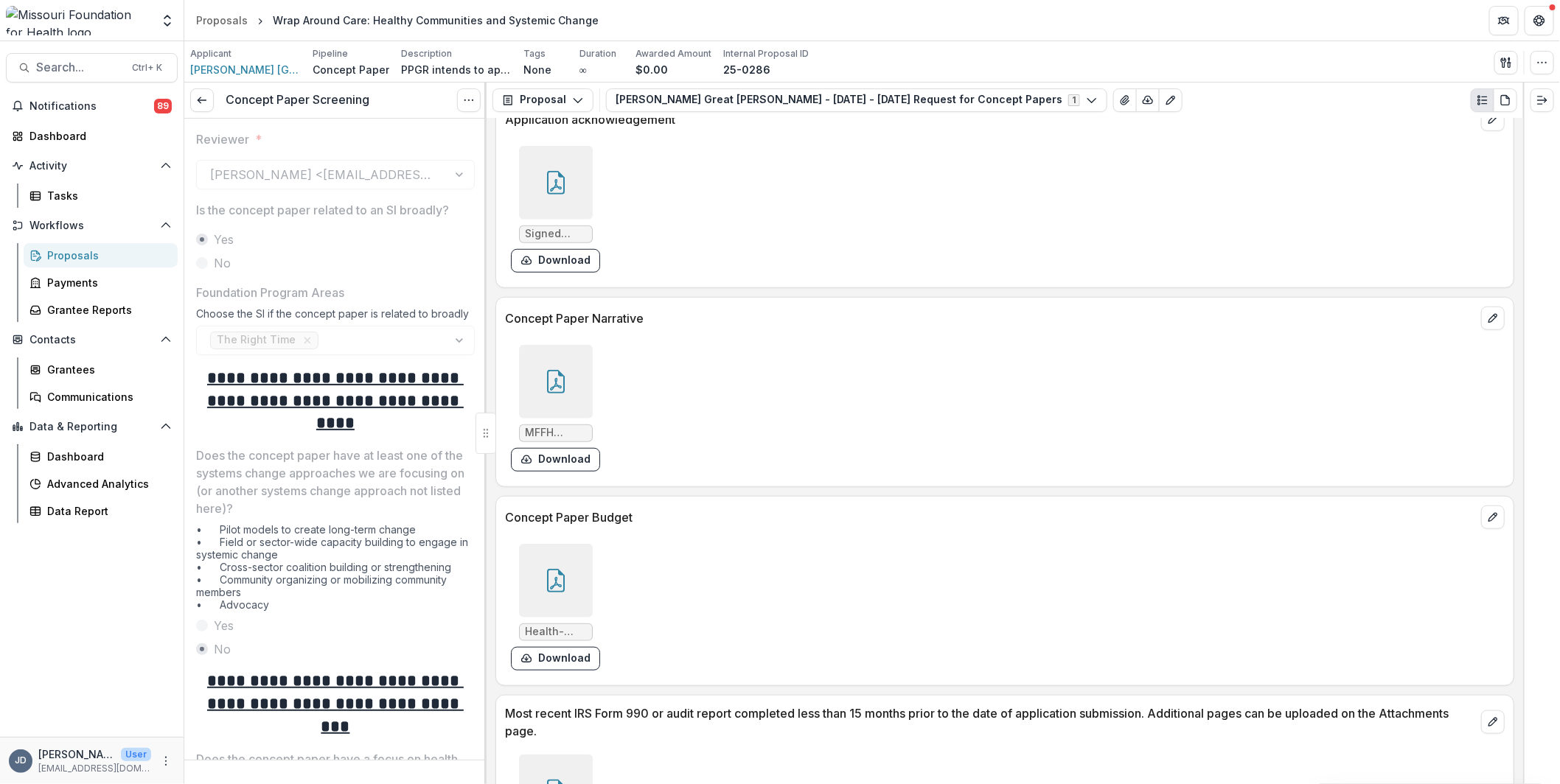
scroll to position [3758, 0]
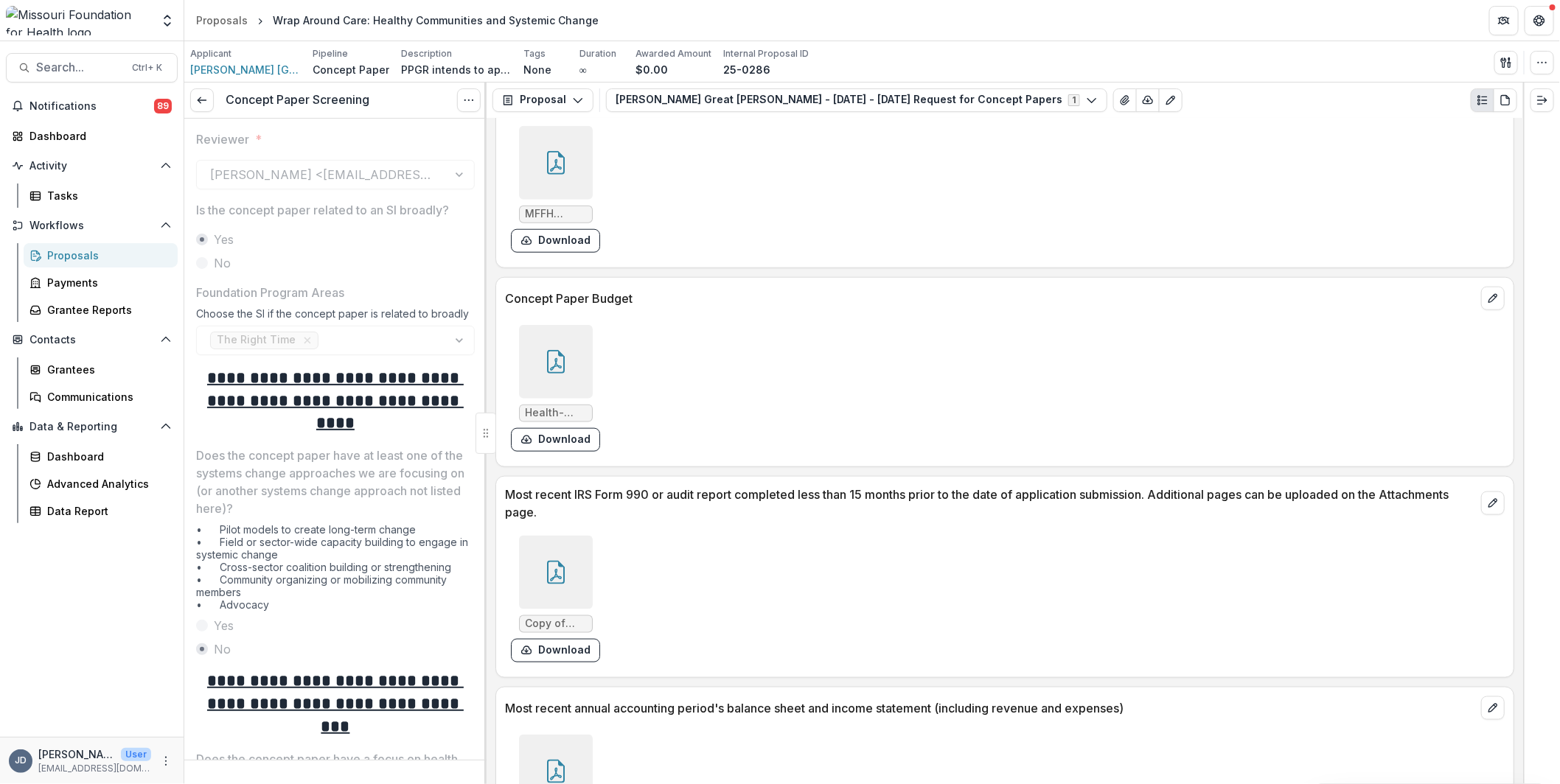
click at [579, 332] on div at bounding box center [555, 361] width 74 height 74
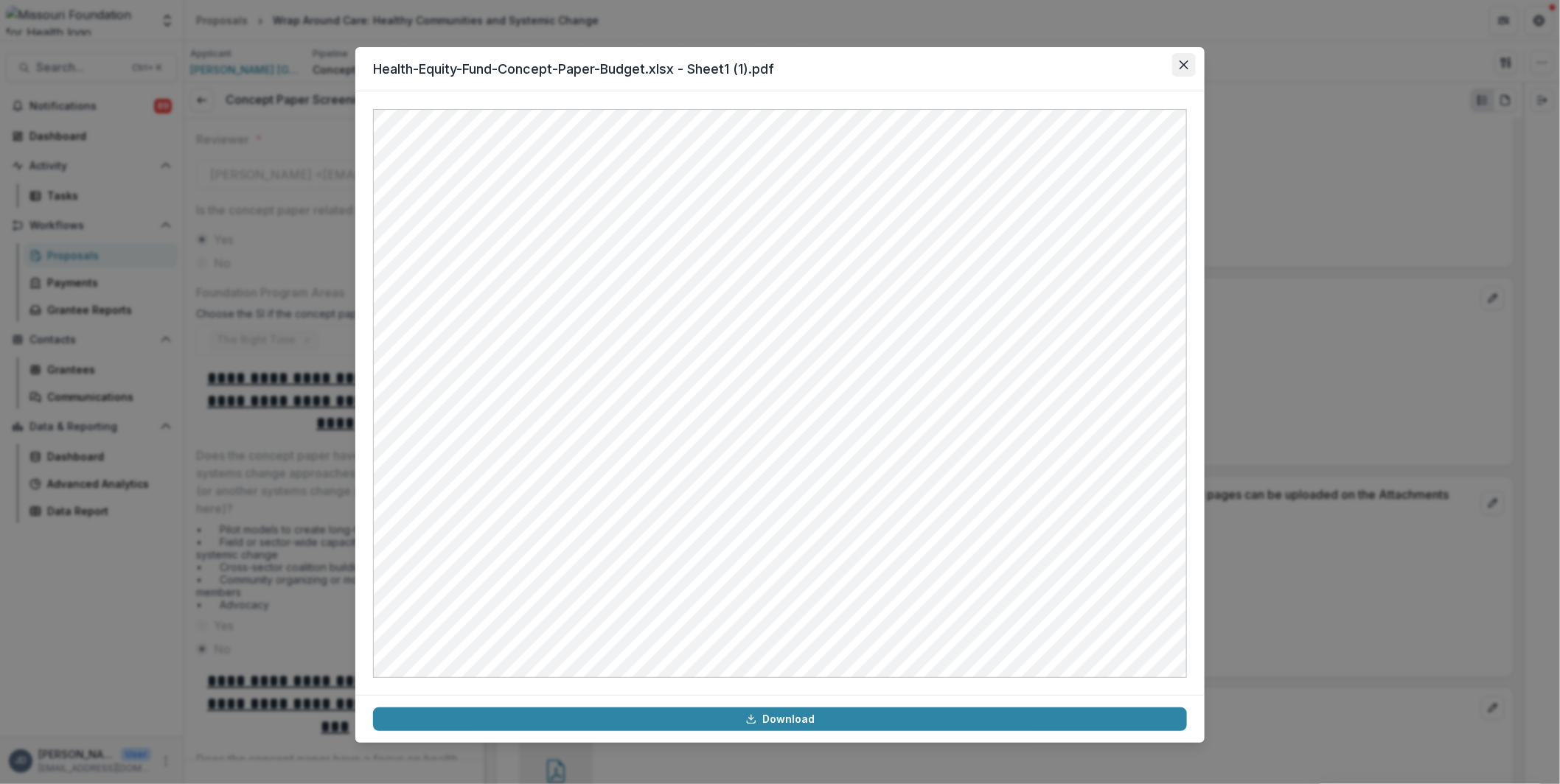
click at [1188, 66] on button "Close" at bounding box center [1184, 65] width 24 height 24
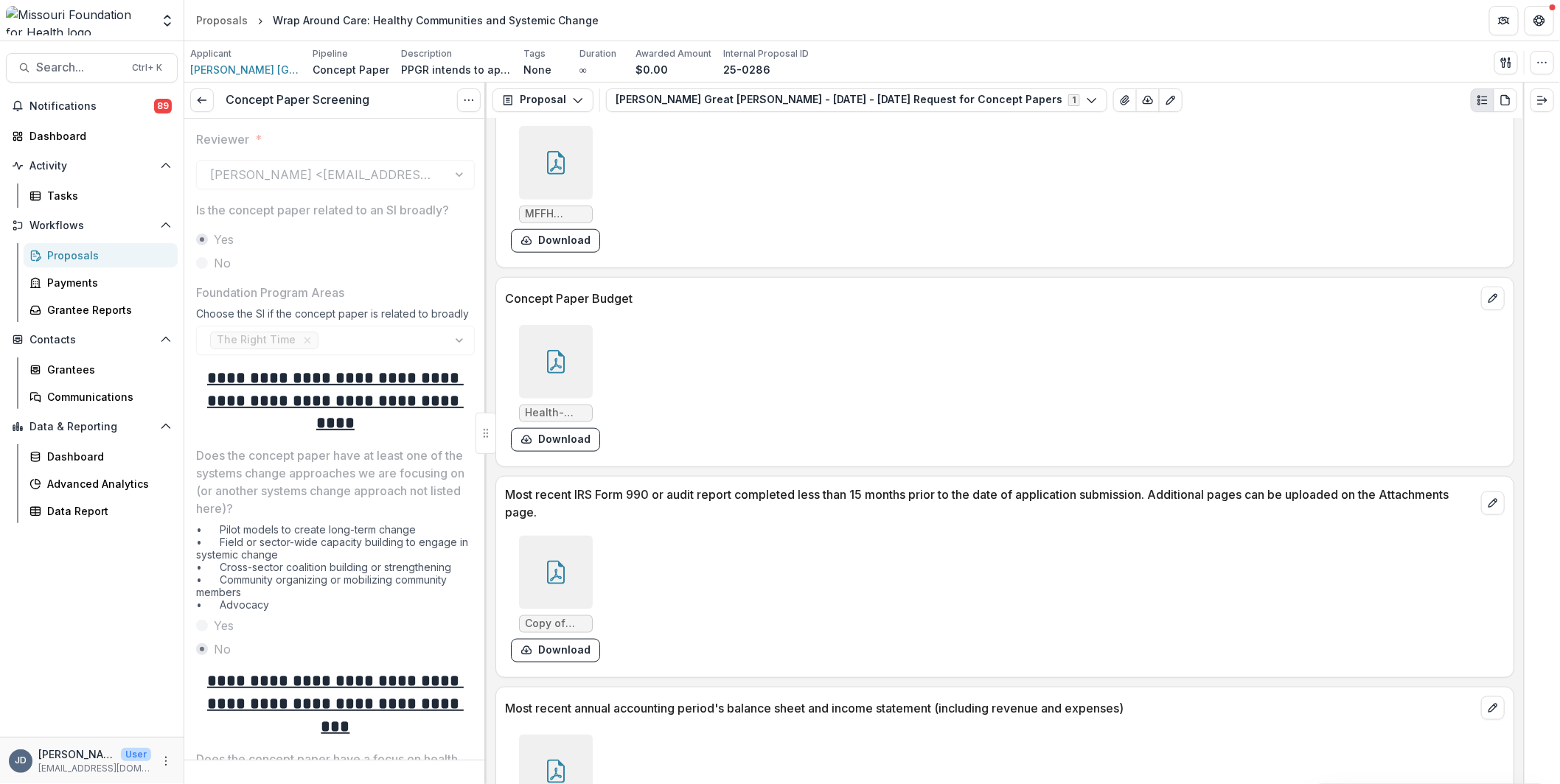
click at [557, 355] on icon at bounding box center [556, 362] width 24 height 24
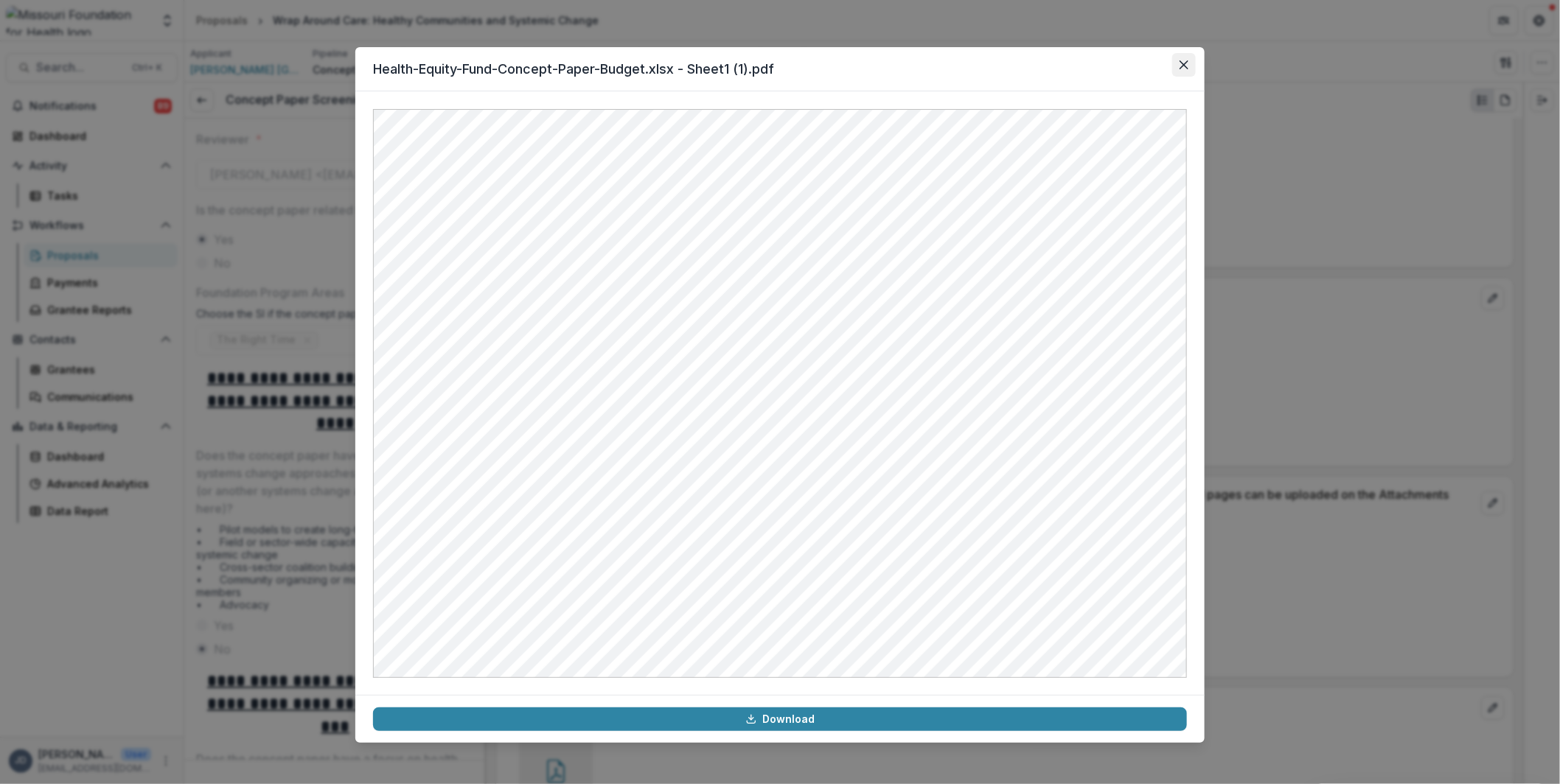
click at [1183, 69] on icon "Close" at bounding box center [1184, 64] width 8 height 8
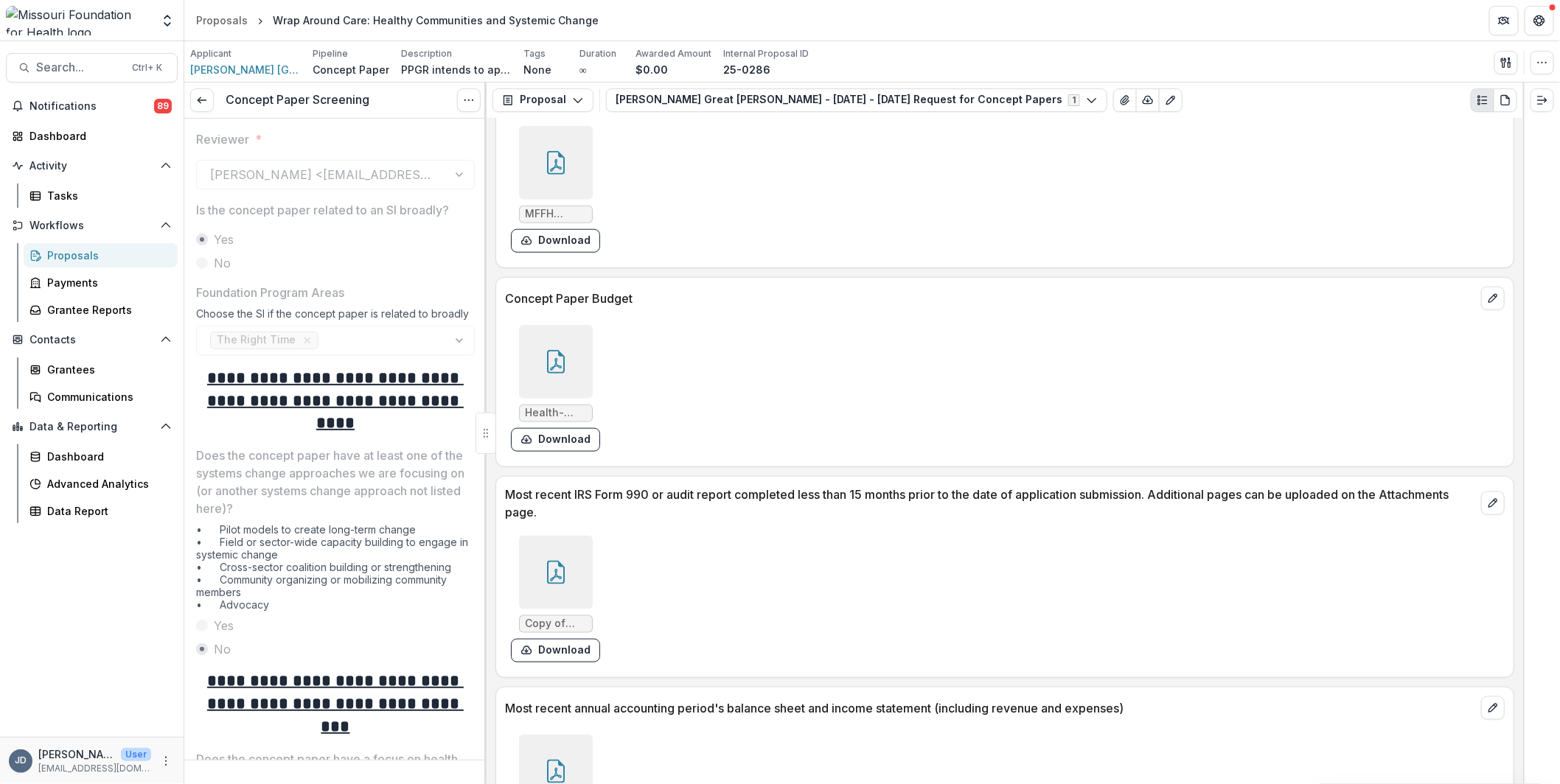
click at [567, 159] on div at bounding box center [555, 163] width 74 height 74
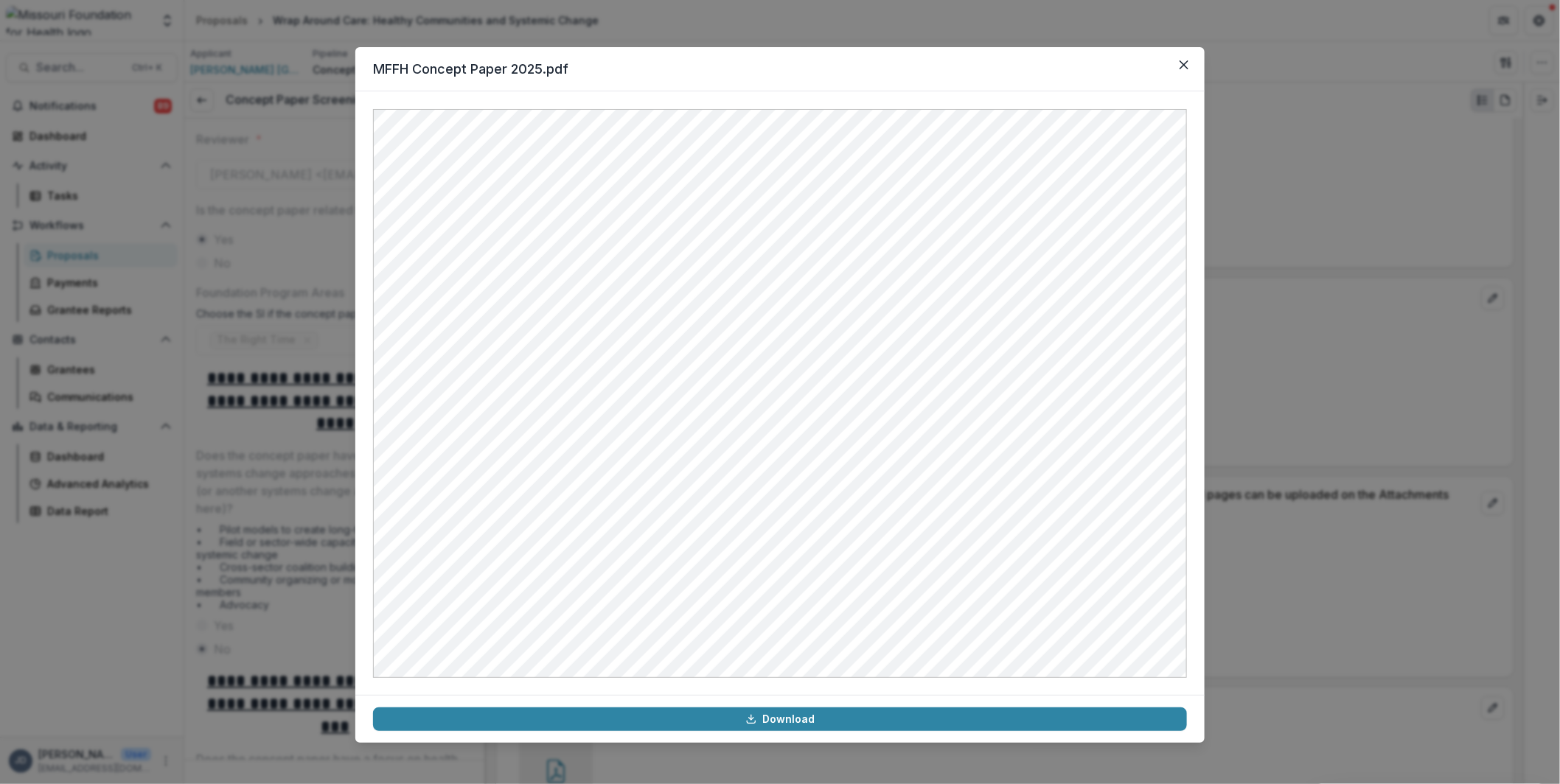
click at [0, 216] on div "MFFH Concept Paper 2025.pdf Download" at bounding box center [780, 392] width 1560 height 784
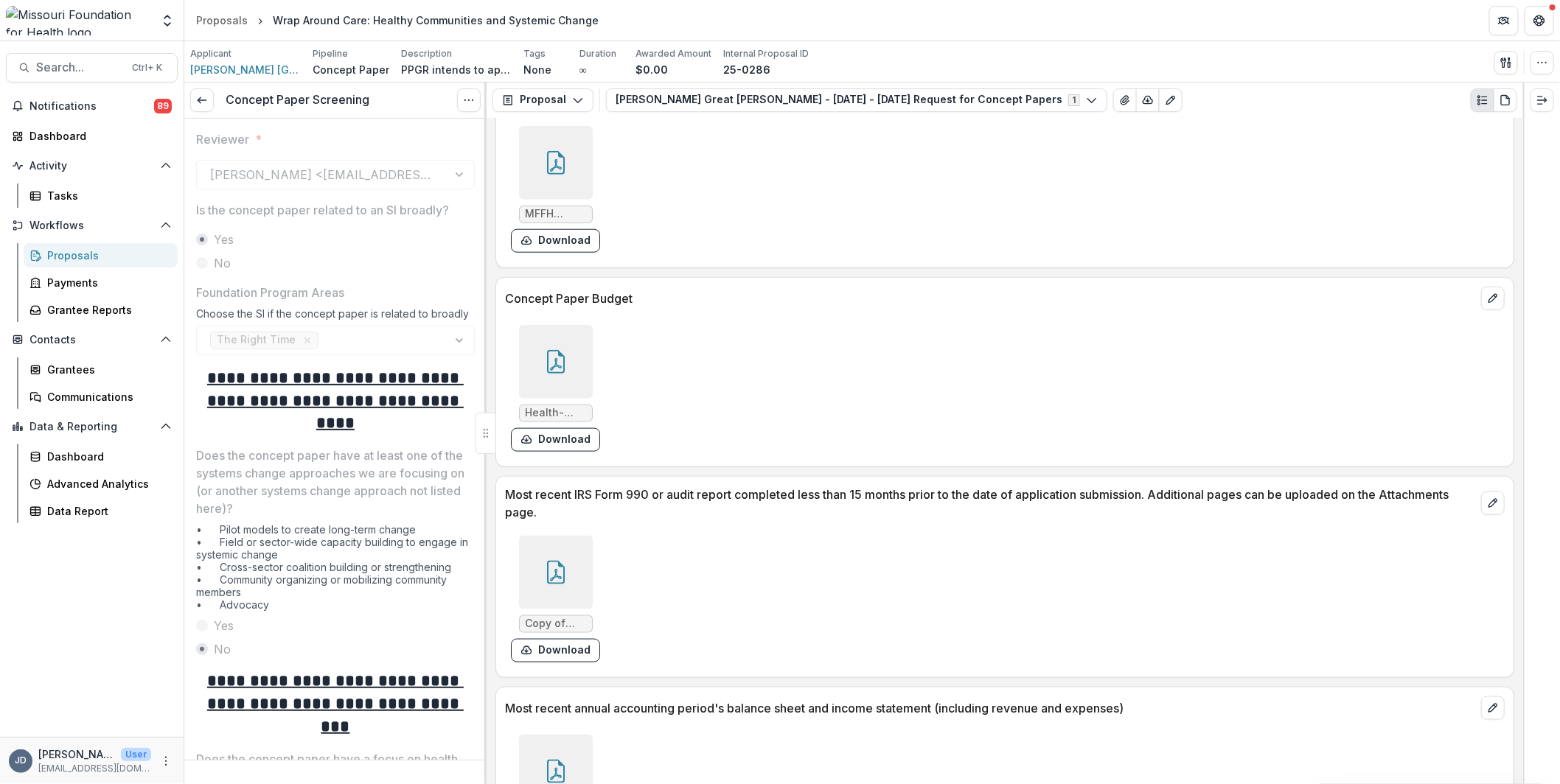
scroll to position [3751, 0]
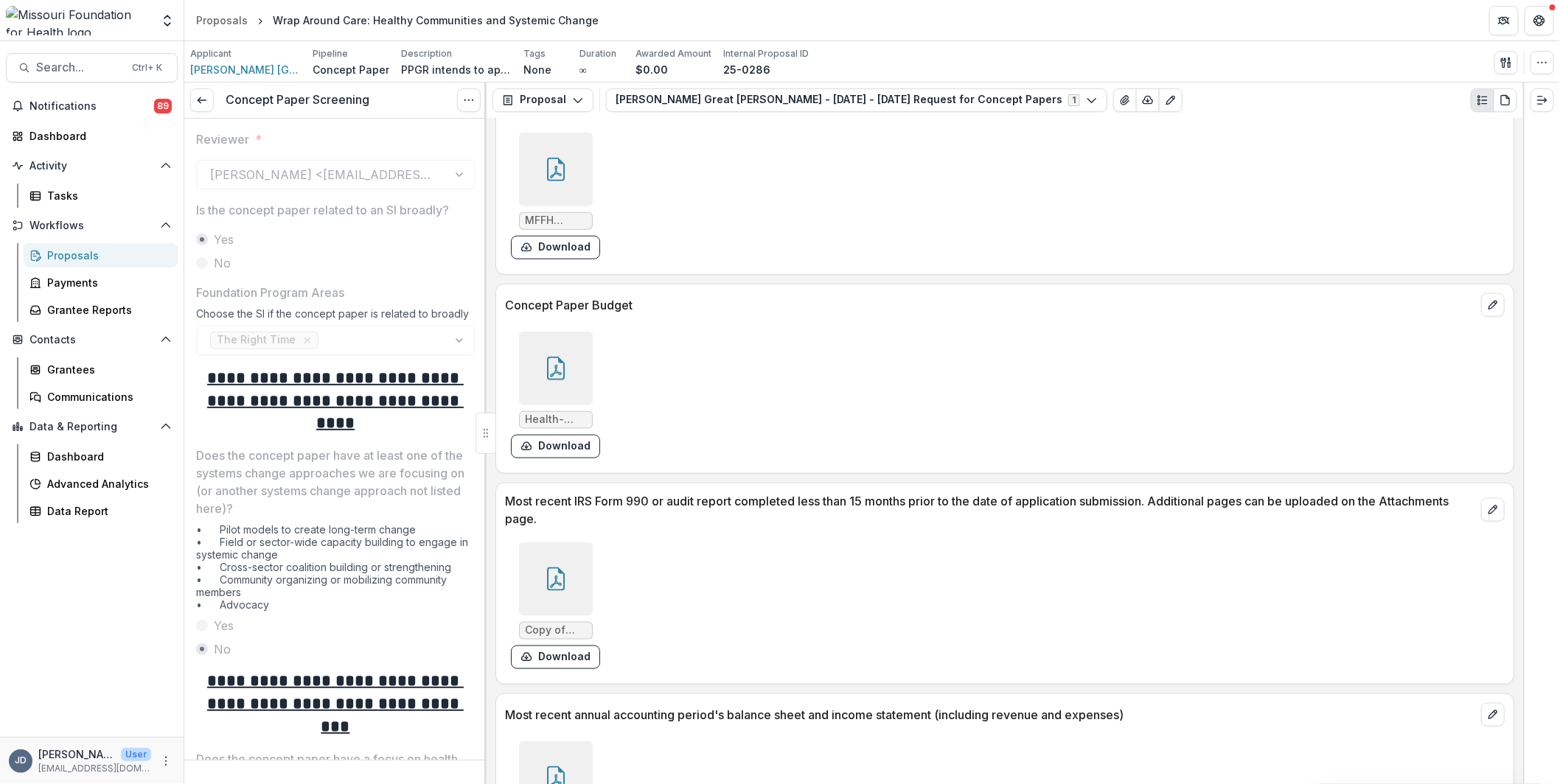
click at [547, 357] on icon at bounding box center [556, 369] width 24 height 24
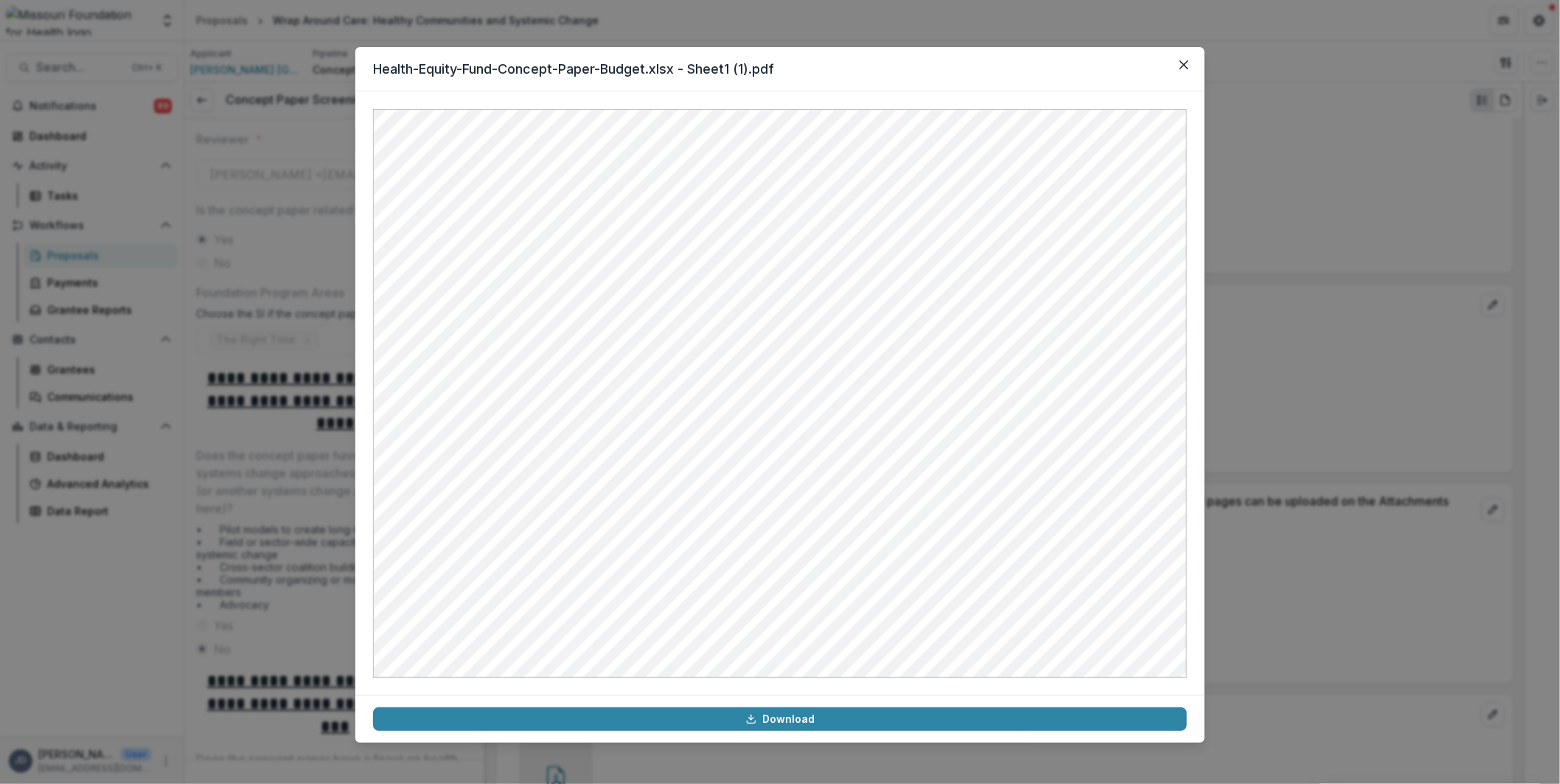
click at [1188, 69] on button "Close" at bounding box center [1184, 65] width 24 height 24
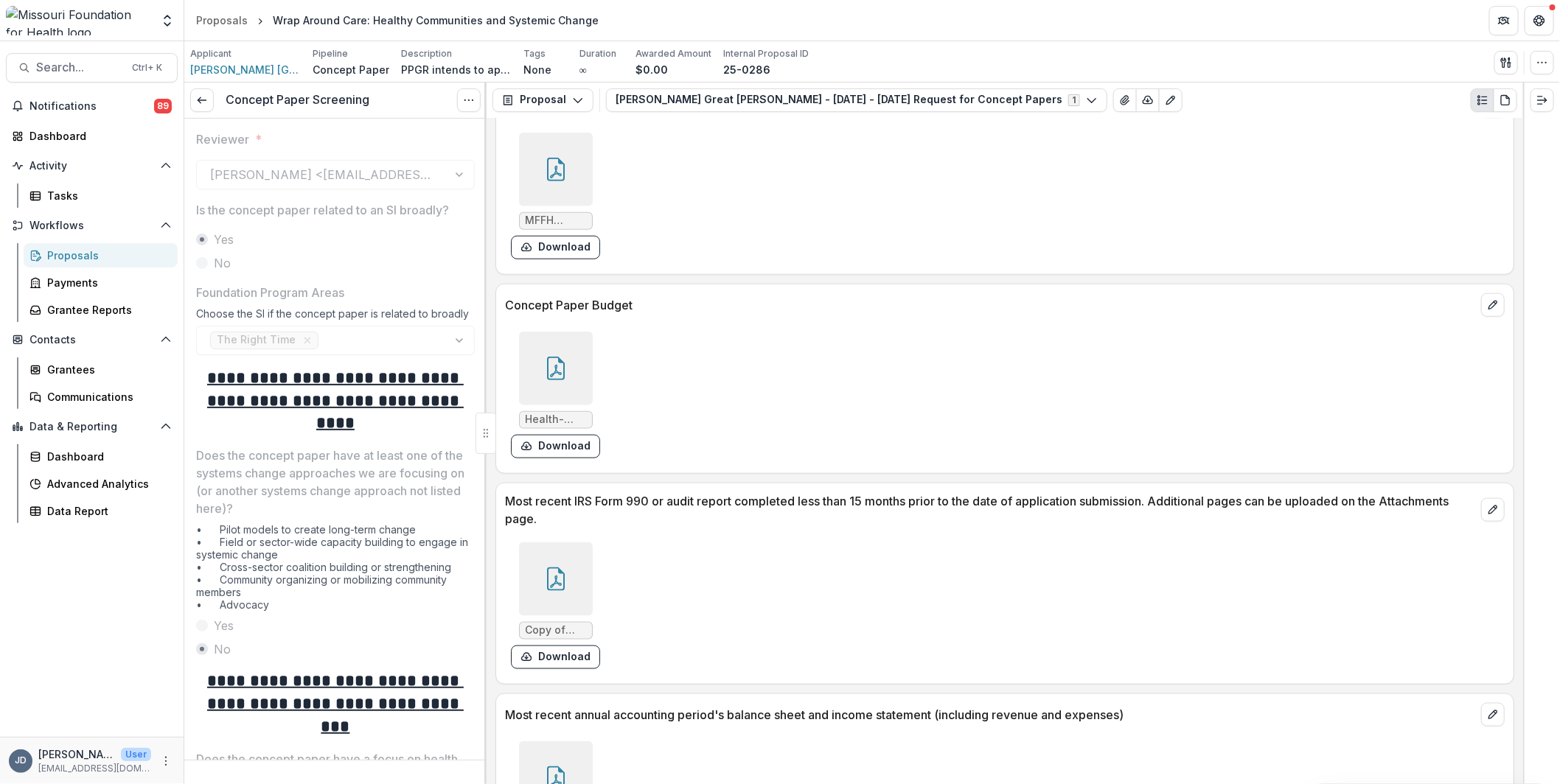
click at [570, 161] on div at bounding box center [555, 169] width 74 height 74
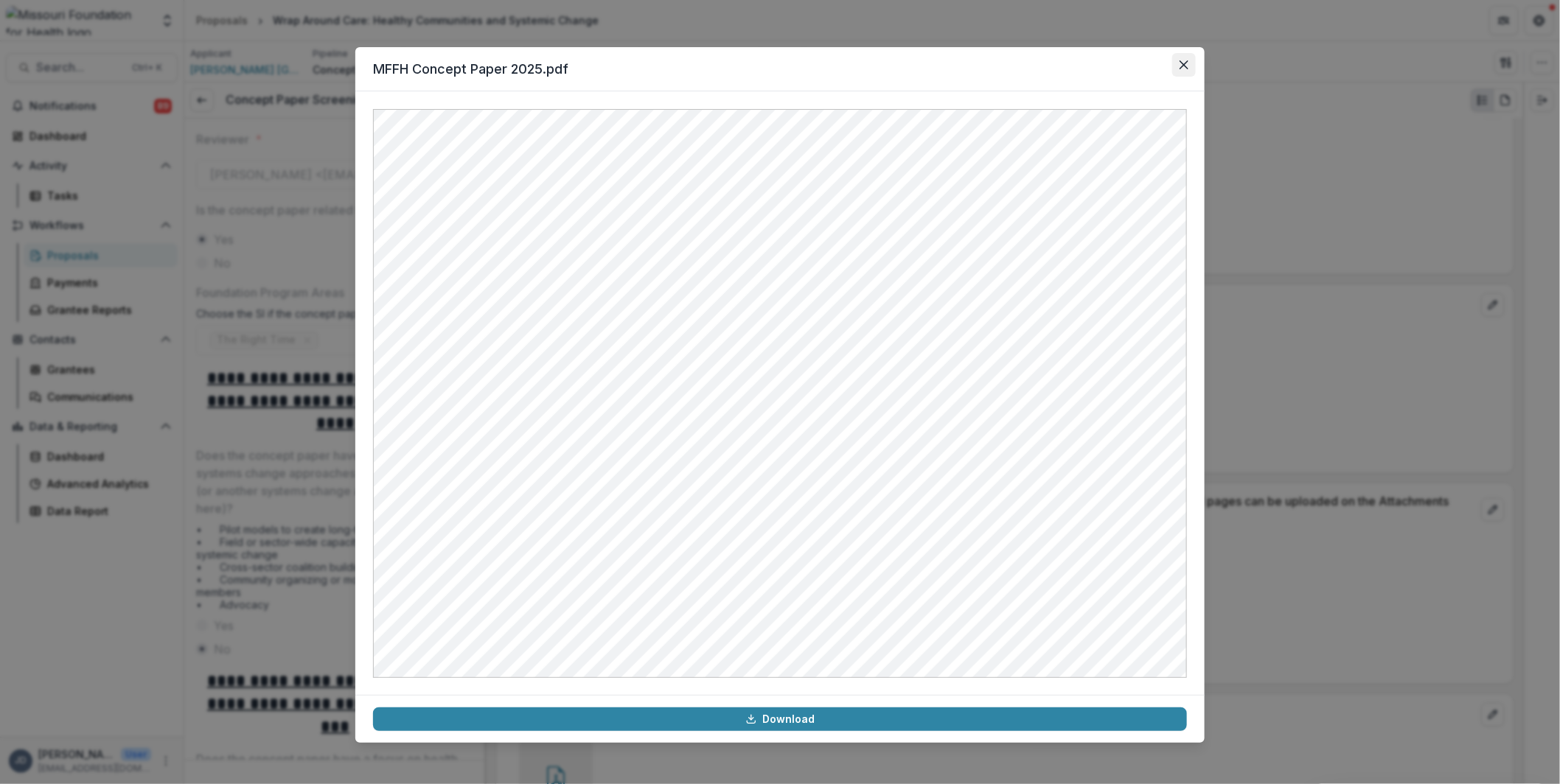
click at [1182, 60] on icon "Close" at bounding box center [1184, 64] width 8 height 8
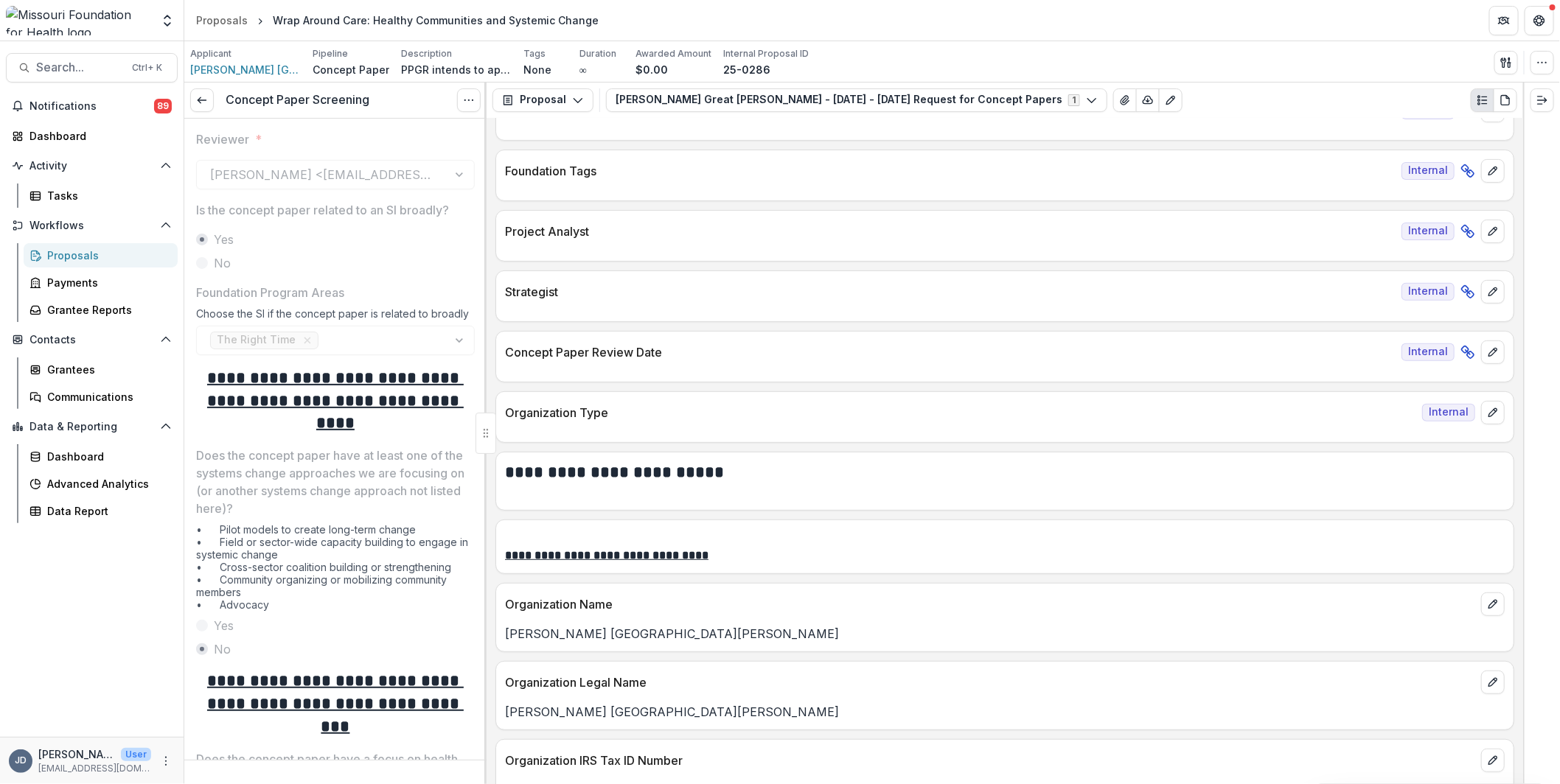
scroll to position [0, 0]
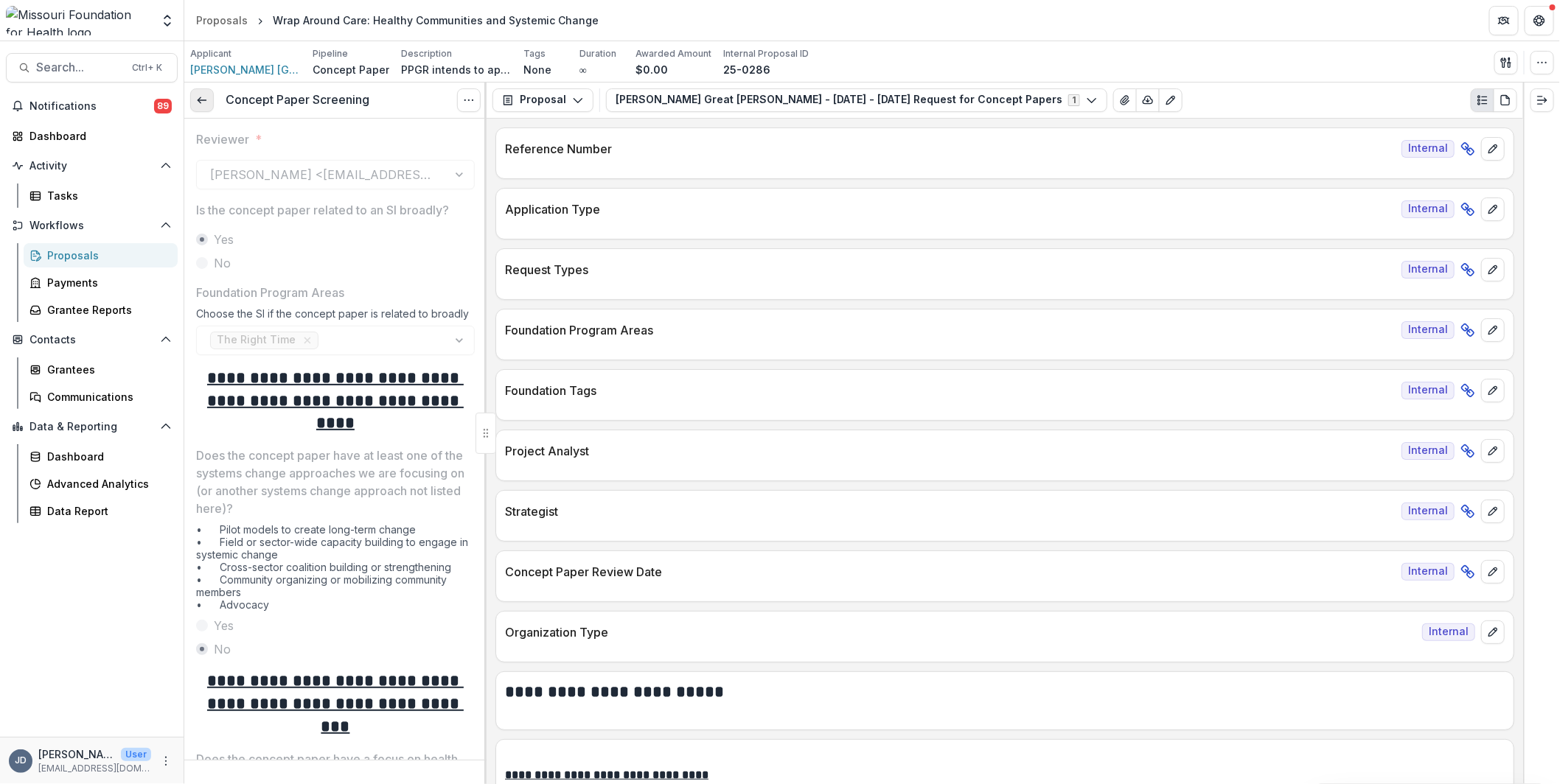
click at [206, 100] on icon at bounding box center [202, 100] width 12 height 12
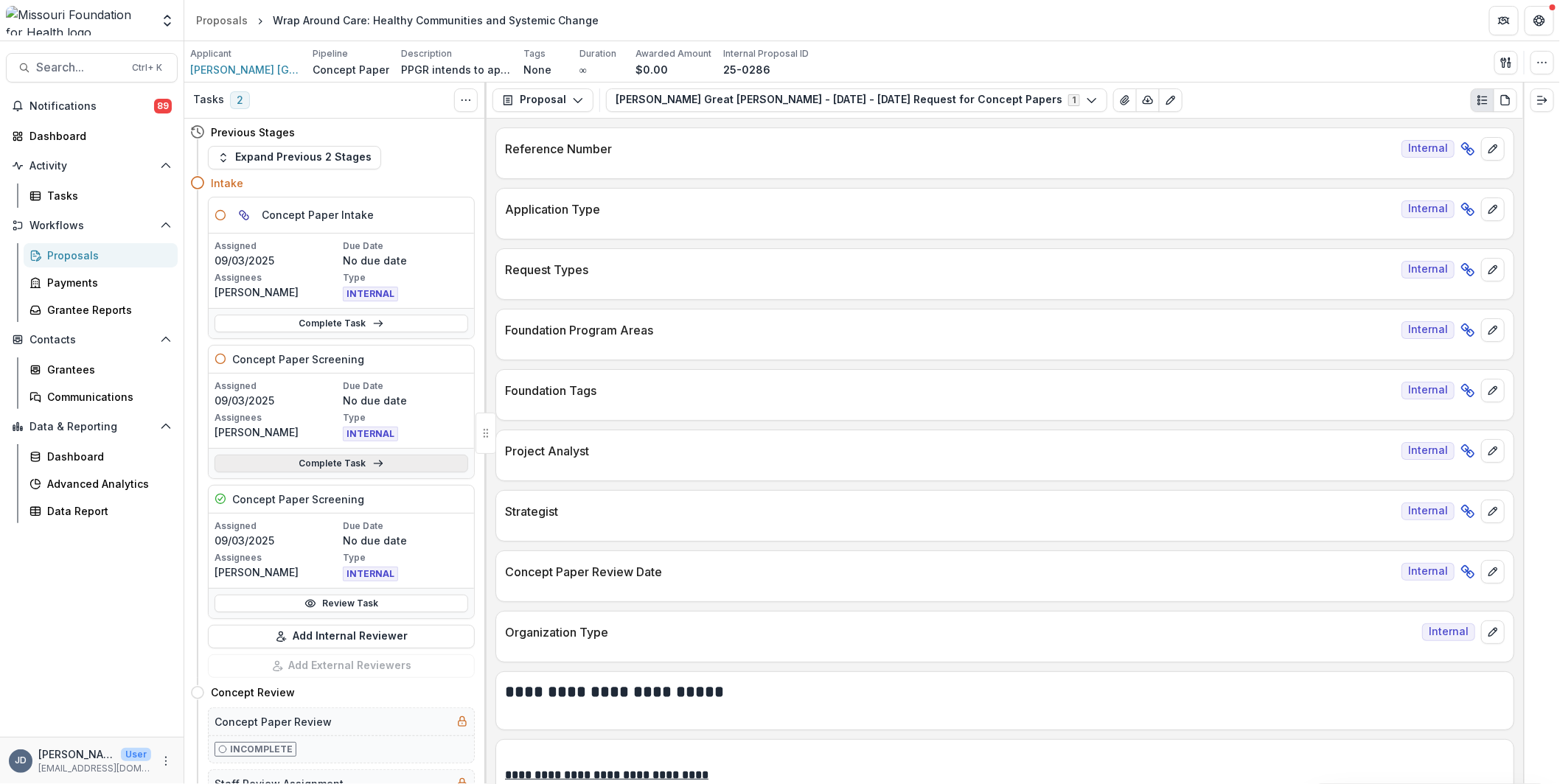
click at [324, 470] on link "Complete Task" at bounding box center [341, 463] width 254 height 18
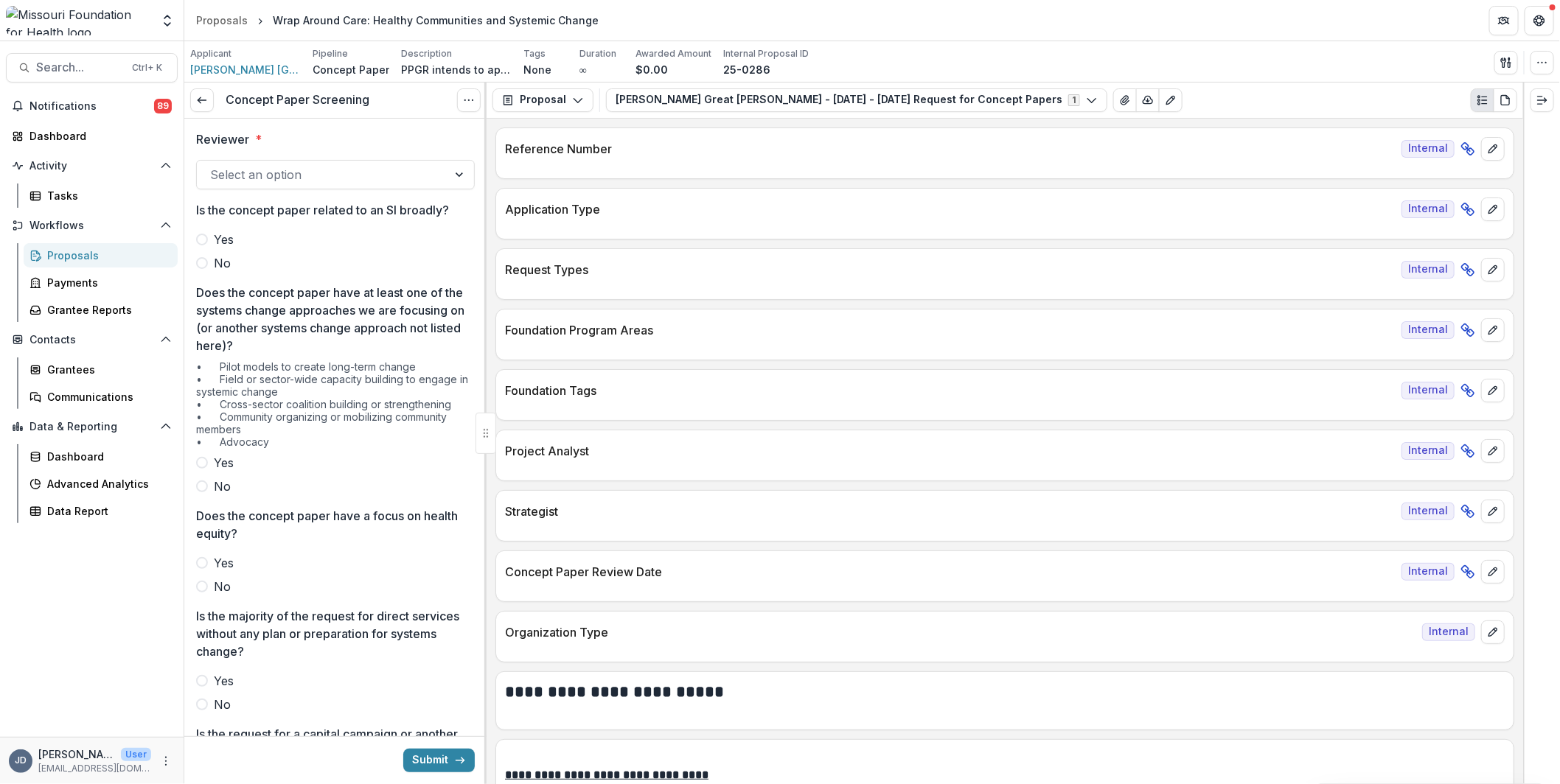
click at [409, 174] on div at bounding box center [322, 175] width 224 height 20
type input "*******"
click at [235, 244] on label "Yes" at bounding box center [335, 239] width 279 height 18
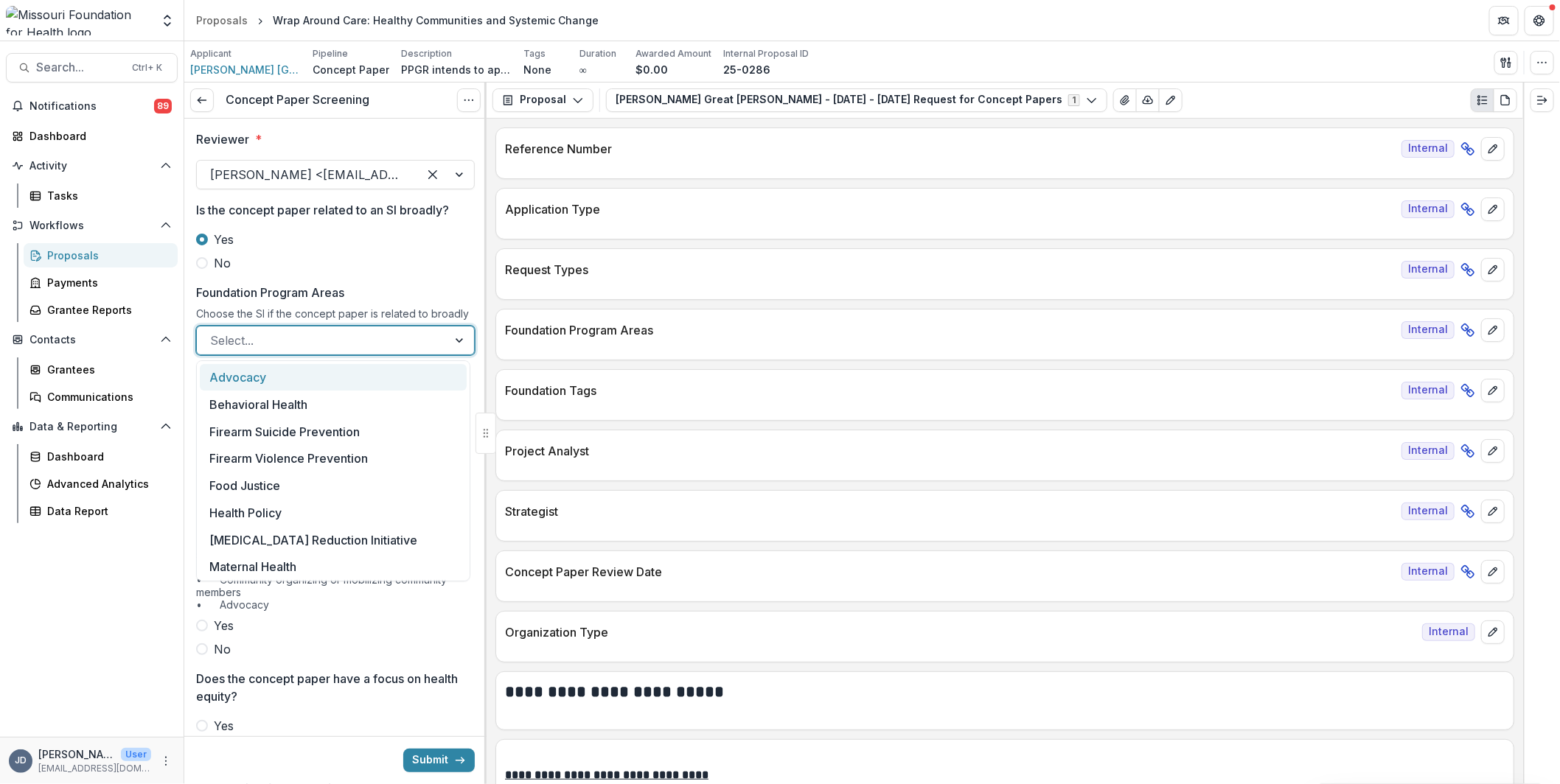
click at [247, 342] on div at bounding box center [322, 340] width 224 height 20
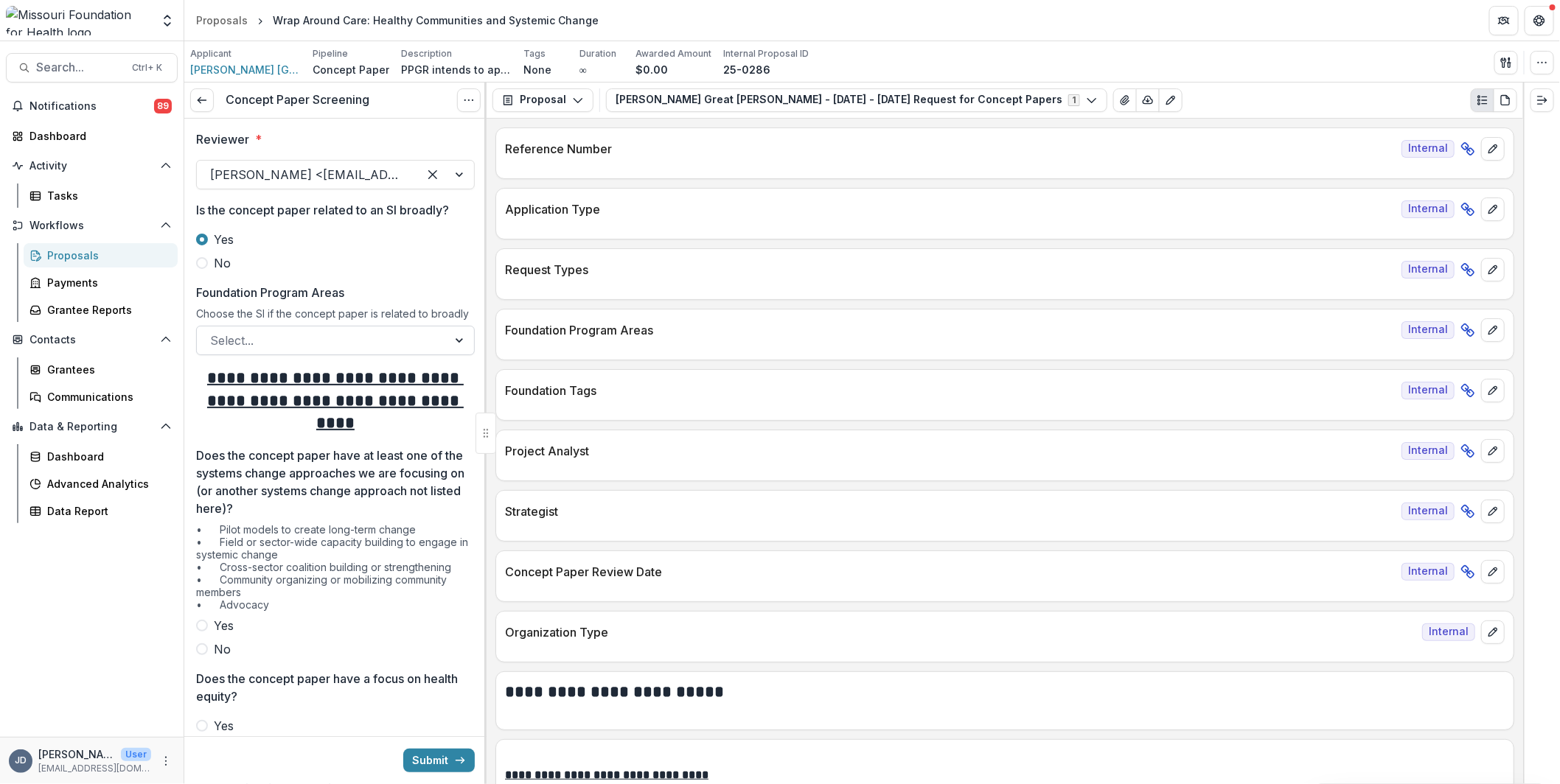
click at [306, 342] on div at bounding box center [322, 340] width 224 height 20
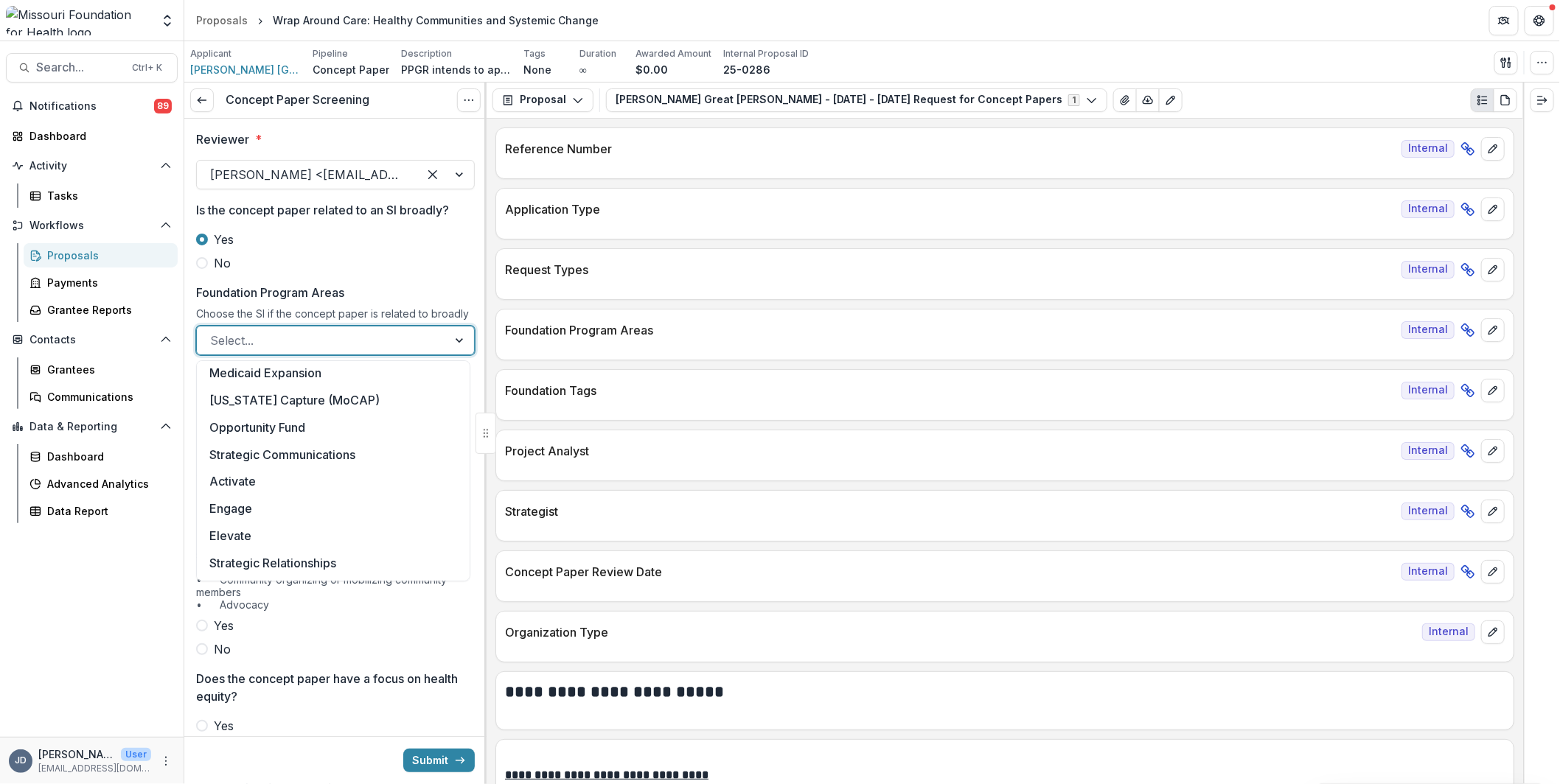
scroll to position [246, 0]
click at [254, 556] on div "The Right Time" at bounding box center [333, 564] width 267 height 27
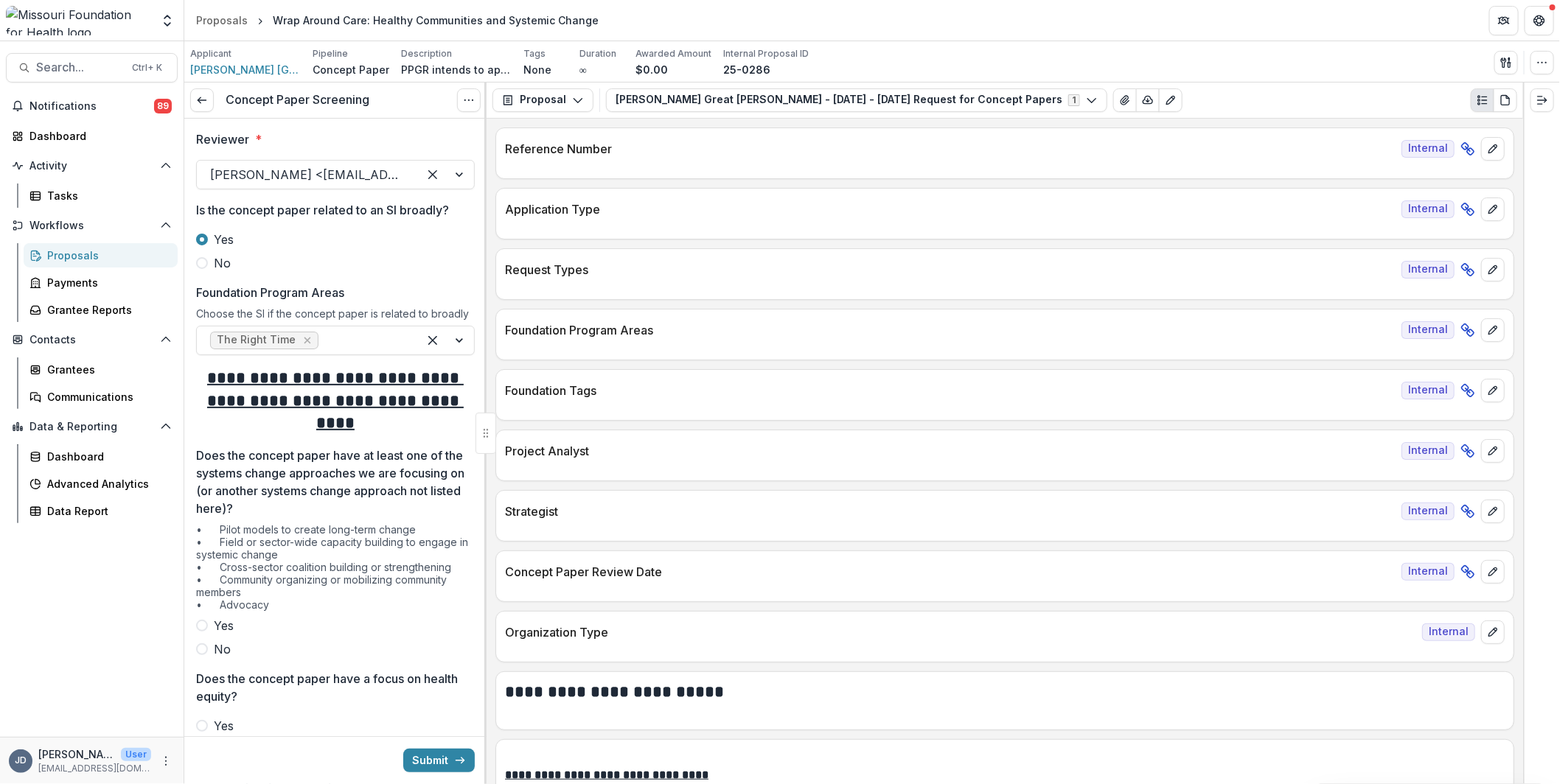
click at [259, 459] on p "Does the concept paper have at least one of the systems change approaches we ar…" at bounding box center [331, 481] width 270 height 70
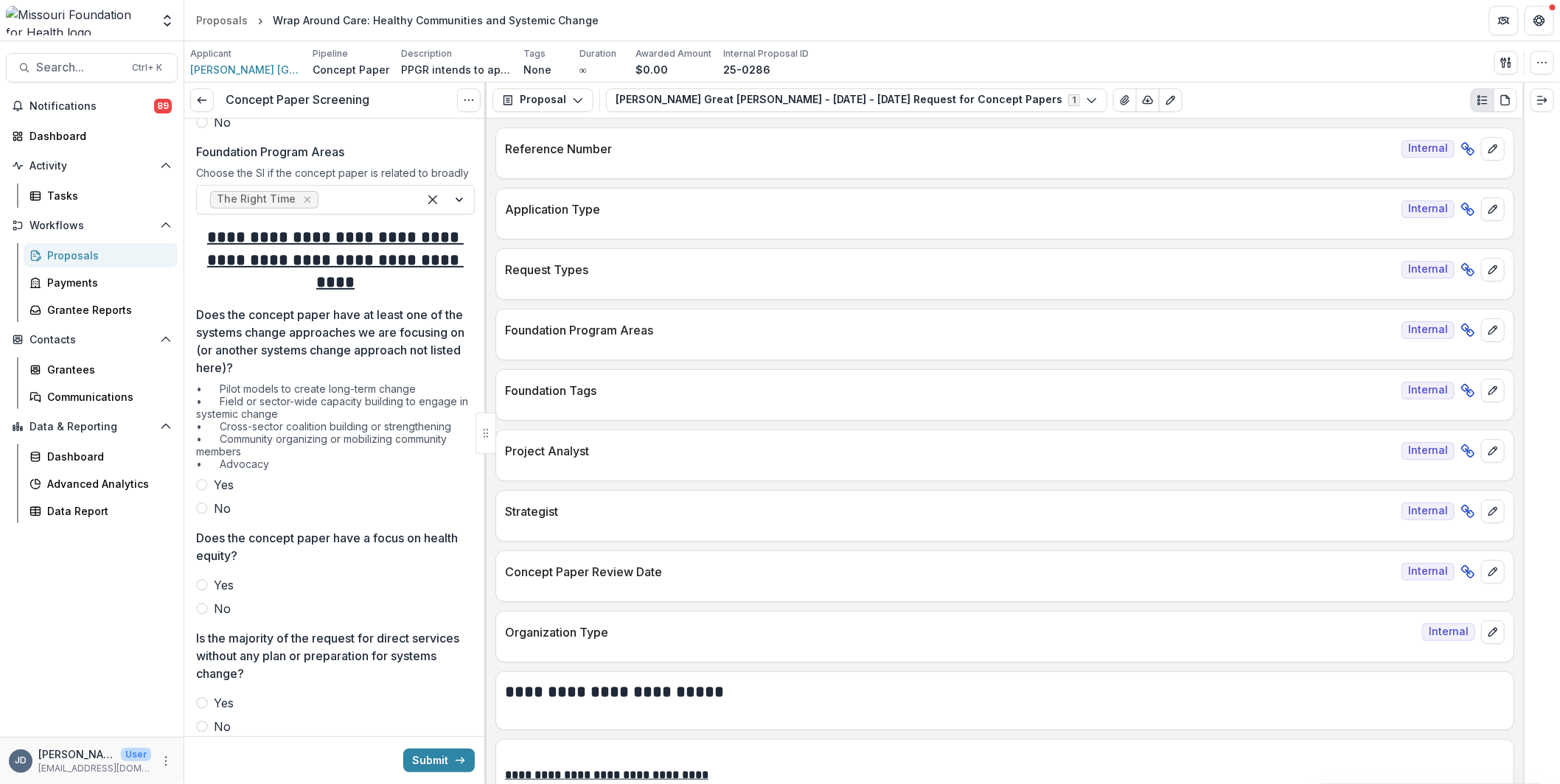
scroll to position [221, 0]
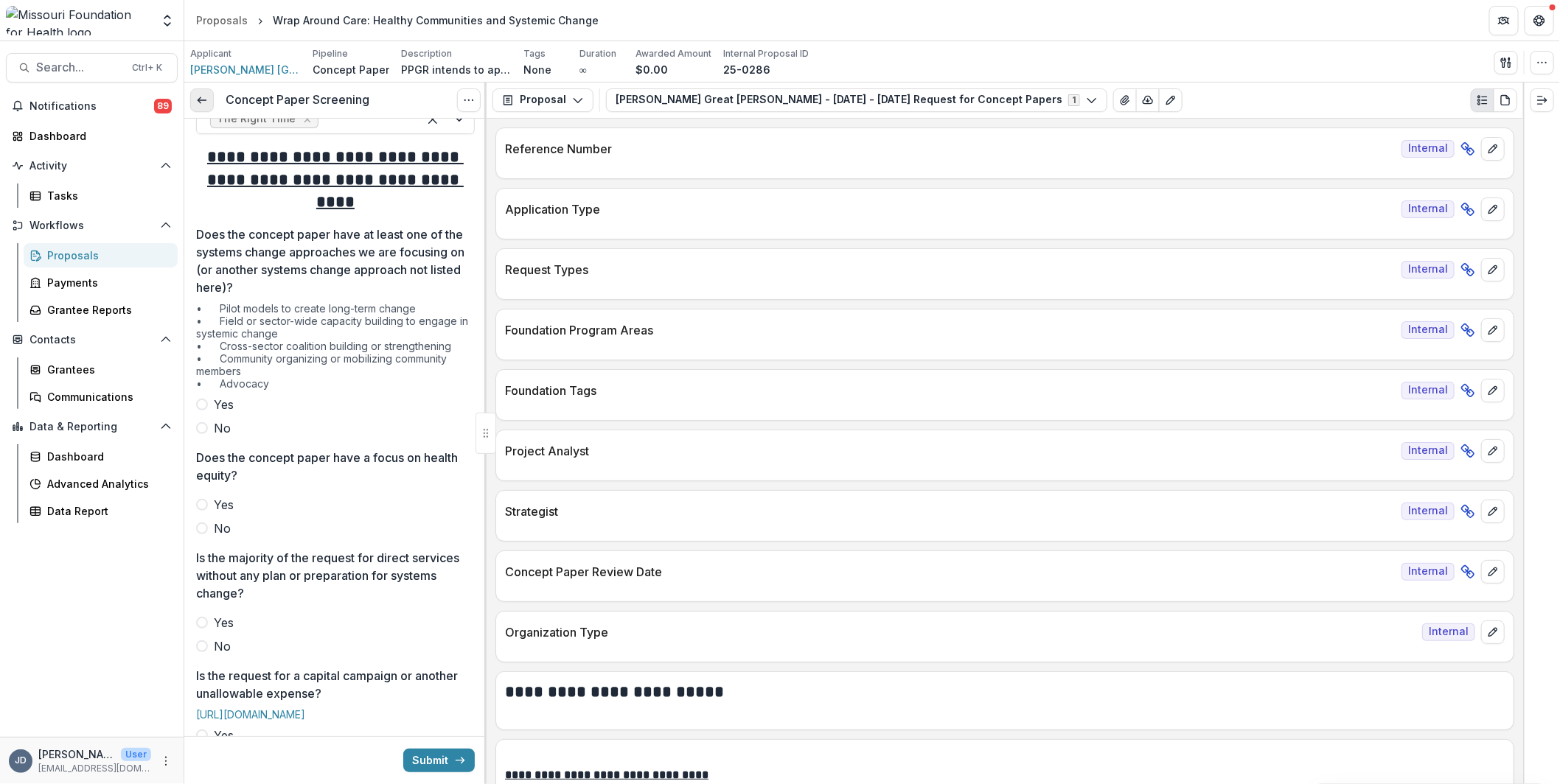
click at [212, 107] on link at bounding box center [202, 100] width 24 height 24
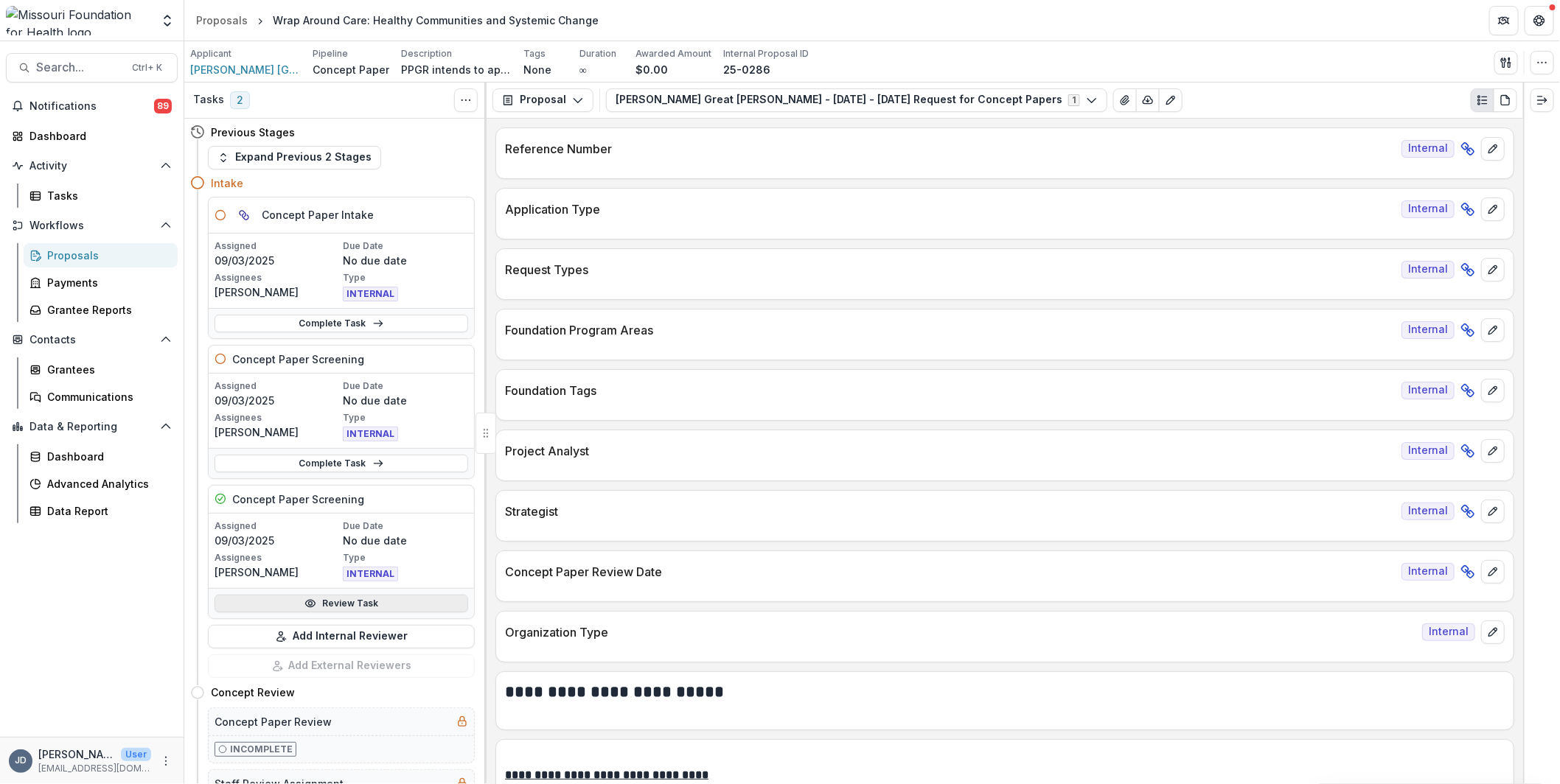
click at [278, 602] on link "Review Task" at bounding box center [341, 603] width 254 height 18
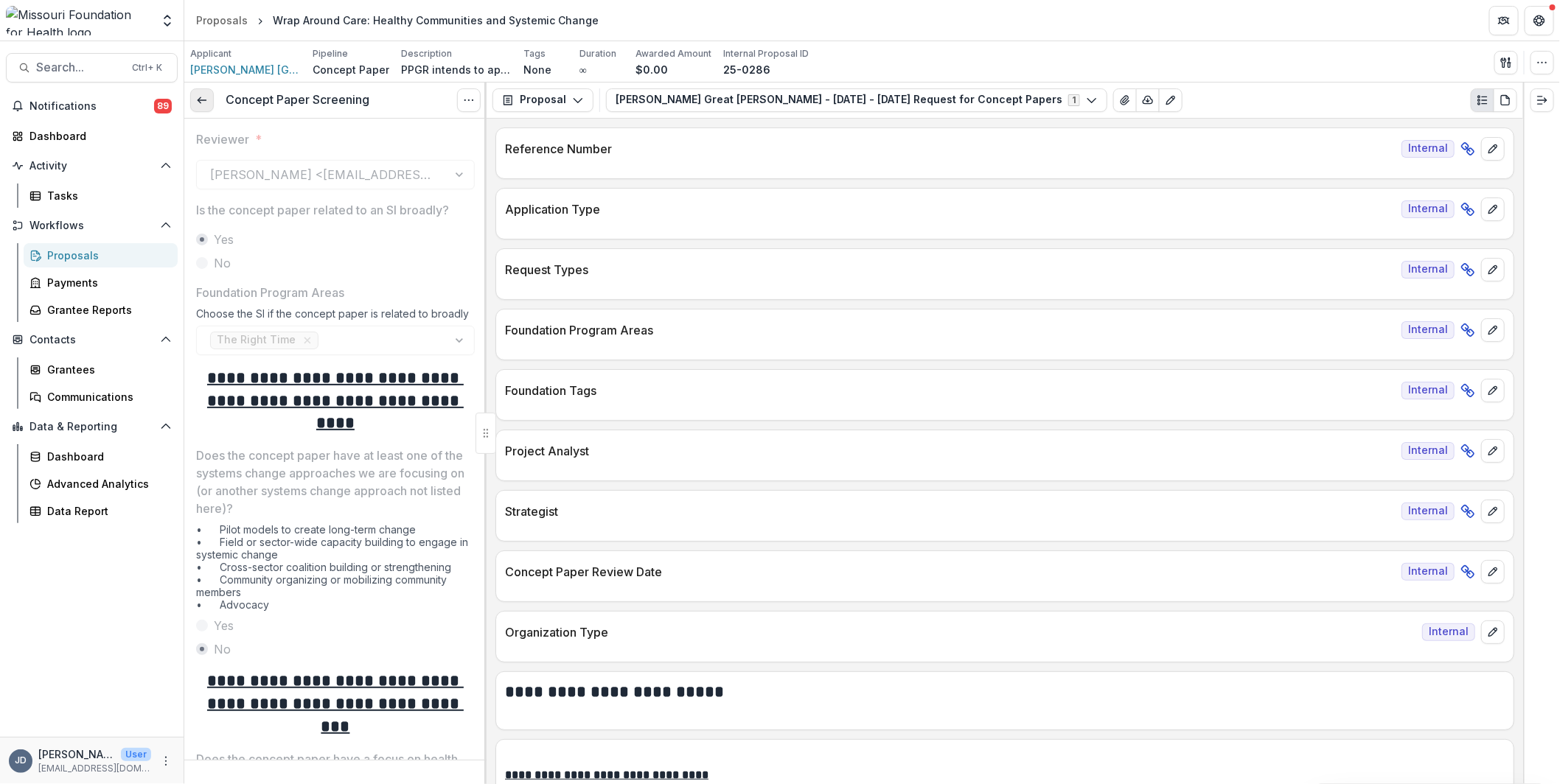
click at [195, 96] on link at bounding box center [202, 100] width 24 height 24
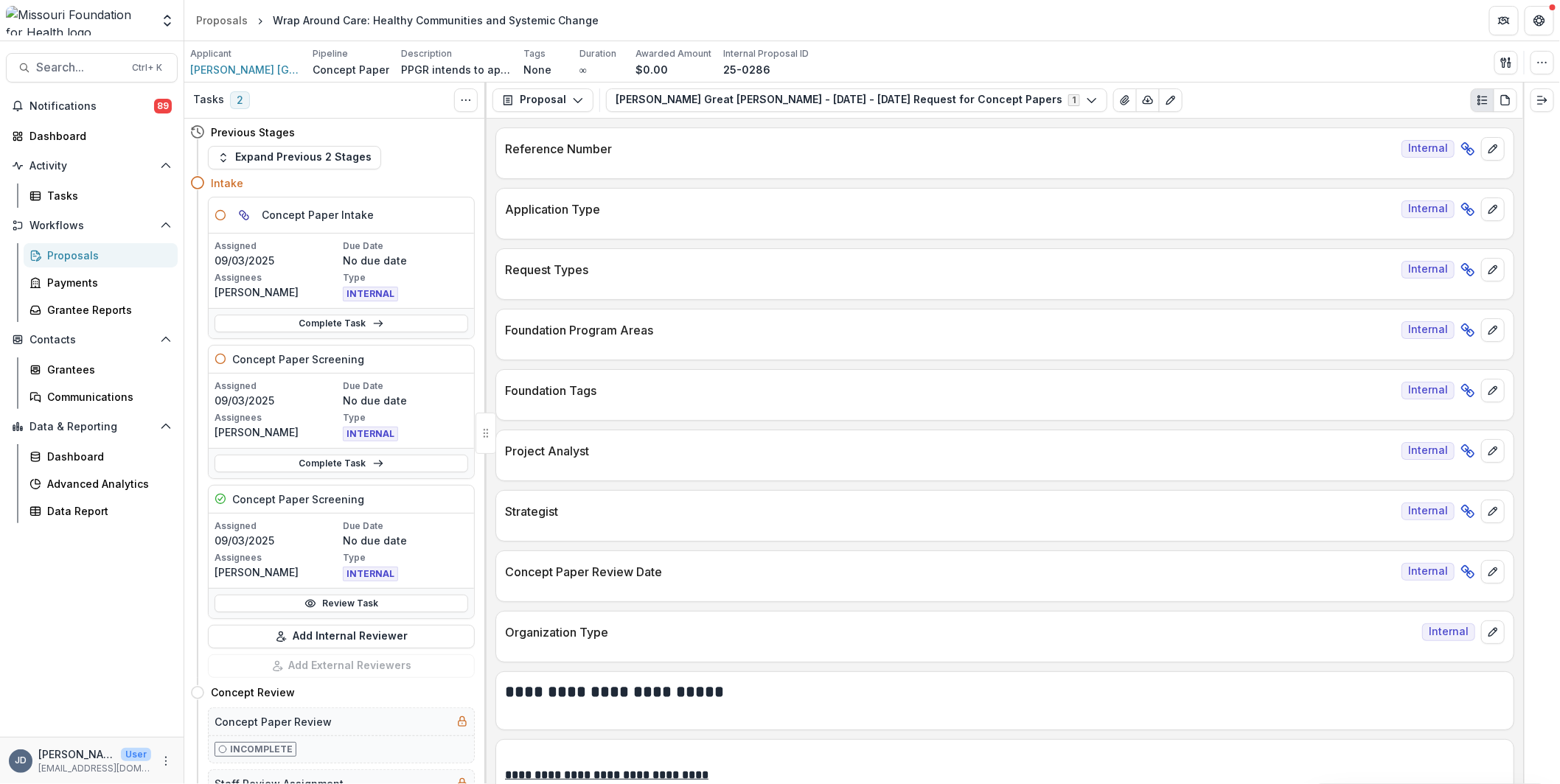
click at [292, 451] on div "Complete Task" at bounding box center [341, 464] width 265 height 31
click at [296, 465] on link "Complete Task" at bounding box center [341, 463] width 254 height 18
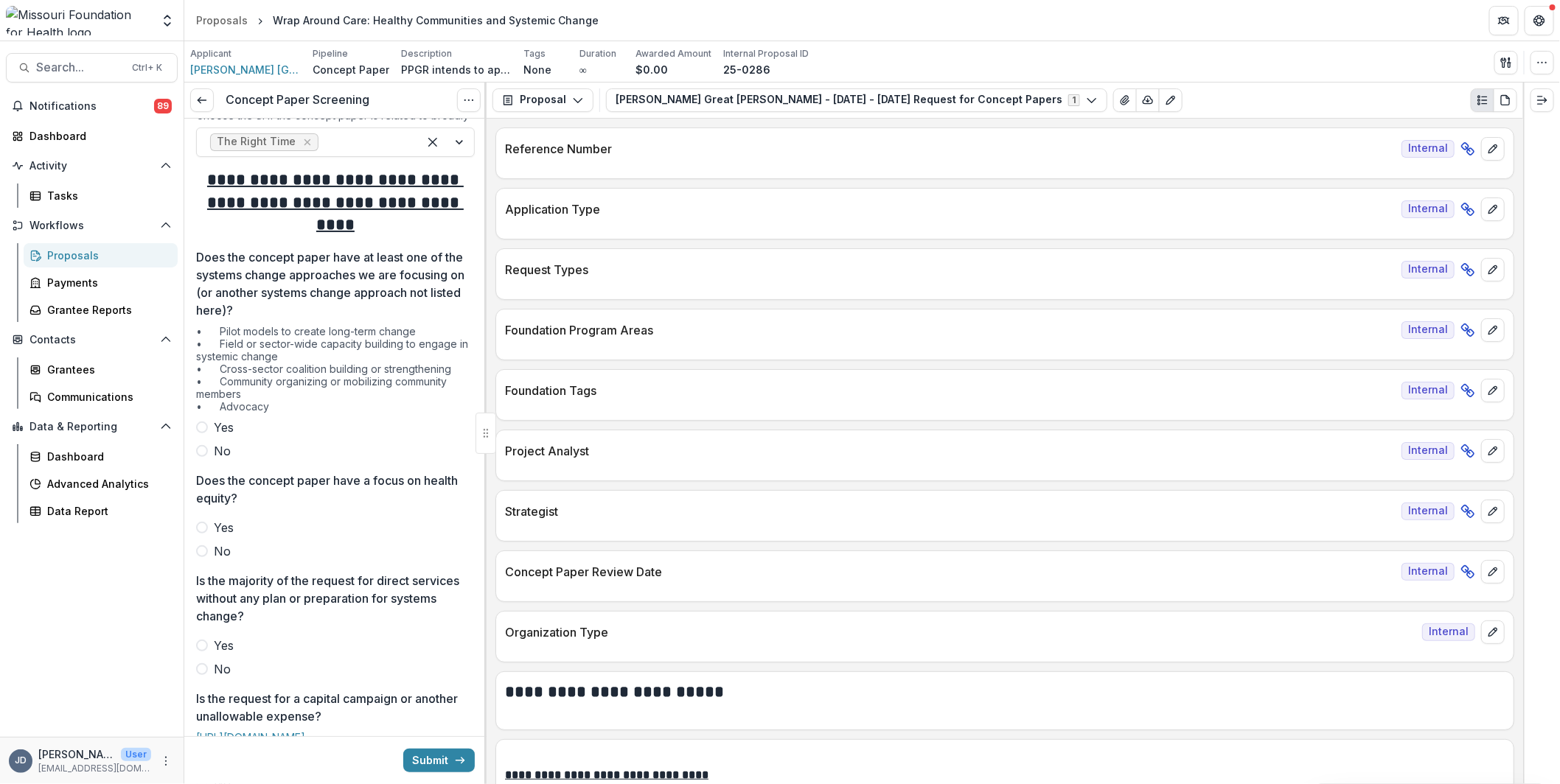
scroll to position [221, 0]
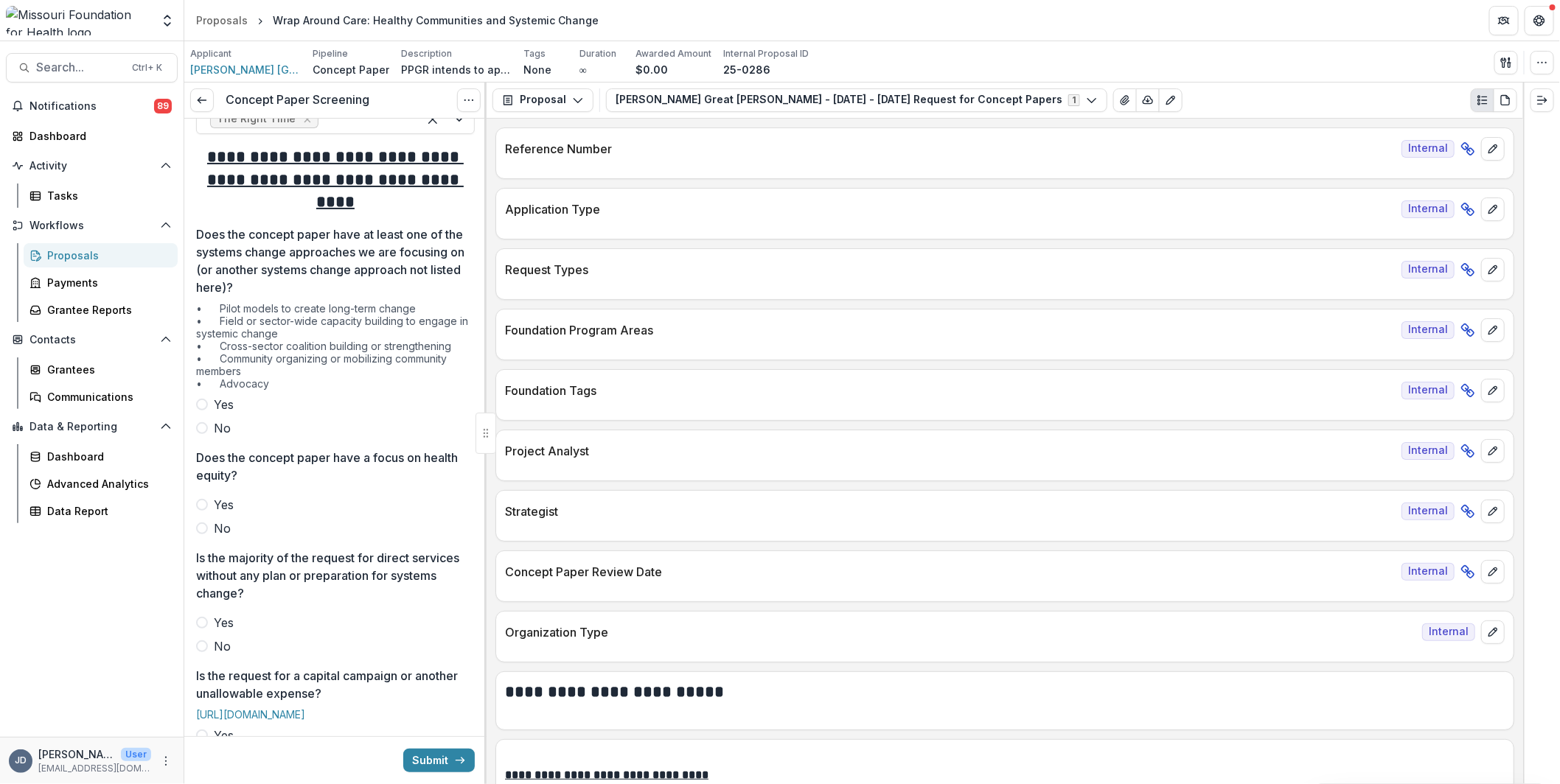
click at [217, 406] on span "Yes" at bounding box center [223, 404] width 20 height 18
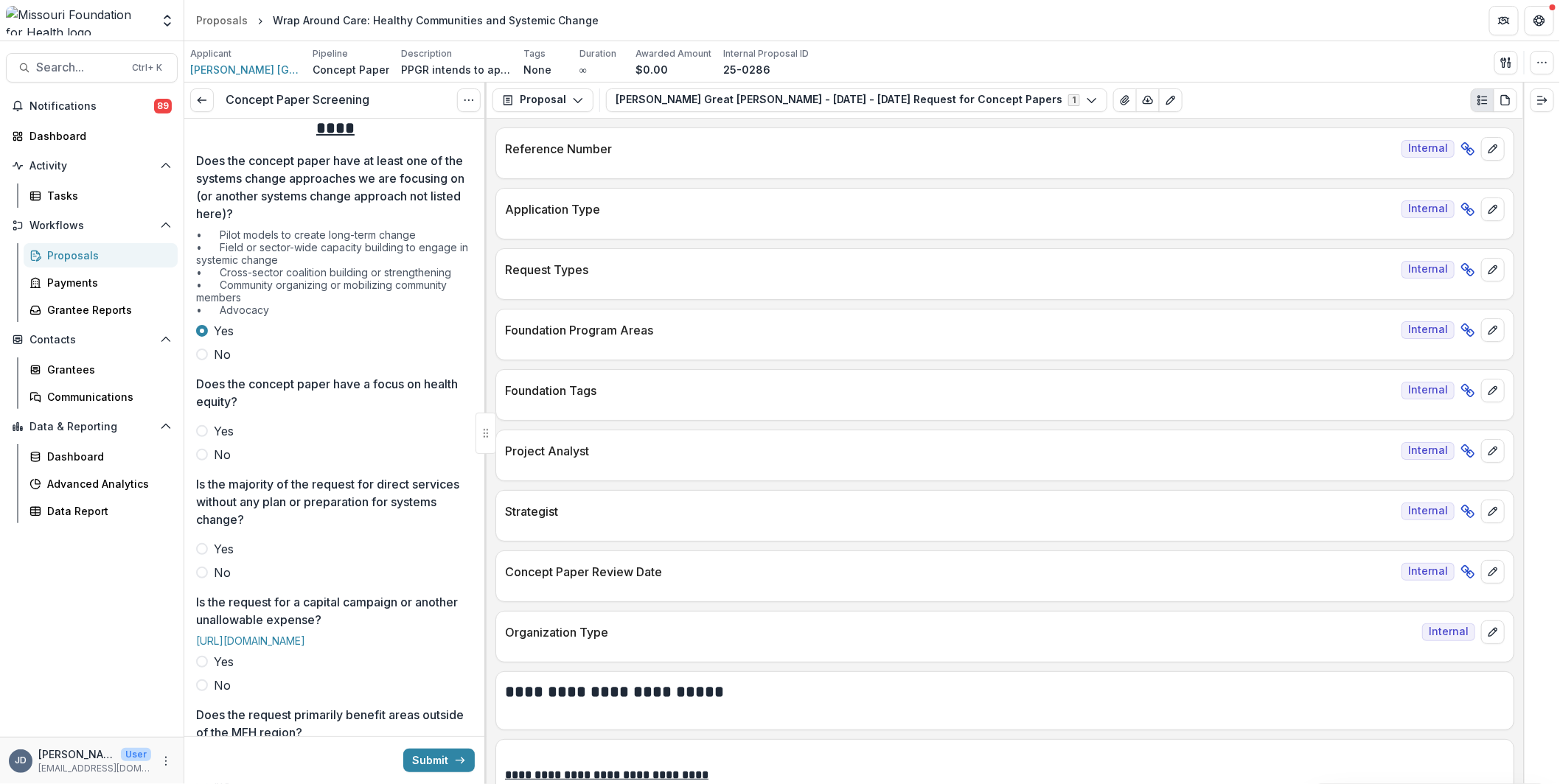
click at [212, 349] on label "No" at bounding box center [335, 354] width 279 height 18
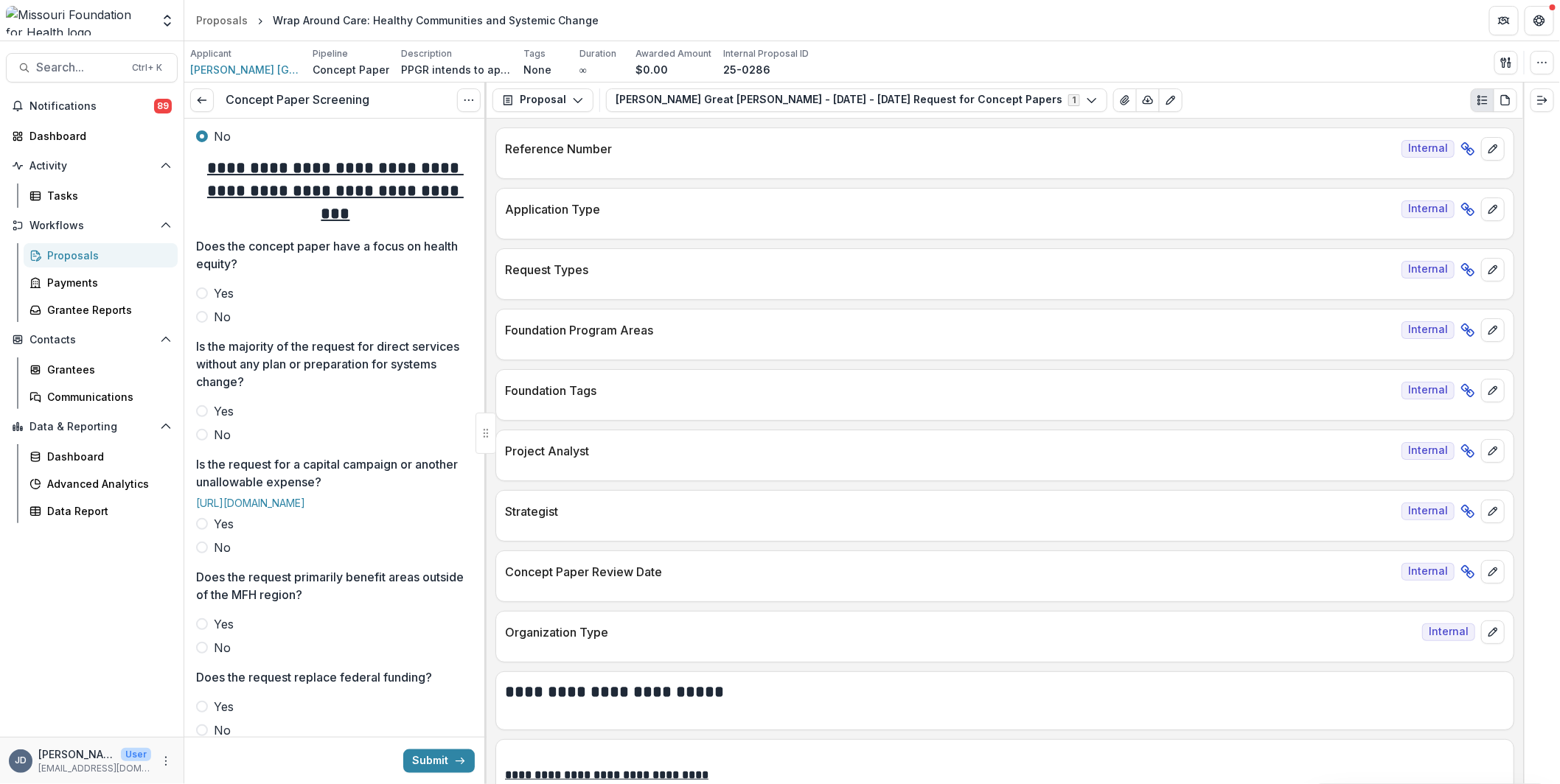
scroll to position [516, 0]
click at [212, 289] on label "Yes" at bounding box center [335, 290] width 279 height 18
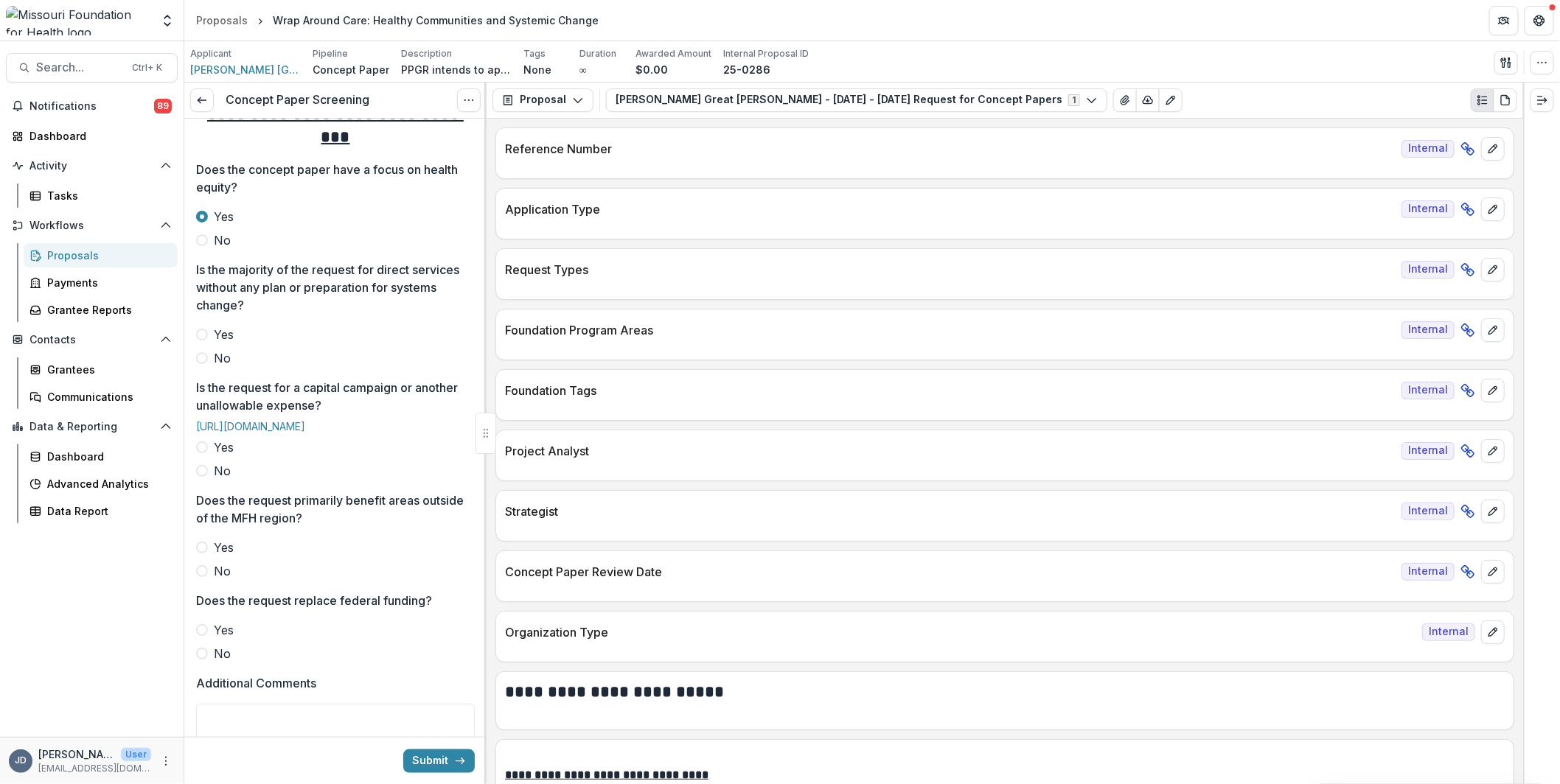
click at [223, 367] on div "**********" at bounding box center [335, 237] width 279 height 1417
click at [220, 325] on span "Yes" at bounding box center [223, 334] width 20 height 18
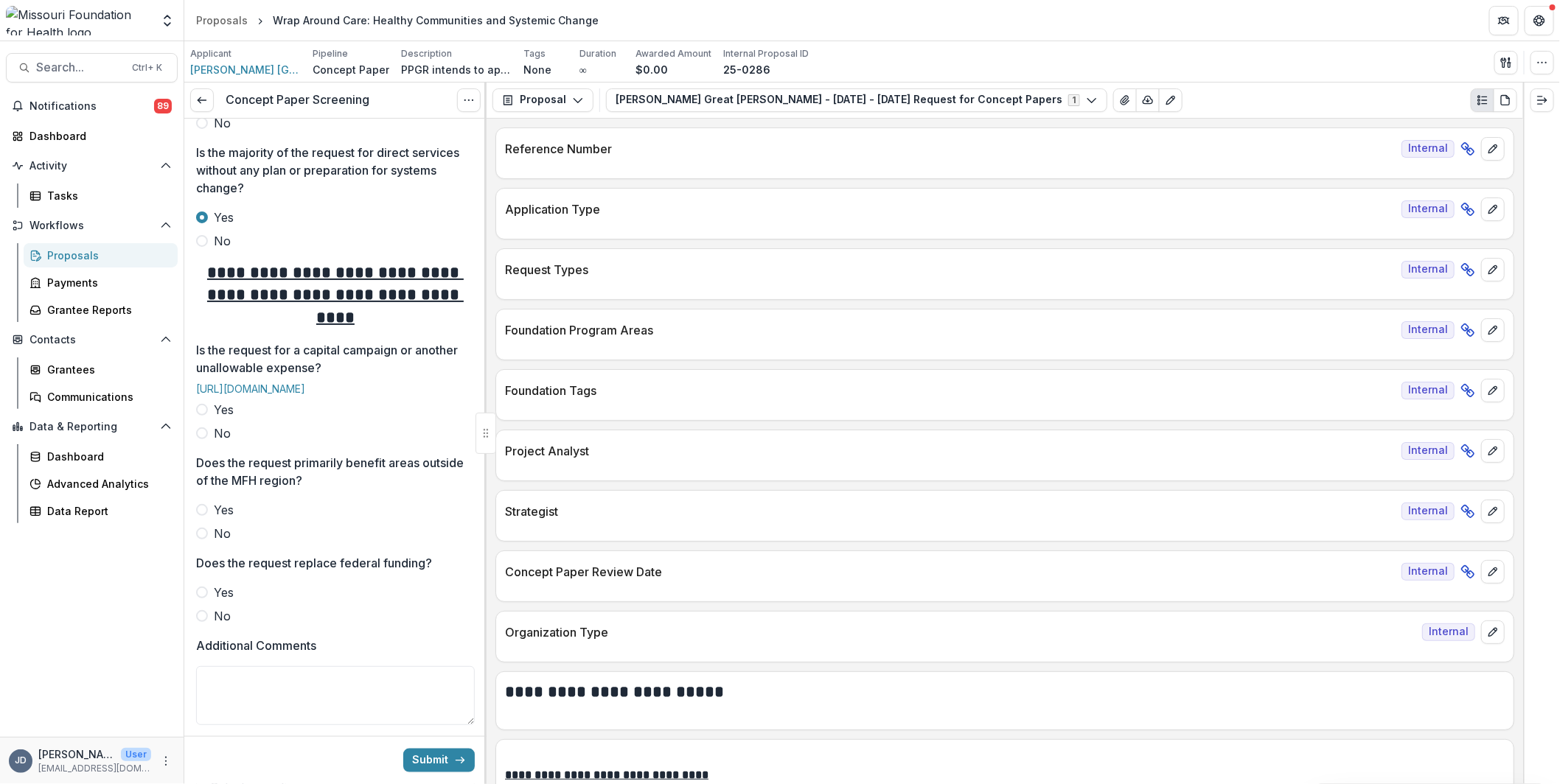
scroll to position [736, 0]
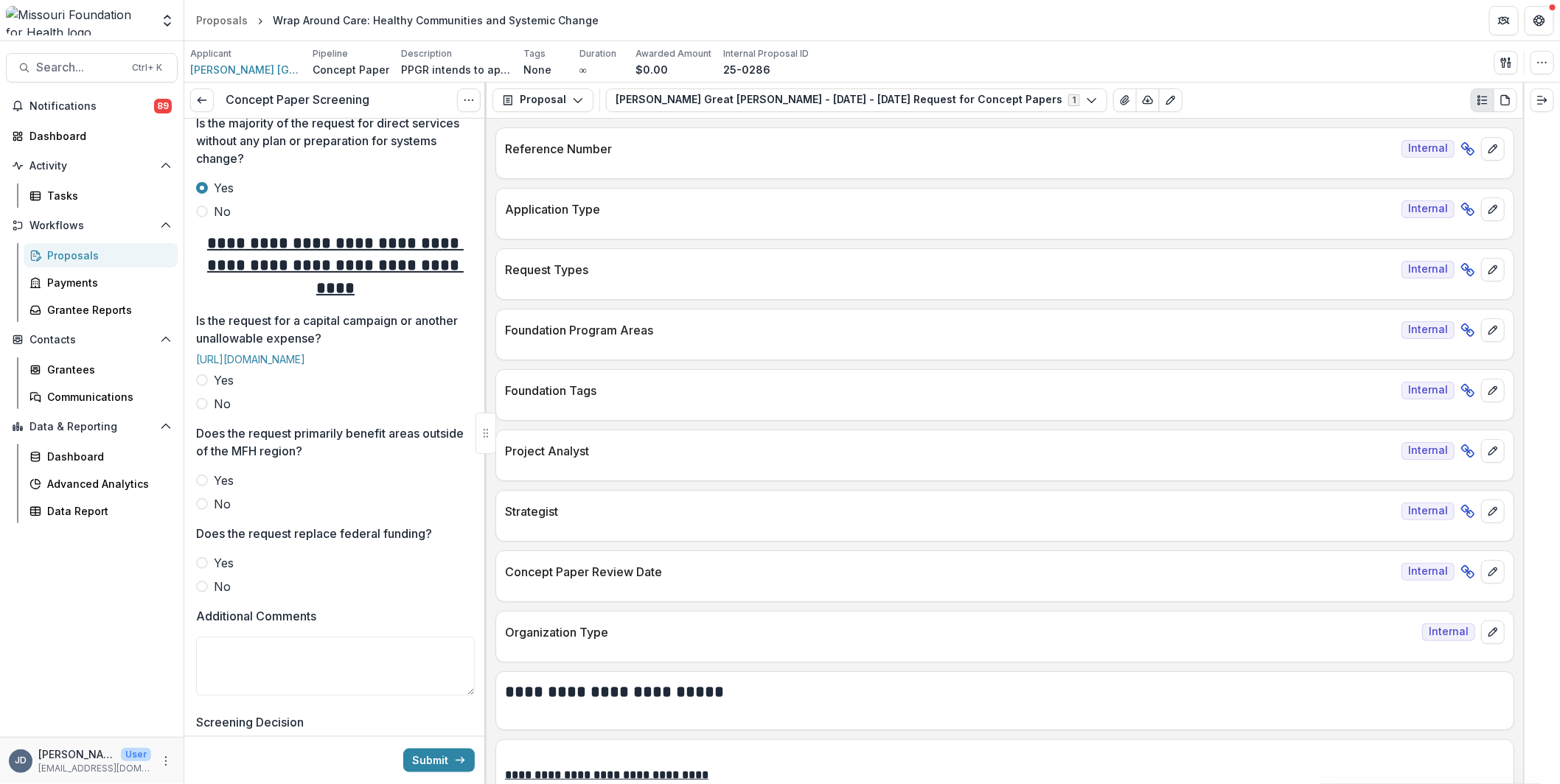
click at [214, 413] on span "No" at bounding box center [222, 403] width 17 height 18
click at [214, 513] on span "No" at bounding box center [222, 503] width 17 height 18
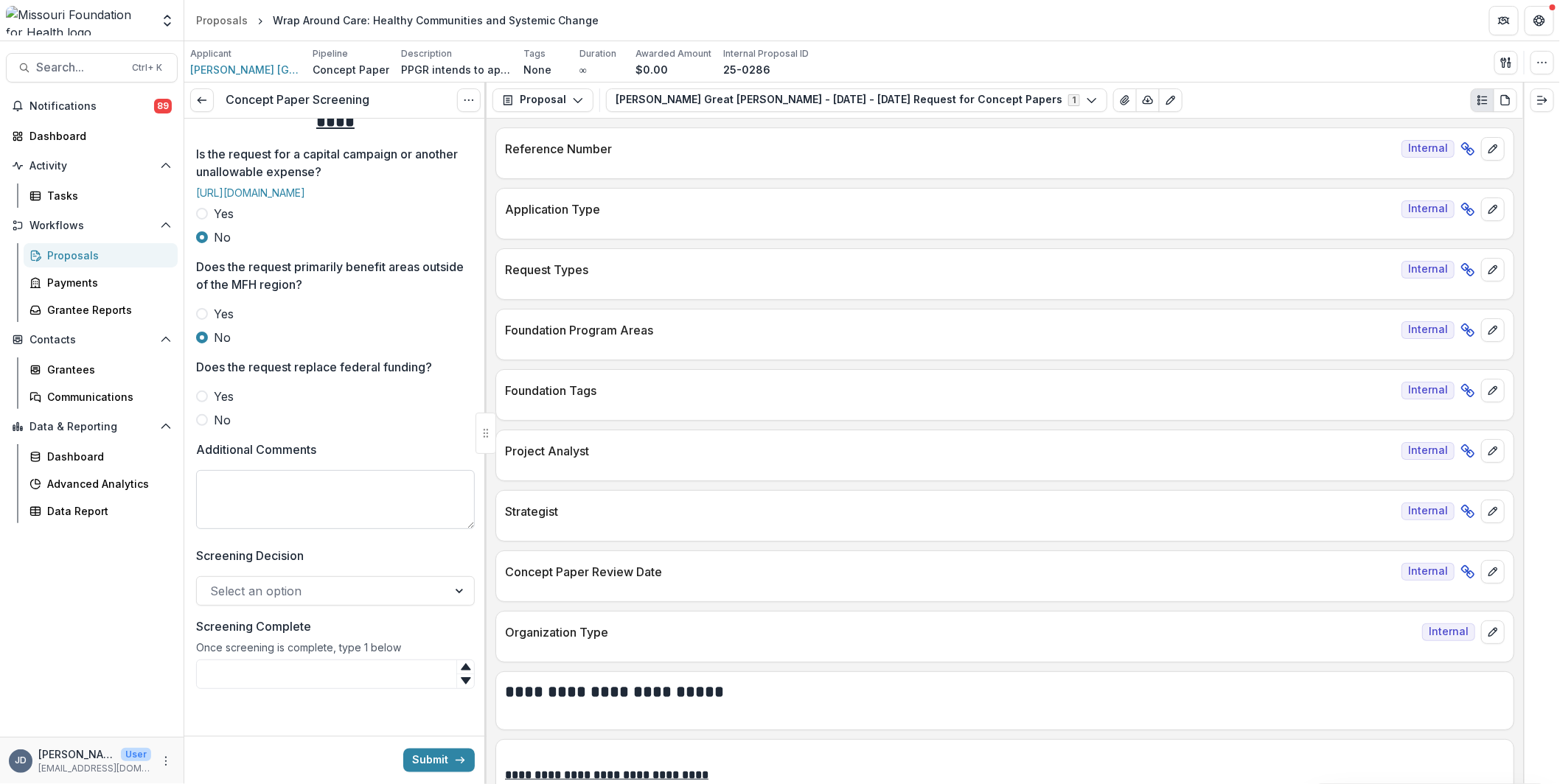
scroll to position [946, 0]
click at [215, 418] on span "No" at bounding box center [222, 420] width 17 height 18
click at [243, 499] on textarea "Additional Comments" at bounding box center [335, 500] width 279 height 59
type textarea "*"
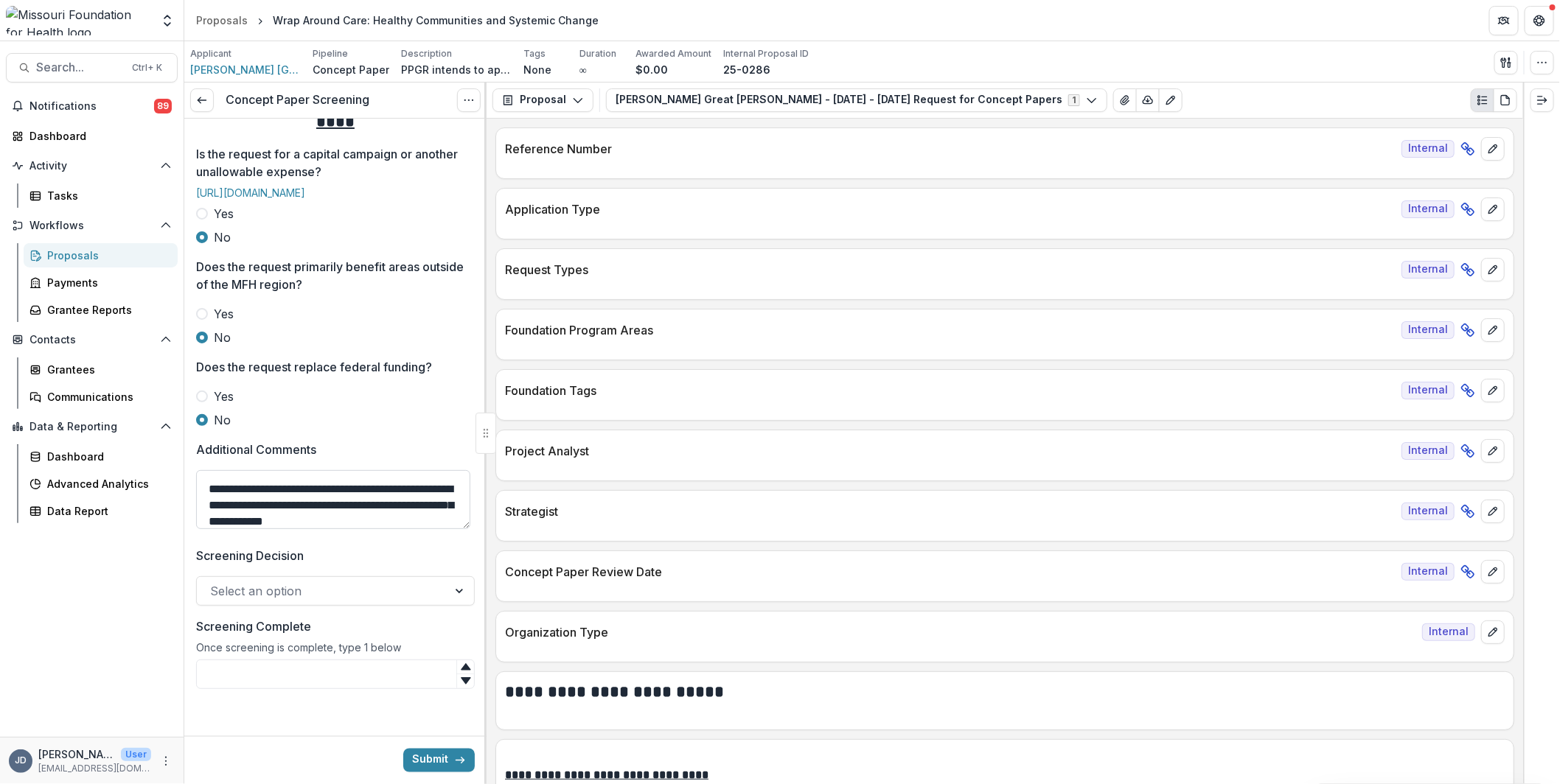
click at [286, 525] on textarea "**********" at bounding box center [332, 500] width 274 height 59
drag, startPoint x: 296, startPoint y: 518, endPoint x: 389, endPoint y: 508, distance: 93.5
click at [389, 508] on textarea "**********" at bounding box center [332, 500] width 274 height 59
type textarea "**********"
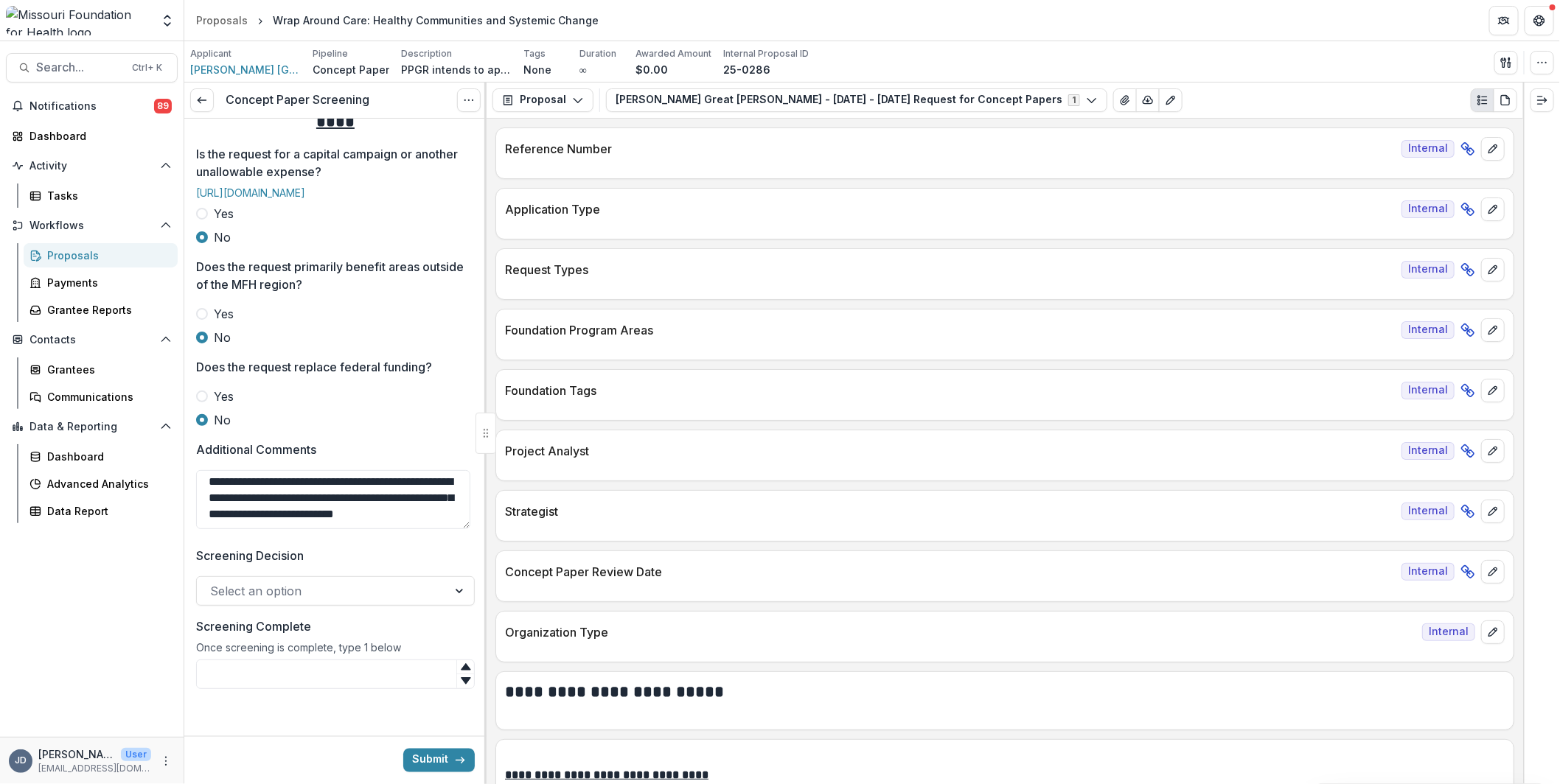
click at [305, 595] on div at bounding box center [322, 591] width 224 height 20
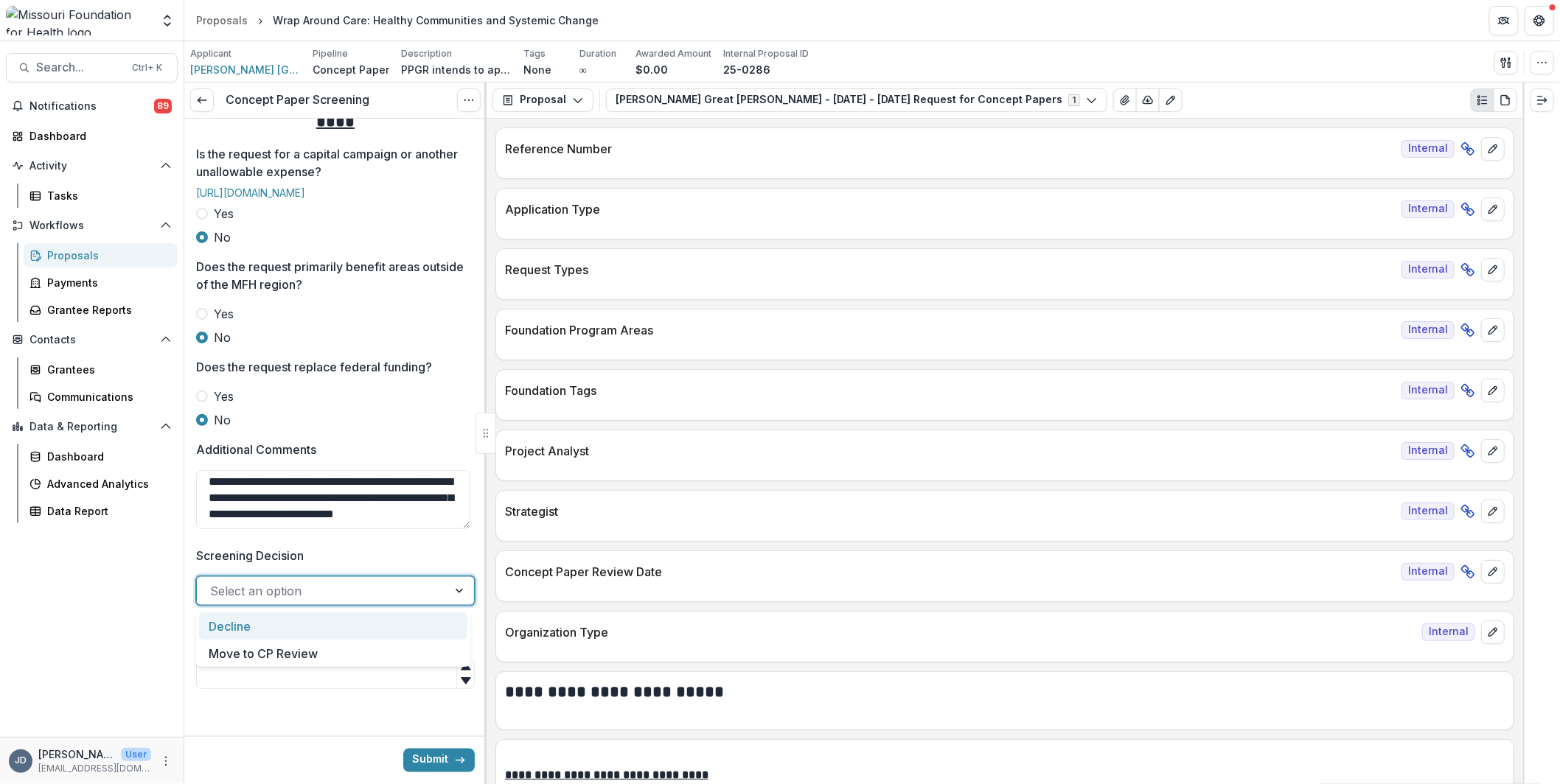
click at [303, 631] on div "Decline" at bounding box center [333, 626] width 268 height 27
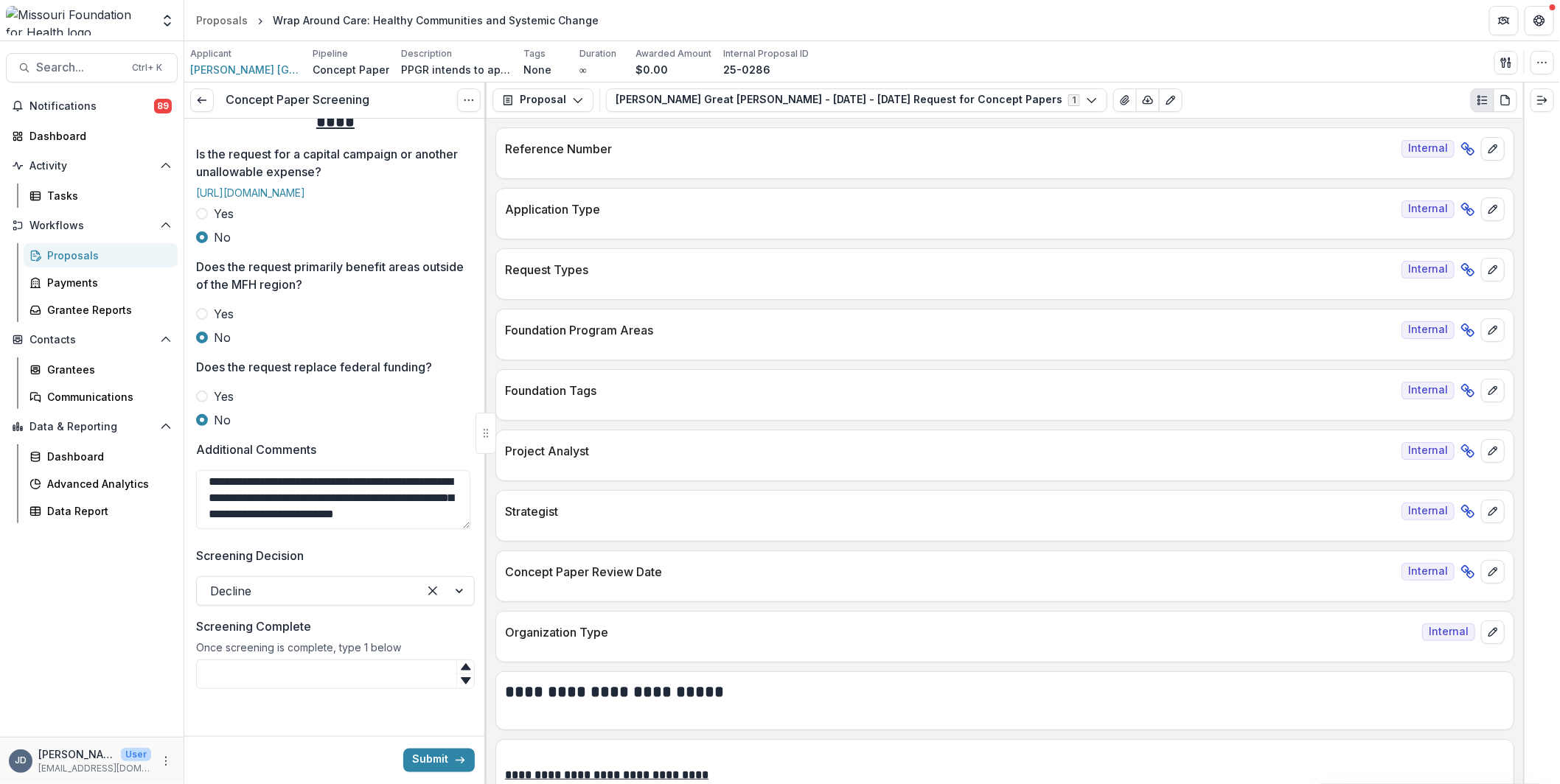
click at [304, 642] on div "Once screening is complete, type 1 below" at bounding box center [335, 650] width 279 height 19
click at [315, 674] on input "Screening Complete" at bounding box center [335, 674] width 279 height 30
type input "*"
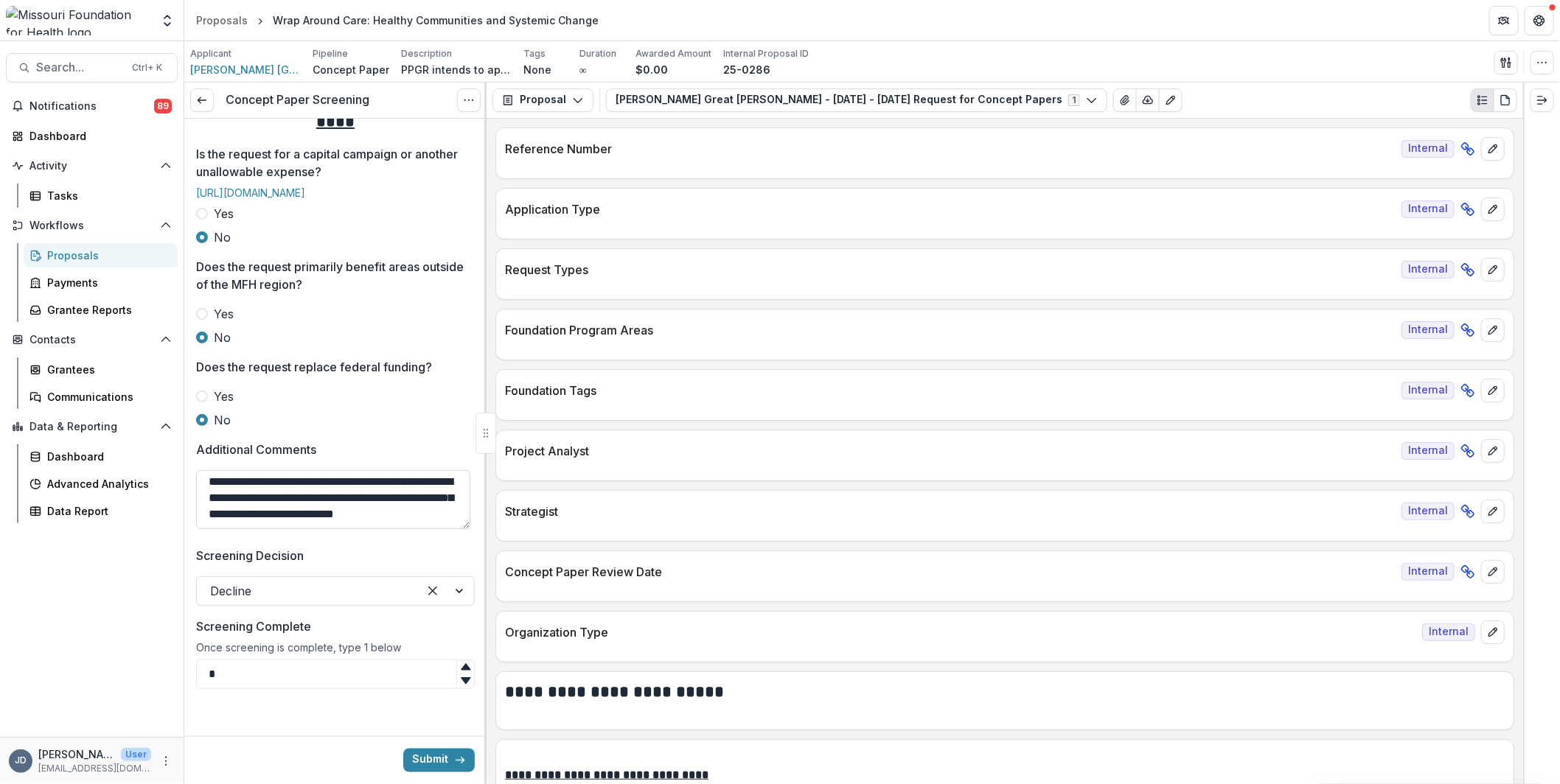
click at [305, 526] on textarea "**********" at bounding box center [332, 500] width 274 height 59
drag, startPoint x: 295, startPoint y: 518, endPoint x: 187, endPoint y: 519, distance: 108.0
click at [363, 495] on textarea "**********" at bounding box center [332, 500] width 274 height 59
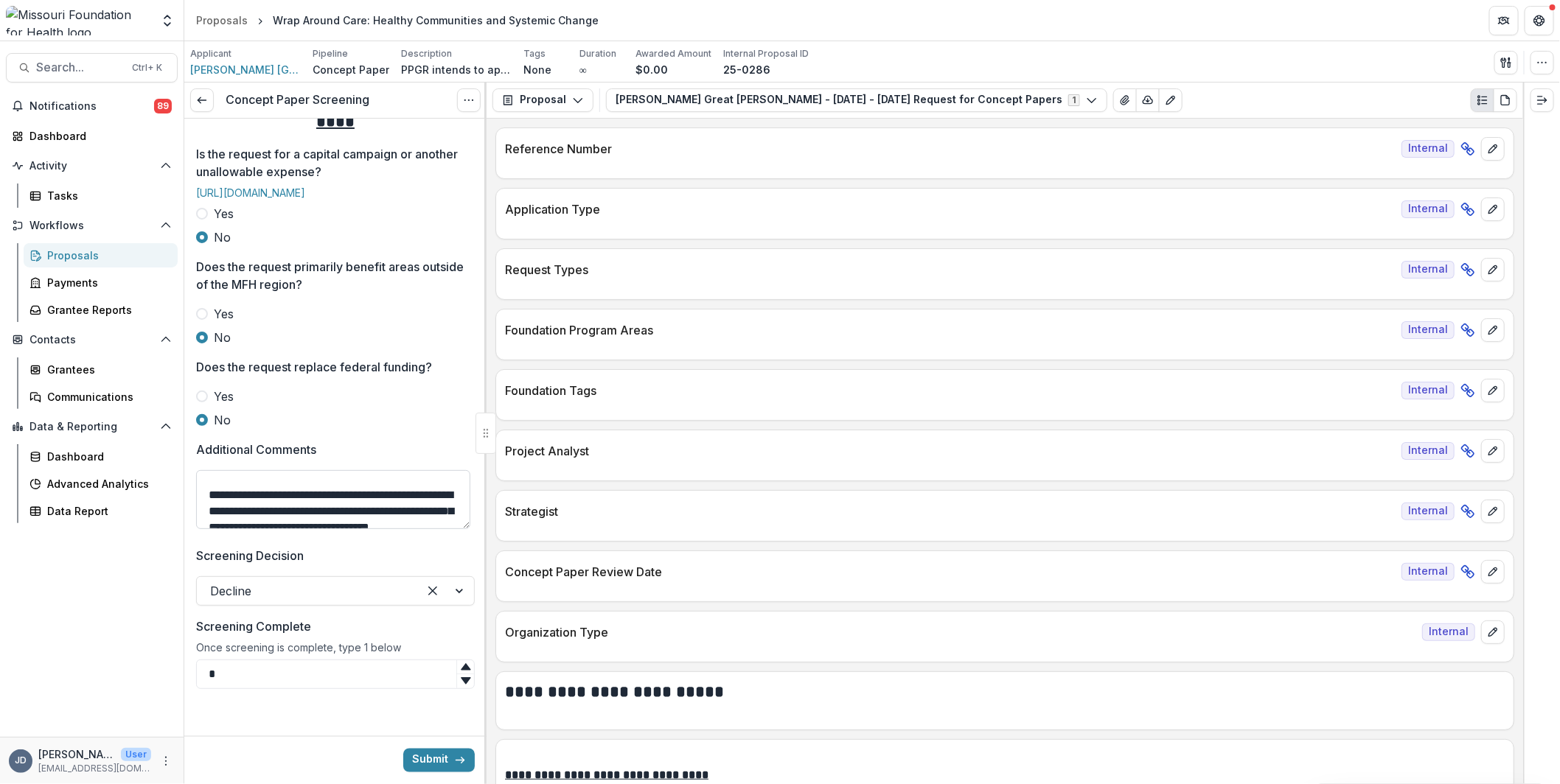
click at [363, 495] on textarea "**********" at bounding box center [332, 500] width 274 height 59
type textarea "**********"
click at [410, 759] on button "Submit" at bounding box center [439, 760] width 71 height 24
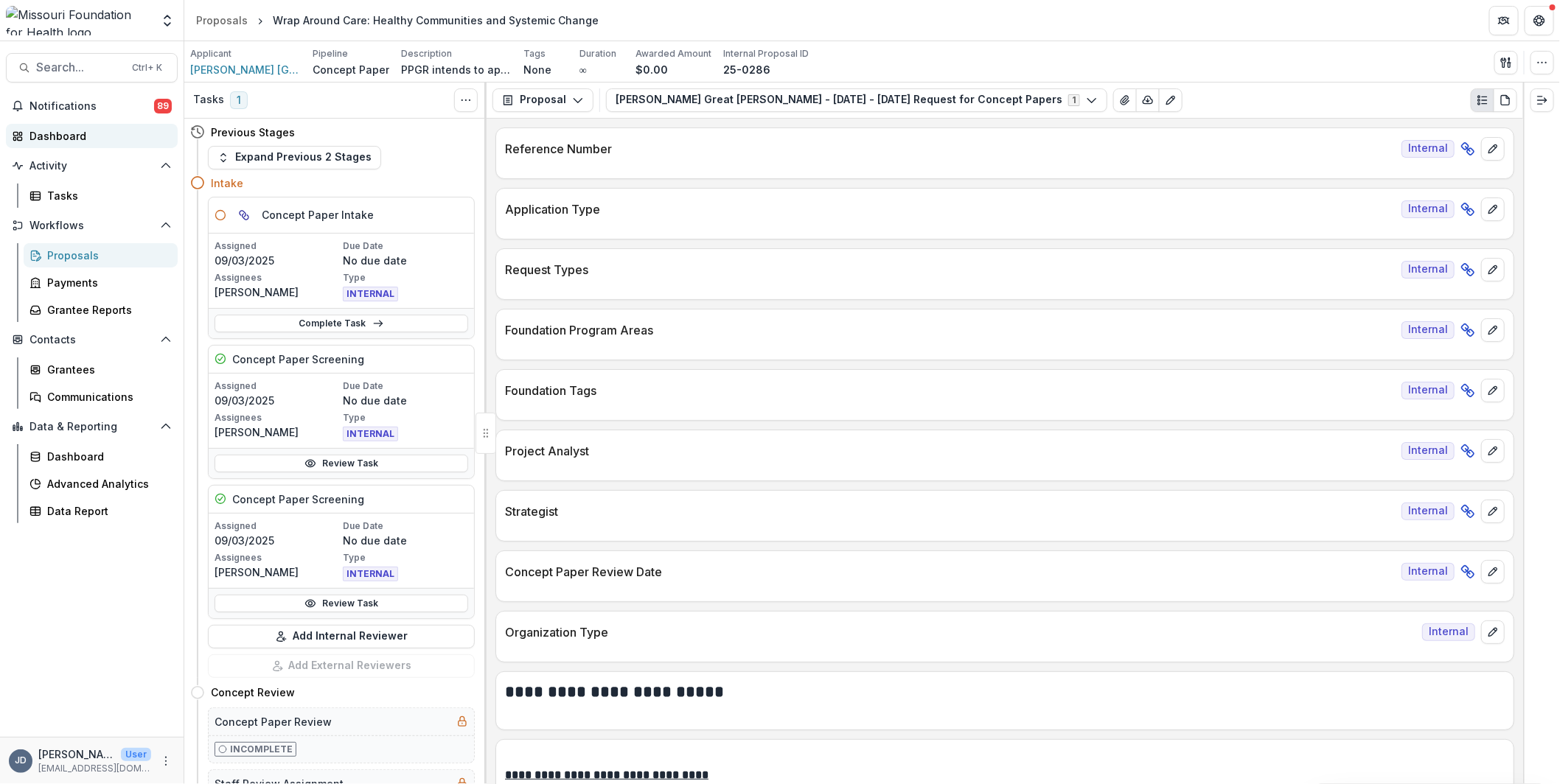
click at [81, 133] on div "Dashboard" at bounding box center [98, 136] width 136 height 15
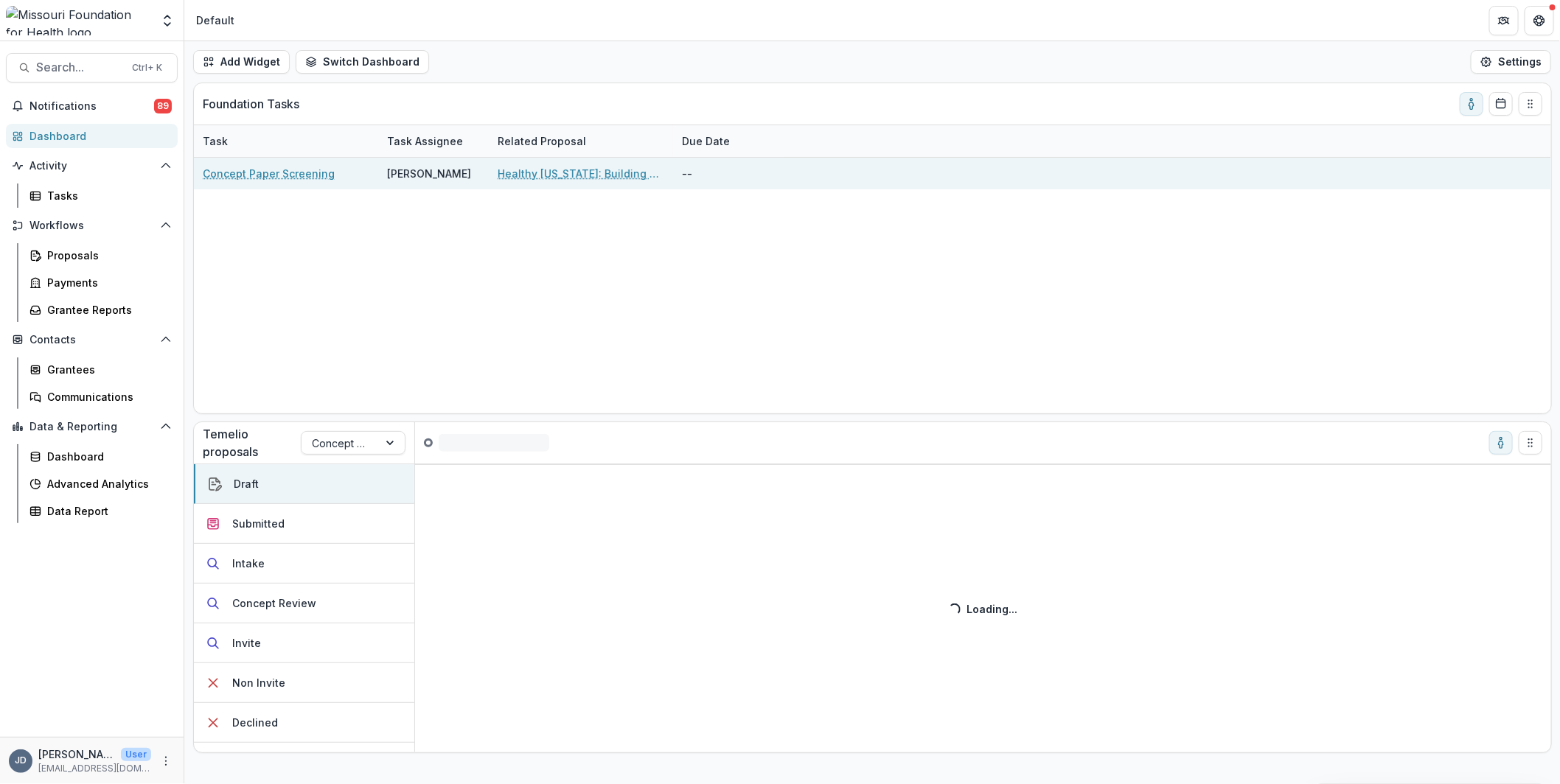
click at [595, 167] on link "Healthy [US_STATE]: Building a Healthcare System Where Everyone Thrives" at bounding box center [581, 174] width 166 height 15
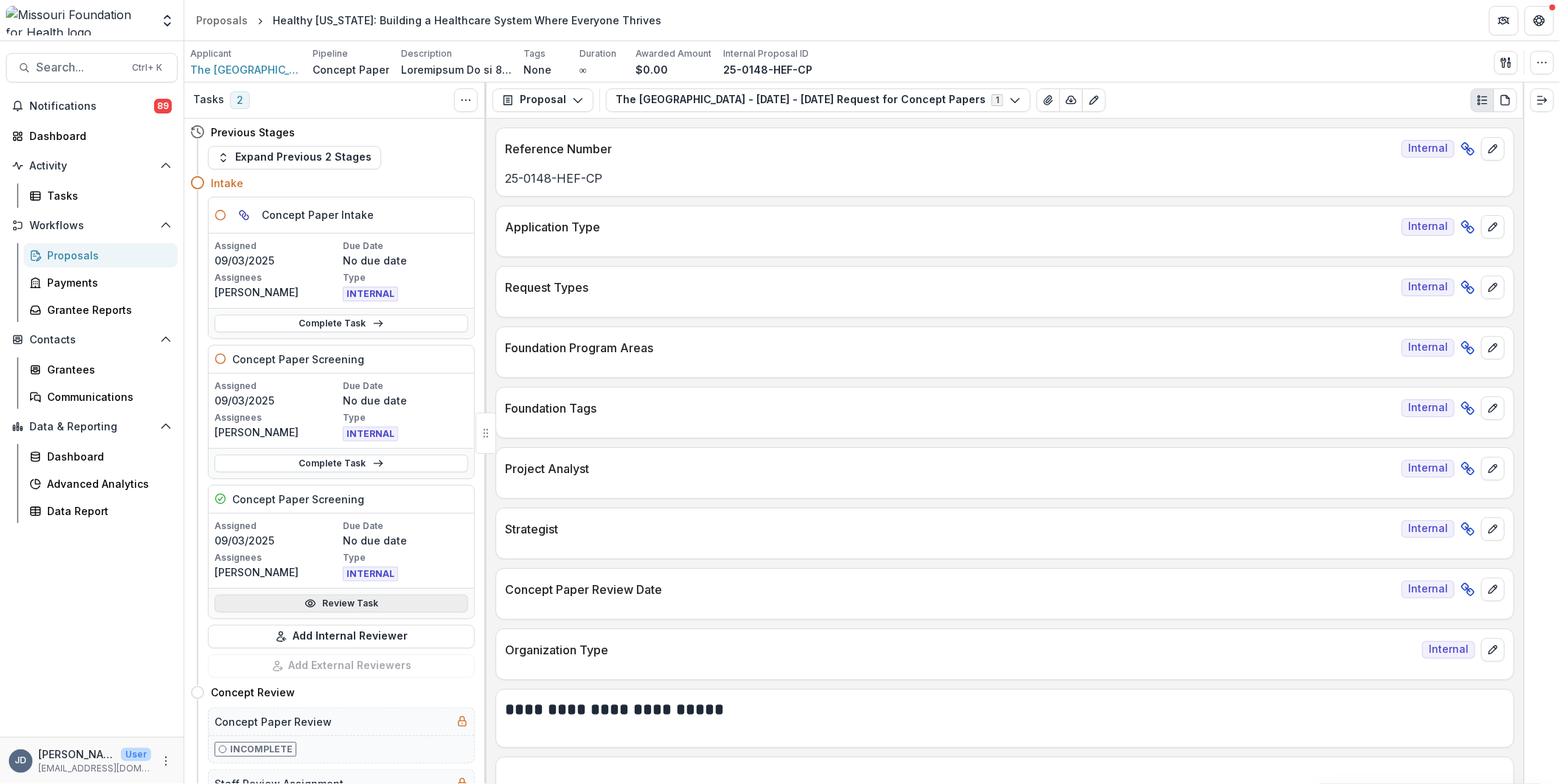
click at [343, 599] on link "Review Task" at bounding box center [341, 603] width 254 height 18
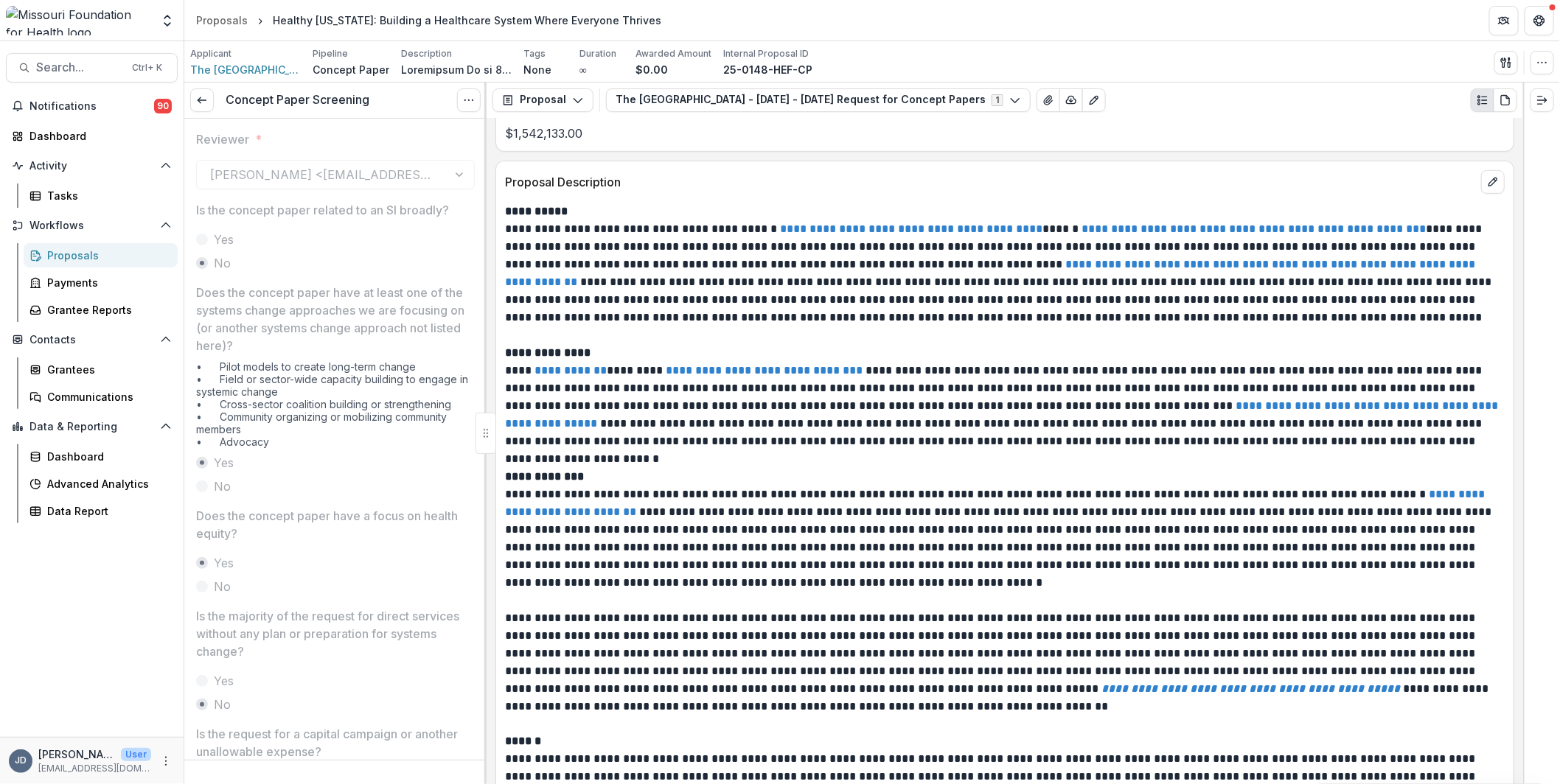
scroll to position [3463, 0]
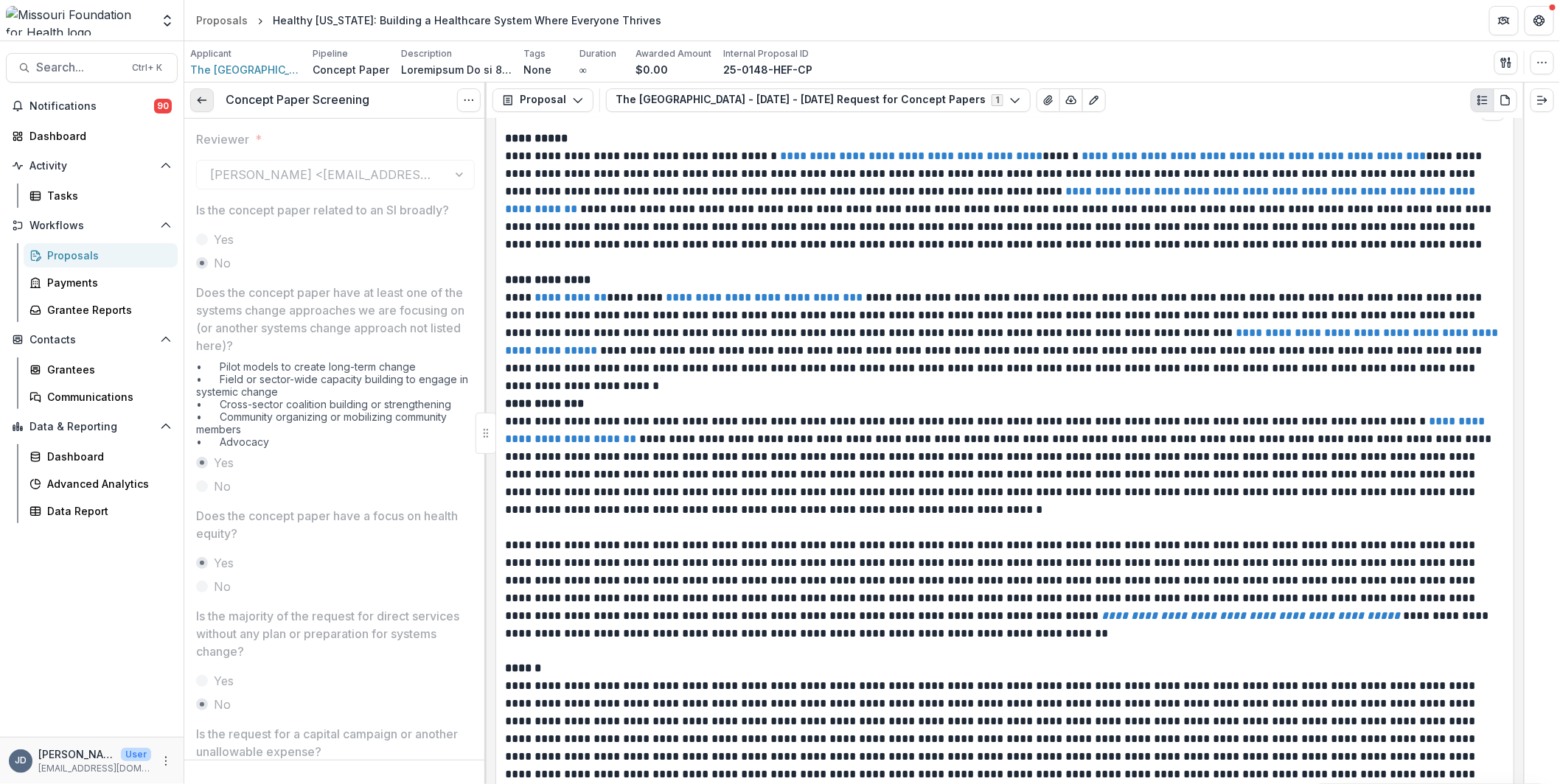
click at [200, 97] on icon at bounding box center [202, 100] width 12 height 12
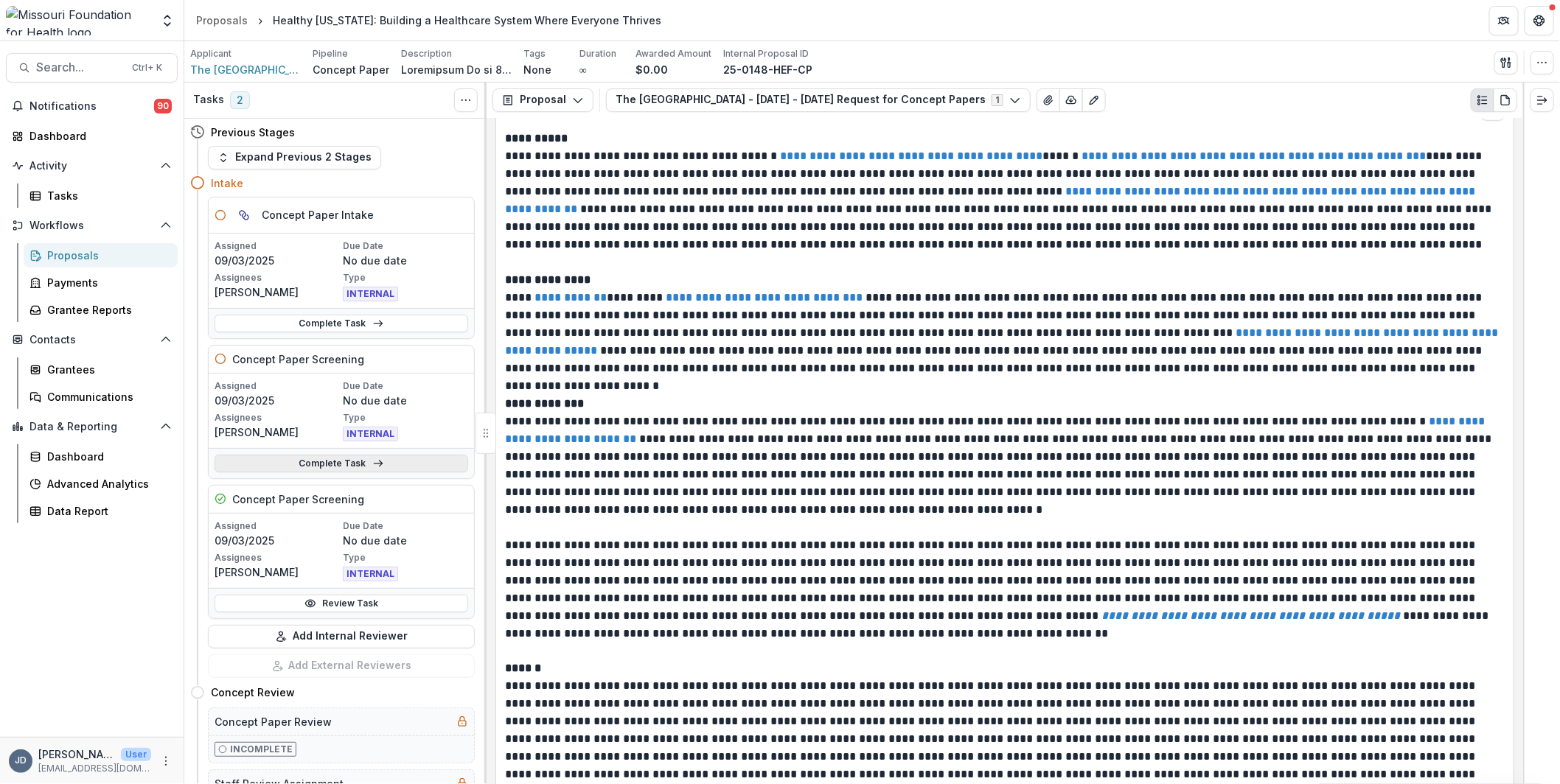
click at [380, 454] on link "Complete Task" at bounding box center [341, 463] width 254 height 18
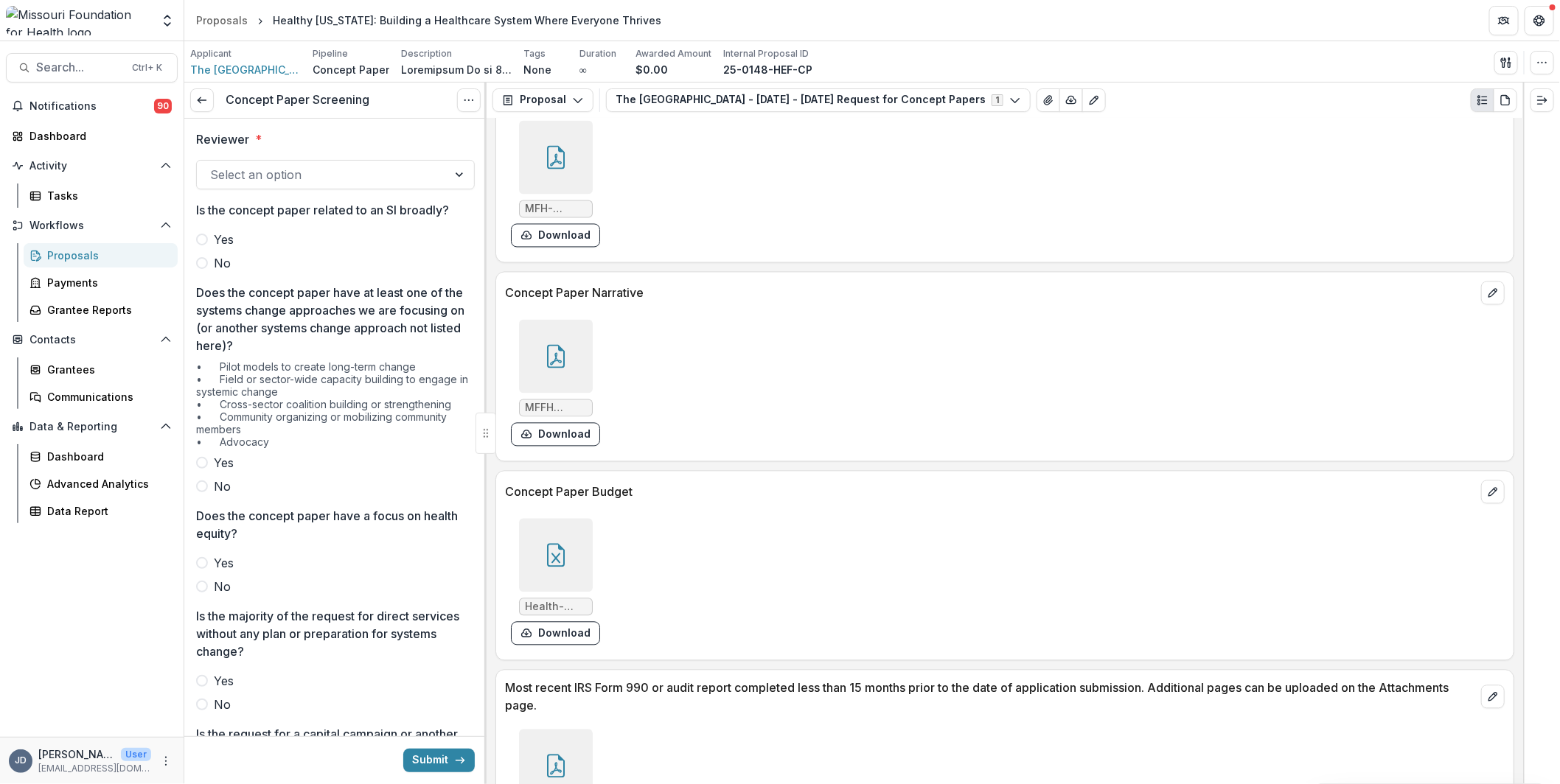
scroll to position [4347, 0]
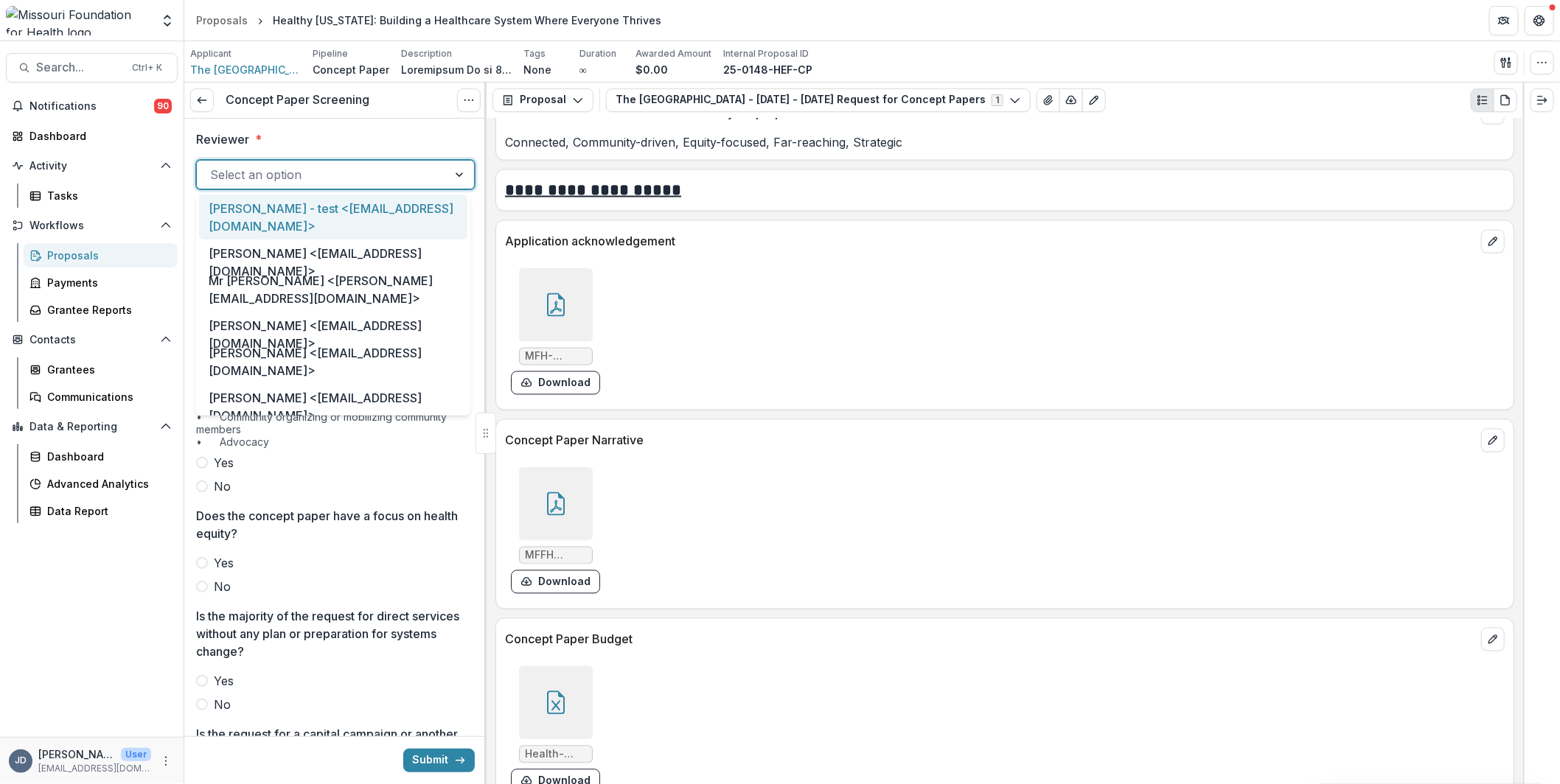
click at [234, 179] on div at bounding box center [322, 175] width 224 height 20
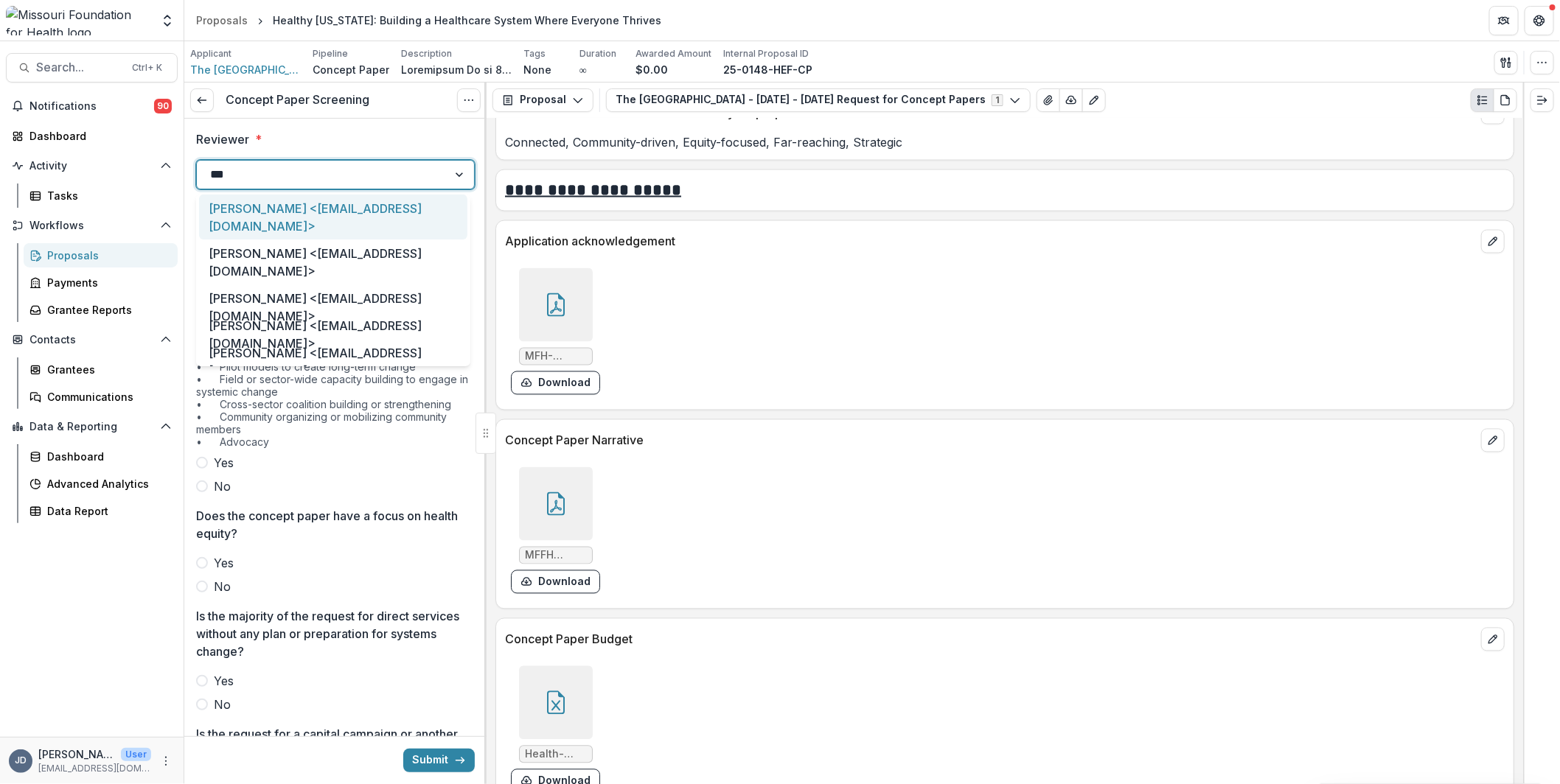
type input "****"
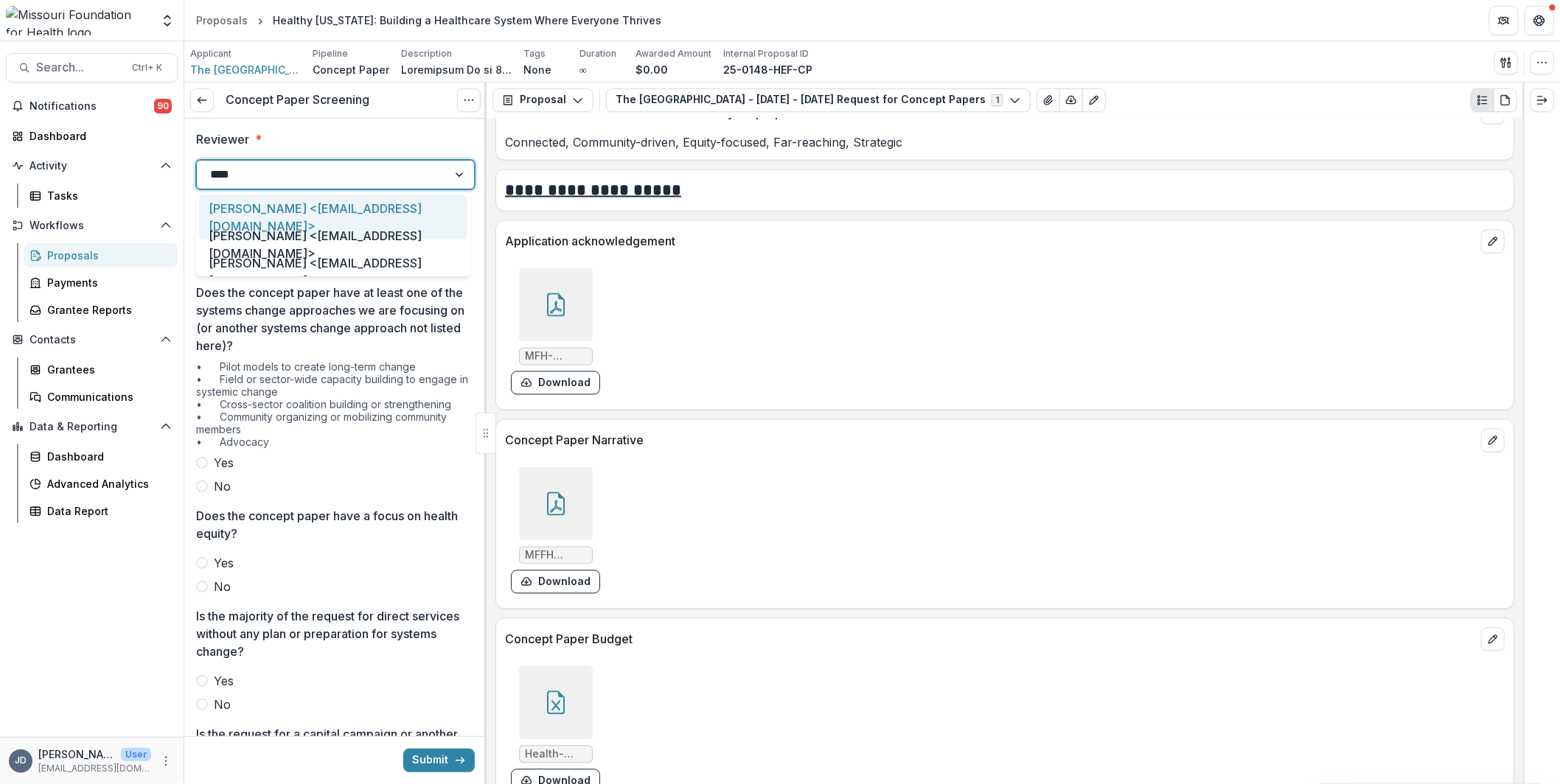
click at [306, 255] on div "[PERSON_NAME] <[EMAIL_ADDRESS][DOMAIN_NAME]>" at bounding box center [333, 271] width 268 height 45
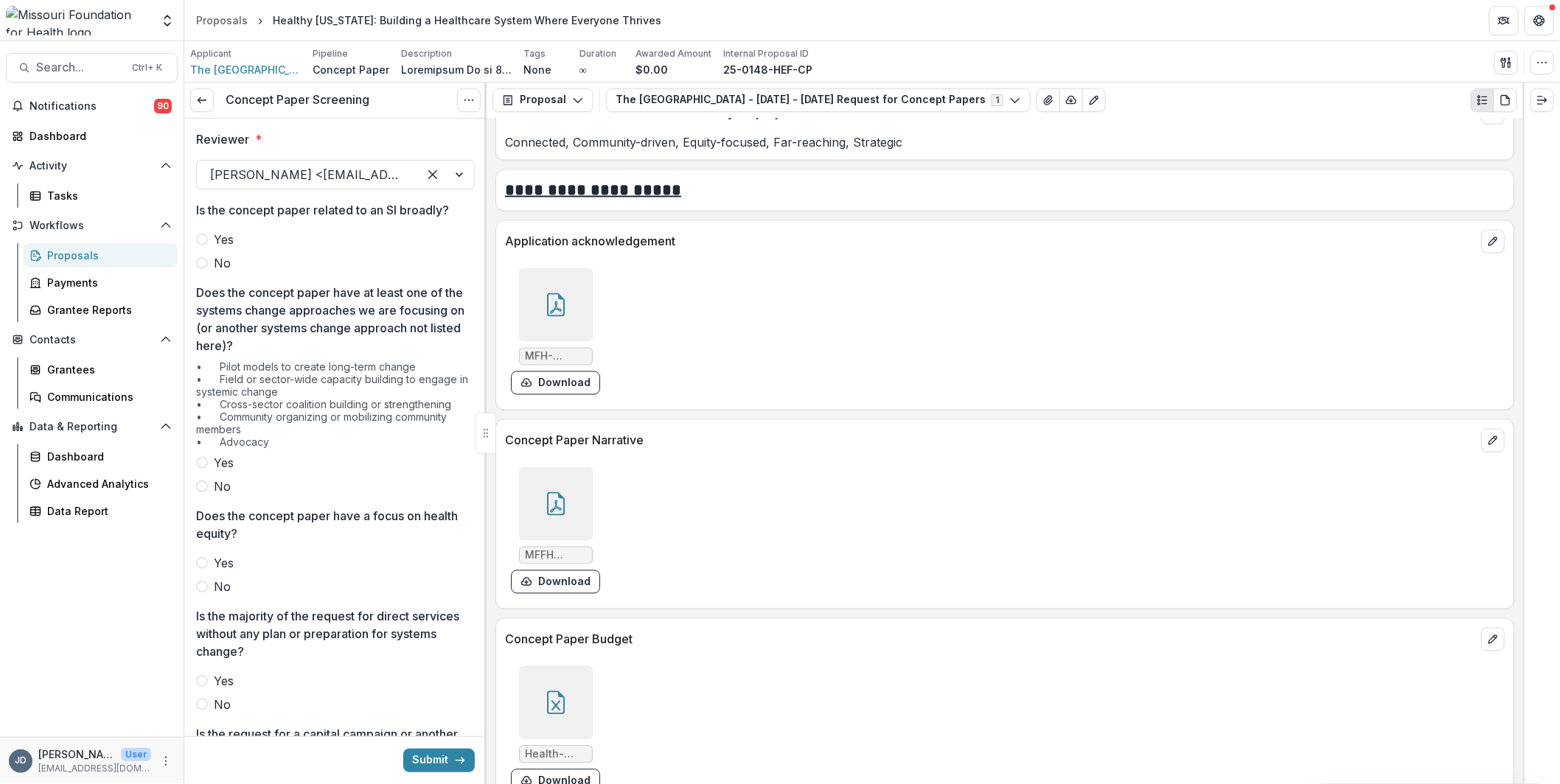
click at [554, 492] on icon at bounding box center [556, 504] width 24 height 24
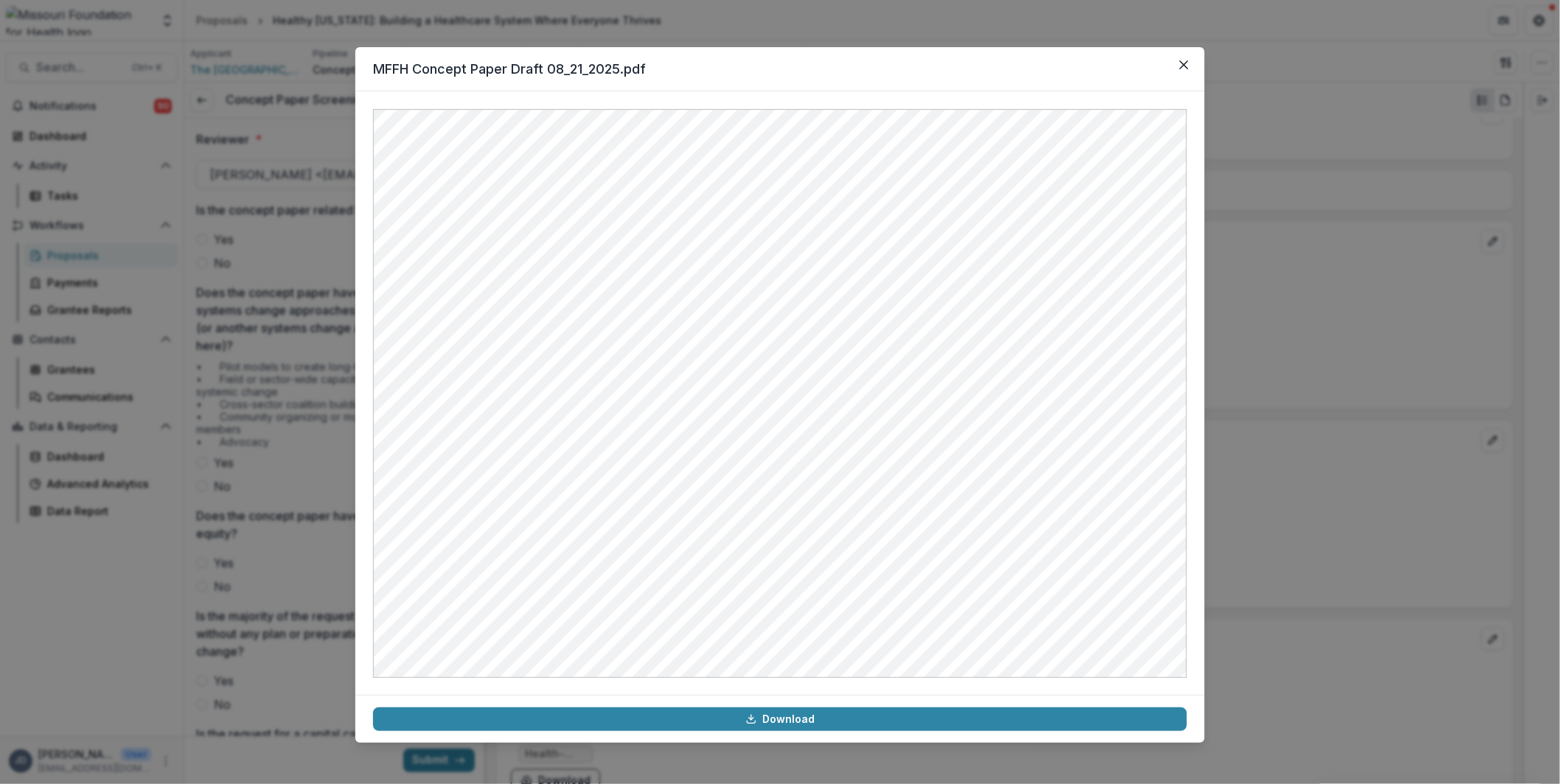
click at [291, 459] on div "MFFH Concept Paper Draft 08_21_2025.pdf Download" at bounding box center [780, 392] width 1560 height 784
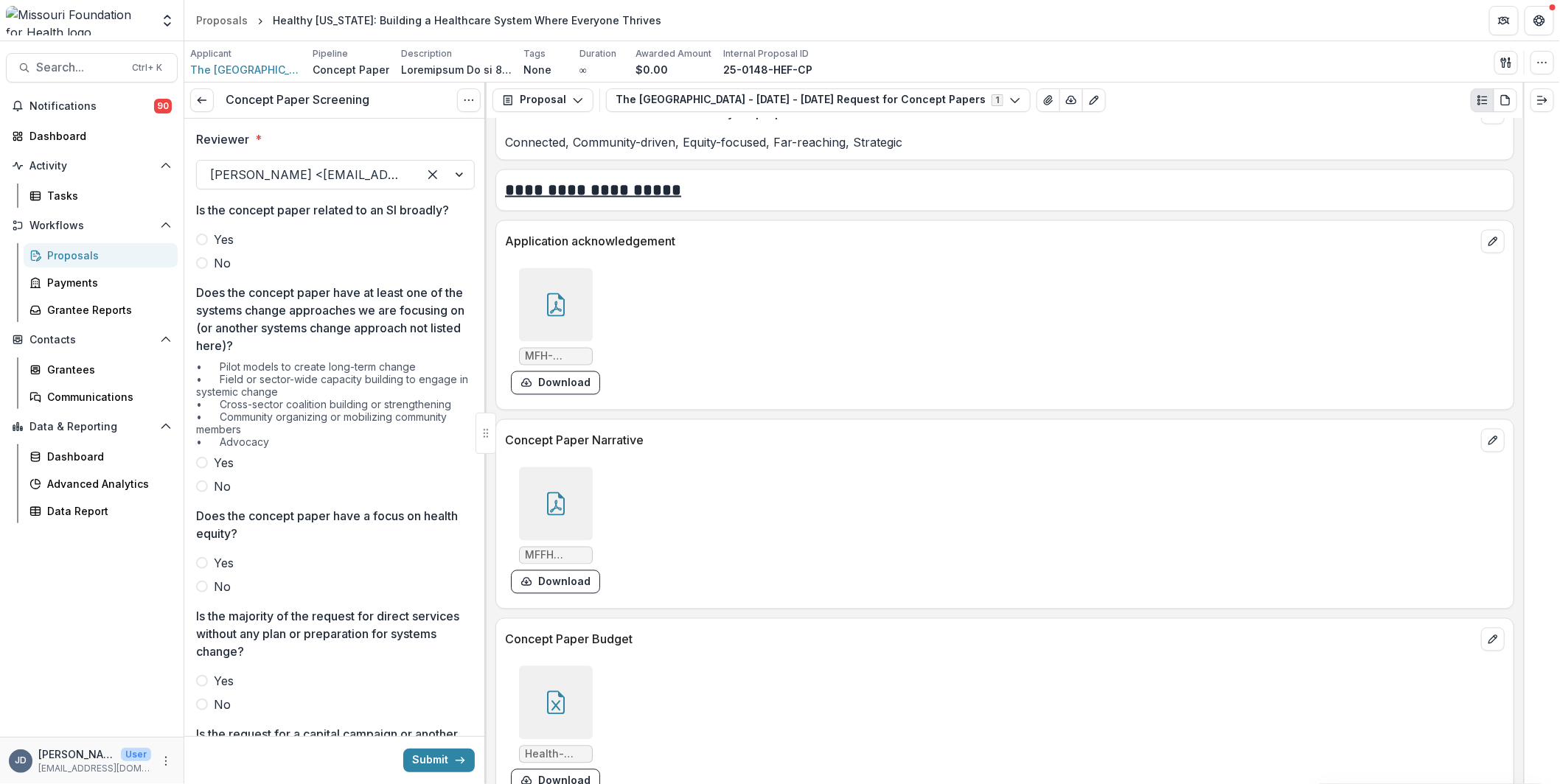
click at [209, 264] on label "No" at bounding box center [335, 263] width 279 height 18
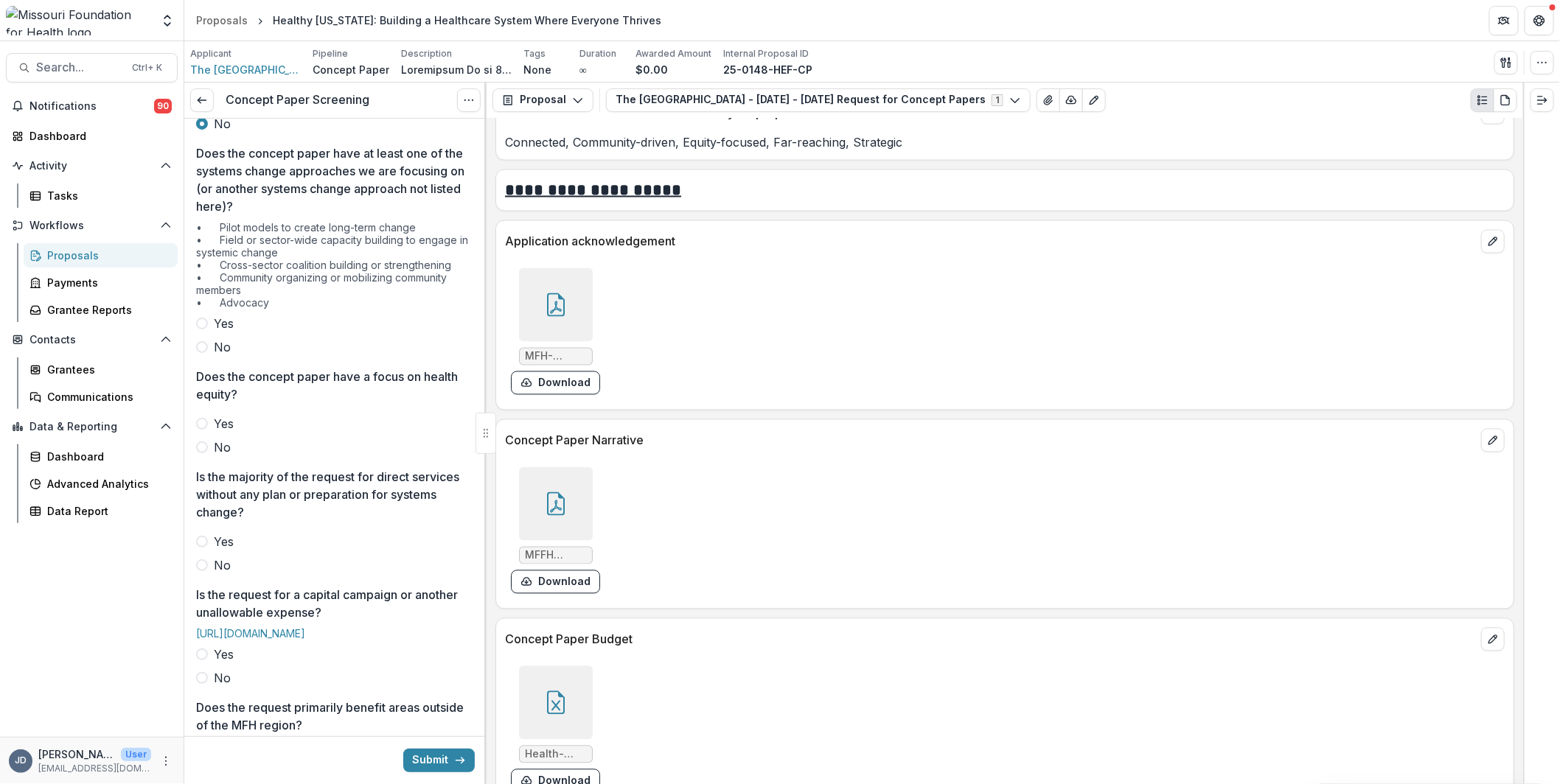
scroll to position [147, 0]
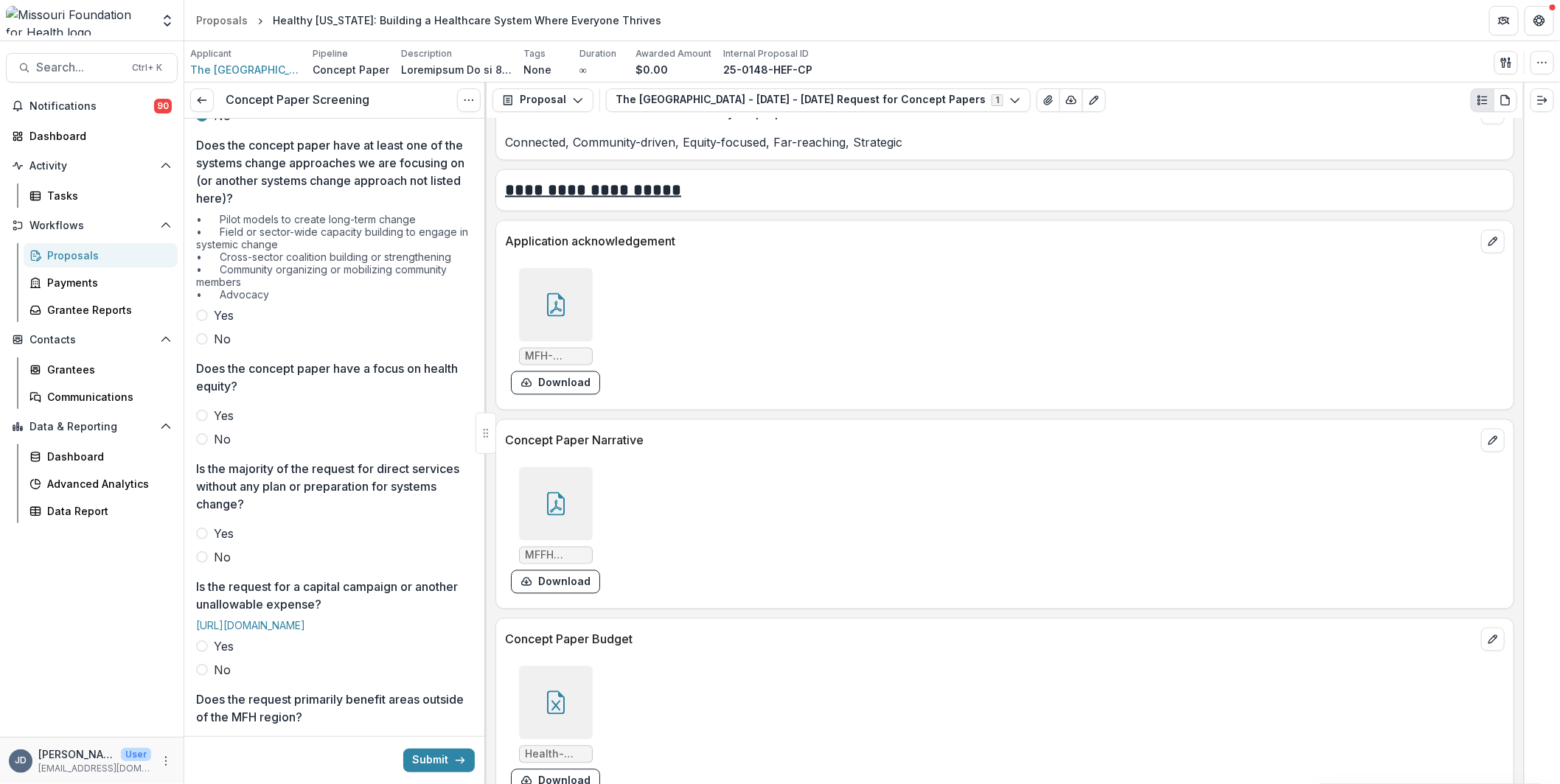
click at [212, 311] on label "Yes" at bounding box center [335, 315] width 279 height 18
click at [214, 417] on span "Yes" at bounding box center [223, 415] width 20 height 18
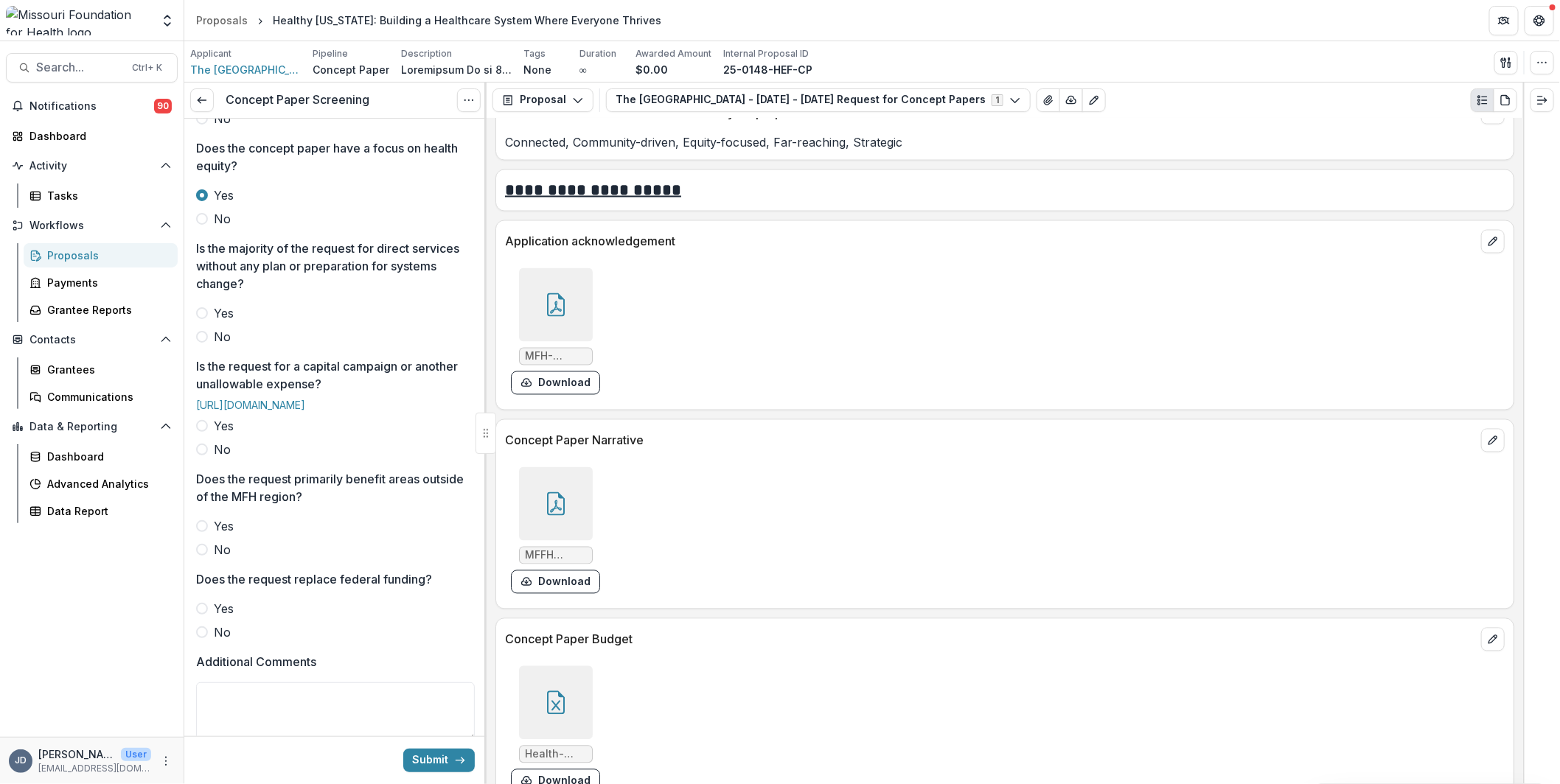
scroll to position [624, 0]
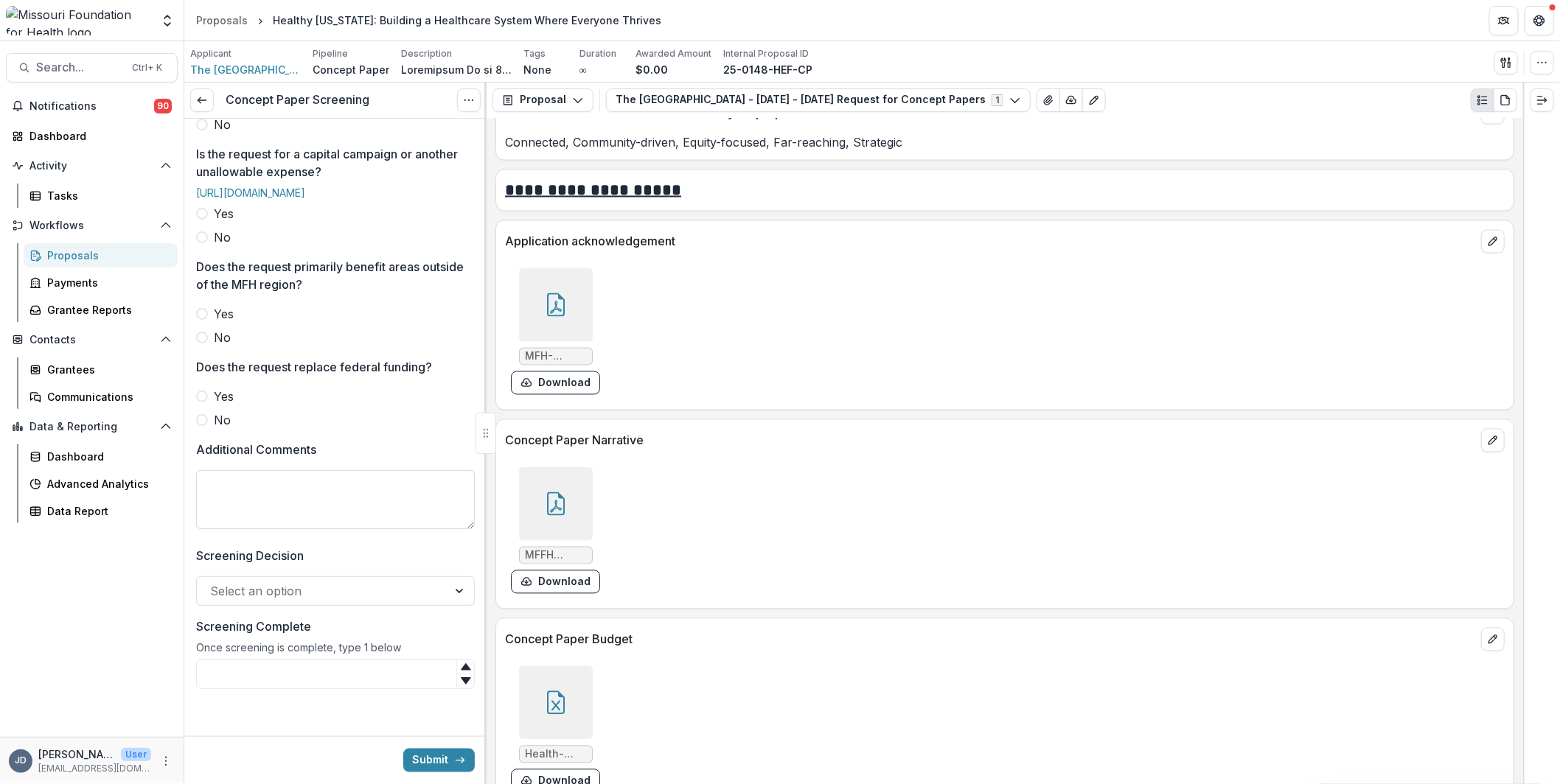
click at [293, 497] on textarea "Additional Comments" at bounding box center [335, 500] width 279 height 59
click at [540, 474] on div at bounding box center [555, 503] width 74 height 74
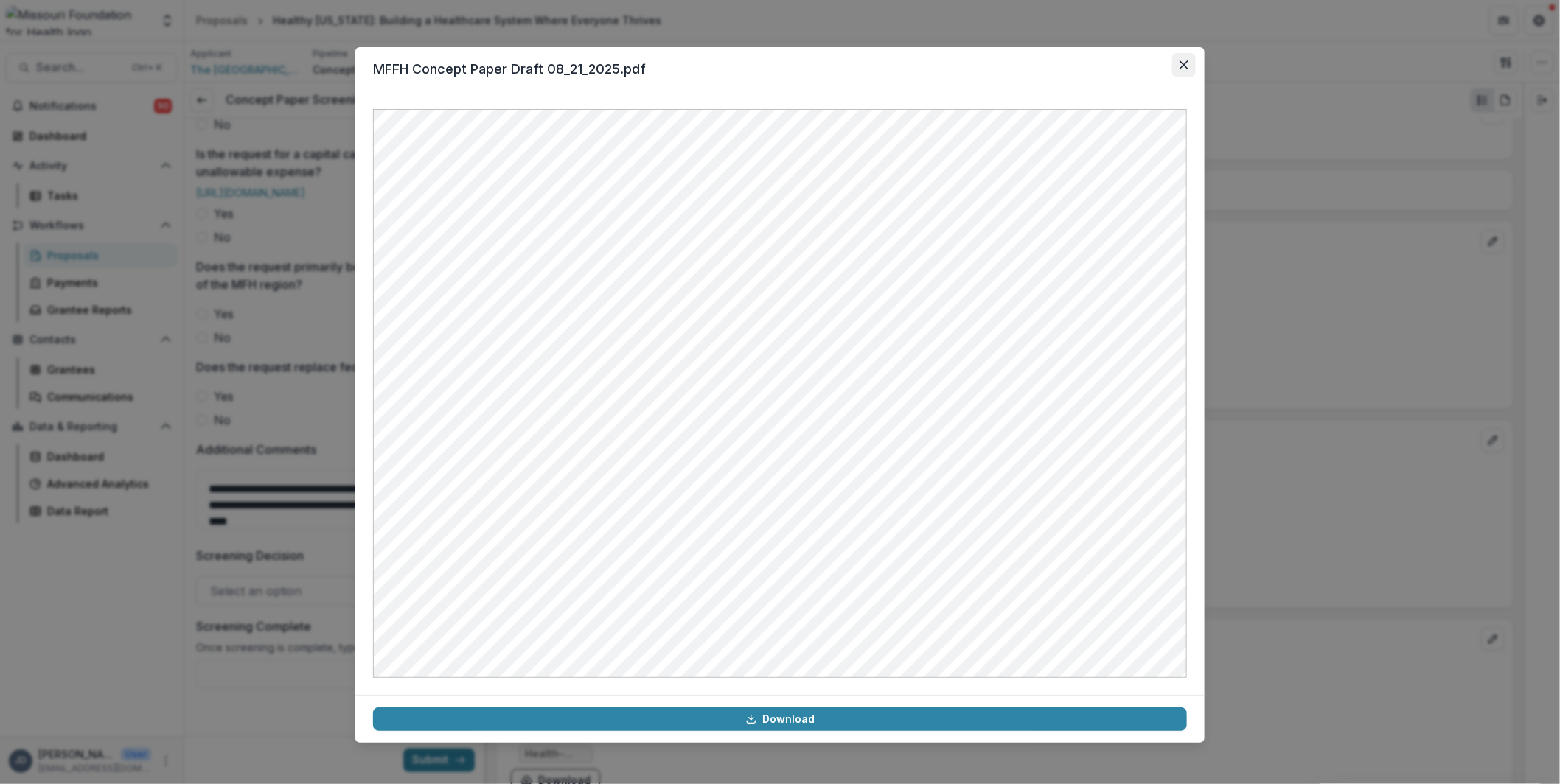
click at [1176, 58] on button "Close" at bounding box center [1184, 65] width 24 height 24
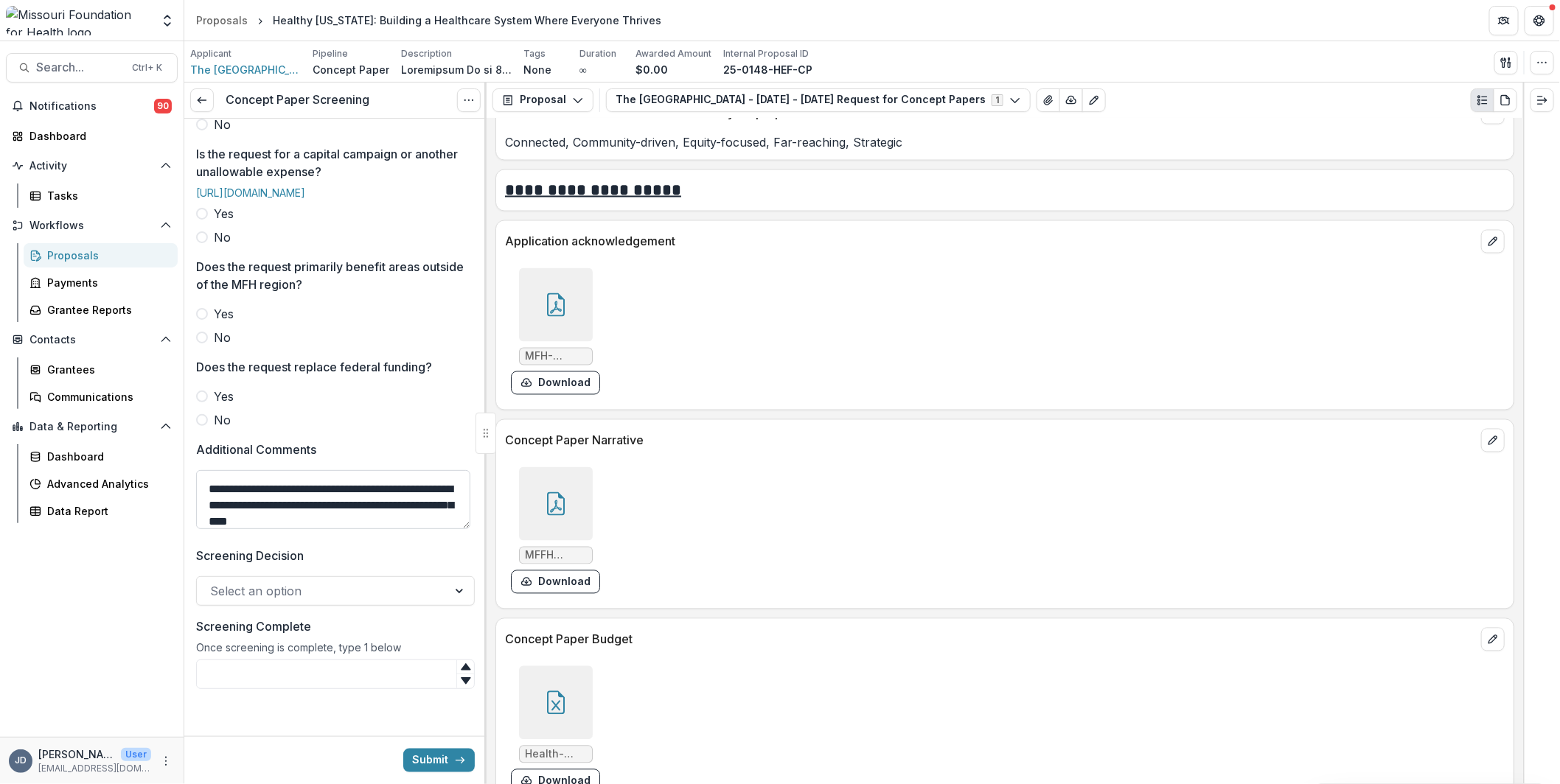
click at [372, 521] on textarea "**********" at bounding box center [332, 500] width 274 height 59
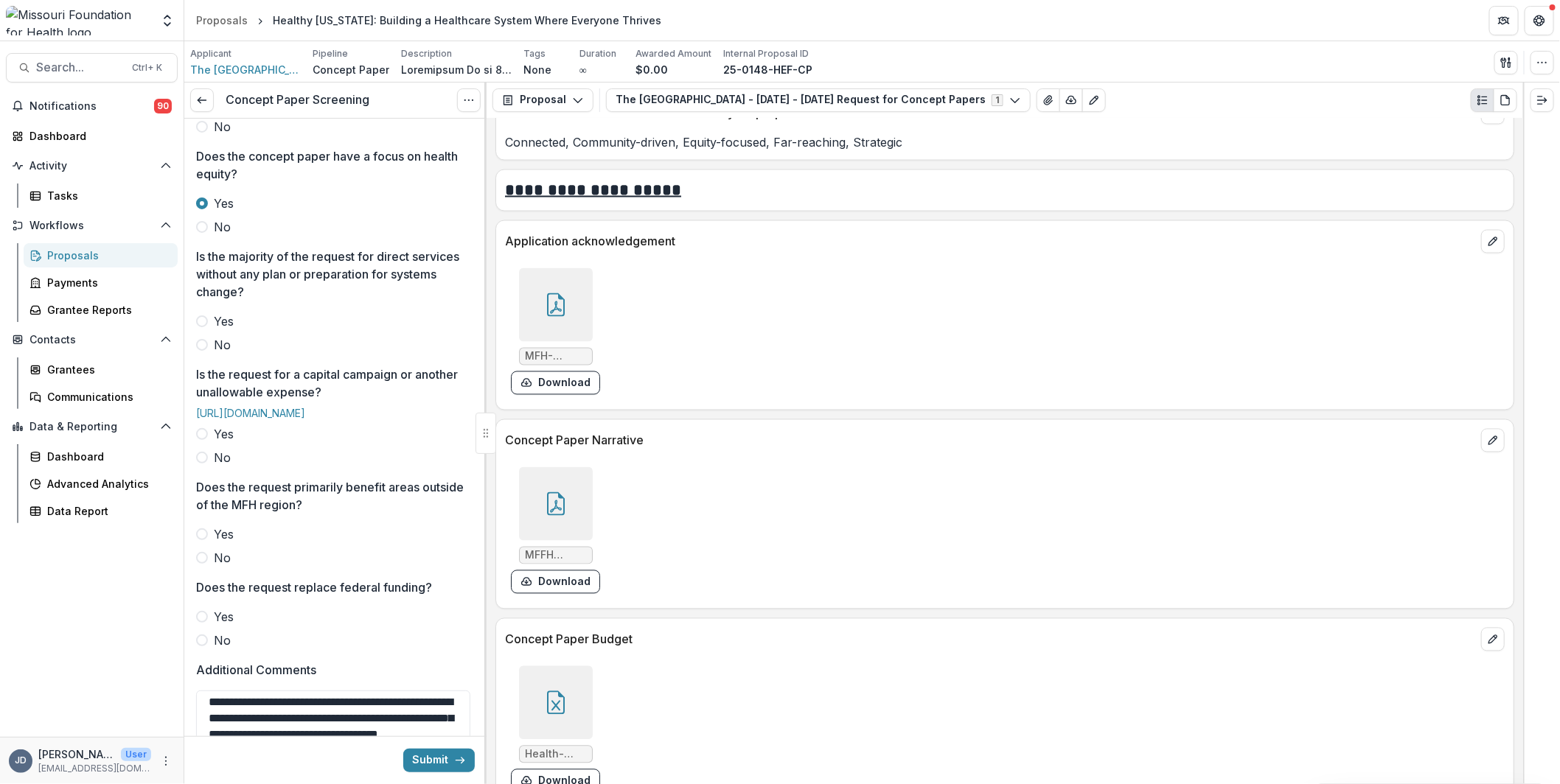
scroll to position [368, 0]
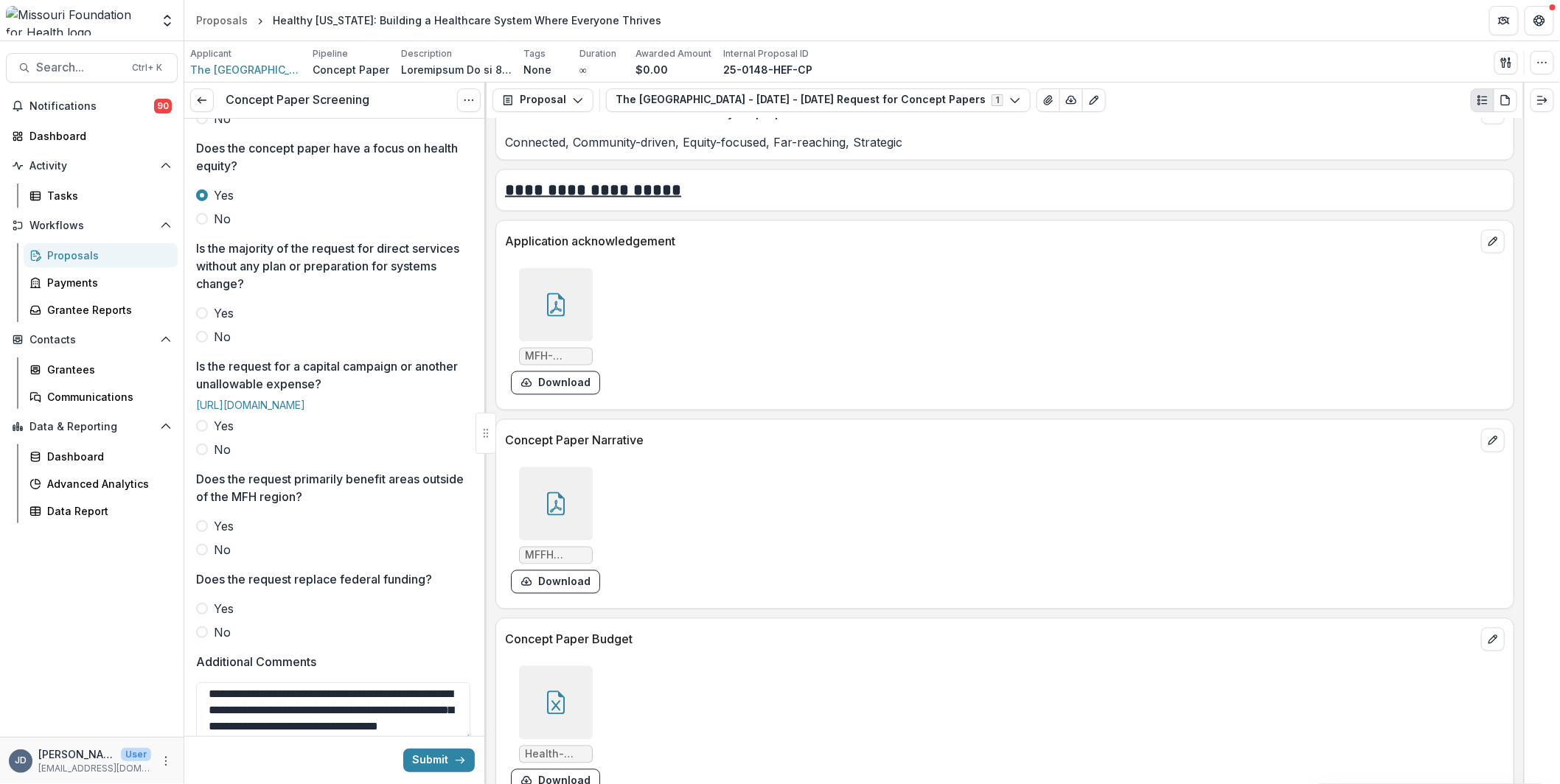
type textarea "**********"
click at [210, 332] on label "No" at bounding box center [335, 336] width 279 height 18
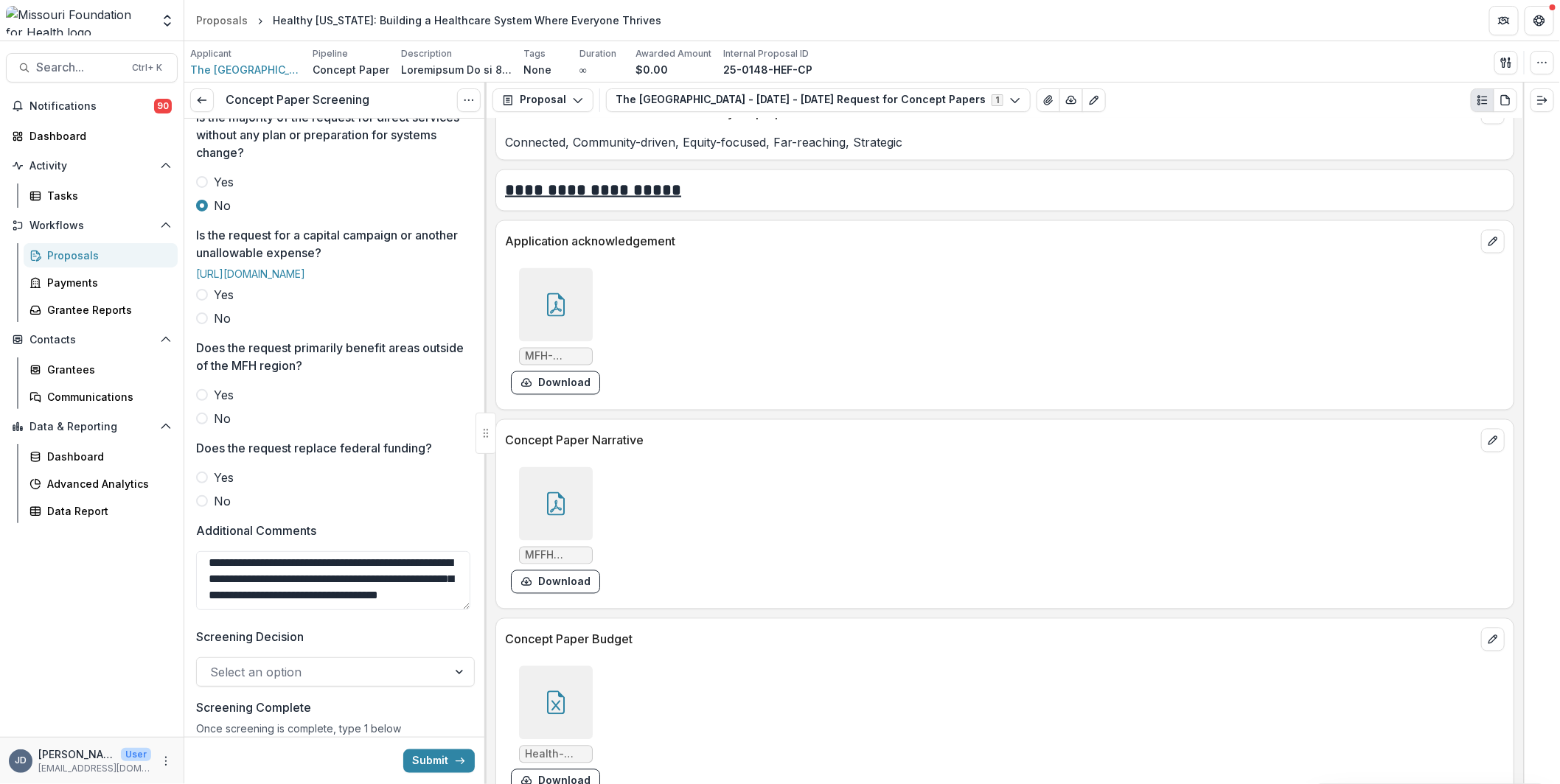
scroll to position [516, 0]
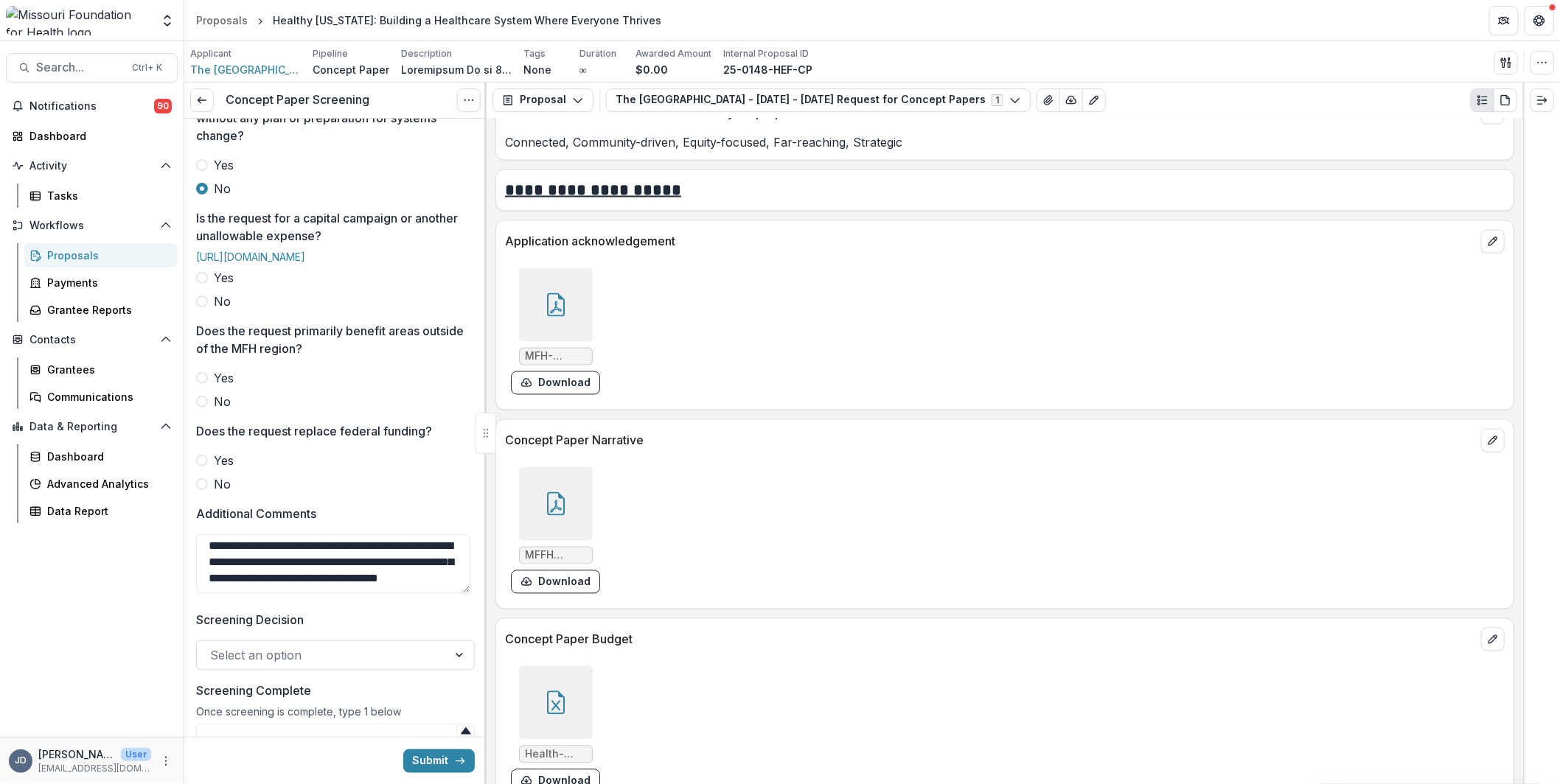
click at [220, 310] on div "Yes No" at bounding box center [335, 289] width 279 height 42
click at [224, 310] on span "No" at bounding box center [222, 301] width 17 height 18
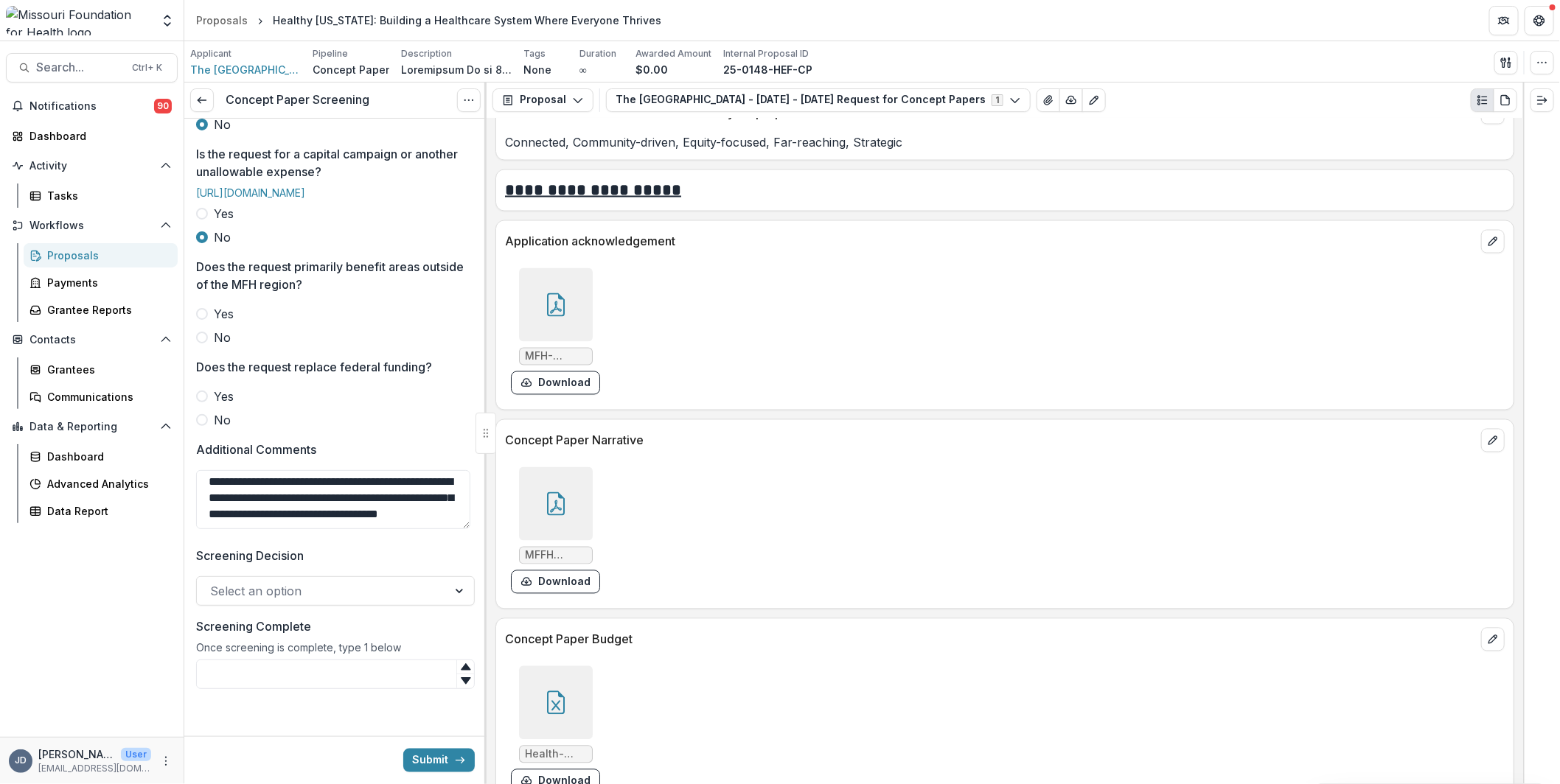
scroll to position [624, 0]
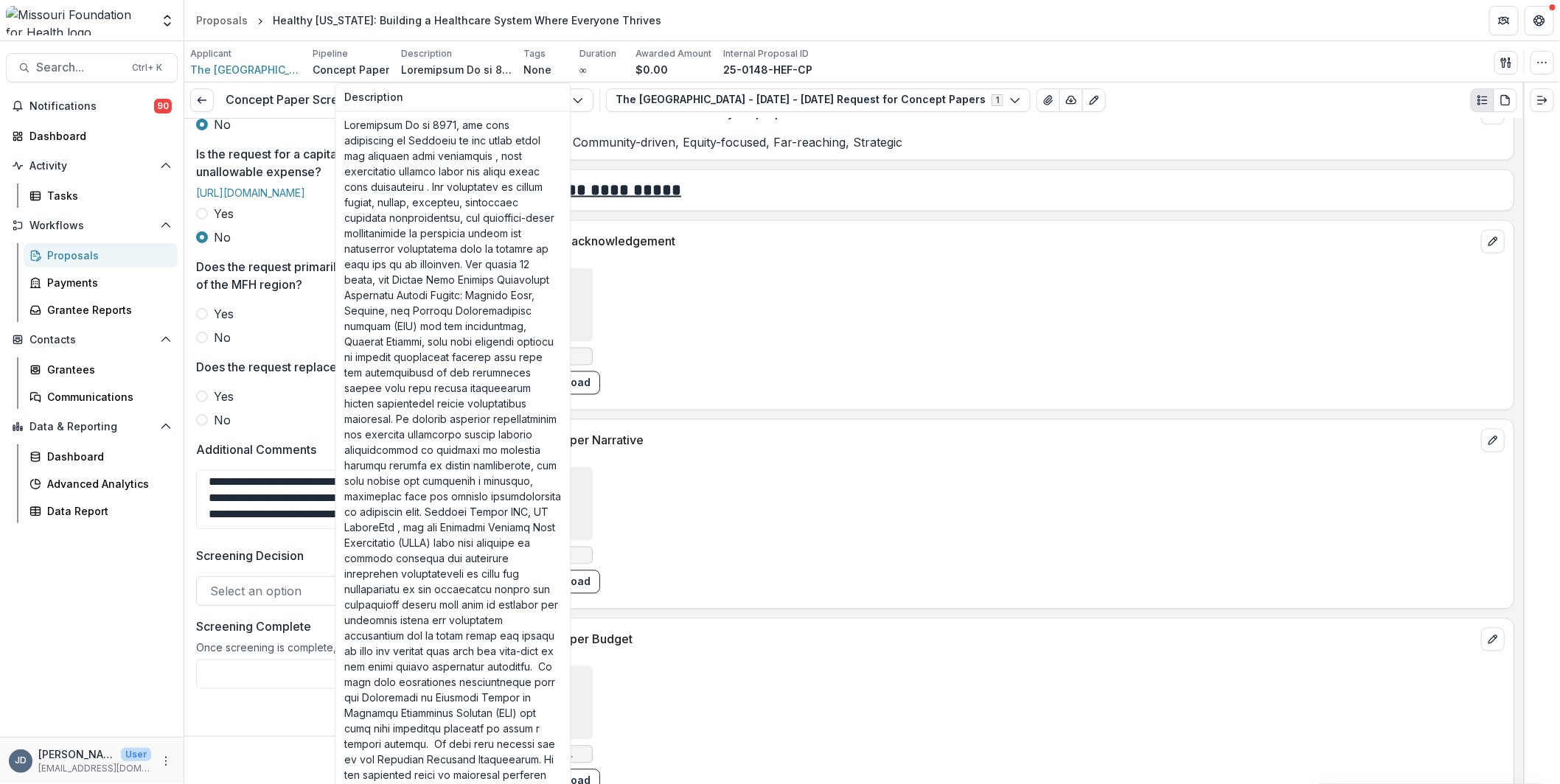
click at [809, 539] on div "MFFH Concept Paper Draft 08_21_2025.pdf Download" at bounding box center [727, 530] width 443 height 138
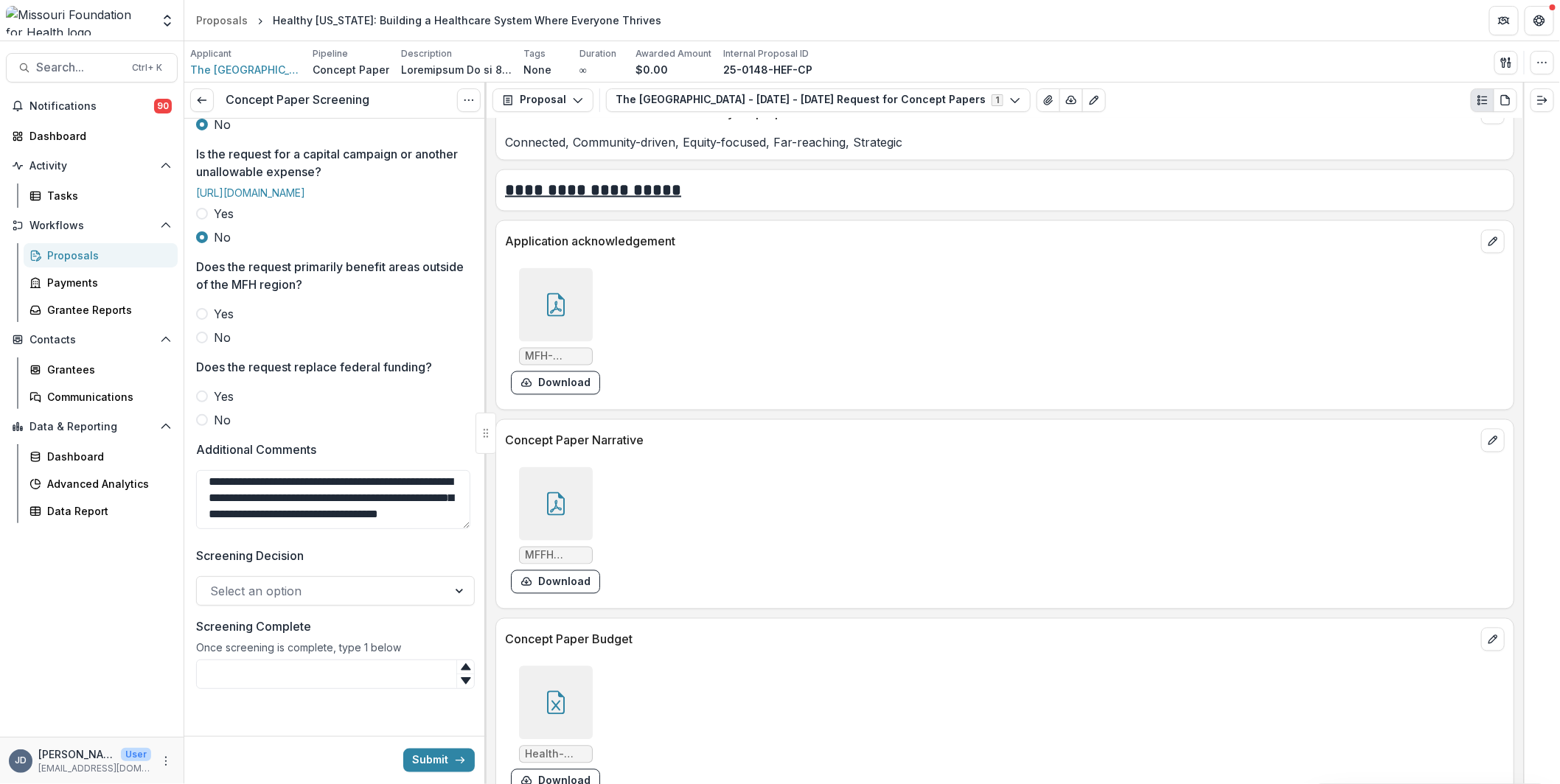
click at [301, 595] on div at bounding box center [322, 591] width 224 height 20
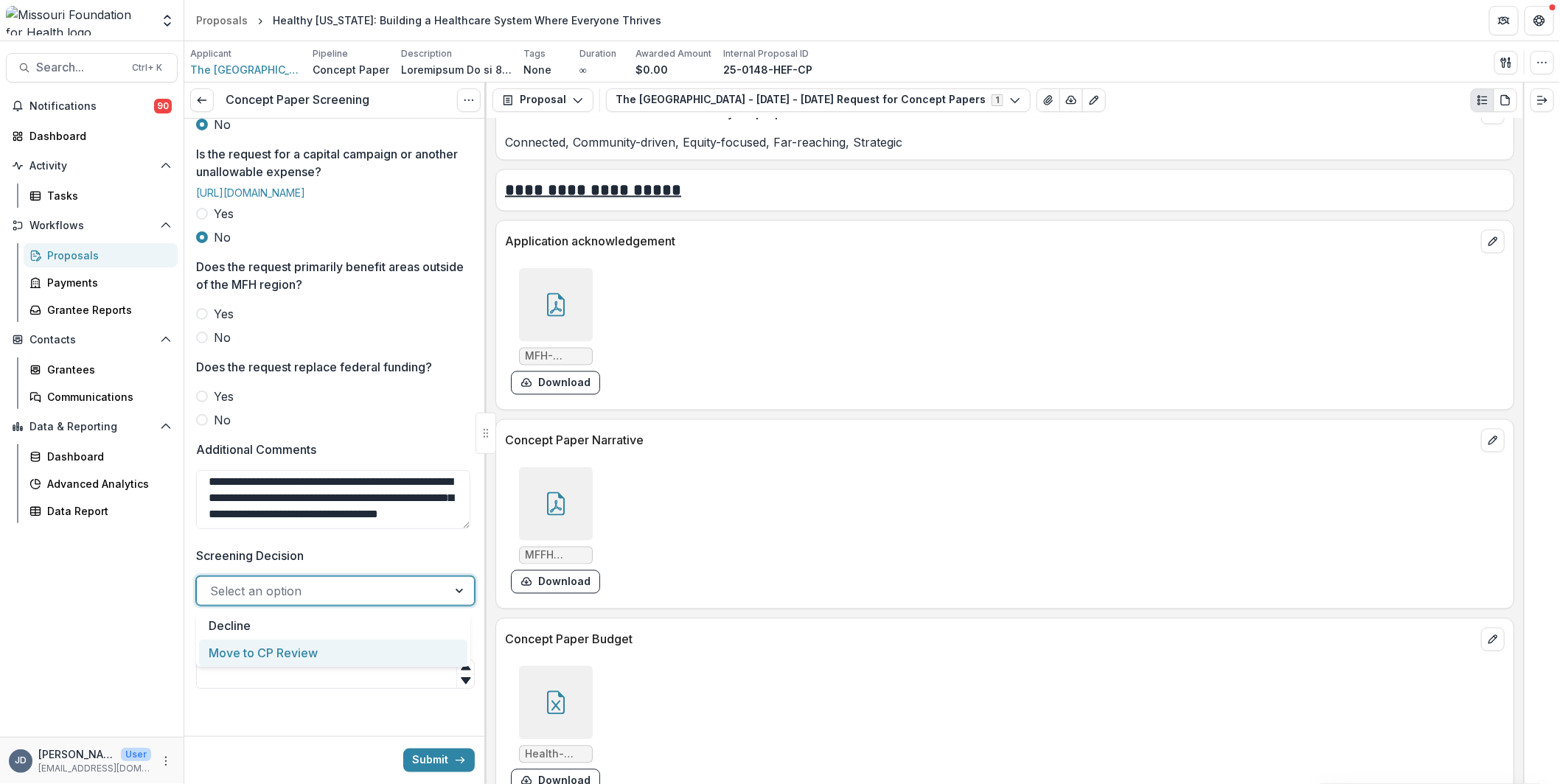
click at [318, 652] on div "Move to CP Review" at bounding box center [333, 653] width 268 height 27
click at [313, 666] on input "Screening Complete" at bounding box center [335, 674] width 279 height 30
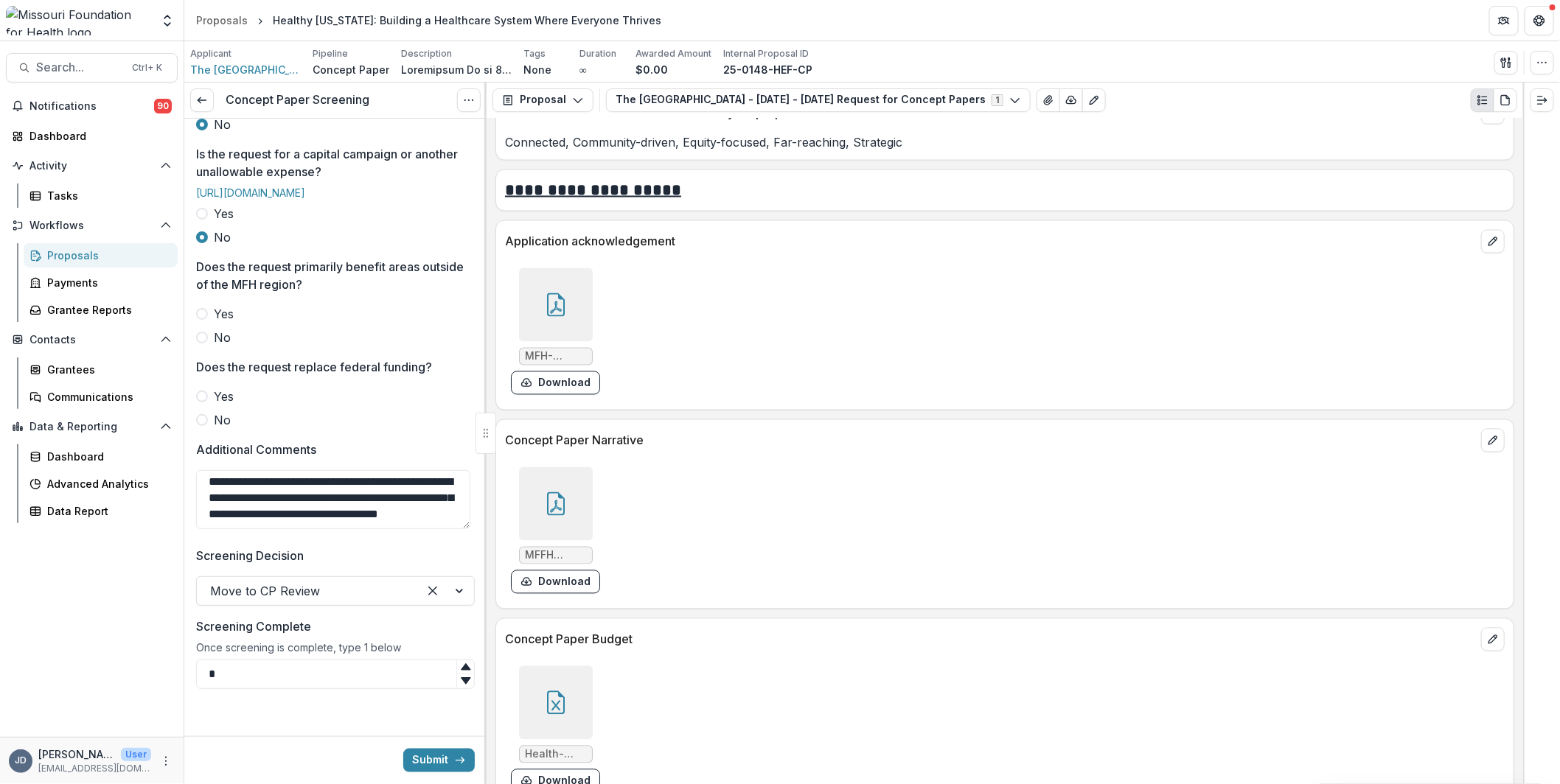
scroll to position [550, 0]
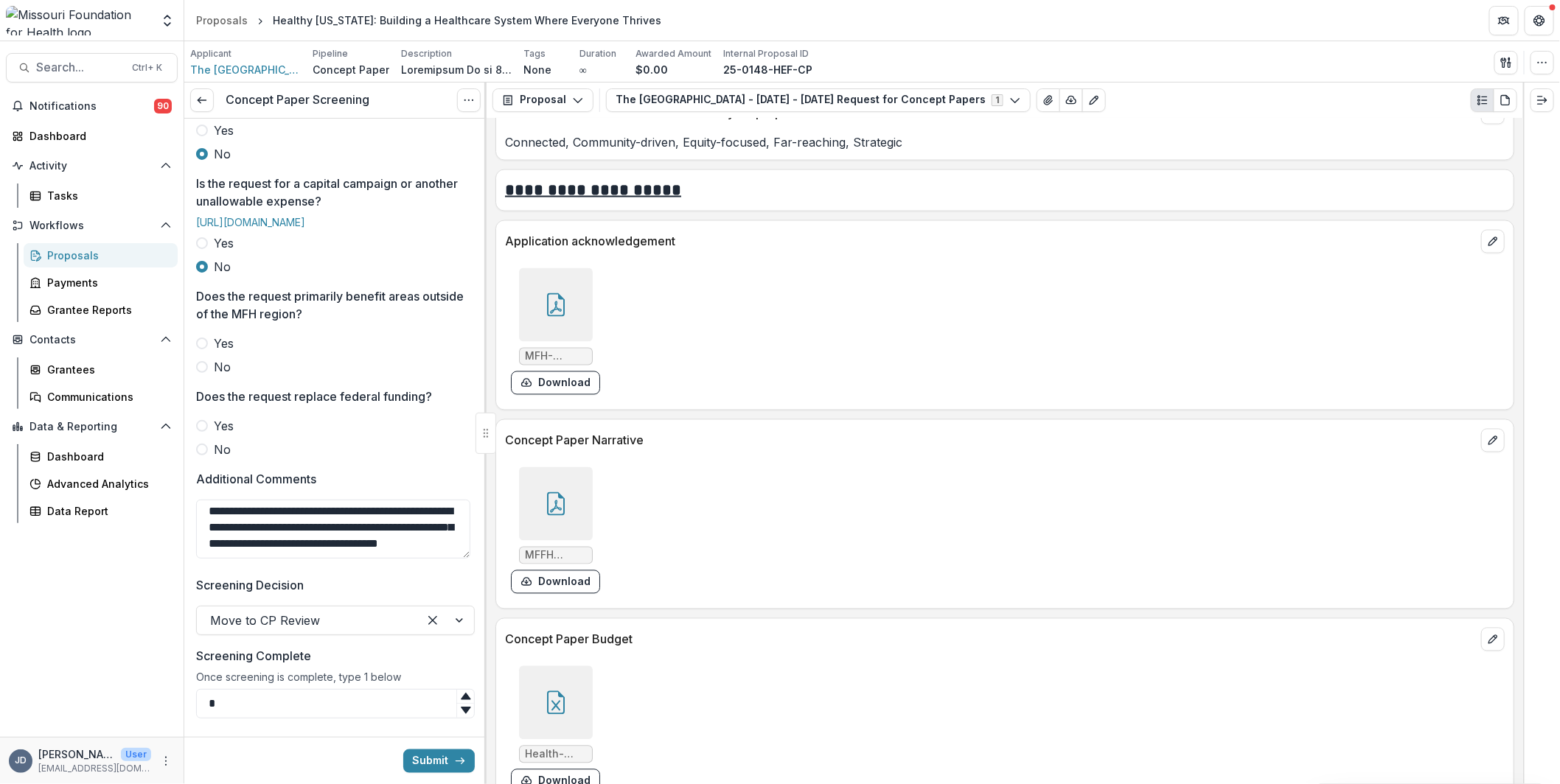
click at [216, 375] on span "No" at bounding box center [222, 367] width 17 height 18
type input "*"
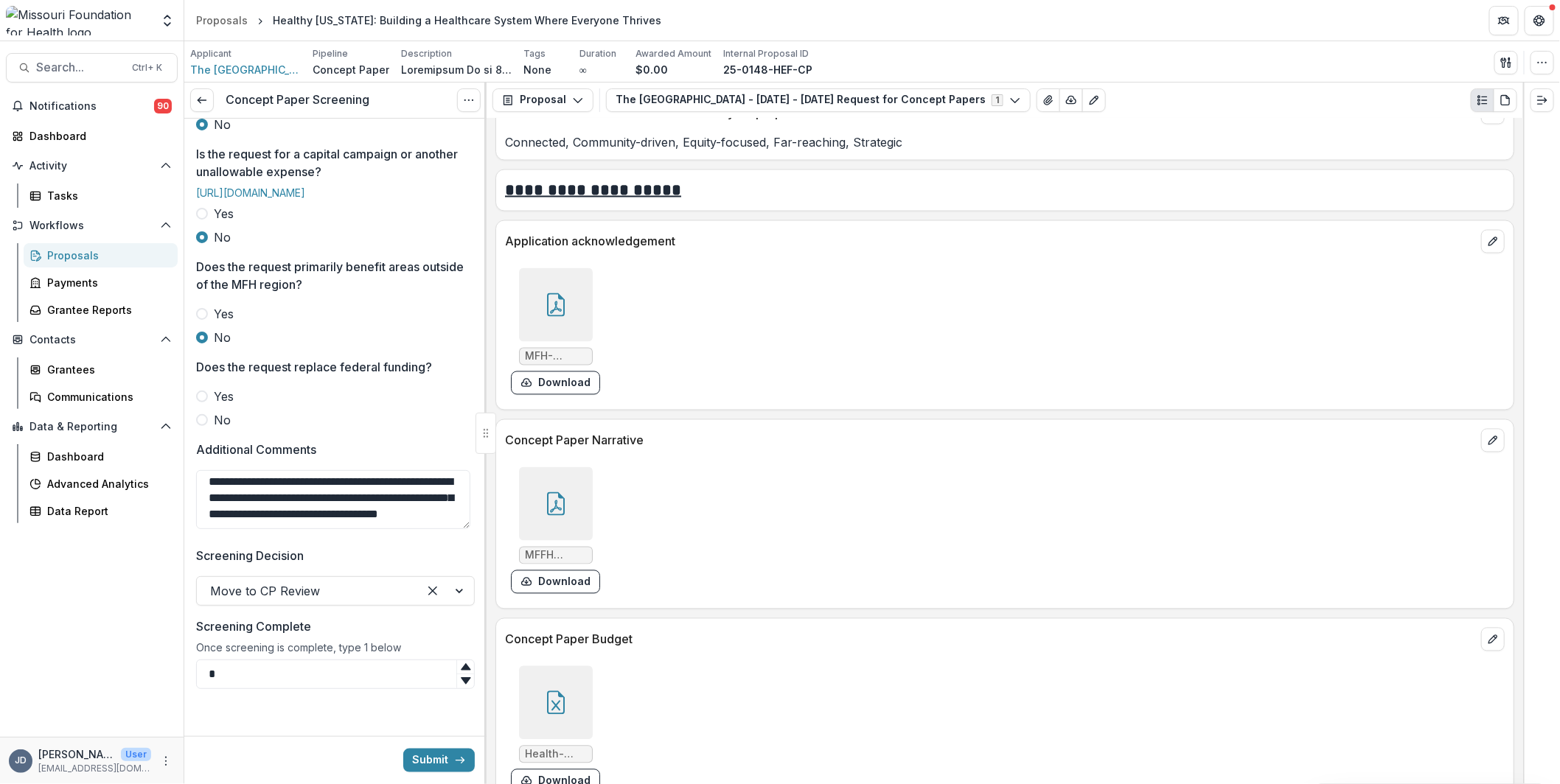
click at [201, 416] on span at bounding box center [202, 420] width 12 height 12
click at [421, 757] on button "Submit" at bounding box center [439, 760] width 71 height 24
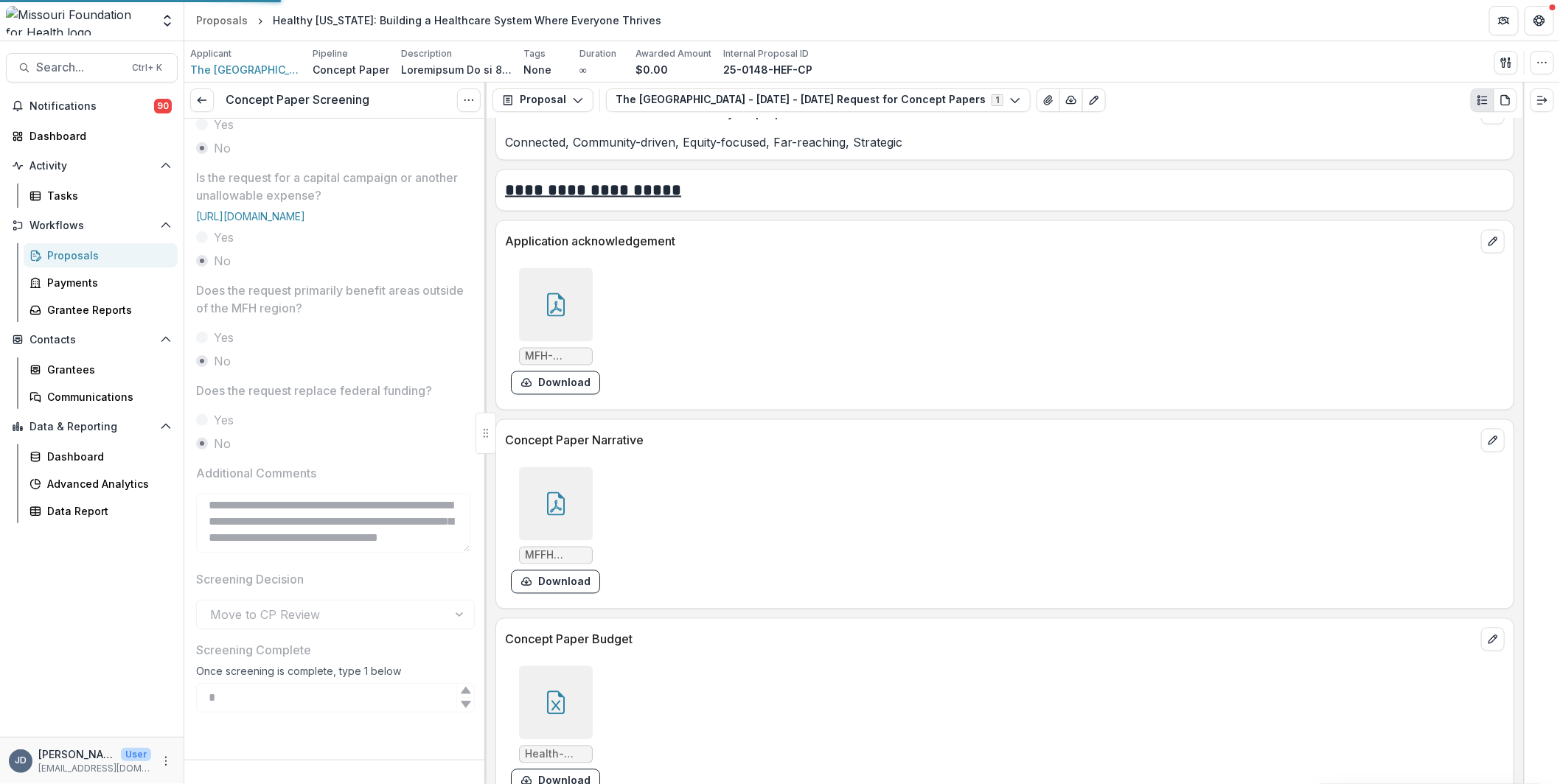
scroll to position [600, 0]
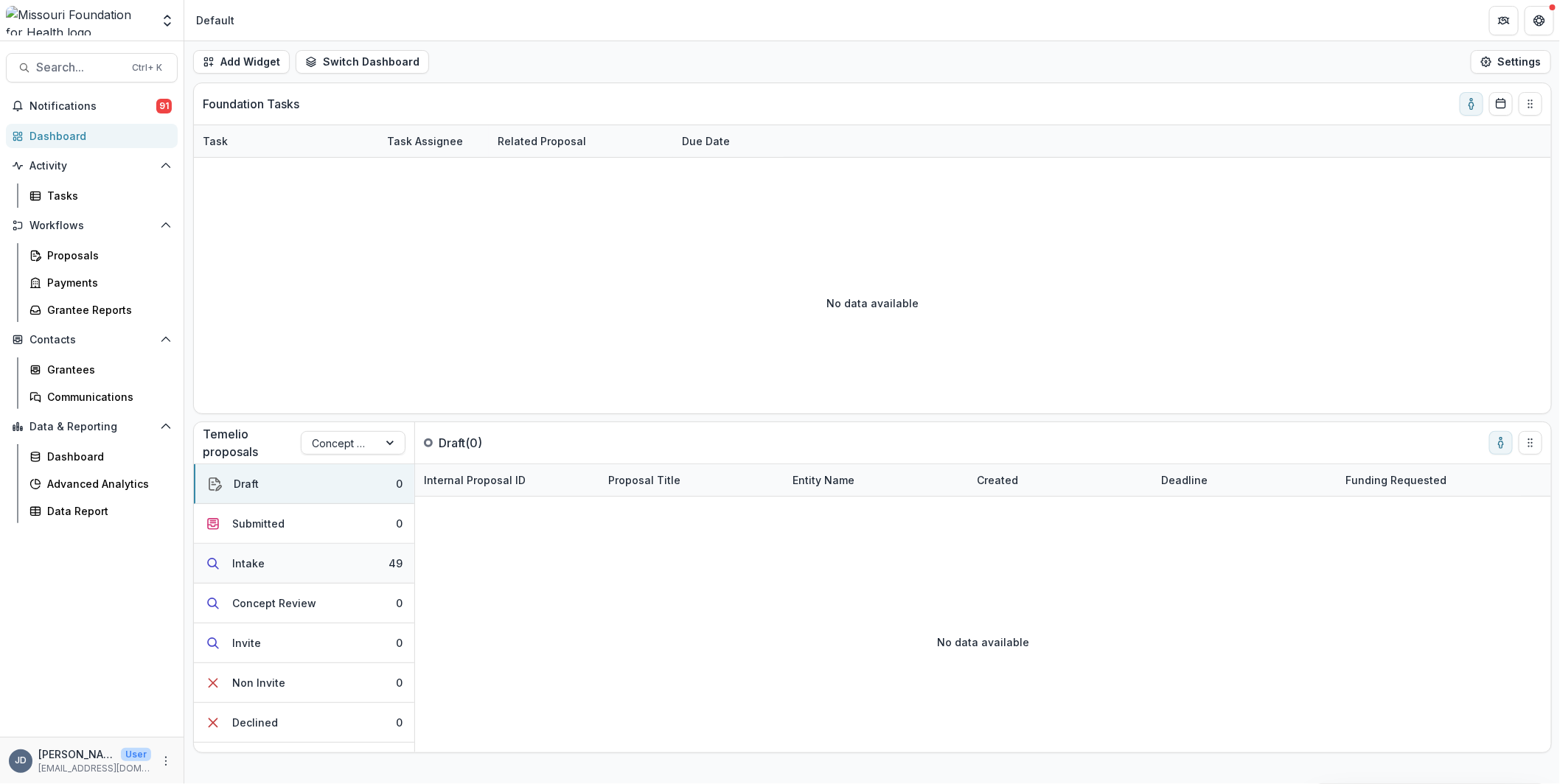
click at [246, 556] on div "Intake" at bounding box center [248, 563] width 32 height 15
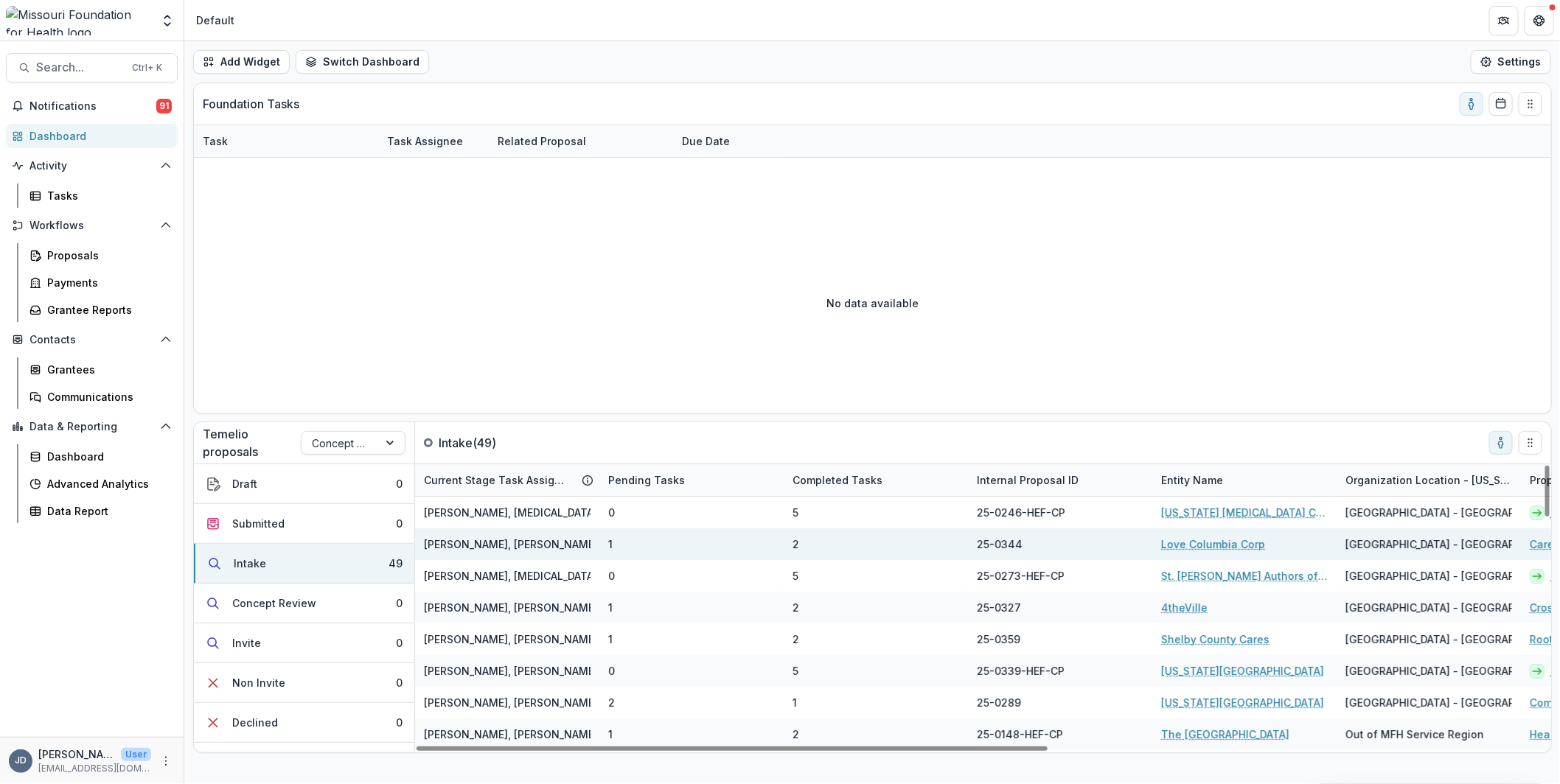
click at [631, 546] on div "1" at bounding box center [691, 543] width 184 height 31
click at [1246, 541] on link "Love Columbia Corp" at bounding box center [1212, 544] width 104 height 15
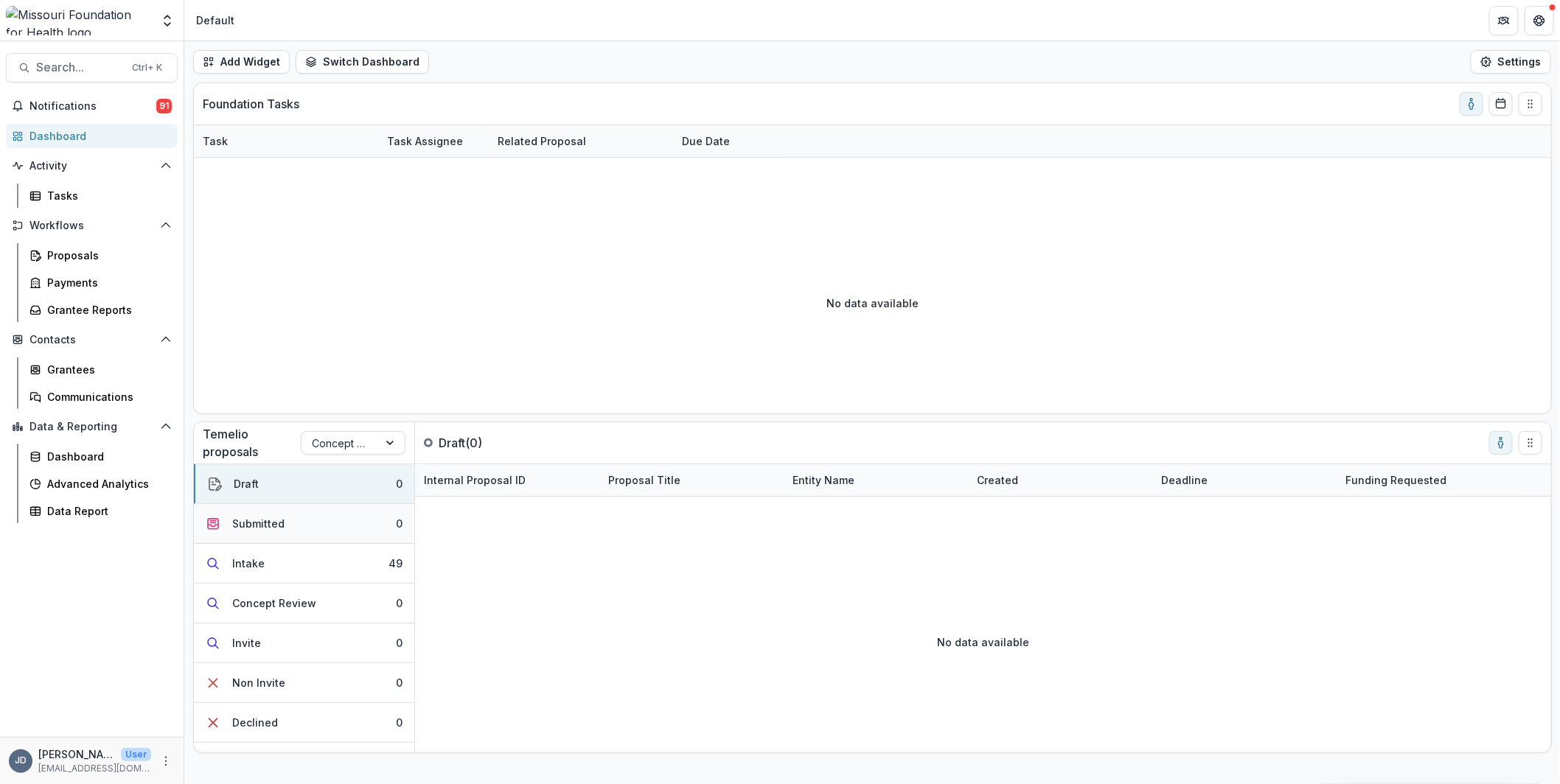
click at [248, 527] on div "Submitted" at bounding box center [259, 524] width 53 height 15
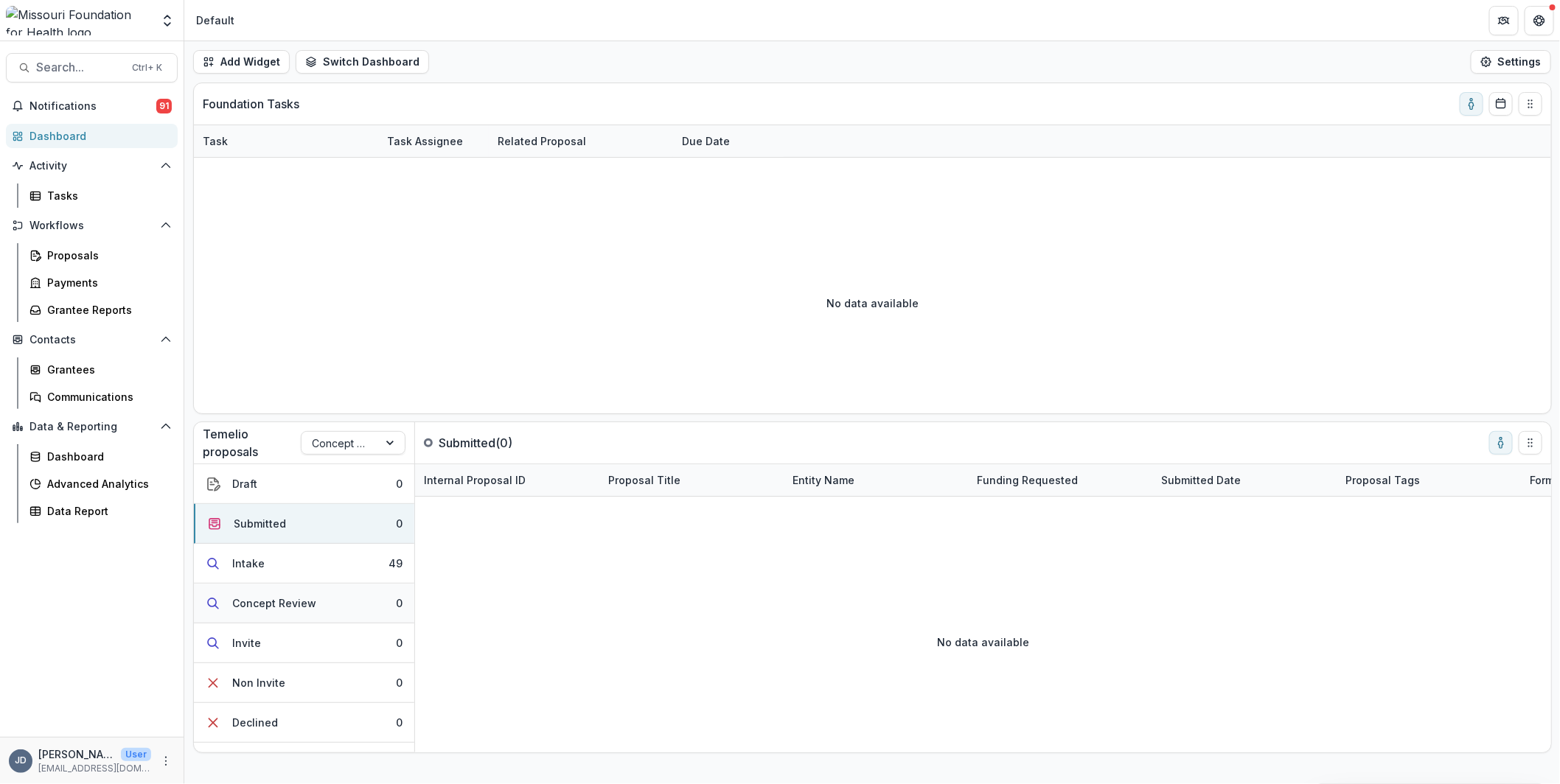
click at [259, 592] on button "Concept Review 0" at bounding box center [304, 603] width 220 height 40
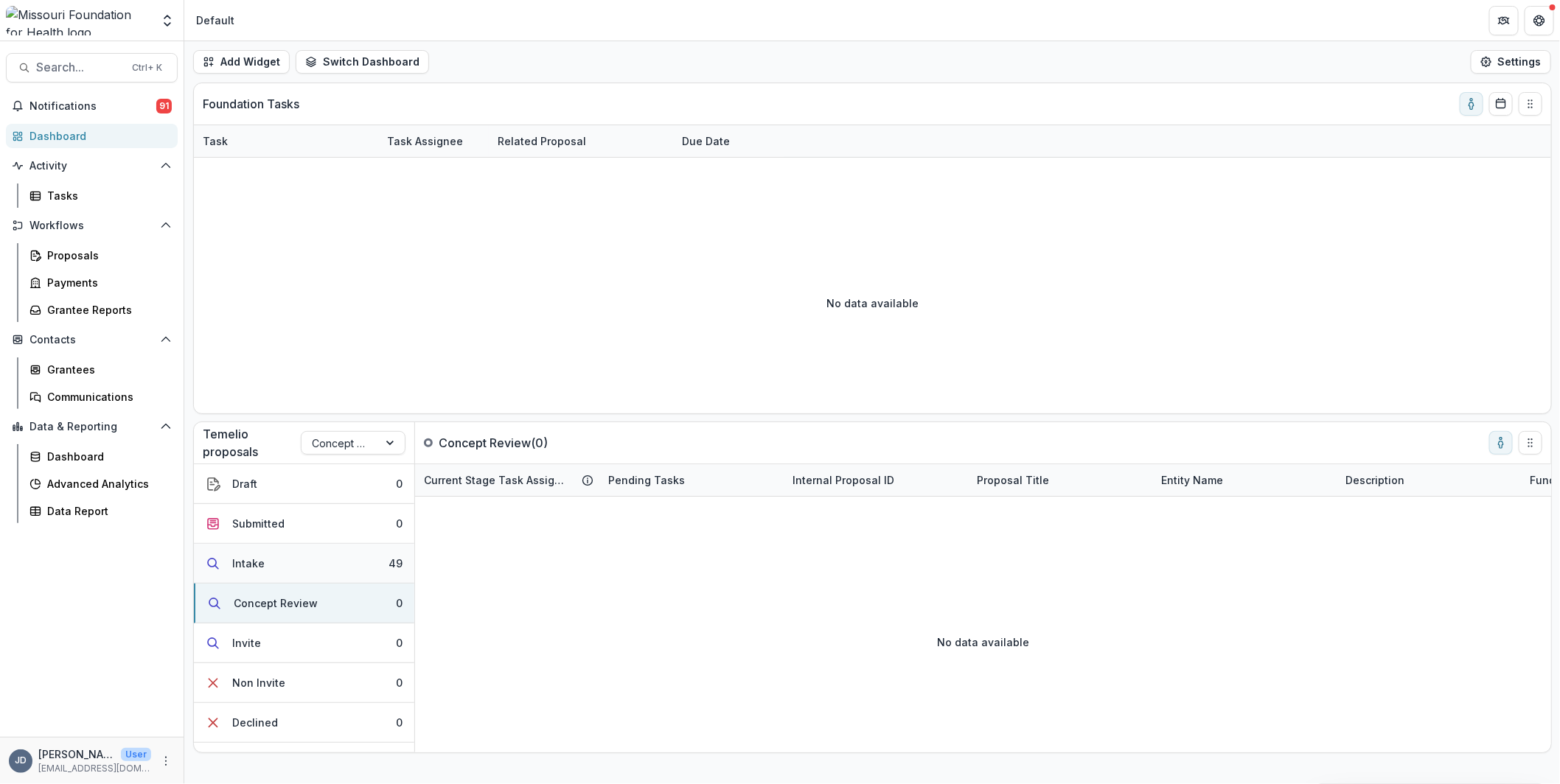
click at [261, 567] on div "Intake" at bounding box center [248, 563] width 32 height 15
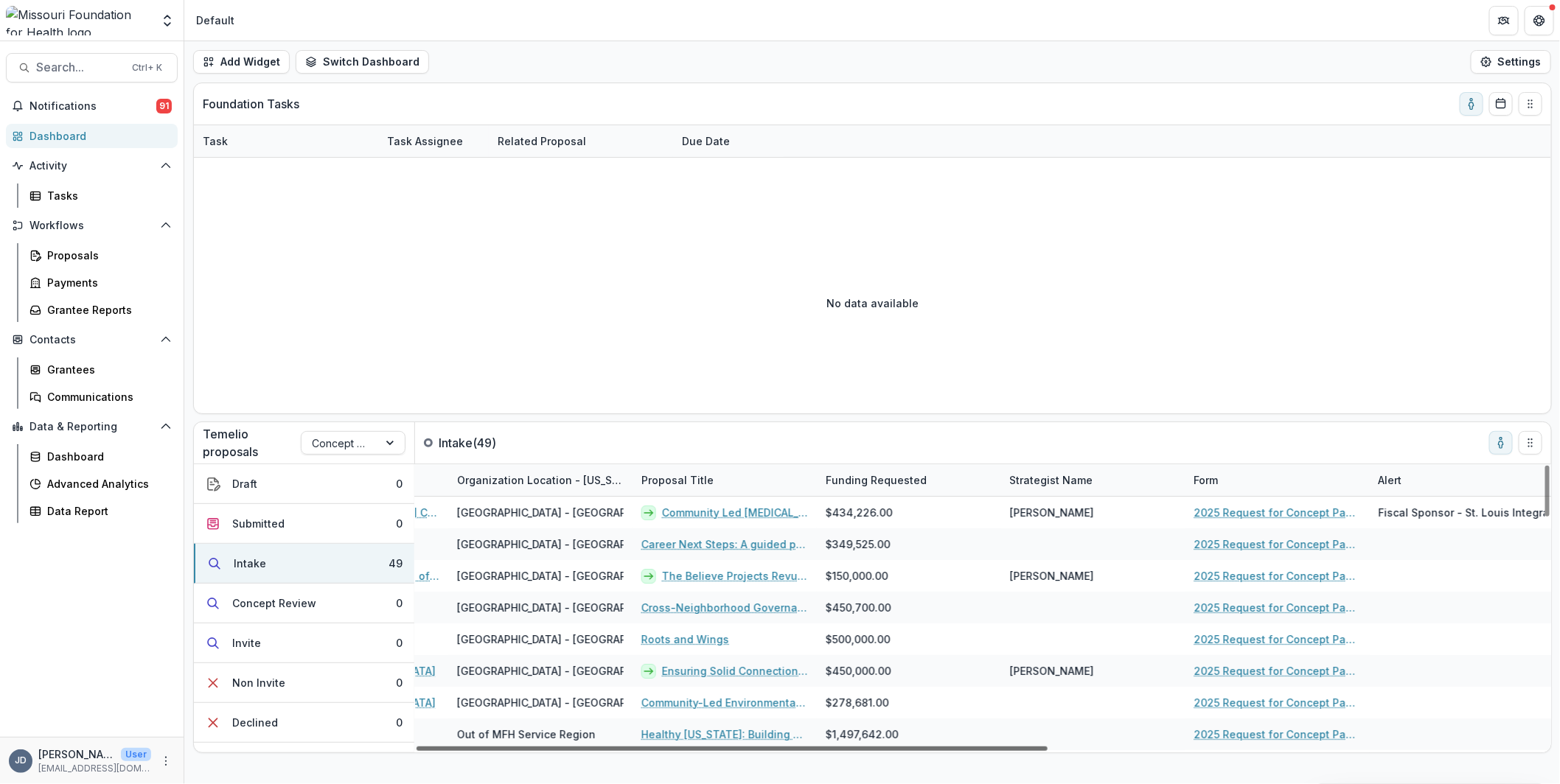
scroll to position [0, 891]
drag, startPoint x: 750, startPoint y: 748, endPoint x: 1290, endPoint y: 781, distance: 541.0
click at [1047, 751] on div at bounding box center [732, 748] width 631 height 4
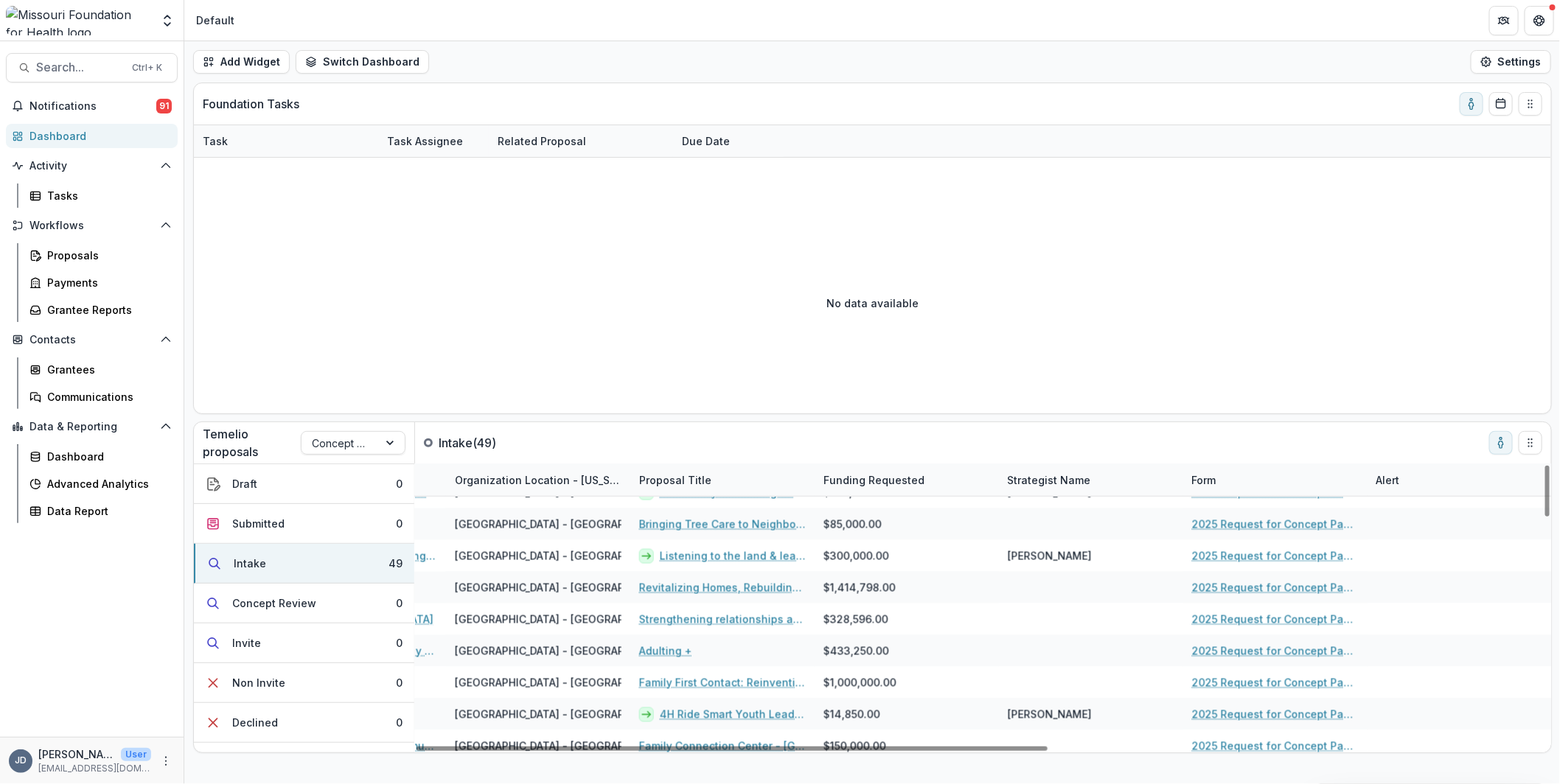
scroll to position [1295, 890]
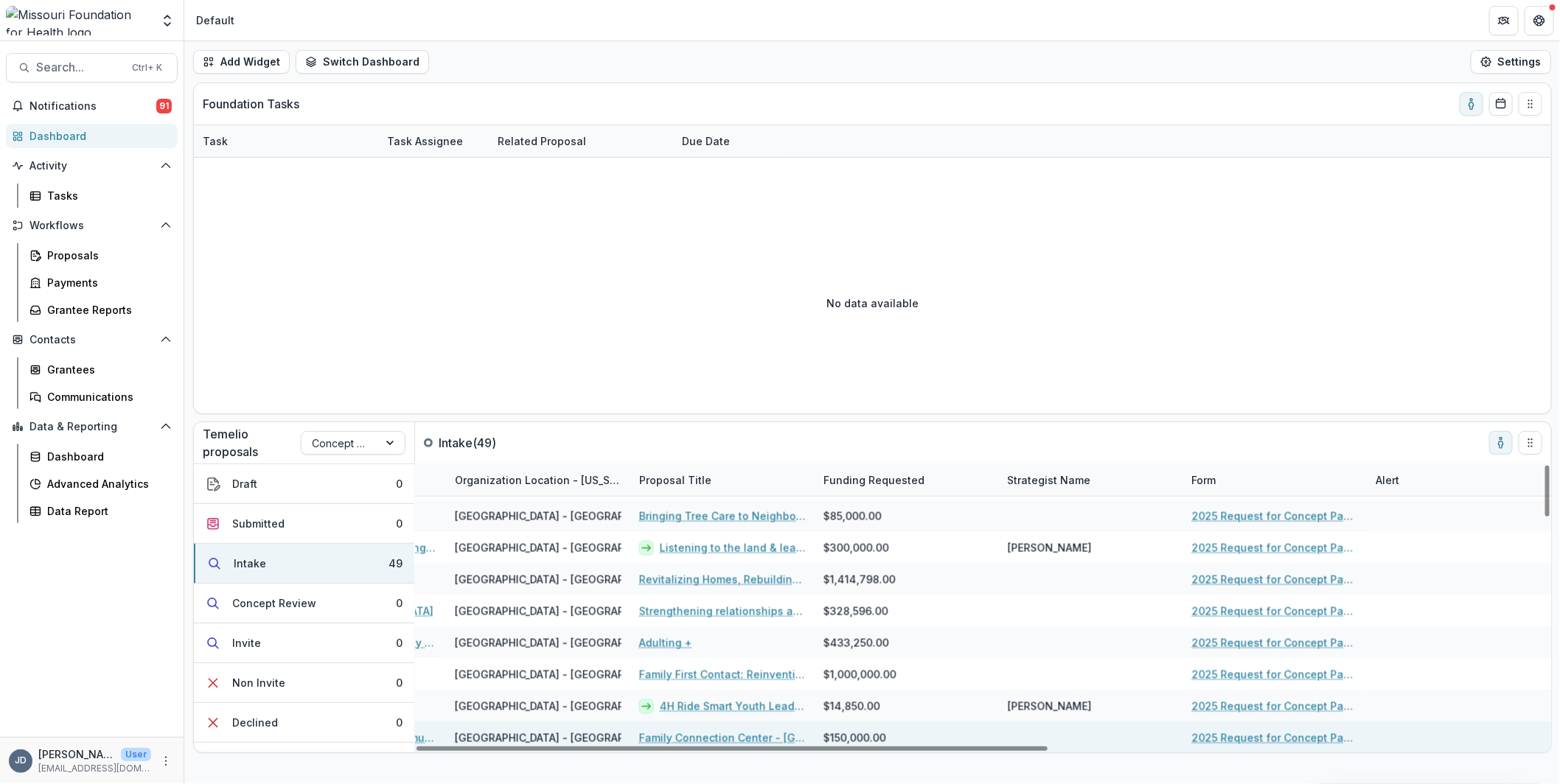
click at [661, 736] on link "Family Connection Center - Kirksville, MO" at bounding box center [722, 738] width 166 height 15
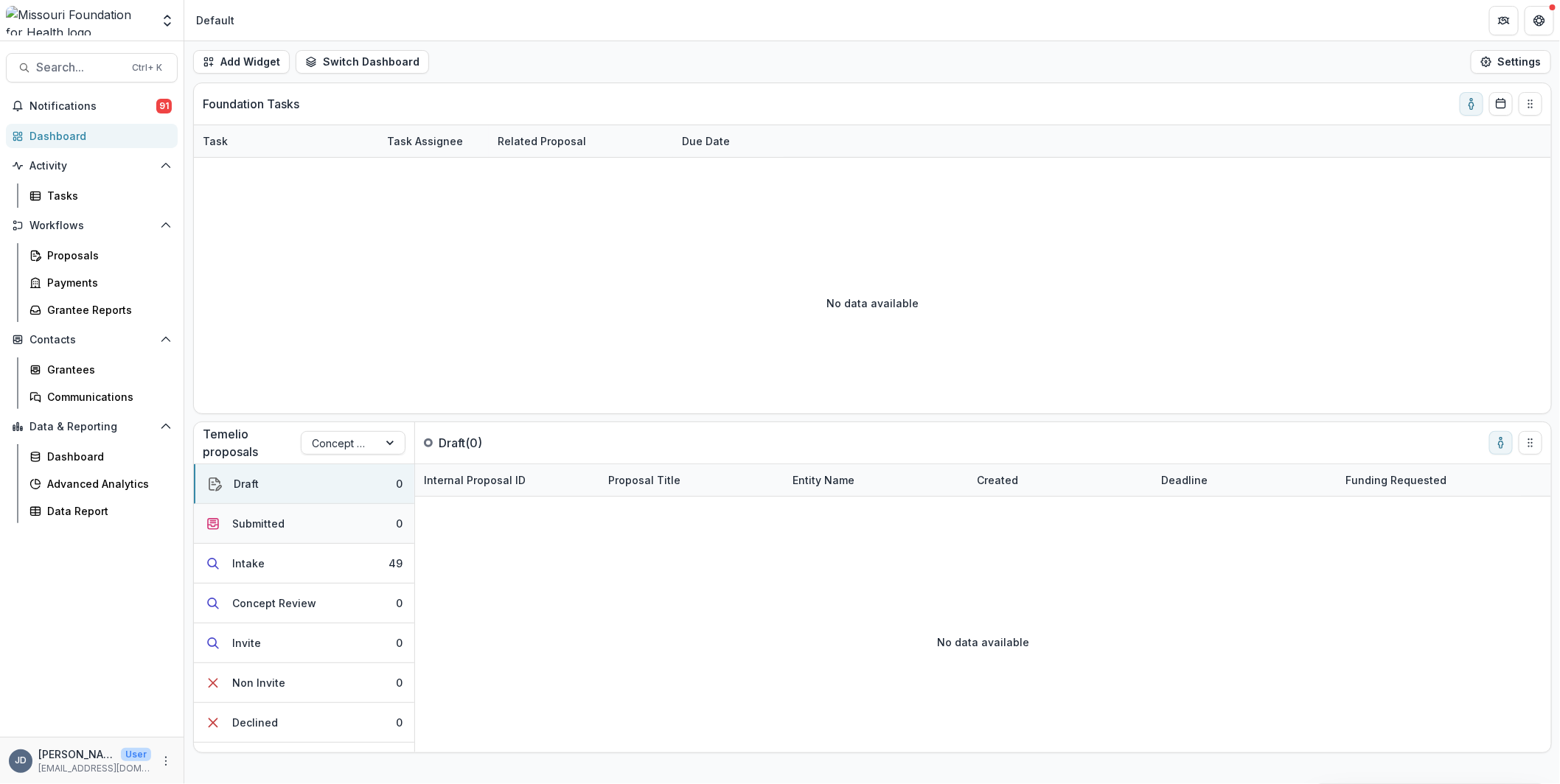
click at [272, 520] on div "Submitted" at bounding box center [259, 524] width 53 height 15
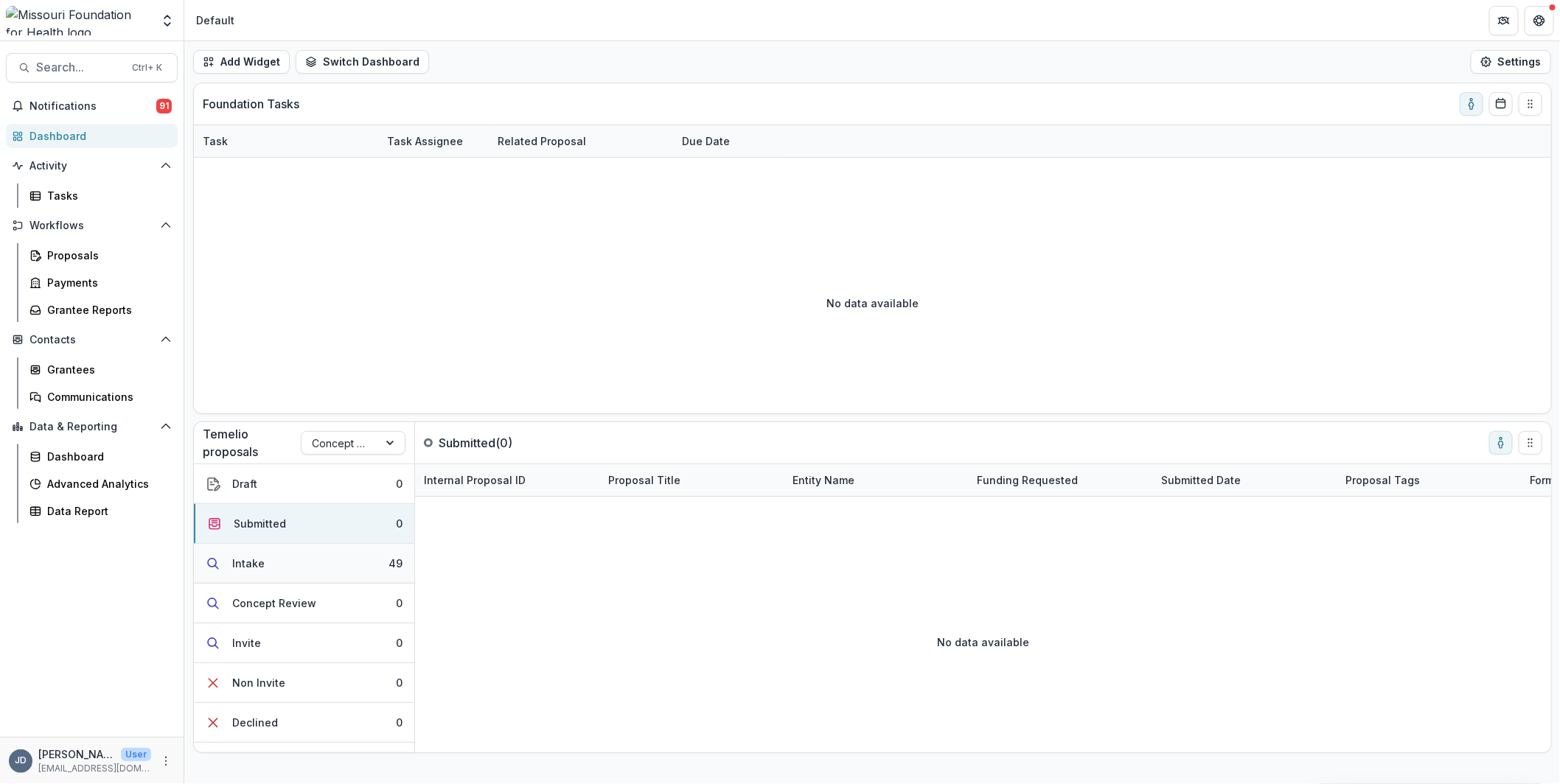
click at [284, 555] on button "Intake 49" at bounding box center [304, 564] width 220 height 40
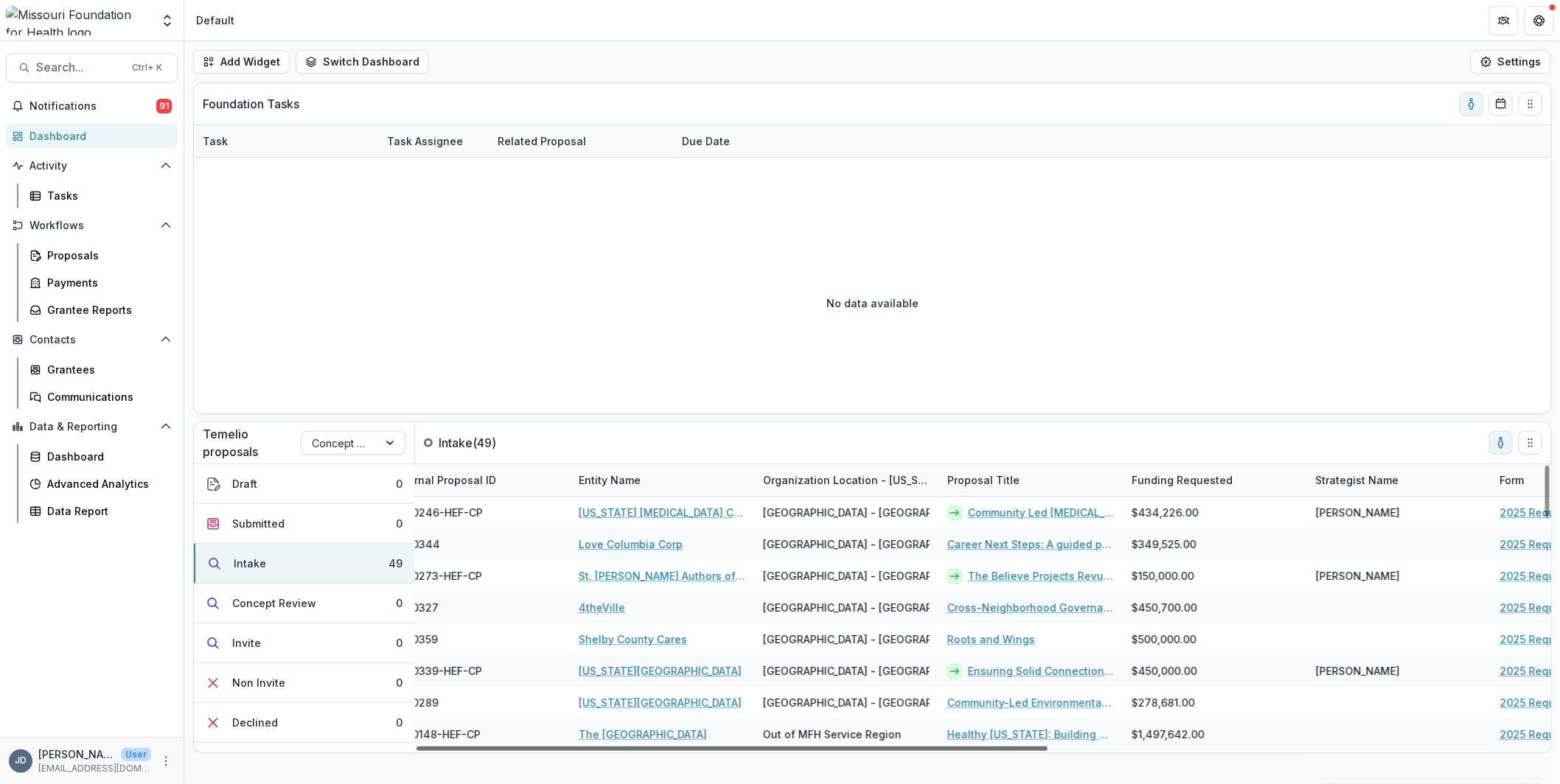
scroll to position [0, 573]
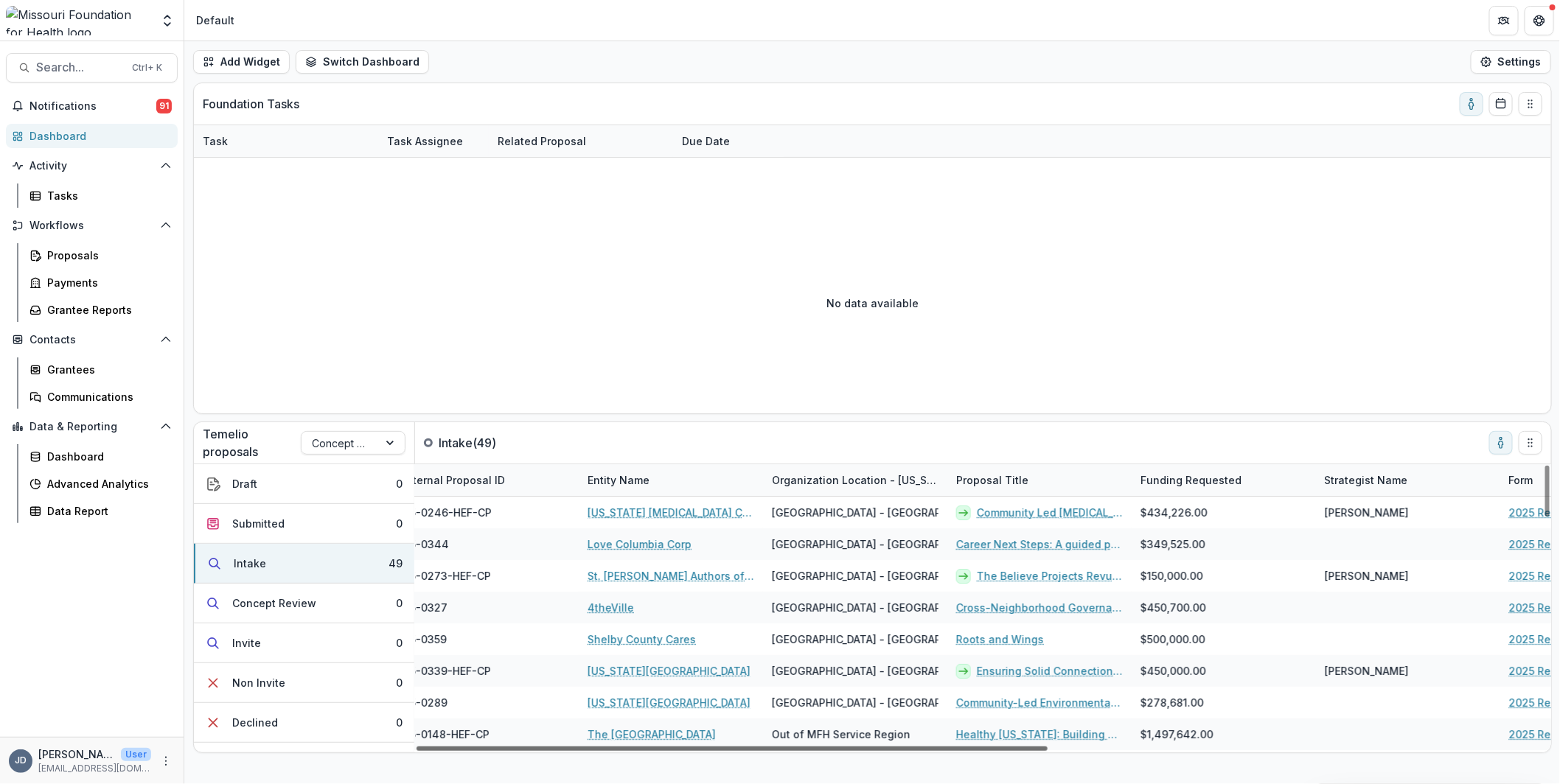
drag, startPoint x: 921, startPoint y: 747, endPoint x: 1239, endPoint y: 775, distance: 319.2
click at [1047, 751] on div at bounding box center [732, 748] width 631 height 4
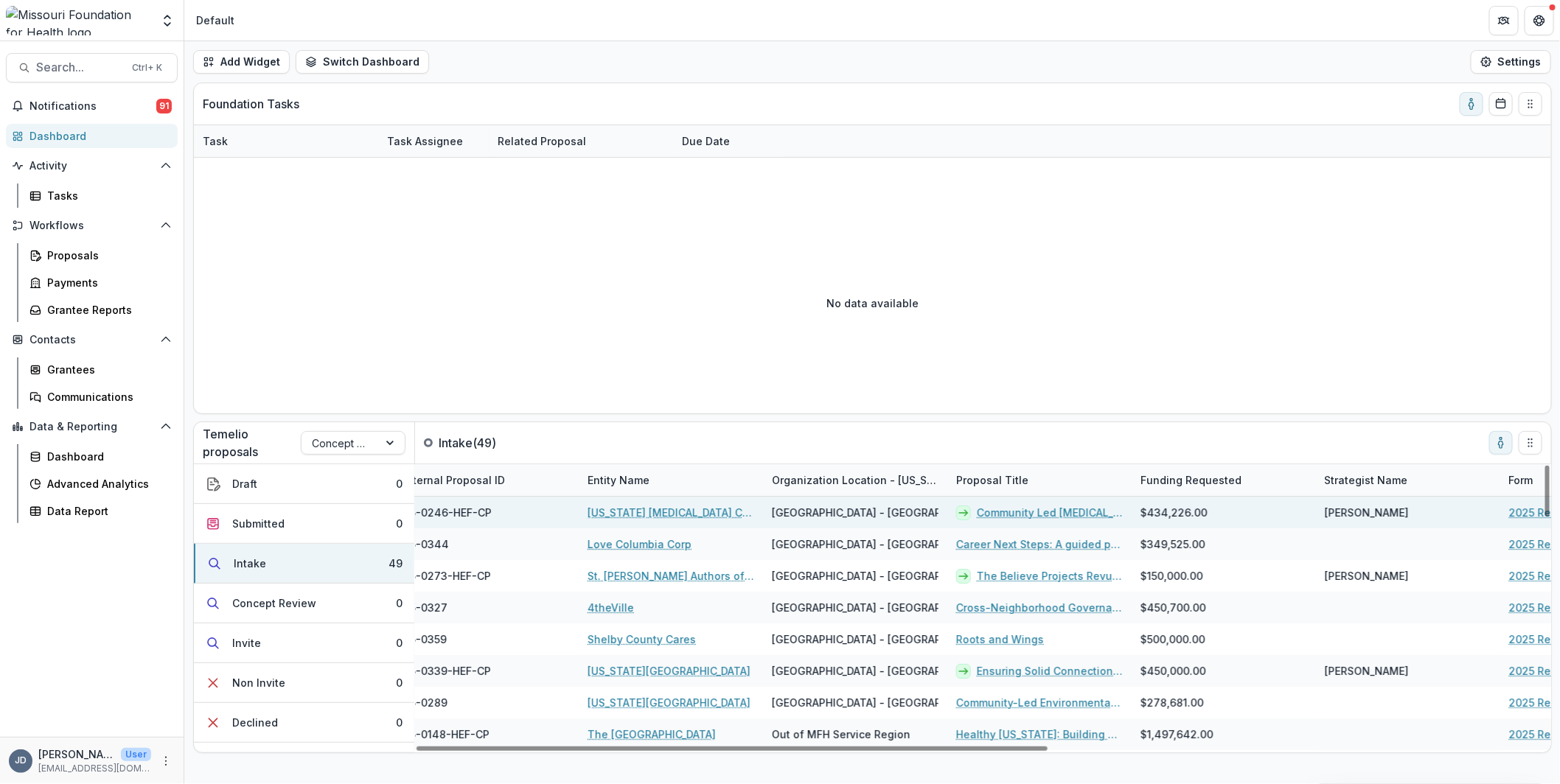
click at [1036, 516] on link "Community Led Breast Health Regional Hubs for Sustained System Change" at bounding box center [1050, 513] width 146 height 15
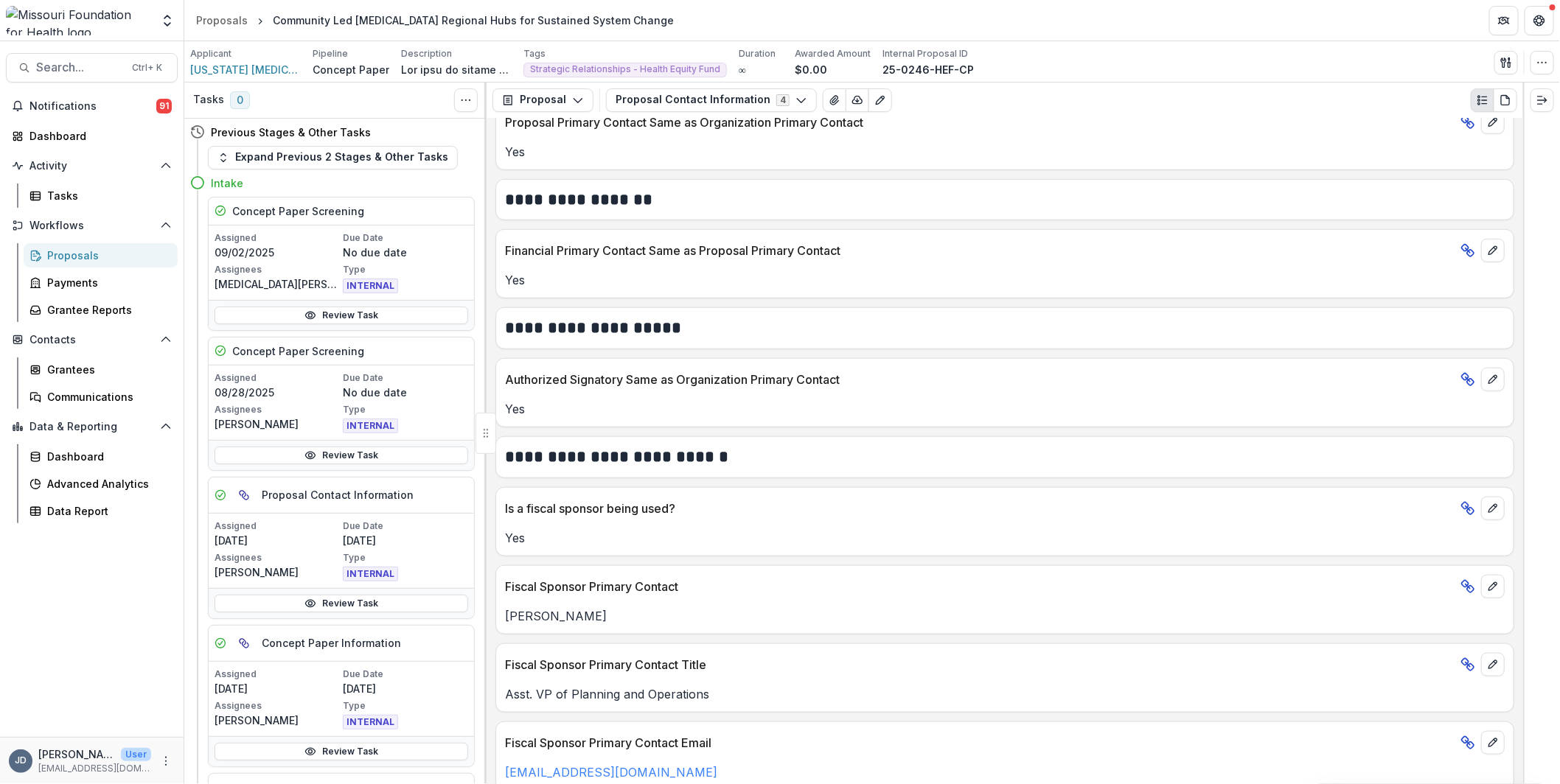
scroll to position [663, 0]
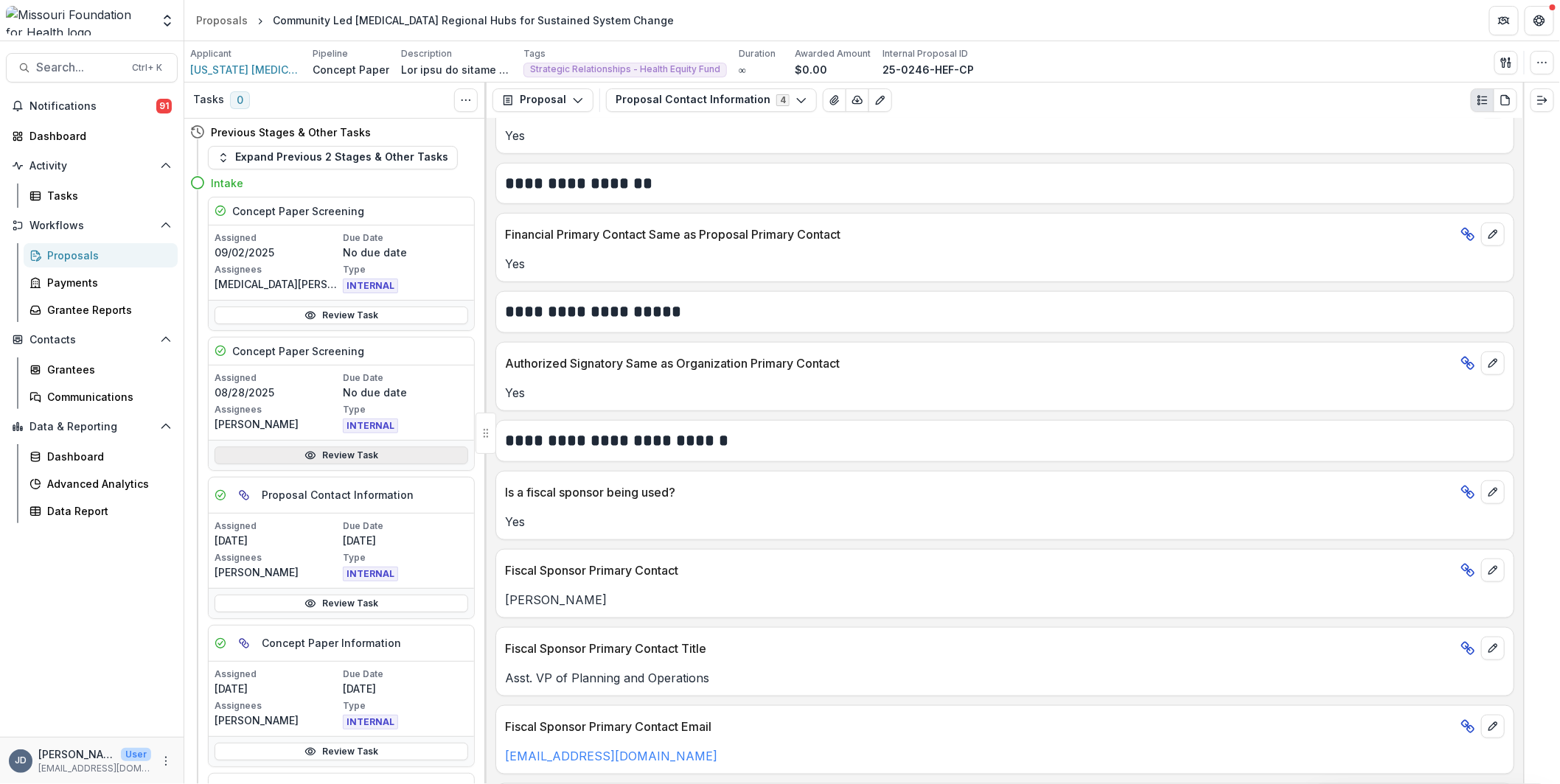
click at [309, 454] on circle at bounding box center [310, 455] width 3 height 3
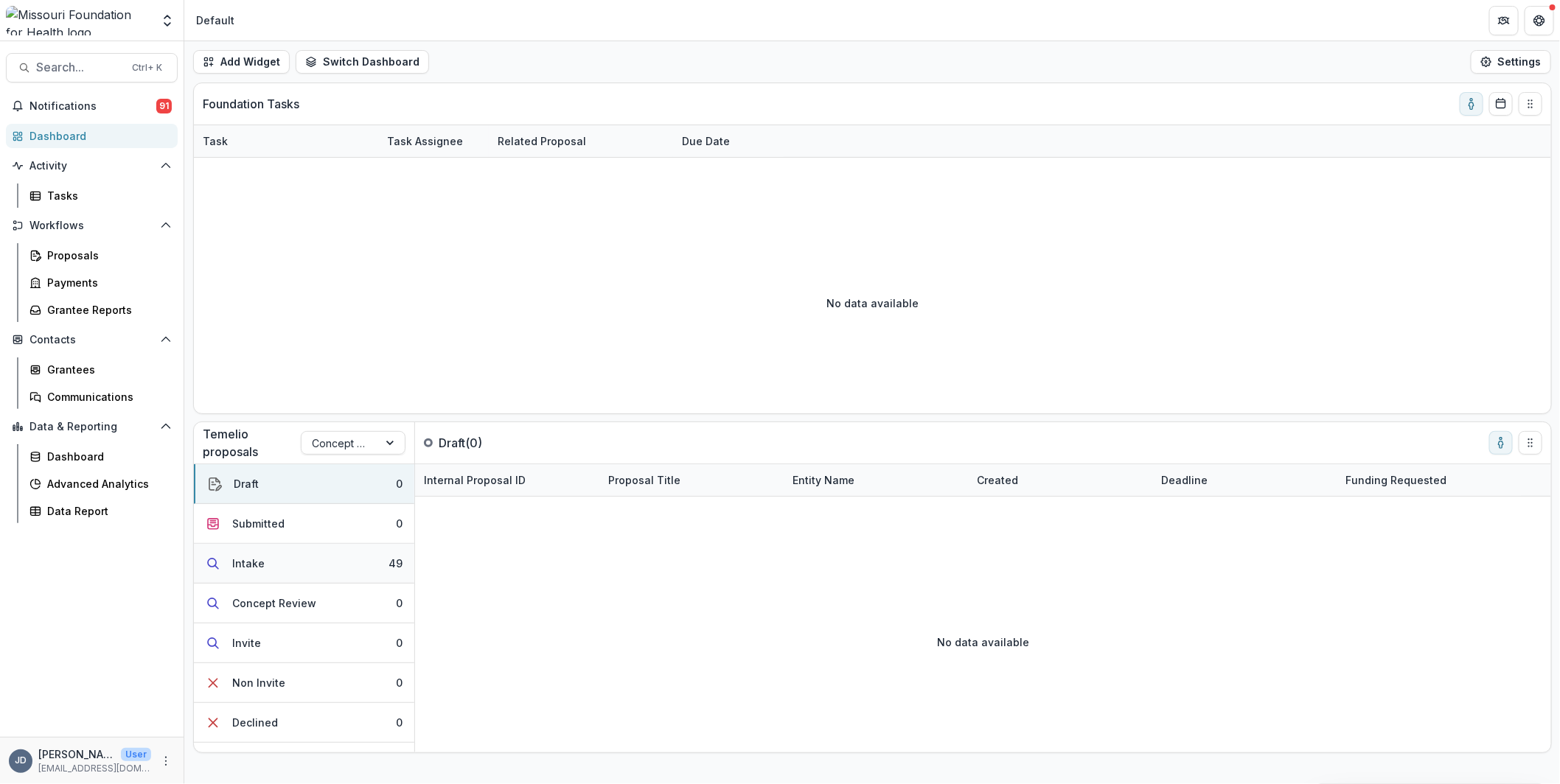
click at [274, 564] on button "Intake 49" at bounding box center [304, 564] width 220 height 40
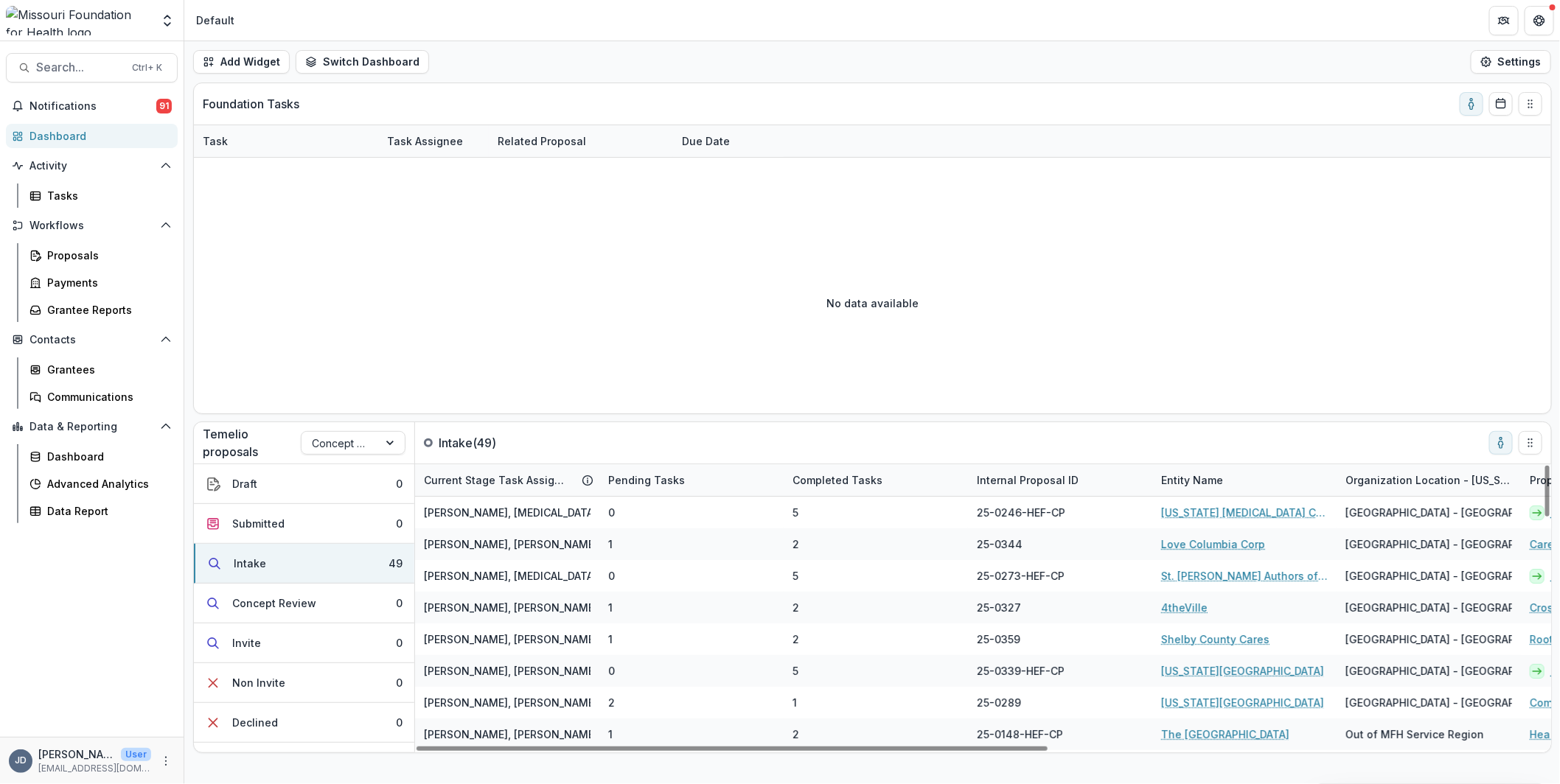
click at [519, 319] on div "No data available" at bounding box center [872, 303] width 1357 height 221
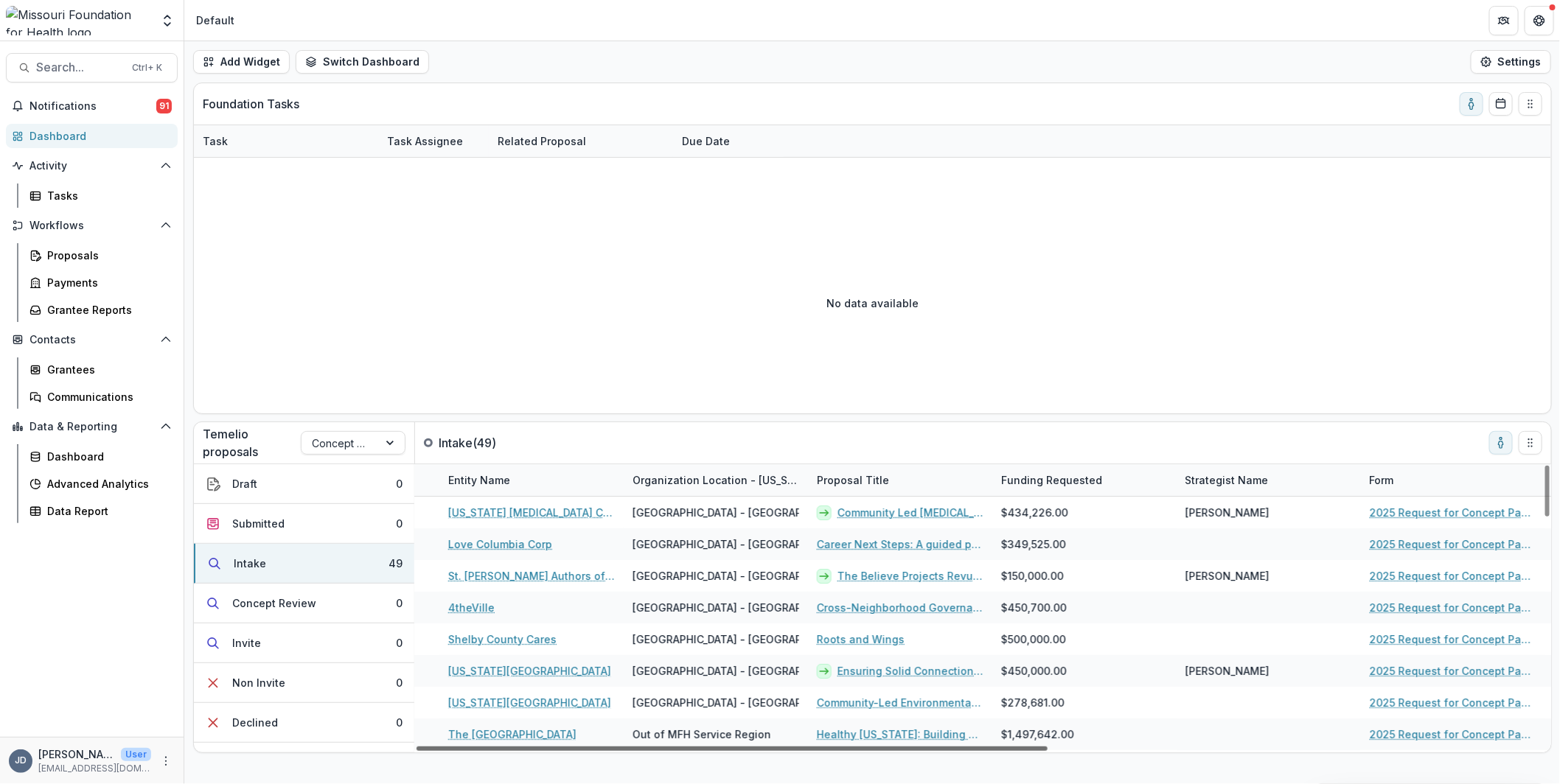
scroll to position [0, 891]
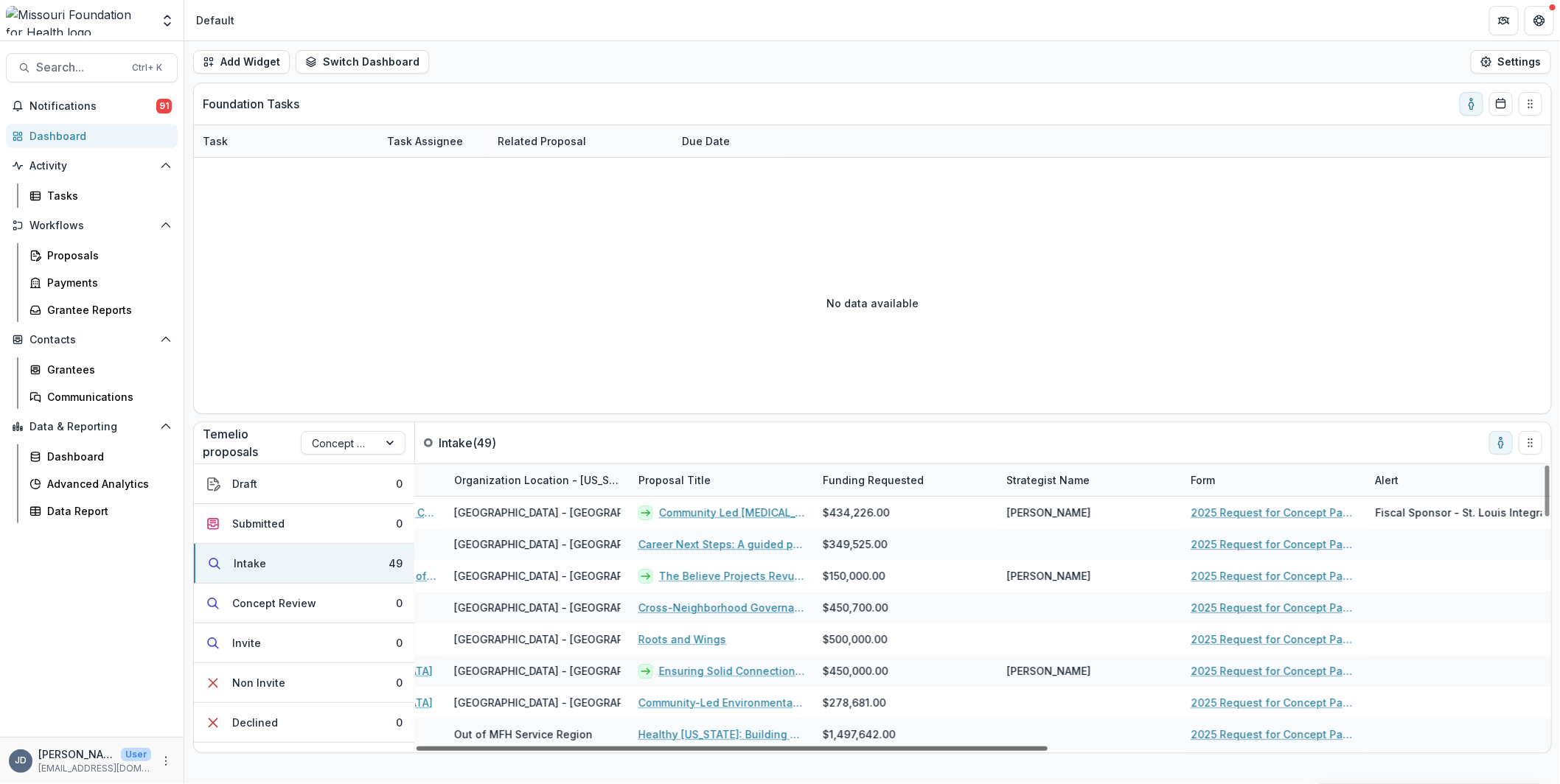
drag, startPoint x: 986, startPoint y: 750, endPoint x: 1639, endPoint y: 785, distance: 653.9
click at [1047, 751] on div at bounding box center [732, 748] width 631 height 4
